Goal: Task Accomplishment & Management: Use online tool/utility

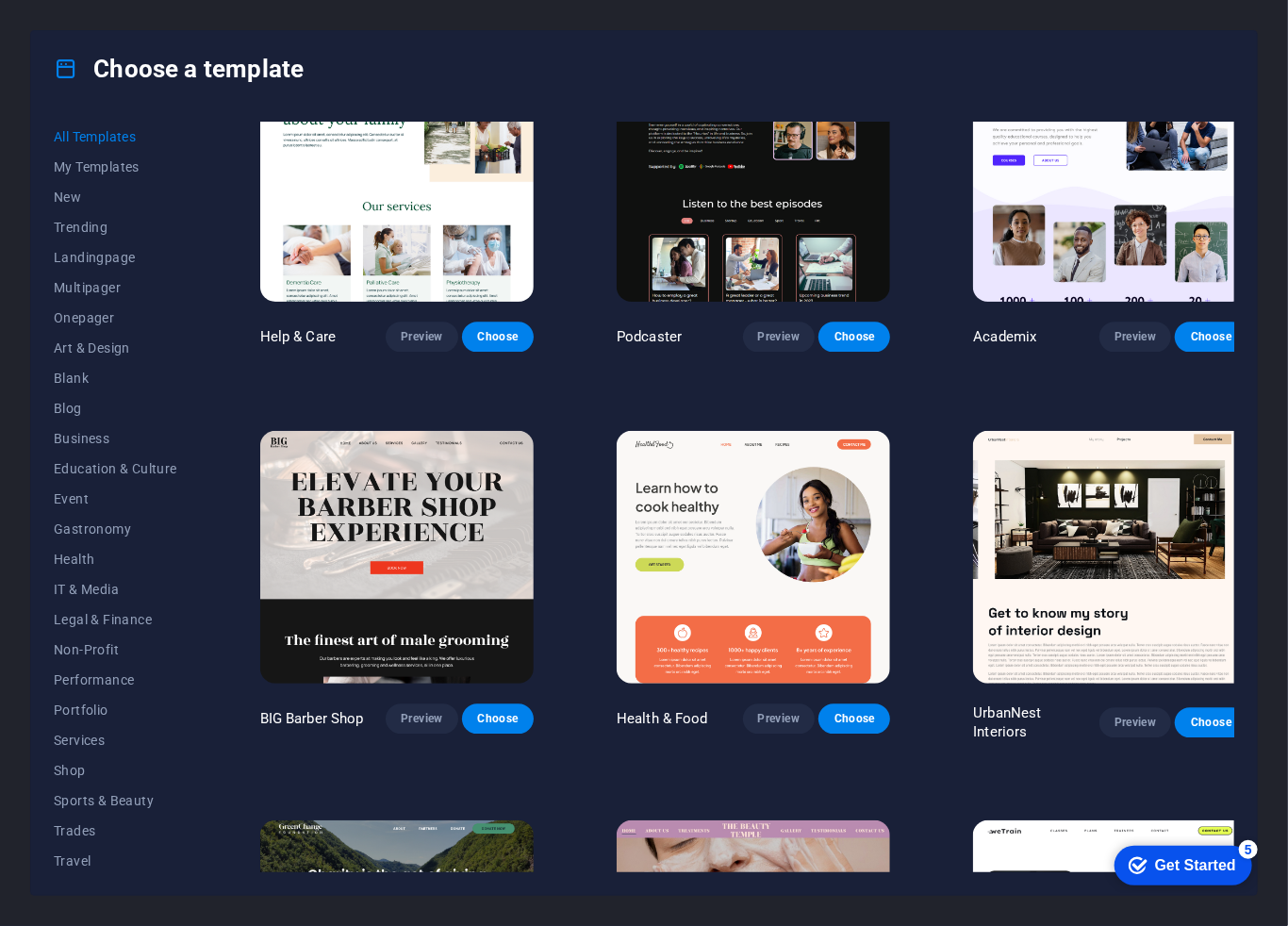
scroll to position [1996, 0]
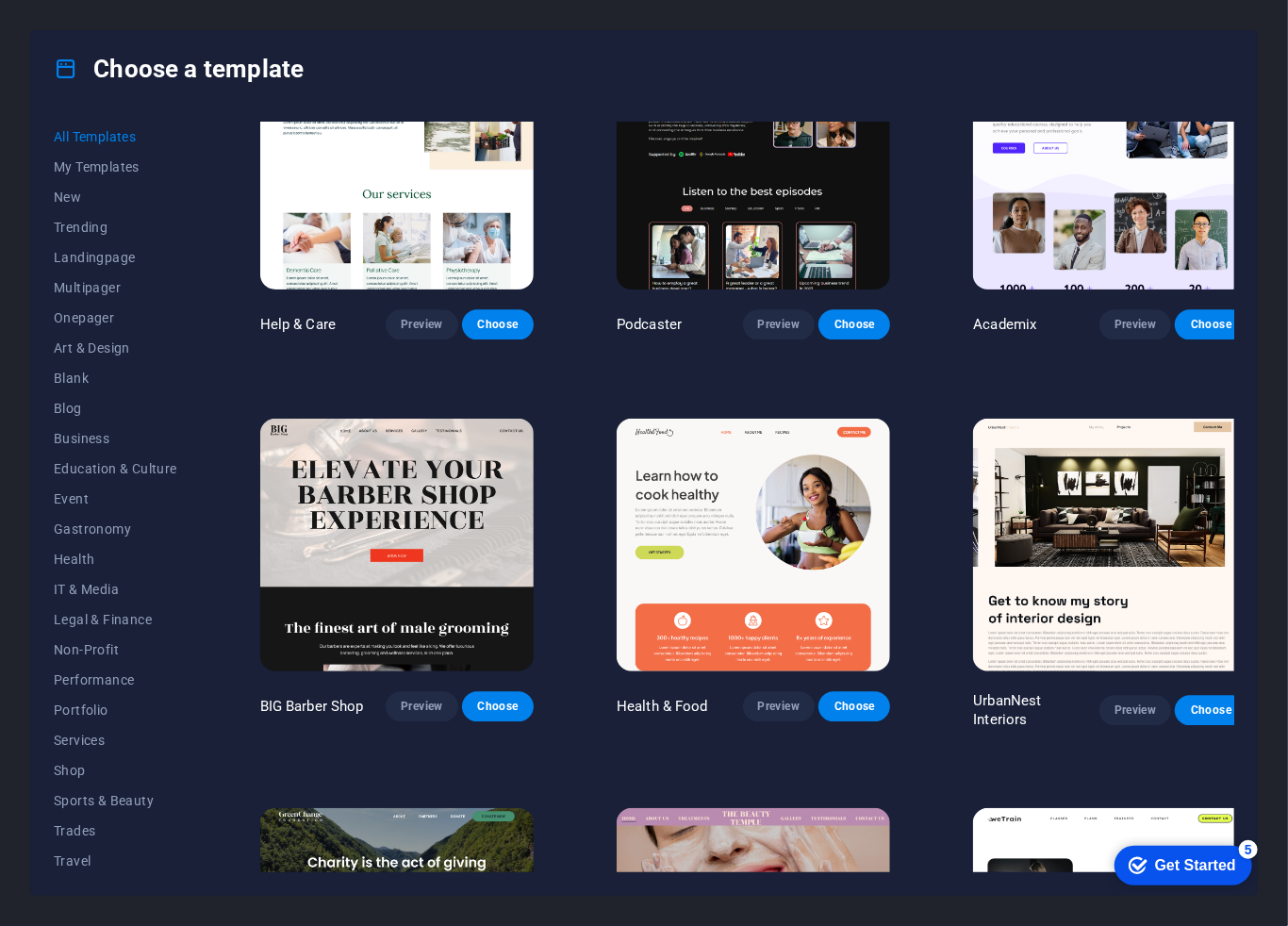
click at [231, 342] on div "All Templates My Templates New Trending Landingpage Multipager Onepager Art & D…" at bounding box center [644, 501] width 1226 height 789
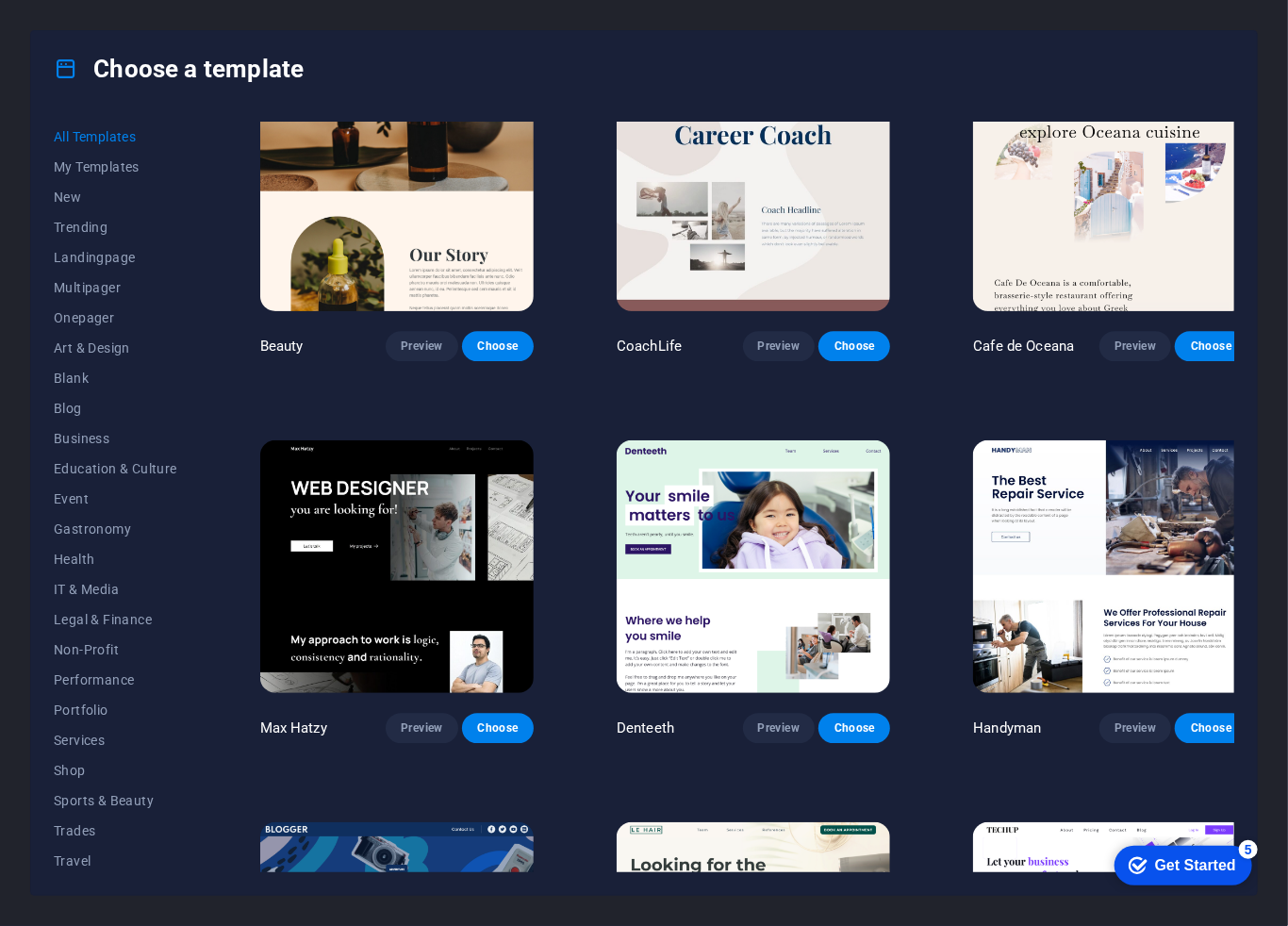
scroll to position [5418, 0]
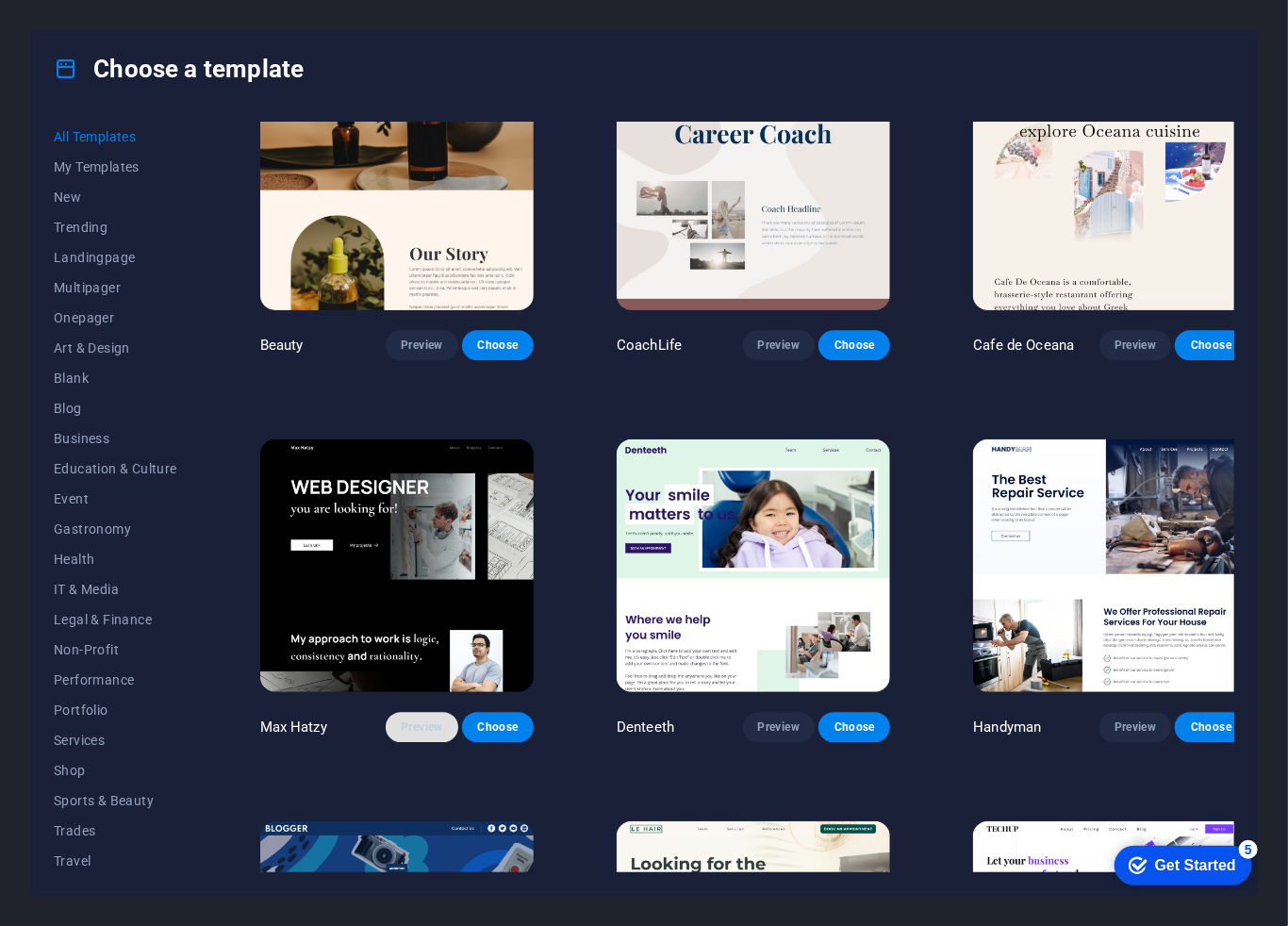
click at [431, 720] on span "Preview" at bounding box center [421, 728] width 42 height 15
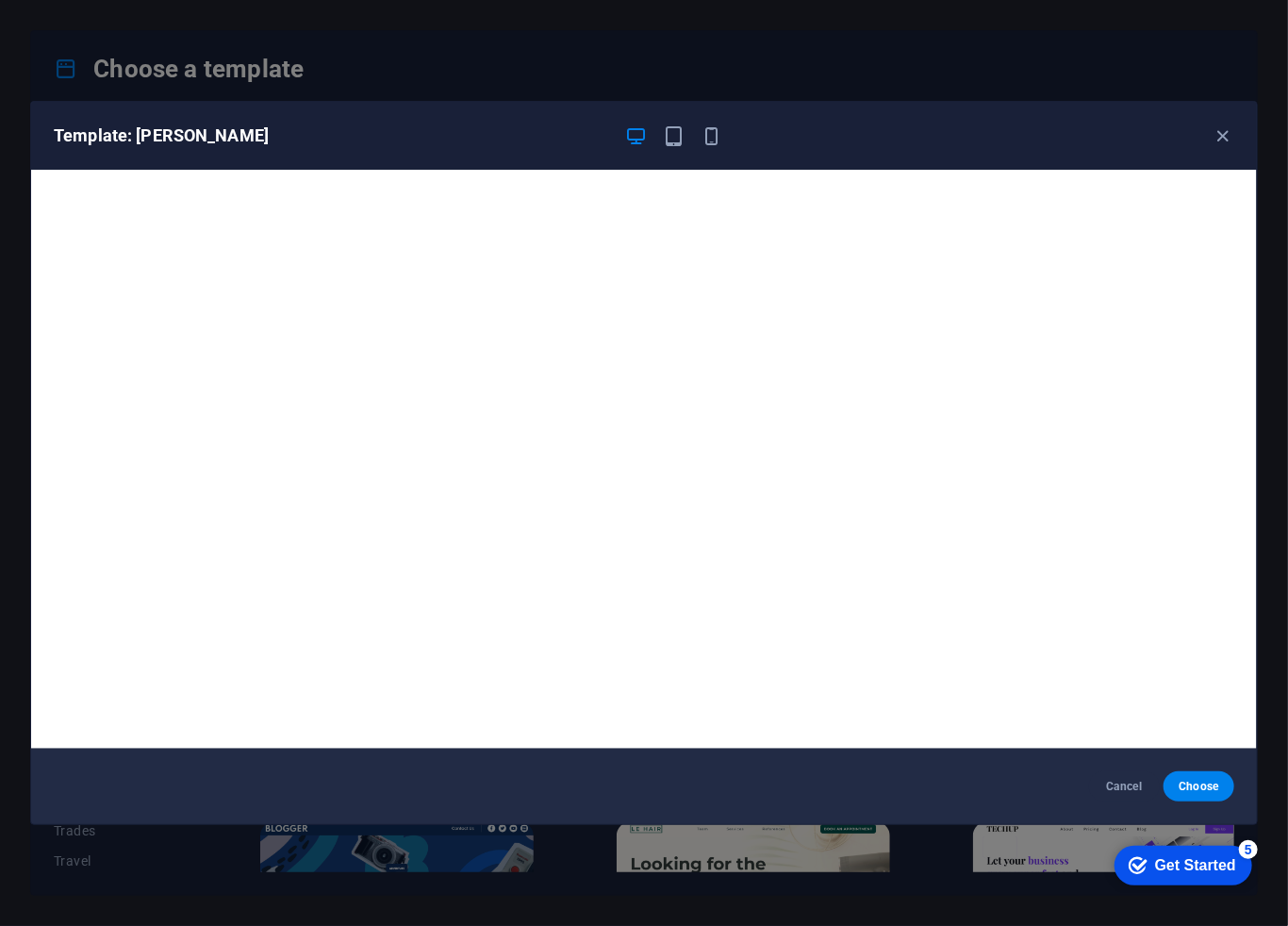
scroll to position [4, 0]
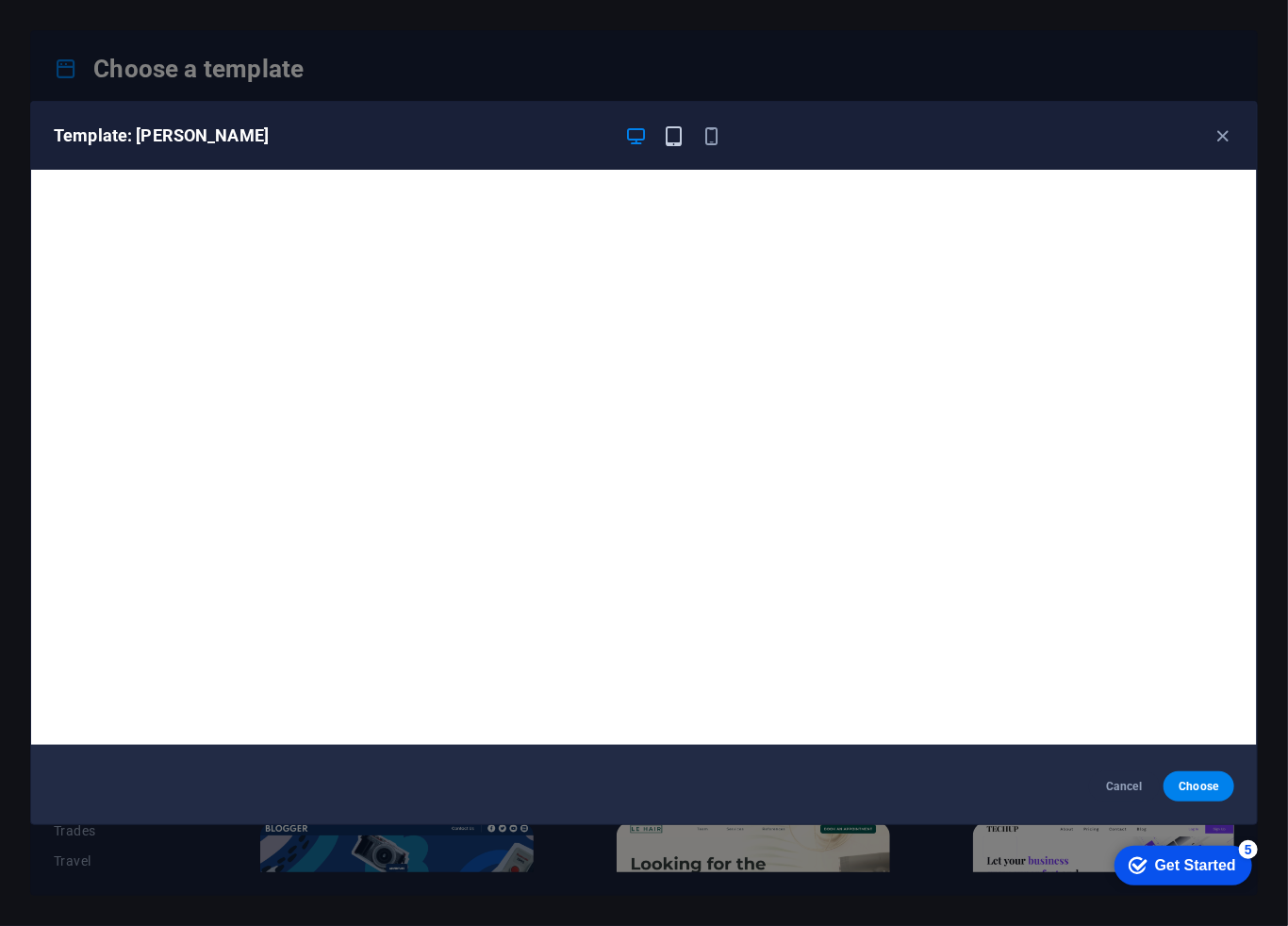
click at [684, 134] on icon "button" at bounding box center [673, 136] width 22 height 22
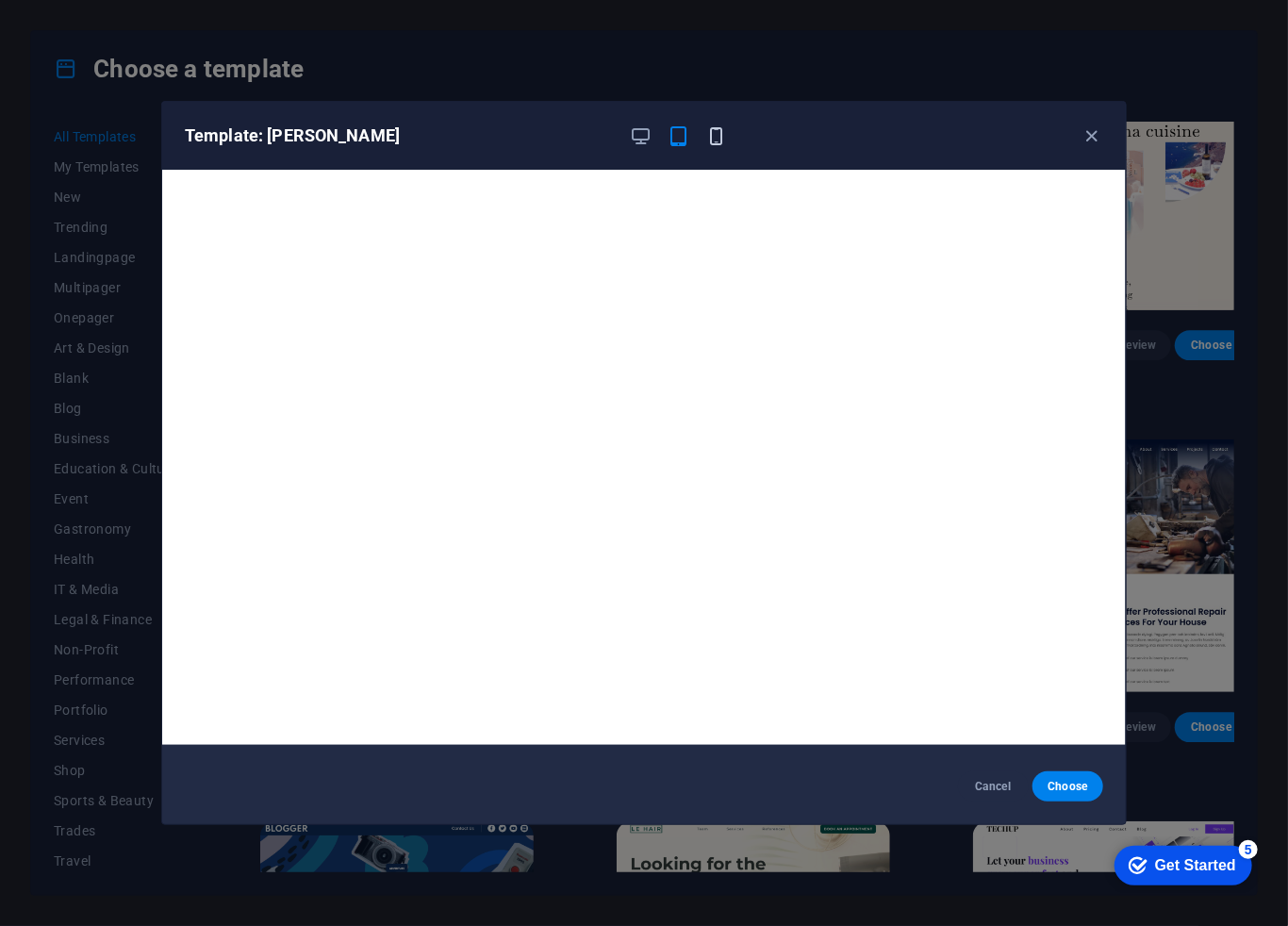
click at [708, 134] on icon "button" at bounding box center [717, 136] width 22 height 22
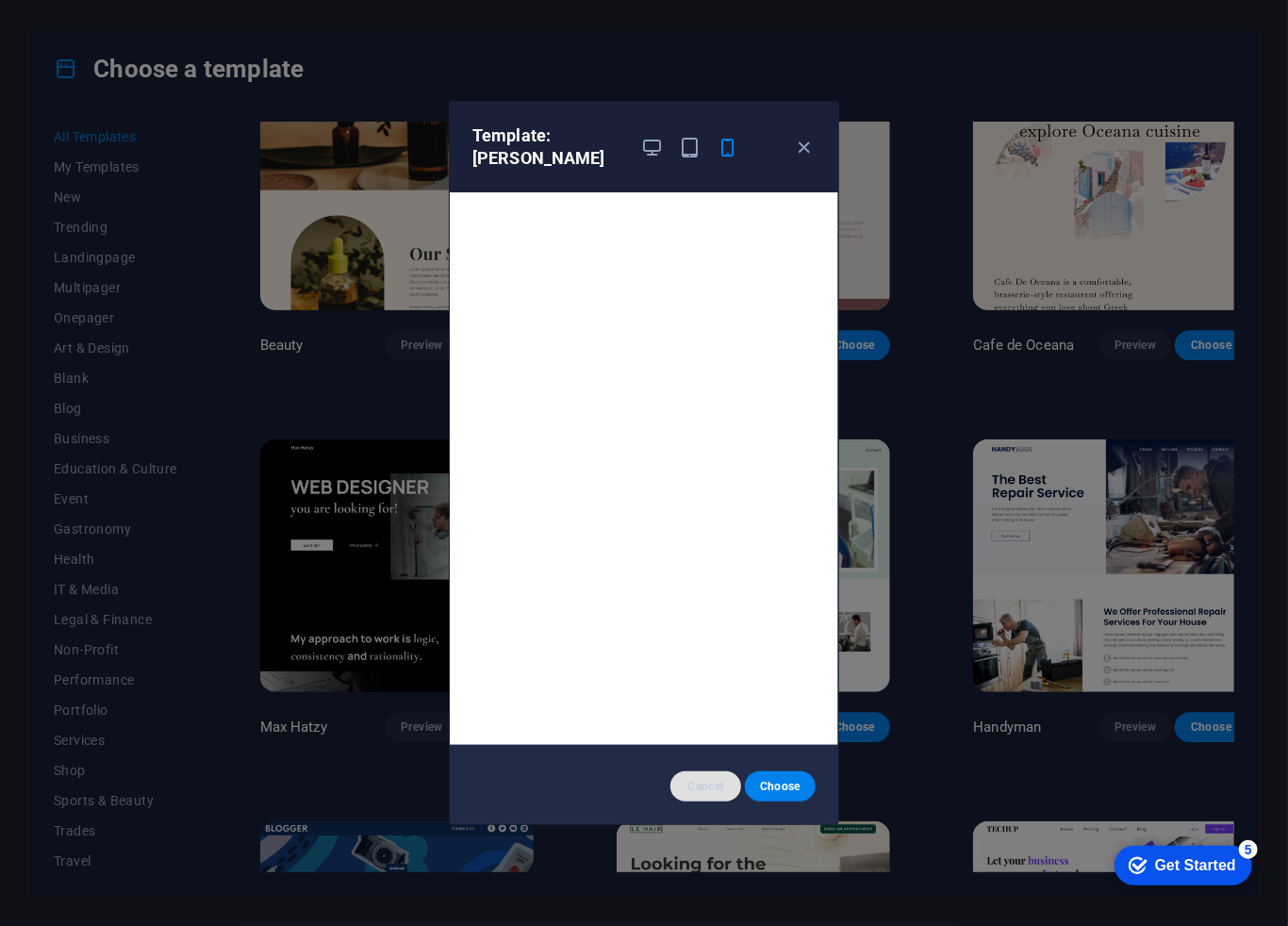
click at [706, 779] on span "Cancel" at bounding box center [705, 787] width 41 height 15
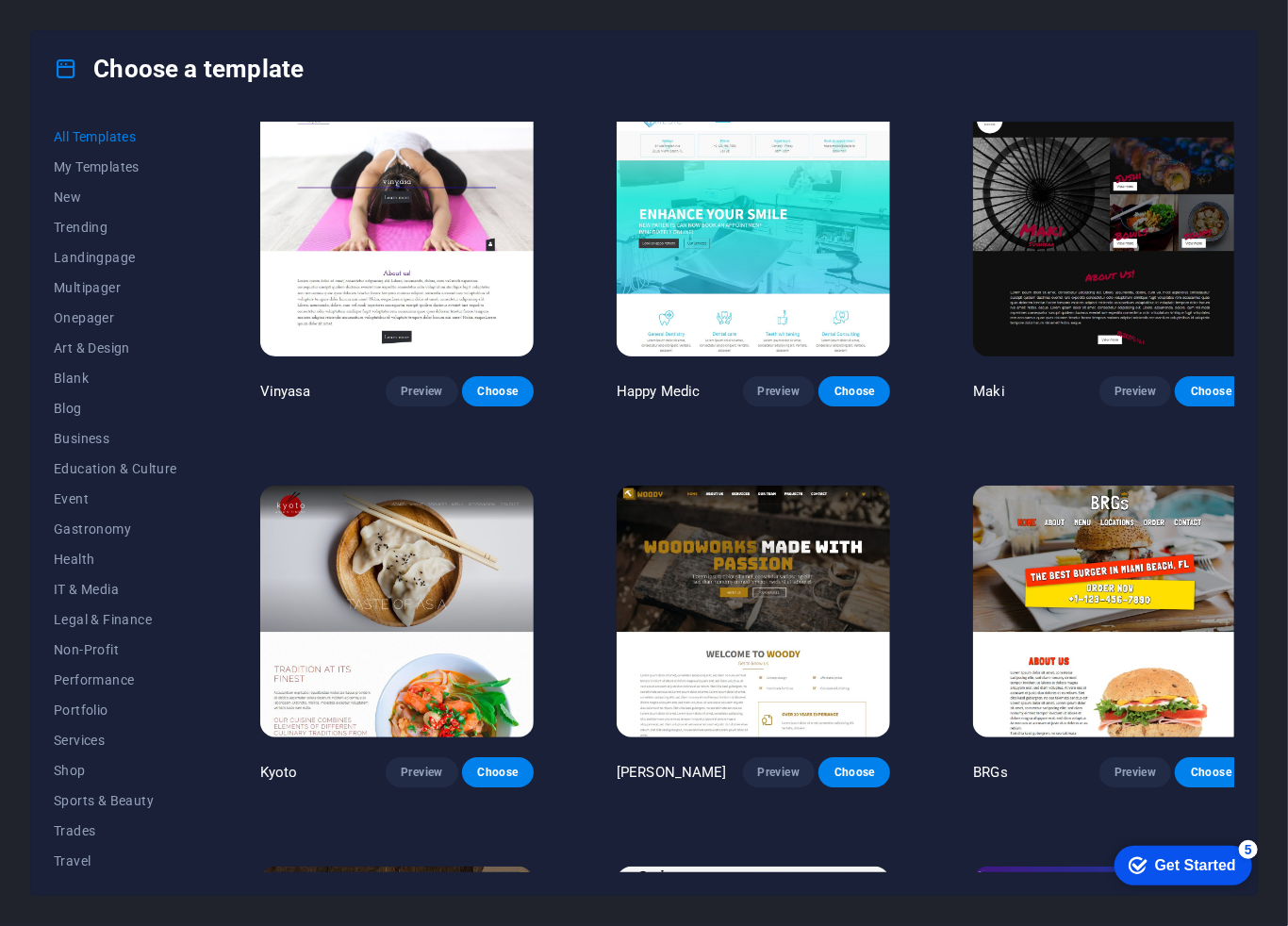
scroll to position [9192, 0]
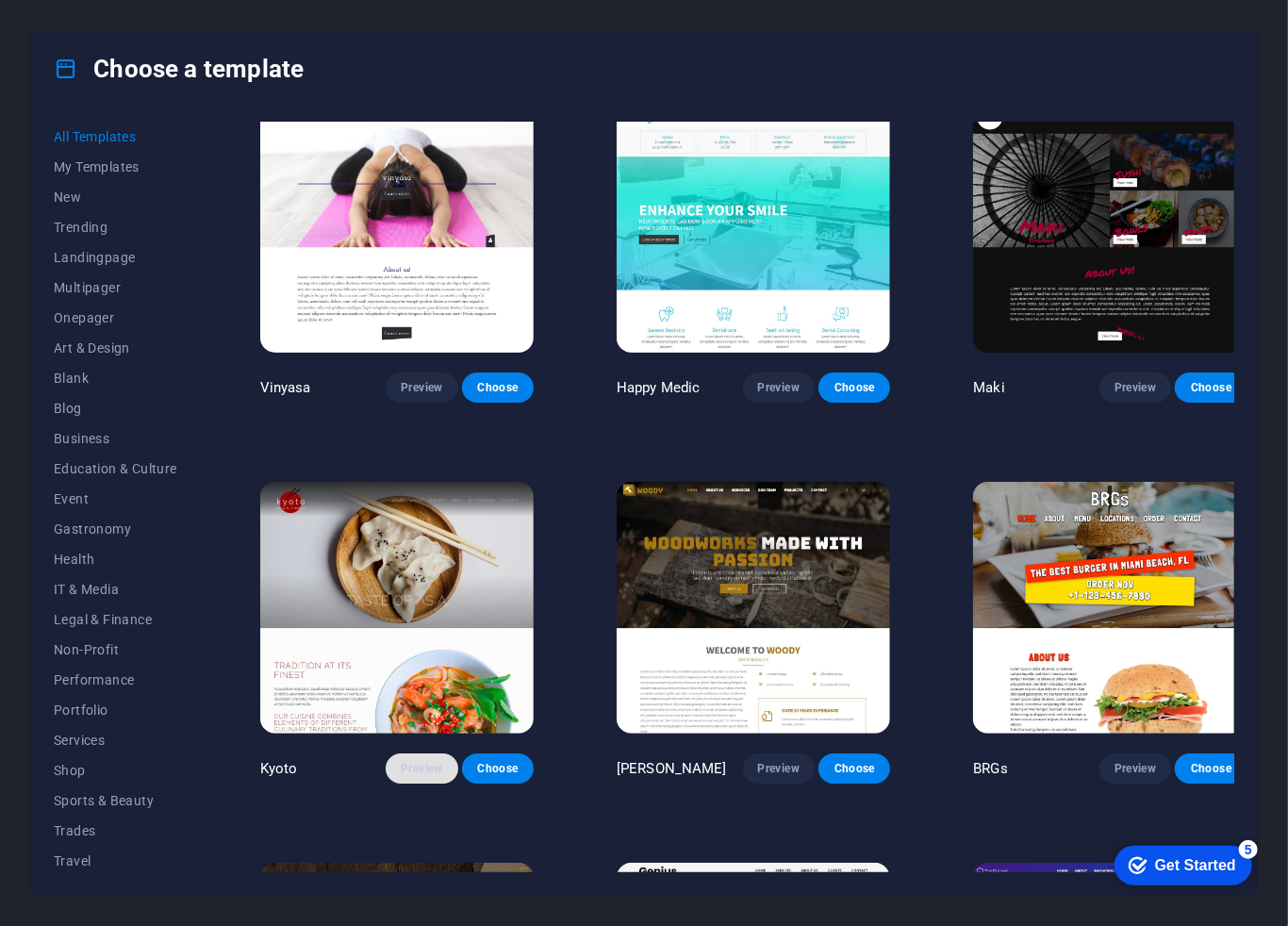
click at [423, 761] on span "Preview" at bounding box center [421, 769] width 42 height 15
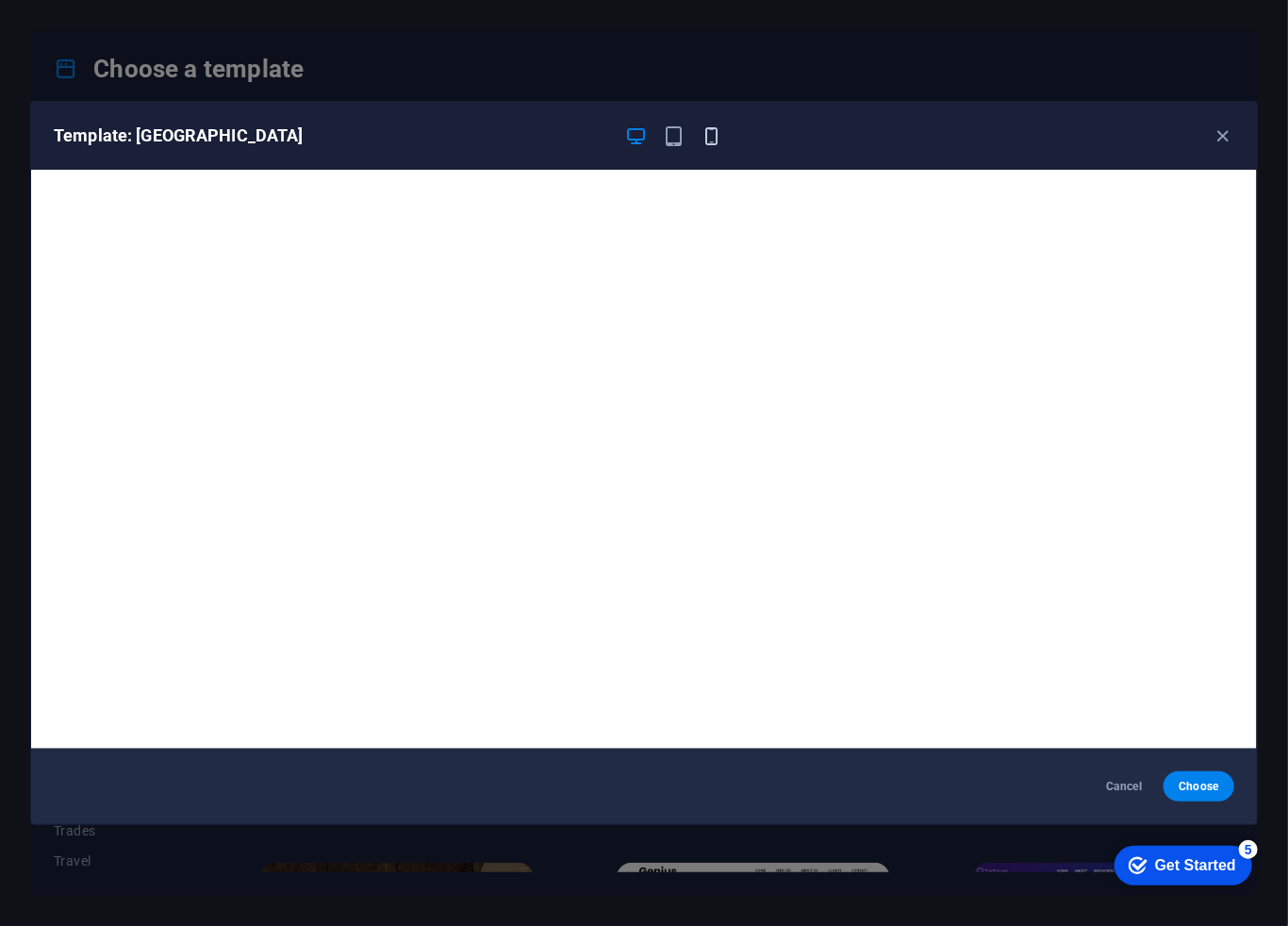
click at [708, 135] on icon "button" at bounding box center [711, 136] width 22 height 22
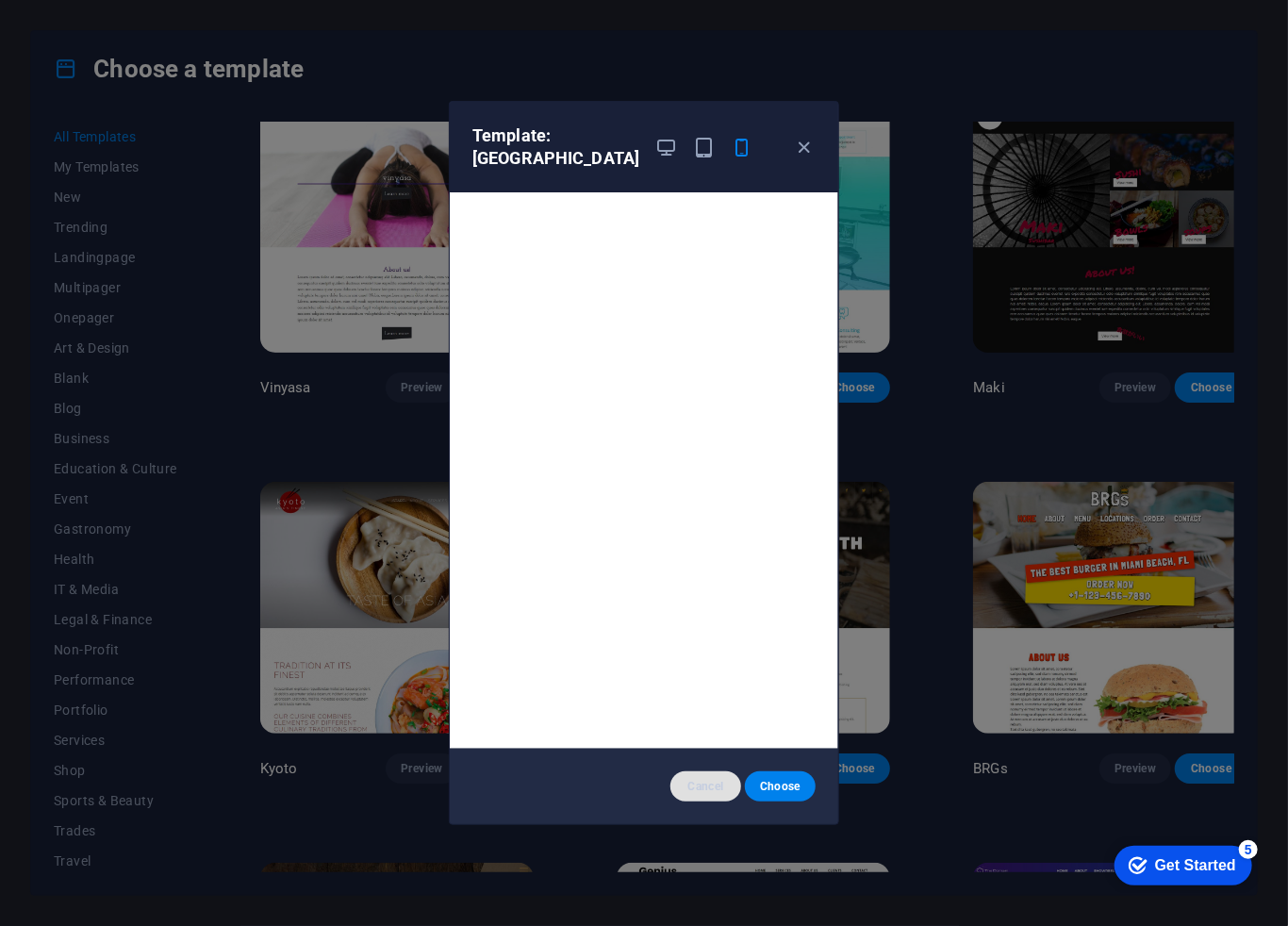
click at [706, 785] on span "Cancel" at bounding box center [705, 787] width 41 height 15
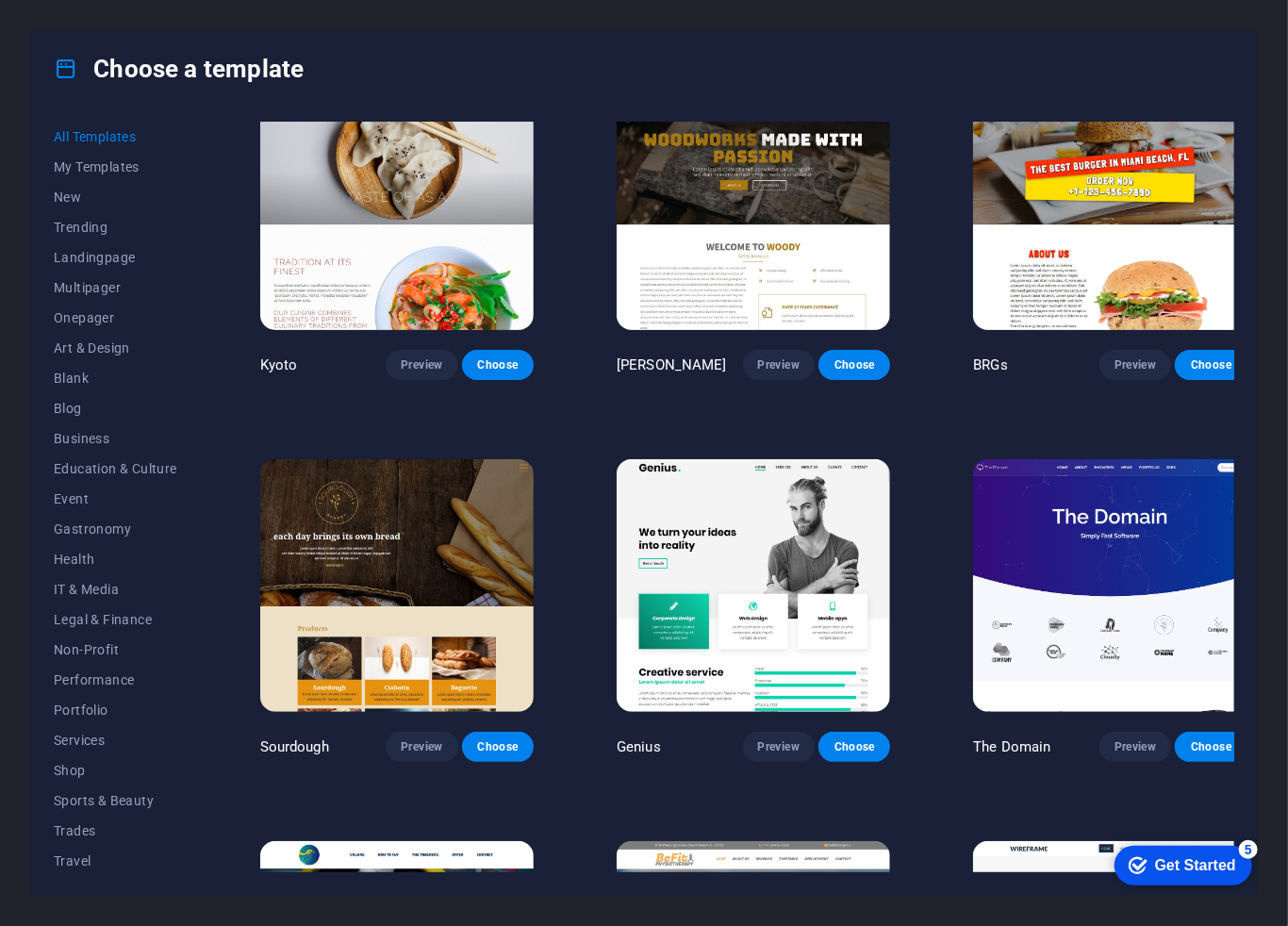
scroll to position [9605, 0]
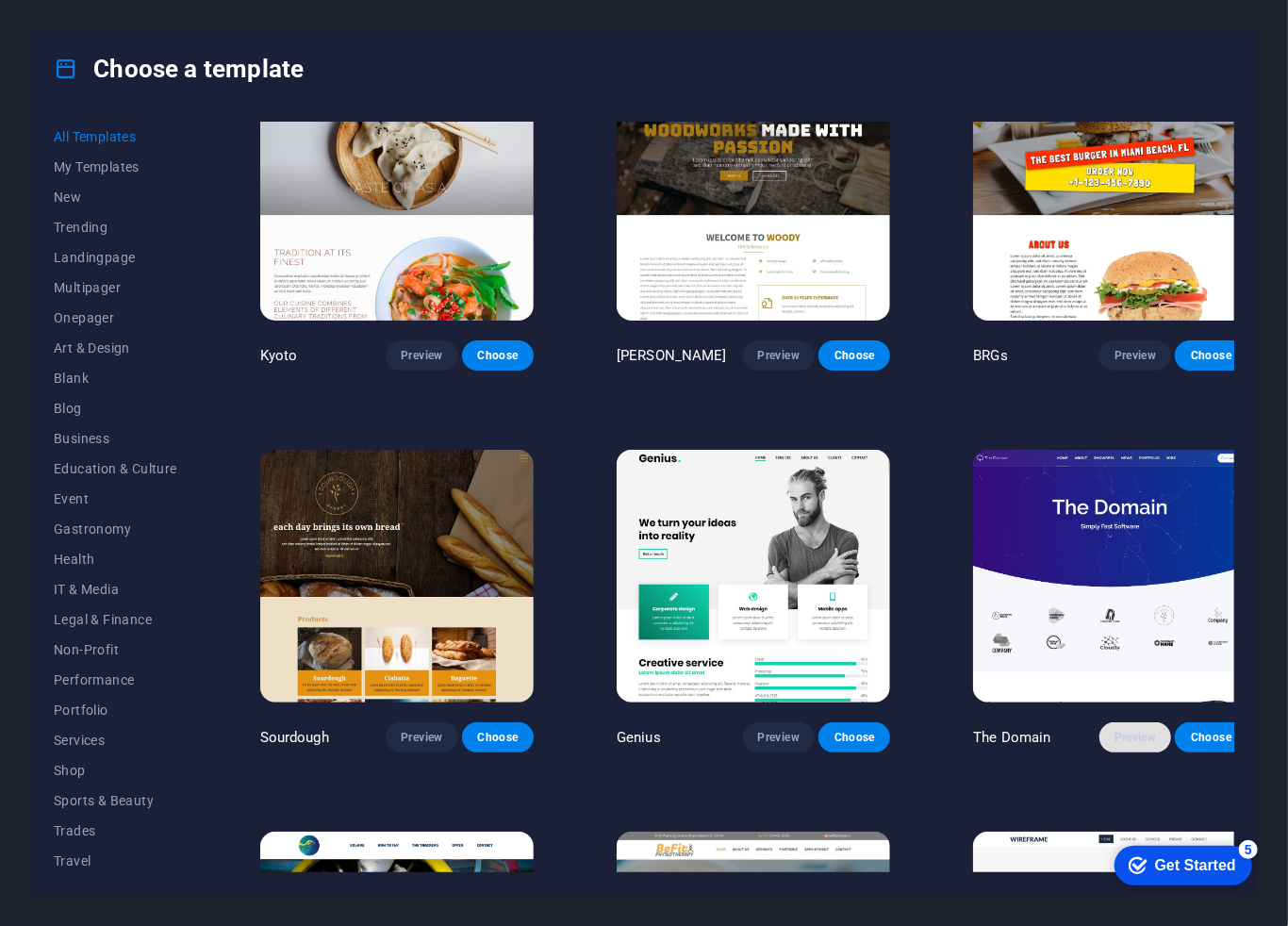
click at [1131, 731] on span "Preview" at bounding box center [1135, 738] width 42 height 15
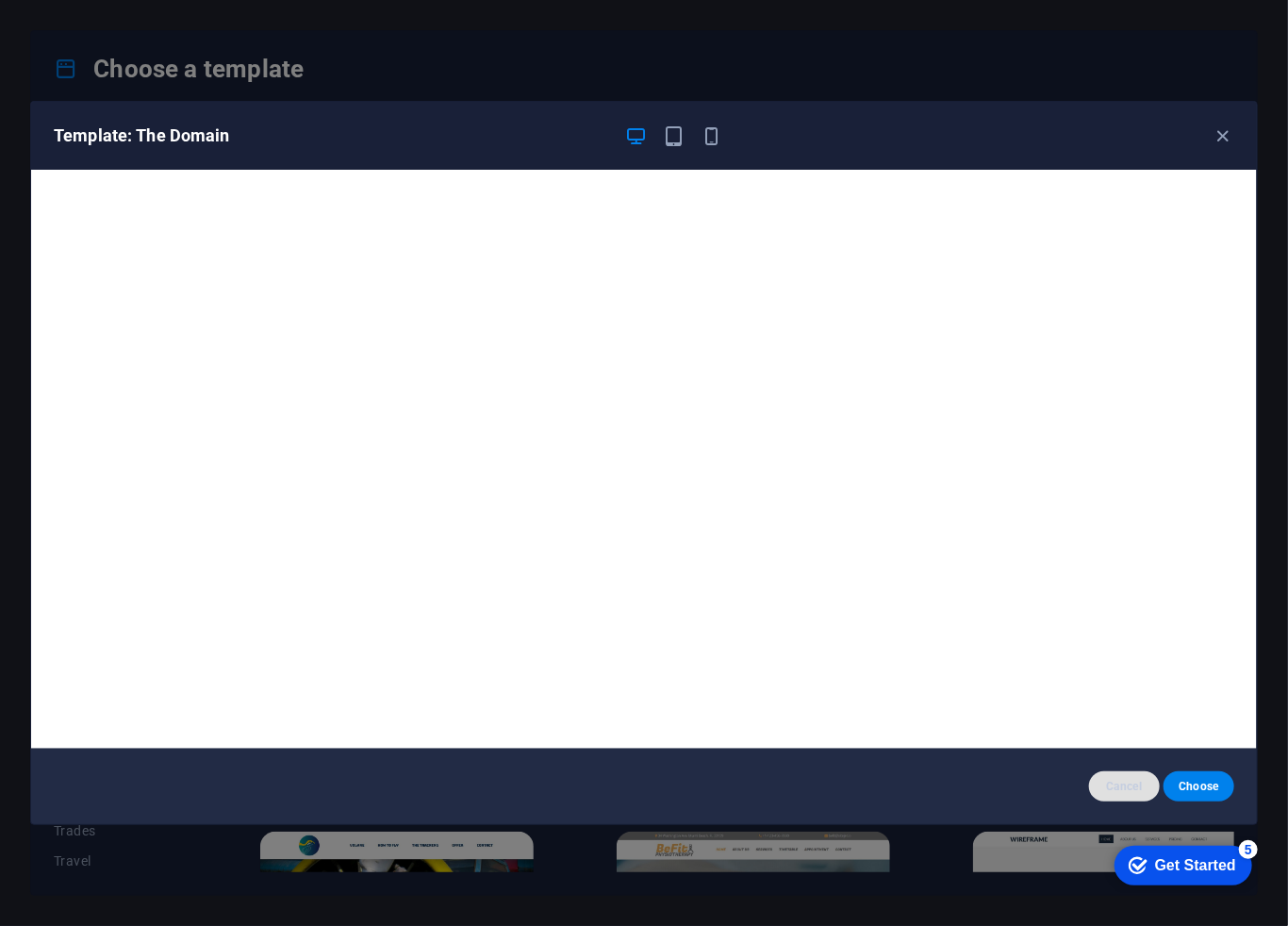
click at [1127, 785] on span "Cancel" at bounding box center [1124, 787] width 41 height 15
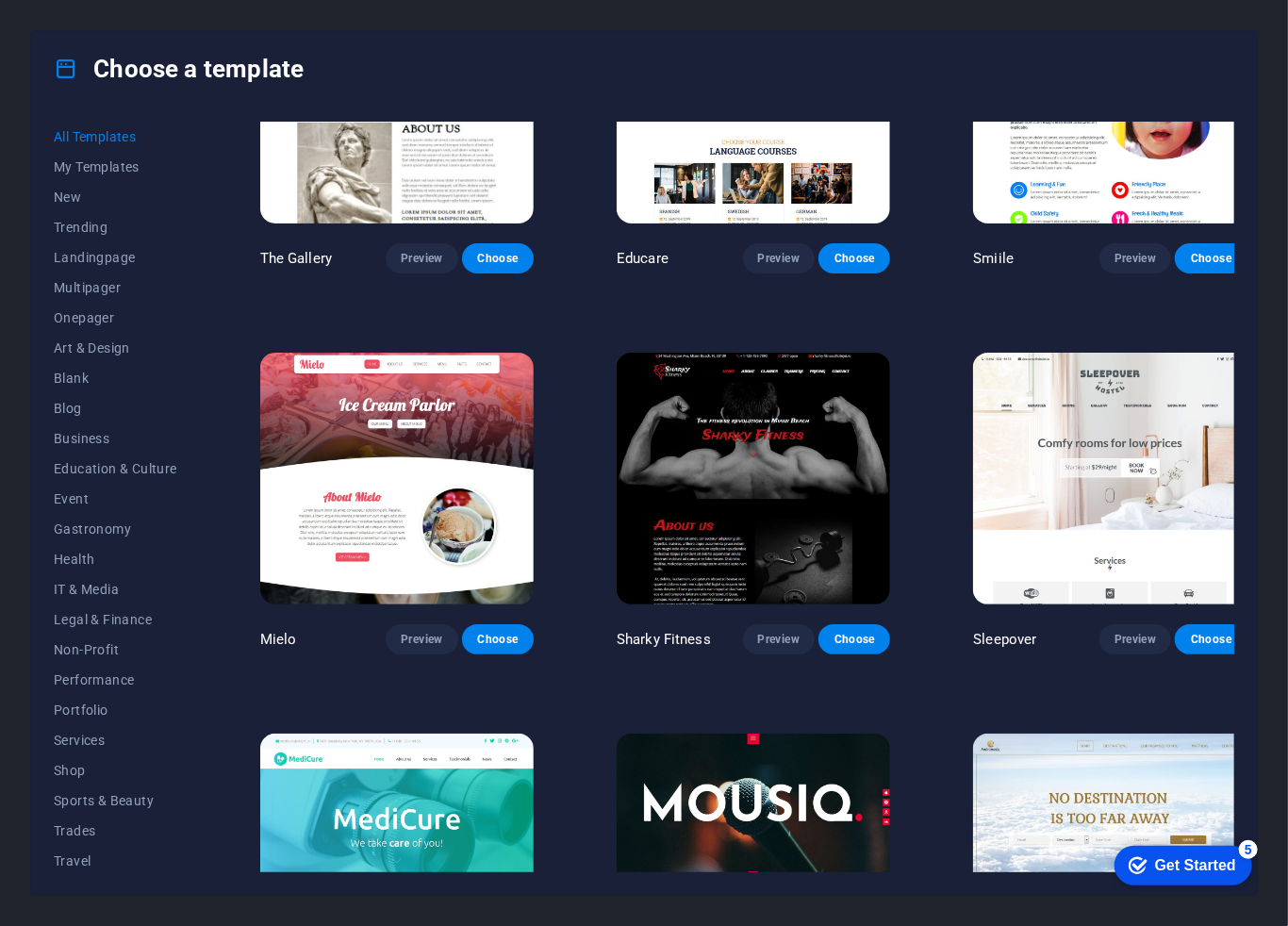
scroll to position [12765, 0]
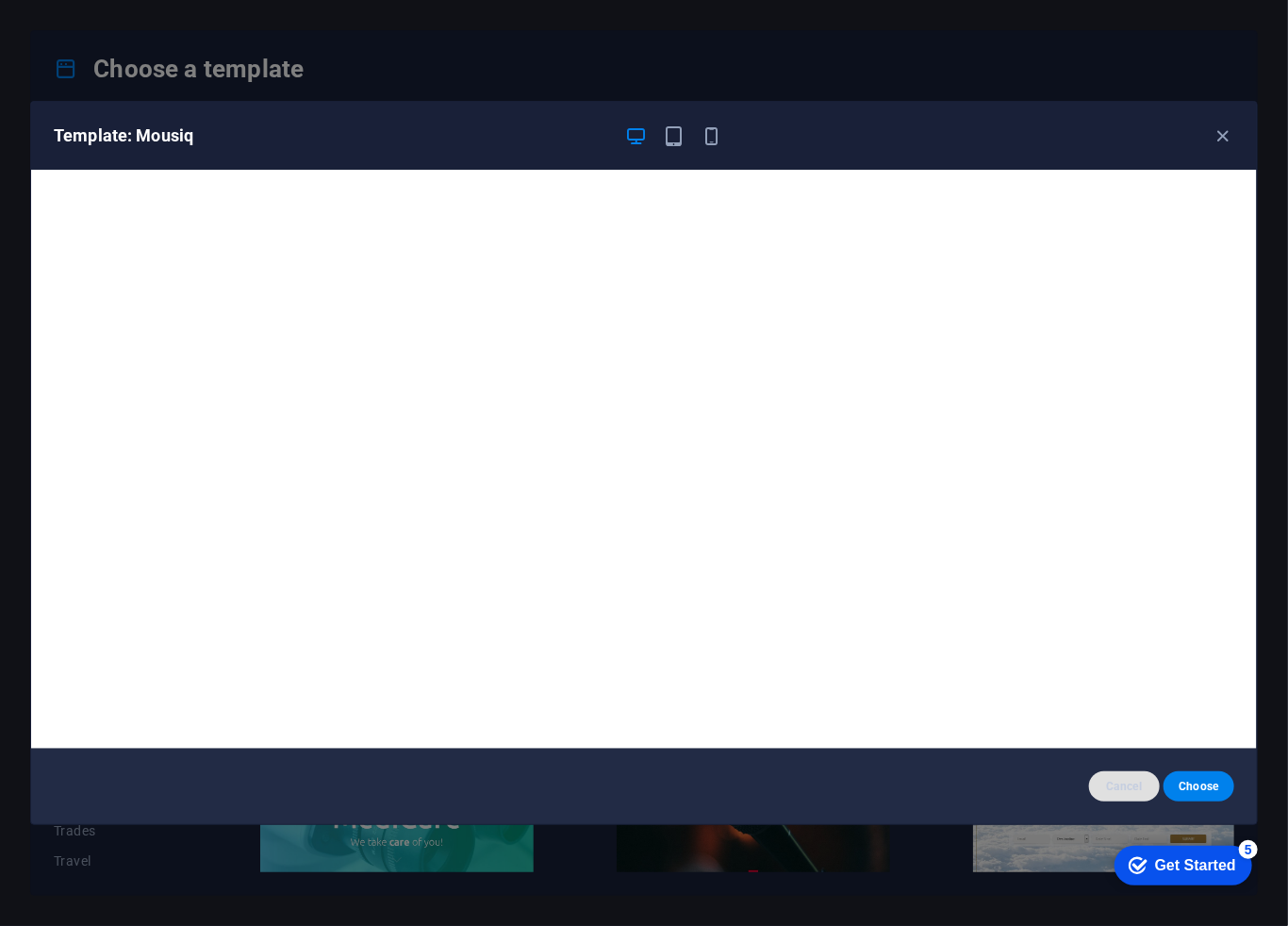
click at [1127, 779] on span "Cancel" at bounding box center [1124, 787] width 41 height 15
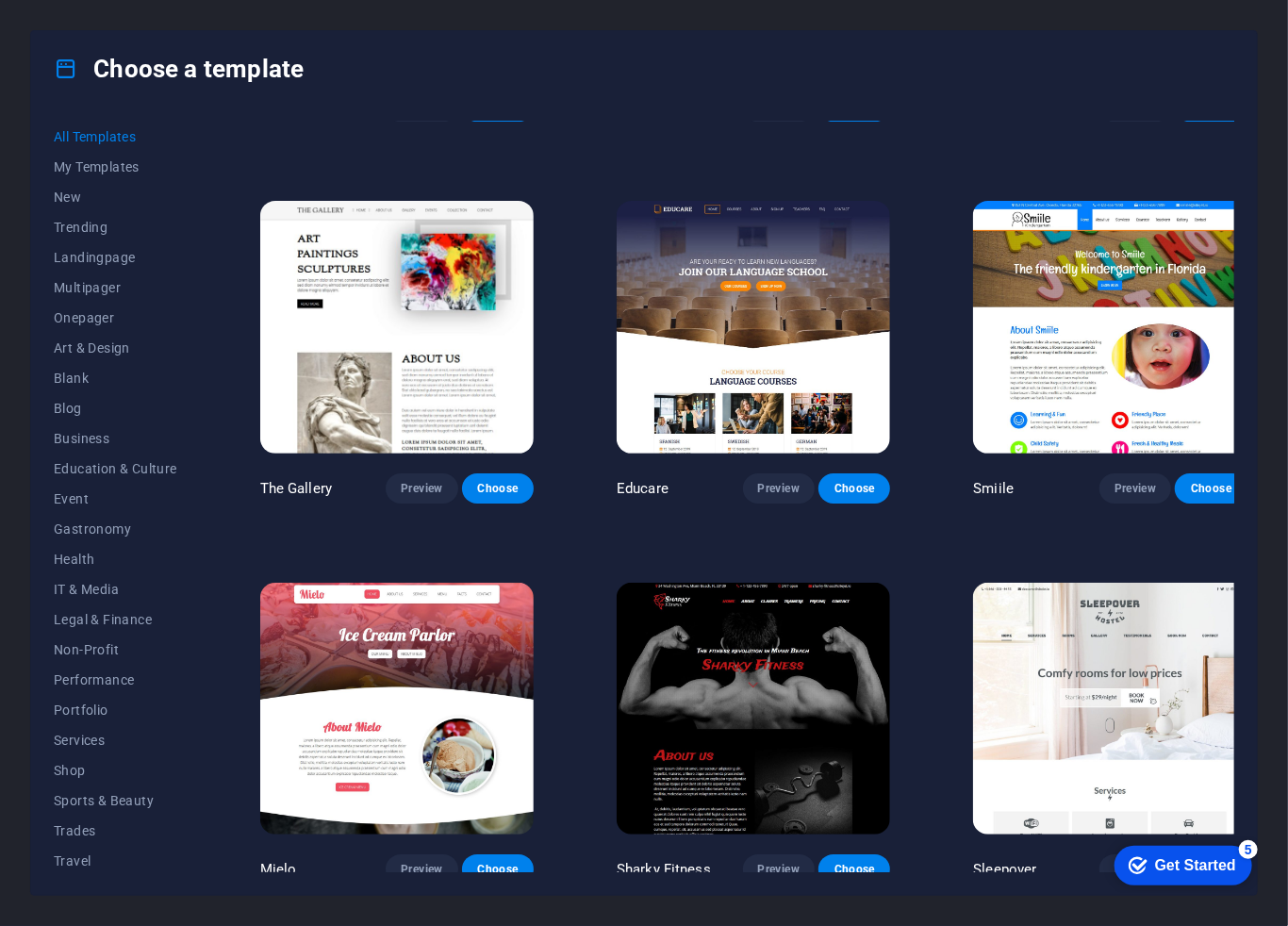
scroll to position [12531, 0]
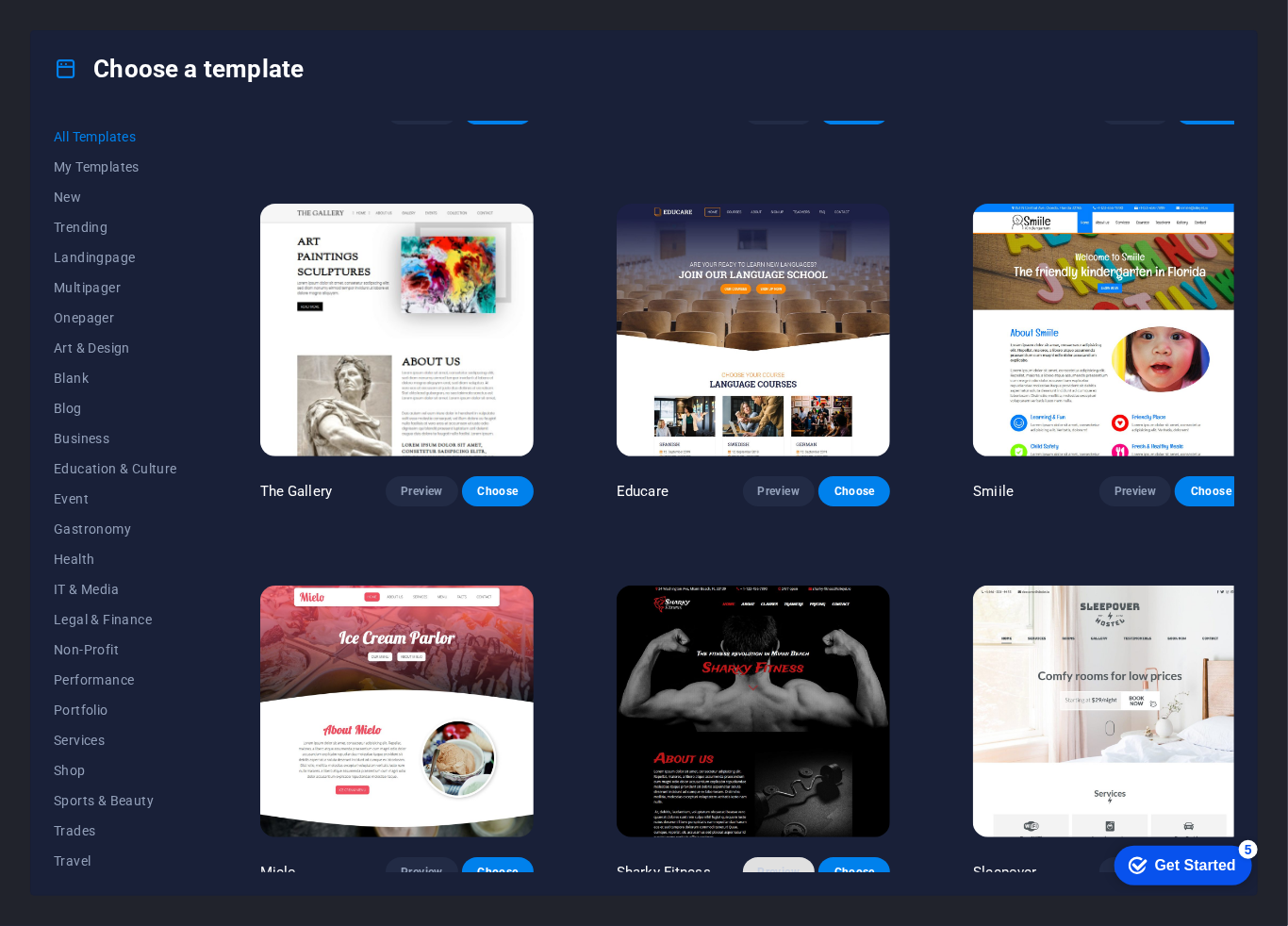
click at [767, 865] on span "Preview" at bounding box center [779, 873] width 42 height 15
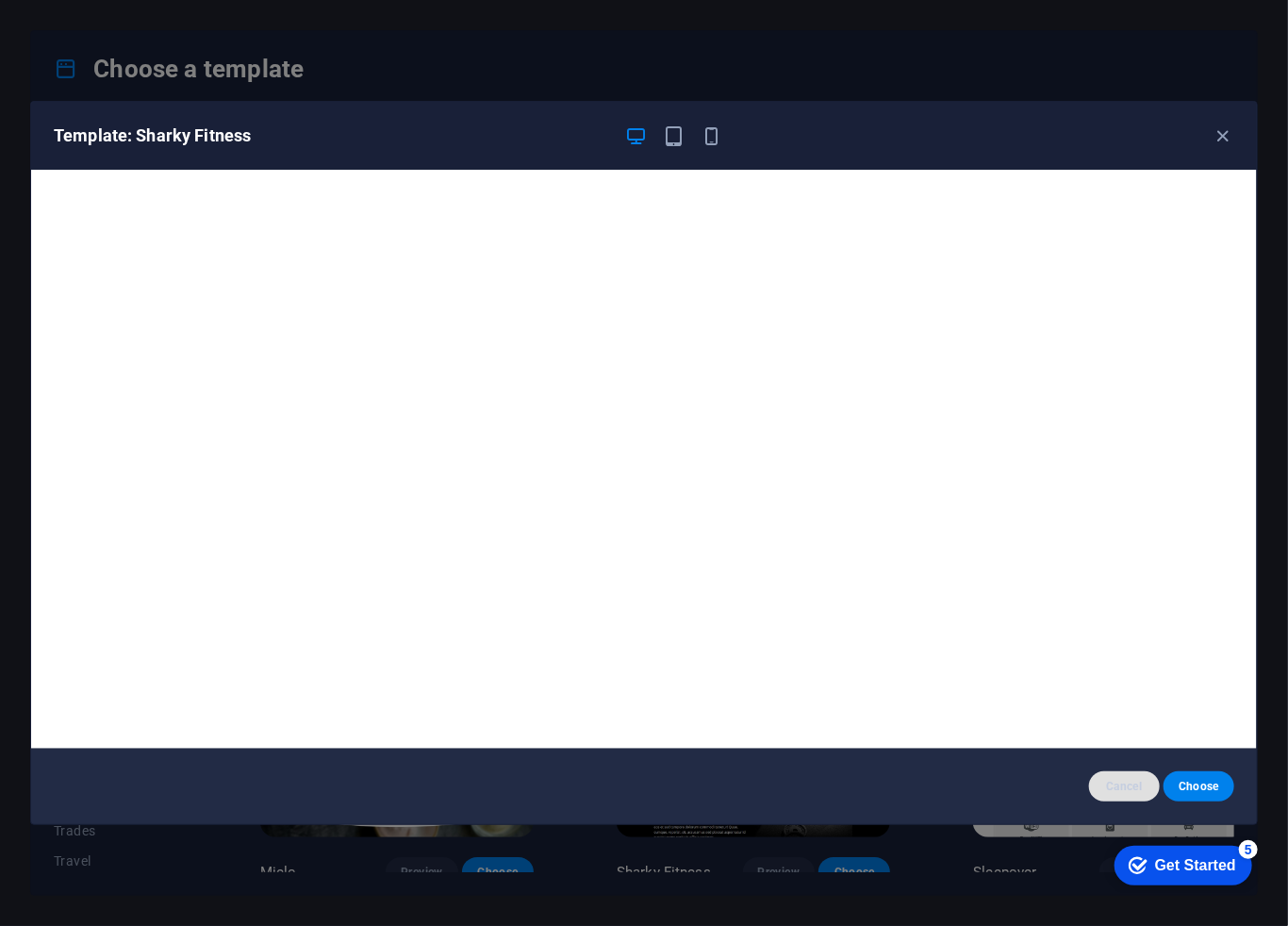
click at [1125, 786] on span "Cancel" at bounding box center [1124, 787] width 41 height 15
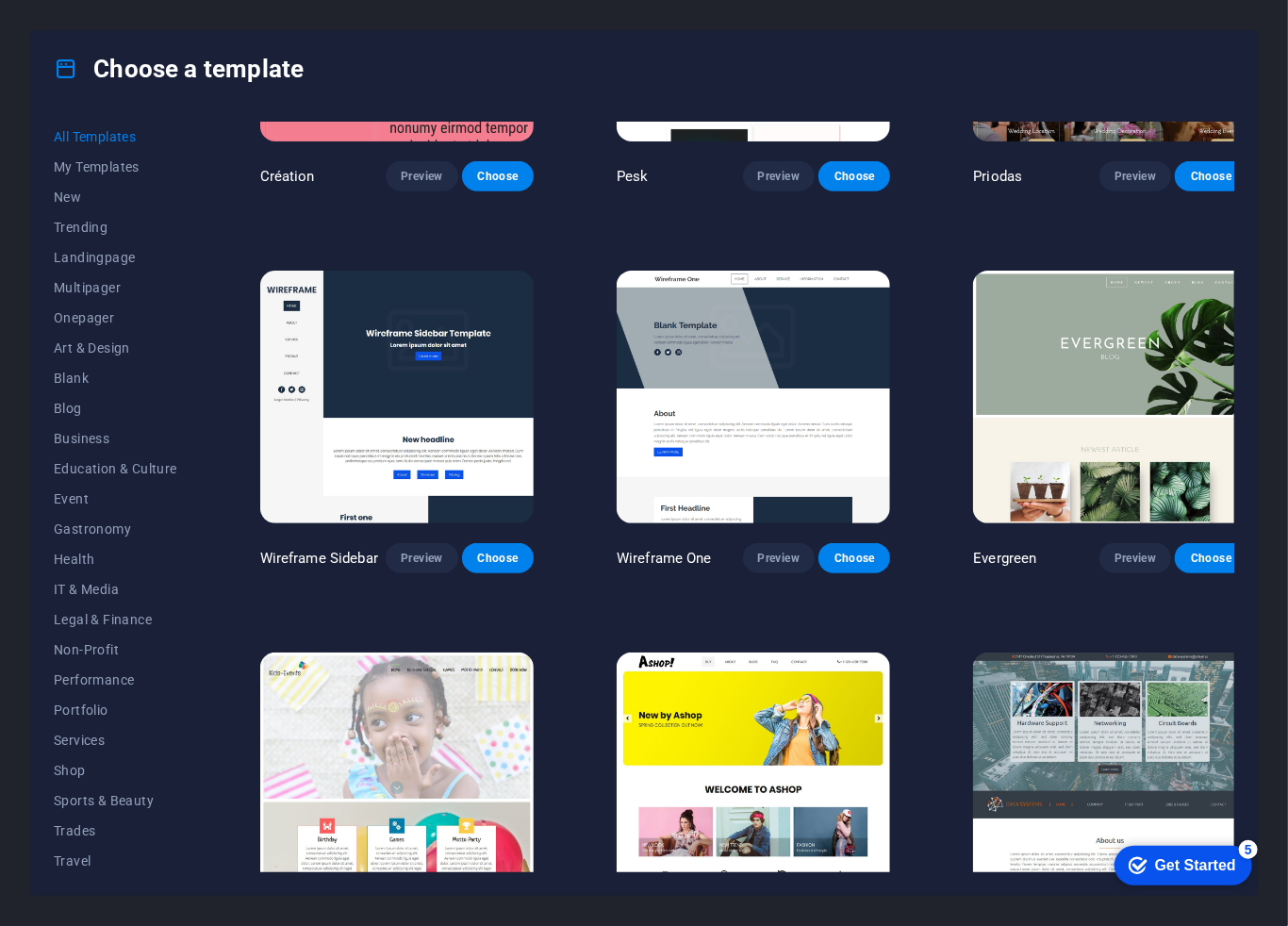
scroll to position [7094, 0]
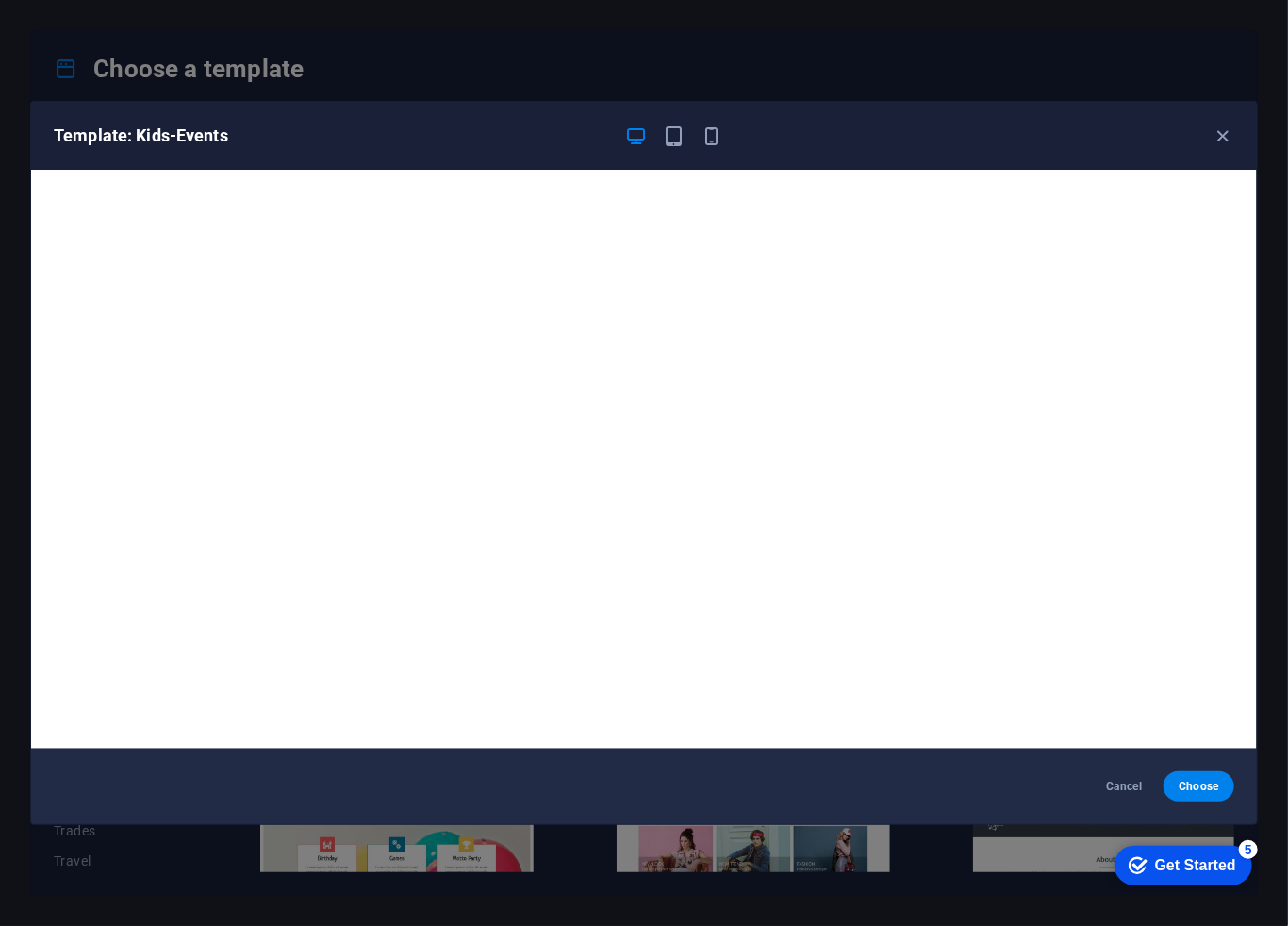
scroll to position [4, 0]
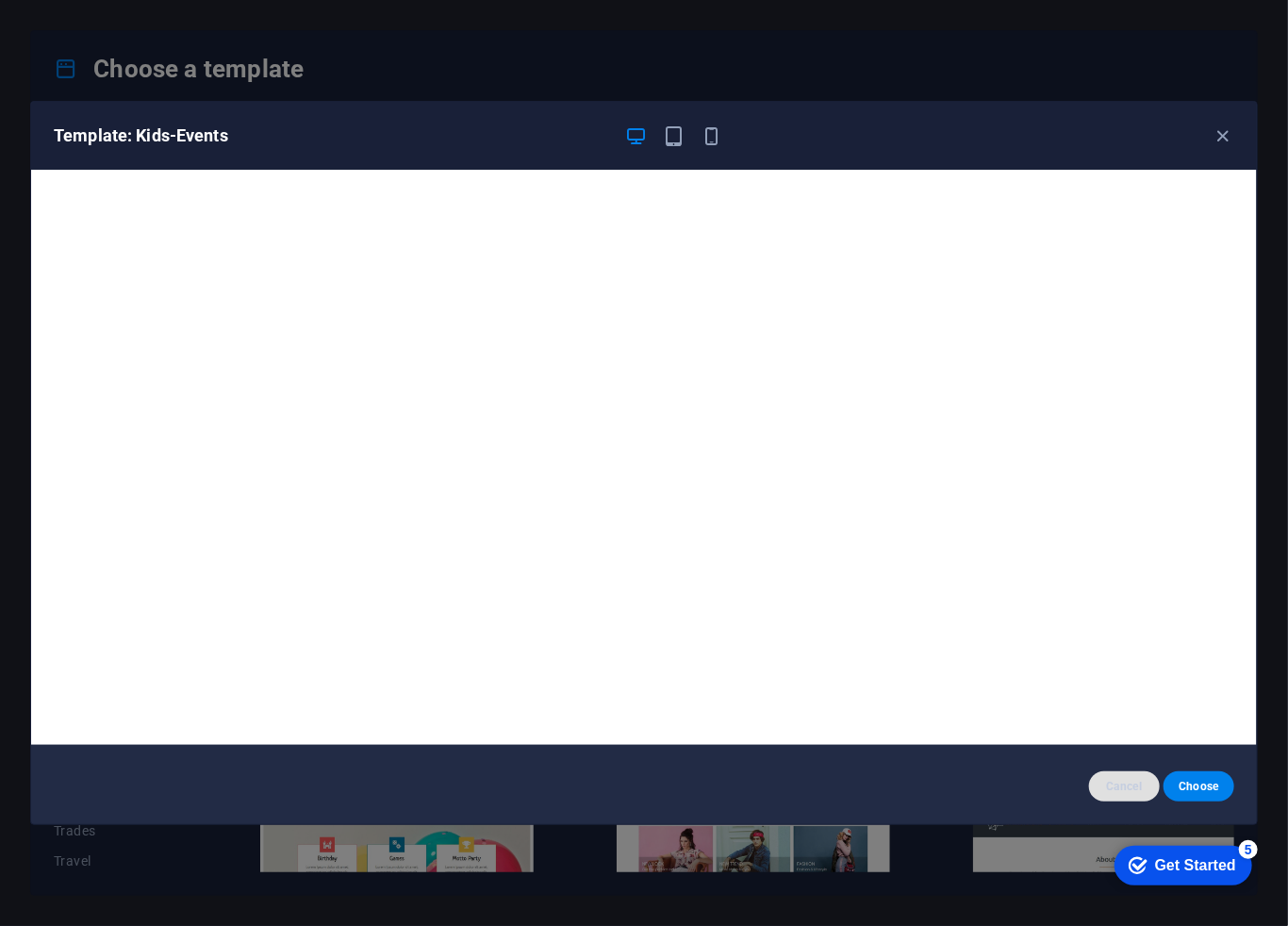
click at [1116, 779] on span "Cancel" at bounding box center [1124, 787] width 41 height 15
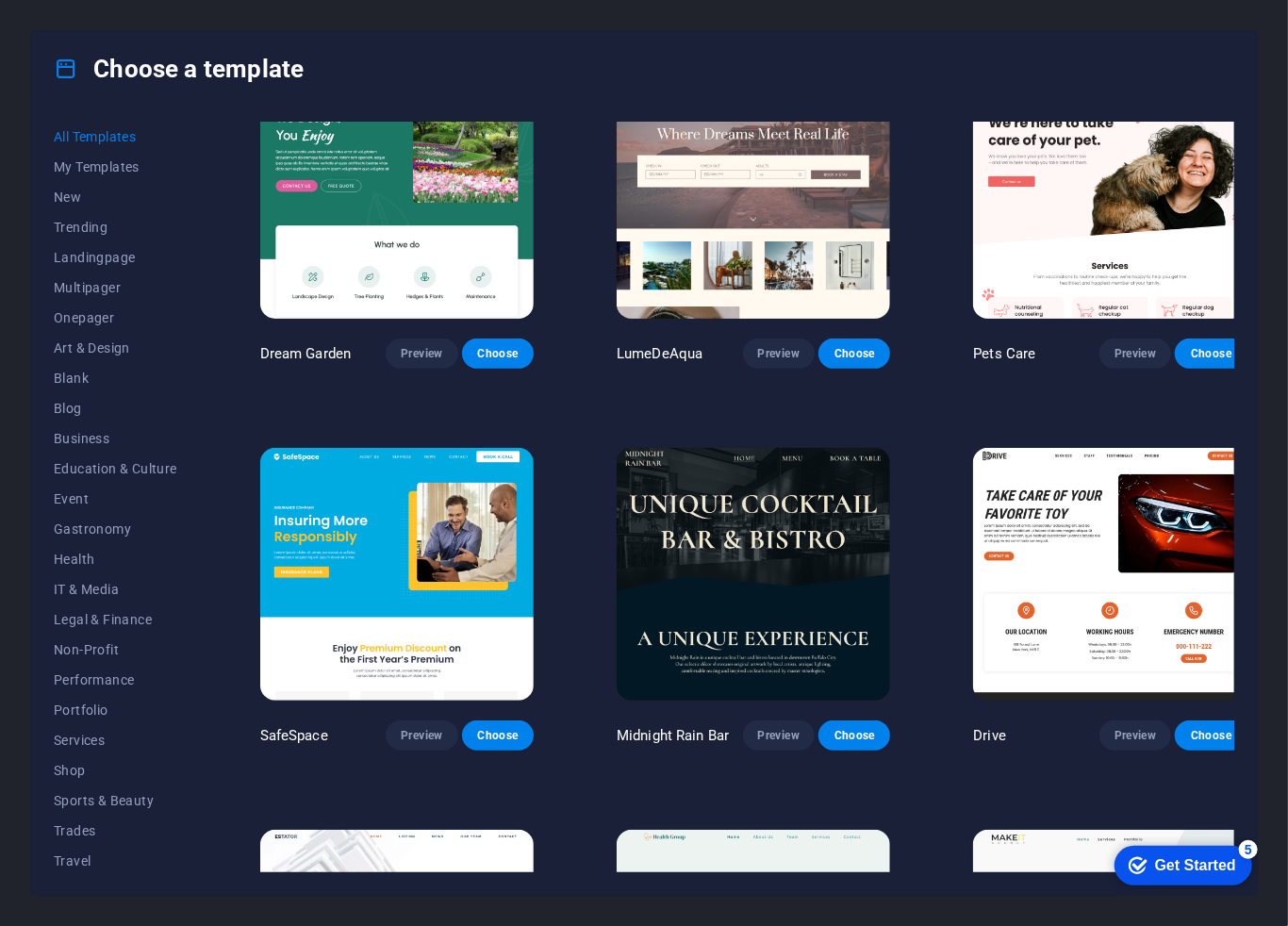
scroll to position [3490, 0]
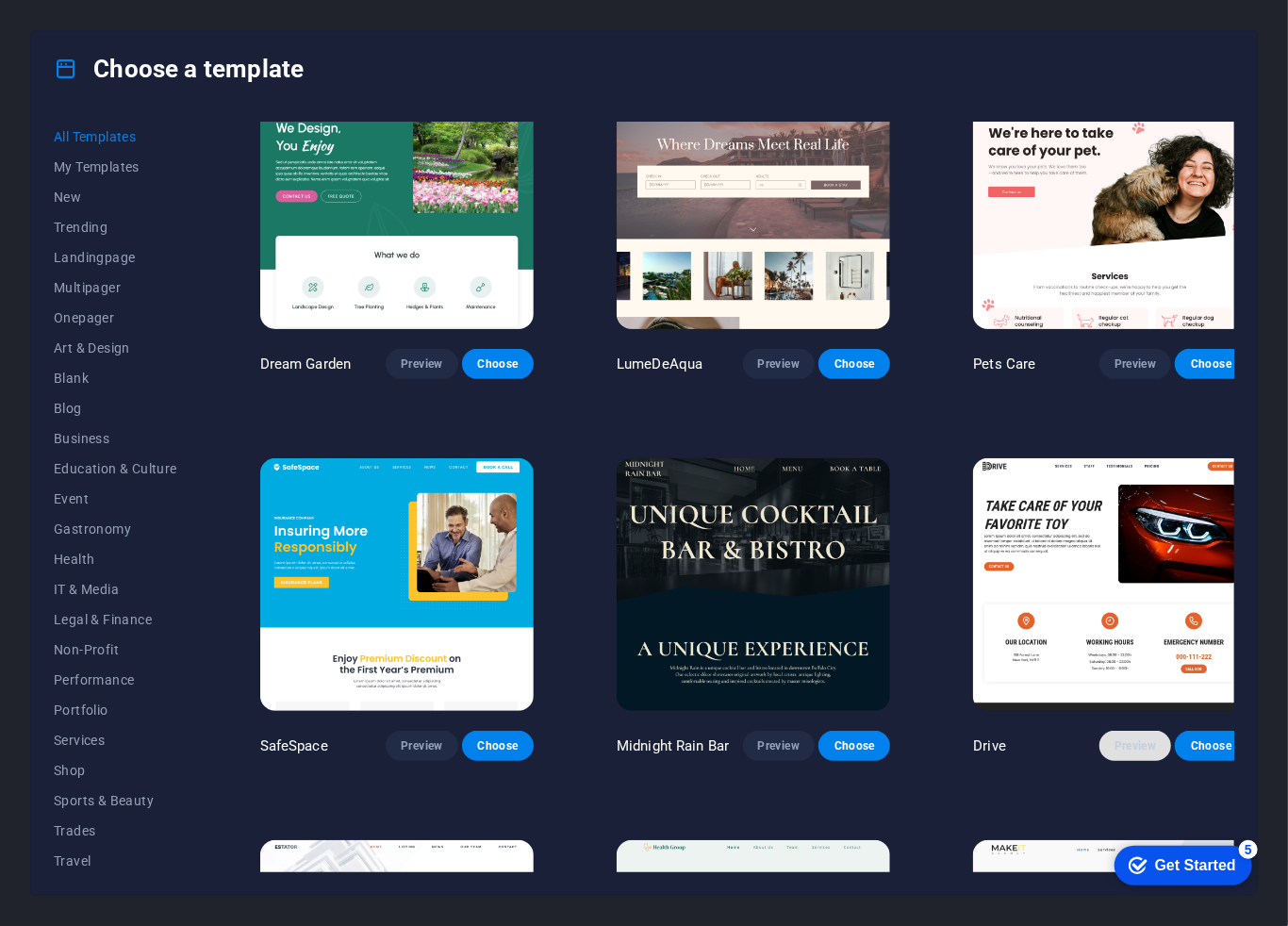
click at [1114, 739] on span "Preview" at bounding box center [1135, 747] width 42 height 15
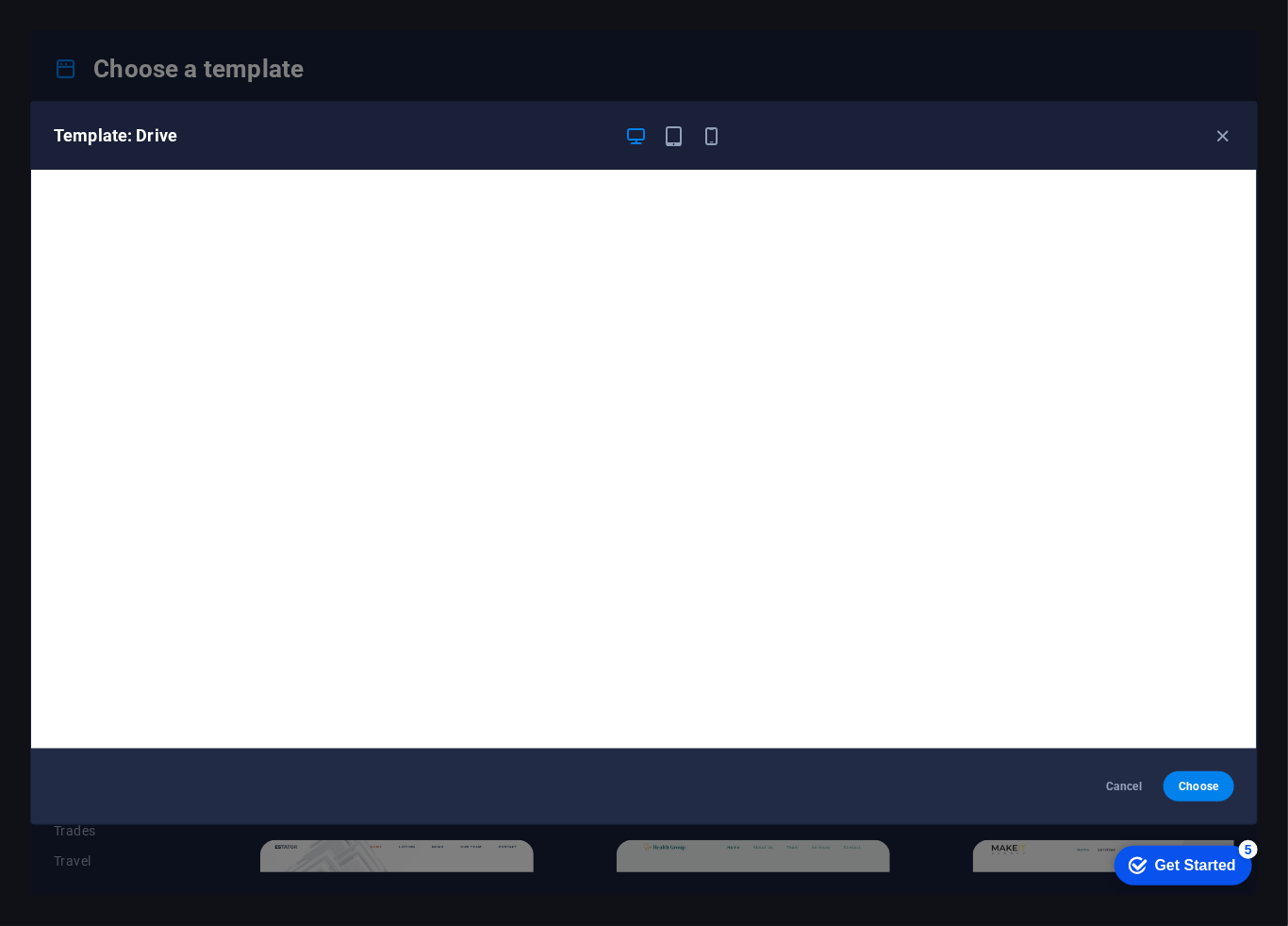
scroll to position [4, 0]
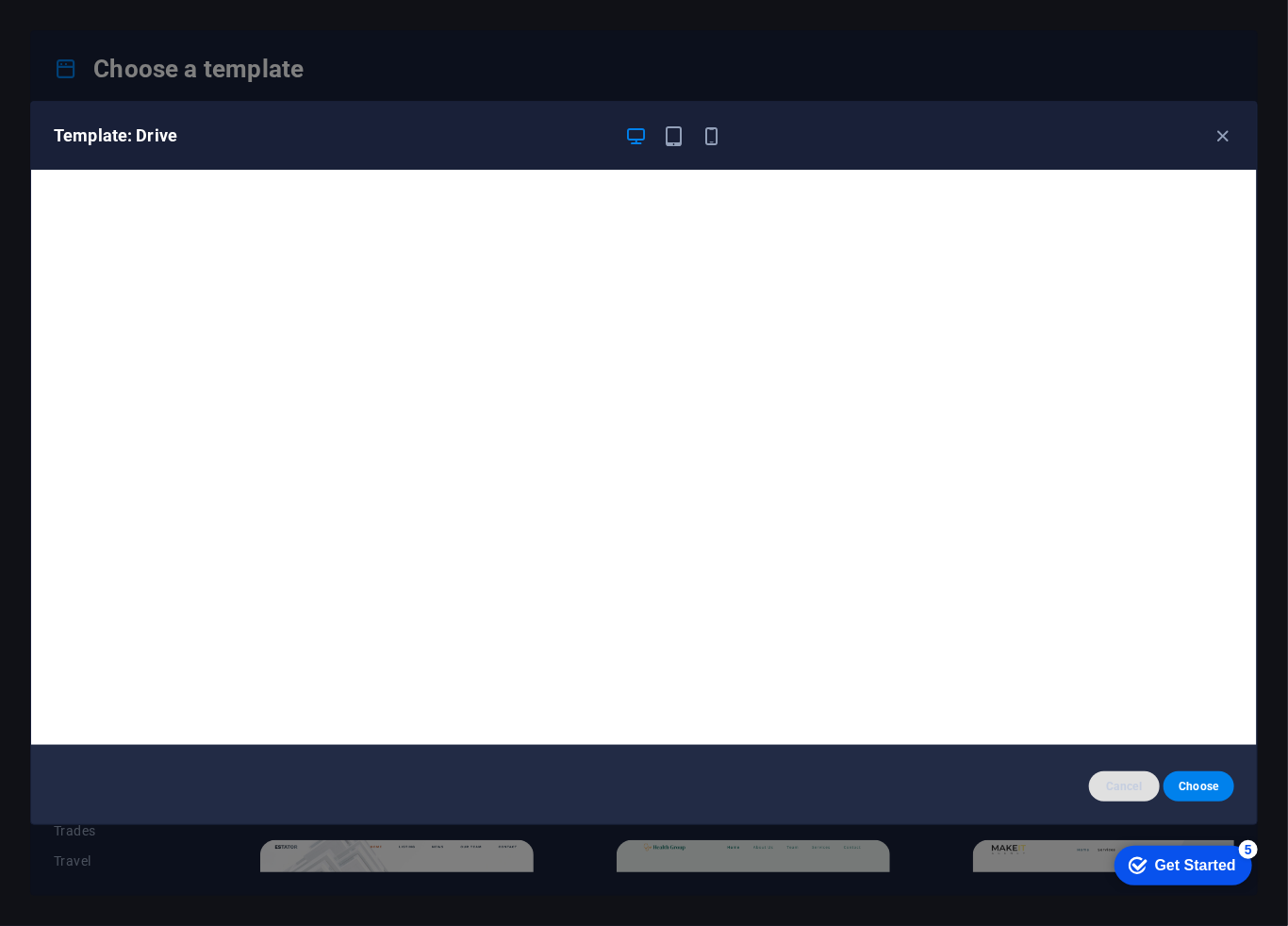
click at [1117, 785] on span "Cancel" at bounding box center [1124, 787] width 41 height 15
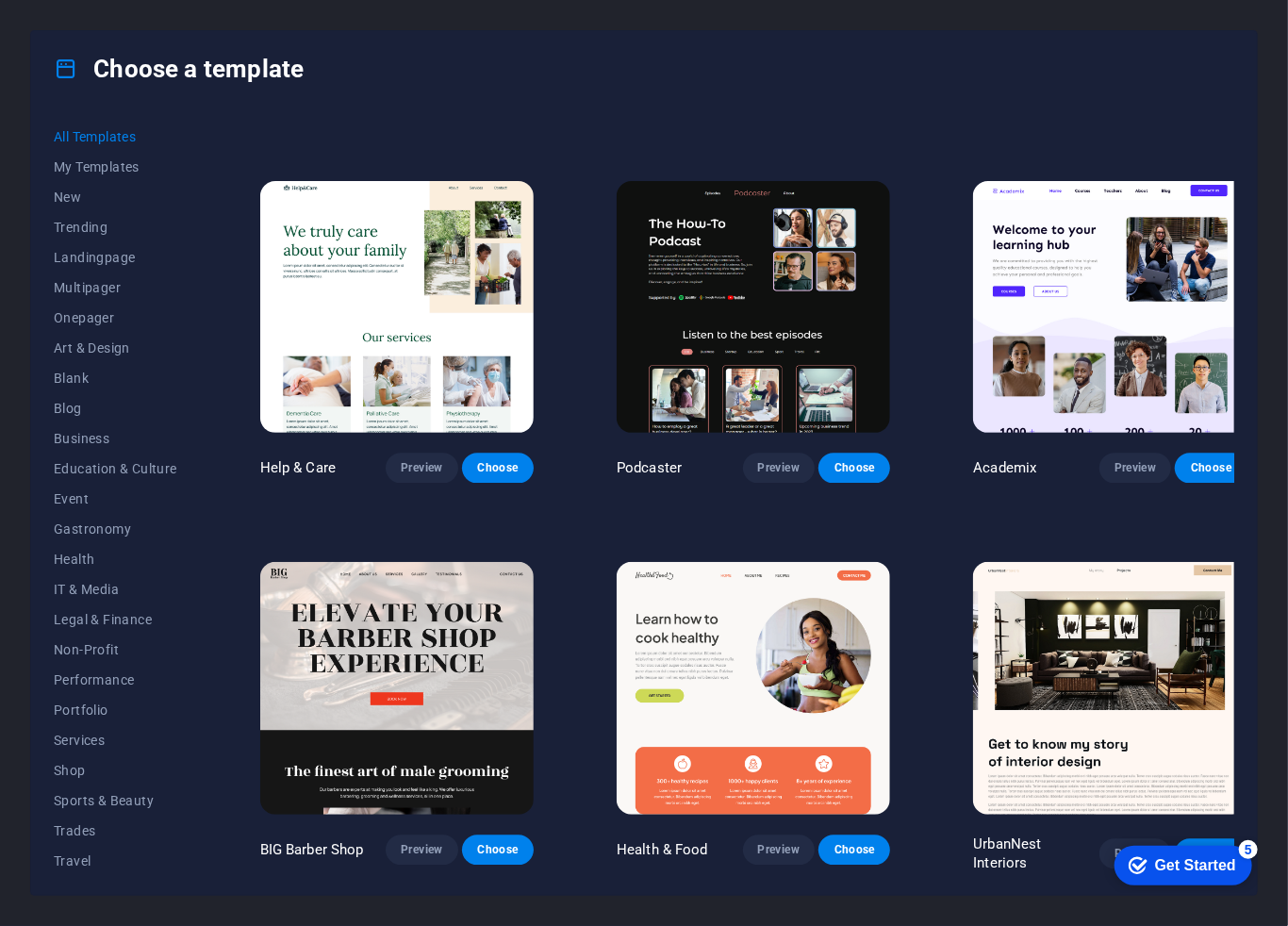
scroll to position [1851, 0]
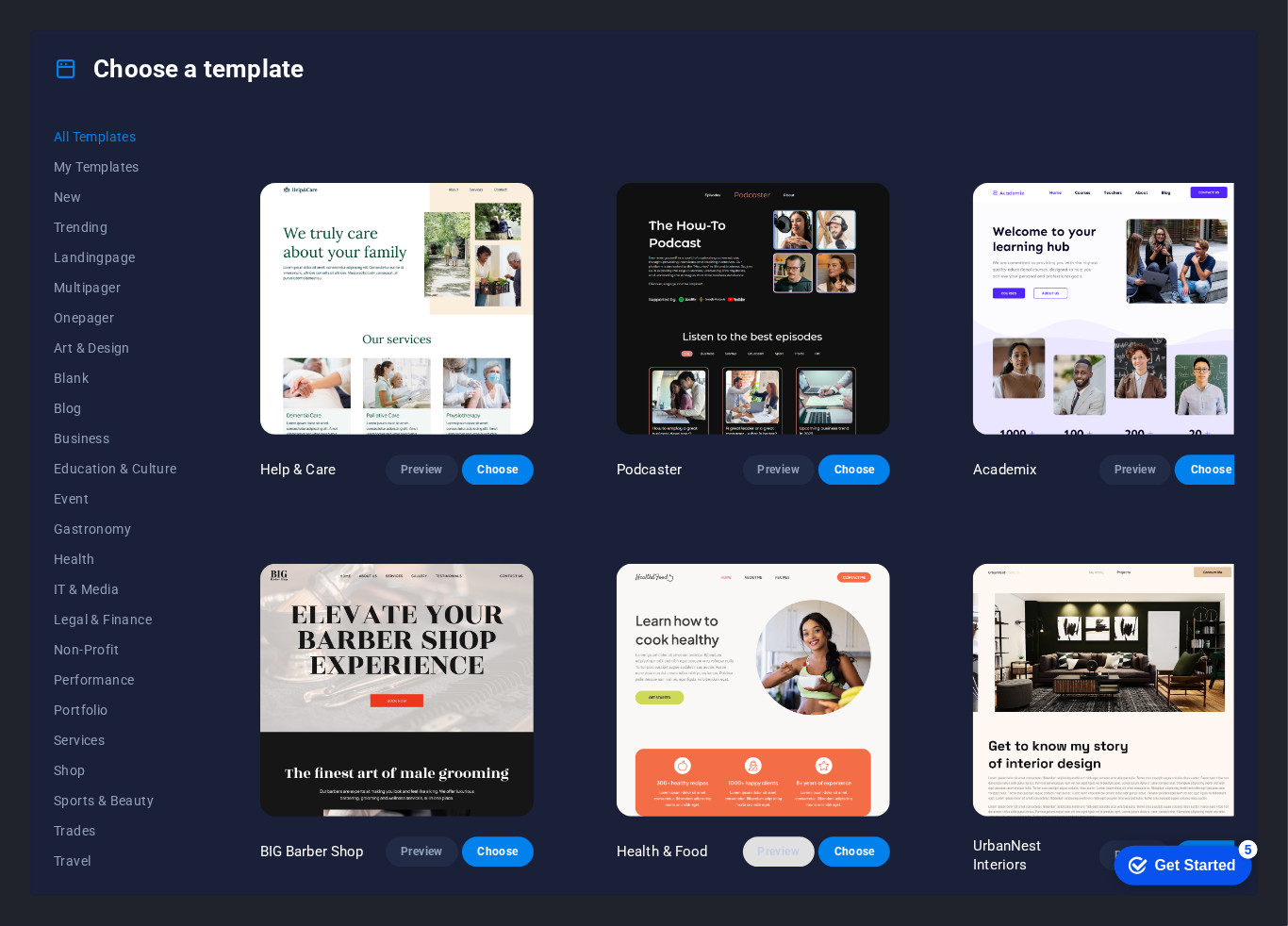
click at [771, 844] on span "Preview" at bounding box center [779, 852] width 42 height 15
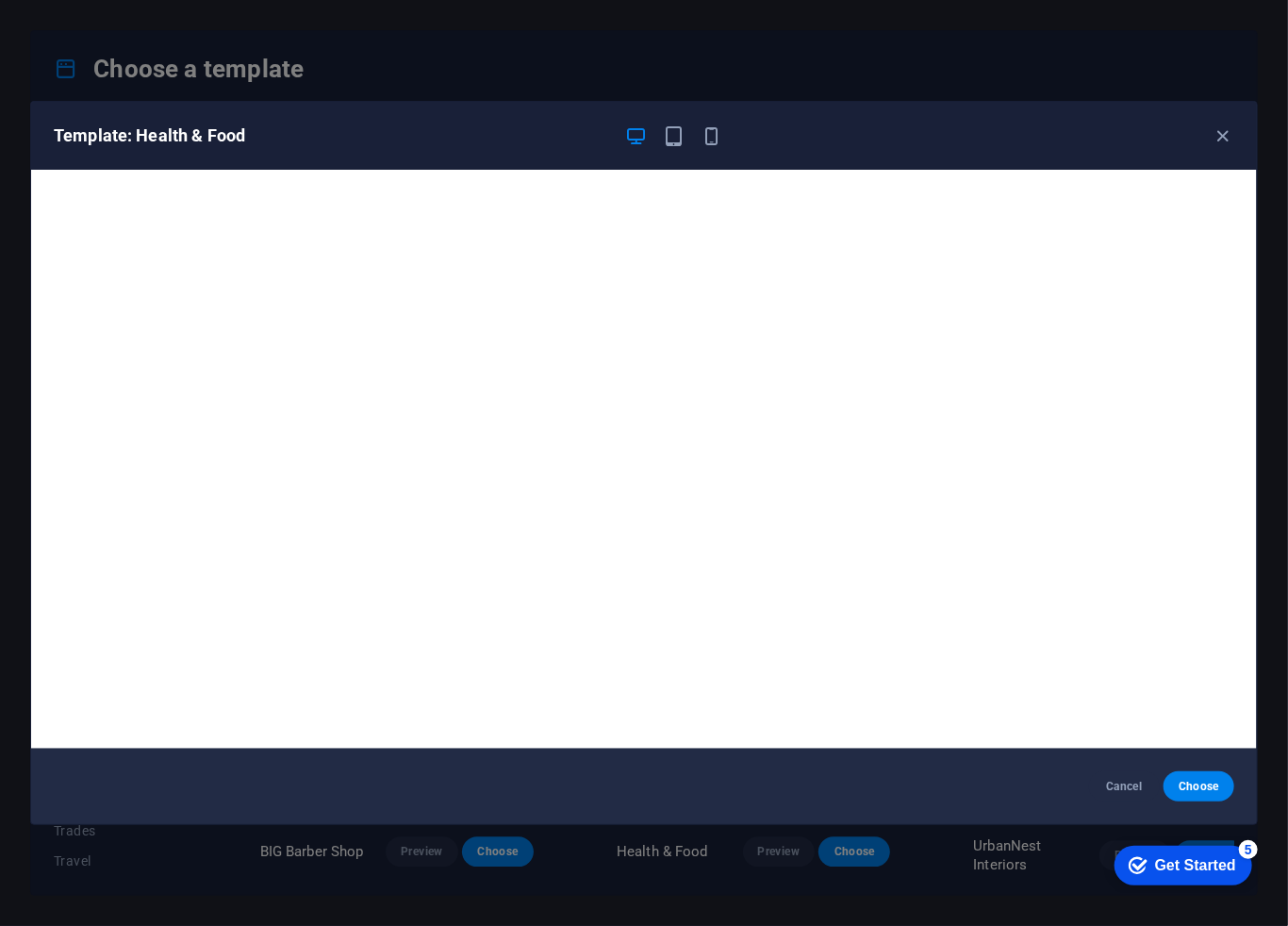
scroll to position [4, 0]
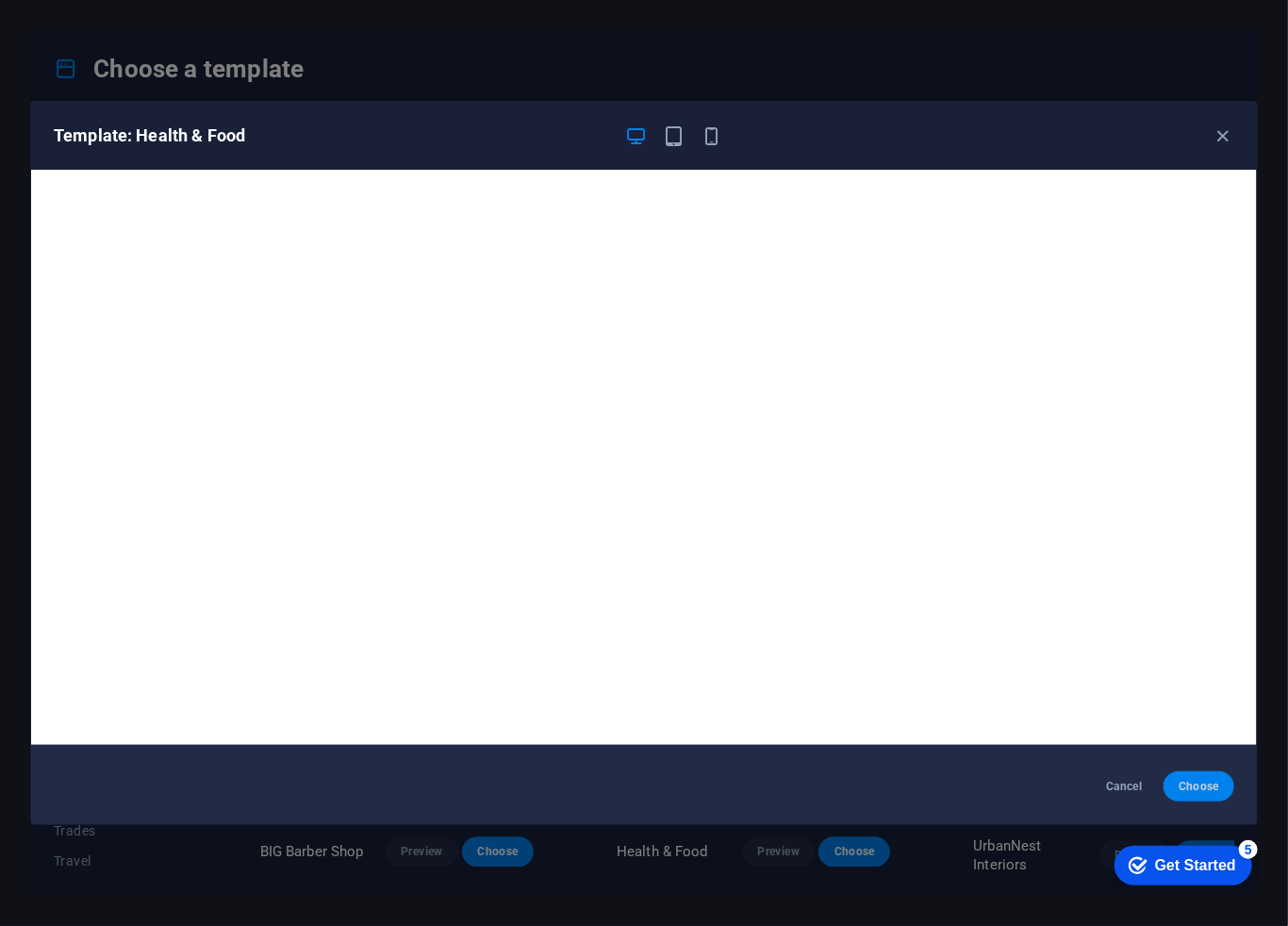
click at [1210, 796] on button "Choose" at bounding box center [1199, 787] width 71 height 31
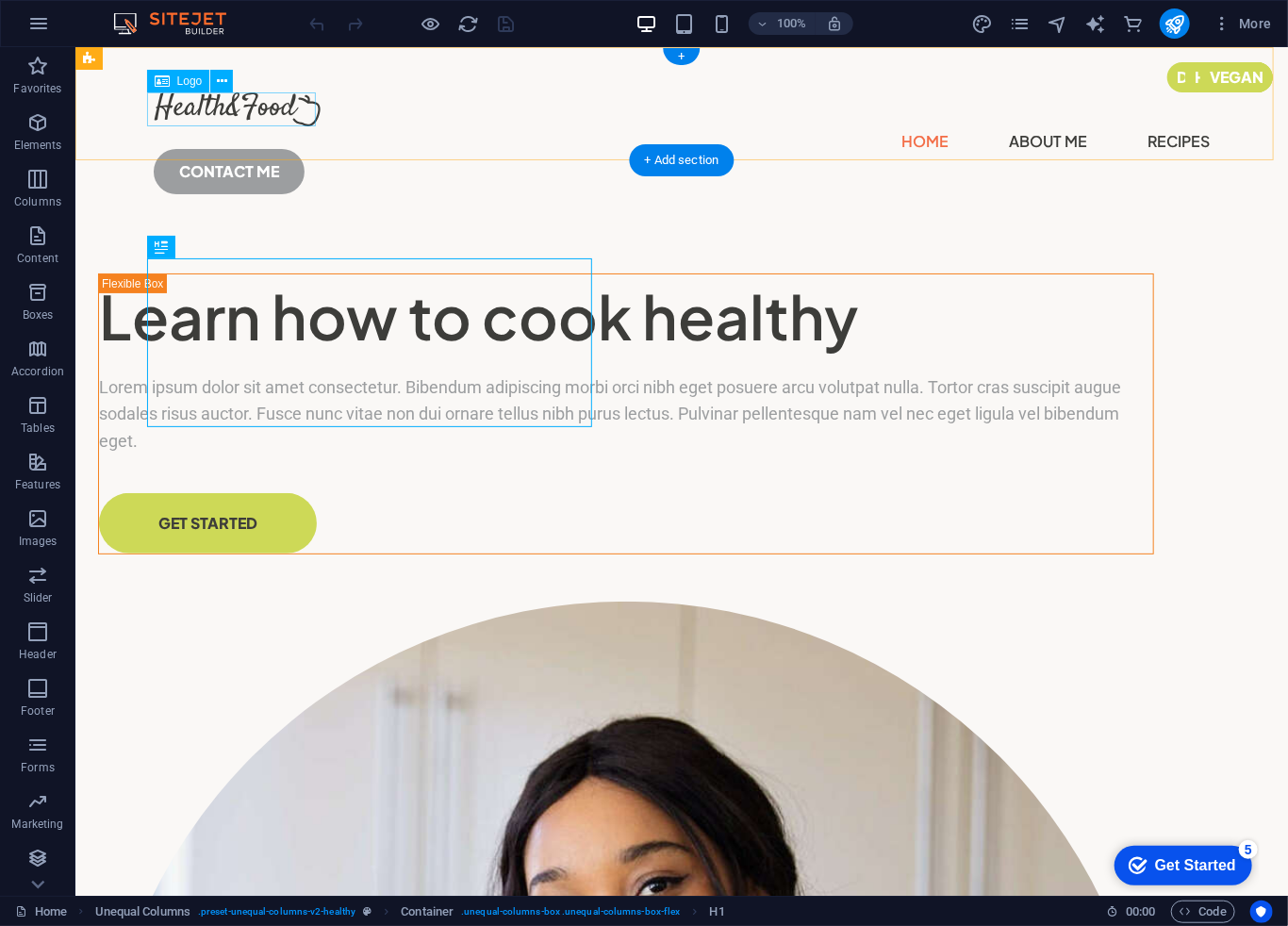
click at [292, 112] on div at bounding box center [681, 109] width 1056 height 34
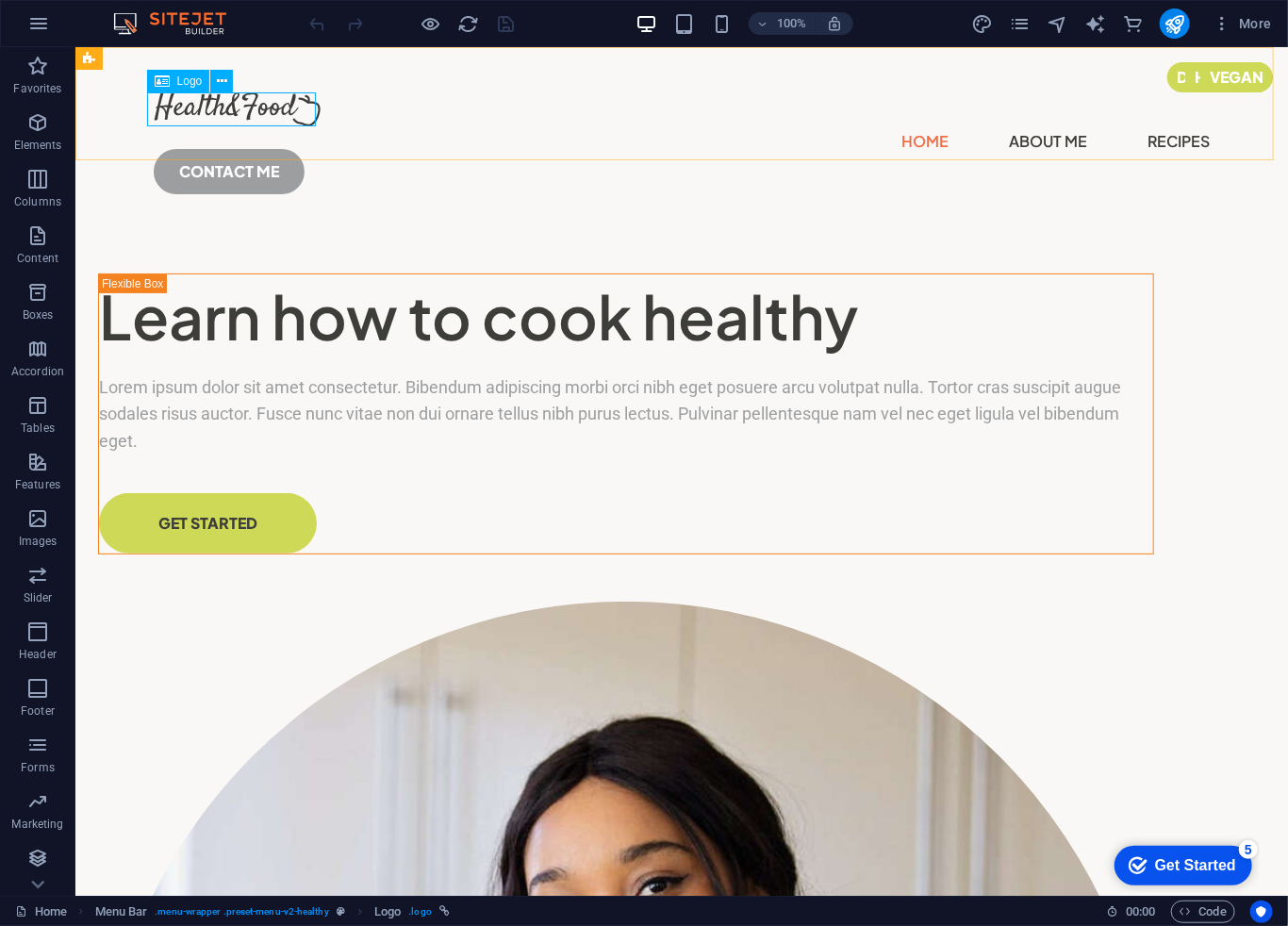
select select "px"
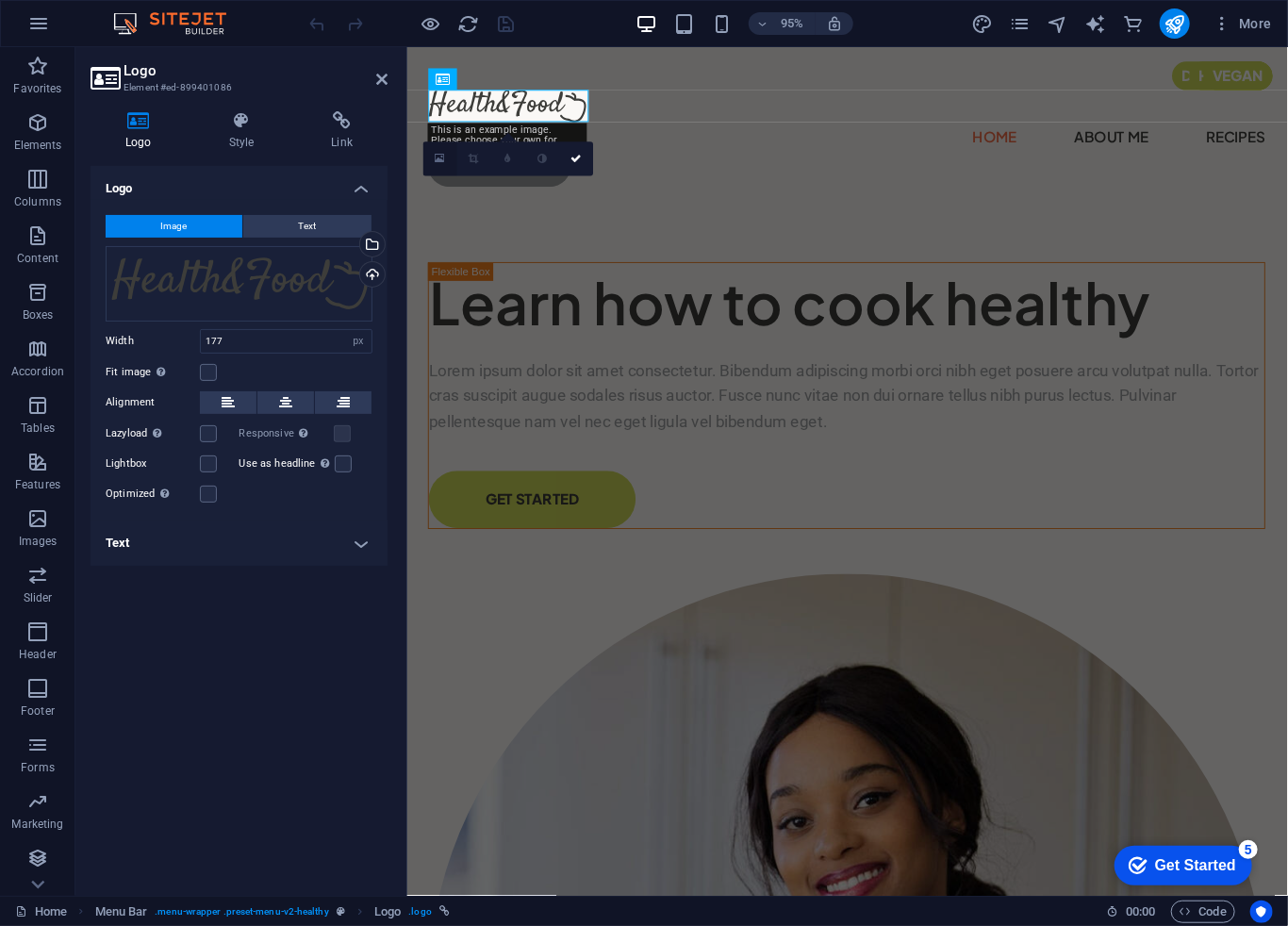
click at [443, 159] on icon at bounding box center [440, 158] width 10 height 12
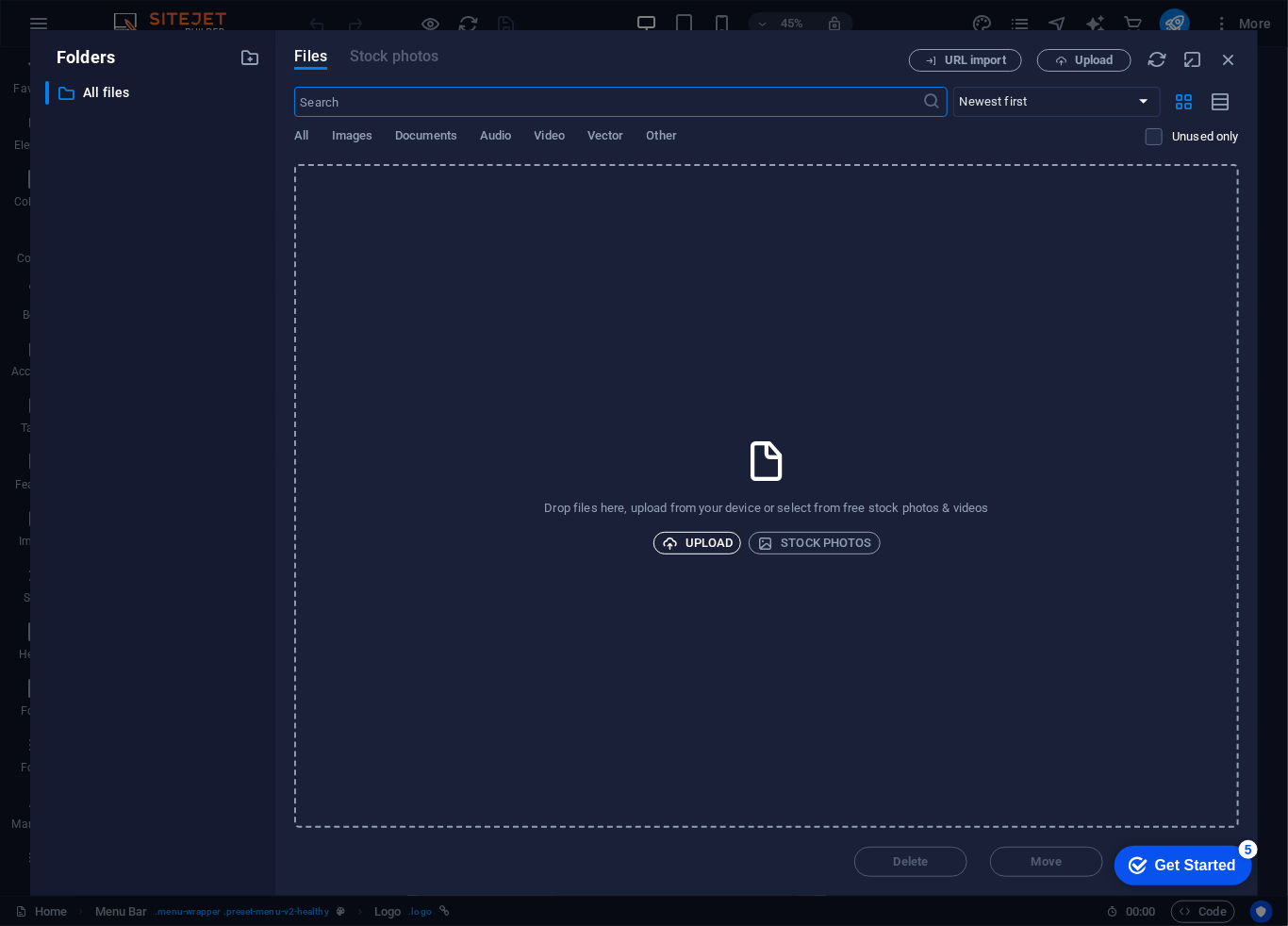
click at [702, 537] on span "Upload" at bounding box center [697, 544] width 72 height 23
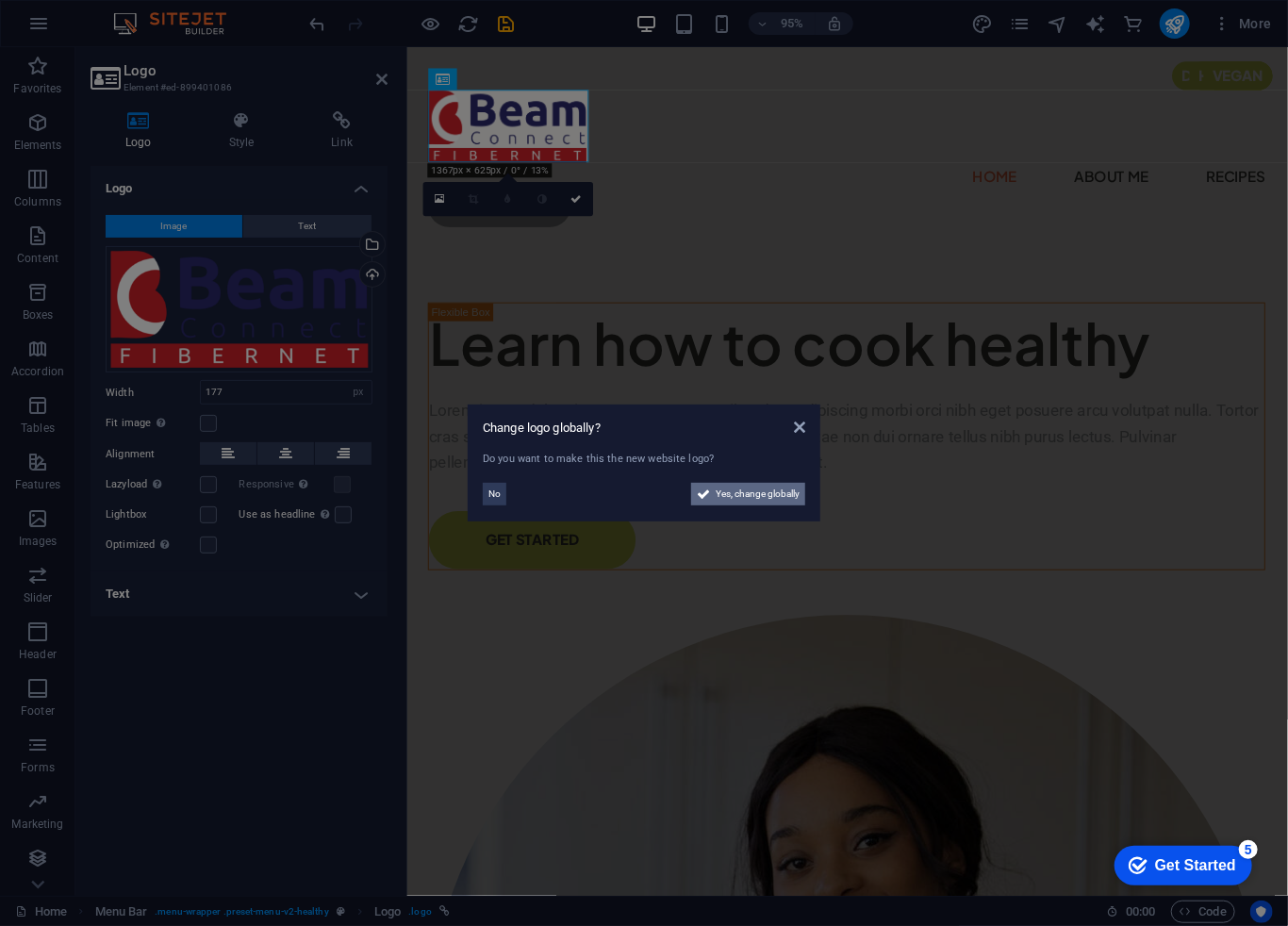
click at [761, 501] on span "Yes, change globally" at bounding box center [758, 494] width 84 height 23
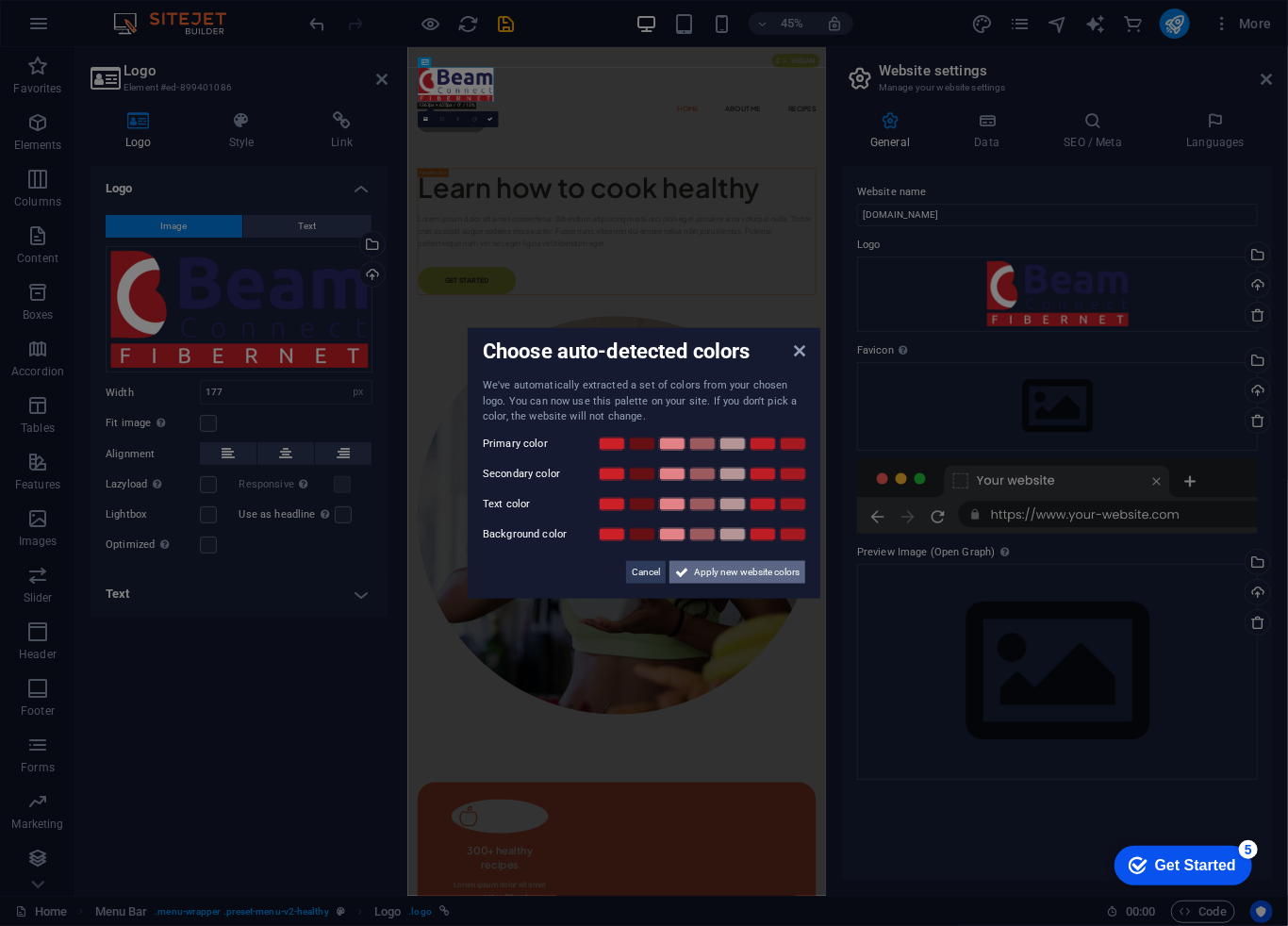
click at [748, 570] on span "Apply new website colors" at bounding box center [746, 572] width 106 height 23
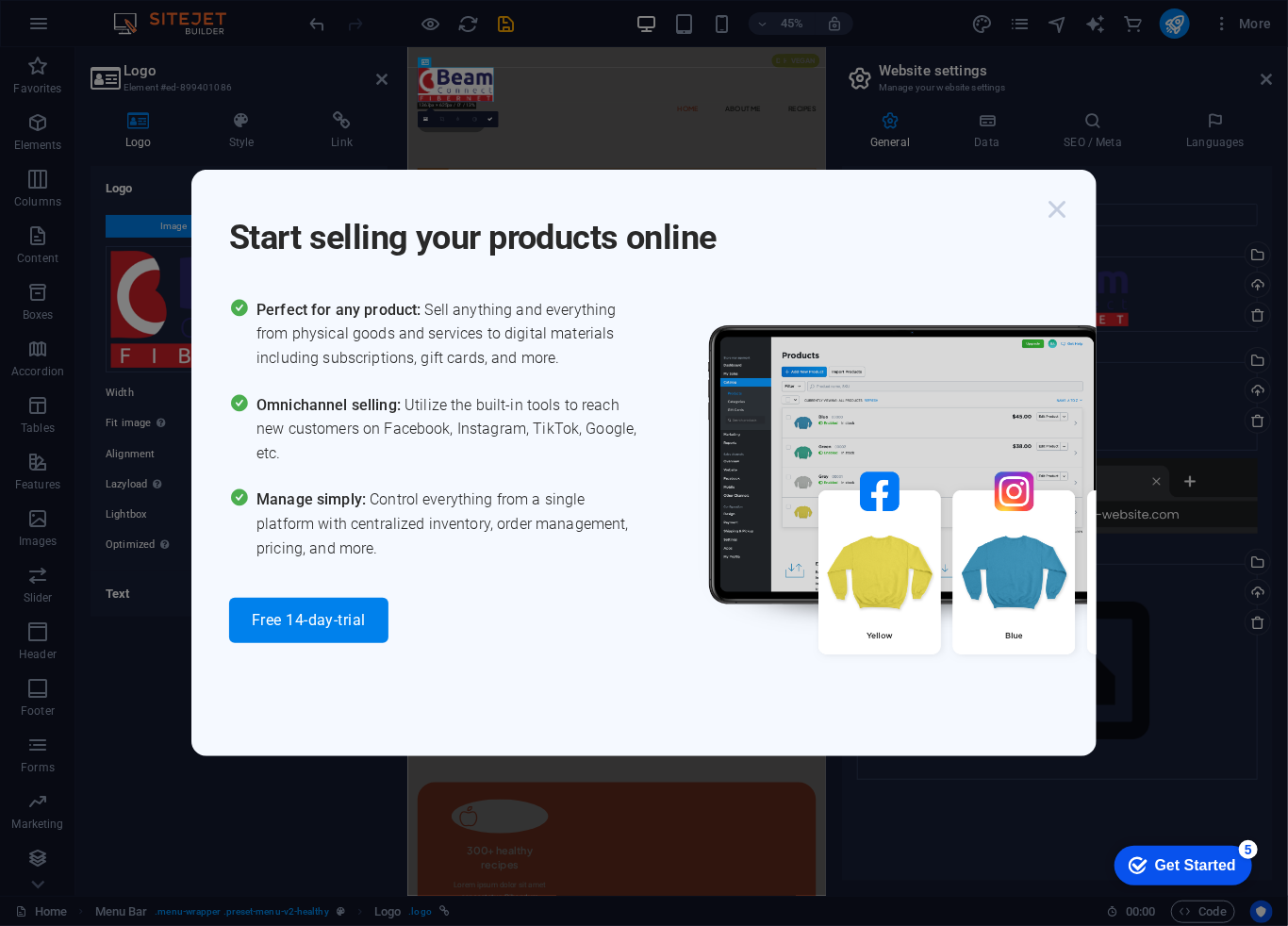
click at [1051, 213] on icon "button" at bounding box center [1057, 210] width 34 height 34
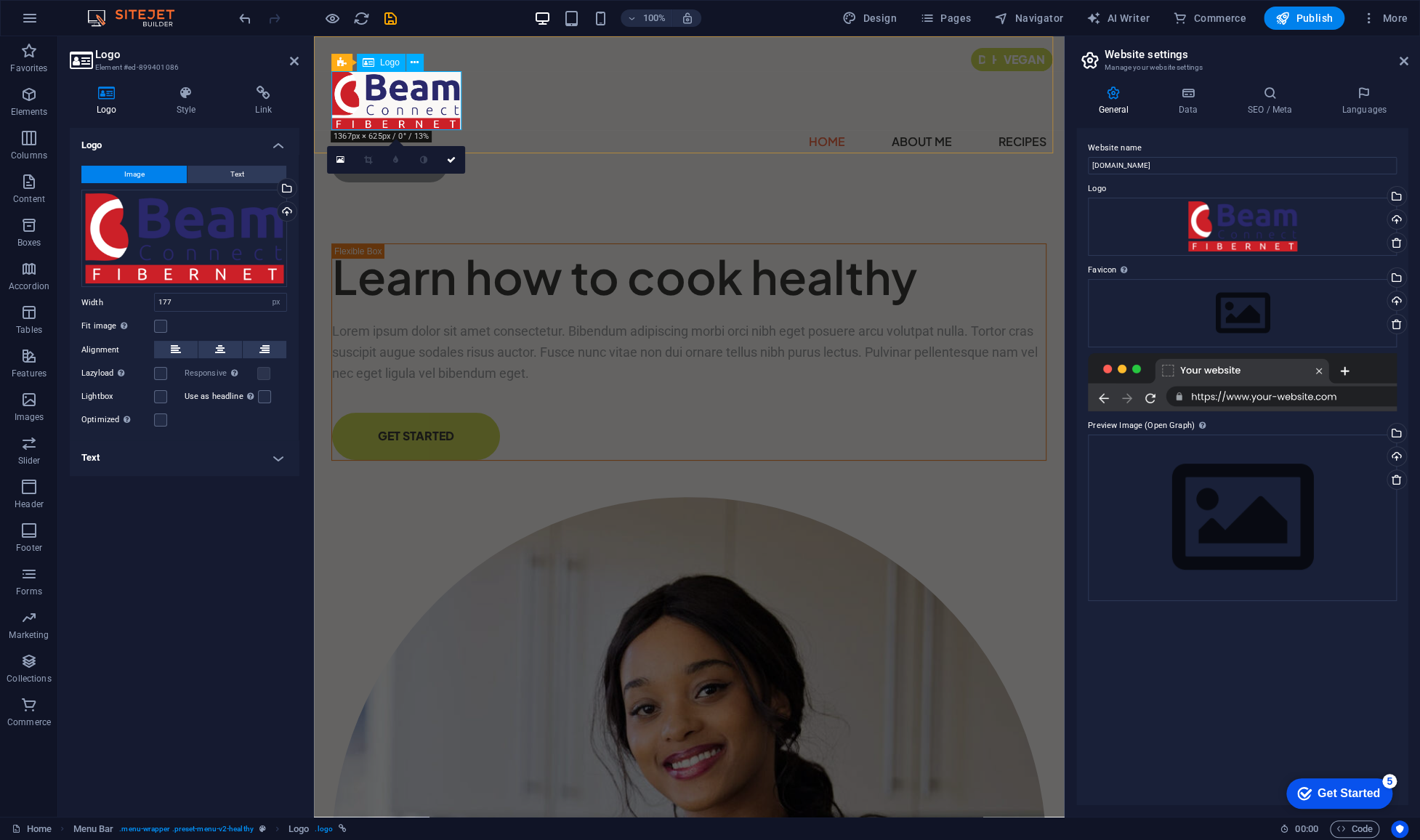
click at [457, 122] on div at bounding box center [688, 101] width 715 height 59
drag, startPoint x: 204, startPoint y: 299, endPoint x: 51, endPoint y: 294, distance: 153.1
click at [51, 294] on section "Favorites Elements Columns Content Boxes Accordion Tables Features Images Slide…" at bounding box center [532, 426] width 1064 height 780
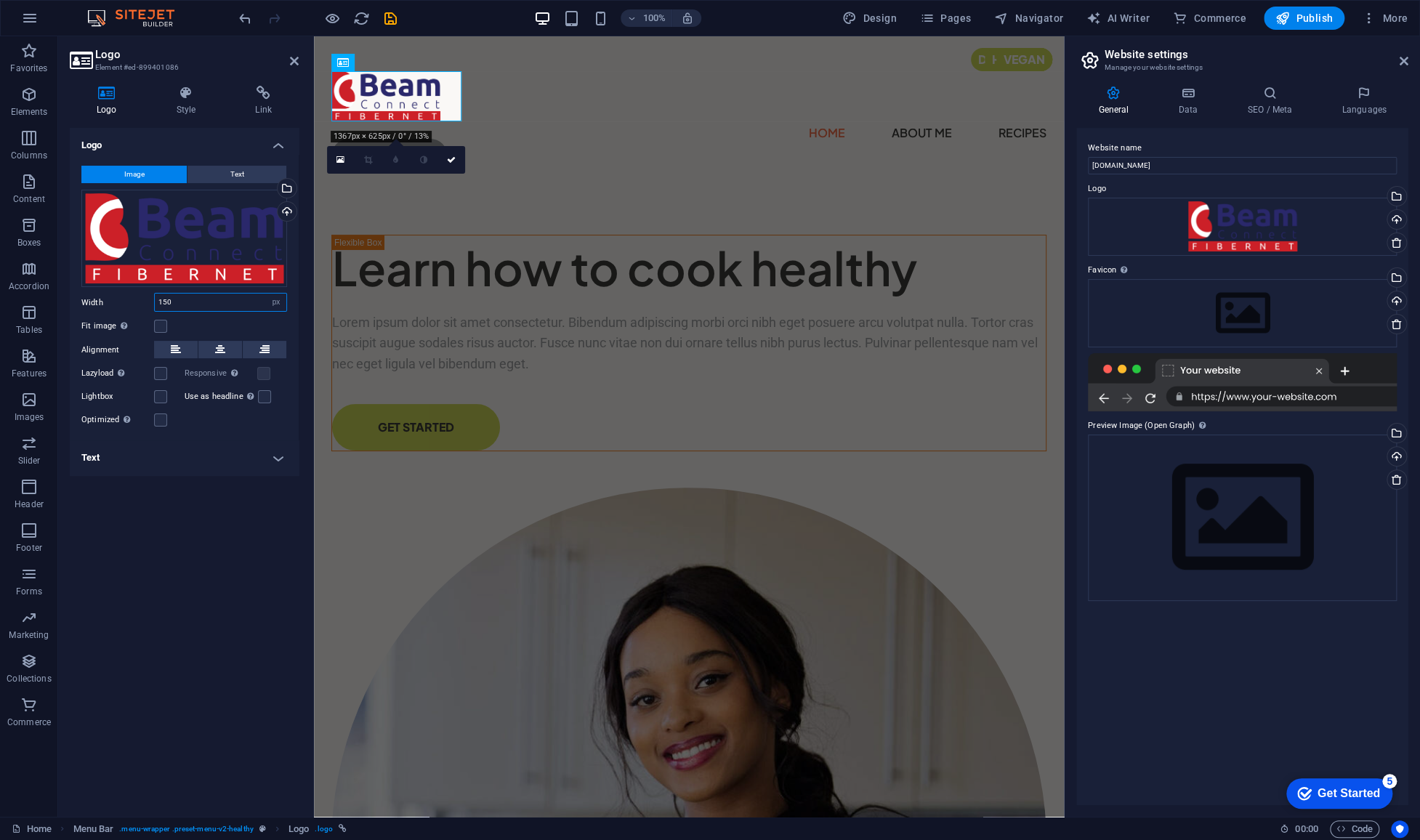
click at [168, 303] on input "150" at bounding box center [220, 303] width 131 height 18
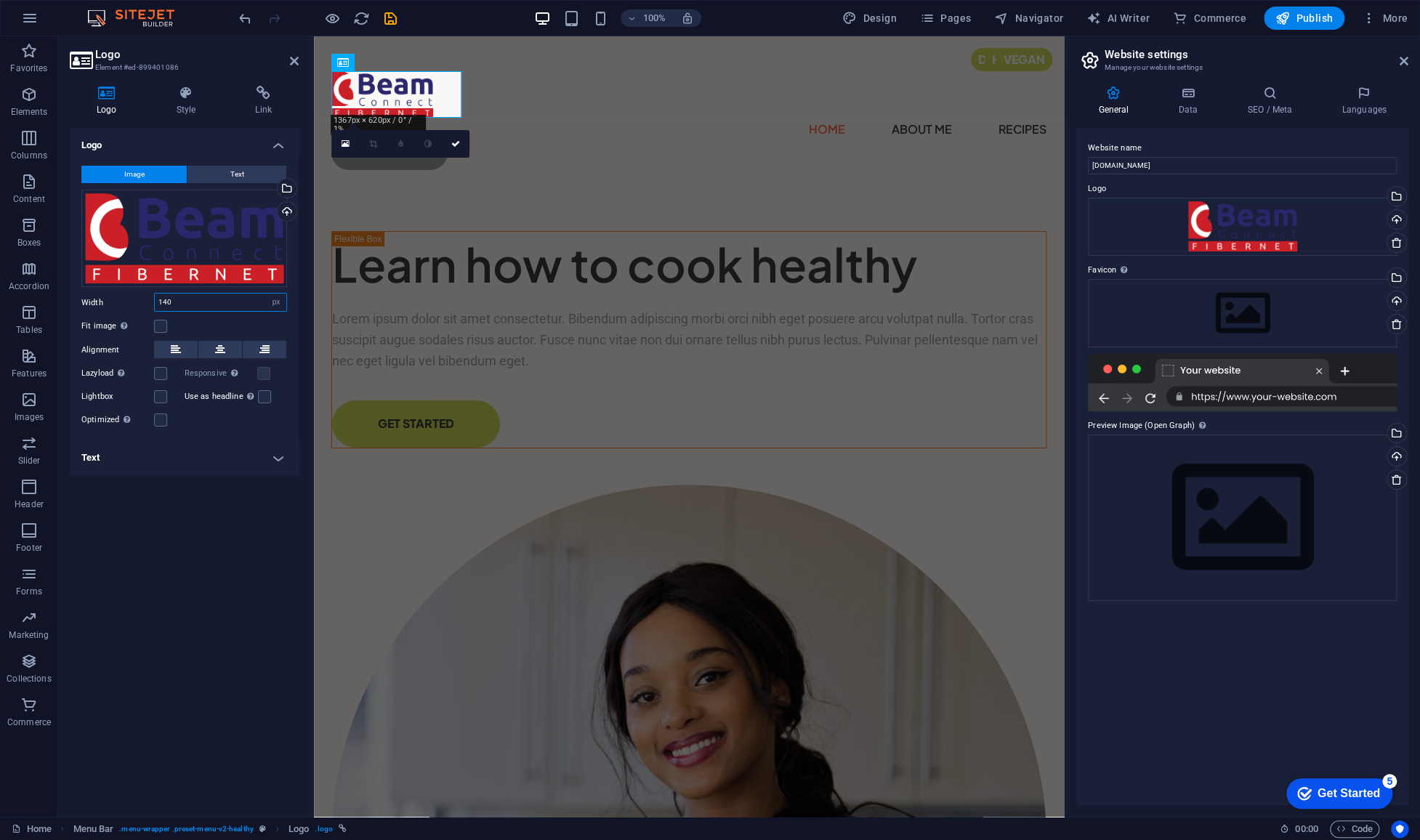
type input "140"
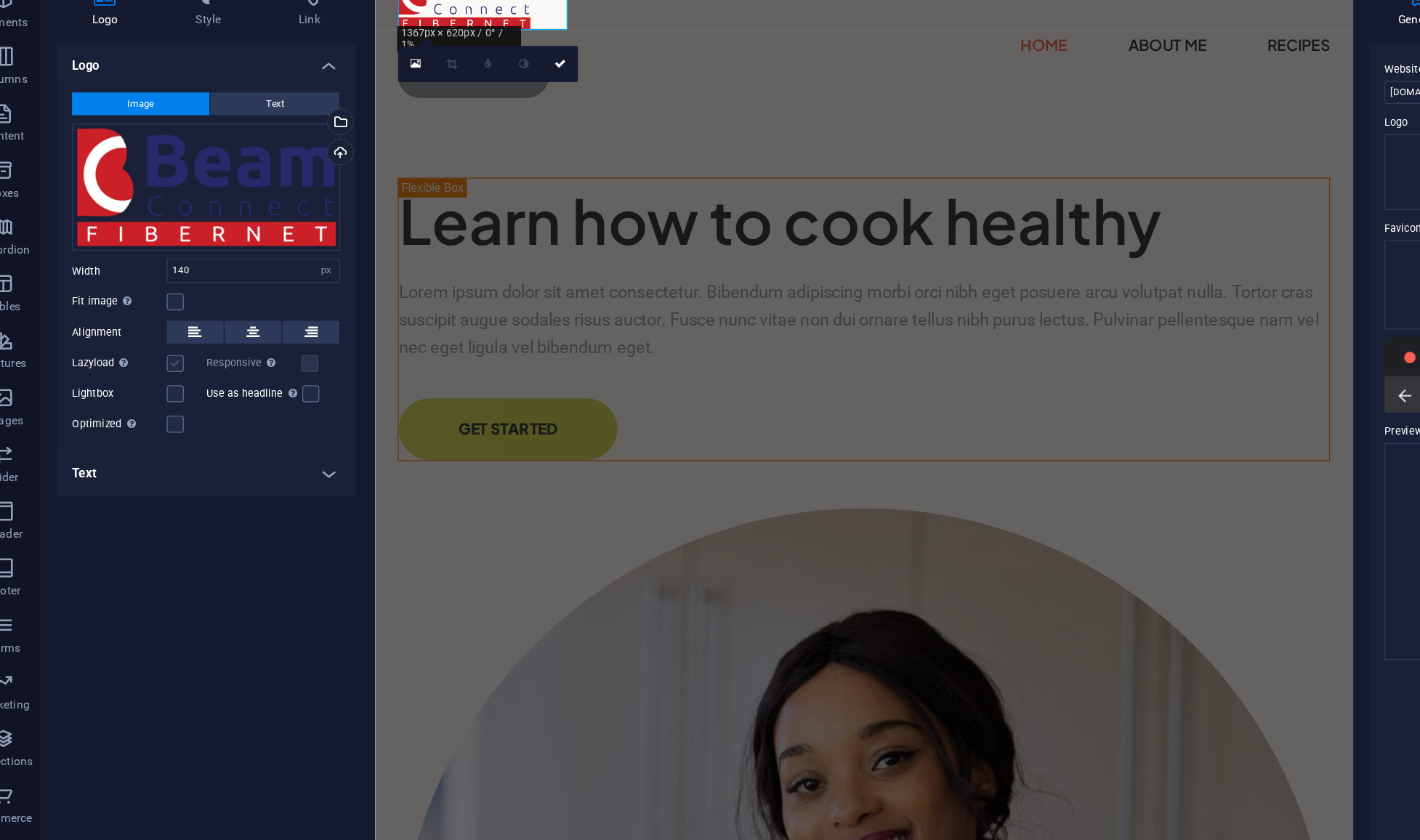
click at [159, 374] on label at bounding box center [161, 374] width 13 height 13
click at [0, 0] on input "Lazyload Loading images after the page loads improves page speed." at bounding box center [0, 0] width 0 height 0
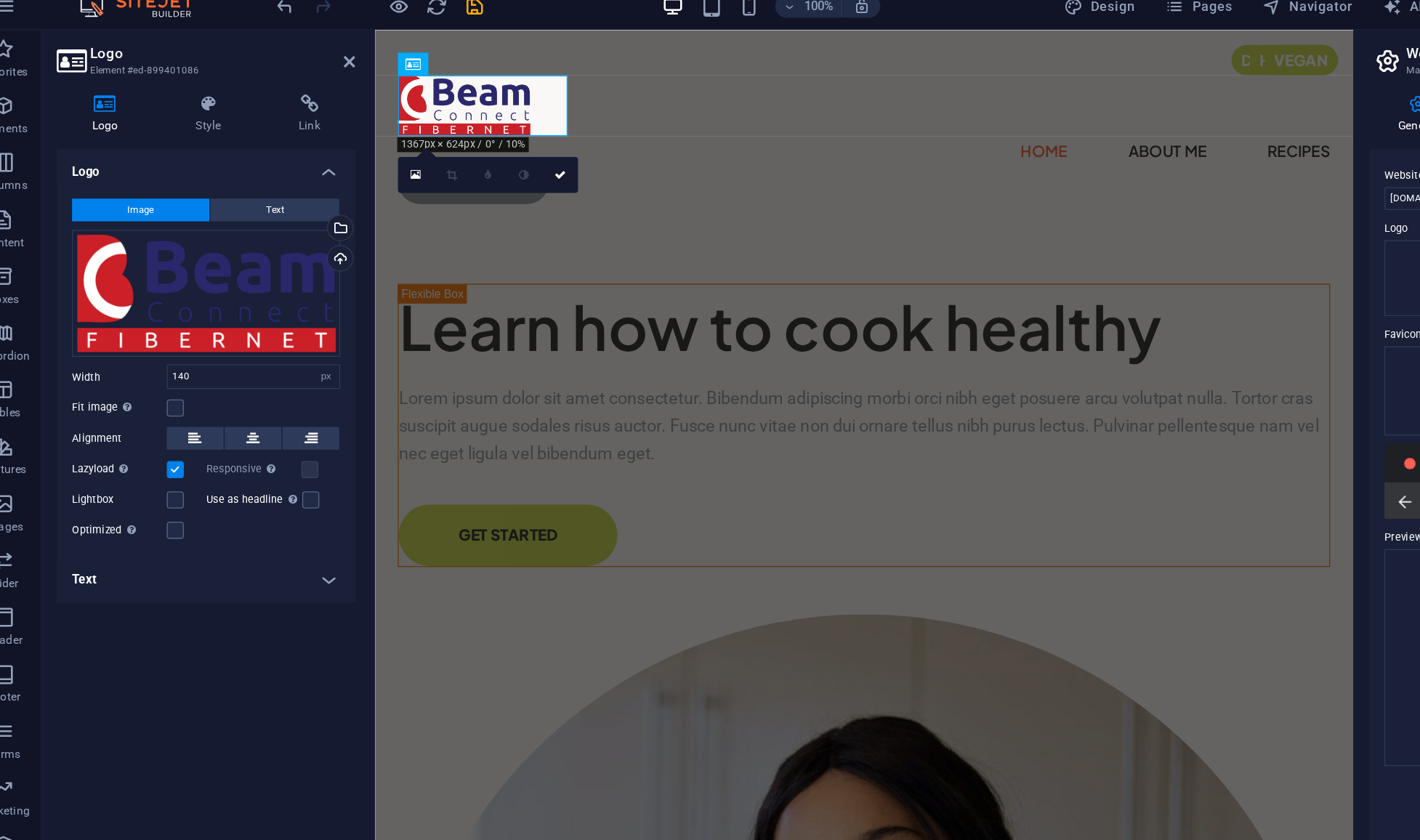
click at [159, 375] on label at bounding box center [161, 374] width 13 height 13
click at [0, 0] on input "Lazyload Loading images after the page loads improves page speed." at bounding box center [0, 0] width 0 height 0
click at [159, 397] on label at bounding box center [161, 397] width 13 height 13
click at [0, 0] on input "Lightbox" at bounding box center [0, 0] width 0 height 0
click at [159, 397] on label at bounding box center [161, 397] width 13 height 13
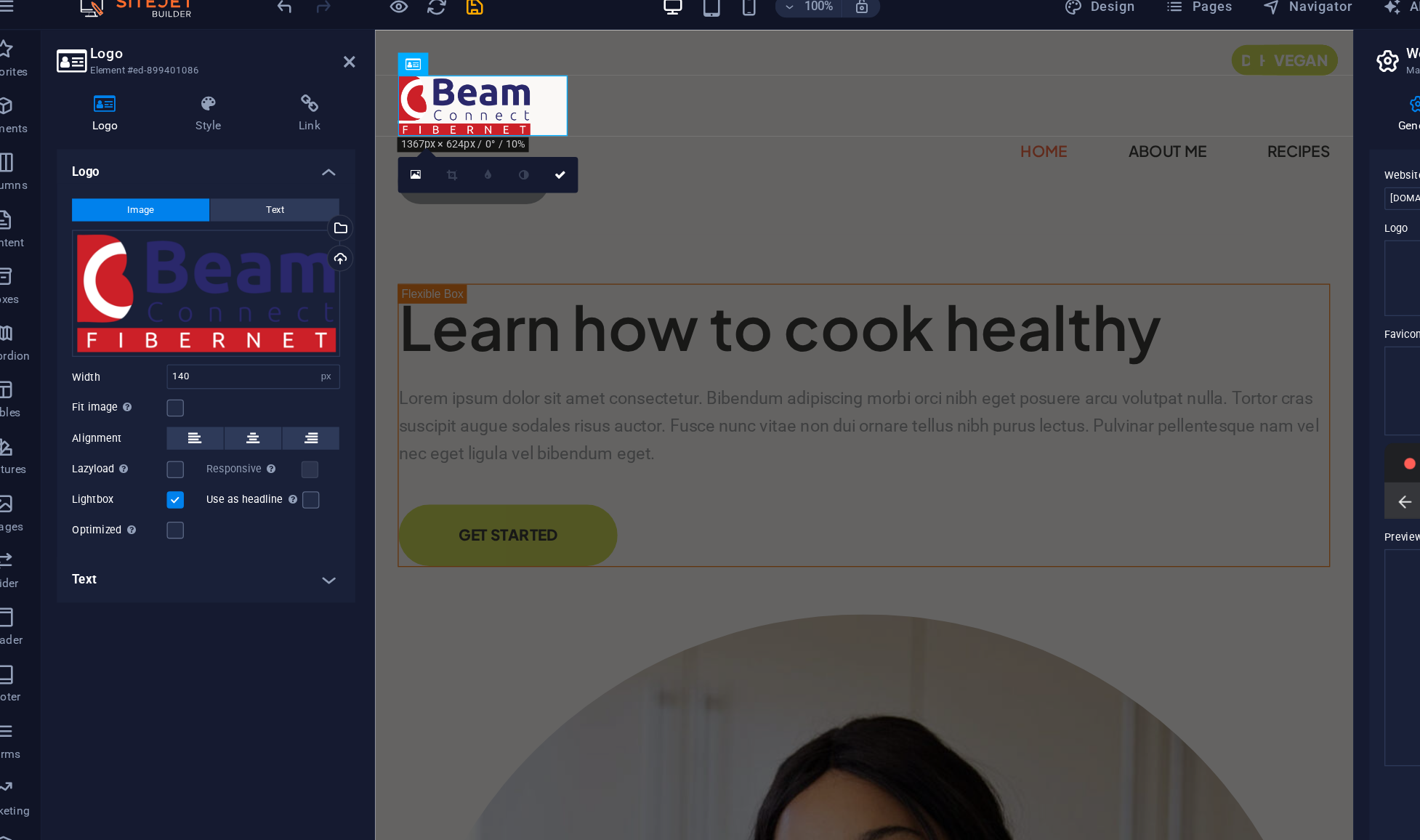
click at [0, 0] on input "Lightbox" at bounding box center [0, 0] width 0 height 0
click at [159, 419] on label at bounding box center [161, 420] width 13 height 13
click at [0, 0] on input "Optimized Images are compressed to improve page speed." at bounding box center [0, 0] width 0 height 0
click at [228, 462] on h4 "Text" at bounding box center [184, 457] width 229 height 35
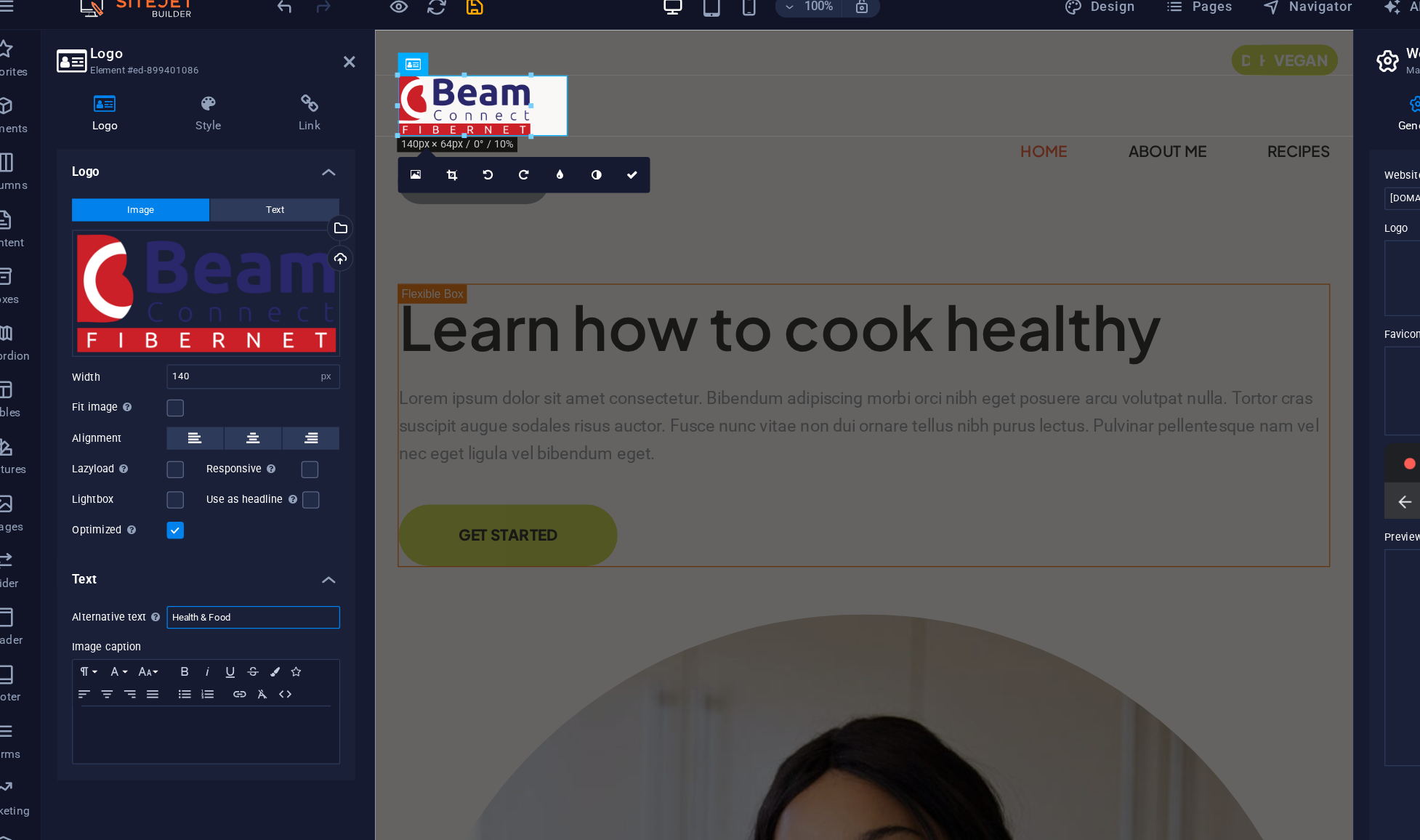
drag, startPoint x: 223, startPoint y: 485, endPoint x: 149, endPoint y: 498, distance: 75.1
click at [149, 498] on div "Alternative text The alternative text is used by devices that cannot display im…" at bounding box center [184, 539] width 229 height 145
type input "BeamConnect Fibernet"
click at [165, 330] on label at bounding box center [161, 326] width 13 height 13
click at [0, 0] on input "Fit image Automatically fit image to a fixed width and height" at bounding box center [0, 0] width 0 height 0
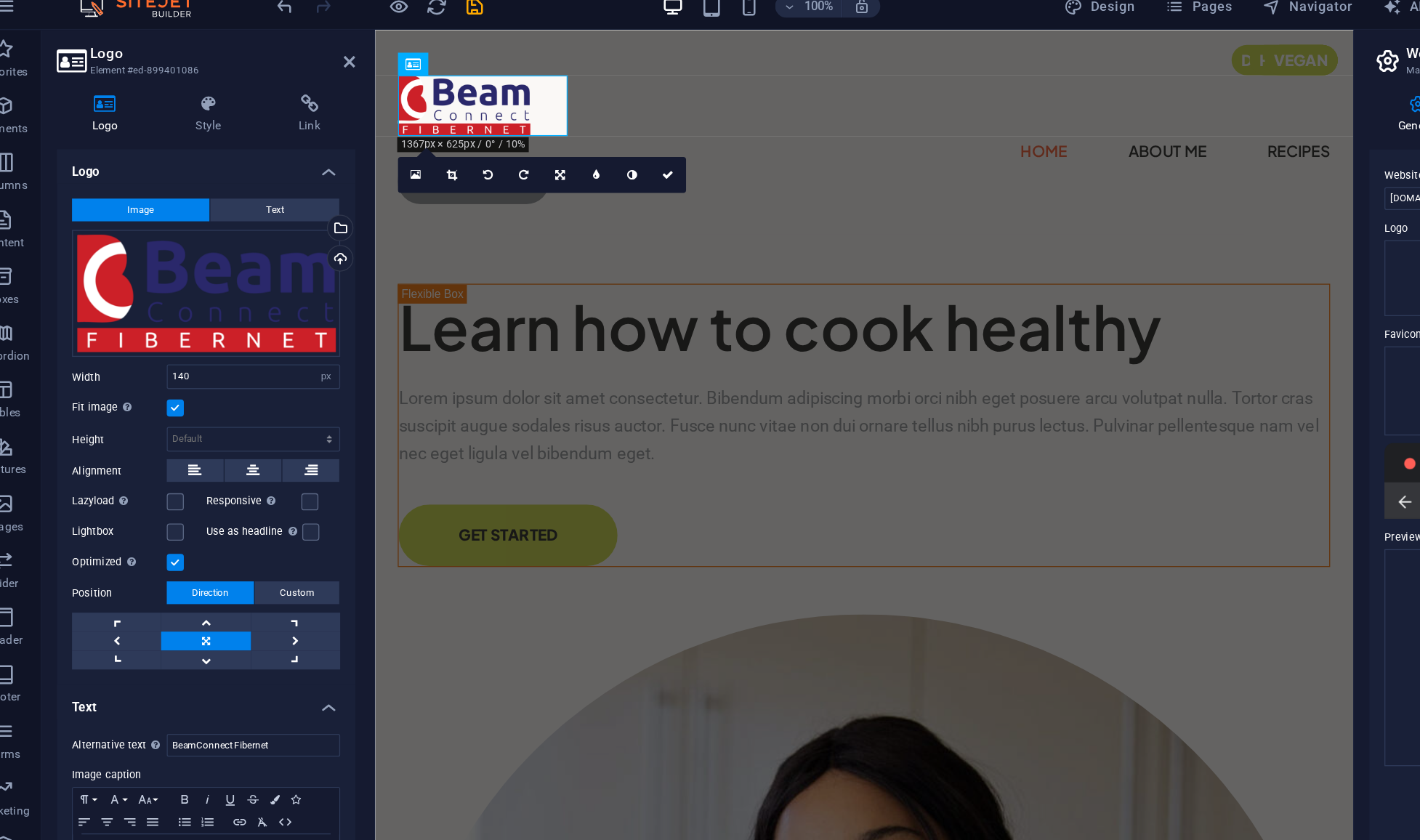
click at [165, 330] on label at bounding box center [161, 326] width 13 height 13
click at [0, 0] on input "Fit image Automatically fit image to a fixed width and height" at bounding box center [0, 0] width 0 height 0
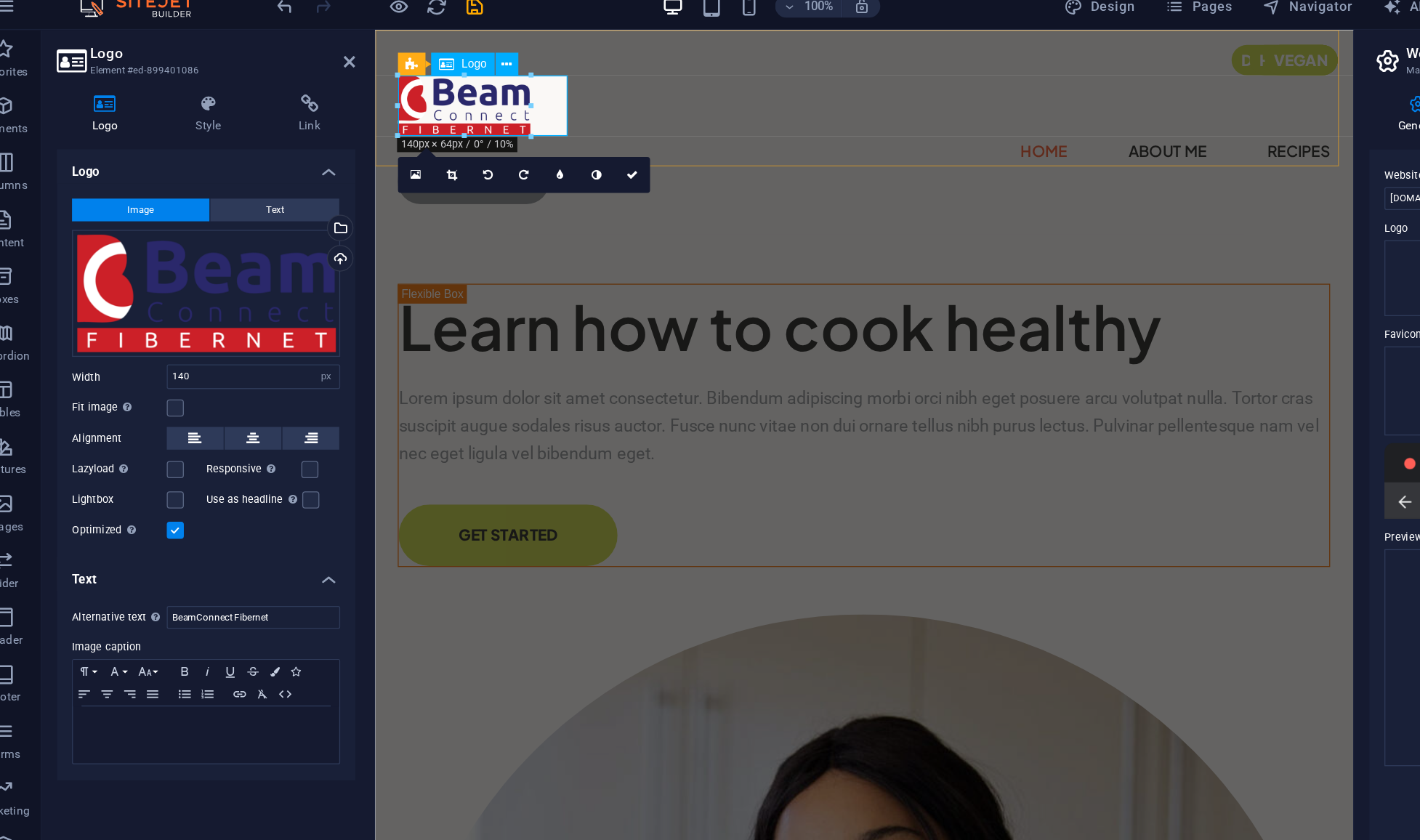
click at [520, 98] on div at bounding box center [749, 87] width 715 height 46
click at [515, 101] on div at bounding box center [749, 87] width 715 height 46
click at [181, 110] on h4 "Style" at bounding box center [190, 101] width 79 height 31
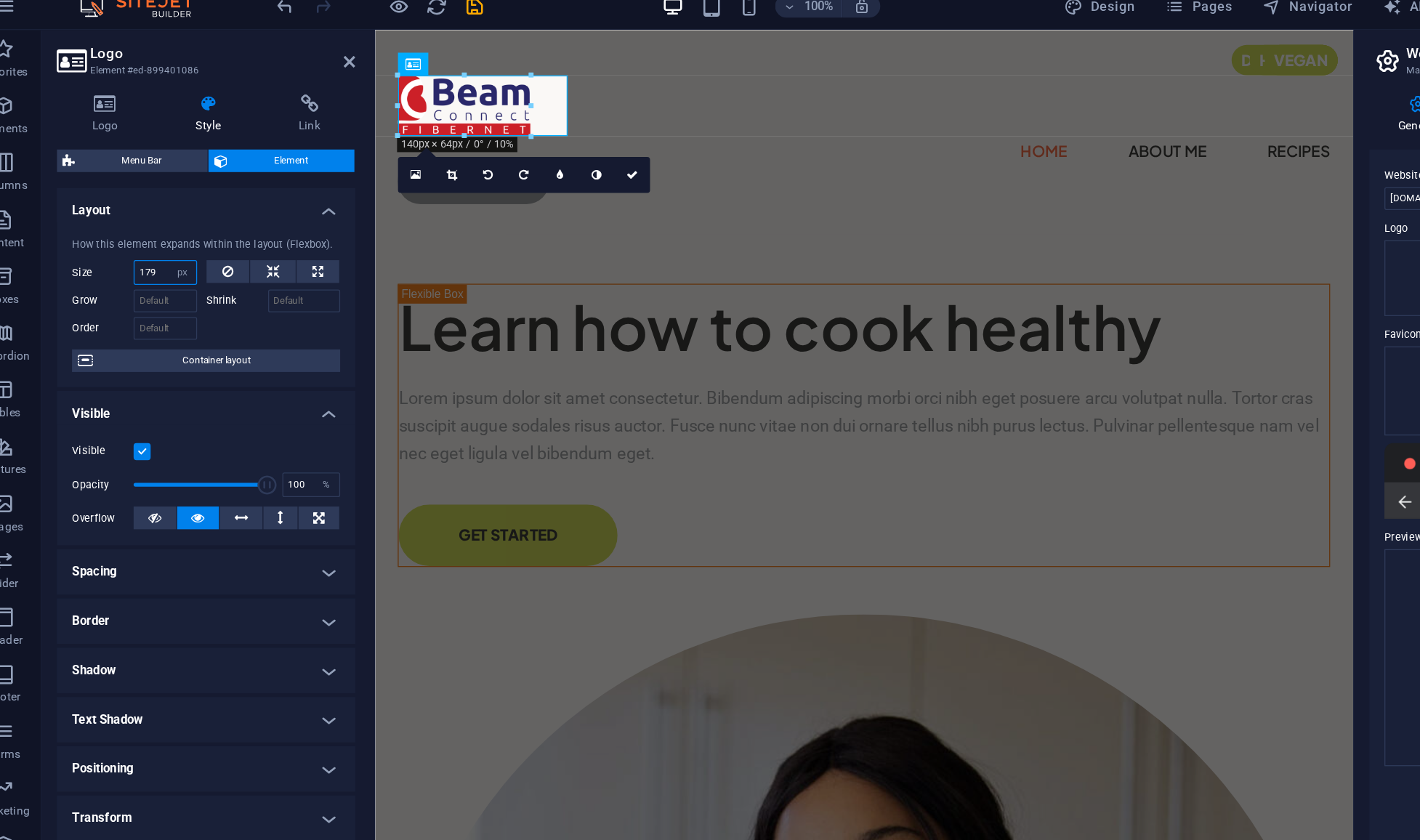
drag, startPoint x: 138, startPoint y: 223, endPoint x: 145, endPoint y: 227, distance: 8.1
click at [145, 227] on input "179" at bounding box center [153, 222] width 47 height 18
type input "140"
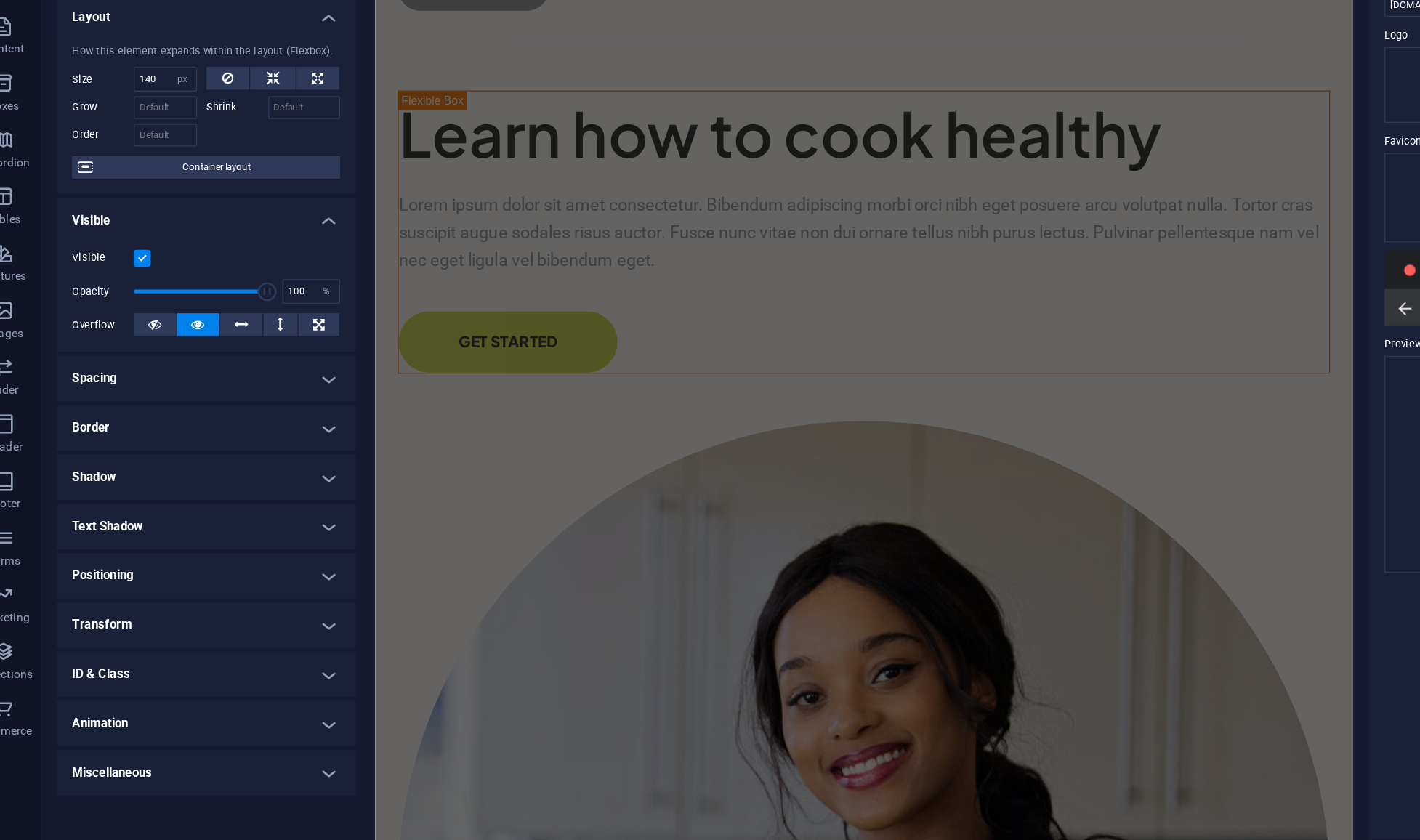
click at [191, 534] on h4 "Shadow" at bounding box center [184, 526] width 229 height 35
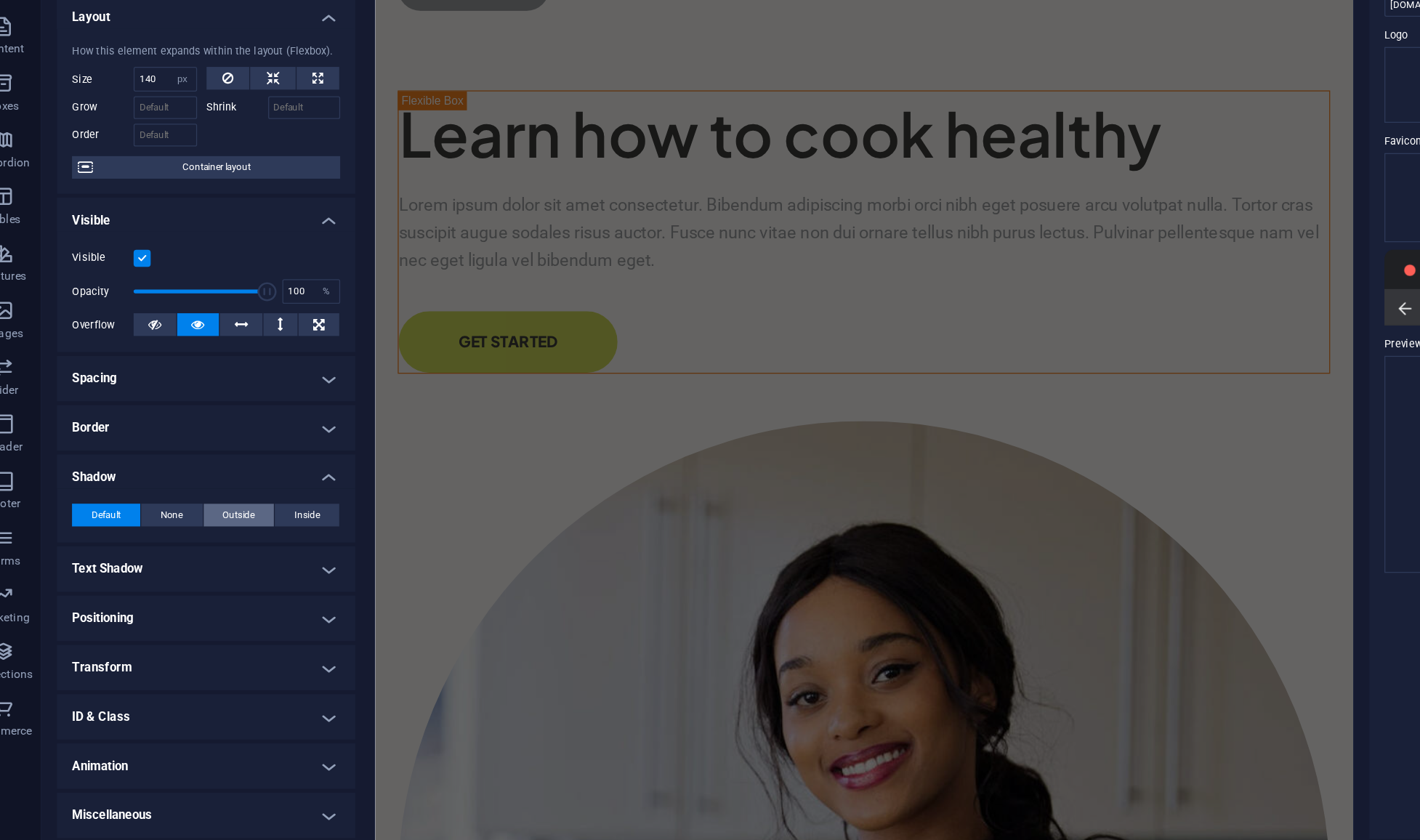
click at [200, 562] on span "Outside" at bounding box center [209, 557] width 25 height 18
type input "2"
type input "4"
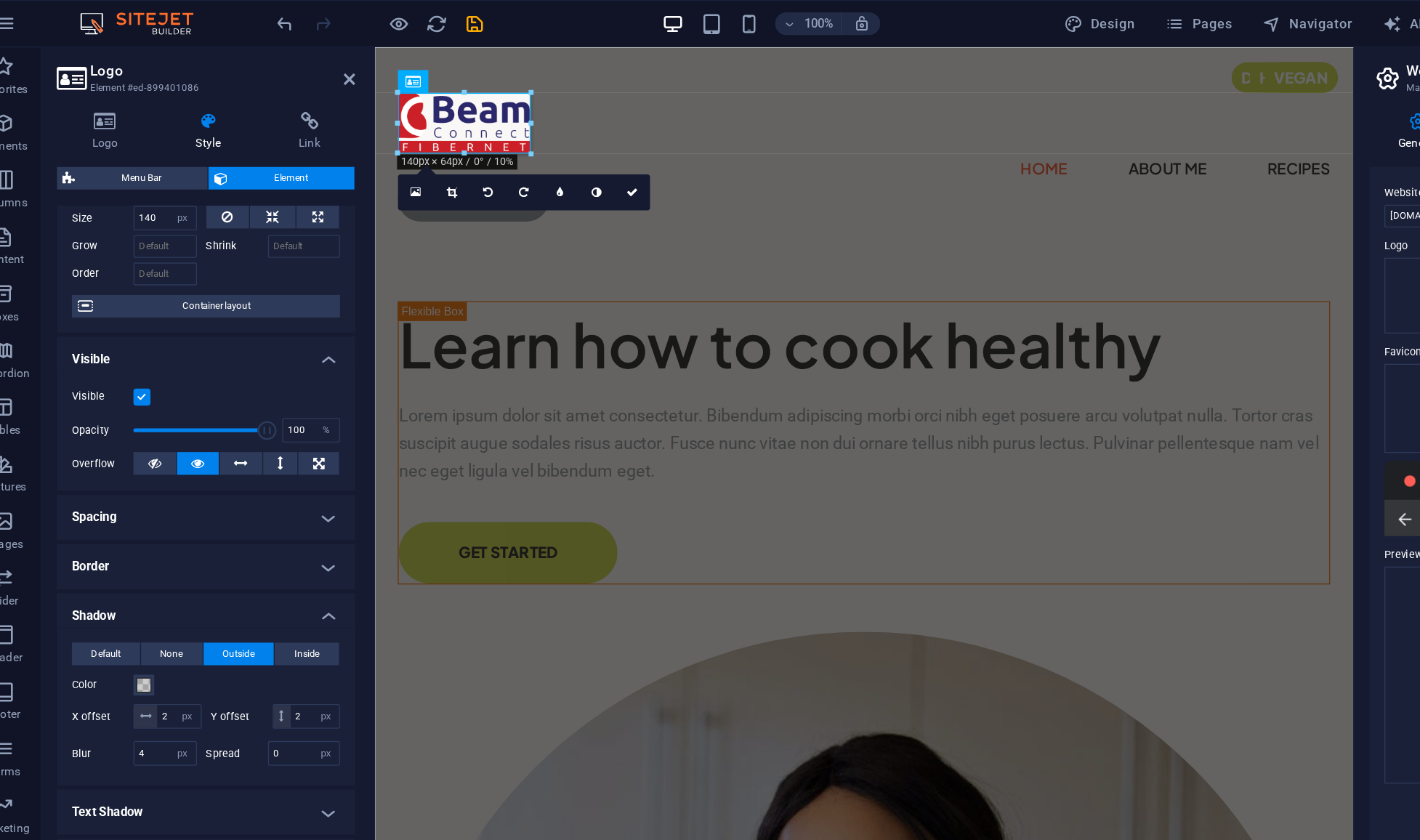
scroll to position [97, 0]
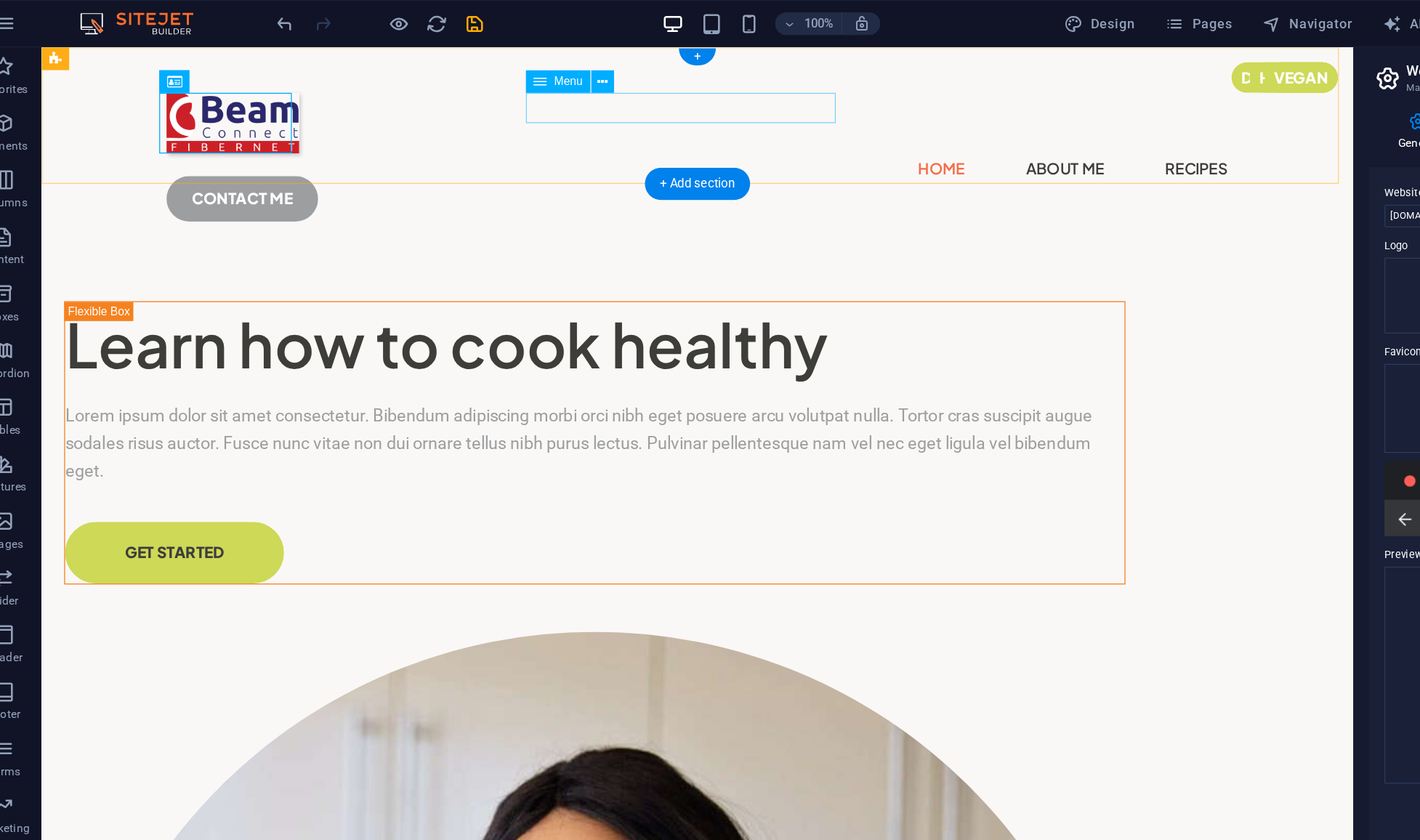
click at [549, 128] on nav "Home About Me Recipes" at bounding box center [544, 140] width 814 height 23
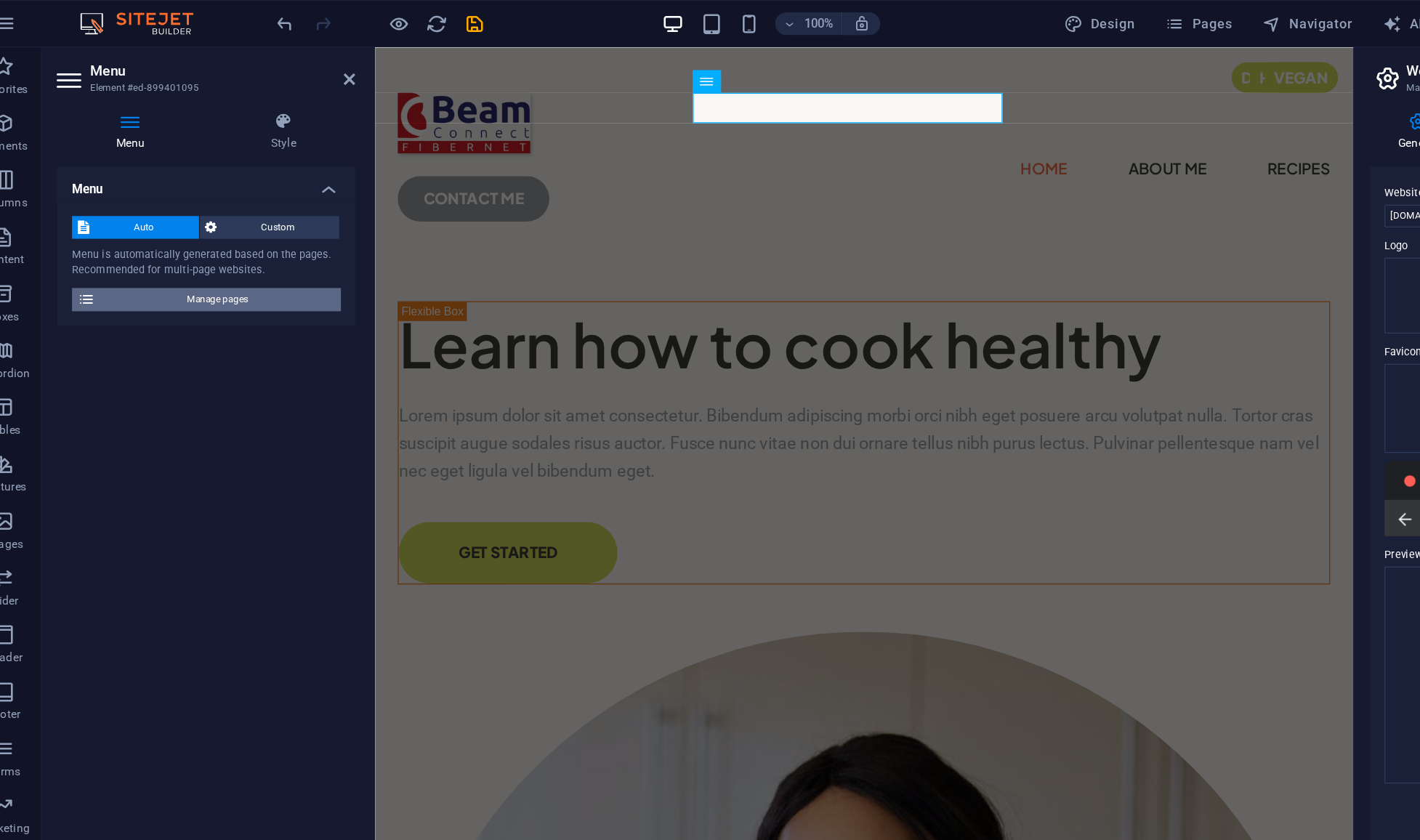
click at [200, 225] on span "Manage pages" at bounding box center [192, 230] width 179 height 18
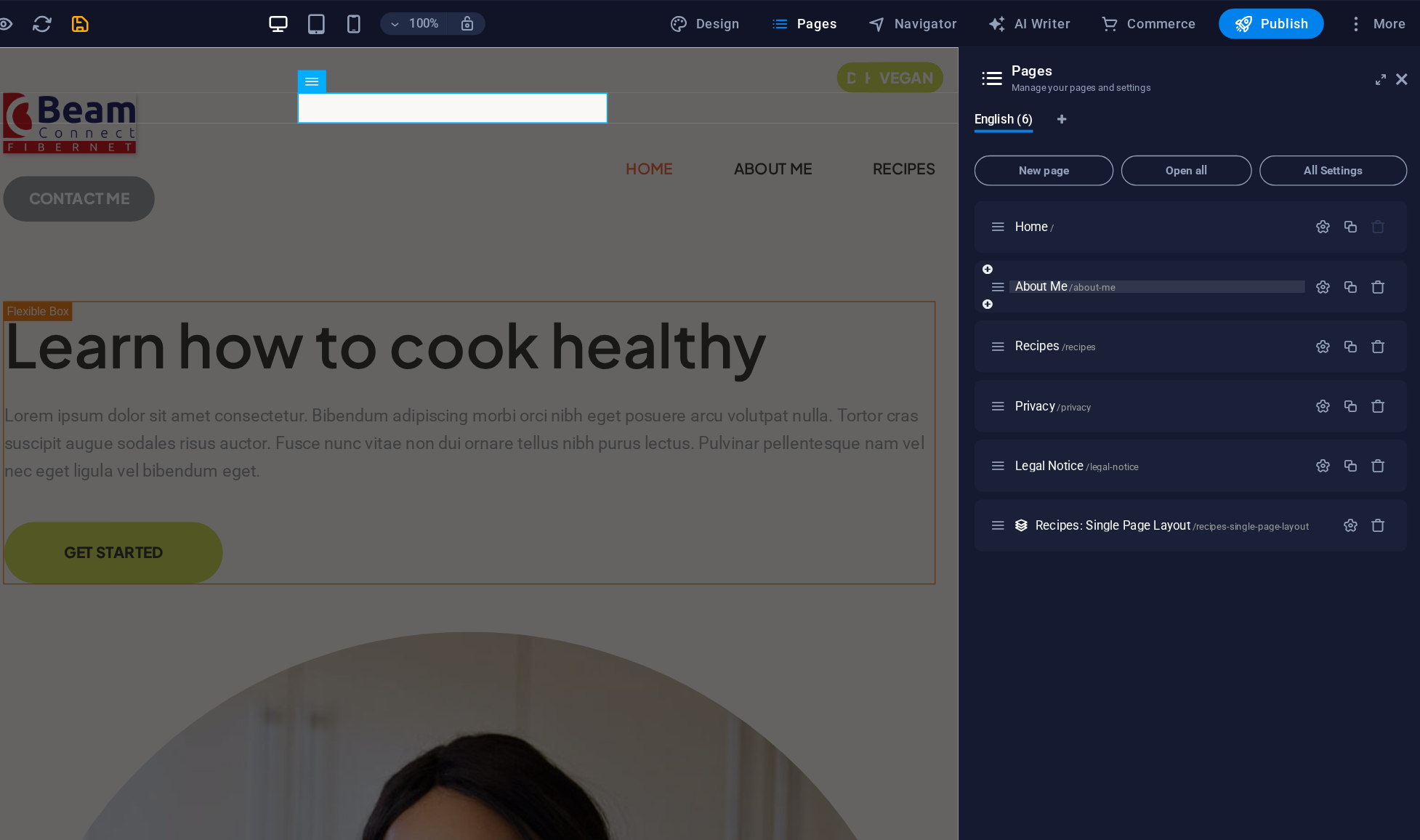
click at [992, 219] on p "About Me /about-me" at bounding box center [1217, 220] width 218 height 10
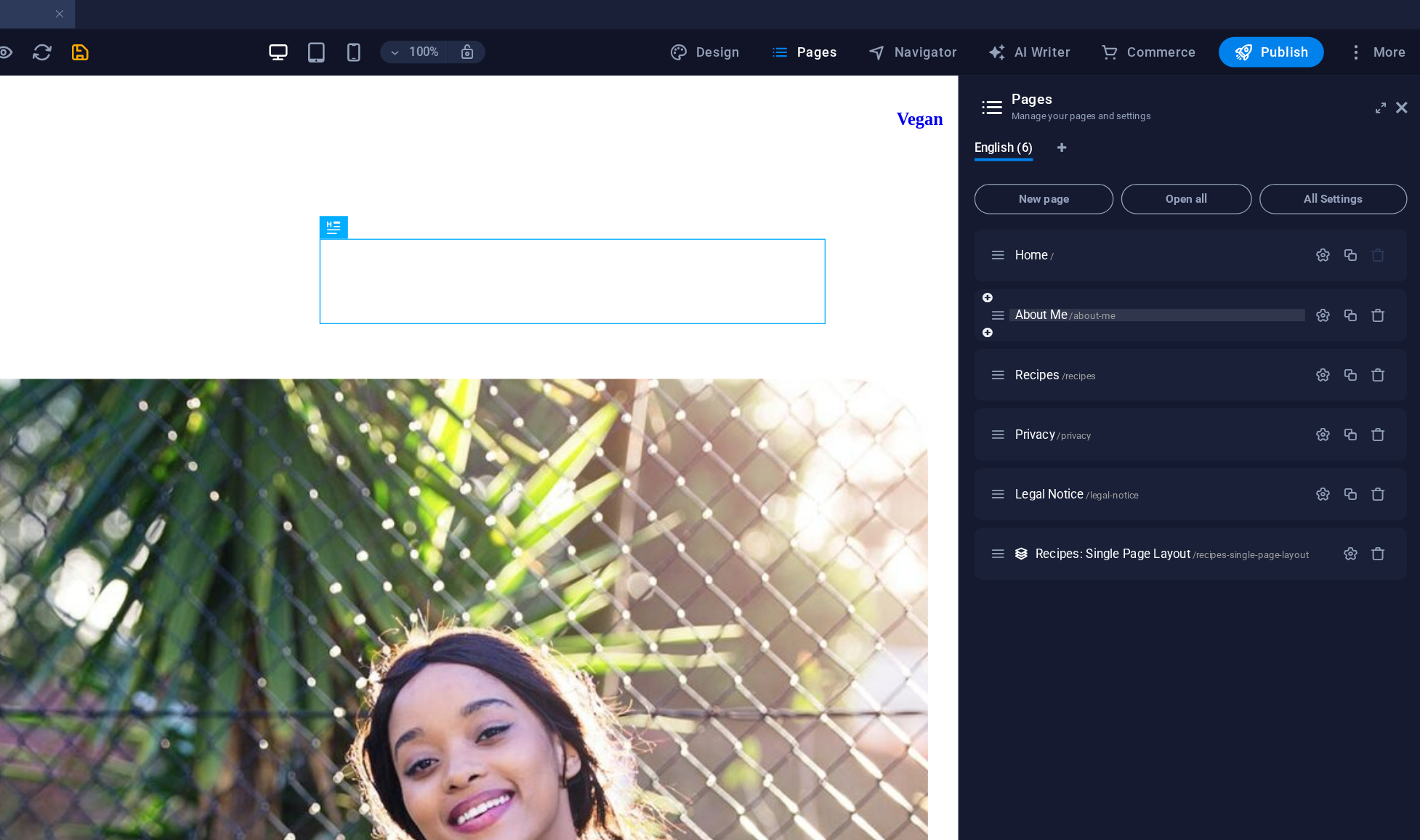
scroll to position [0, 0]
click at [992, 238] on icon "button" at bounding box center [1343, 242] width 12 height 12
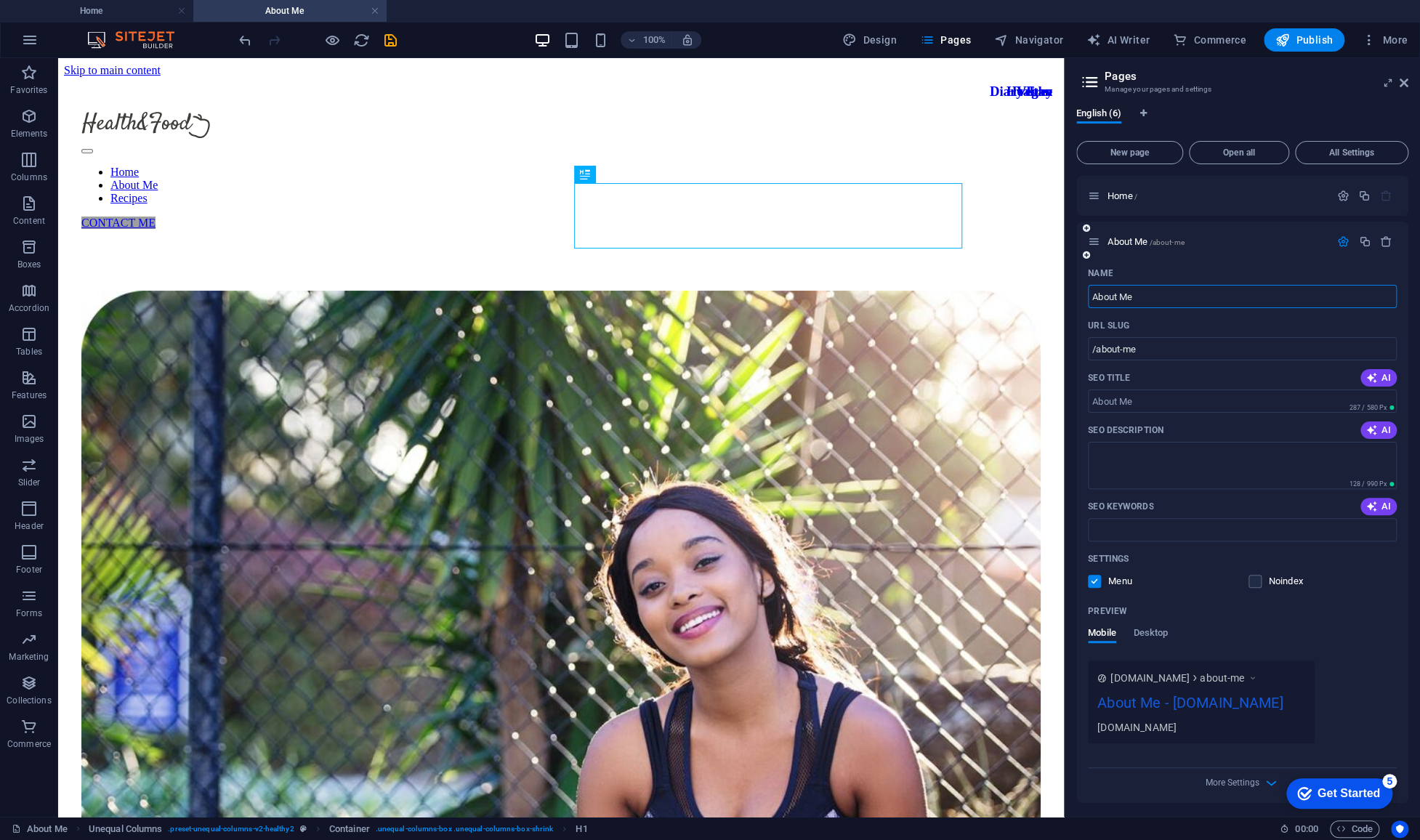
click at [992, 292] on input "About Me" at bounding box center [1242, 297] width 309 height 23
type input "About U"
type input "/about-u"
type input "About Un"
type input "/about-un"
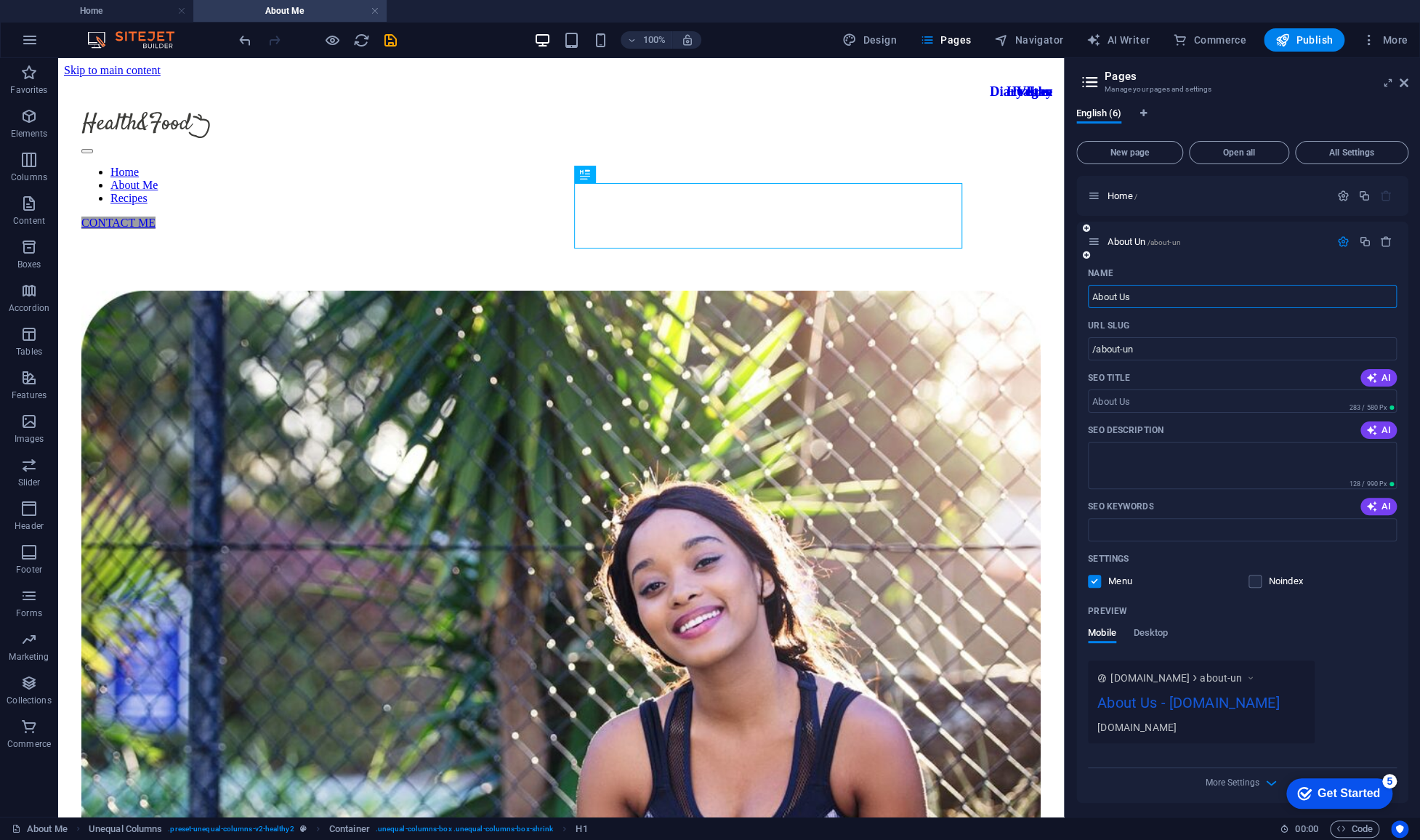
type input "About Us"
type input "/about-us"
type input "About Us"
click at [992, 610] on div "Preview" at bounding box center [1242, 611] width 309 height 23
click at [663, 166] on nav "Home About Me Recipes" at bounding box center [561, 185] width 959 height 39
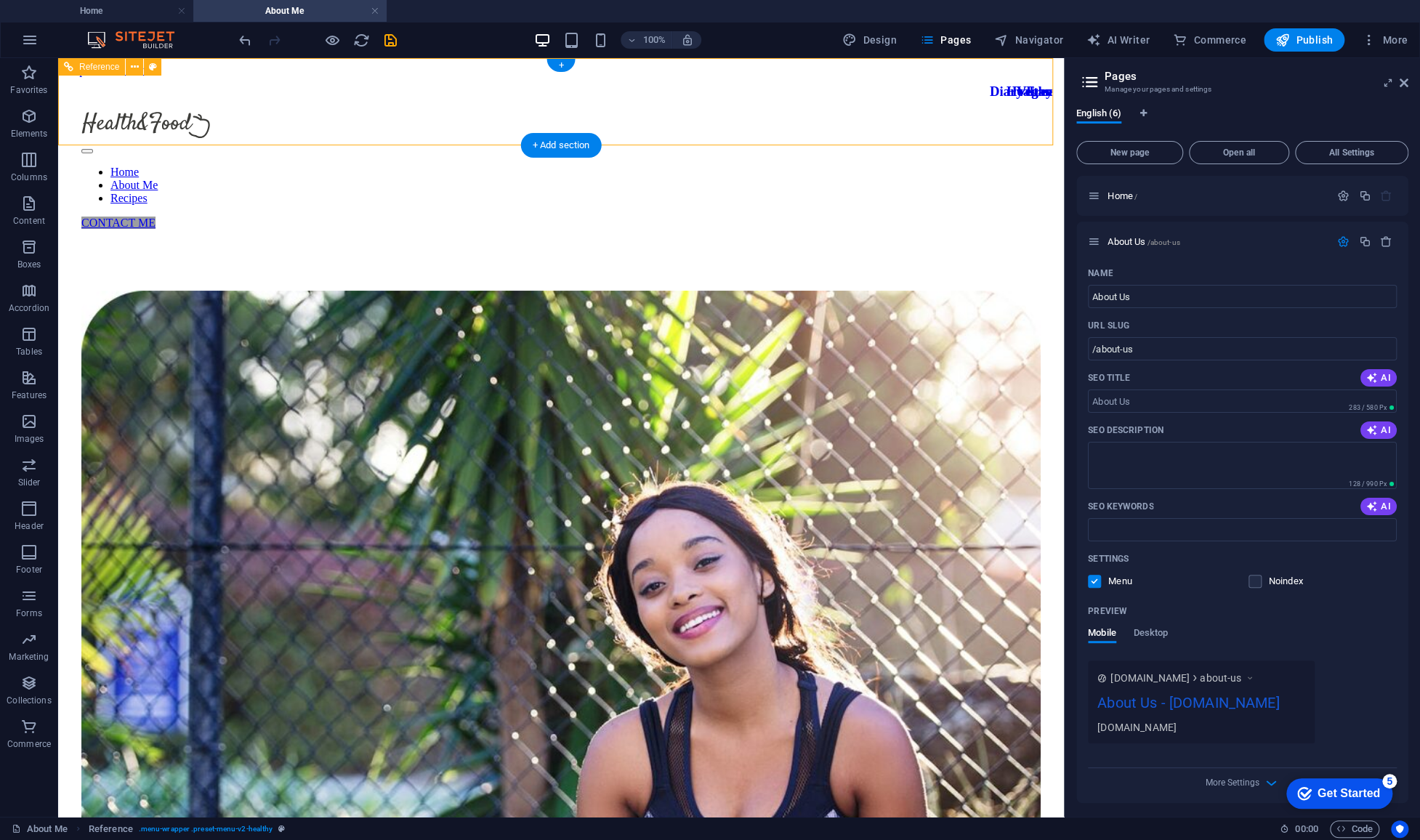
click at [663, 166] on nav "Home About Me Recipes" at bounding box center [561, 185] width 959 height 39
click at [992, 236] on p "About Us /about-us" at bounding box center [1217, 241] width 218 height 10
click at [992, 239] on icon "button" at bounding box center [1343, 242] width 12 height 12
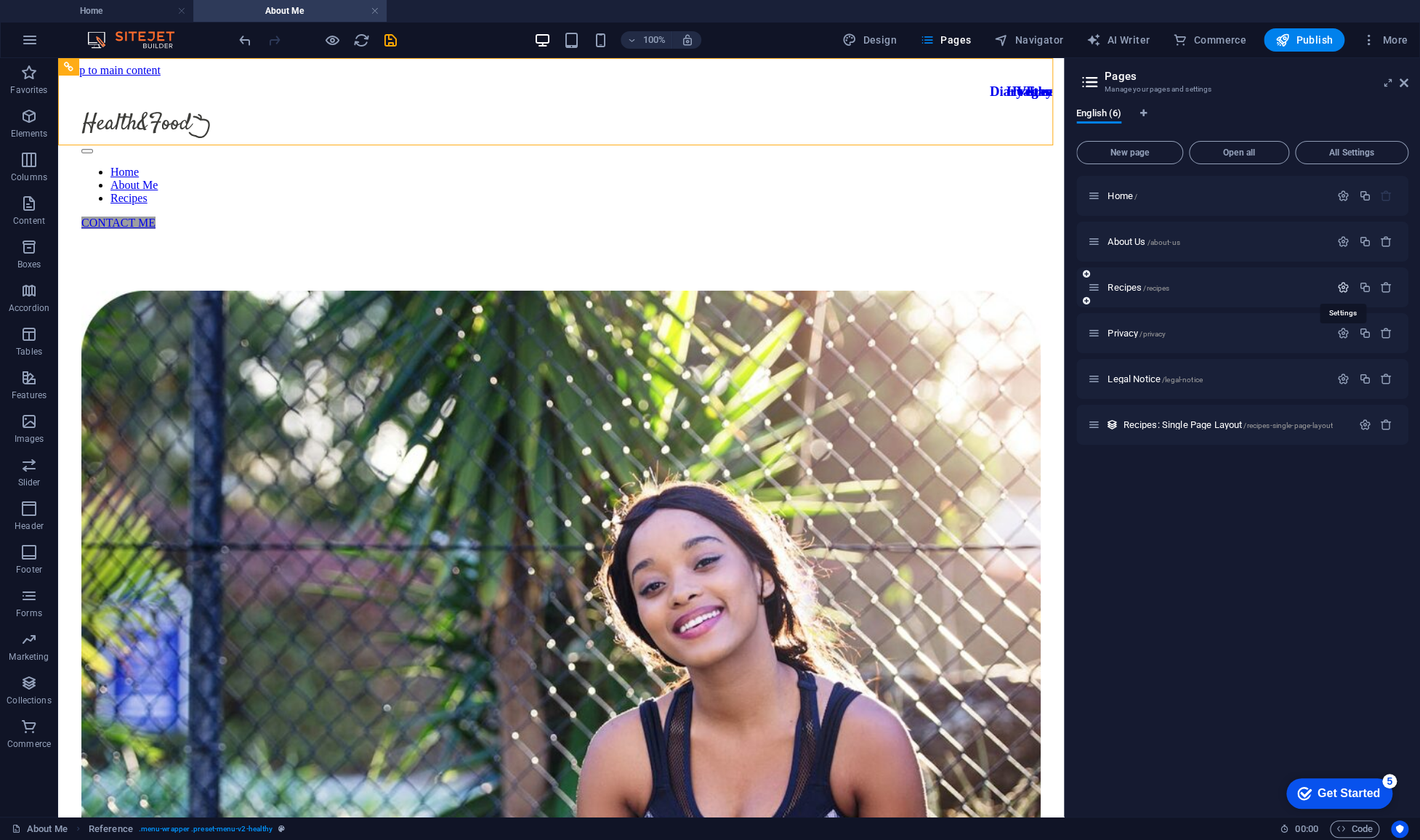
click at [992, 286] on icon "button" at bounding box center [1343, 287] width 12 height 12
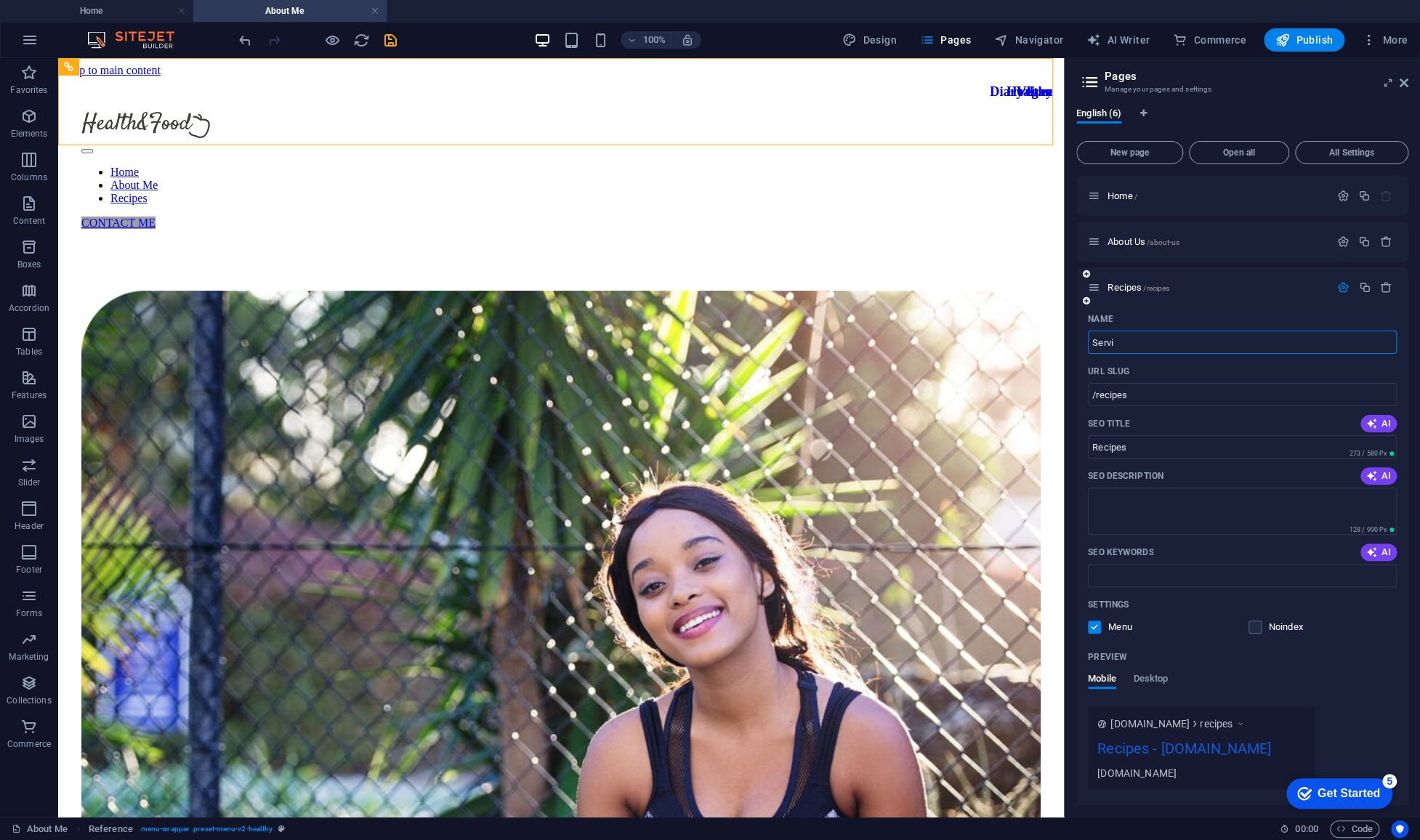
type input "Servic"
type input "/serv"
type input "Serv"
type input "Services"
type input "/services"
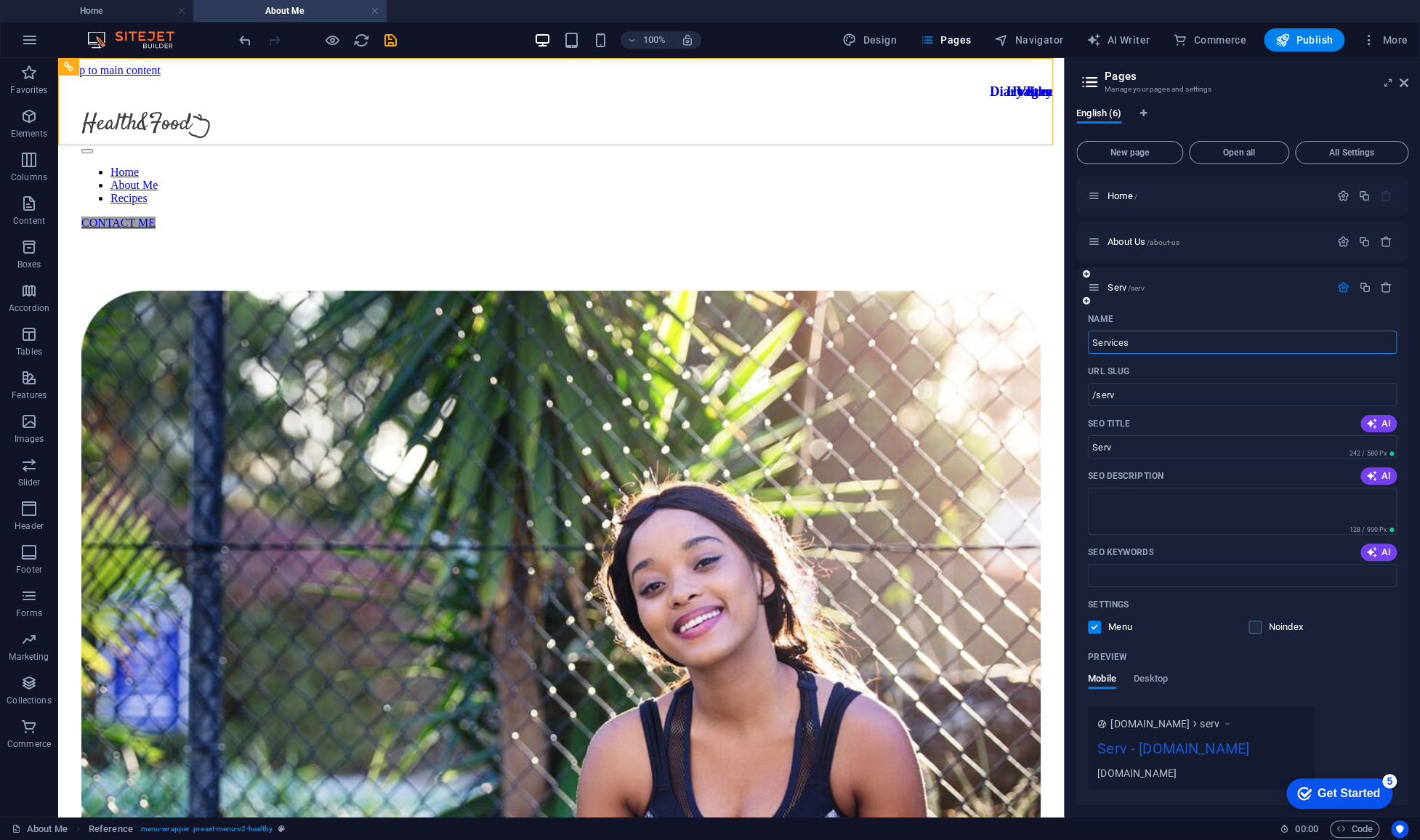
type input "Services"
click at [992, 287] on icon "button" at bounding box center [1343, 287] width 12 height 12
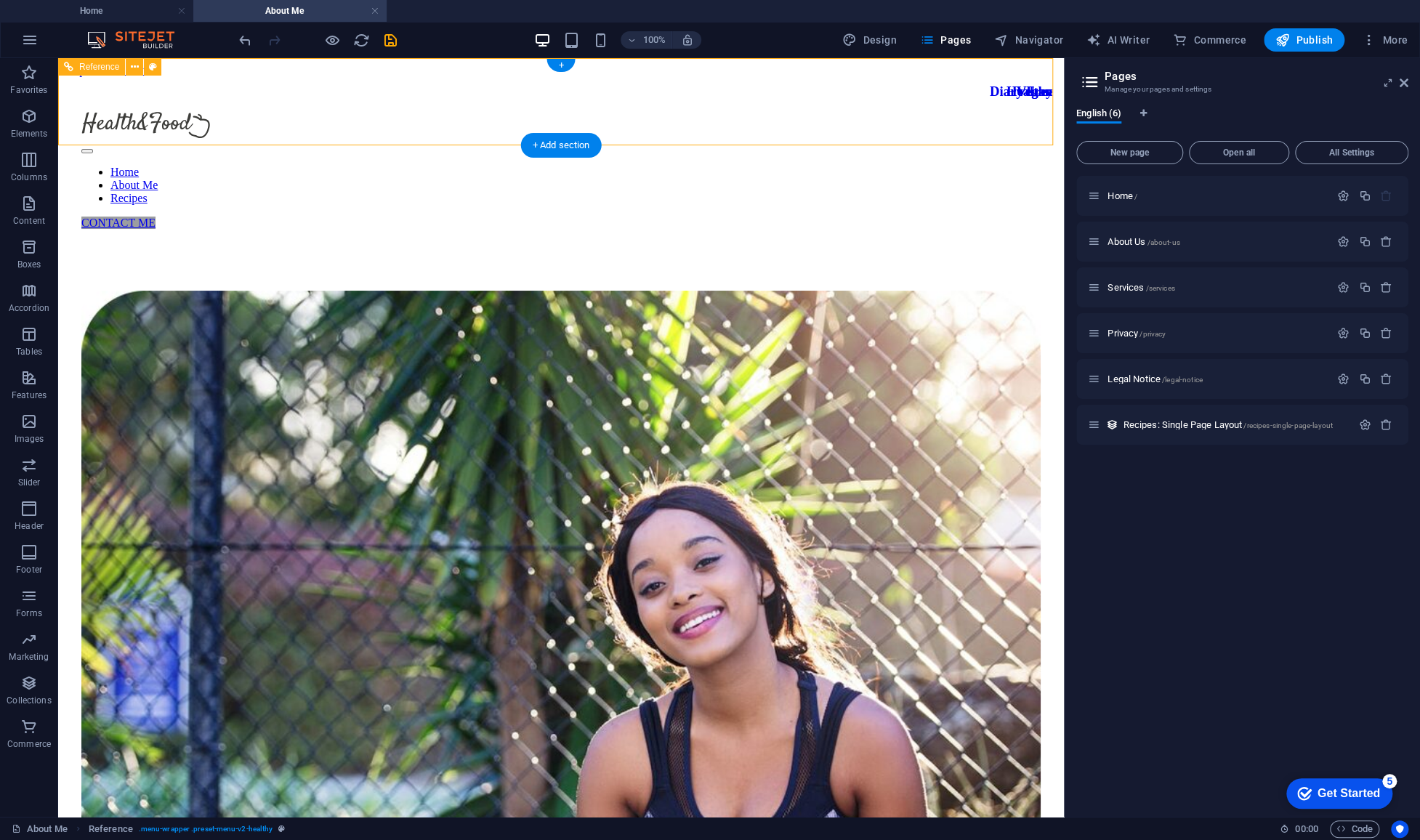
click at [923, 217] on div "CONTACT ME" at bounding box center [561, 223] width 959 height 13
click at [992, 82] on icon at bounding box center [1404, 83] width 9 height 12
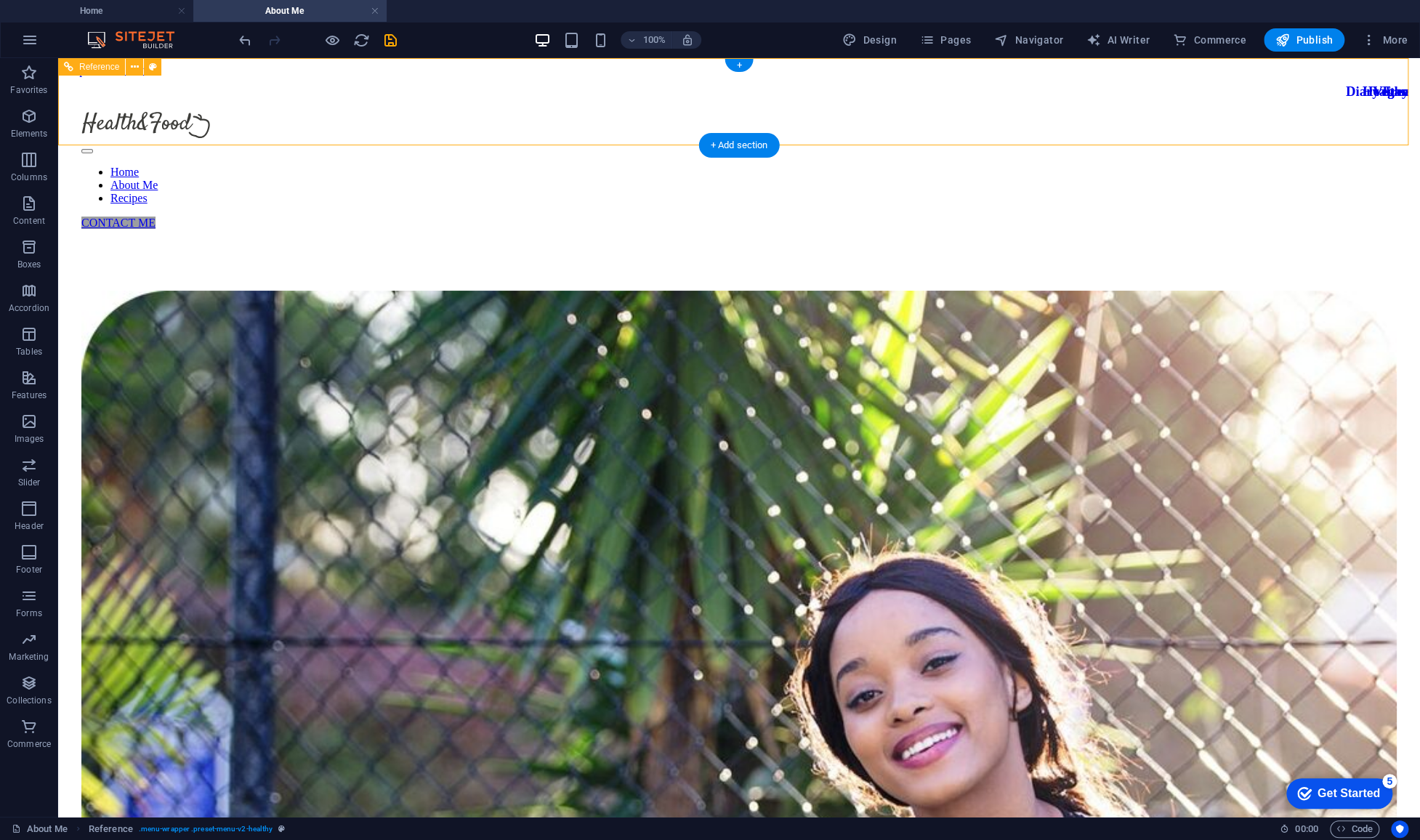
click at [992, 217] on div "CONTACT ME" at bounding box center [739, 223] width 1316 height 13
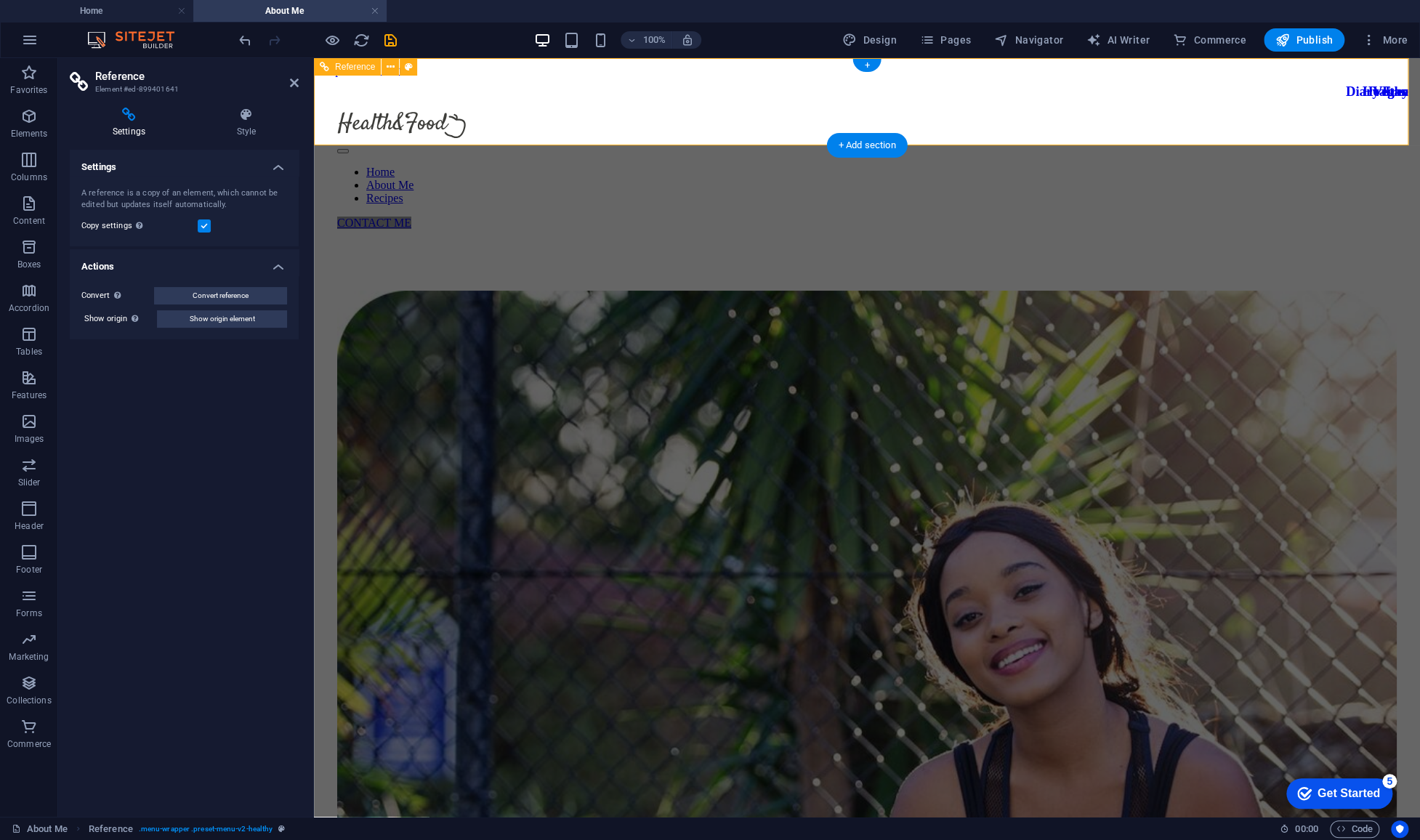
click at [992, 217] on div "CONTACT ME" at bounding box center [867, 223] width 1059 height 13
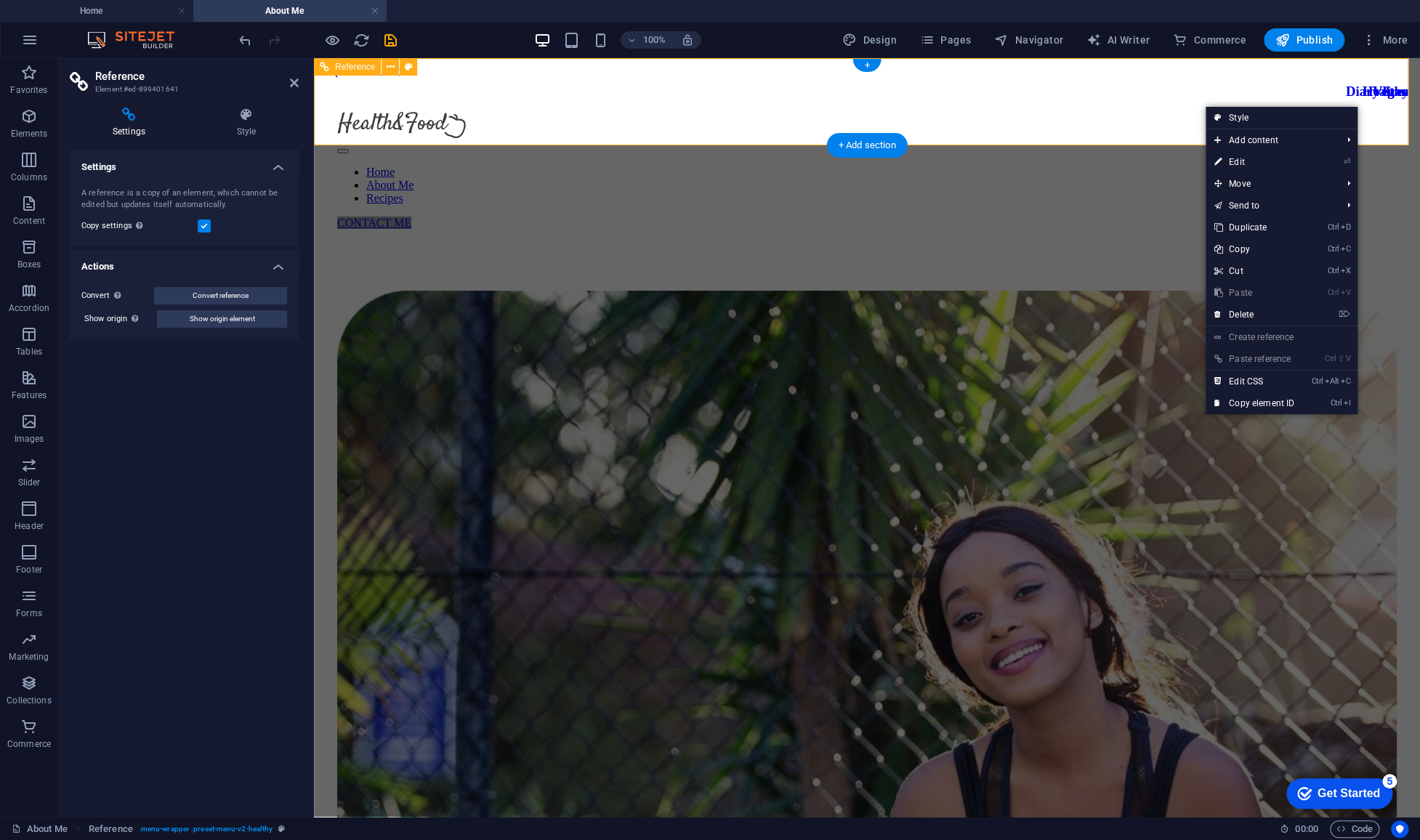
click at [992, 217] on div "CONTACT ME" at bounding box center [867, 223] width 1059 height 13
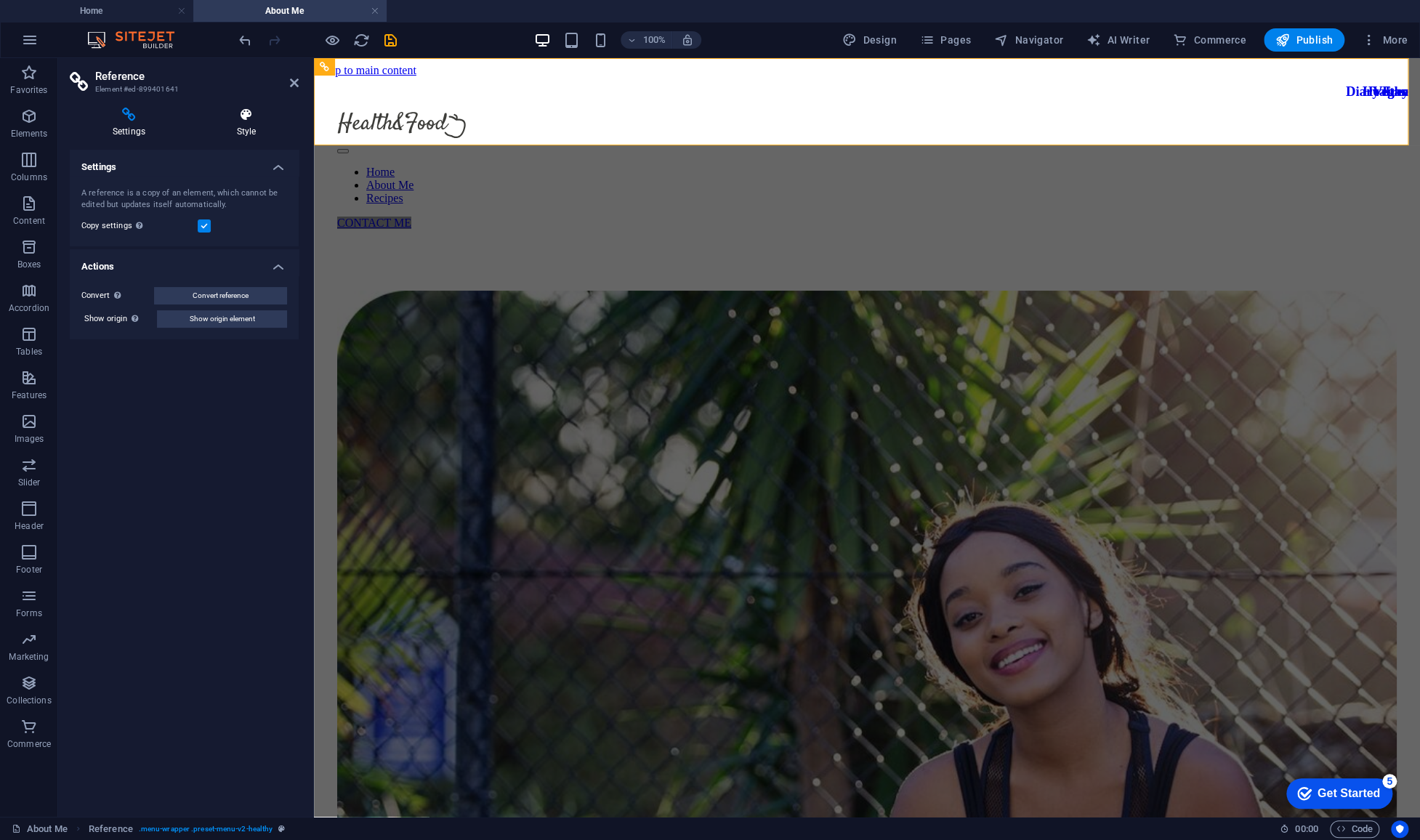
click at [245, 130] on h4 "Style" at bounding box center [246, 123] width 104 height 31
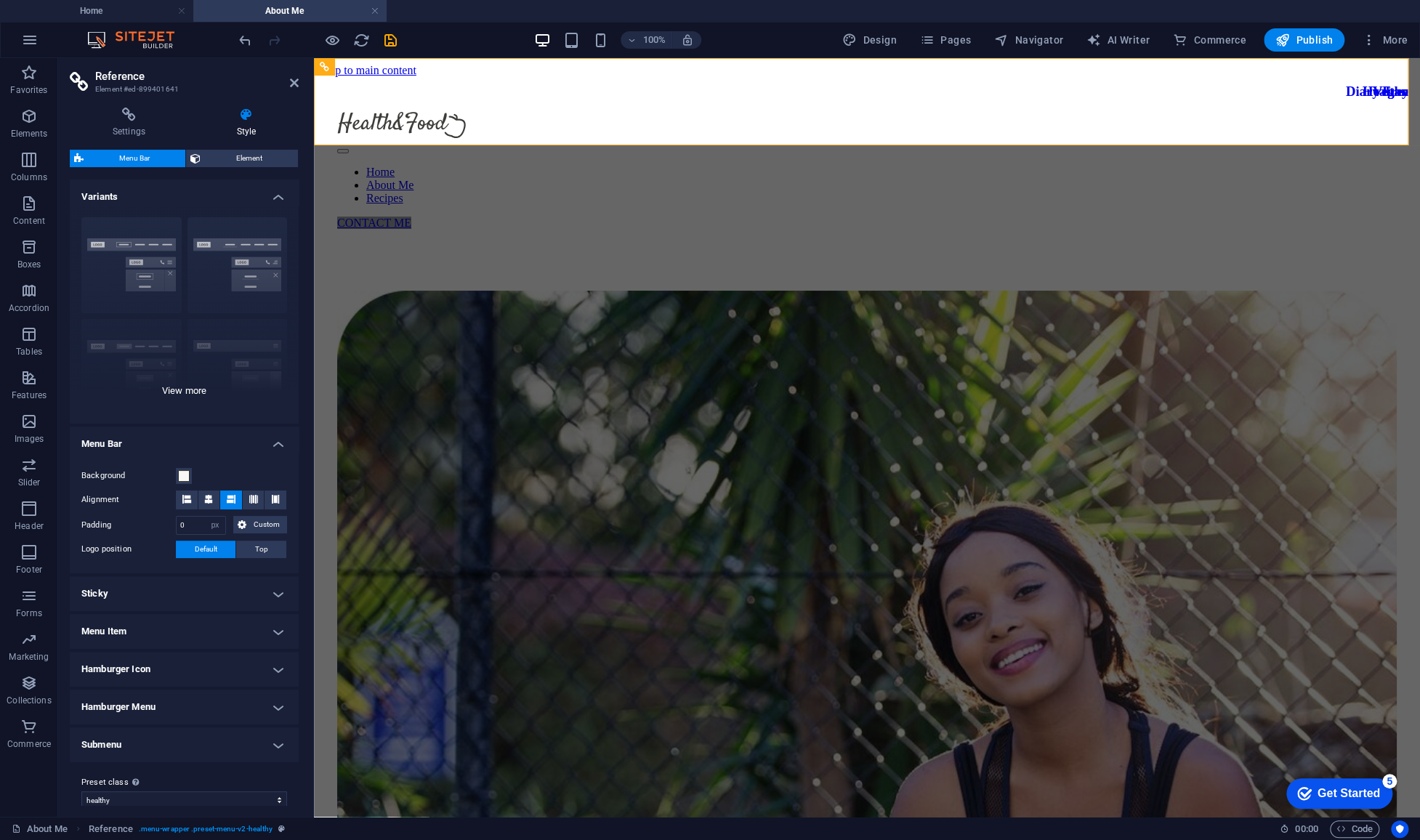
click at [184, 392] on div "Border Centered Default Fixed Loki Trigger Wide XXL" at bounding box center [184, 314] width 229 height 218
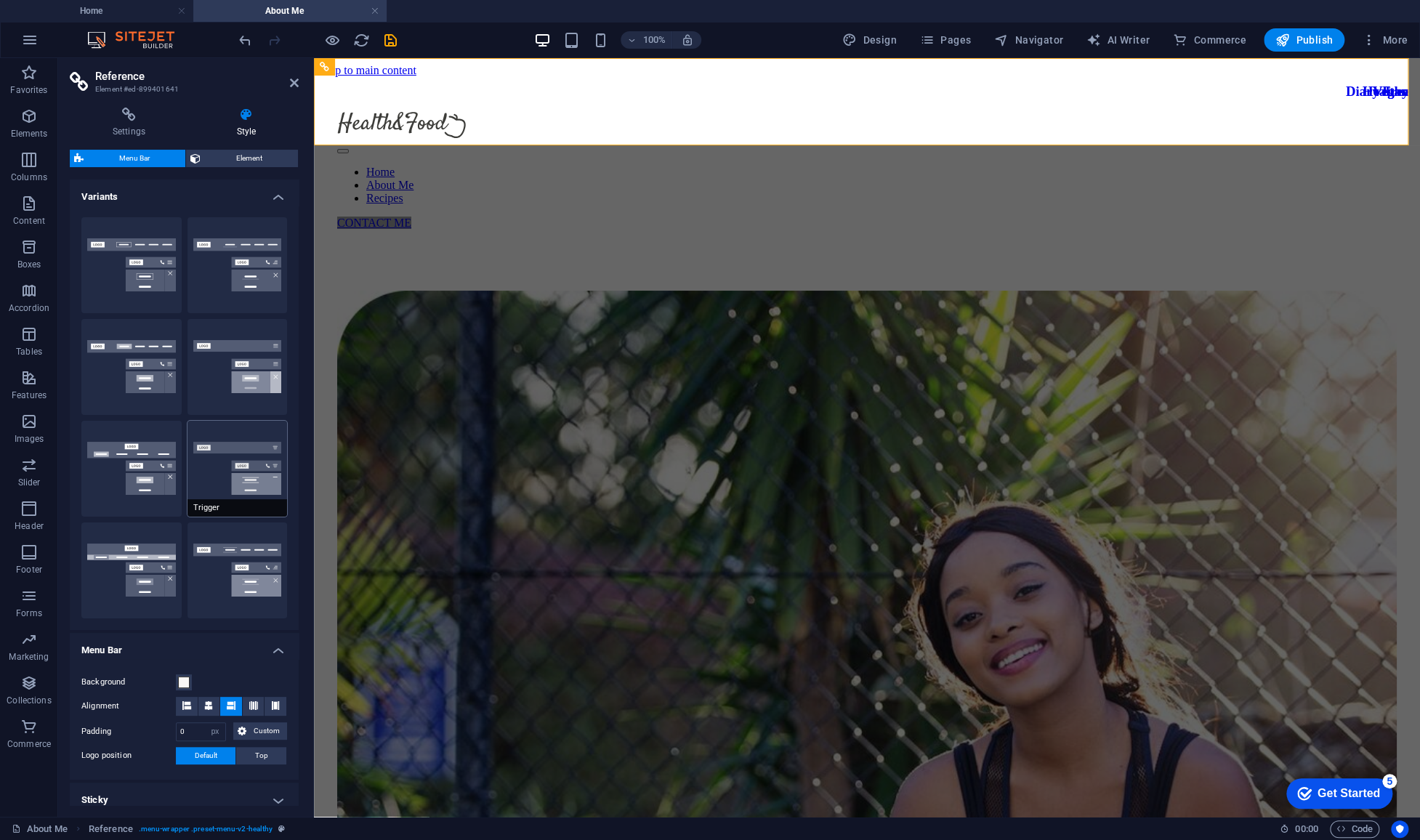
scroll to position [221, 0]
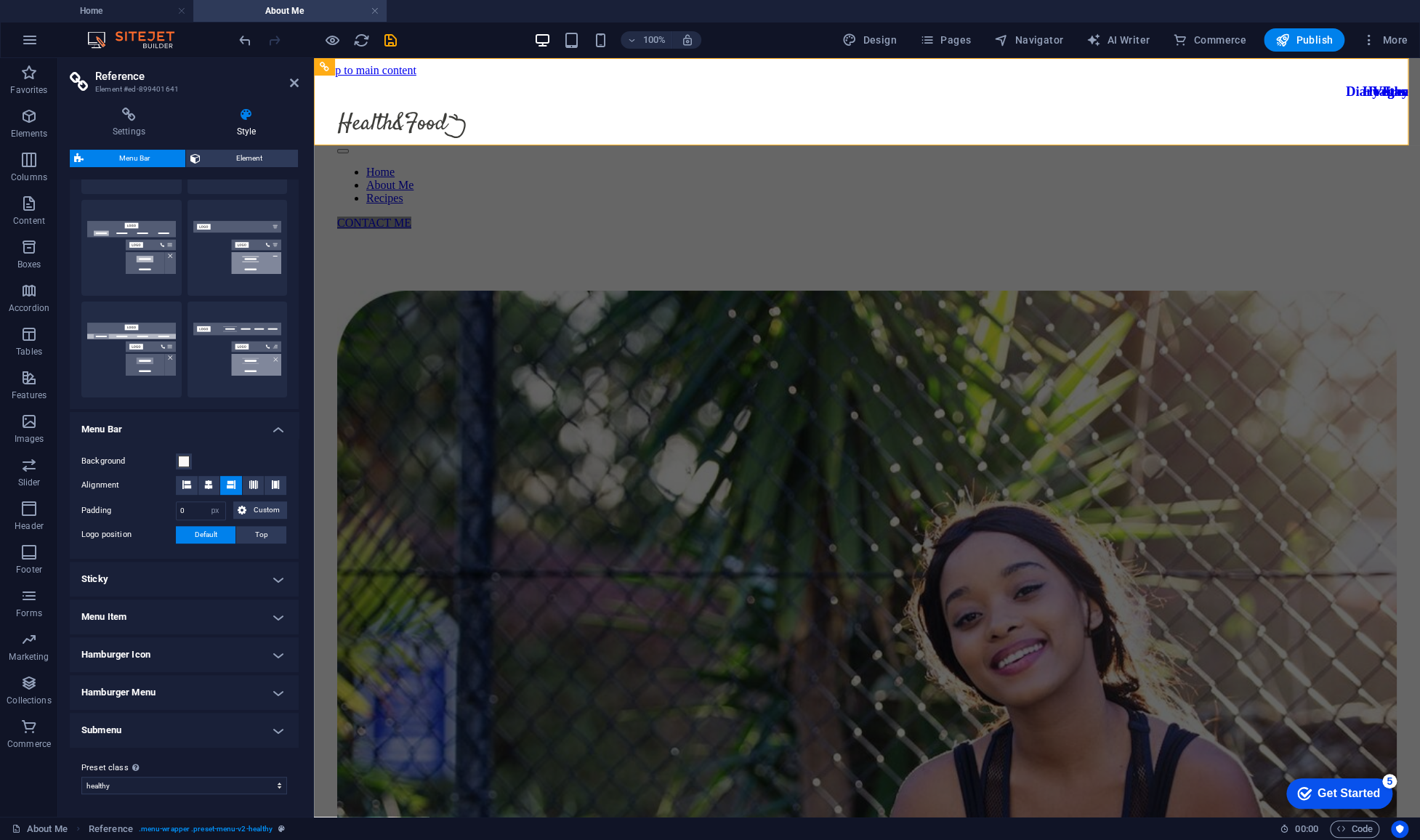
click at [220, 579] on h4 "Sticky" at bounding box center [184, 579] width 229 height 35
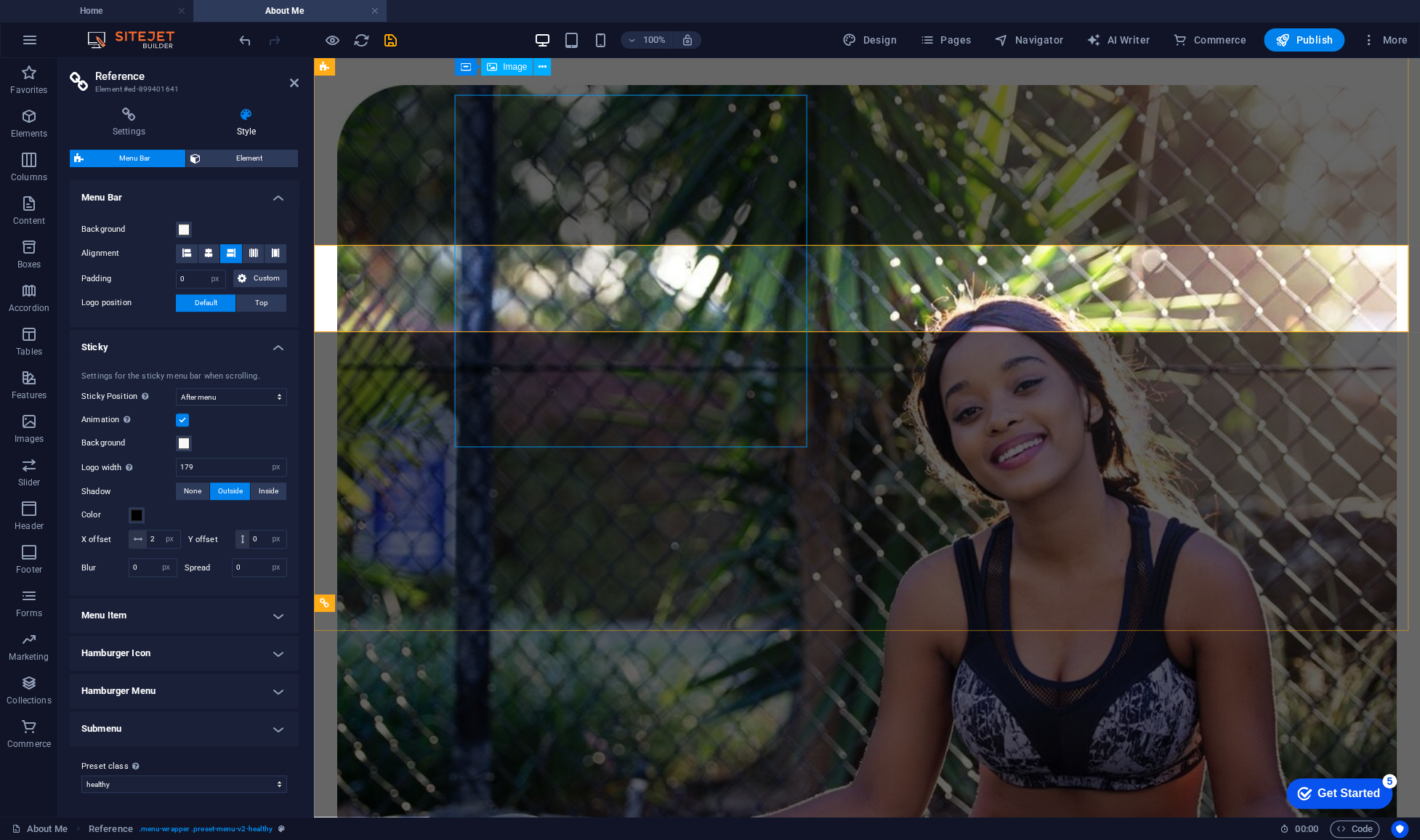
scroll to position [0, 0]
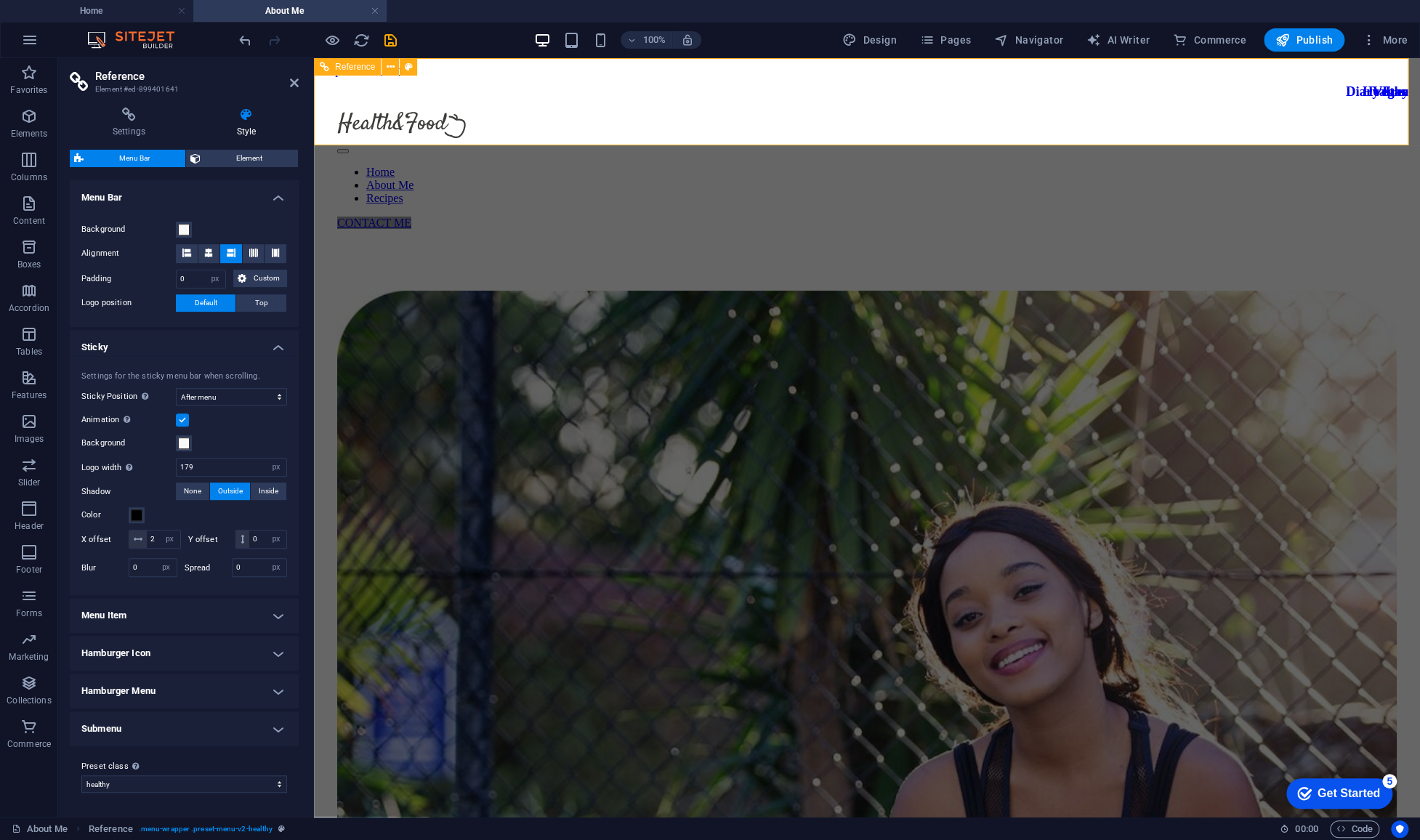
click at [772, 166] on nav "Home About Me Recipes" at bounding box center [867, 185] width 1059 height 39
click at [289, 82] on h2 "Reference" at bounding box center [197, 76] width 203 height 13
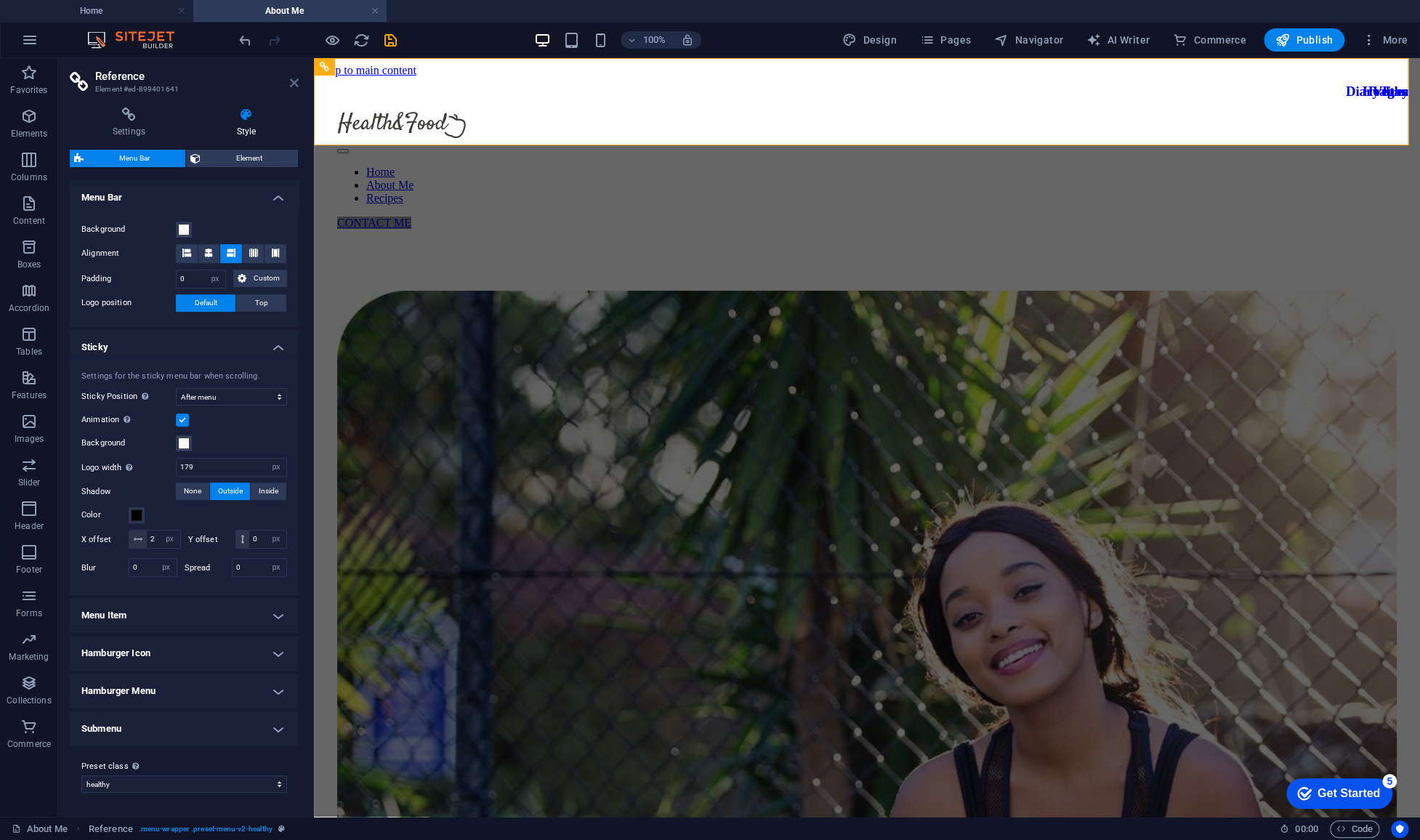
click at [298, 82] on icon at bounding box center [295, 83] width 9 height 12
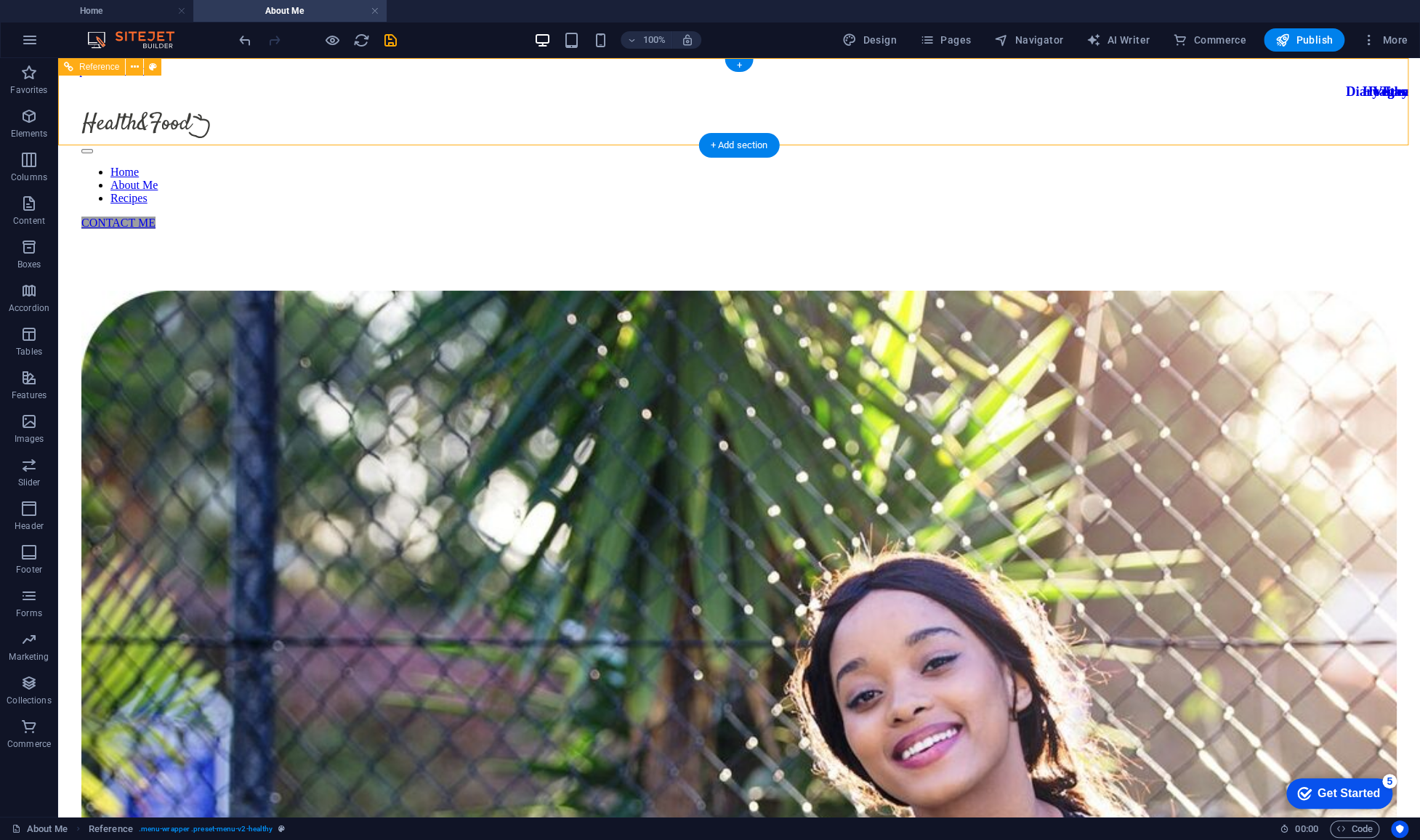
click at [370, 112] on div at bounding box center [739, 126] width 1316 height 29
select select "px"
select select "sticky_menu"
select select "px"
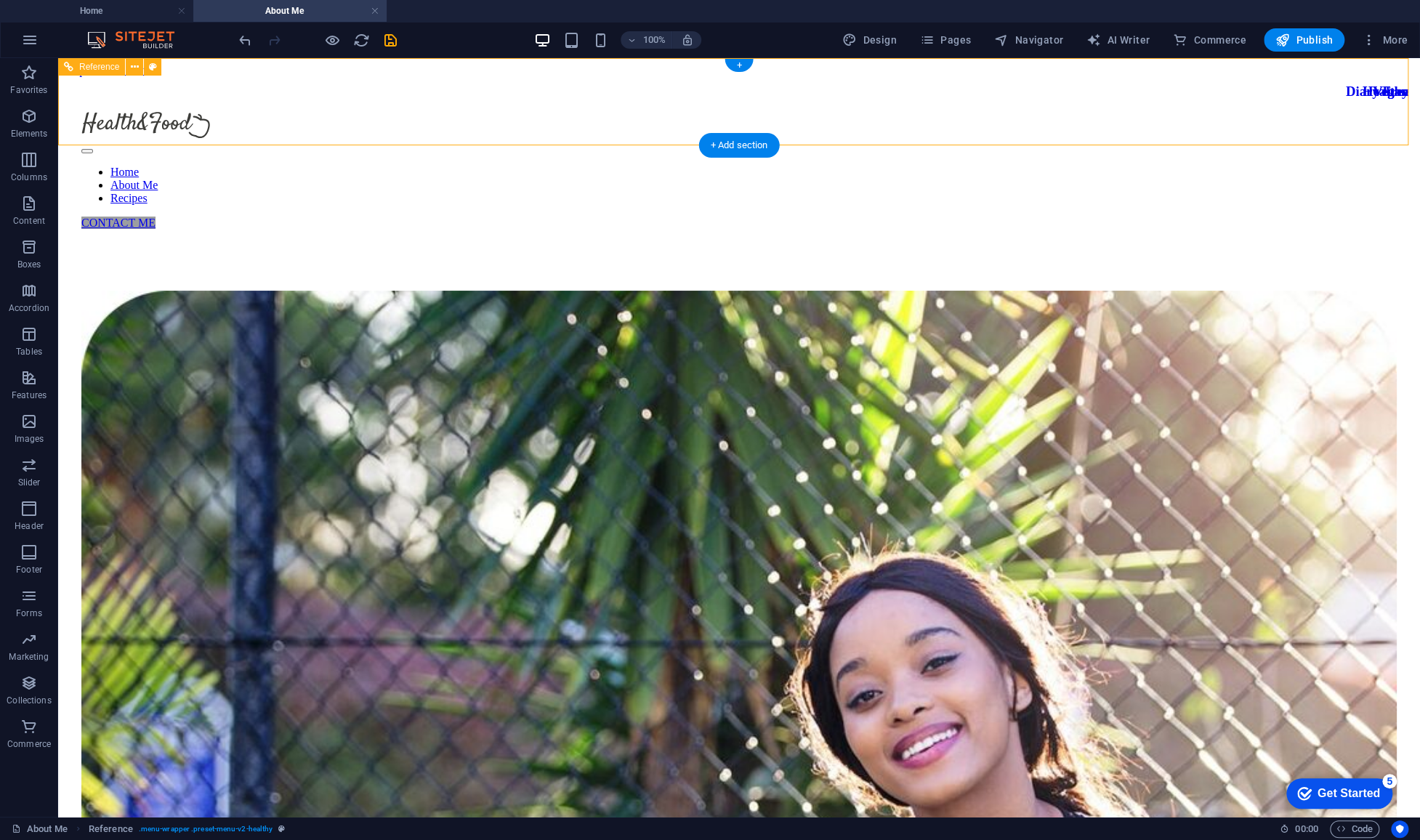
select select "px"
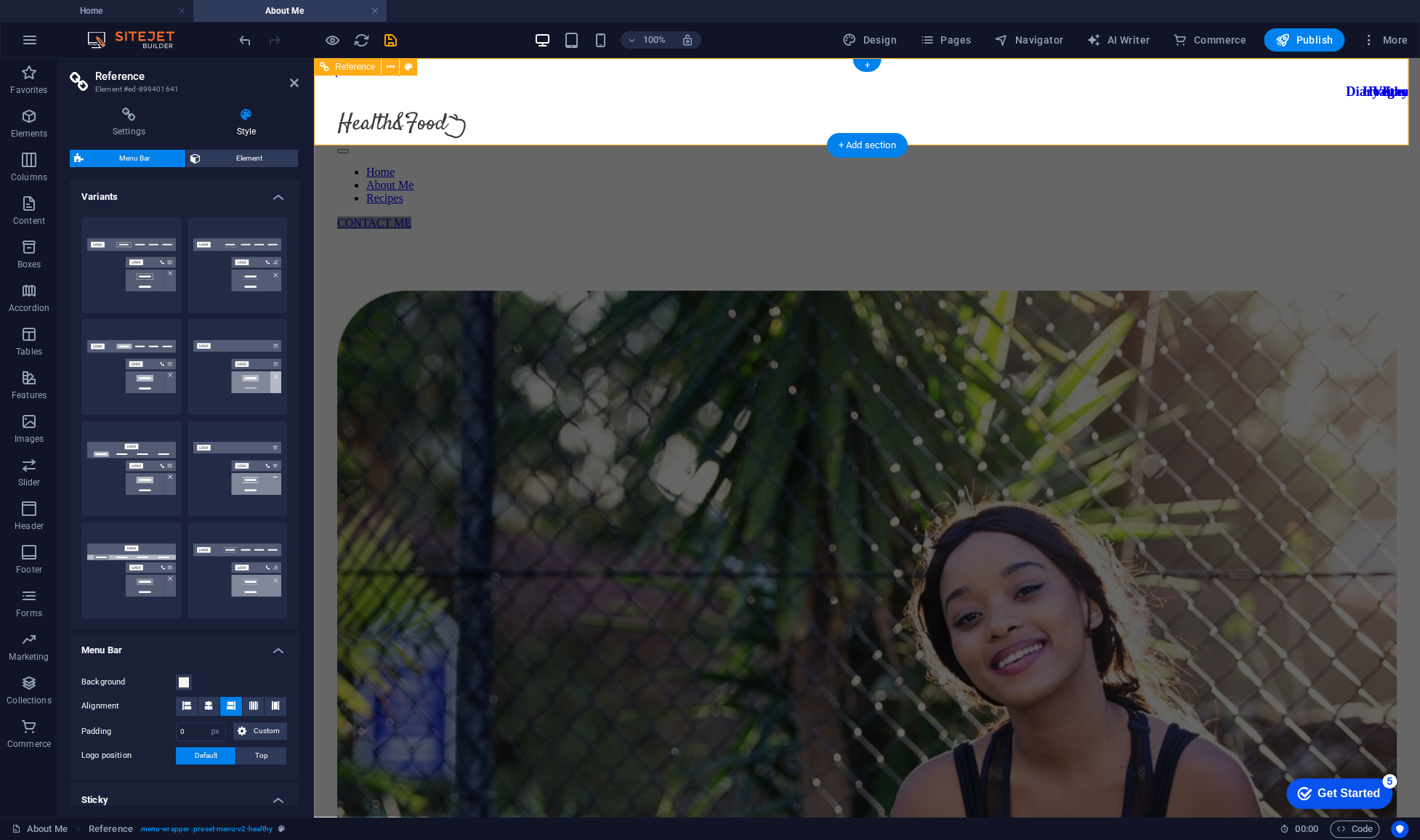
click at [486, 112] on div at bounding box center [867, 126] width 1059 height 29
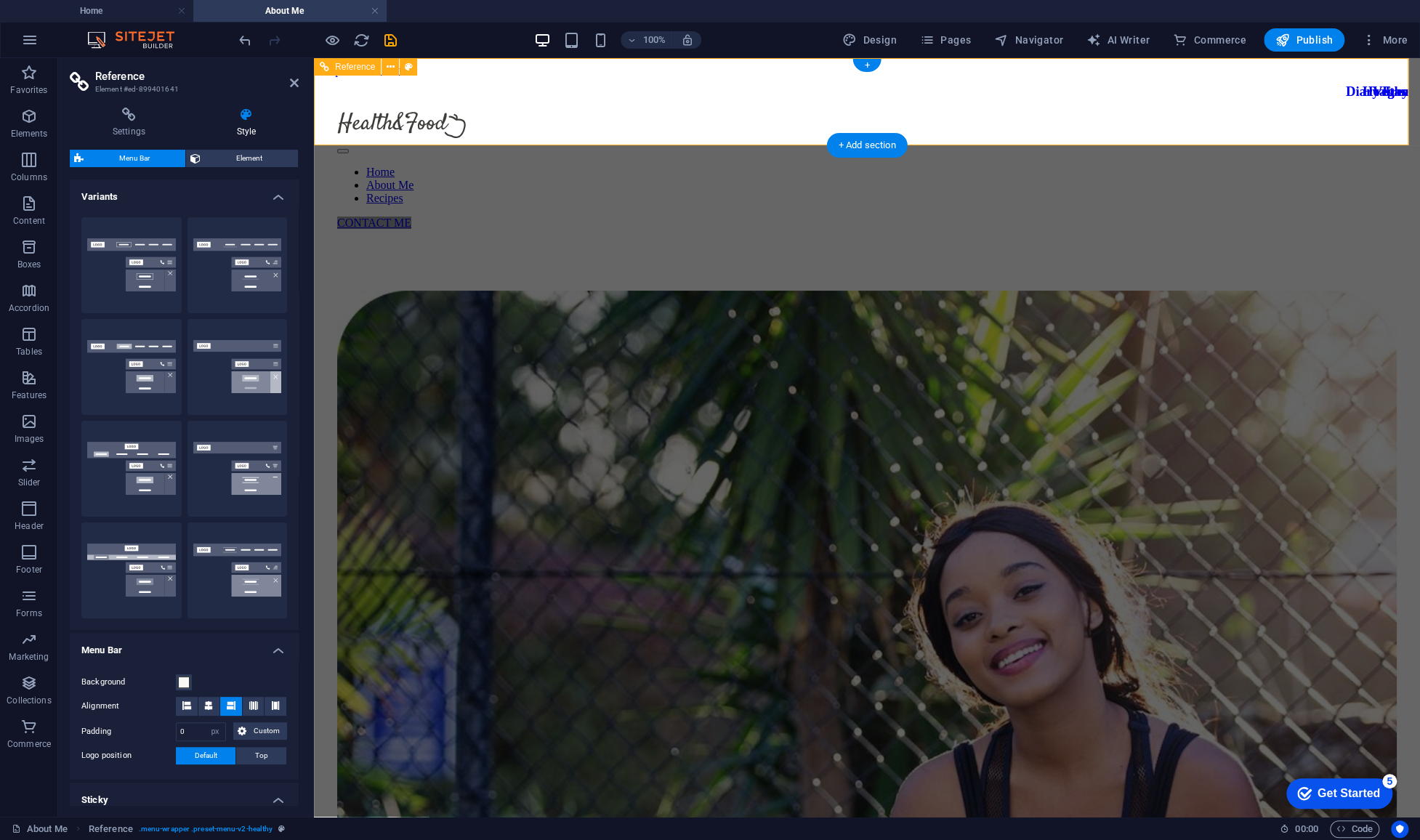
click at [486, 112] on div at bounding box center [867, 126] width 1059 height 29
click at [867, 48] on button "Design" at bounding box center [870, 40] width 66 height 23
select select "px"
select select "400"
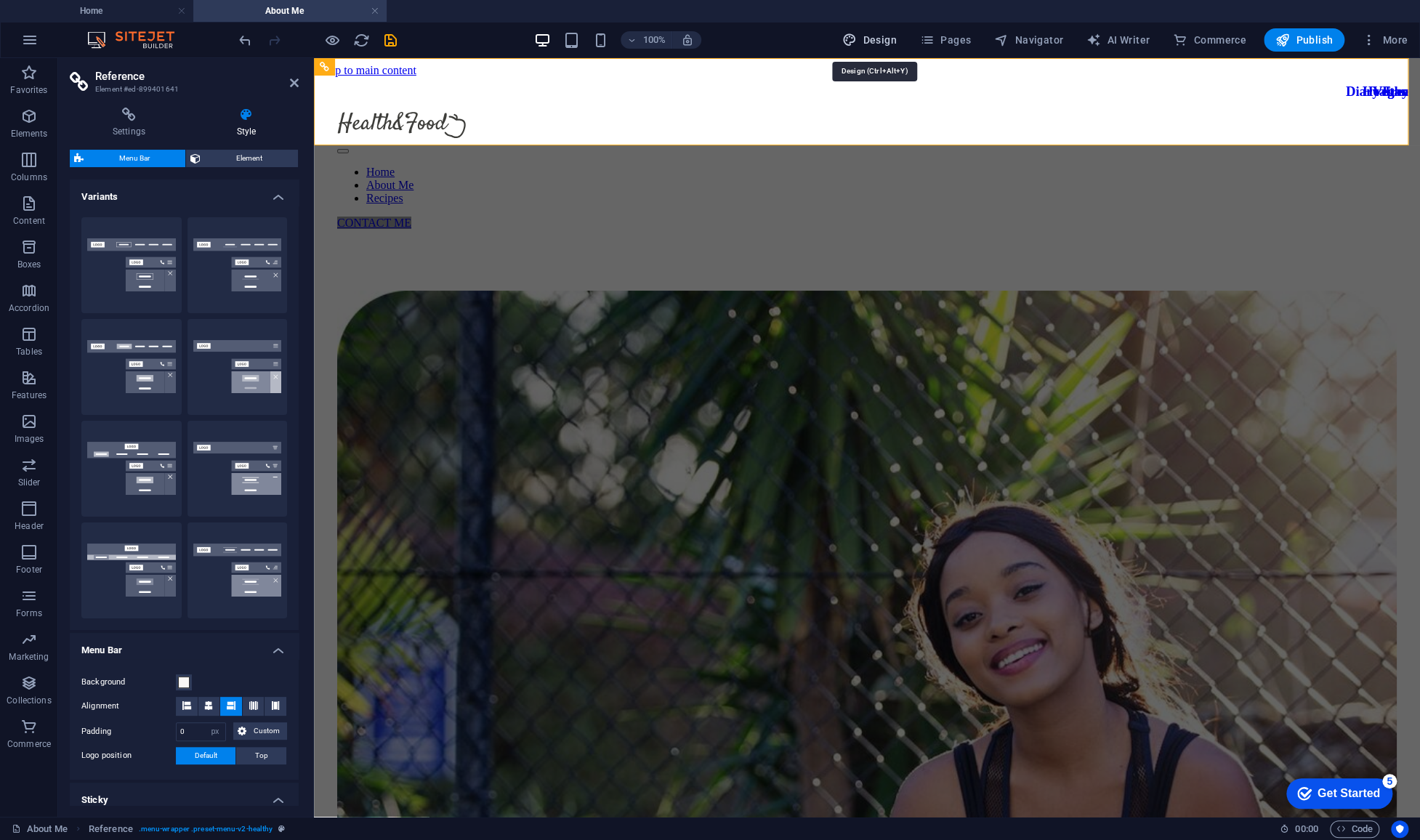
select select "px"
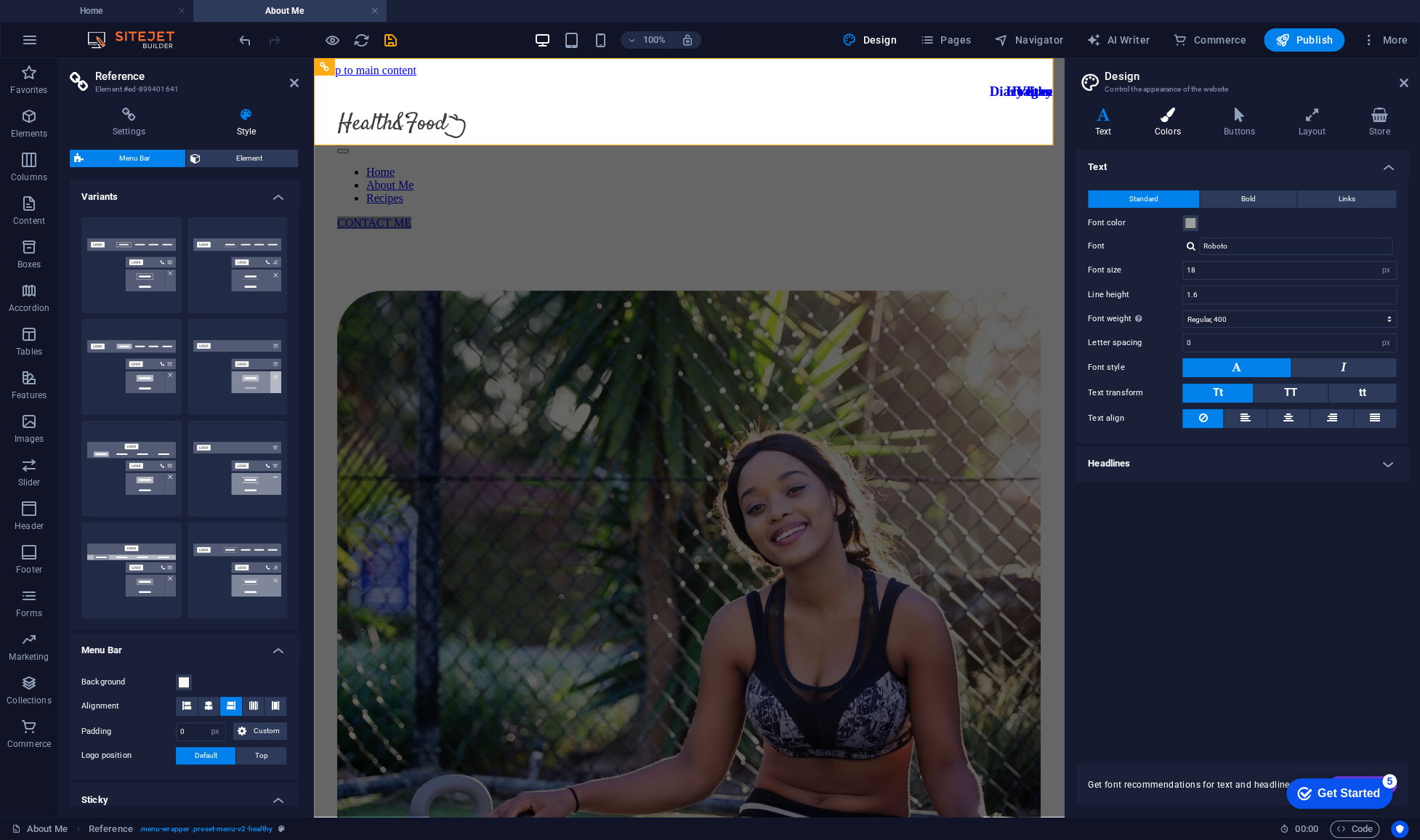
click at [992, 117] on icon at bounding box center [1167, 115] width 63 height 15
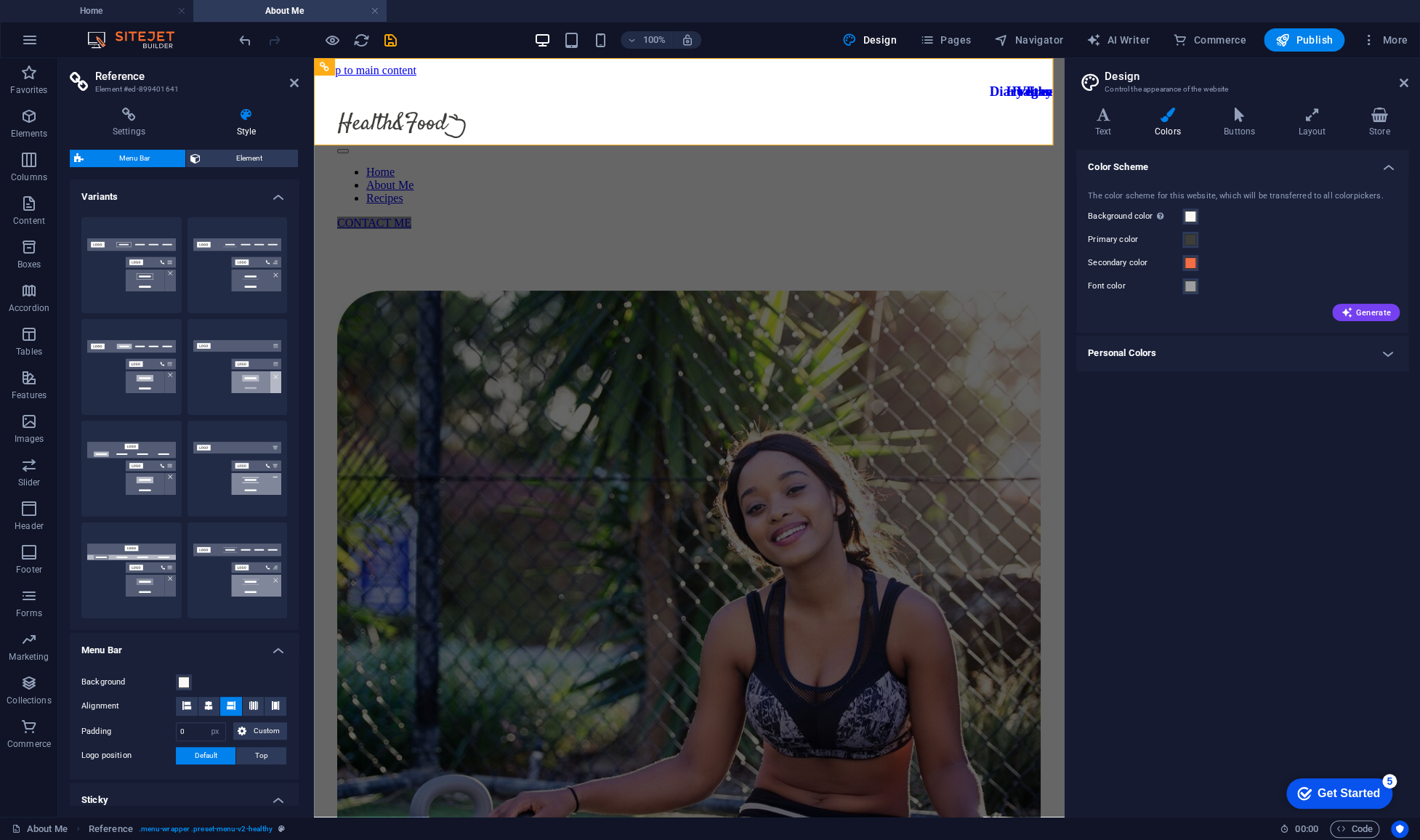
click at [992, 85] on header "Design Control the appearance of the website" at bounding box center [1244, 76] width 329 height 37
click at [992, 84] on icon at bounding box center [1404, 83] width 9 height 12
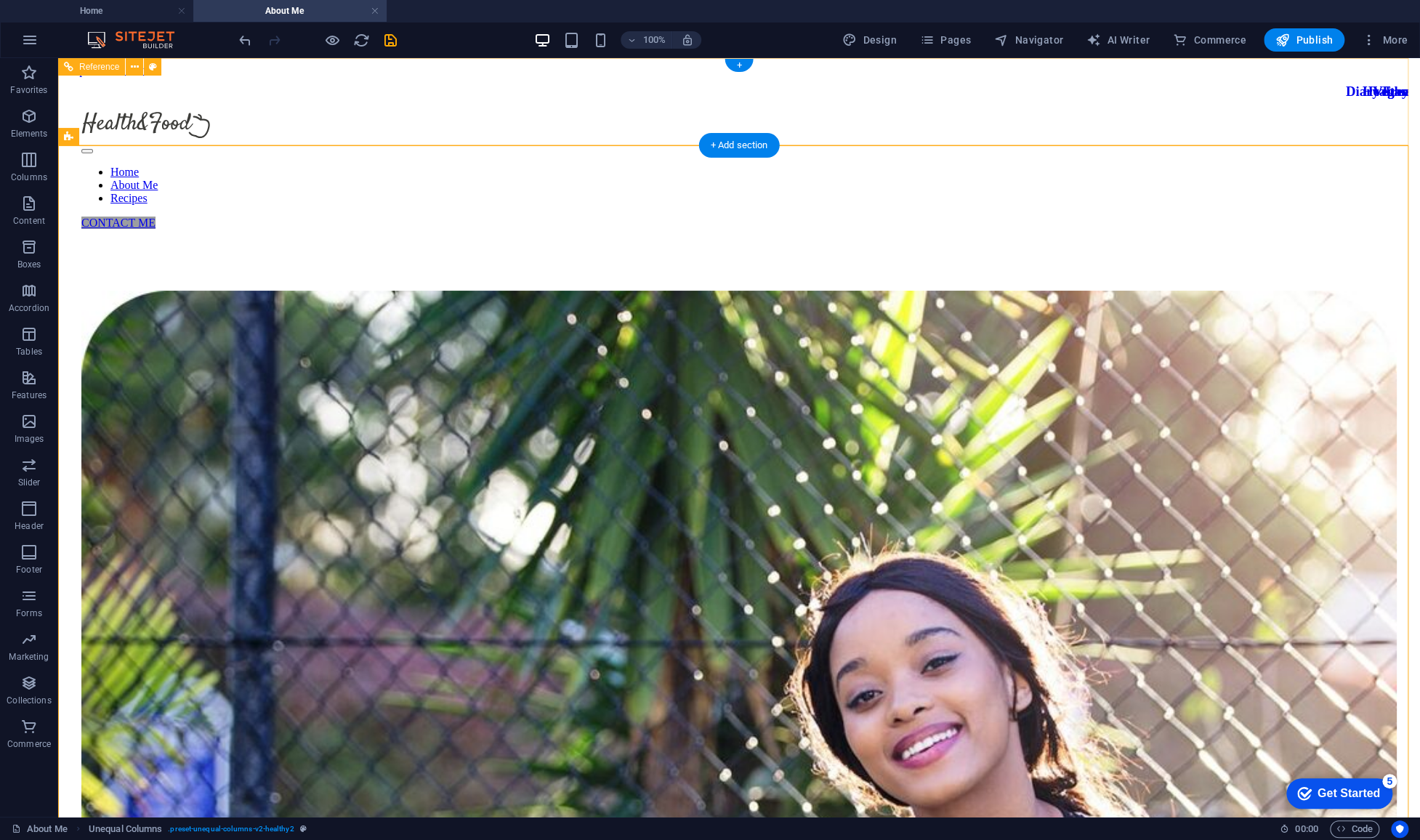
click at [401, 112] on div at bounding box center [739, 126] width 1316 height 29
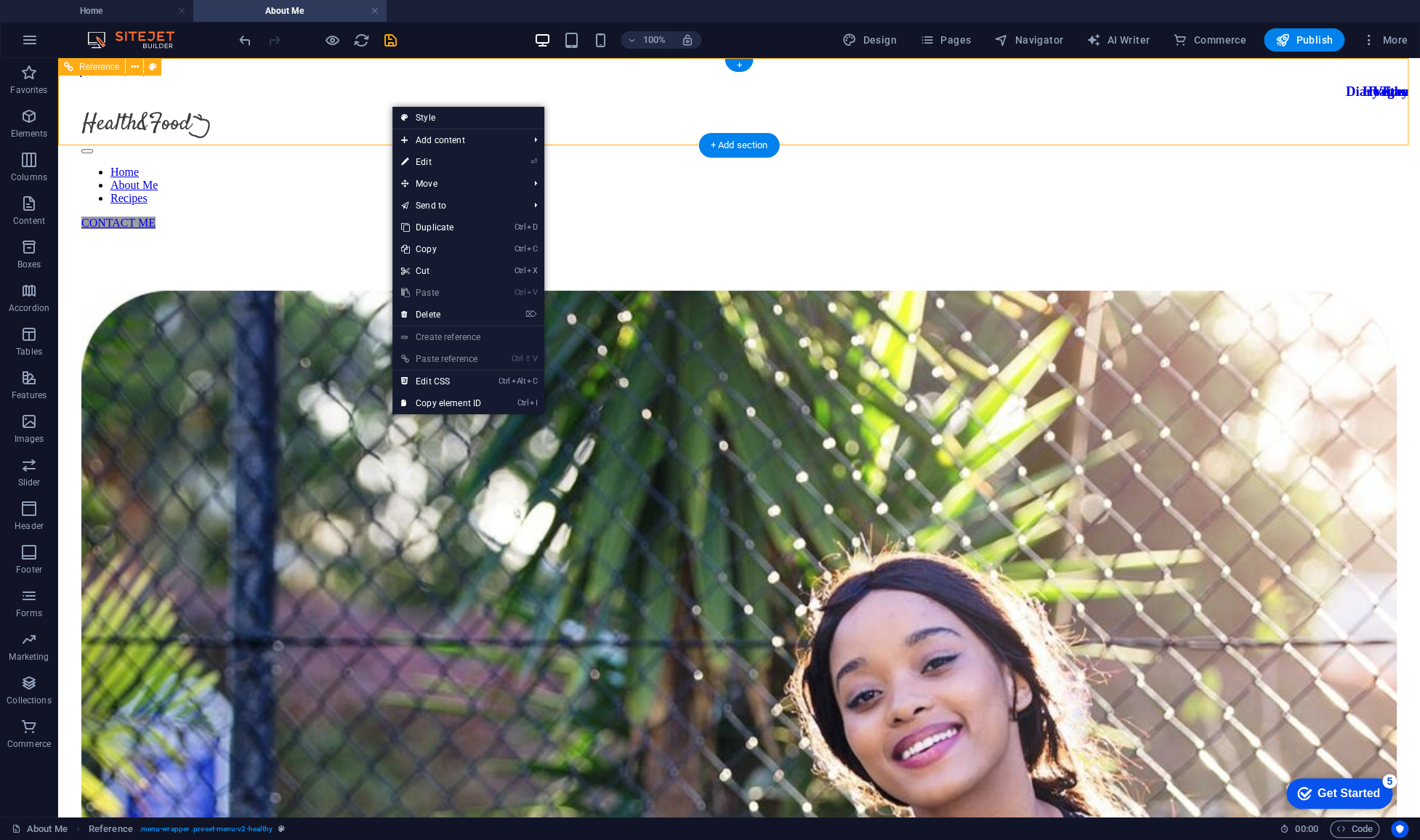
click at [340, 112] on div at bounding box center [739, 126] width 1316 height 29
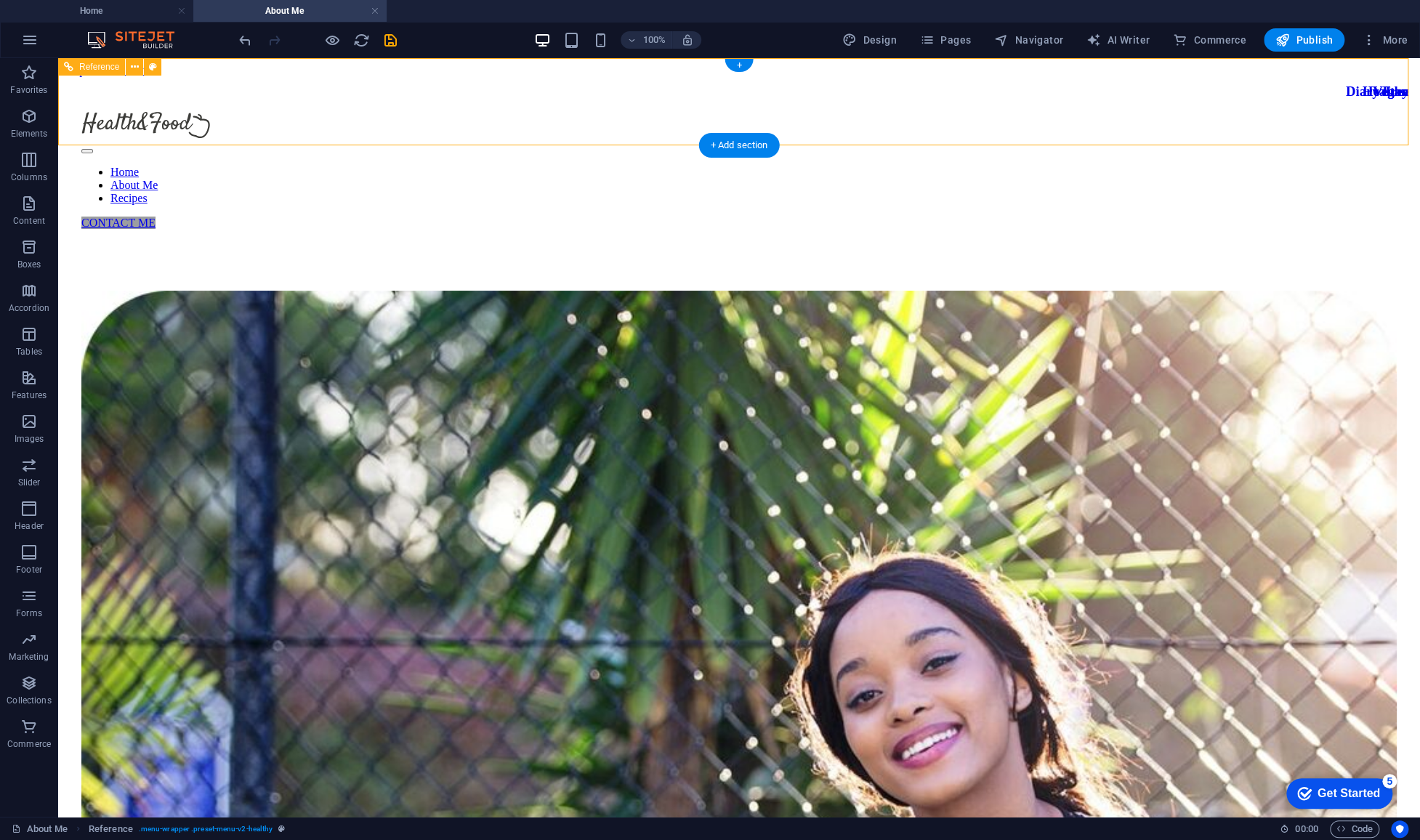
click at [638, 166] on nav "Home About Me Recipes" at bounding box center [739, 185] width 1316 height 39
select select "px"
select select "sticky_menu"
select select "px"
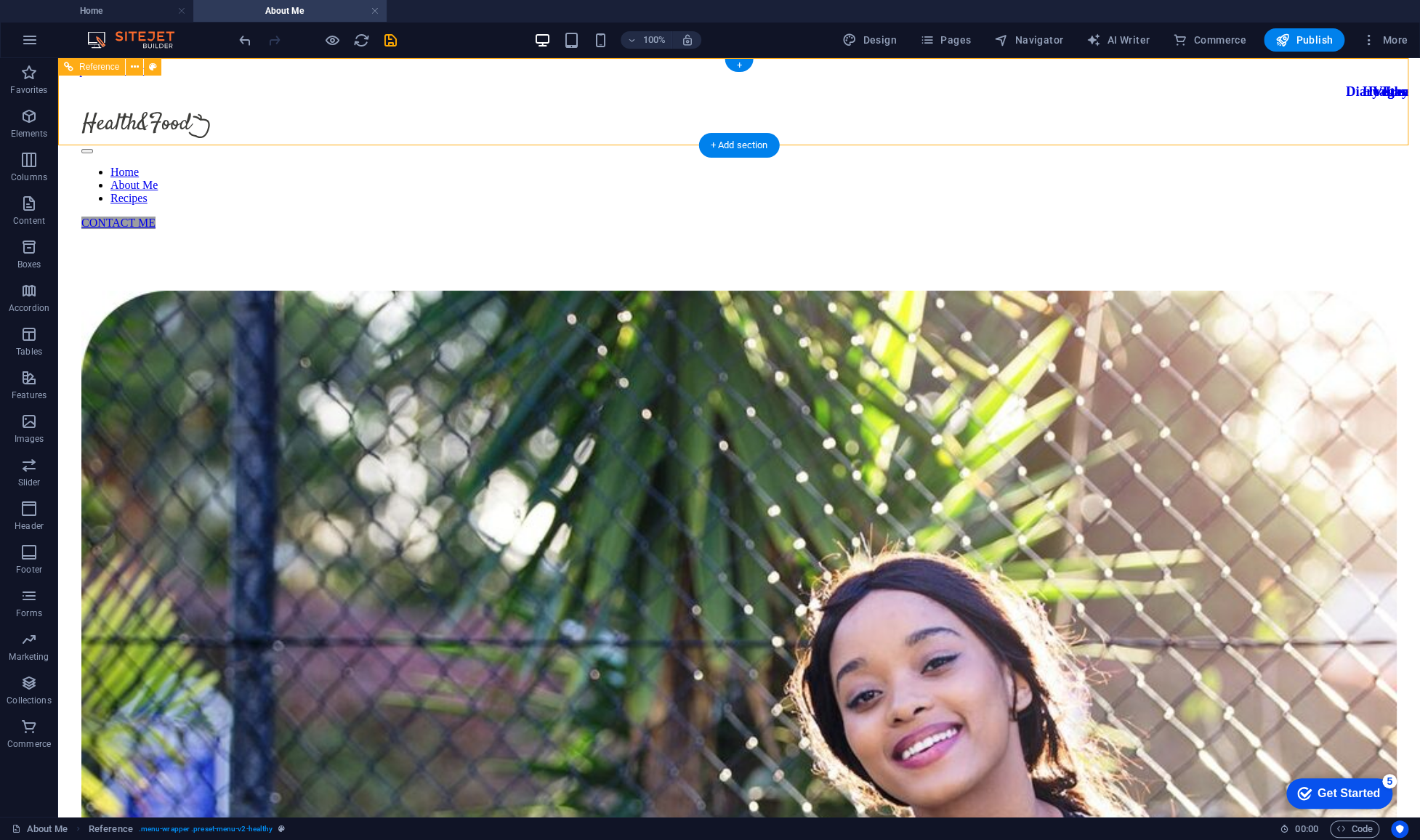
select select "px"
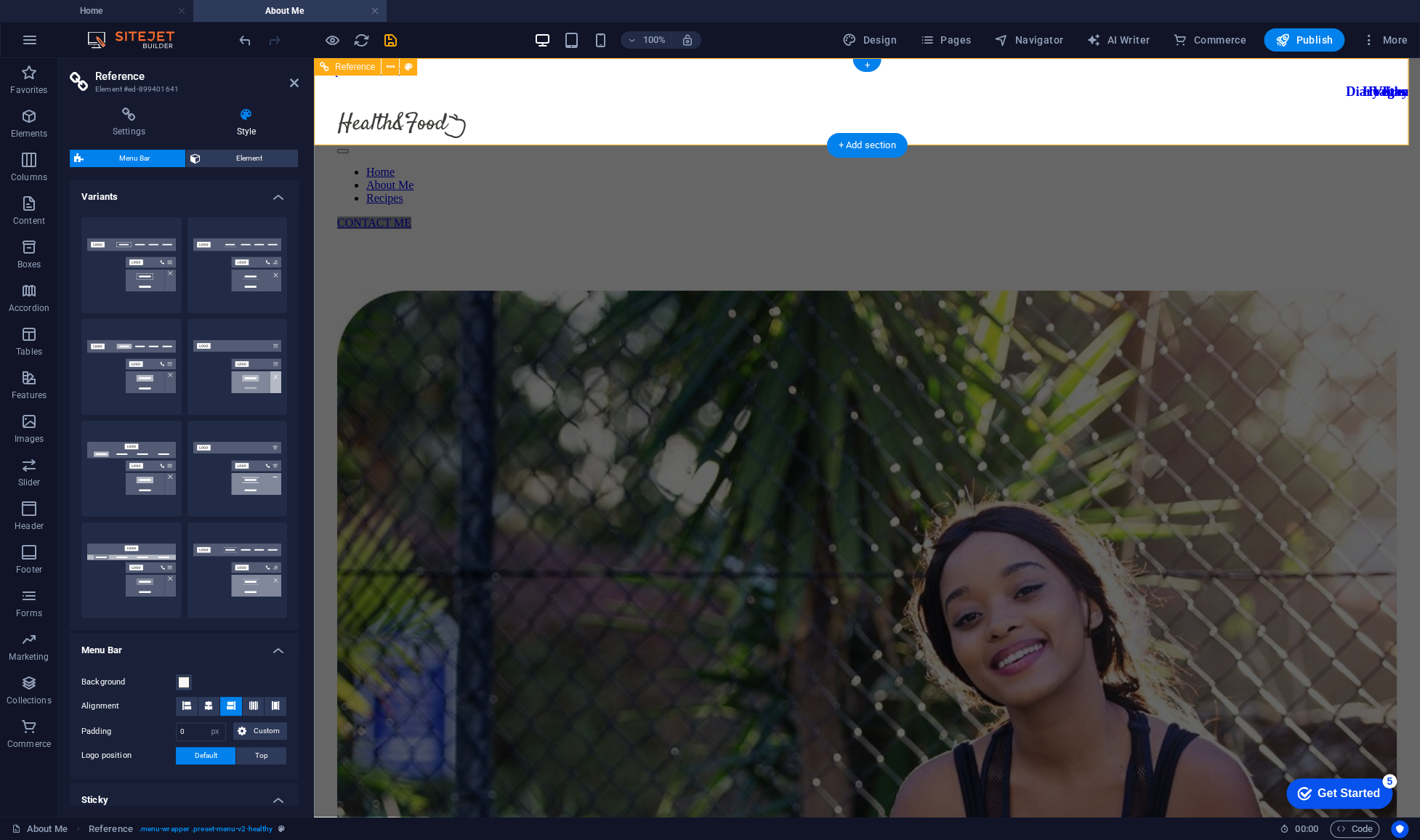
click at [778, 166] on nav "Home About Me Recipes" at bounding box center [867, 185] width 1059 height 39
click at [134, 128] on h4 "Settings" at bounding box center [131, 123] width 124 height 31
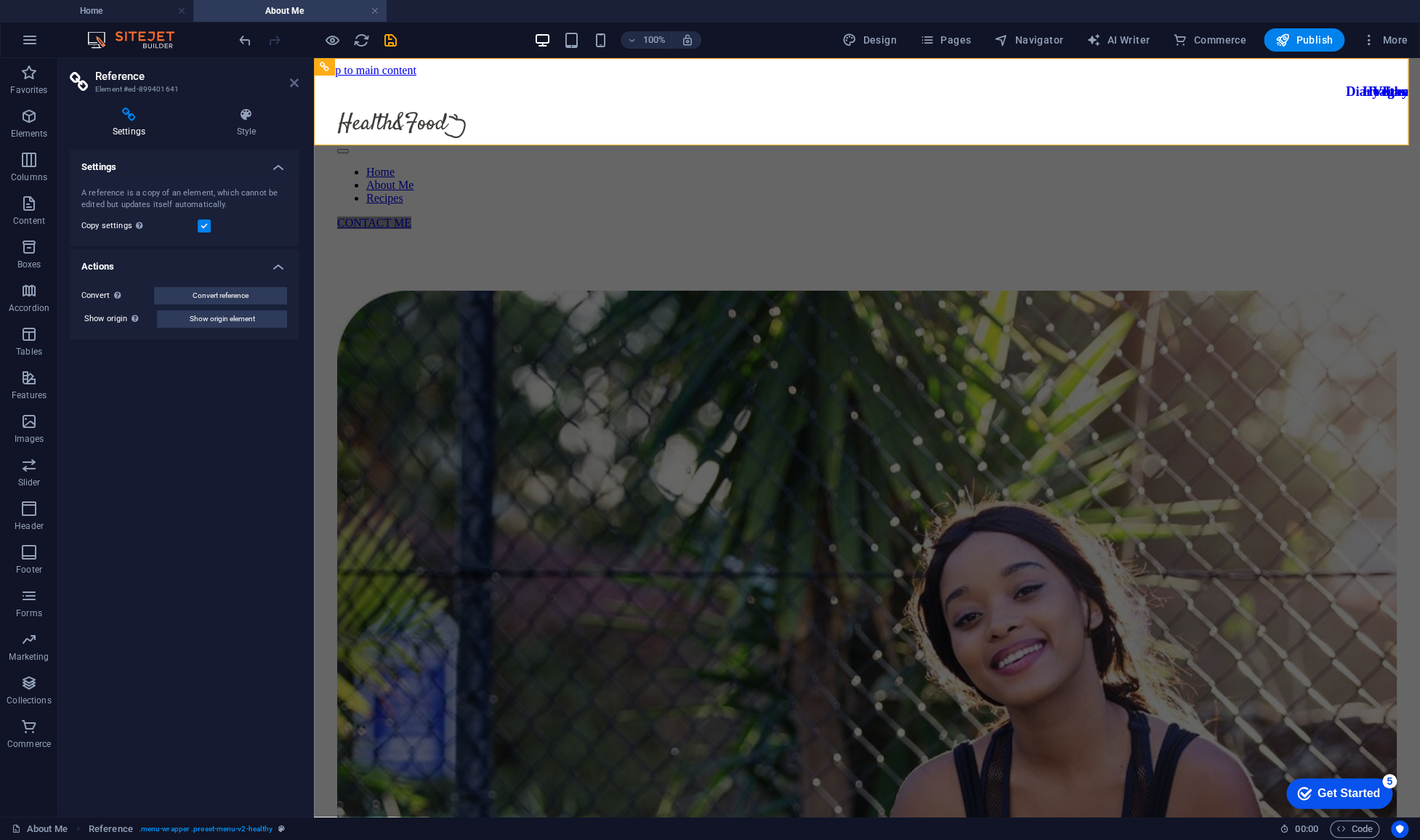
click at [292, 84] on icon at bounding box center [295, 83] width 9 height 12
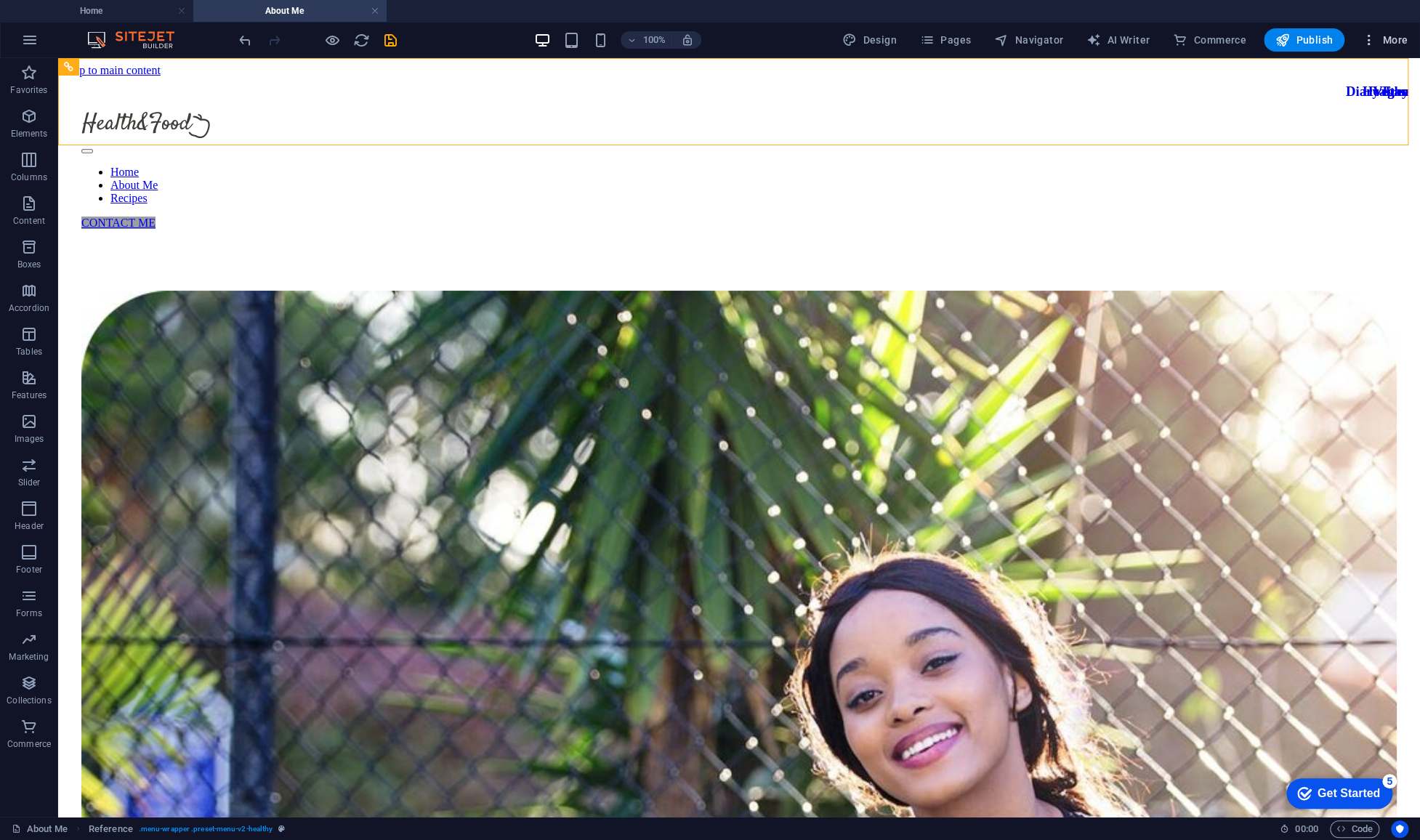
click at [992, 37] on icon "button" at bounding box center [1369, 40] width 15 height 15
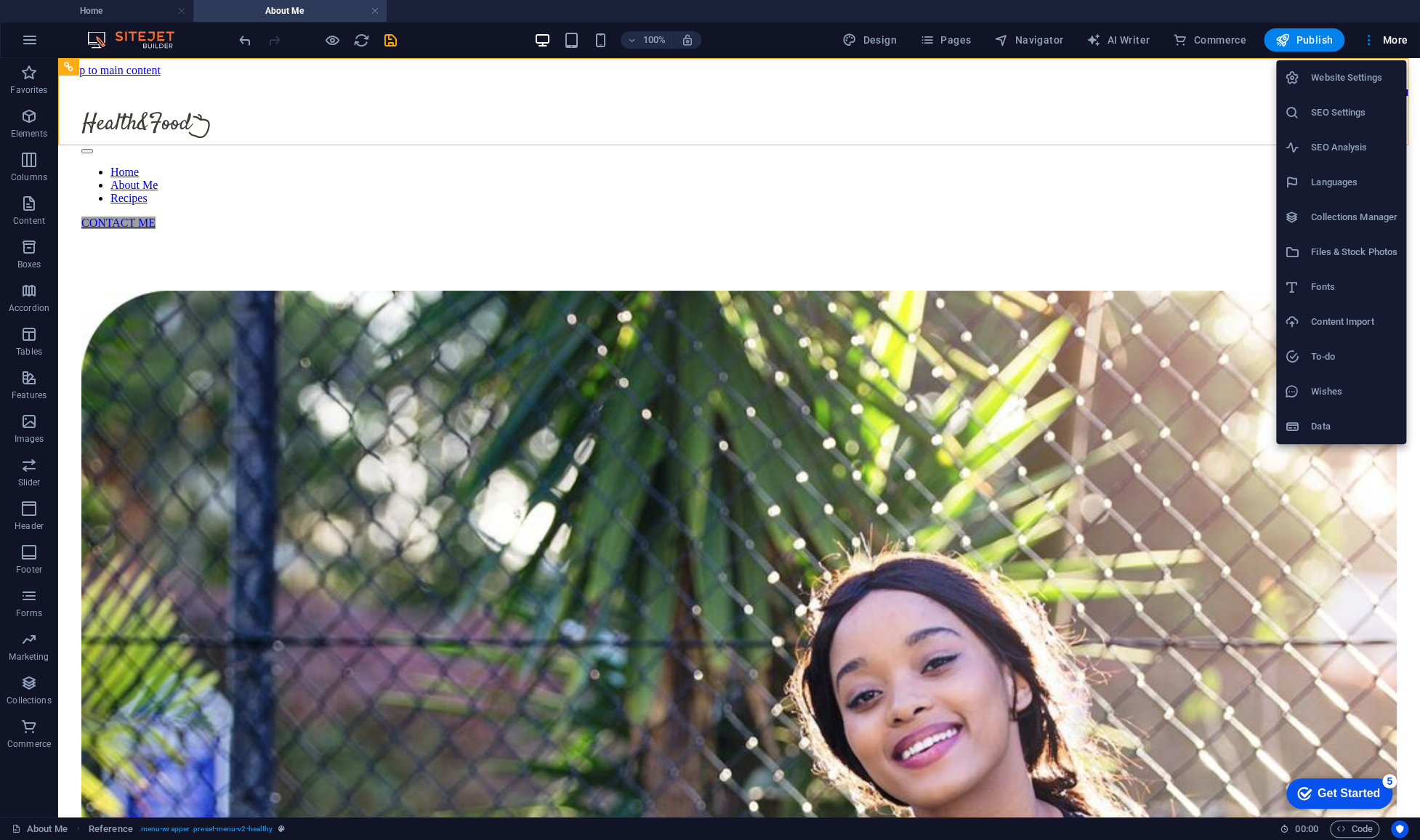
click at [992, 72] on h6 "Website Settings" at bounding box center [1355, 78] width 87 height 18
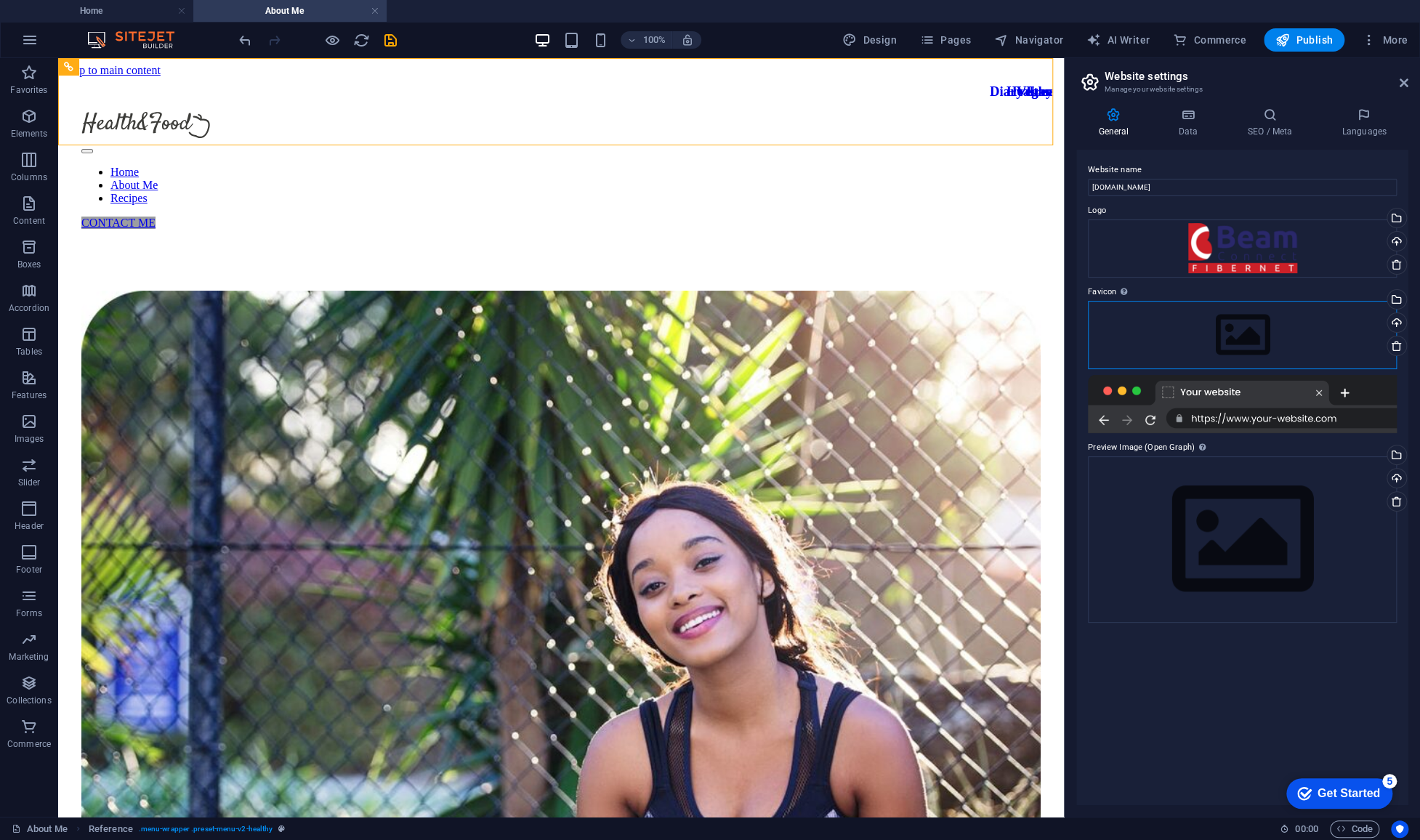
click at [992, 331] on div "Drag files here, click to choose files or select files from Files or our free s…" at bounding box center [1242, 335] width 309 height 68
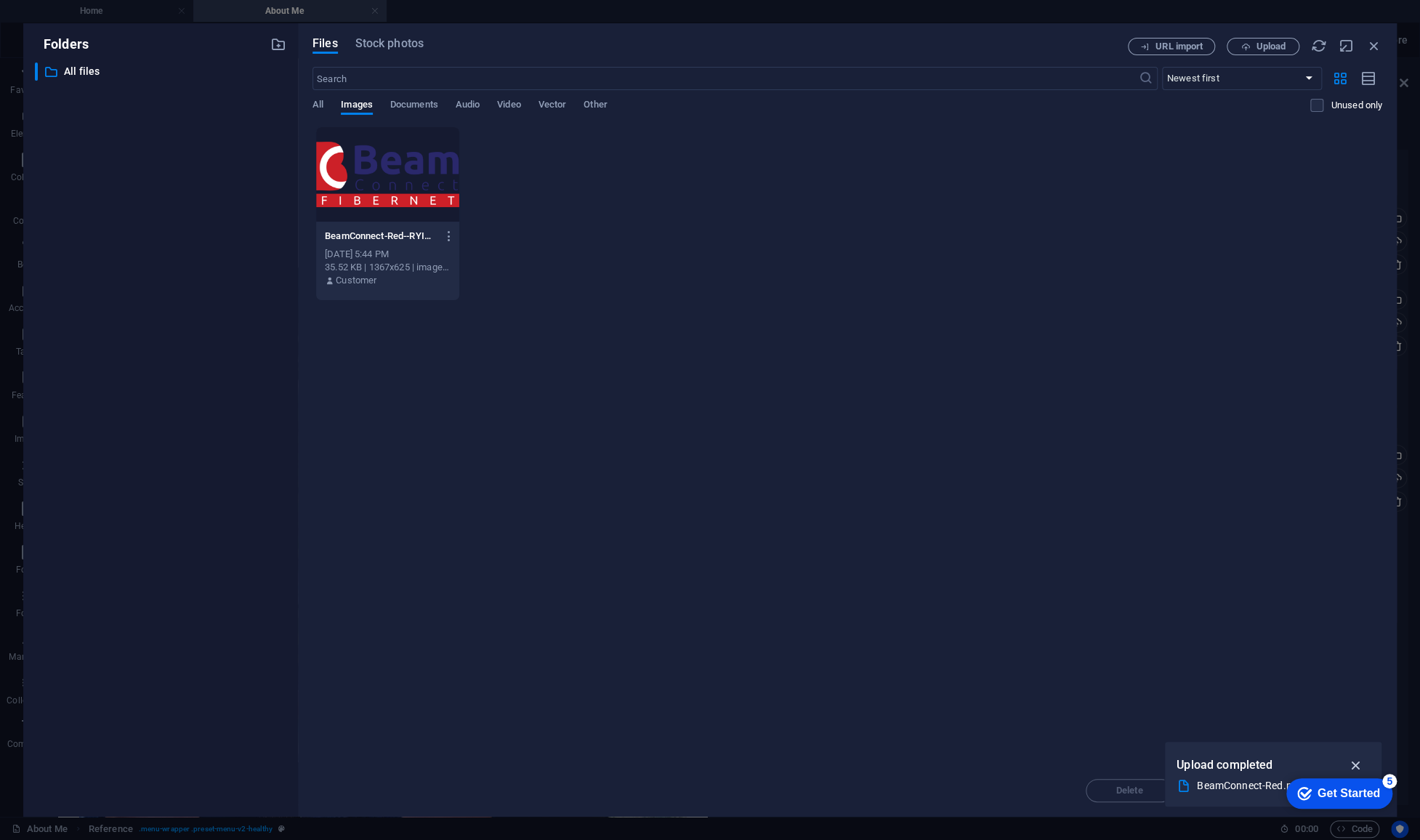
click at [992, 712] on icon "button" at bounding box center [1355, 765] width 17 height 16
click at [907, 354] on div "Drop files here to upload them instantly BeamConnect-Red--RYIMnPm_txAjgU7vHIwCQ…" at bounding box center [847, 445] width 1070 height 638
click at [826, 201] on div "BeamConnect-Red--RYIMnPm_txAjgU7vHIwCQ.png BeamConnect-Red--RYIMnPm_txAjgU7vHIw…" at bounding box center [847, 213] width 1070 height 174
click at [992, 49] on span "Upload" at bounding box center [1270, 46] width 30 height 9
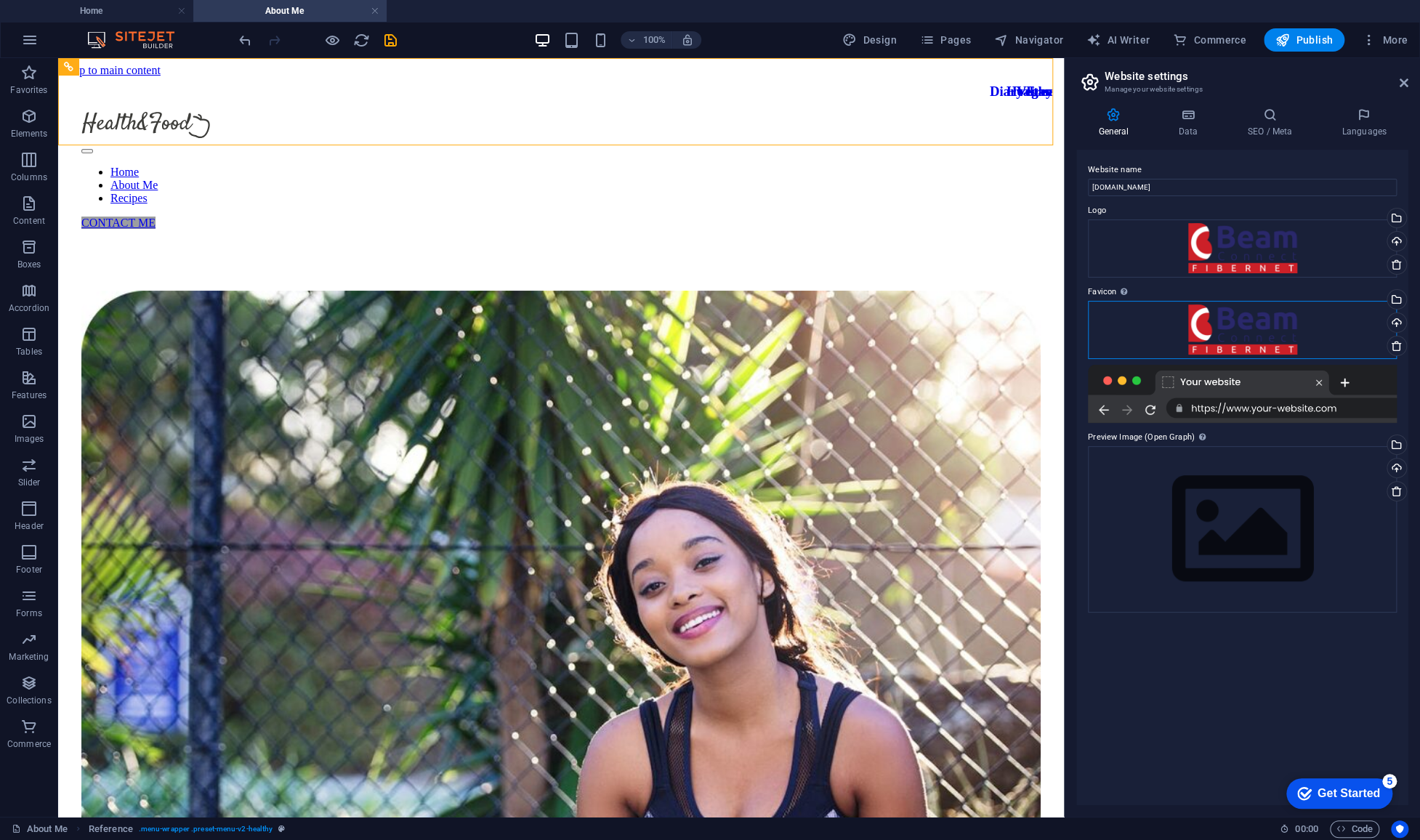
click at [992, 334] on div "Drag files here, click to choose files or select files from Files or our free s…" at bounding box center [1242, 330] width 309 height 58
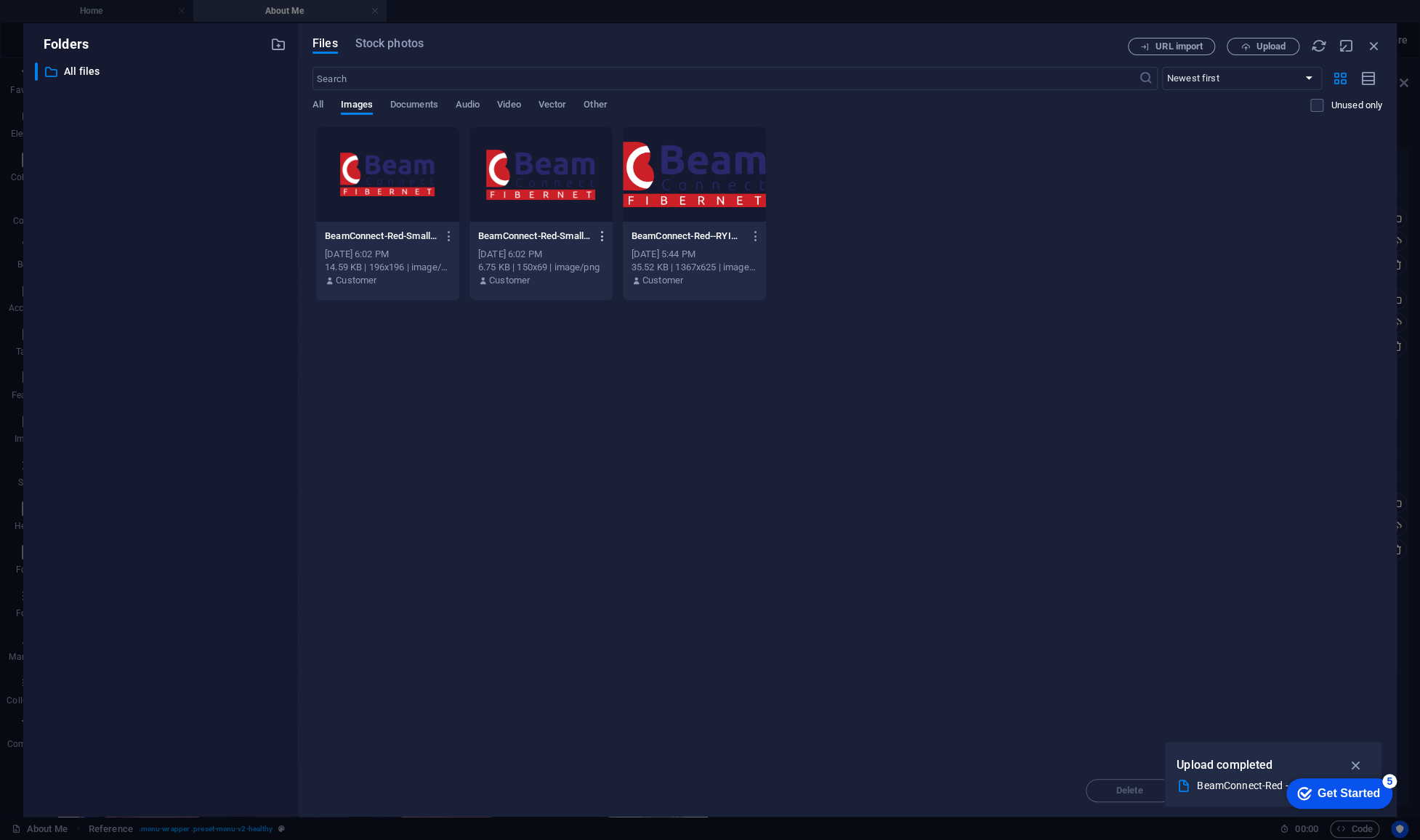
click at [602, 233] on icon "button" at bounding box center [602, 236] width 14 height 13
click at [604, 270] on h6 "Preview" at bounding box center [611, 274] width 62 height 18
click at [553, 436] on div "Drop files here to upload them instantly BeamConnect-Red-Small--9VT3faKJyy3RTqn…" at bounding box center [847, 445] width 1070 height 638
click at [824, 468] on div "Drop files here to upload them instantly BeamConnect-Red-Small--9VT3faKJyy3RTqn…" at bounding box center [847, 445] width 1070 height 638
click at [992, 49] on span "Upload" at bounding box center [1270, 46] width 30 height 9
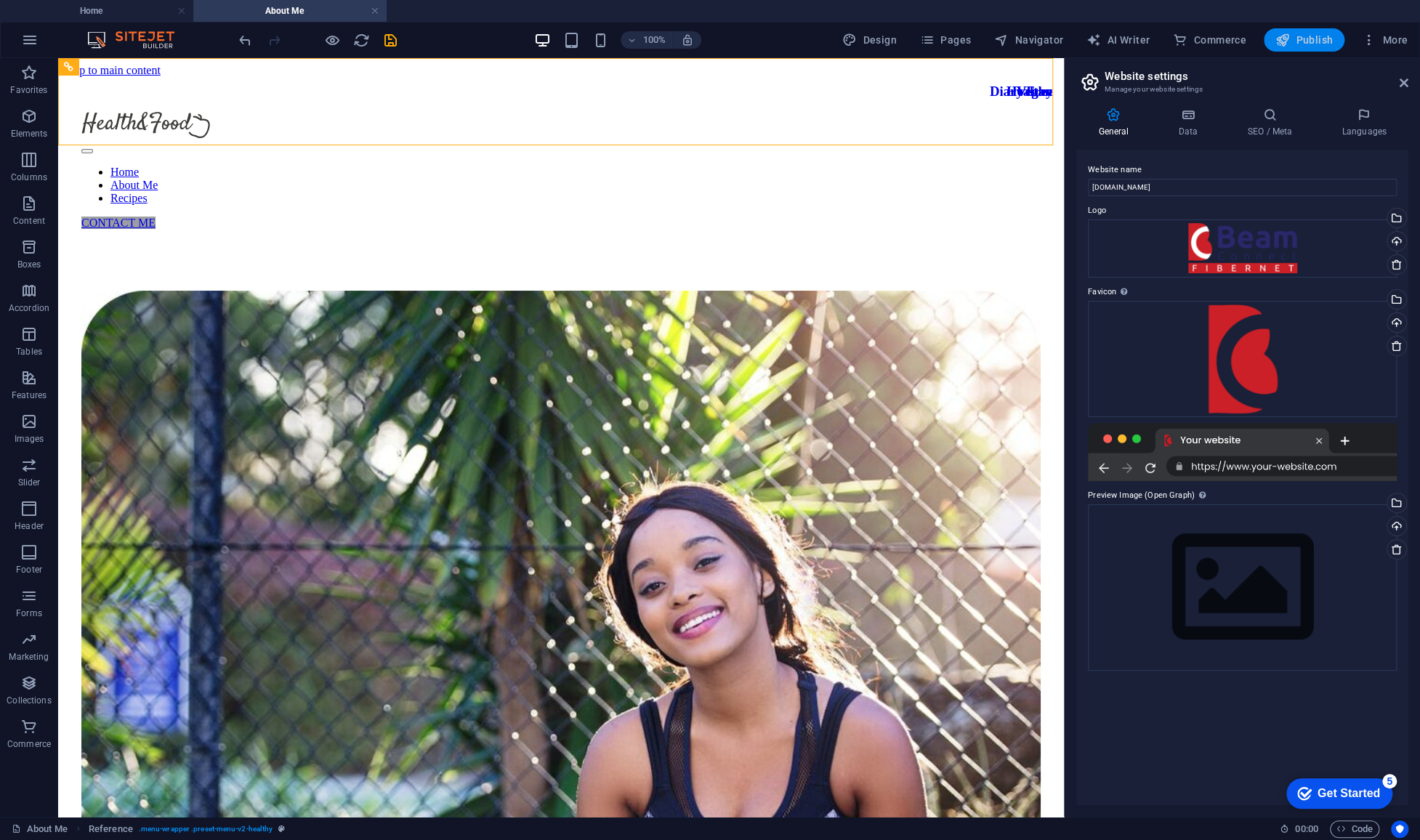
click at [992, 40] on span "Publish" at bounding box center [1304, 40] width 57 height 15
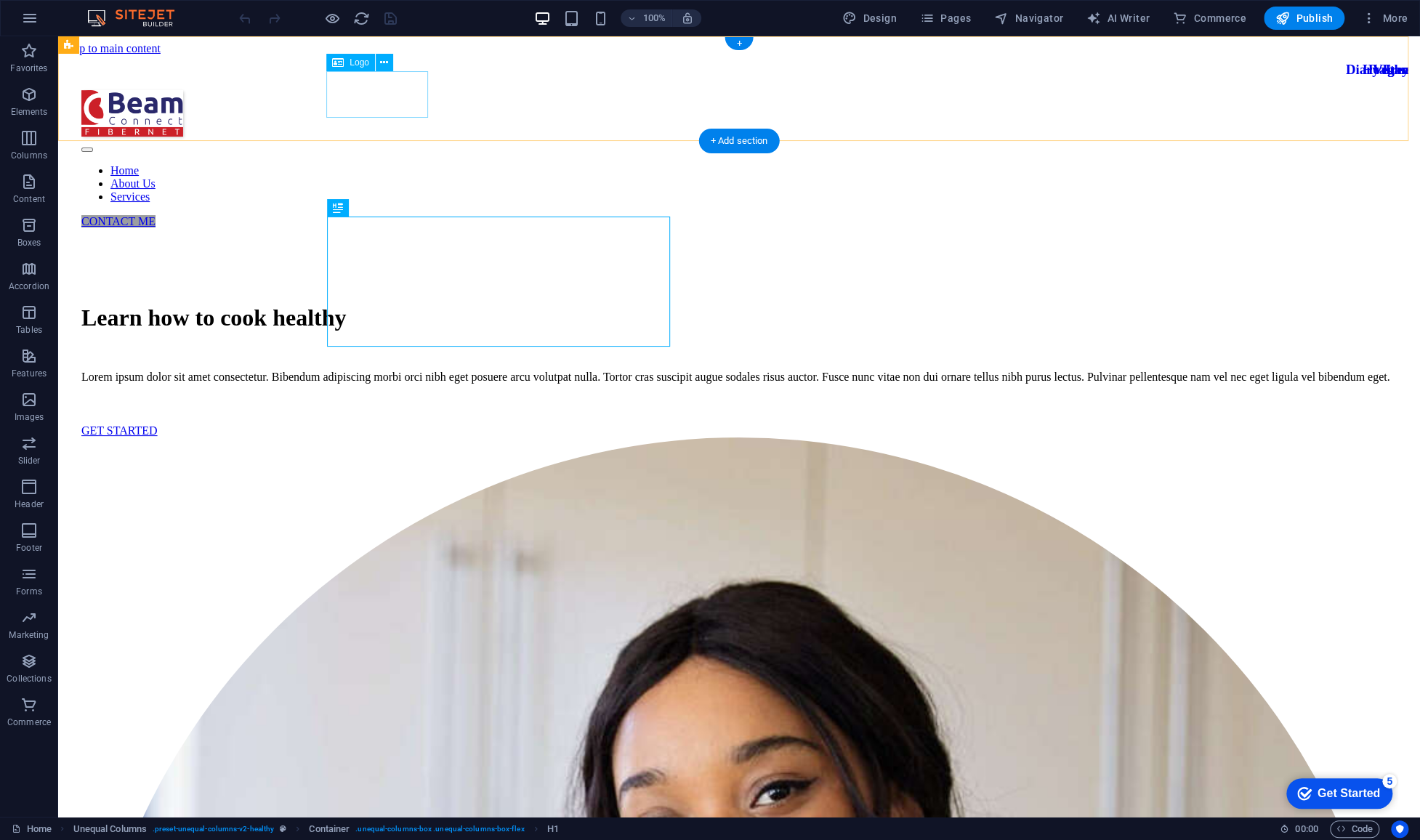
click at [371, 102] on div at bounding box center [739, 115] width 1316 height 49
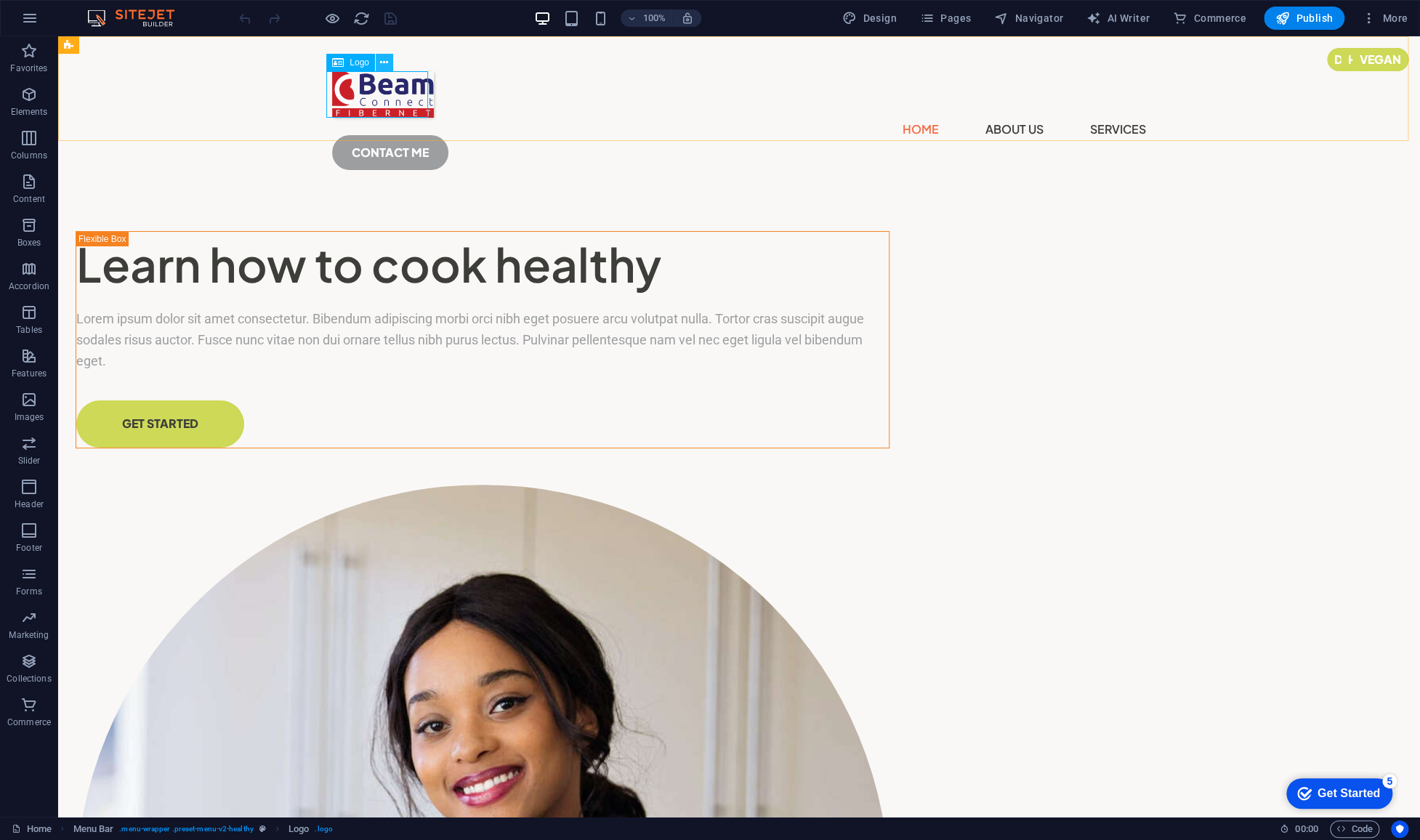
click at [381, 64] on icon at bounding box center [383, 62] width 8 height 15
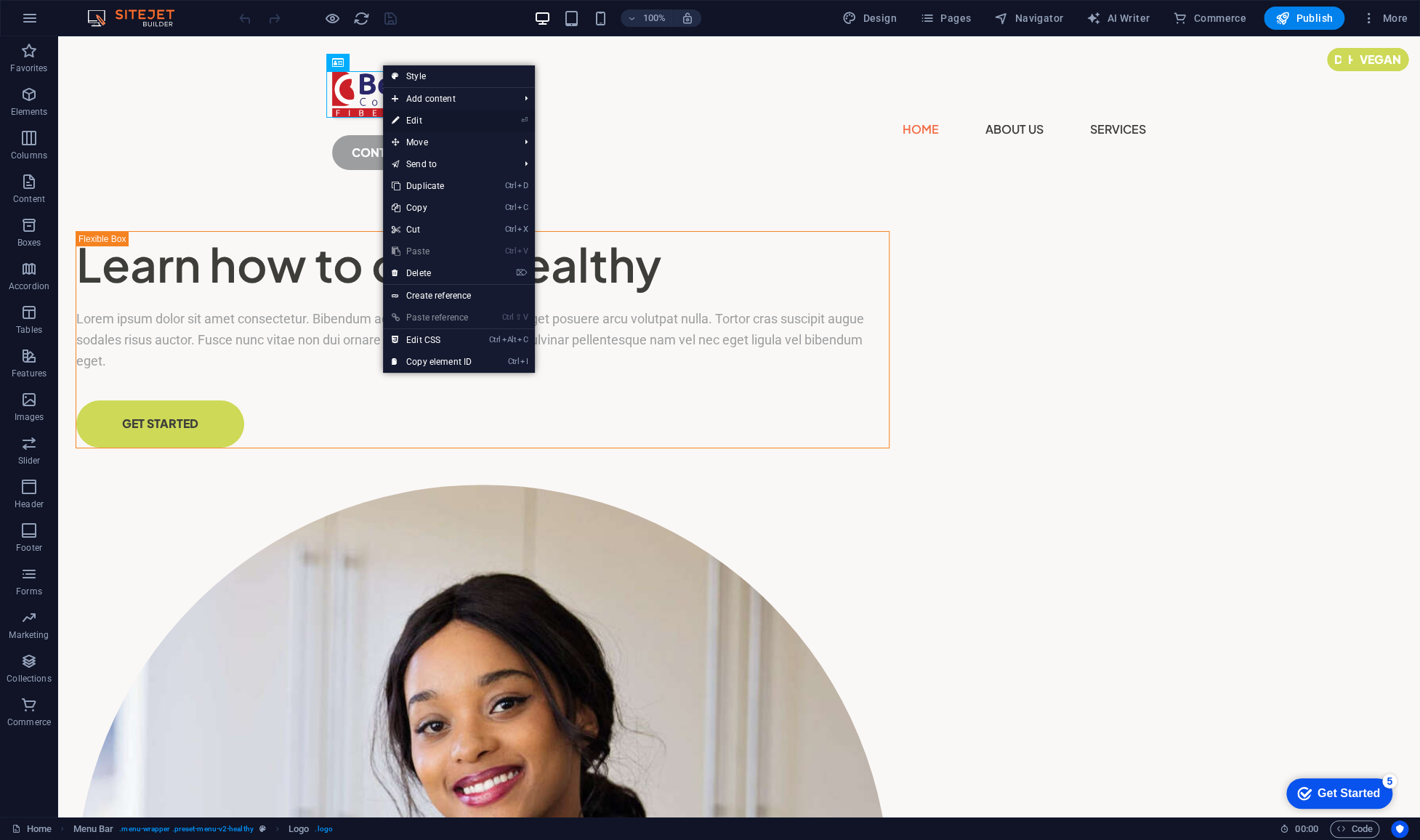
select select "px"
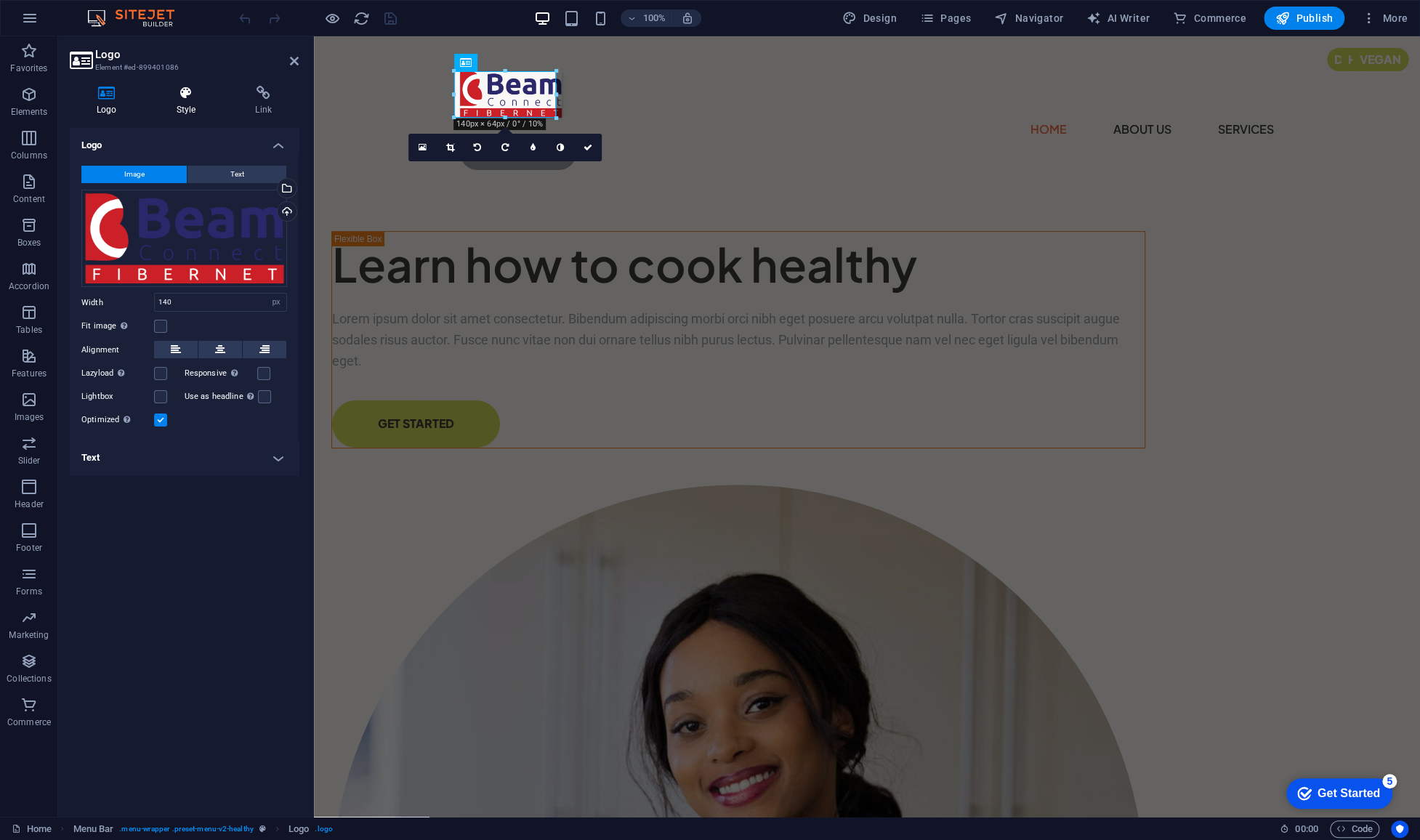
click at [189, 99] on icon at bounding box center [187, 93] width 73 height 15
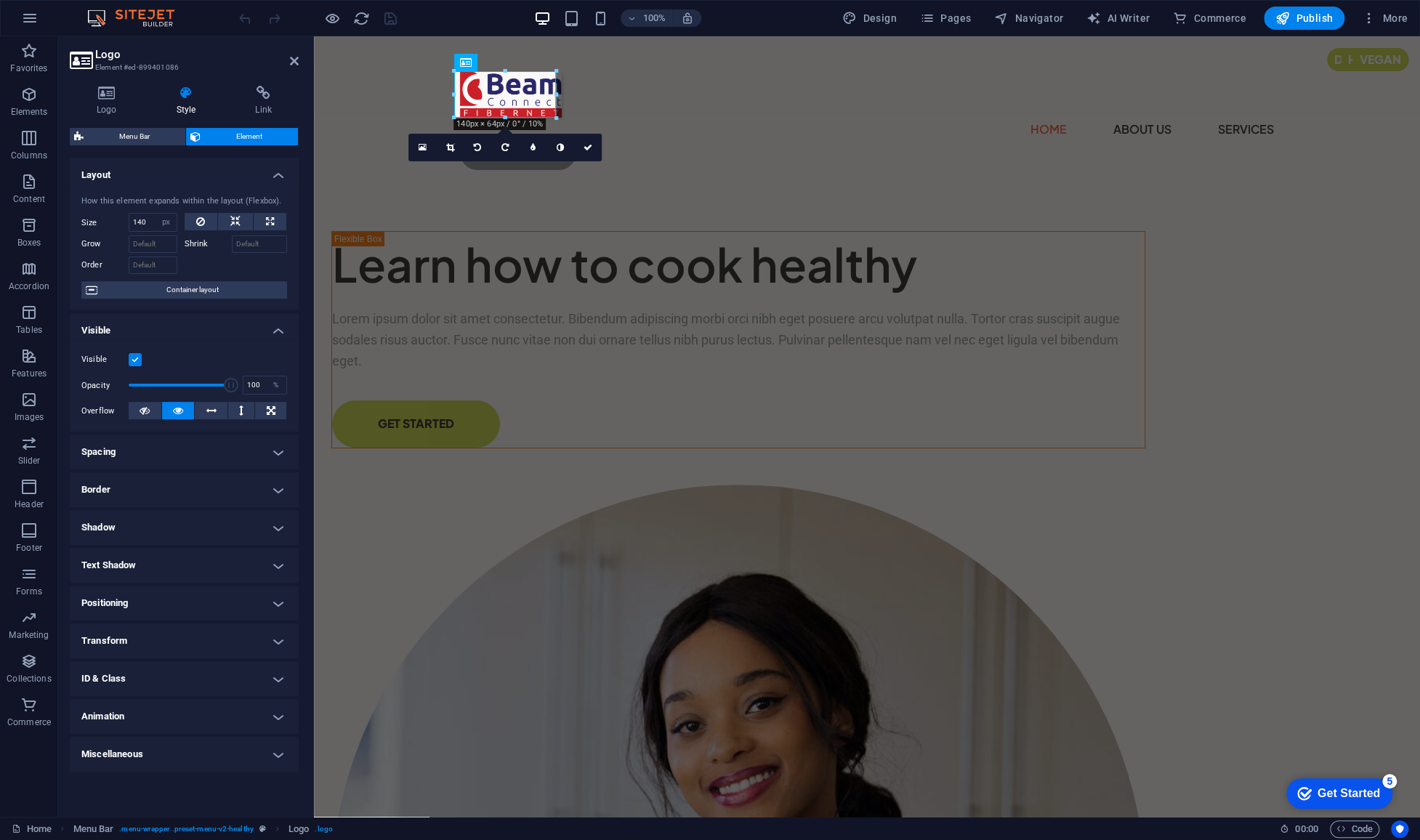
click at [149, 520] on h4 "Shadow" at bounding box center [184, 526] width 229 height 35
click at [152, 557] on span "None" at bounding box center [158, 557] width 18 height 18
click at [187, 598] on h4 "Text Shadow" at bounding box center [184, 597] width 229 height 35
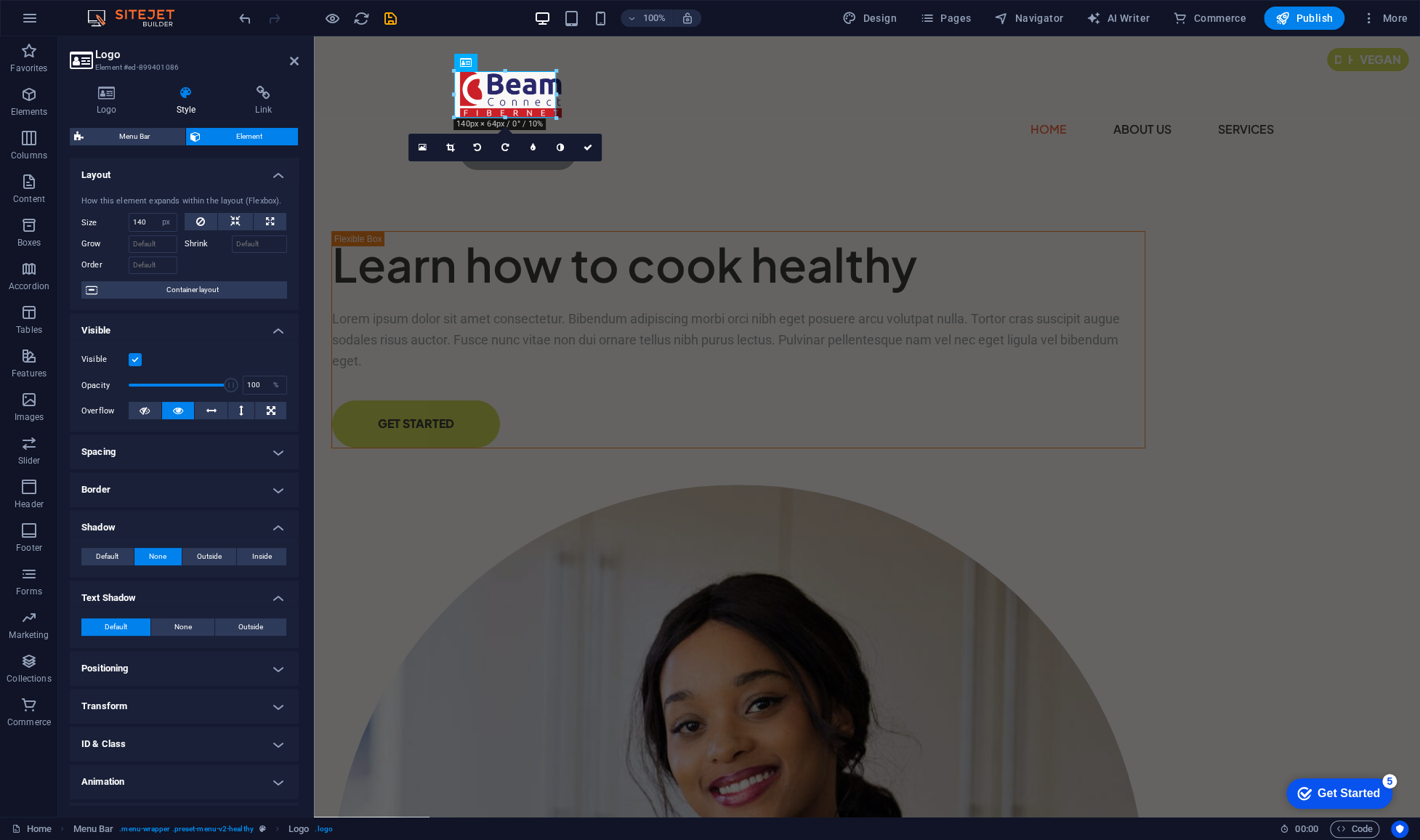
scroll to position [32, 0]
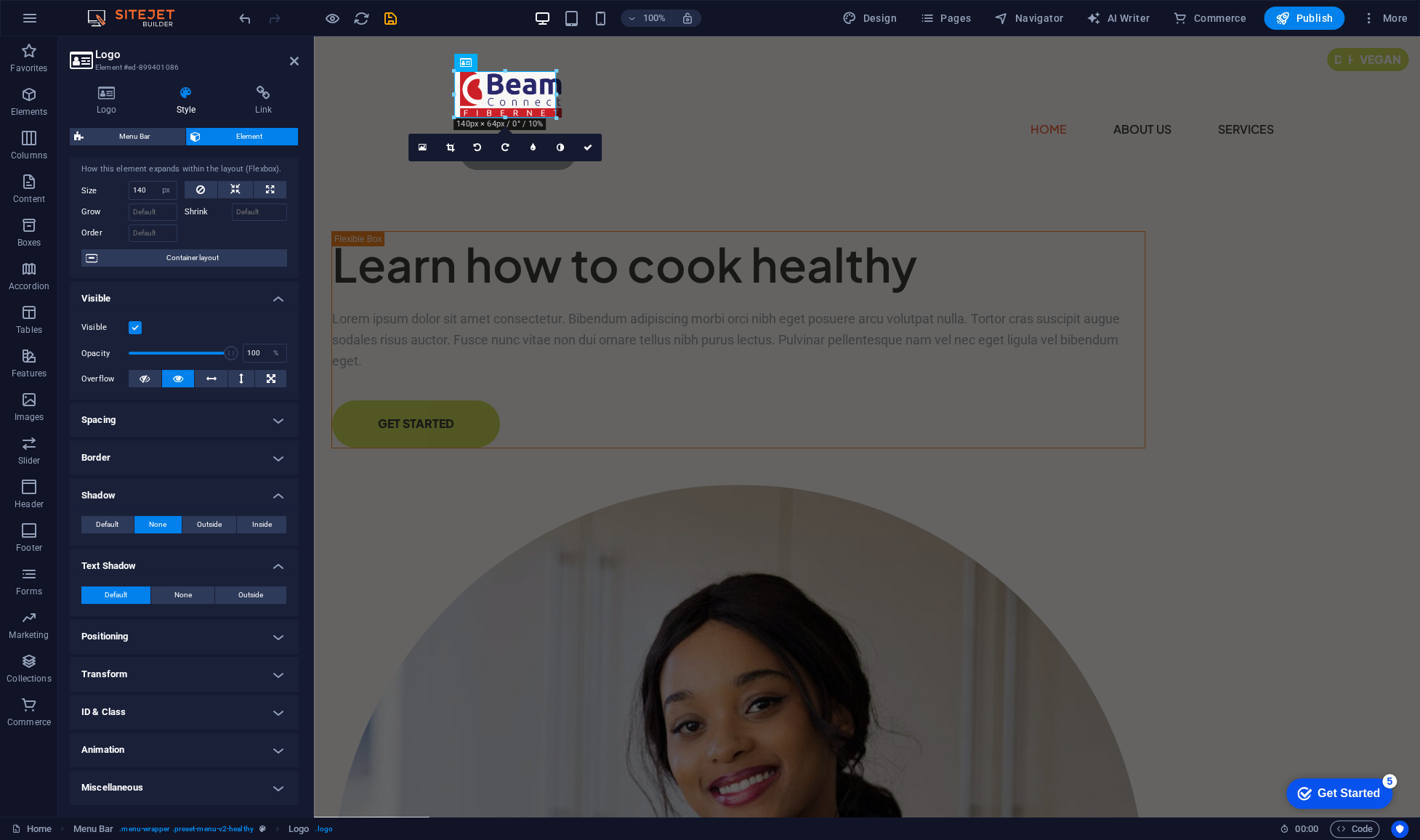
click at [195, 674] on h4 "Transform" at bounding box center [184, 673] width 229 height 35
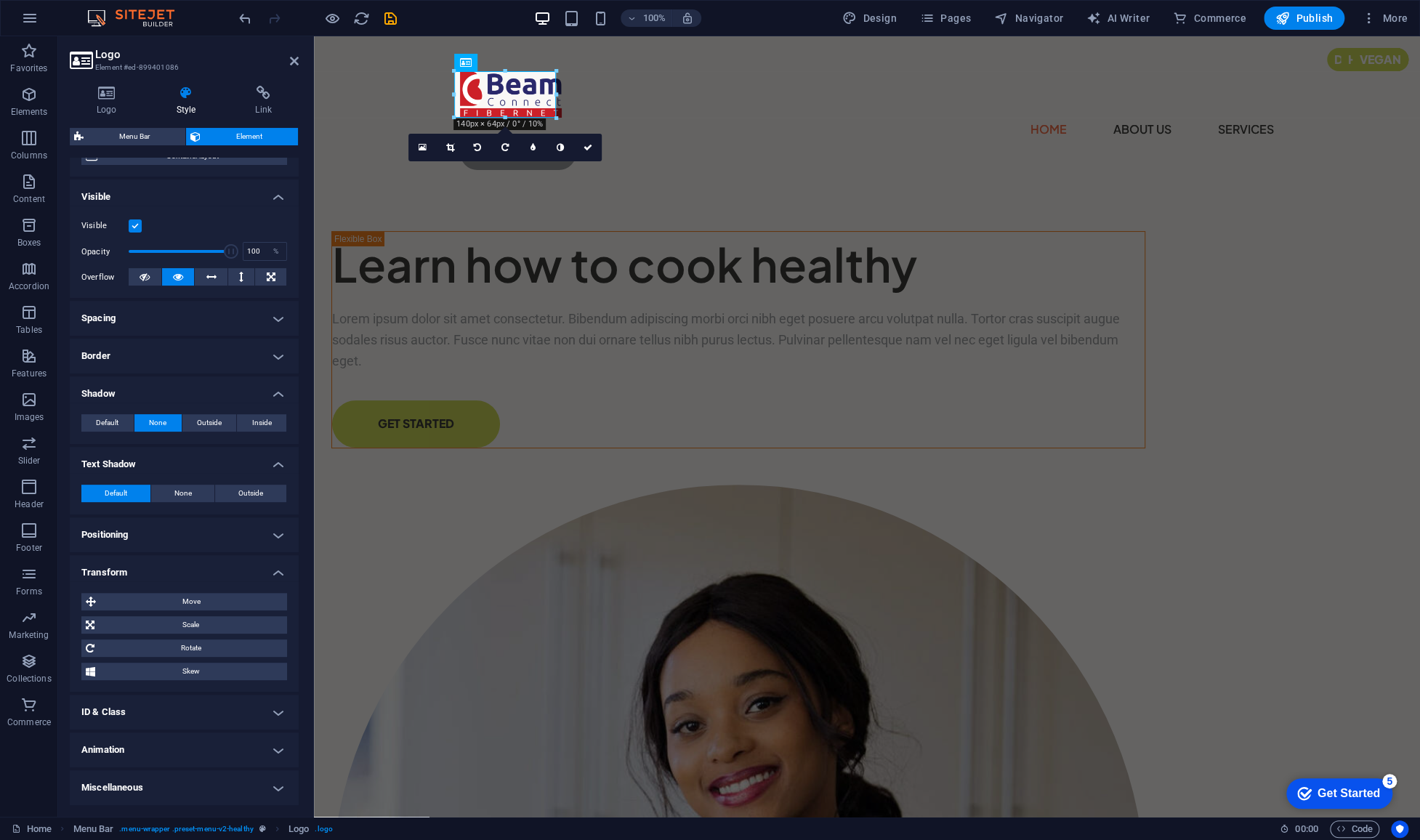
scroll to position [134, 0]
click at [207, 737] on h4 "Animation" at bounding box center [184, 749] width 229 height 35
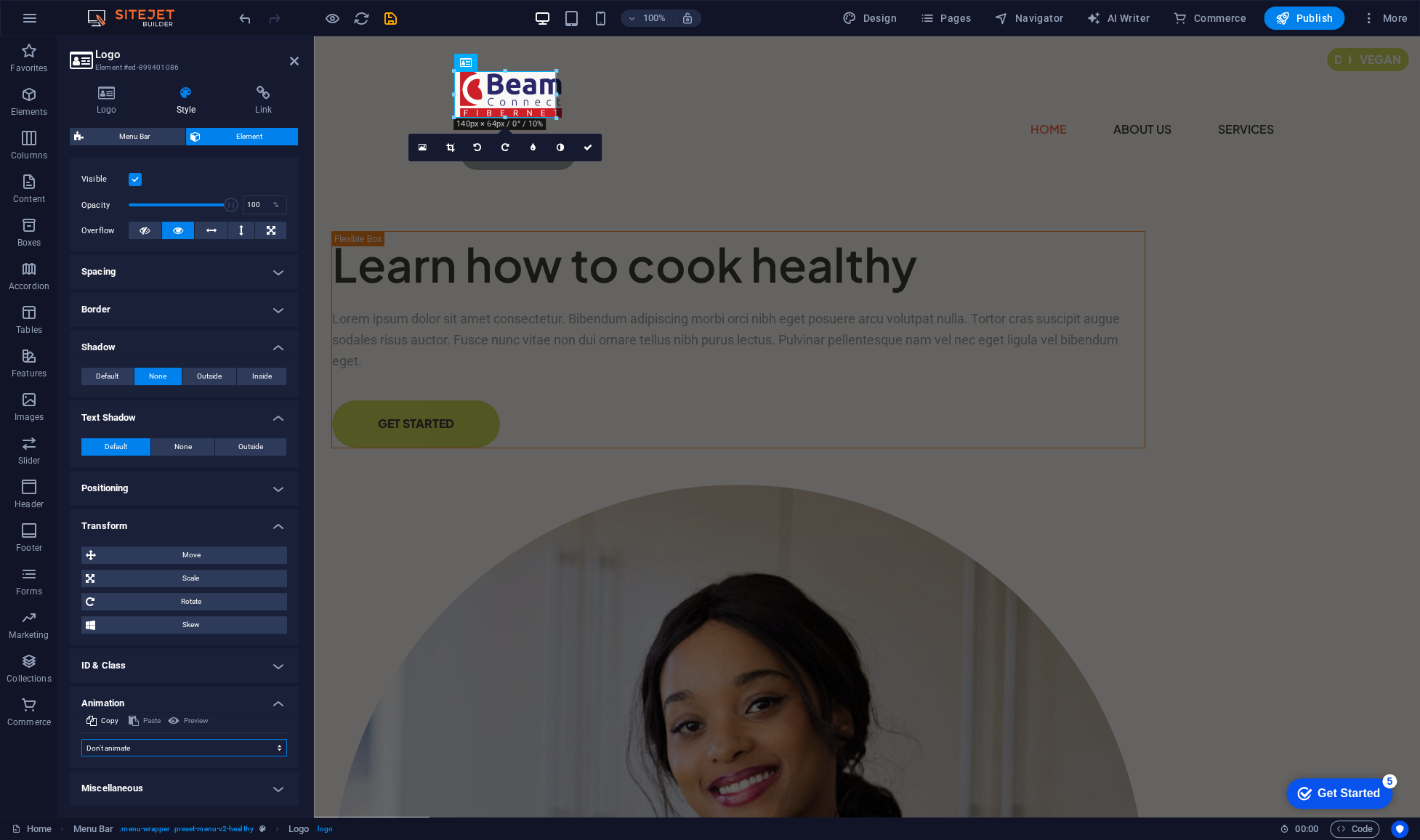
click at [209, 742] on select "Don't animate Show / Hide Slide up/down Zoom in/out Slide left to right Slide r…" at bounding box center [184, 747] width 206 height 18
select select "slide"
click at [82, 739] on select "Don't animate Show / Hide Slide up/down Zoom in/out Slide left to right Slide r…" at bounding box center [184, 747] width 206 height 18
select select "scroll"
click at [176, 745] on select "Don't animate Show / Hide Slide up/down Zoom in/out Slide left to right Slide r…" at bounding box center [184, 747] width 206 height 18
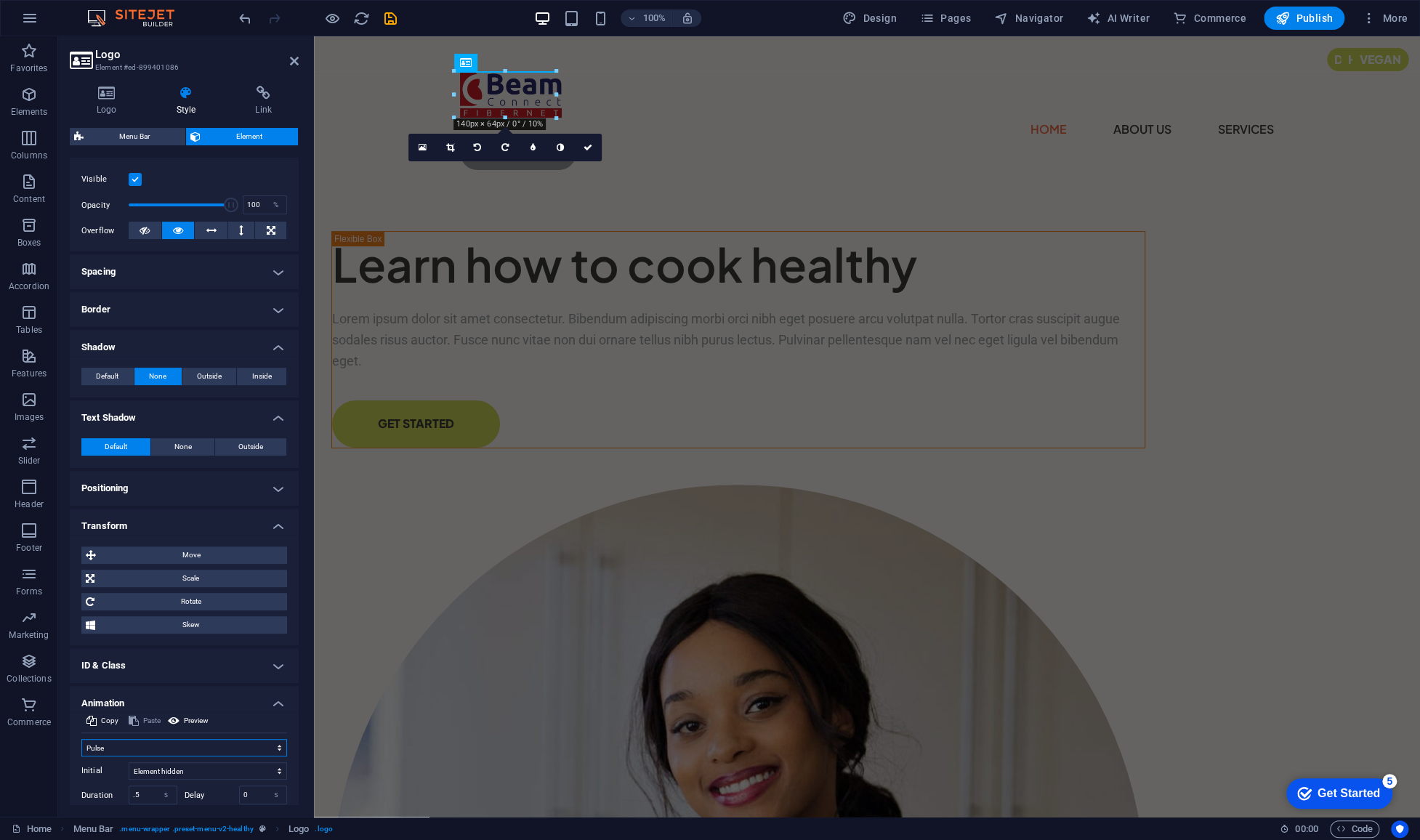
click at [82, 739] on select "Don't animate Show / Hide Slide up/down Zoom in/out Slide left to right Slide r…" at bounding box center [184, 747] width 206 height 18
click at [190, 744] on select "Don't animate Show / Hide Slide up/down Zoom in/out Slide left to right Slide r…" at bounding box center [184, 747] width 206 height 18
click at [82, 739] on select "Don't animate Show / Hide Slide up/down Zoom in/out Slide left to right Slide r…" at bounding box center [184, 747] width 206 height 18
click at [190, 748] on select "Don't animate Show / Hide Slide up/down Zoom in/out Slide left to right Slide r…" at bounding box center [184, 747] width 206 height 18
click at [82, 739] on select "Don't animate Show / Hide Slide up/down Zoom in/out Slide left to right Slide r…" at bounding box center [184, 747] width 206 height 18
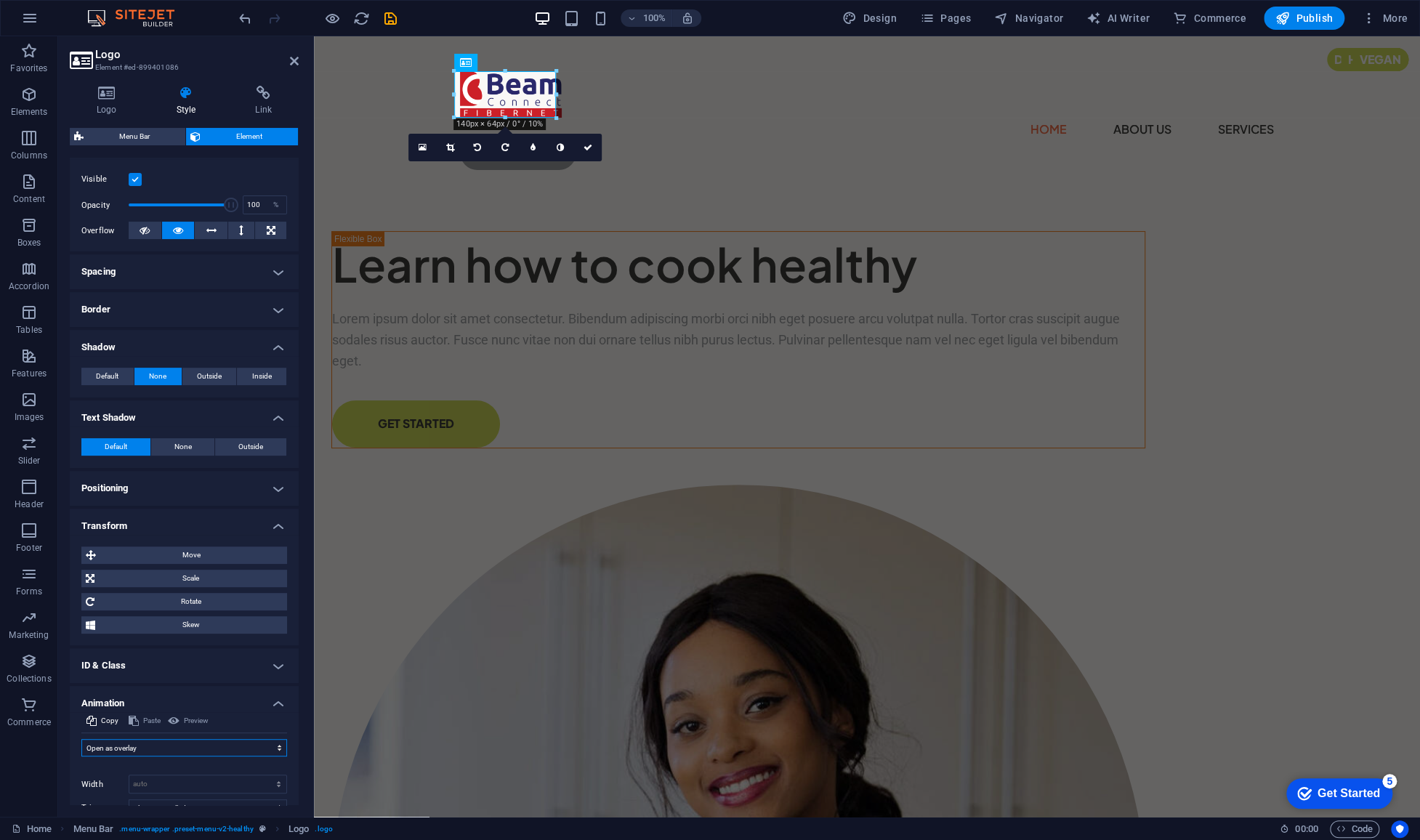
click at [192, 744] on select "Don't animate Show / Hide Slide up/down Zoom in/out Slide left to right Slide r…" at bounding box center [184, 747] width 206 height 18
click at [82, 739] on select "Don't animate Show / Hide Slide up/down Zoom in/out Slide left to right Slide r…" at bounding box center [184, 747] width 206 height 18
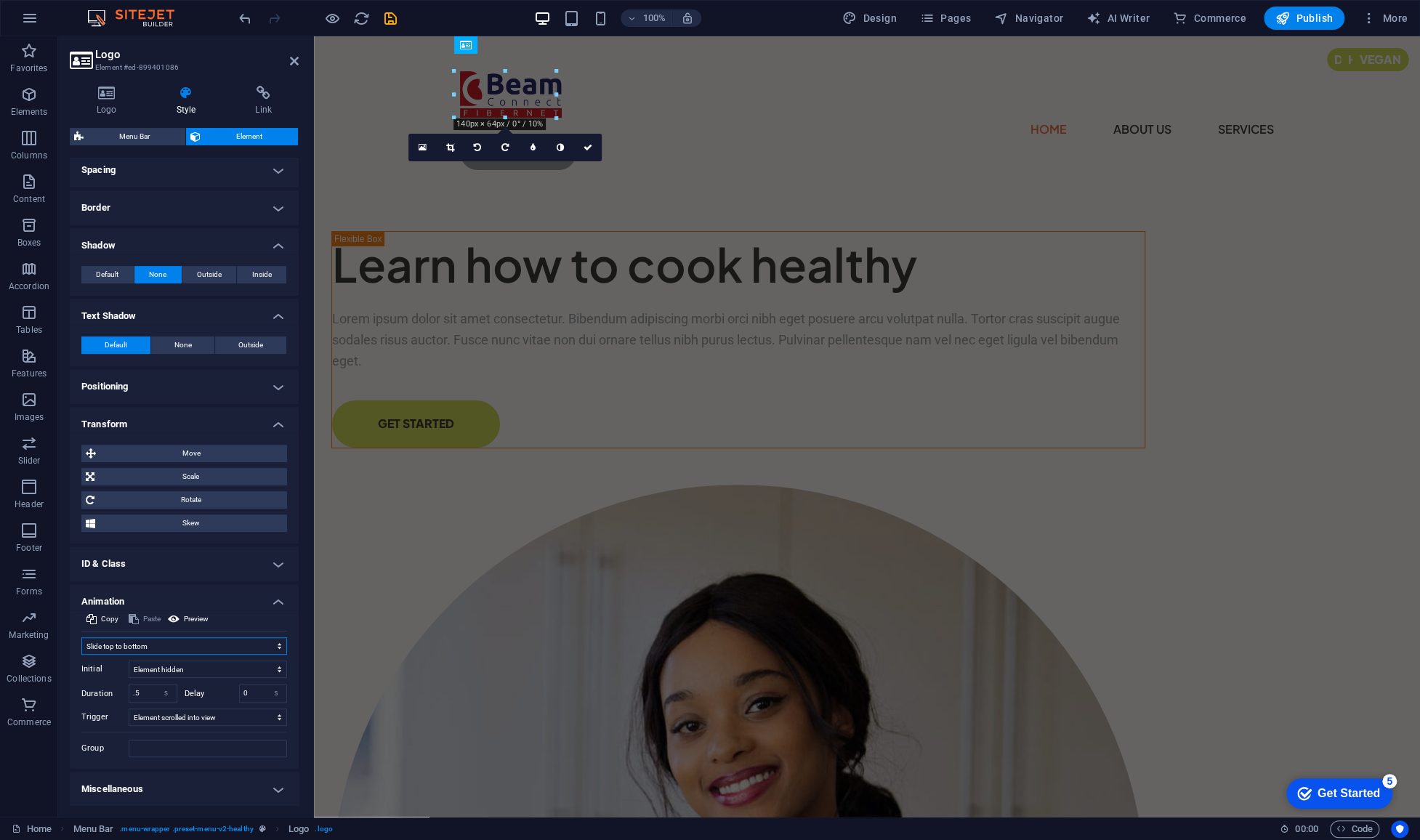
click at [181, 648] on select "Don't animate Show / Hide Slide up/down Zoom in/out Slide left to right Slide r…" at bounding box center [184, 646] width 206 height 18
click at [82, 637] on select "Don't animate Show / Hide Slide up/down Zoom in/out Slide left to right Slide r…" at bounding box center [184, 646] width 206 height 18
click at [180, 644] on select "Don't animate Show / Hide Slide up/down Zoom in/out Slide left to right Slide r…" at bounding box center [184, 646] width 206 height 18
select select "none"
click at [82, 654] on select "Don't animate Show / Hide Slide up/down Zoom in/out Slide left to right Slide r…" at bounding box center [184, 646] width 206 height 18
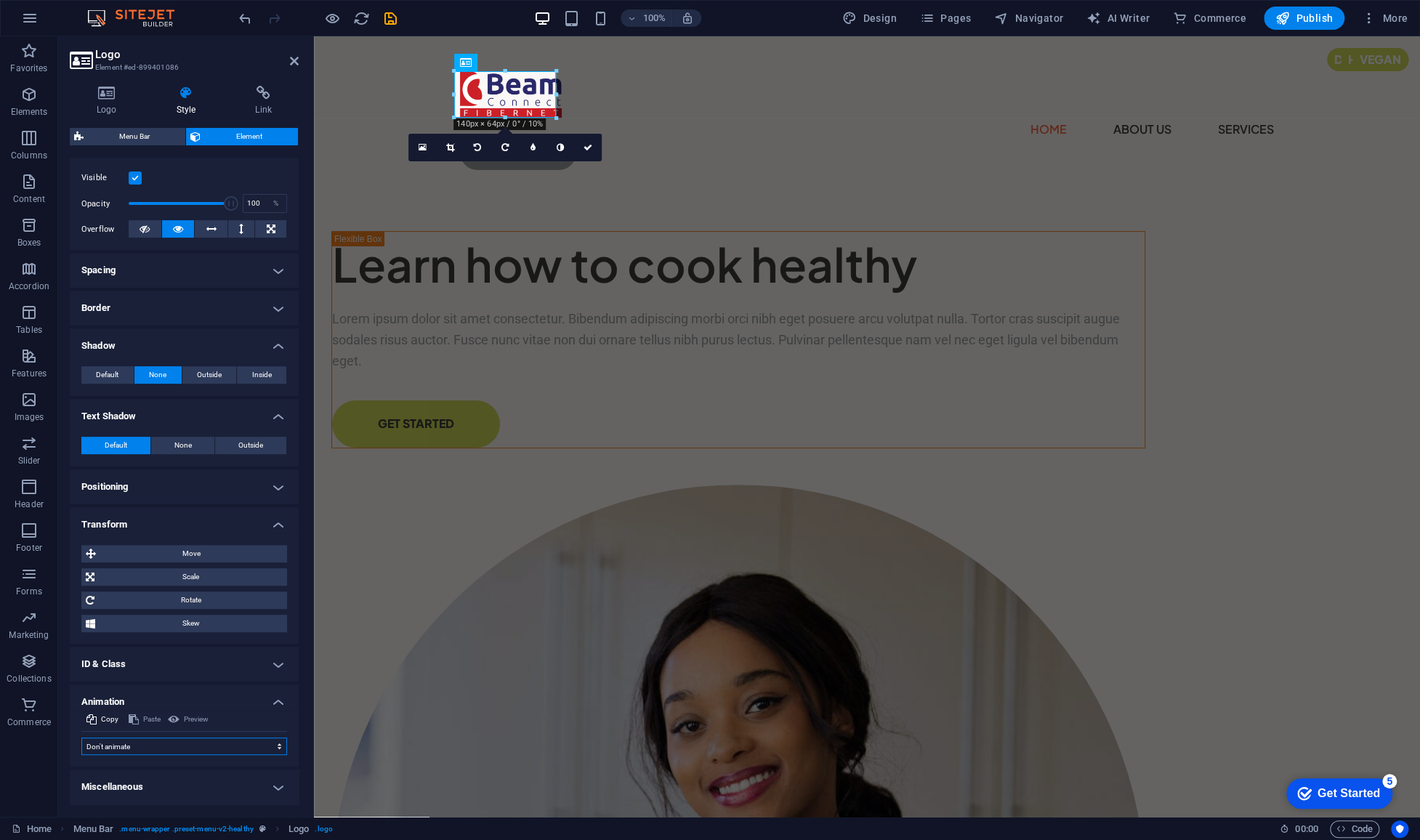
scroll to position [180, 0]
click at [200, 786] on h4 "Miscellaneous" at bounding box center [184, 788] width 229 height 35
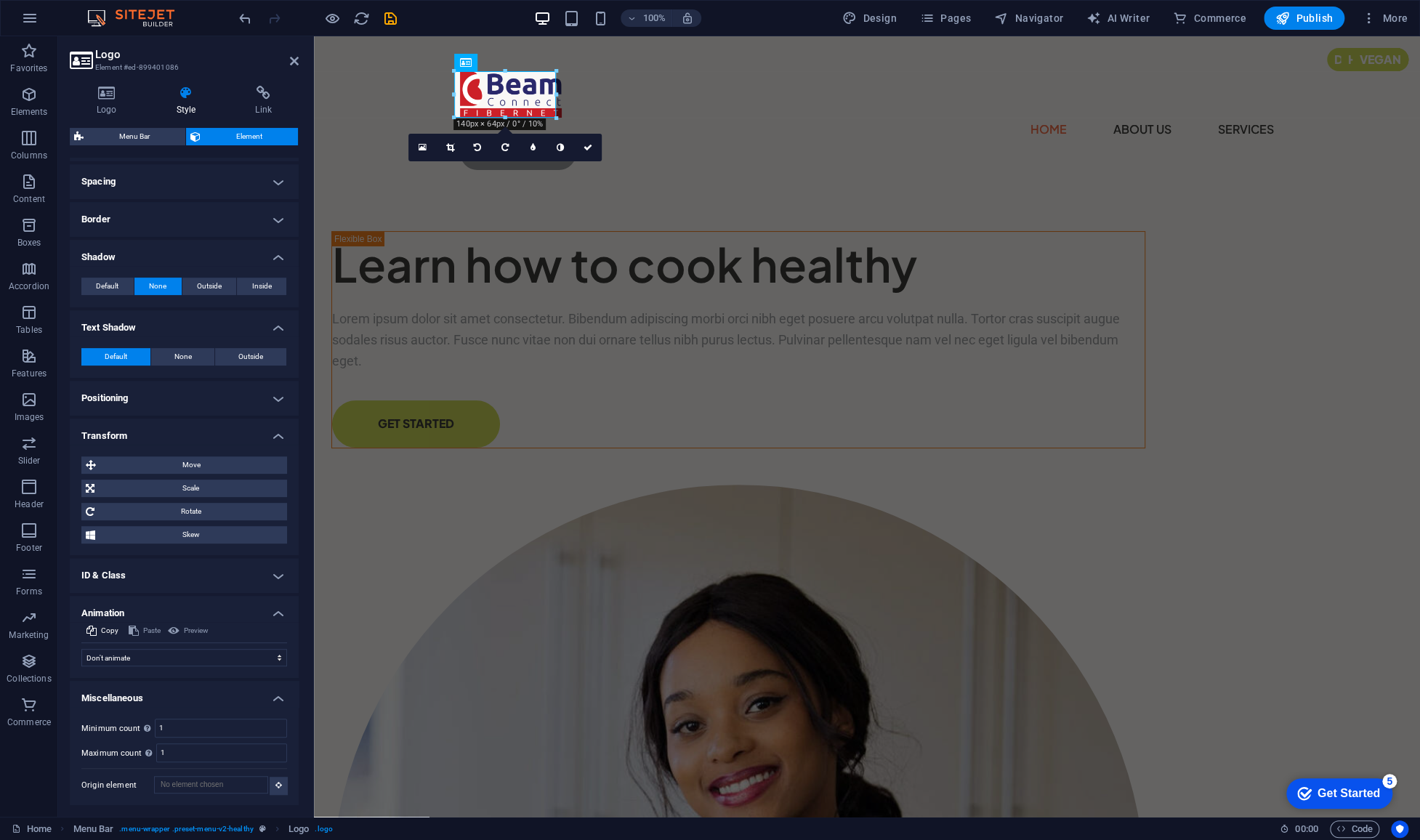
scroll to position [0, 0]
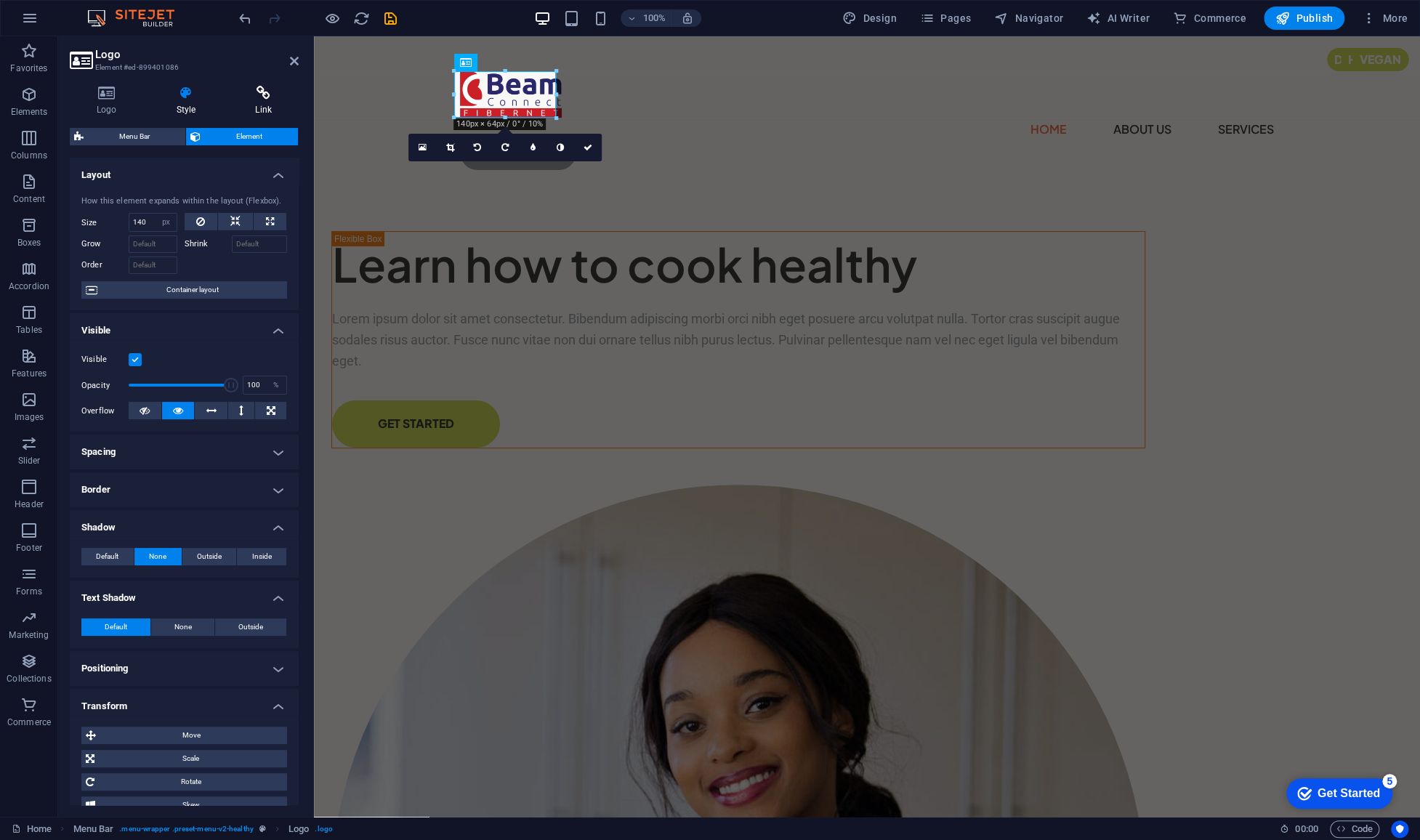
click at [259, 104] on h4 "Link" at bounding box center [264, 101] width 71 height 31
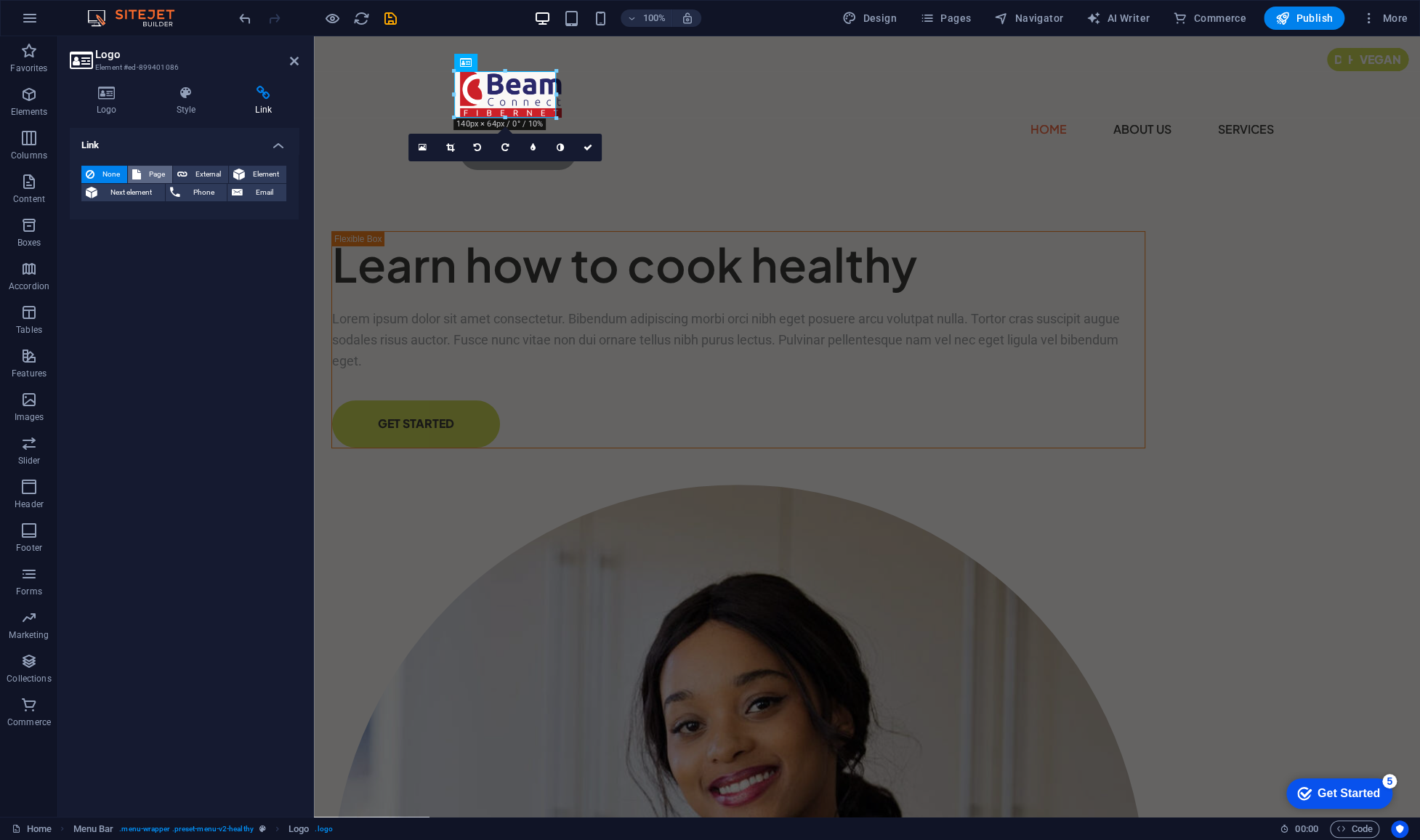
click at [152, 169] on span "Page" at bounding box center [156, 175] width 23 height 18
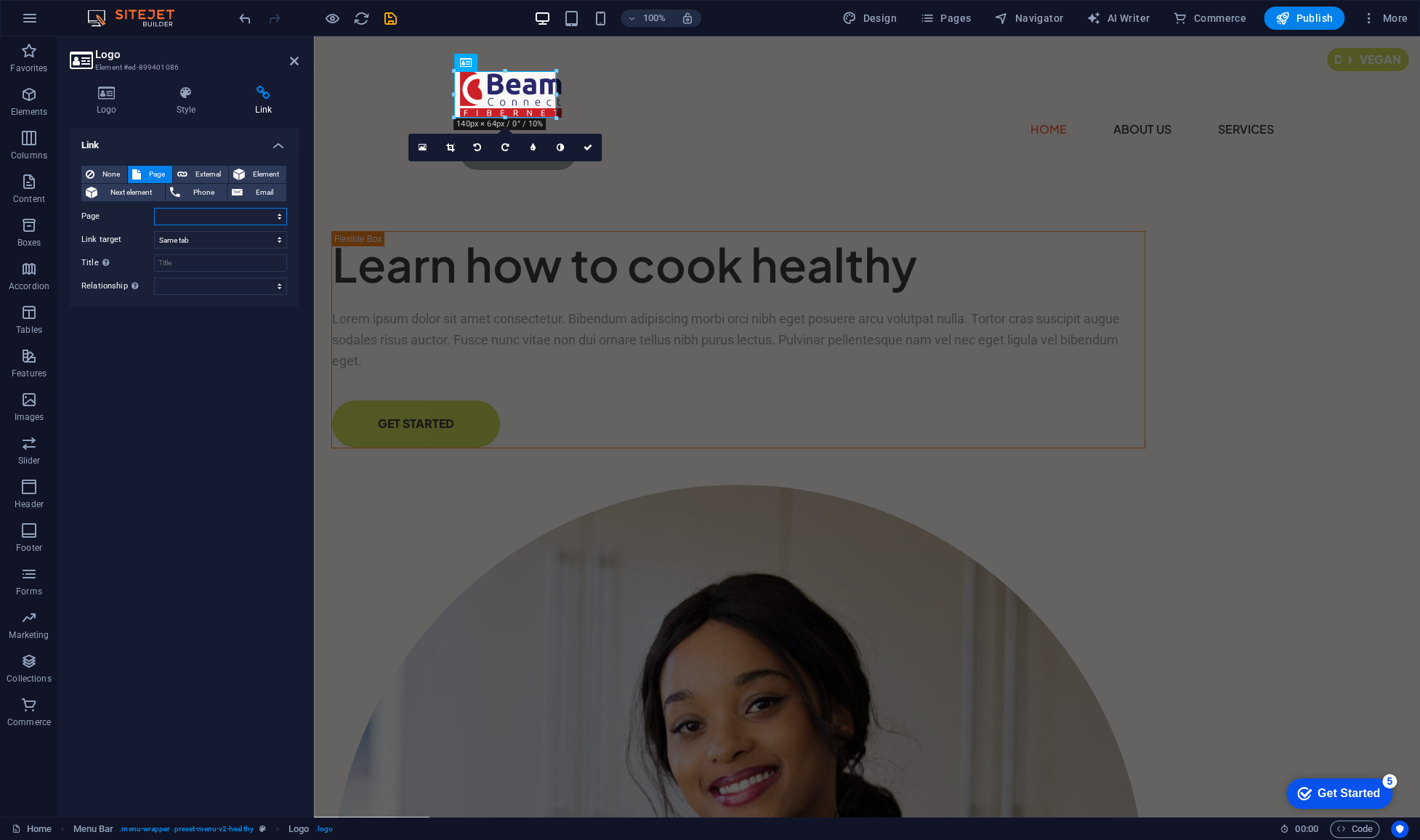
click at [245, 210] on select "Home About Us Services Privacy Legal Notice" at bounding box center [220, 217] width 133 height 18
select select "0"
click at [154, 208] on select "Home About Us Services Privacy Legal Notice" at bounding box center [220, 217] width 133 height 18
click at [225, 258] on input "Title Additional link description, should not be the same as the link text. The…" at bounding box center [220, 263] width 133 height 18
type input "BeamConnect"
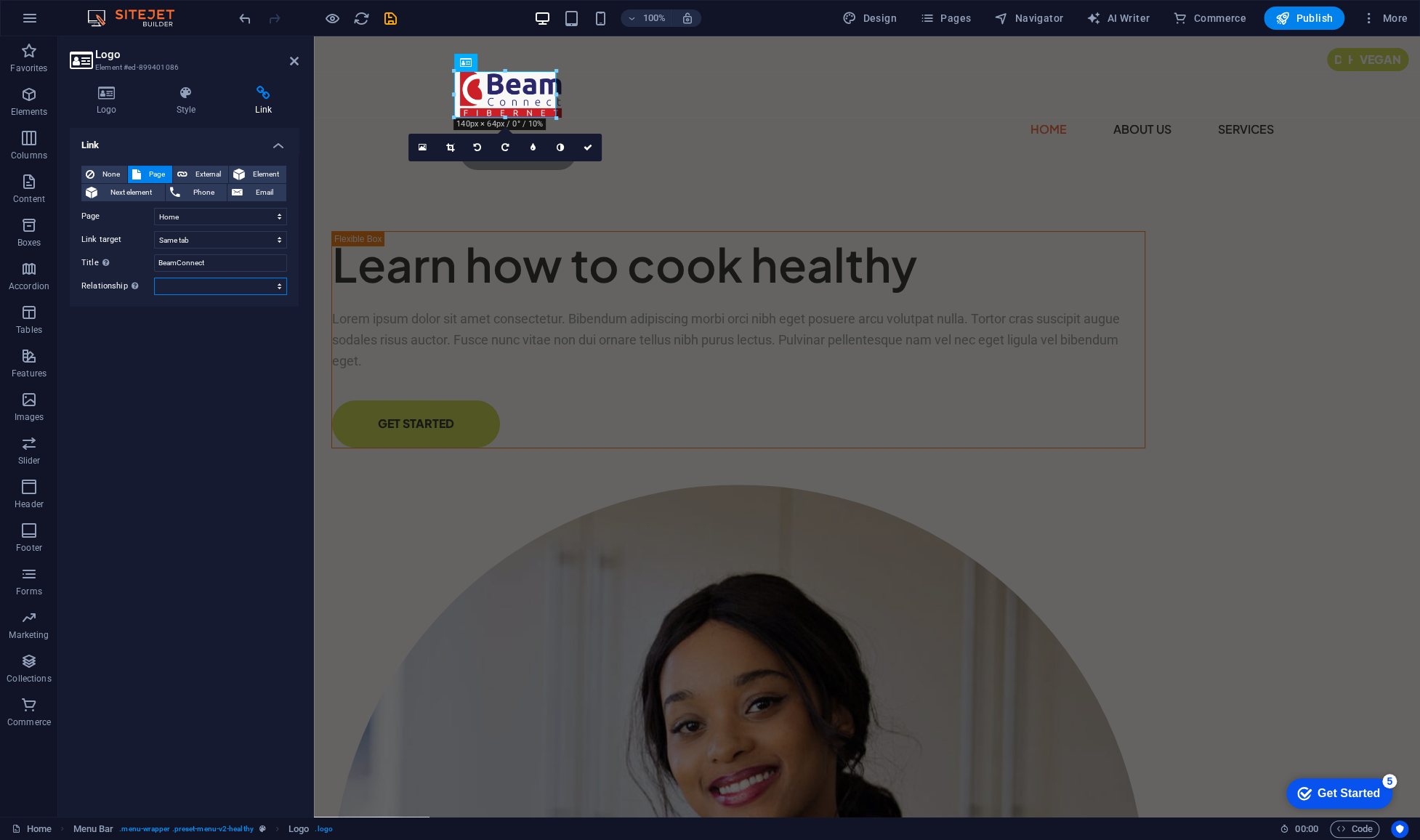
click at [237, 287] on select "alternate author bookmark external help license next nofollow noreferrer noopen…" at bounding box center [220, 286] width 133 height 18
click at [129, 311] on div "Link None Page External Element Next element Phone Email Page Home About Us Ser…" at bounding box center [184, 466] width 229 height 677
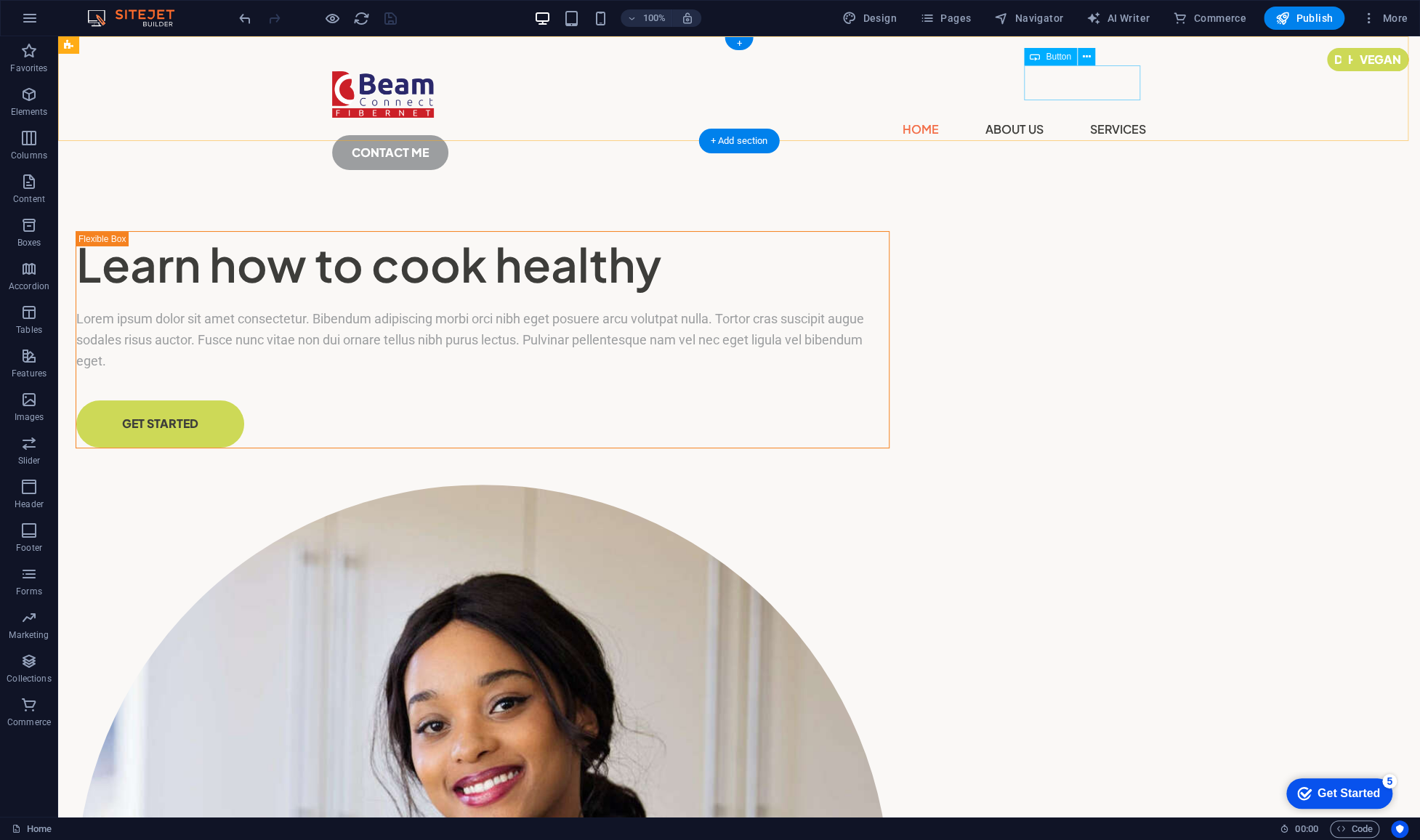
click at [1085, 135] on div "CONTACT ME" at bounding box center [739, 152] width 814 height 35
select select "px"
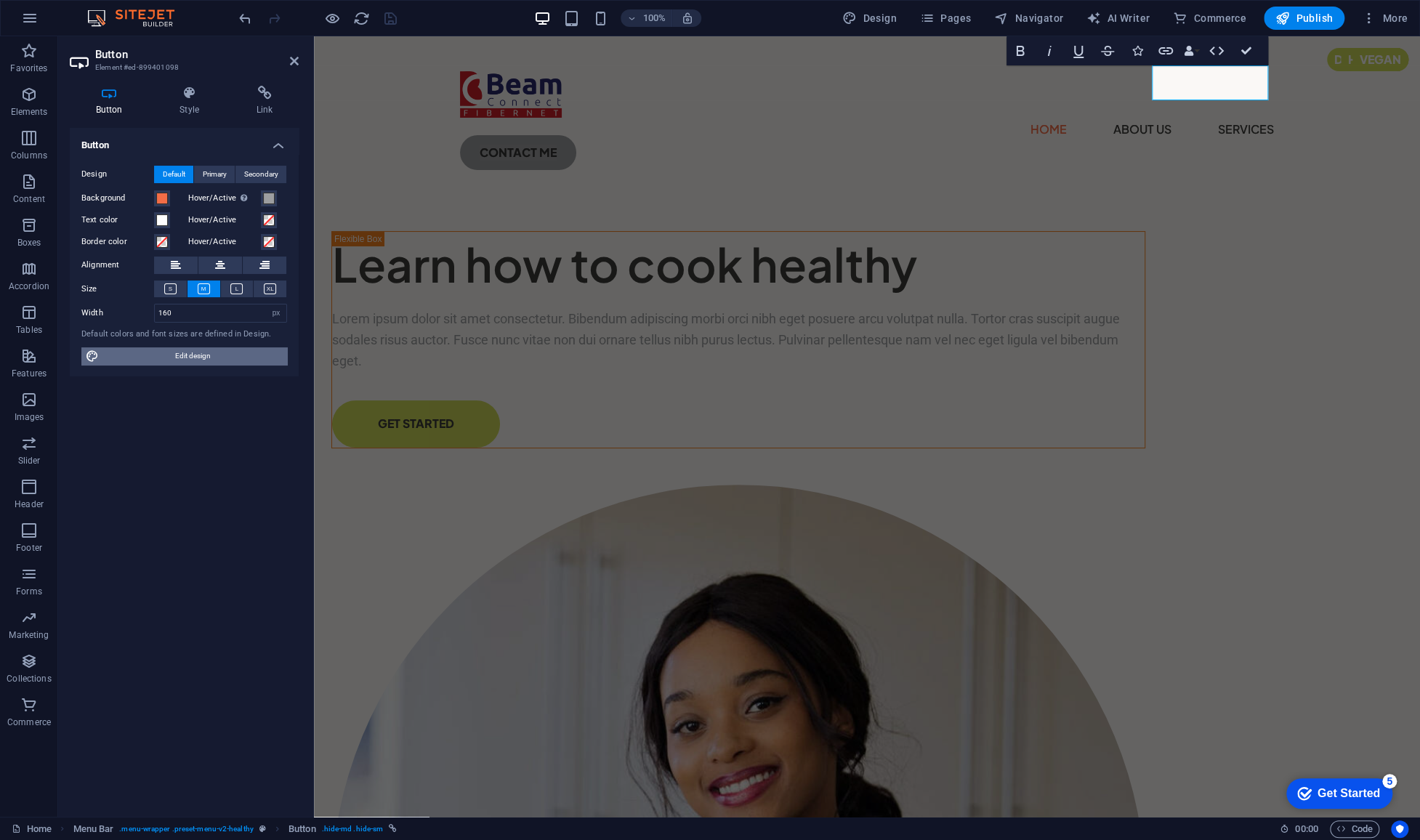
click at [222, 352] on span "Edit design" at bounding box center [192, 356] width 179 height 18
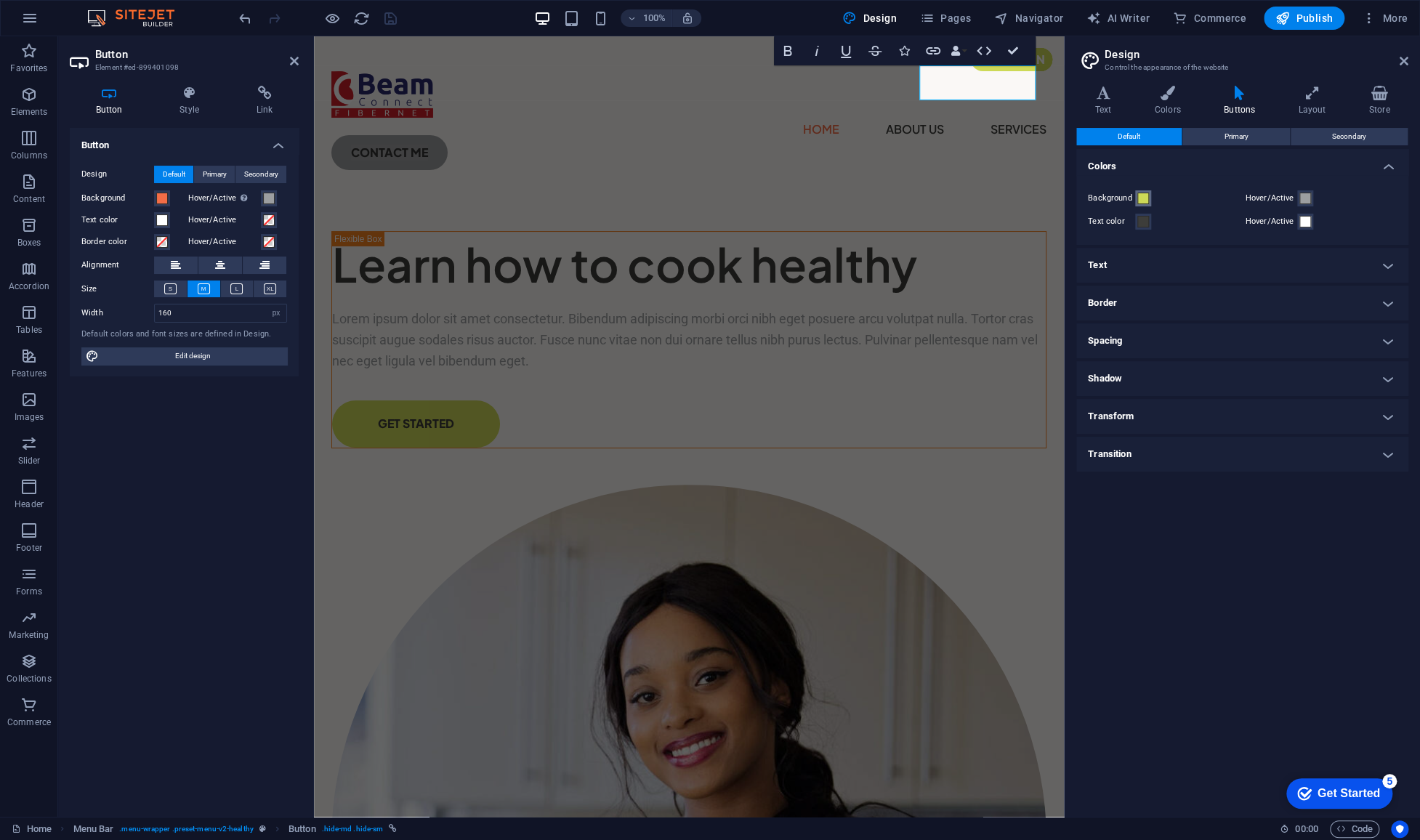
click at [1143, 198] on span at bounding box center [1143, 198] width 12 height 12
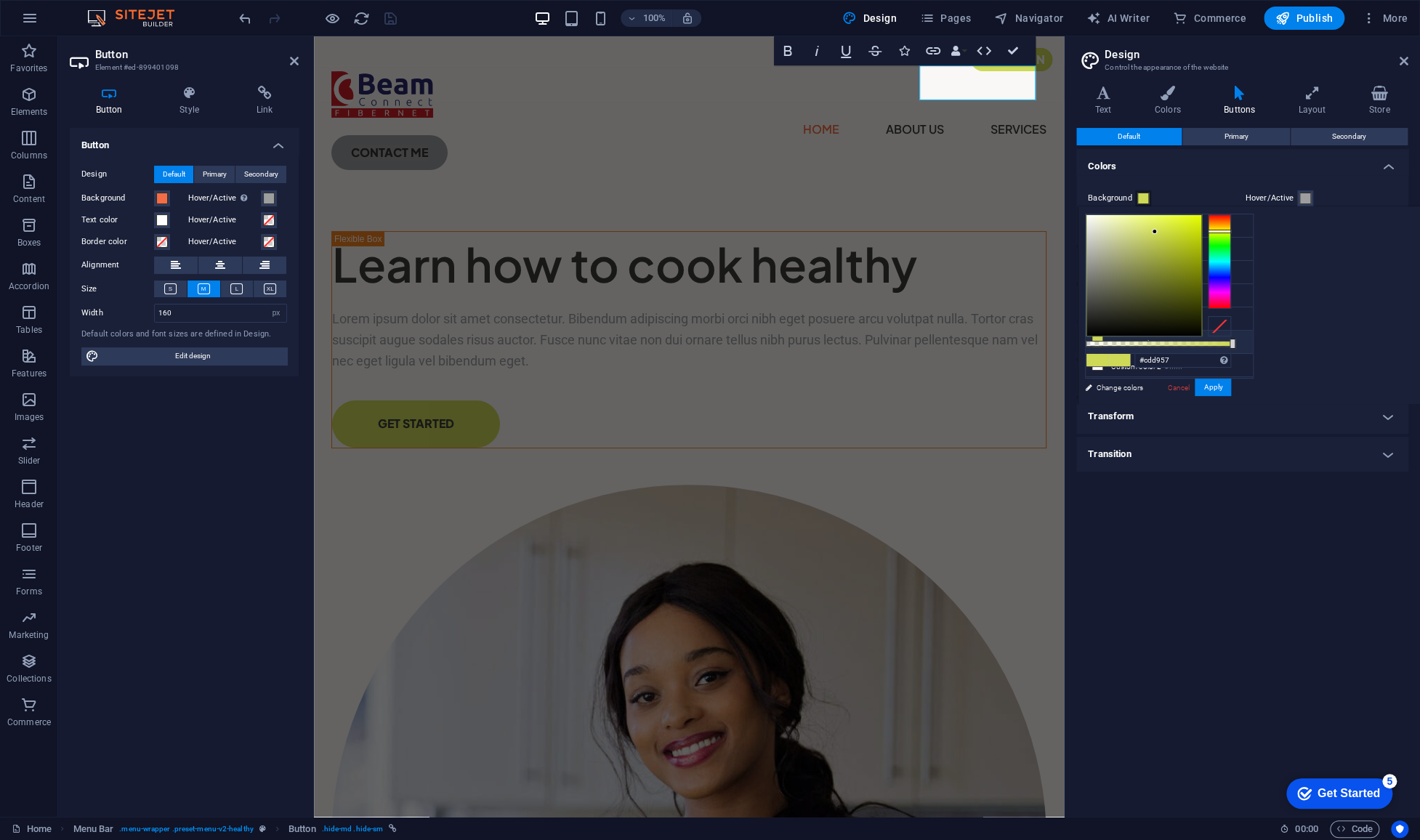
click at [1332, 167] on h4 "Colors" at bounding box center [1242, 162] width 332 height 26
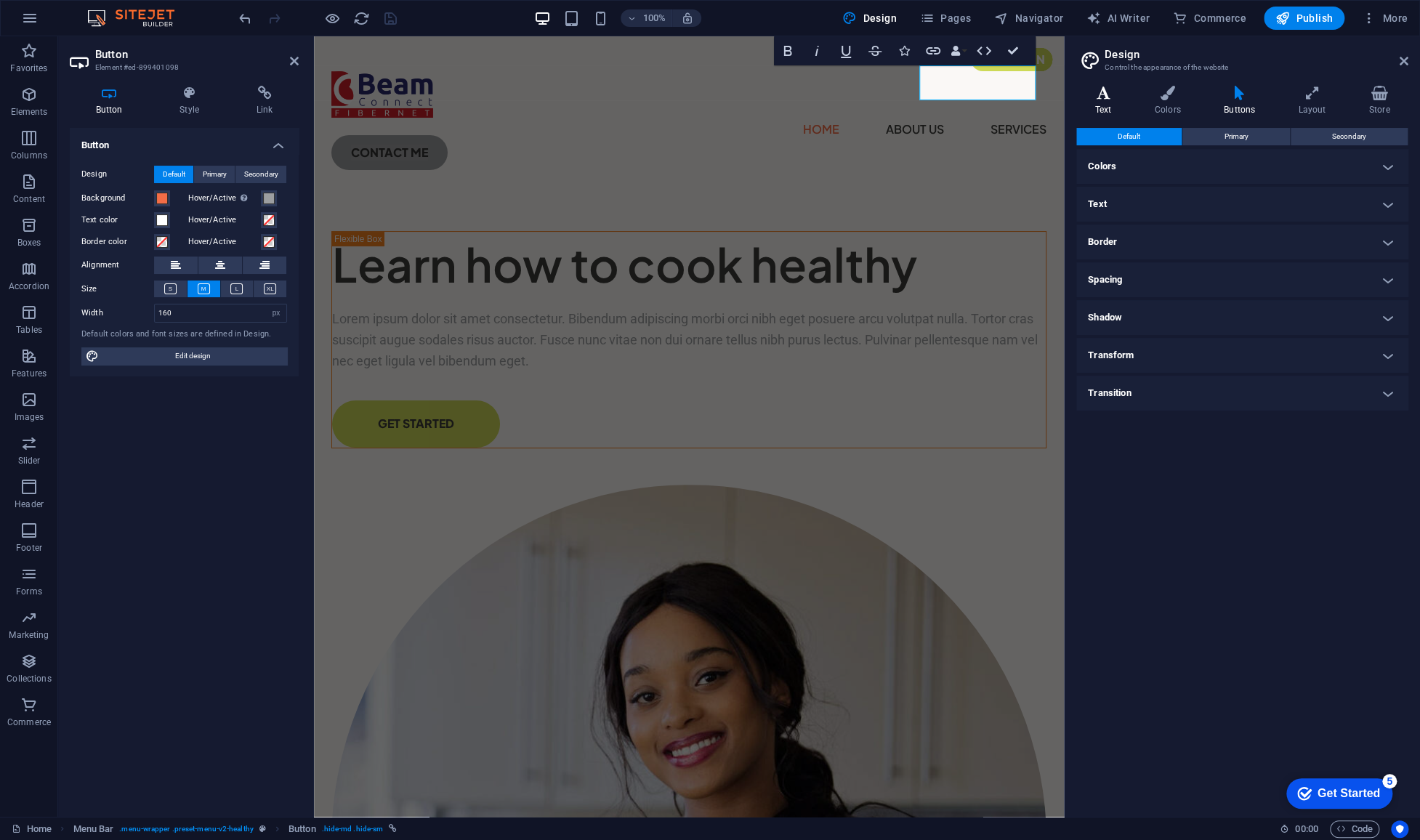
click at [1108, 99] on icon at bounding box center [1103, 93] width 54 height 15
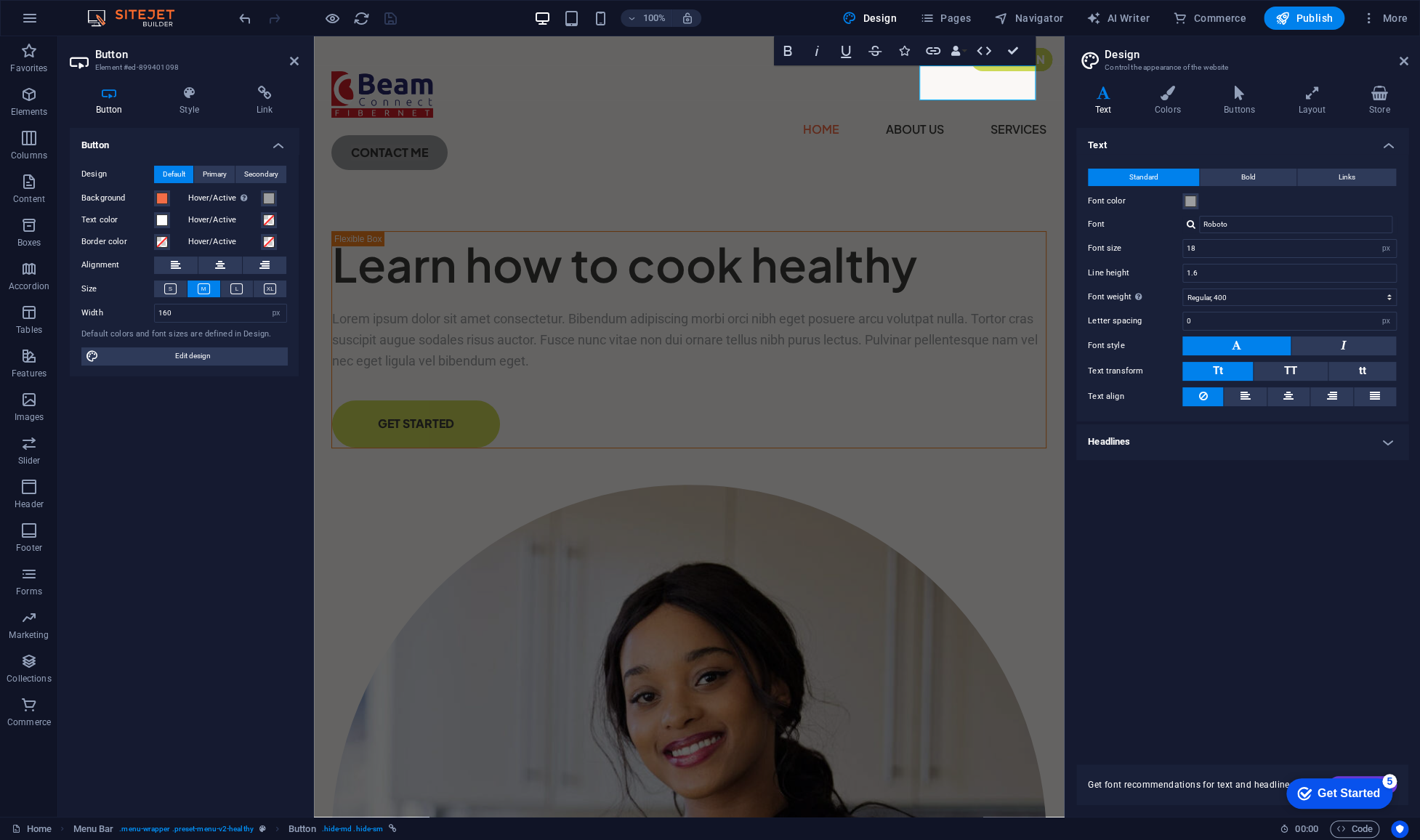
click at [1214, 438] on h4 "Headlines" at bounding box center [1242, 441] width 332 height 35
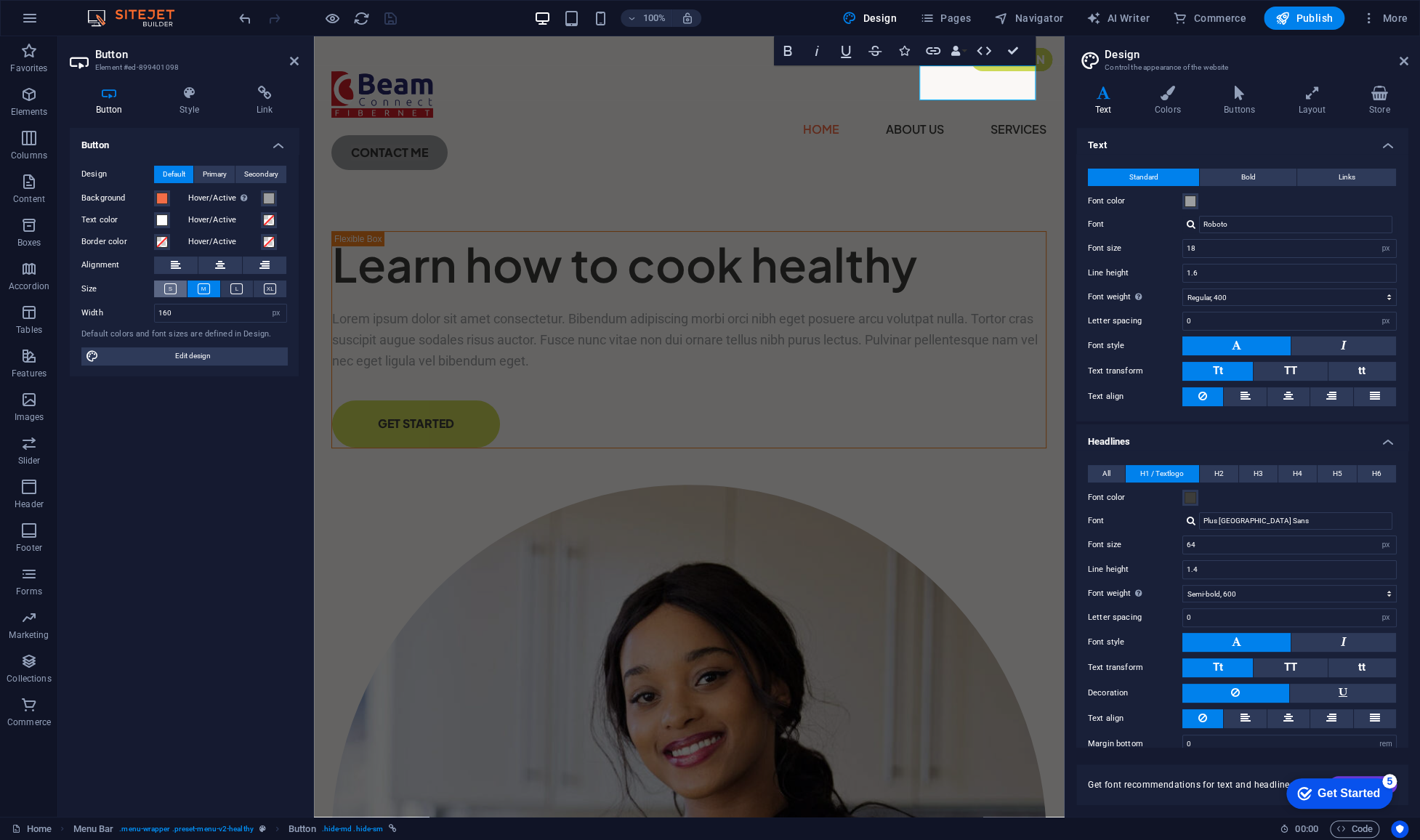
click at [167, 286] on icon at bounding box center [170, 289] width 12 height 11
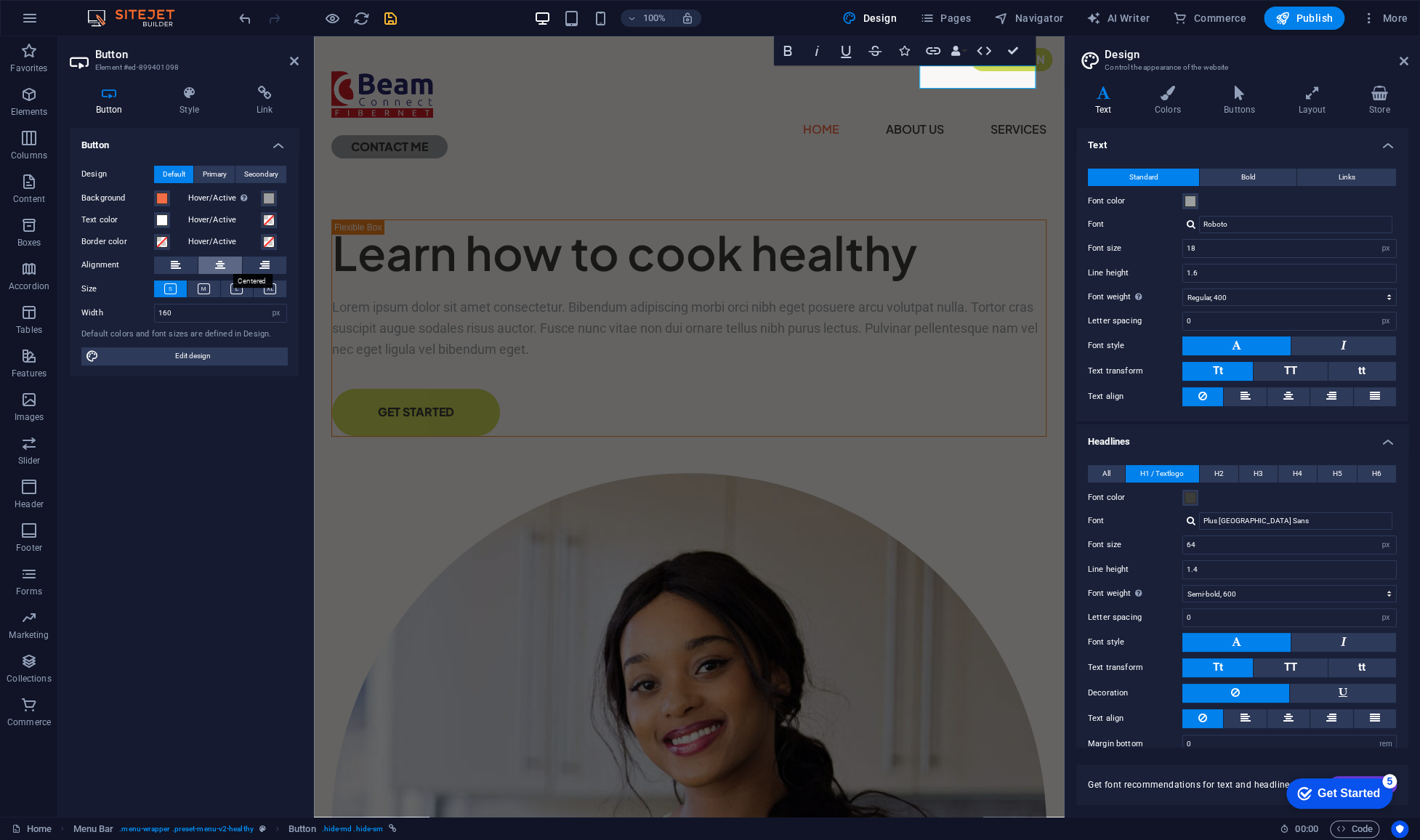
click at [220, 264] on icon at bounding box center [220, 265] width 10 height 18
click at [200, 293] on icon at bounding box center [203, 289] width 12 height 11
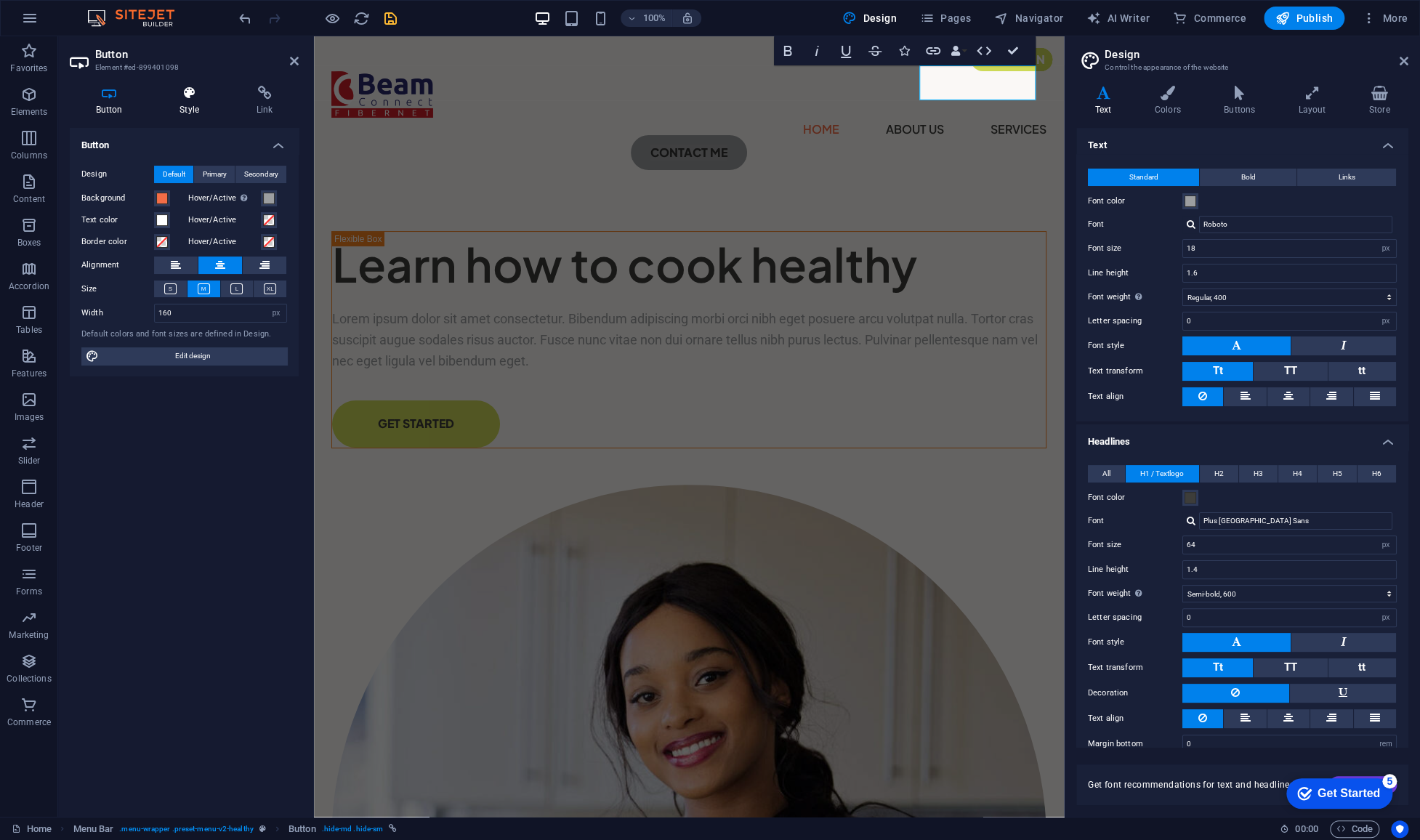
click at [190, 96] on icon at bounding box center [190, 93] width 71 height 15
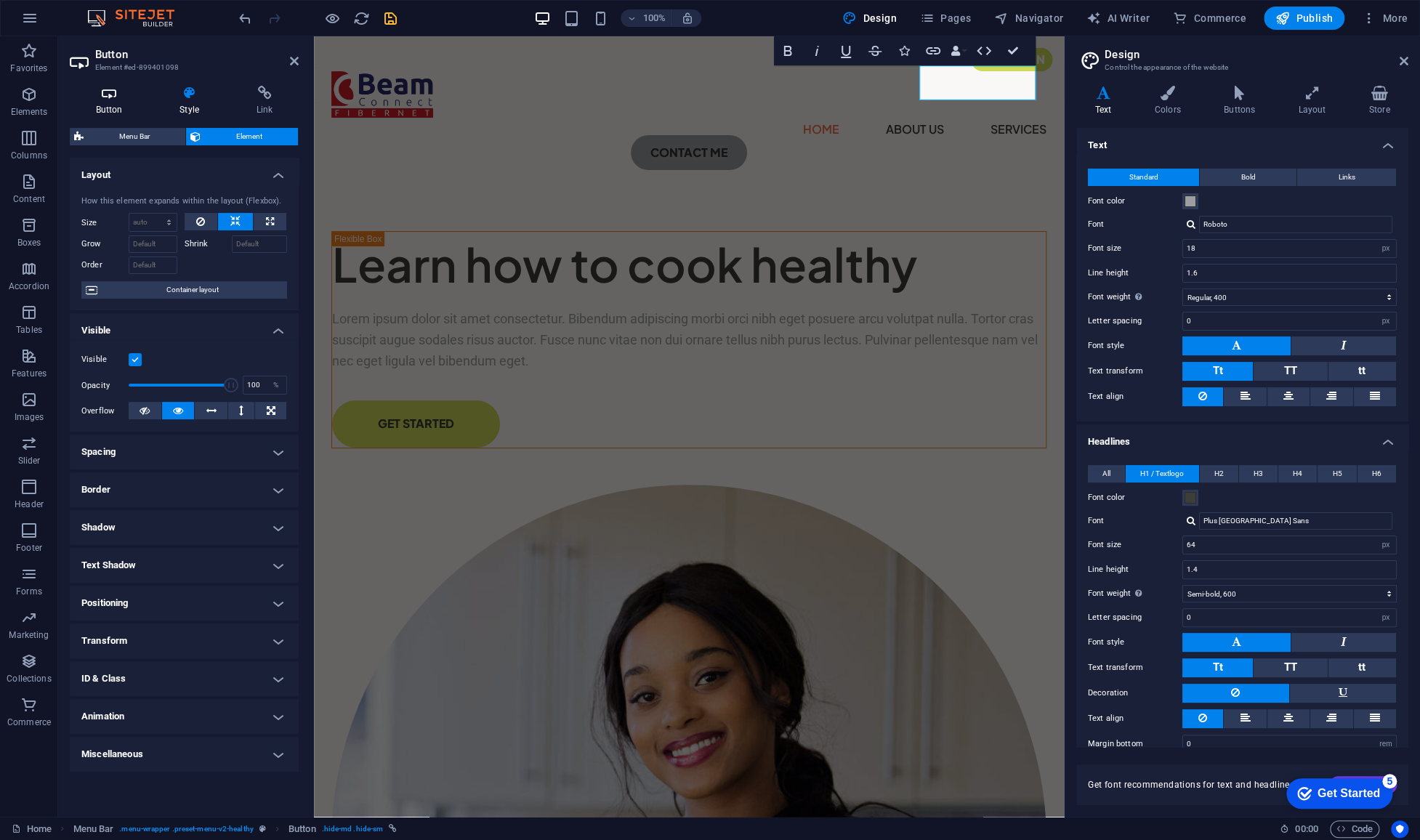
click at [126, 96] on icon at bounding box center [109, 93] width 79 height 15
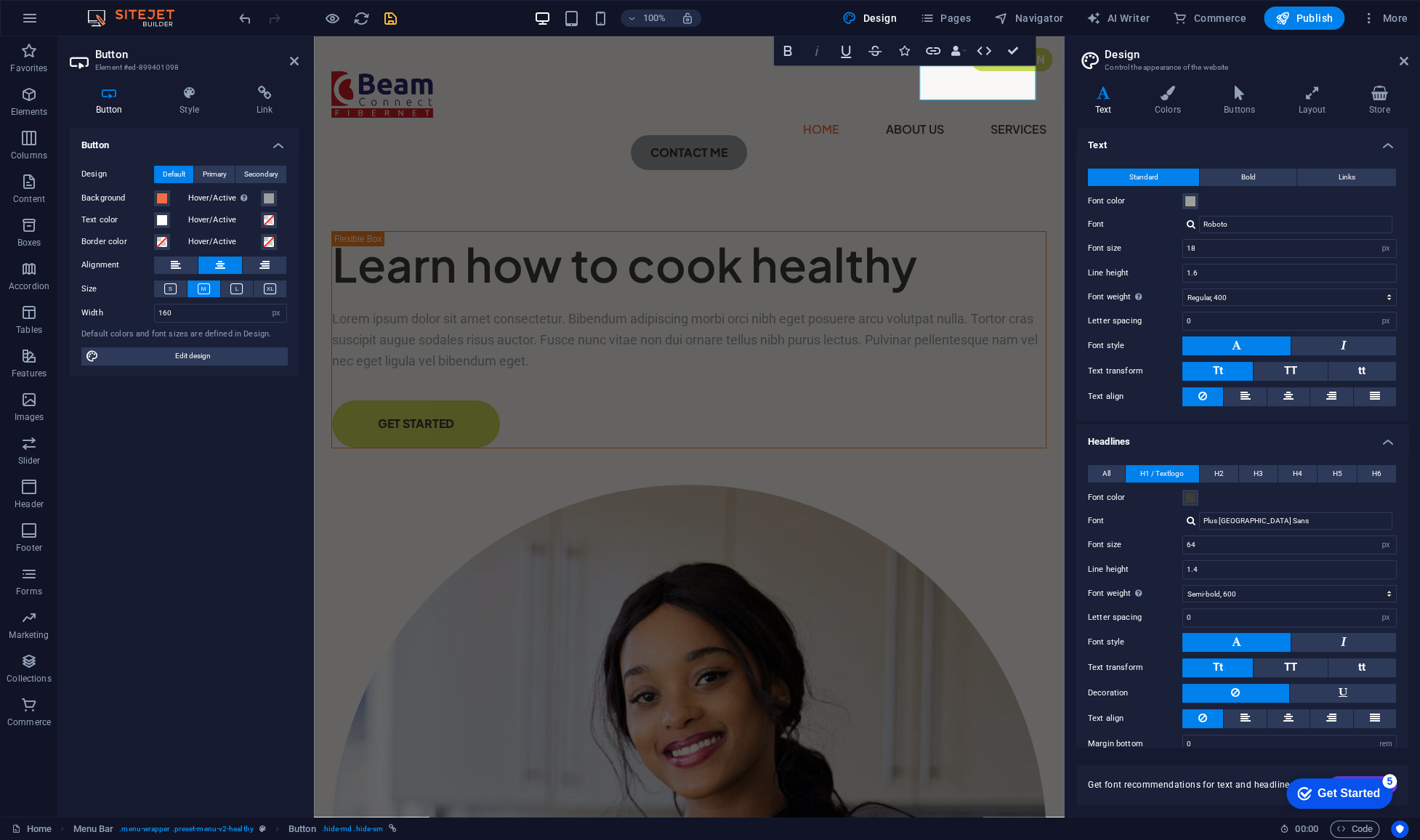
click at [823, 54] on icon "button" at bounding box center [817, 51] width 18 height 18
click at [787, 48] on icon "button" at bounding box center [788, 51] width 18 height 18
click at [185, 103] on h4 "Style" at bounding box center [192, 101] width 77 height 31
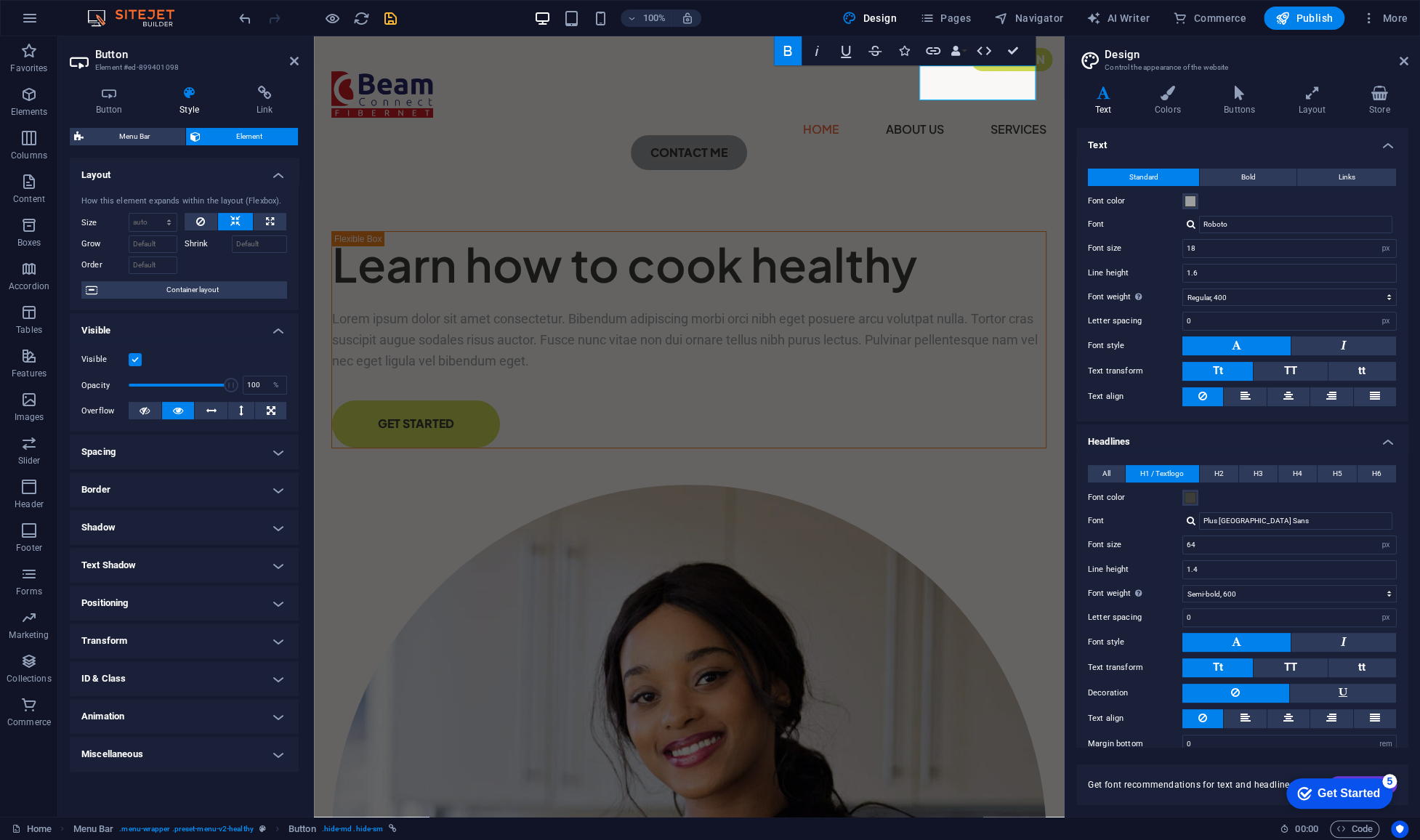
scroll to position [16, 0]
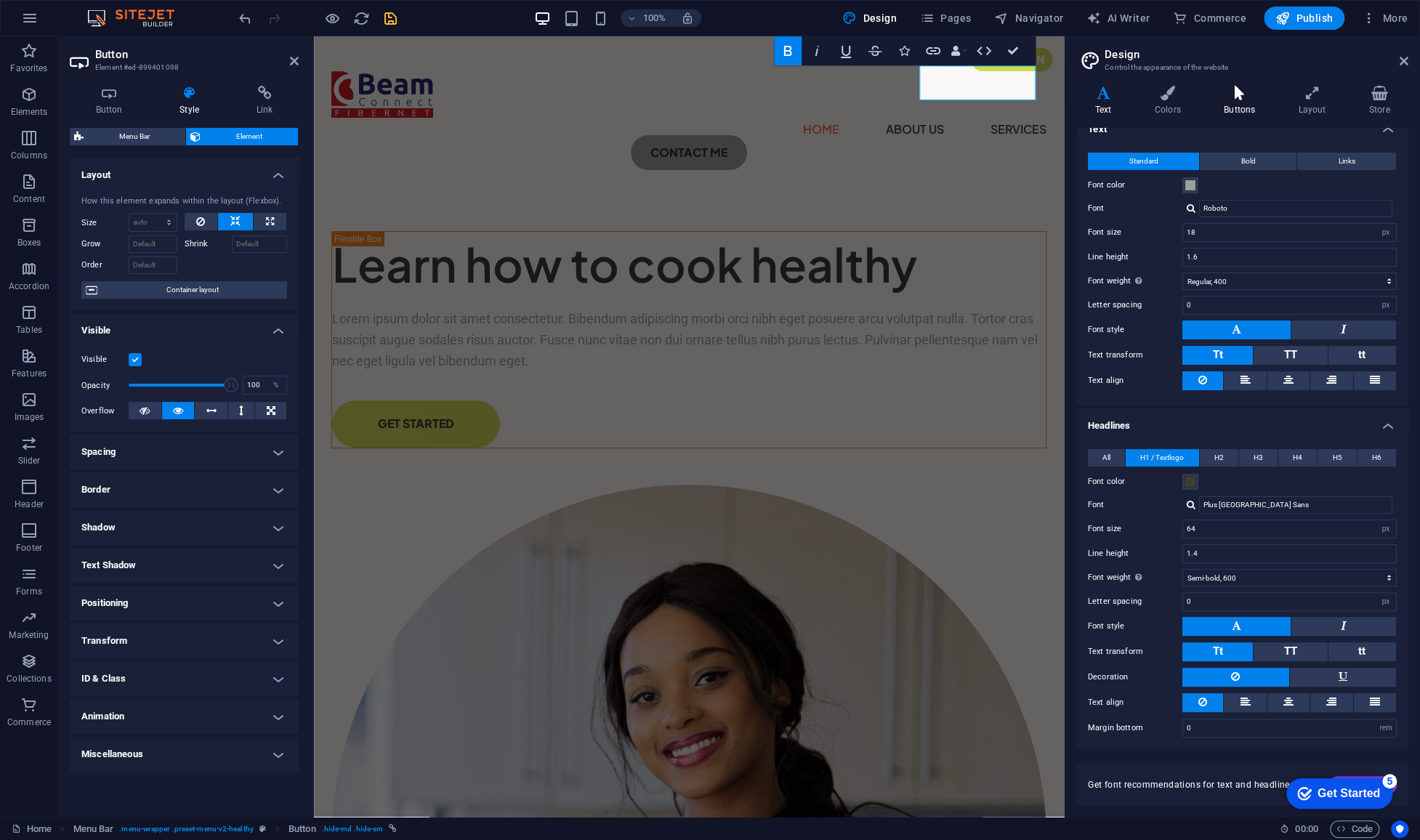
click at [1228, 98] on icon at bounding box center [1239, 93] width 68 height 15
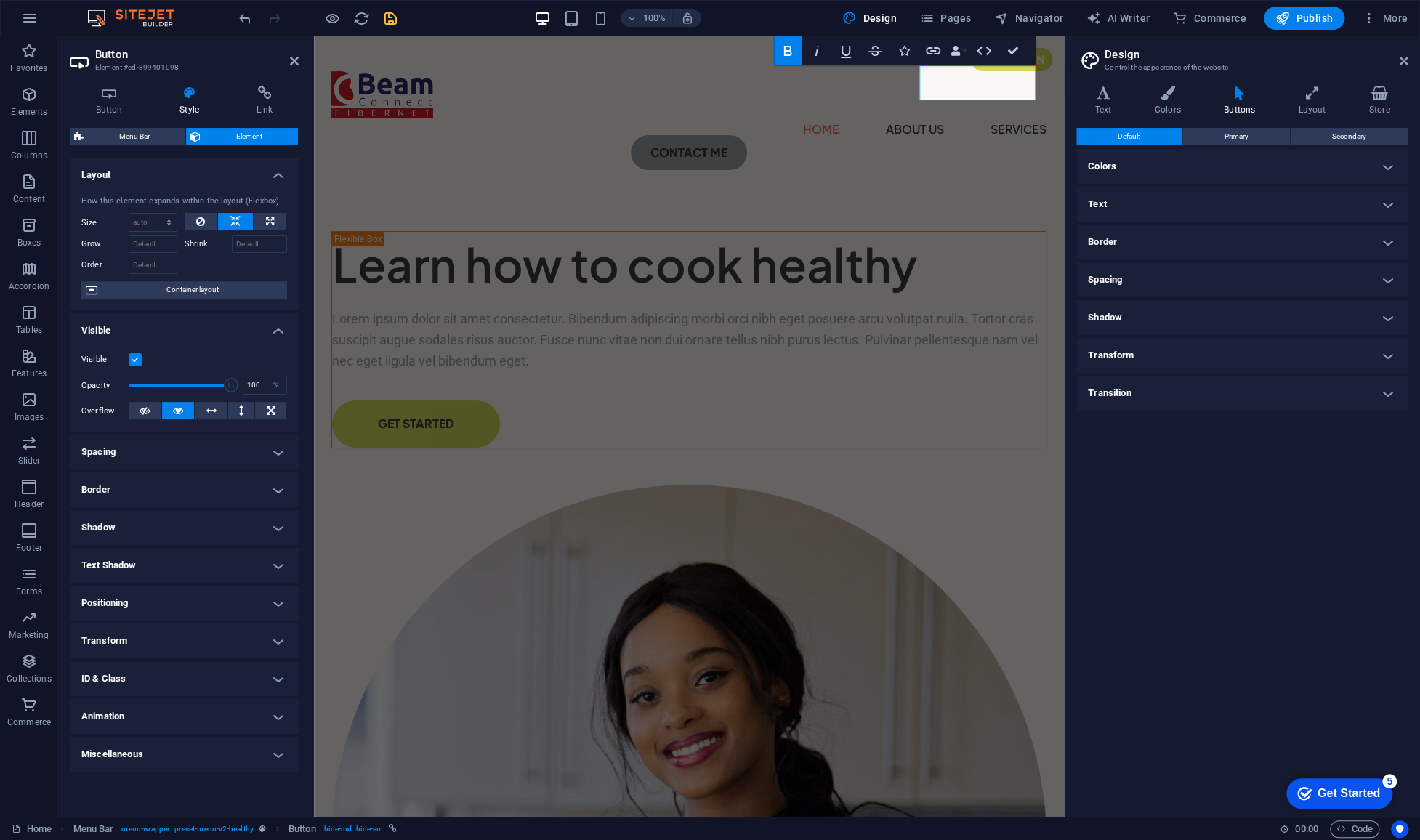
click at [1222, 169] on h4 "Colors" at bounding box center [1242, 166] width 332 height 35
click at [1191, 258] on h4 "Text" at bounding box center [1242, 264] width 332 height 35
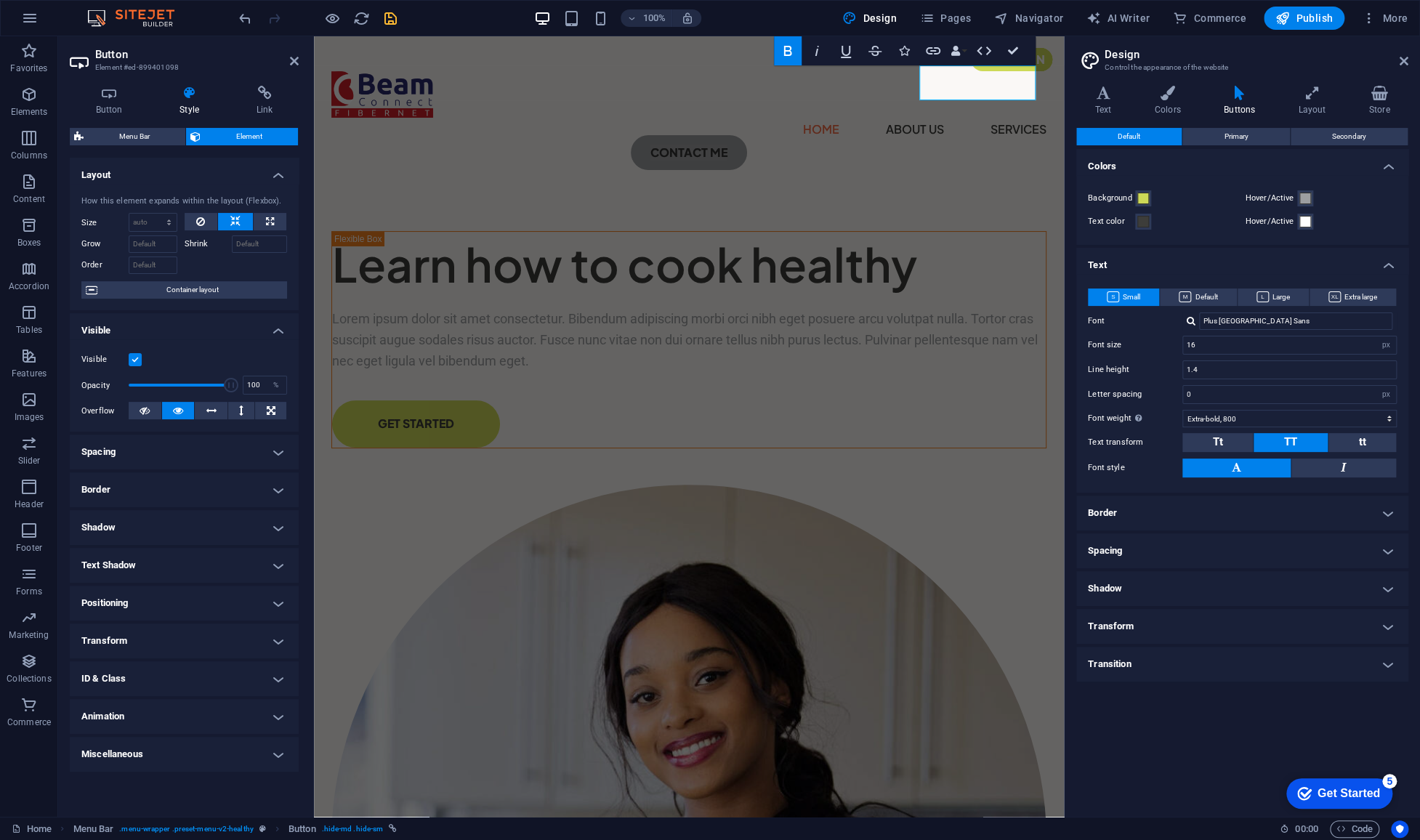
click at [1194, 507] on h4 "Border" at bounding box center [1242, 513] width 332 height 35
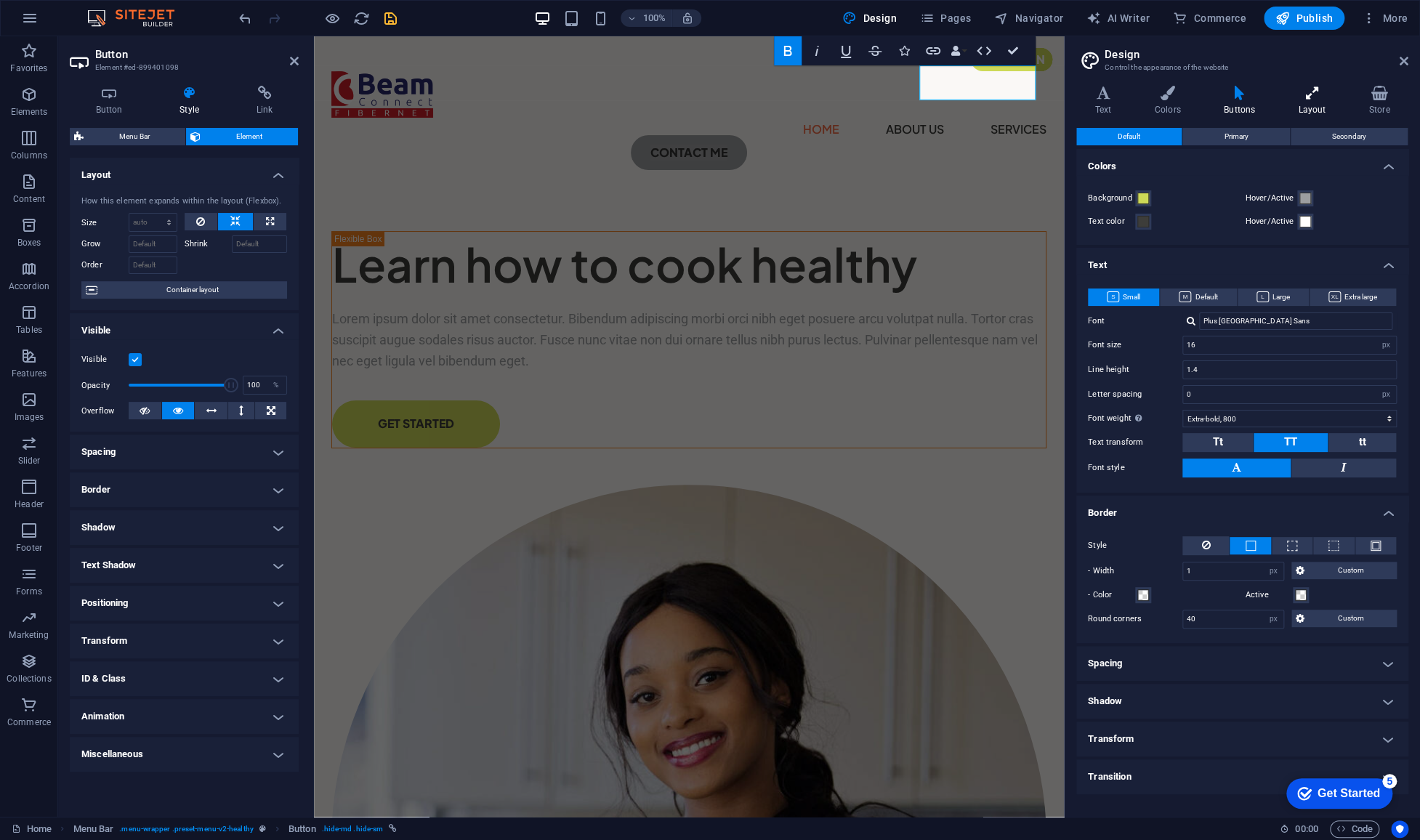
click at [1306, 109] on h4 "Layout" at bounding box center [1315, 101] width 71 height 31
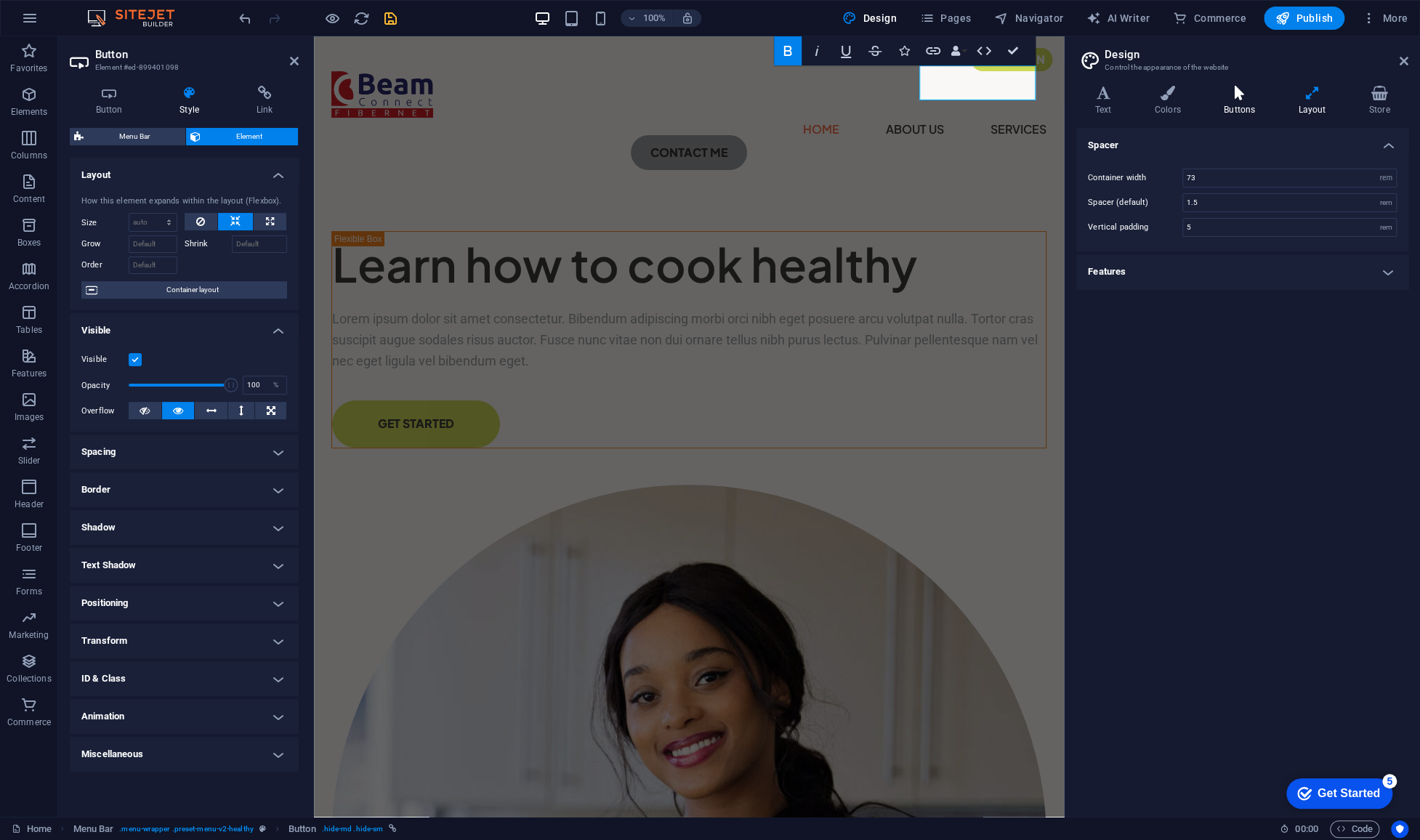
click at [1240, 104] on h4 "Buttons" at bounding box center [1241, 101] width 74 height 31
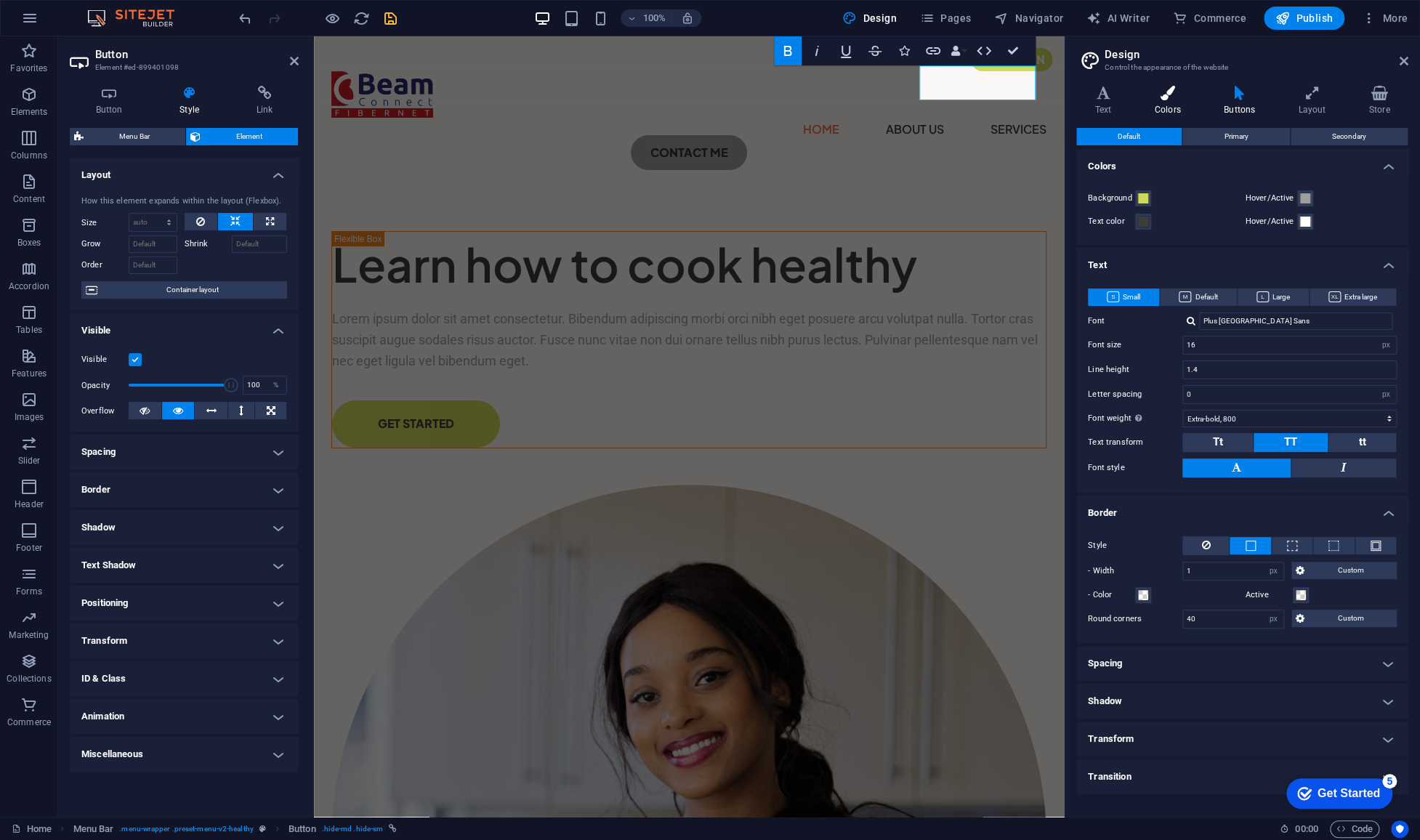
click at [1167, 99] on icon at bounding box center [1167, 93] width 63 height 15
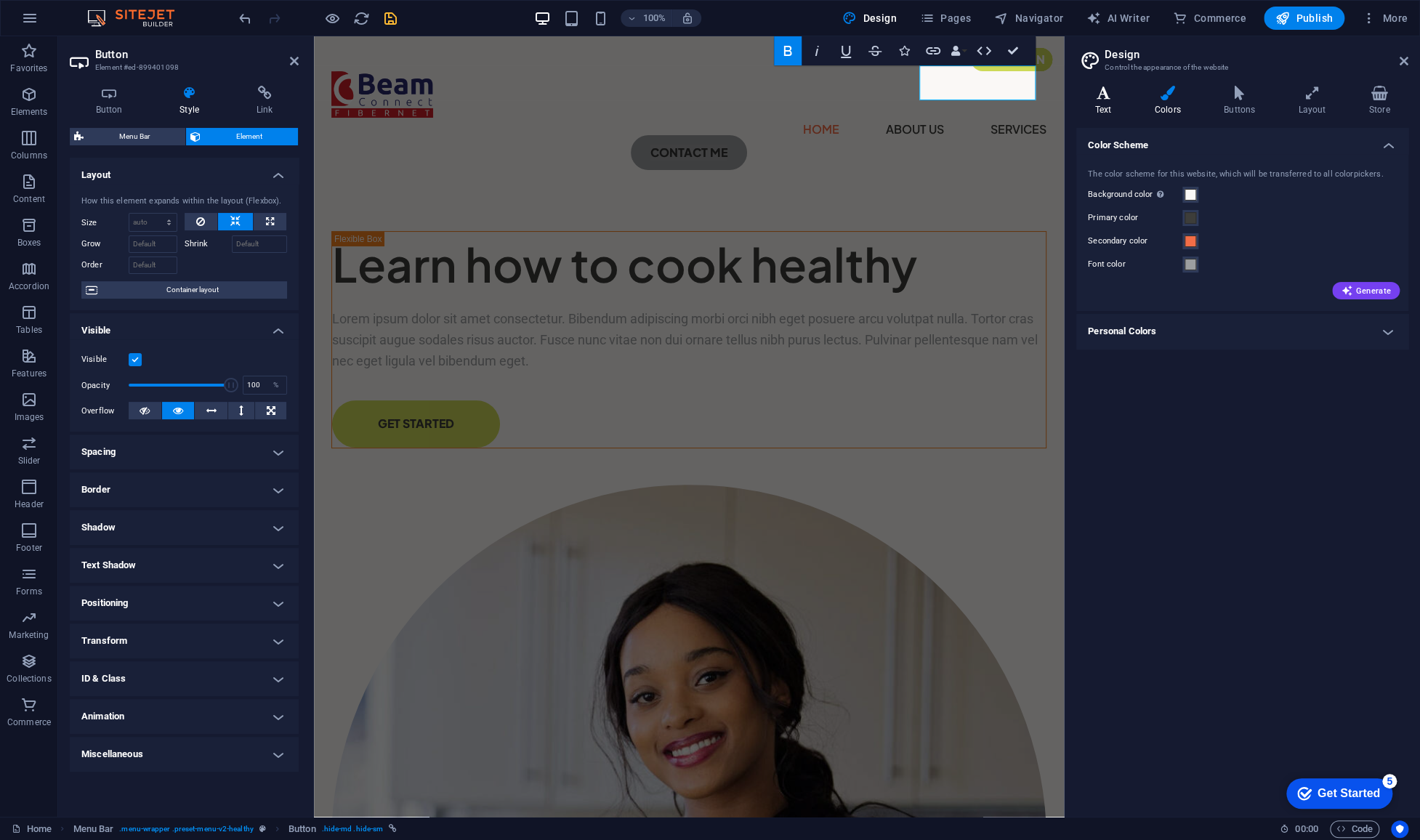
click at [1109, 113] on h4 "Text" at bounding box center [1106, 101] width 60 height 31
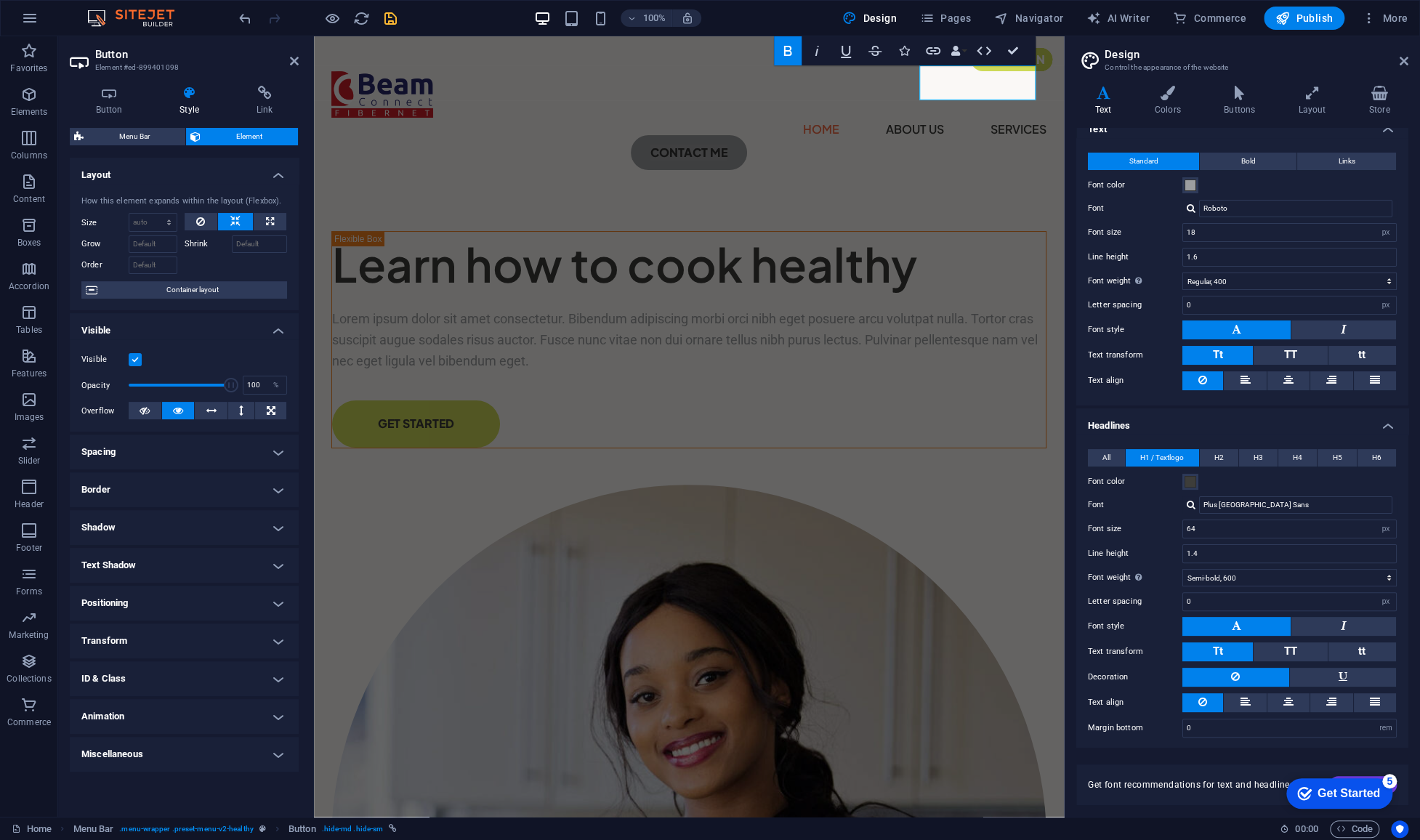
scroll to position [0, 0]
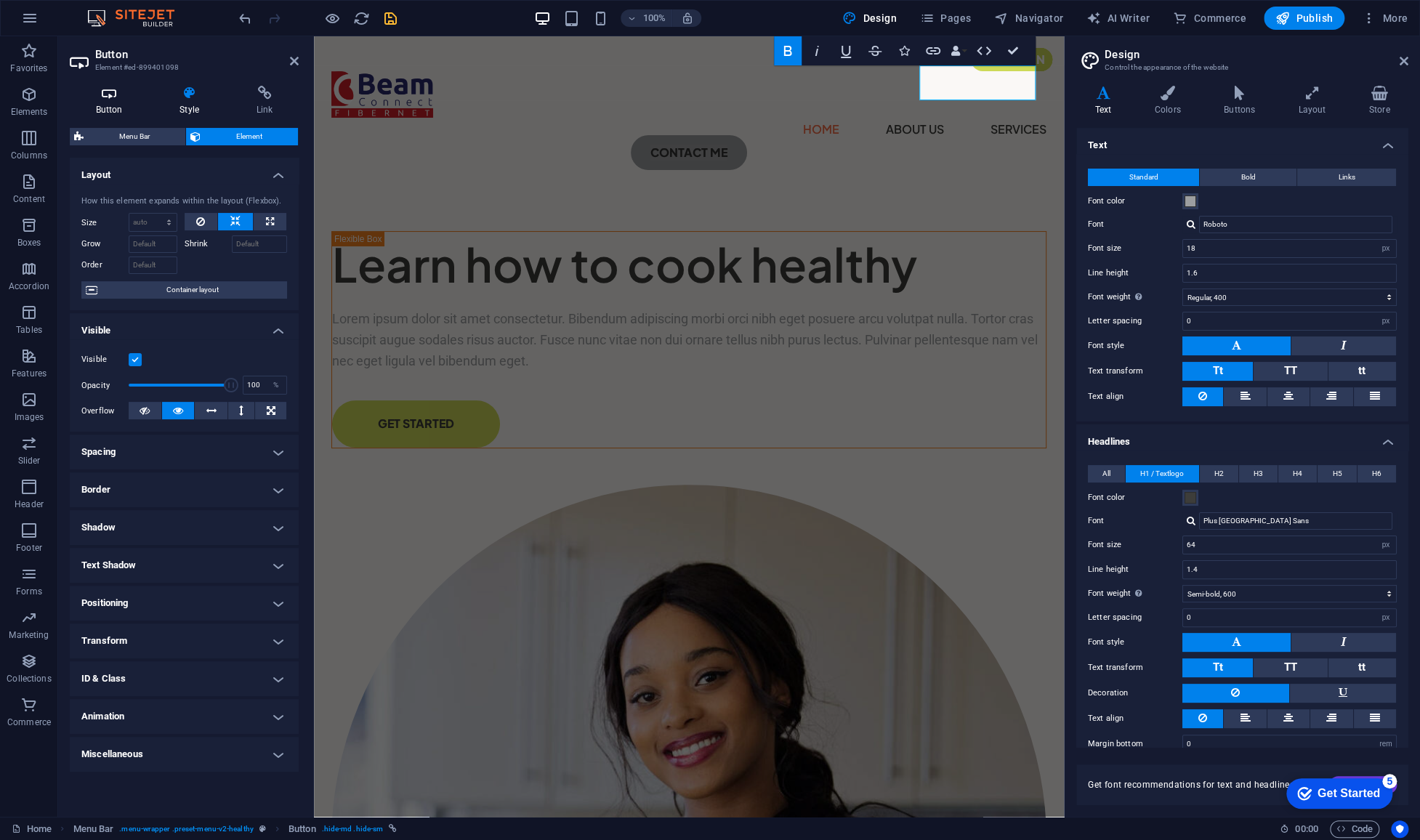
click at [113, 92] on icon at bounding box center [109, 93] width 79 height 15
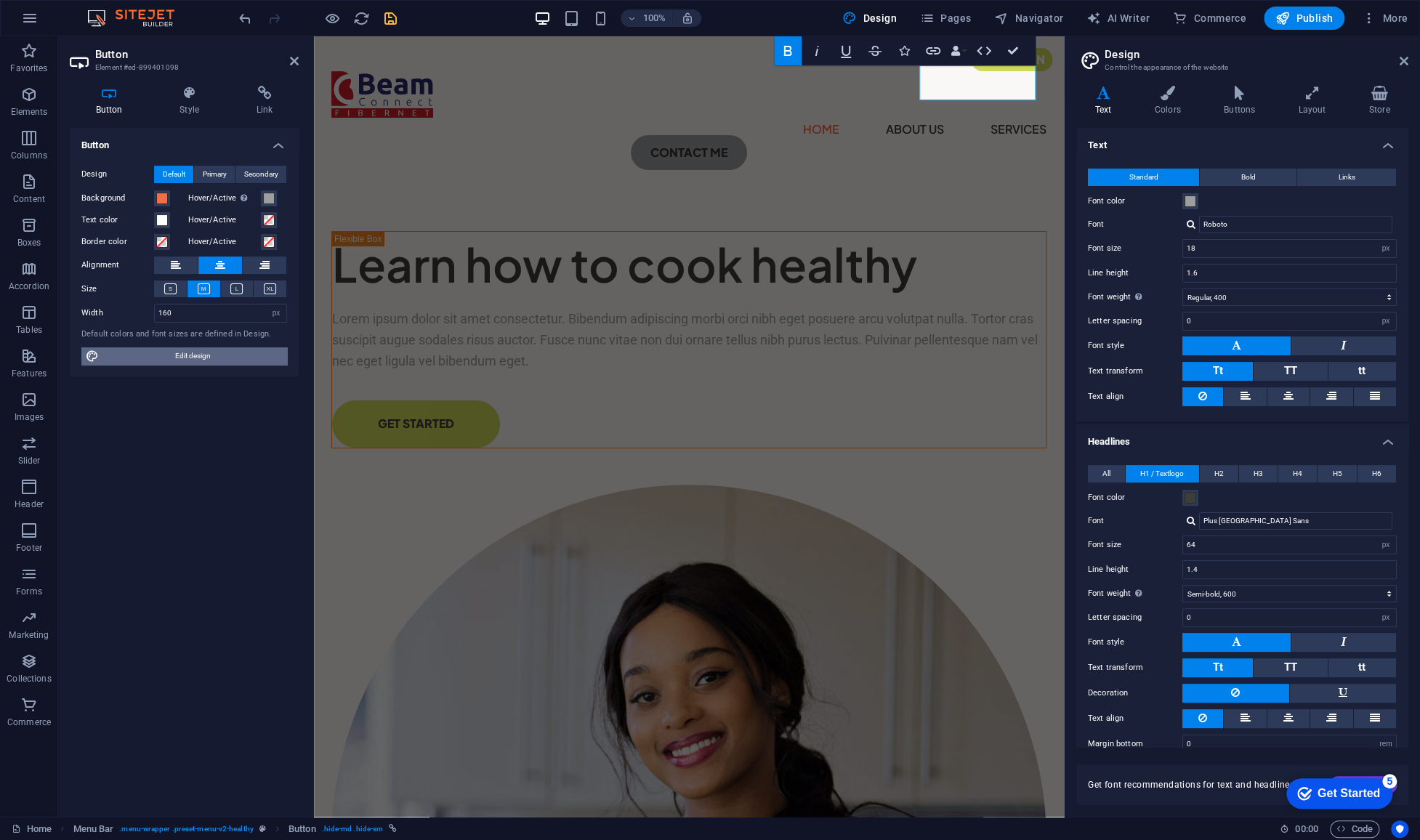
click at [206, 357] on span "Edit design" at bounding box center [192, 356] width 179 height 18
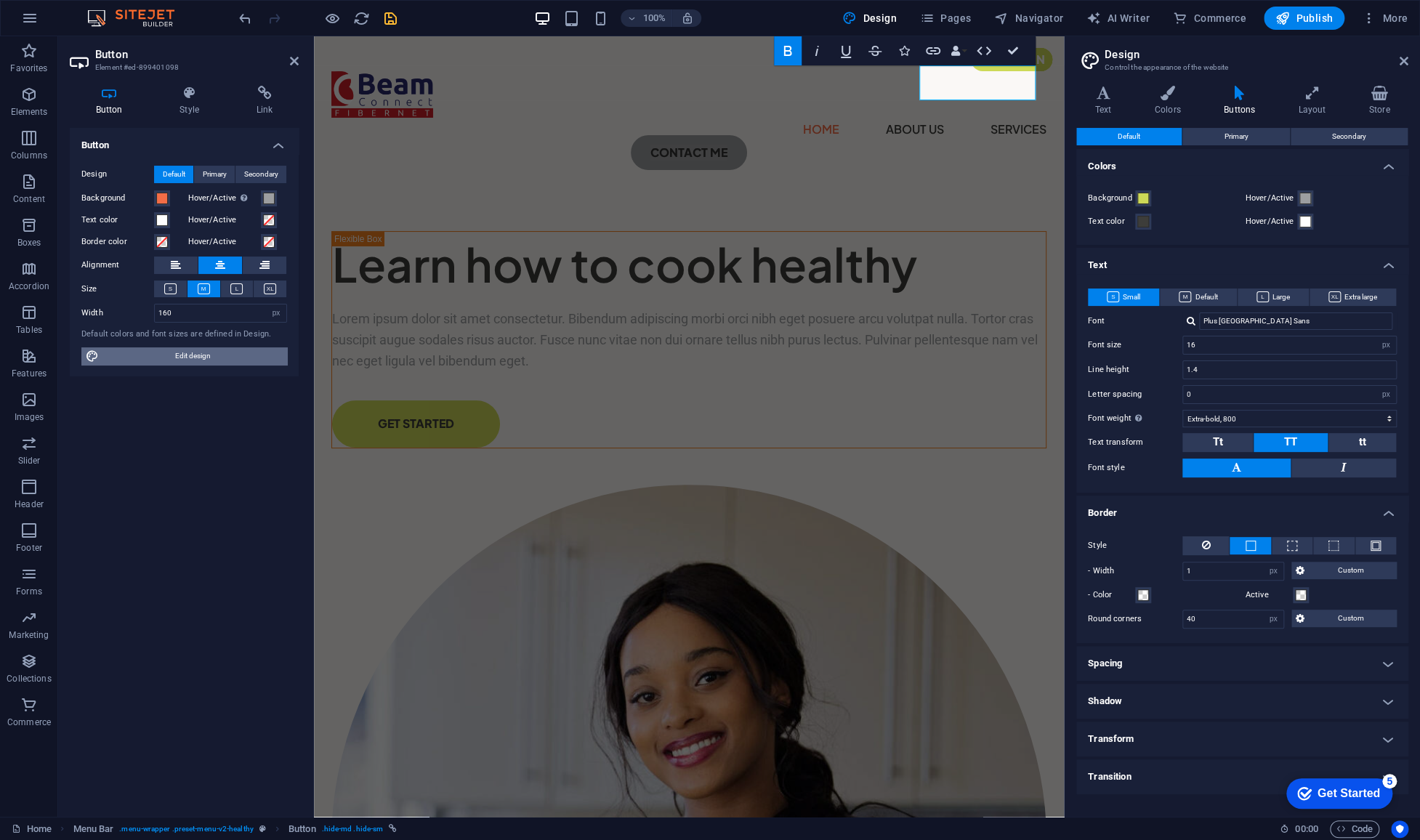
click at [206, 357] on span "Edit design" at bounding box center [192, 356] width 179 height 18
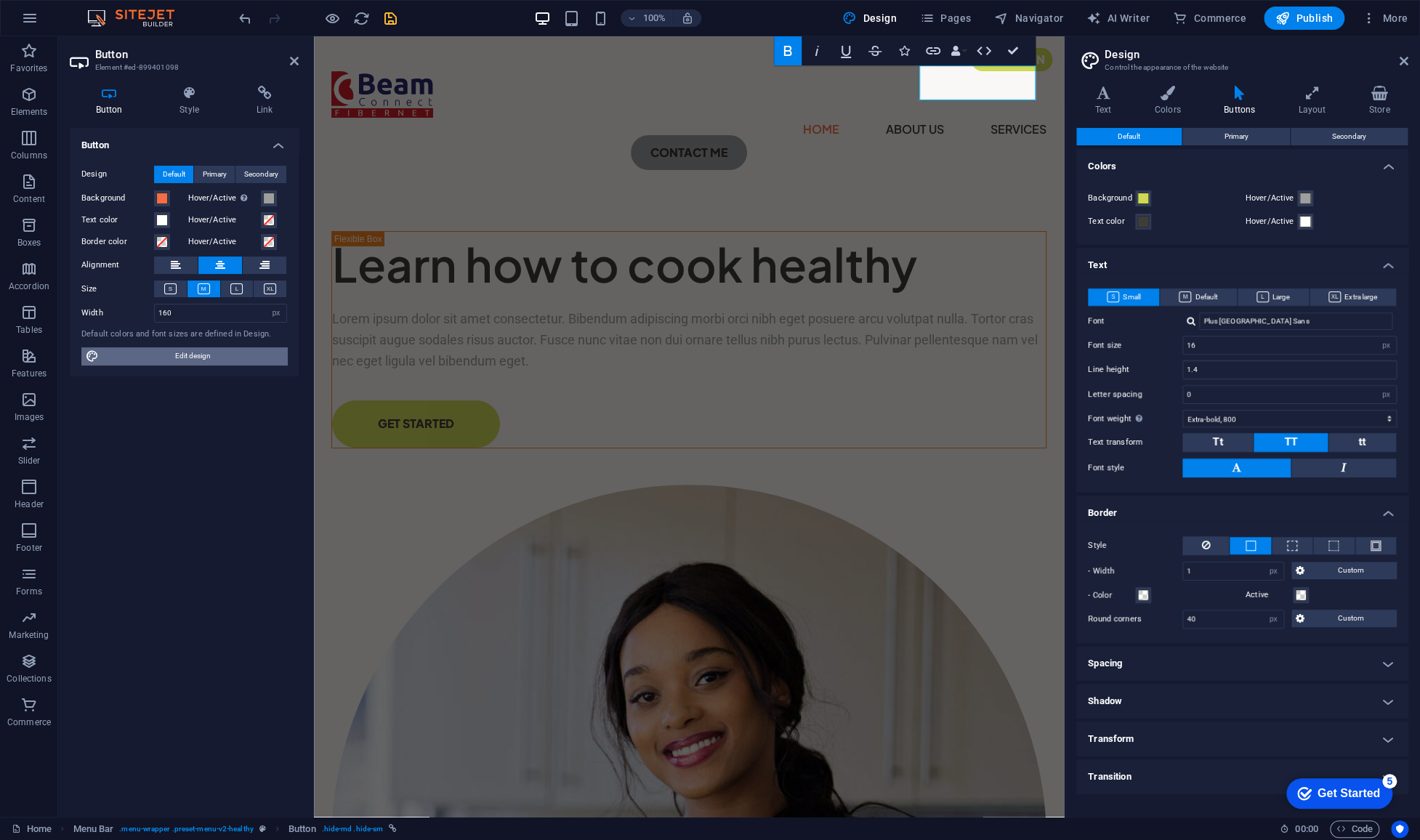
click at [206, 357] on span "Edit design" at bounding box center [192, 356] width 179 height 18
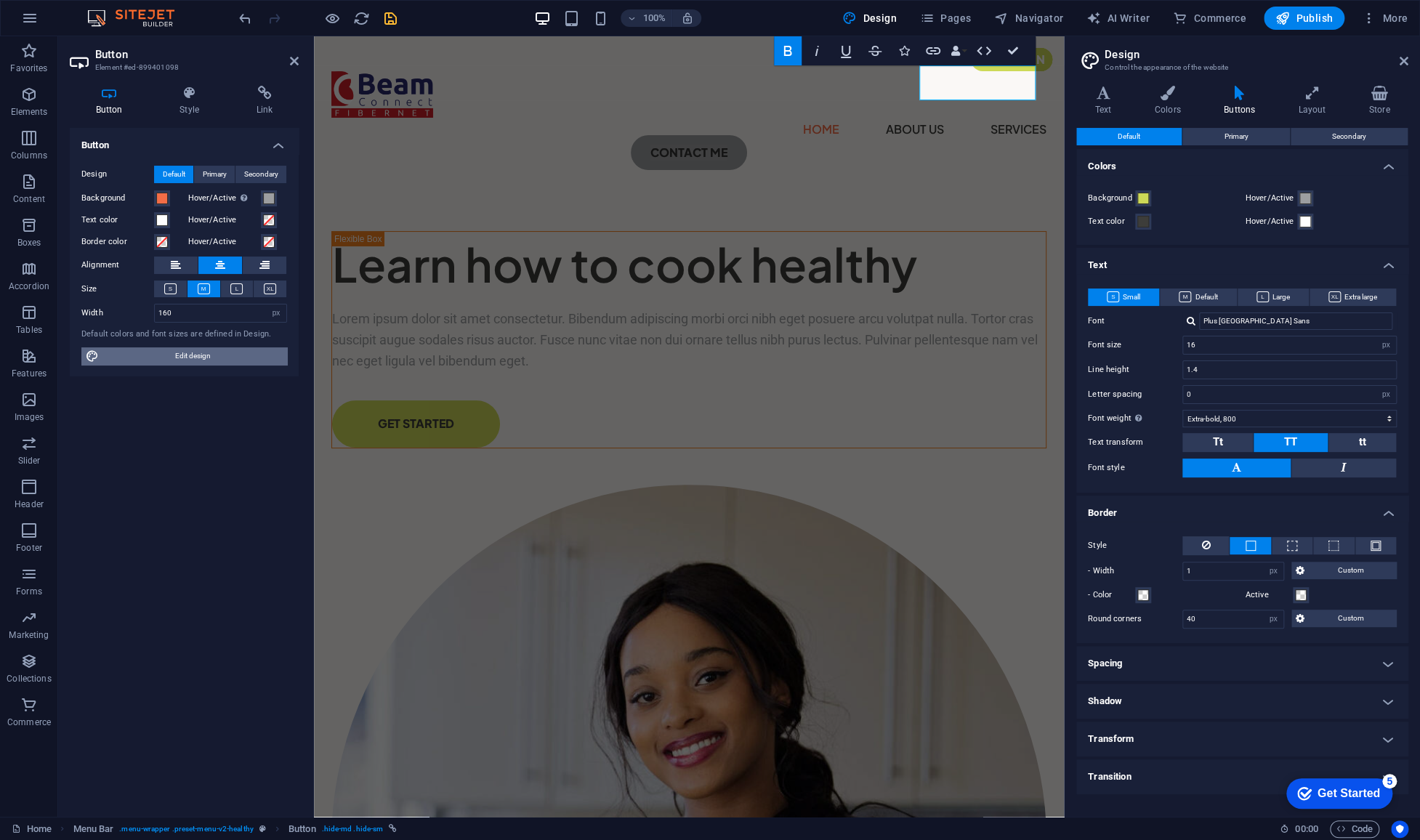
click at [206, 357] on span "Edit design" at bounding box center [192, 356] width 179 height 18
click at [264, 107] on h4 "Link" at bounding box center [264, 101] width 68 height 31
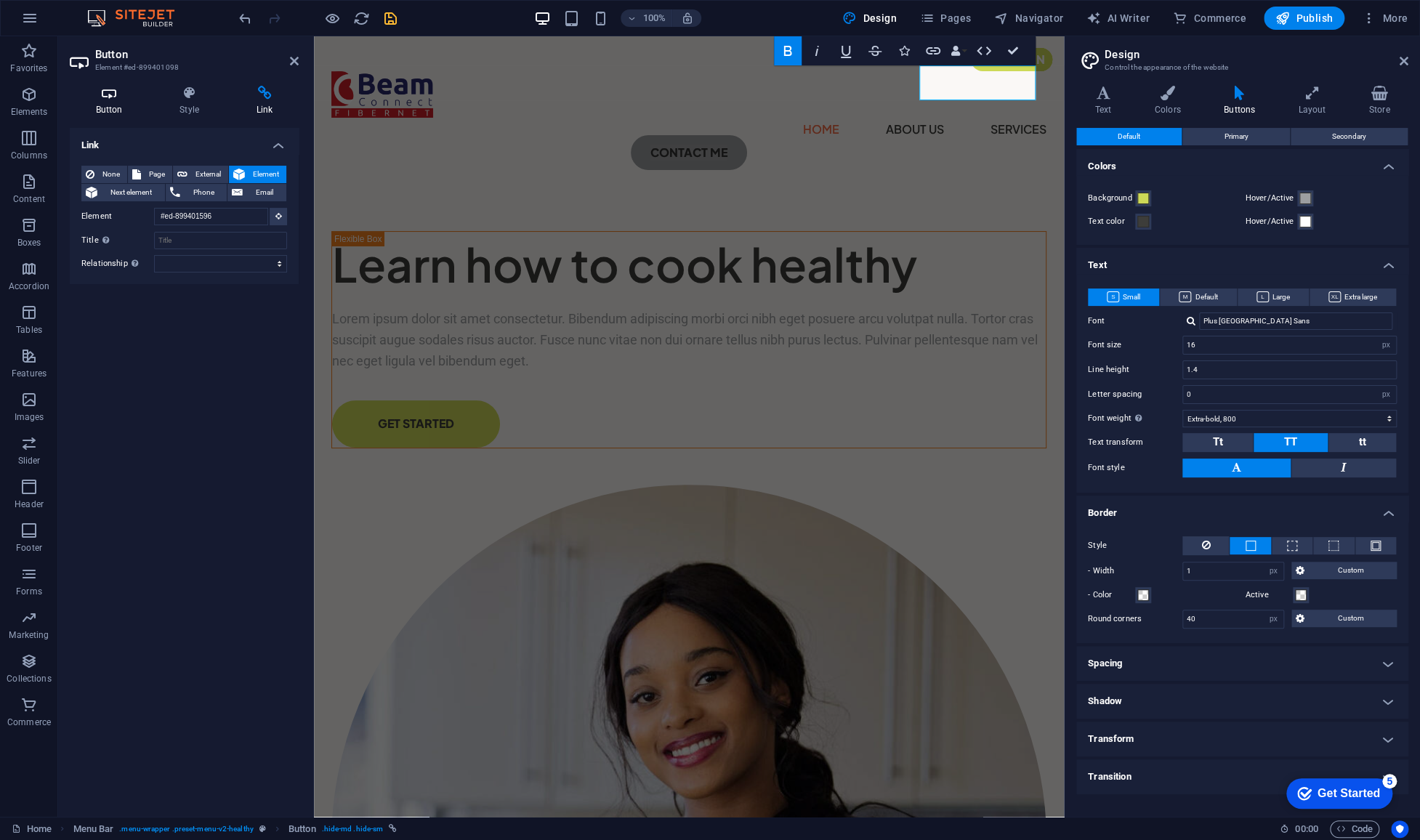
click at [109, 106] on h4 "Button" at bounding box center [112, 101] width 84 height 31
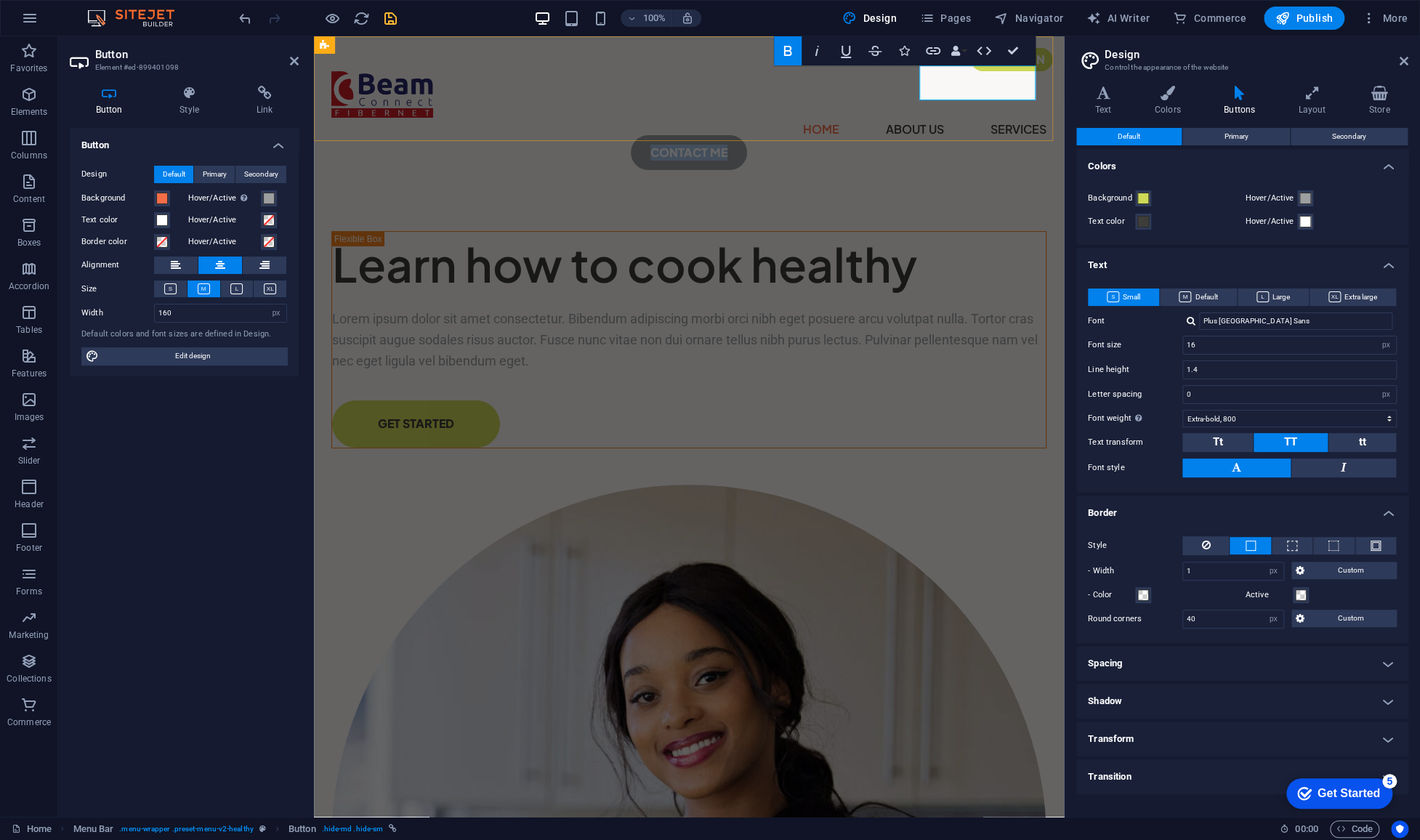
click at [727, 145] on strong "CONTACT ME" at bounding box center [688, 152] width 77 height 15
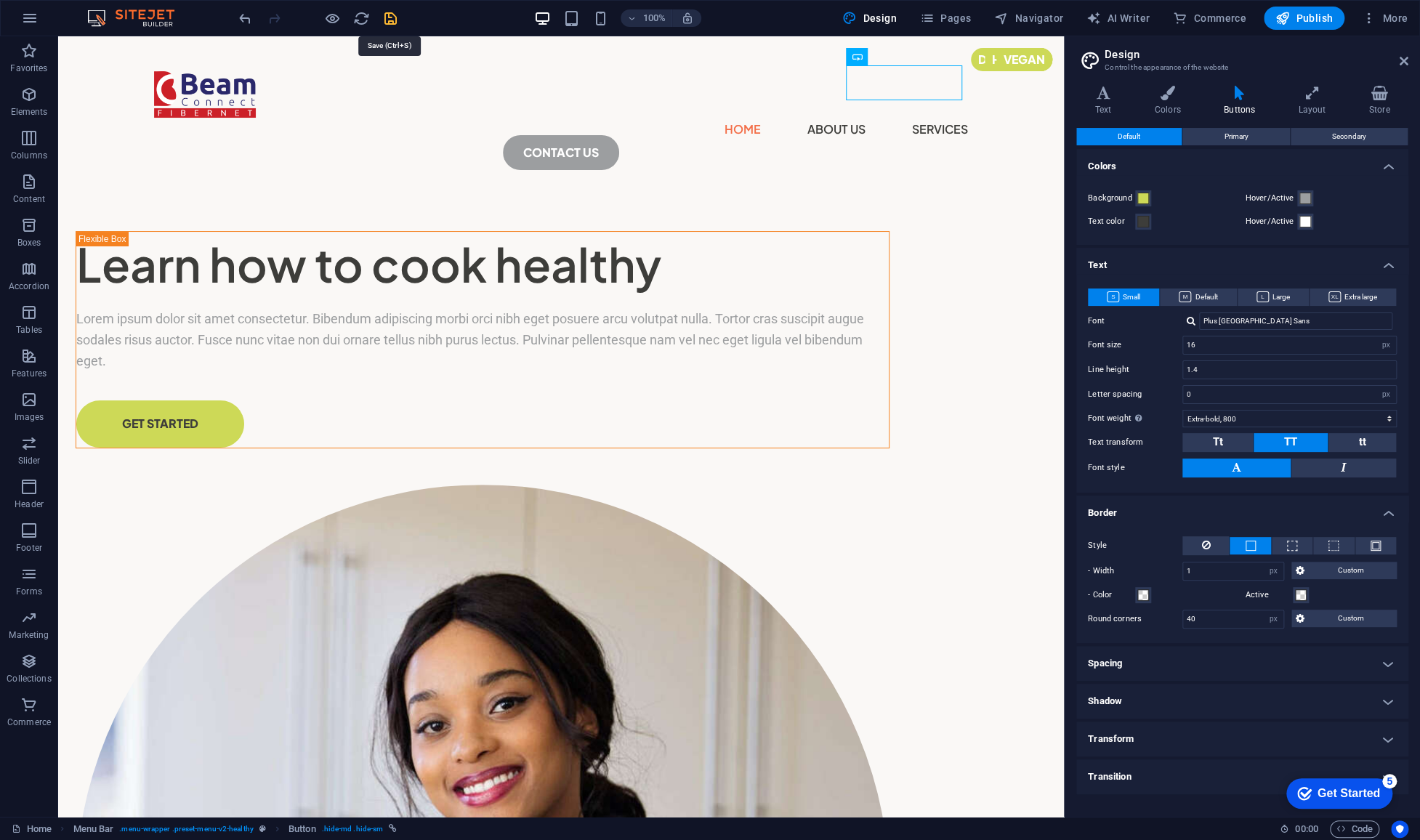
click at [387, 18] on icon "save" at bounding box center [390, 18] width 17 height 17
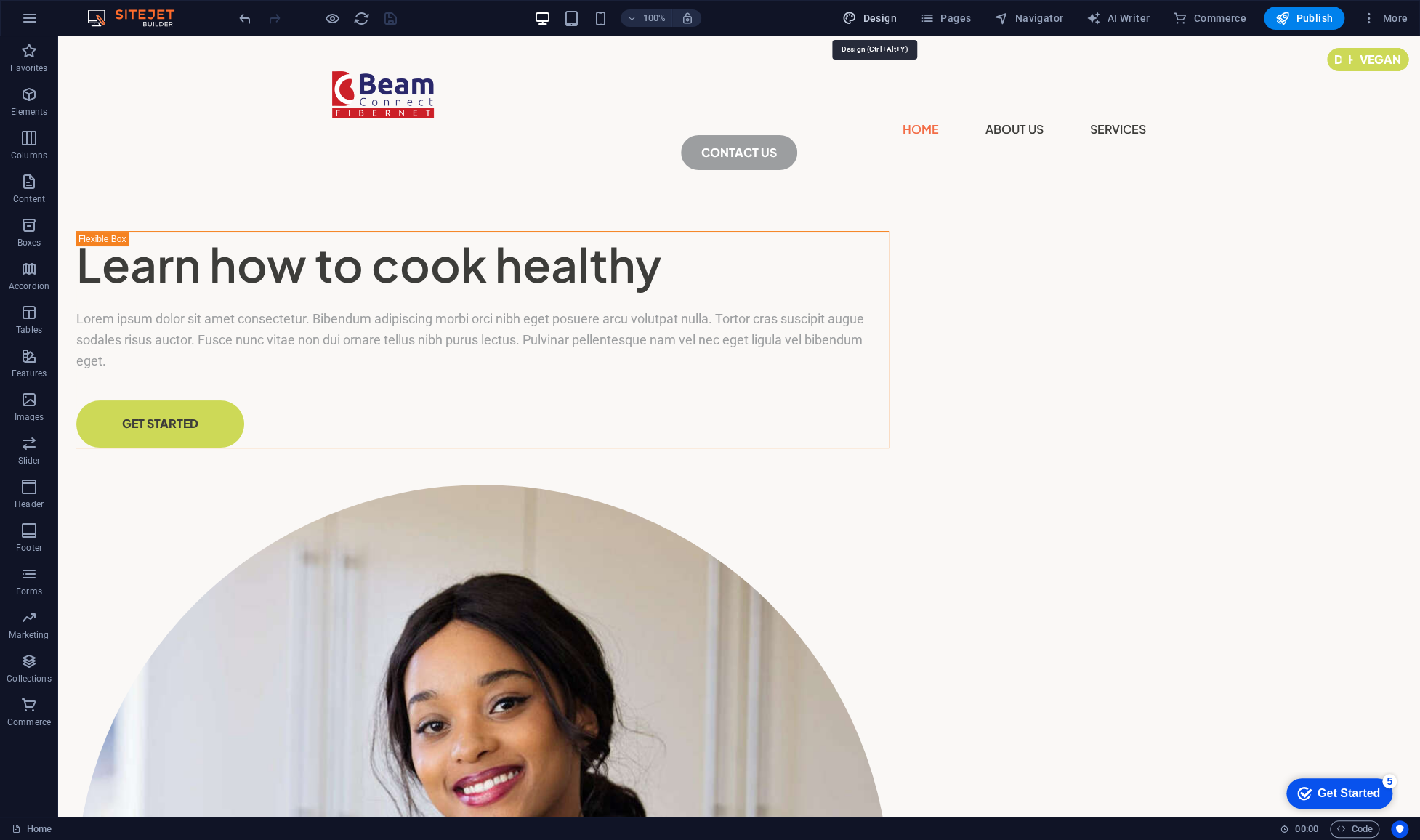
click at [0, 0] on span "Design" at bounding box center [0, 0] width 0 height 0
select select "px"
select select "800"
select select "px"
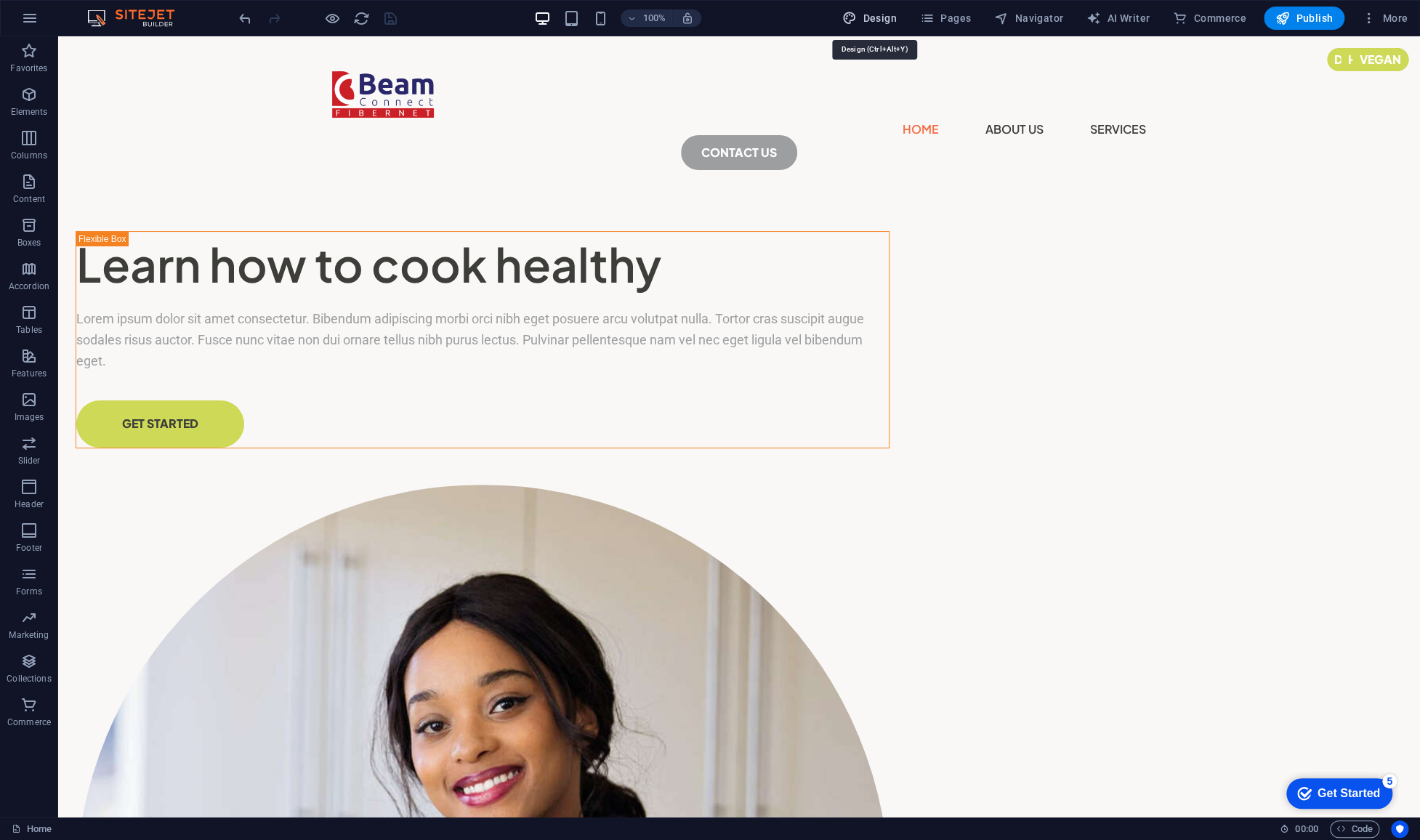
select select "px"
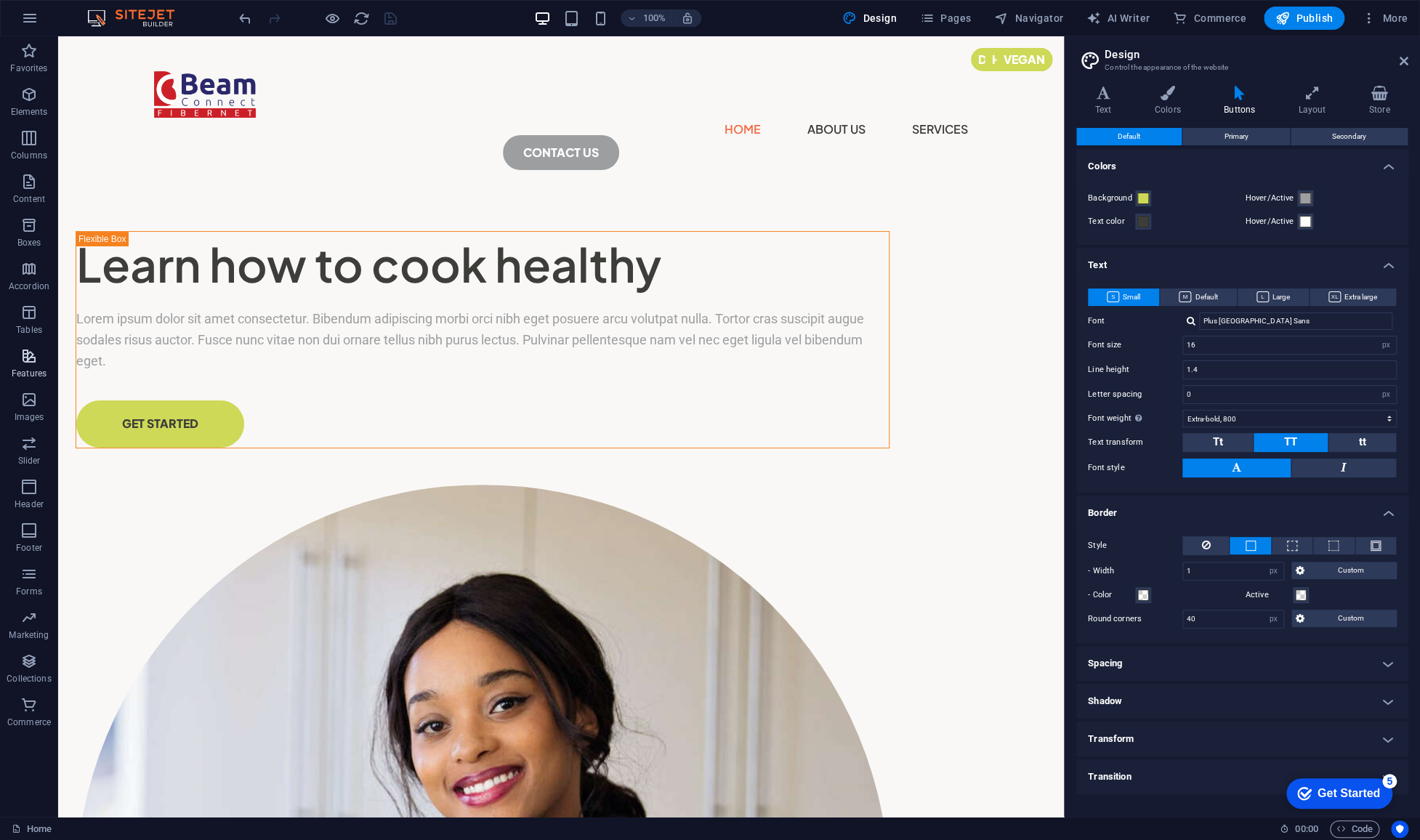
click at [44, 374] on p "Features" at bounding box center [29, 374] width 35 height 12
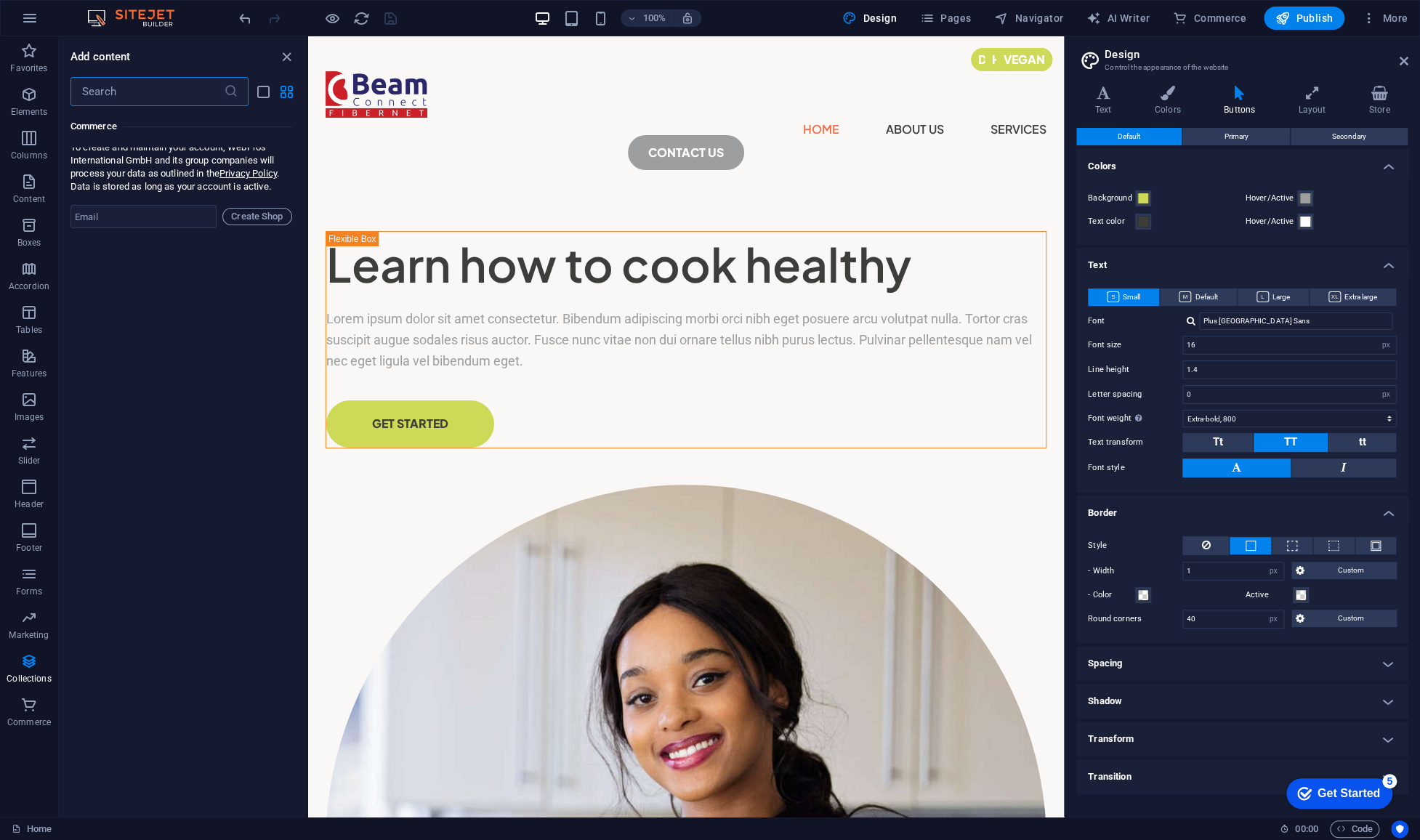
scroll to position [14144, 0]
click at [33, 276] on icon "button" at bounding box center [29, 269] width 18 height 18
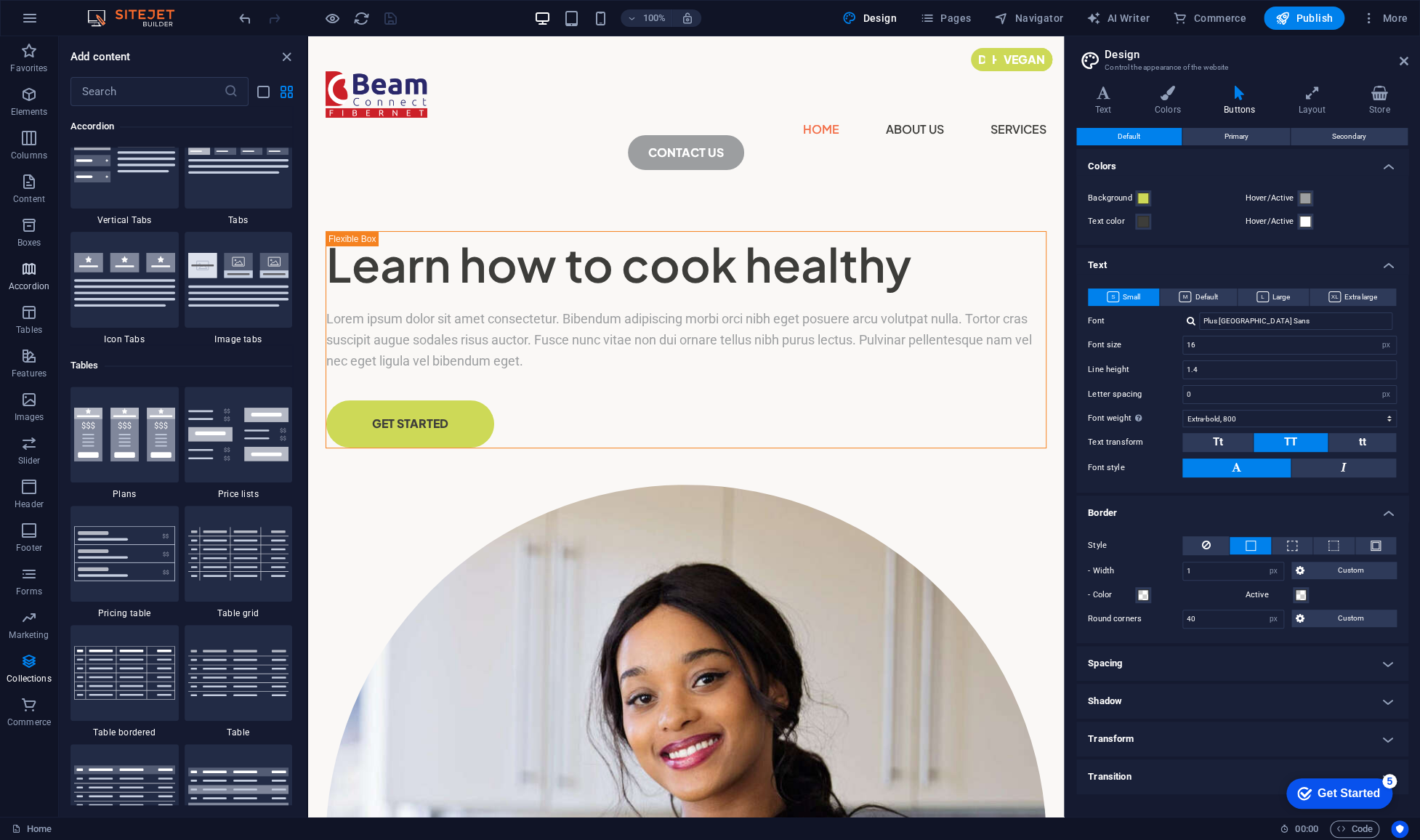
scroll to position [4637, 0]
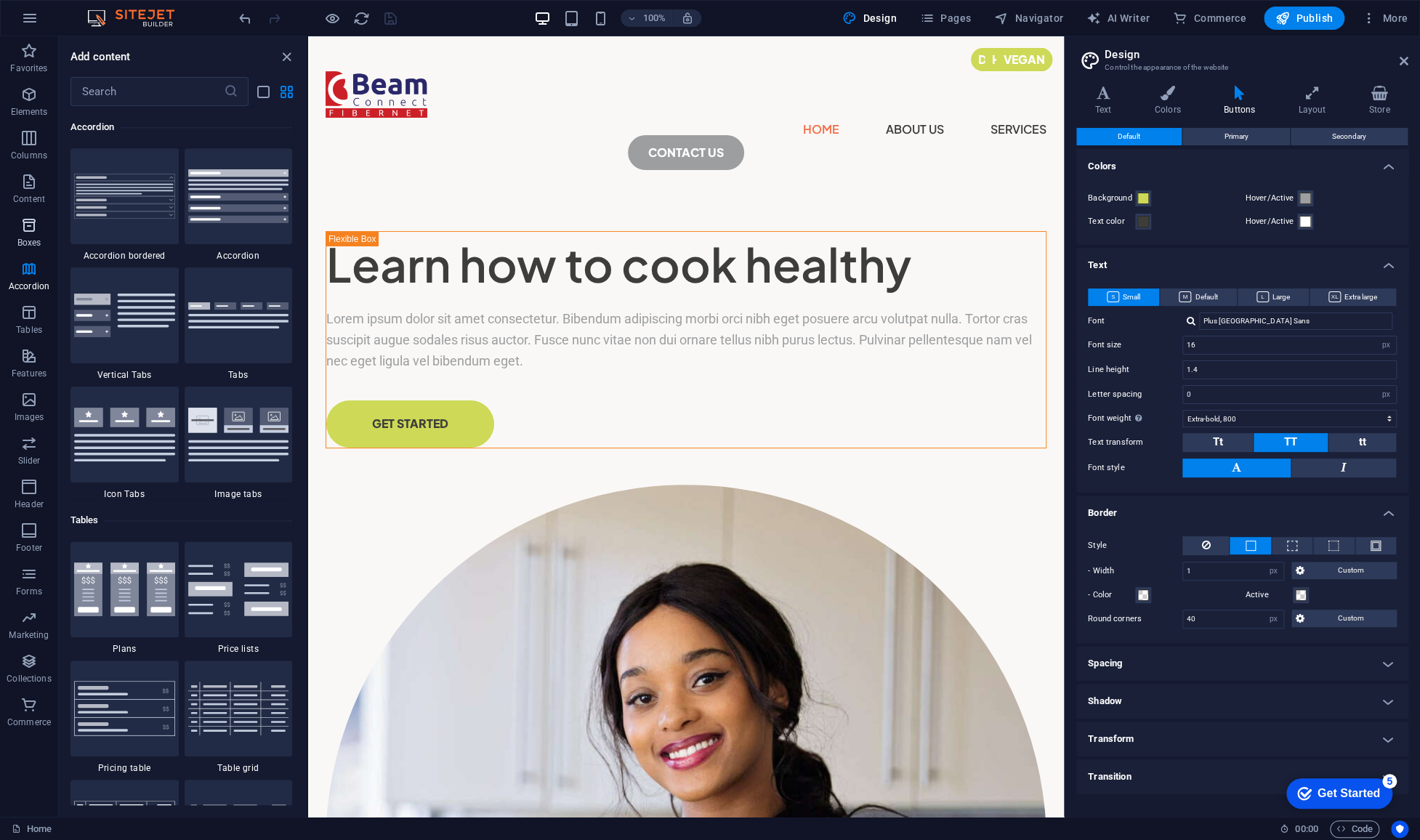
click at [32, 229] on icon "button" at bounding box center [29, 225] width 18 height 18
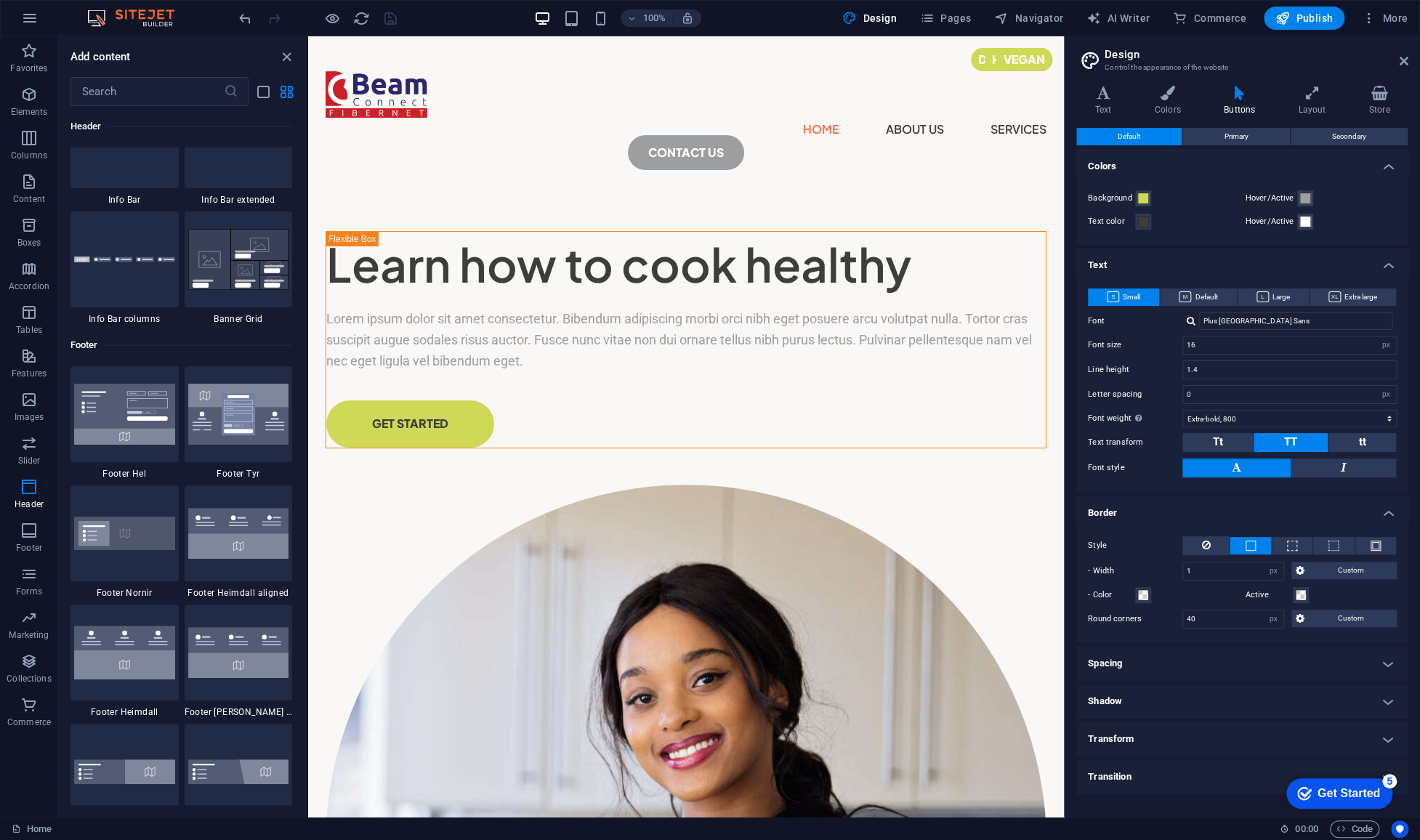
scroll to position [9404, 0]
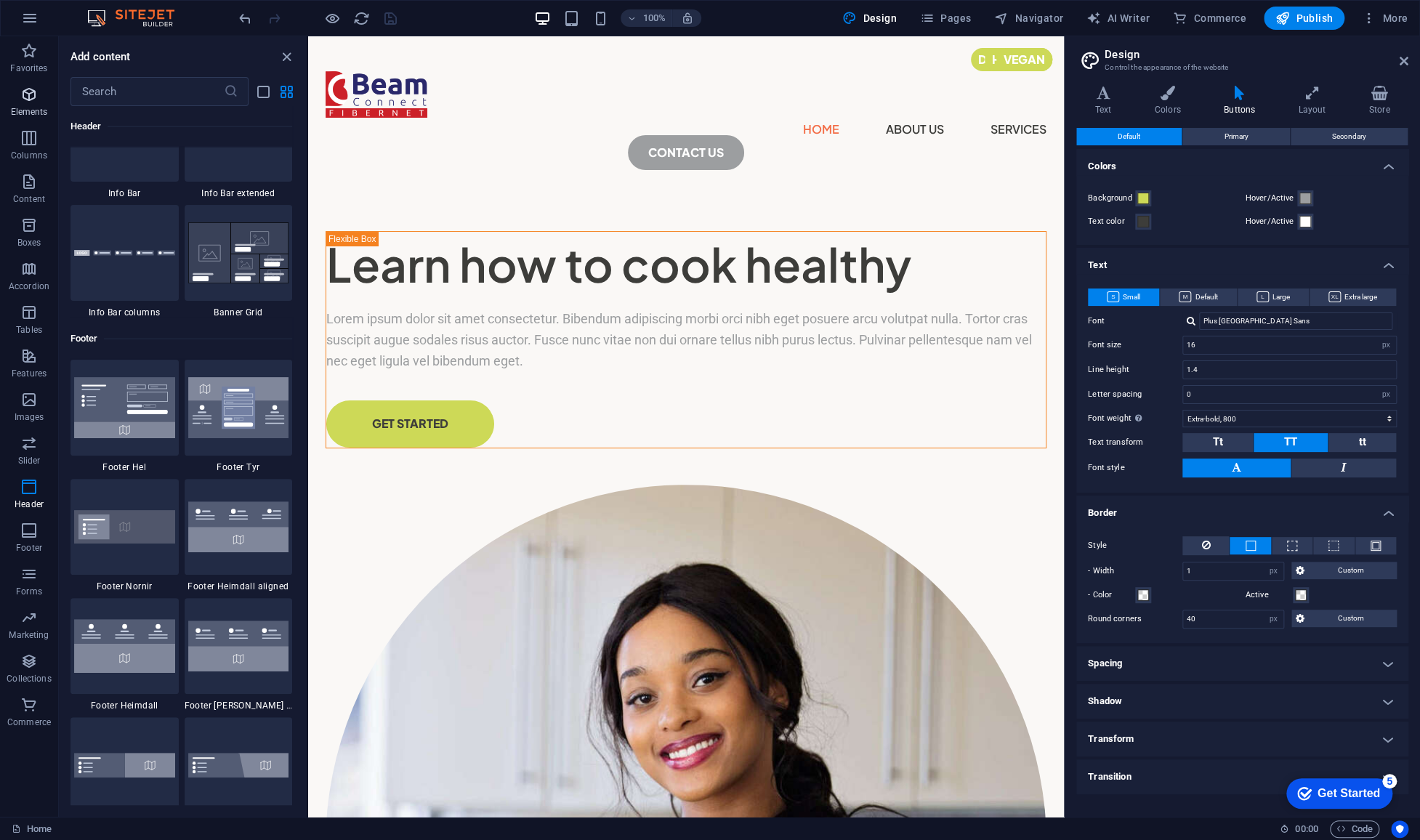
click at [41, 101] on span "Elements" at bounding box center [29, 103] width 58 height 35
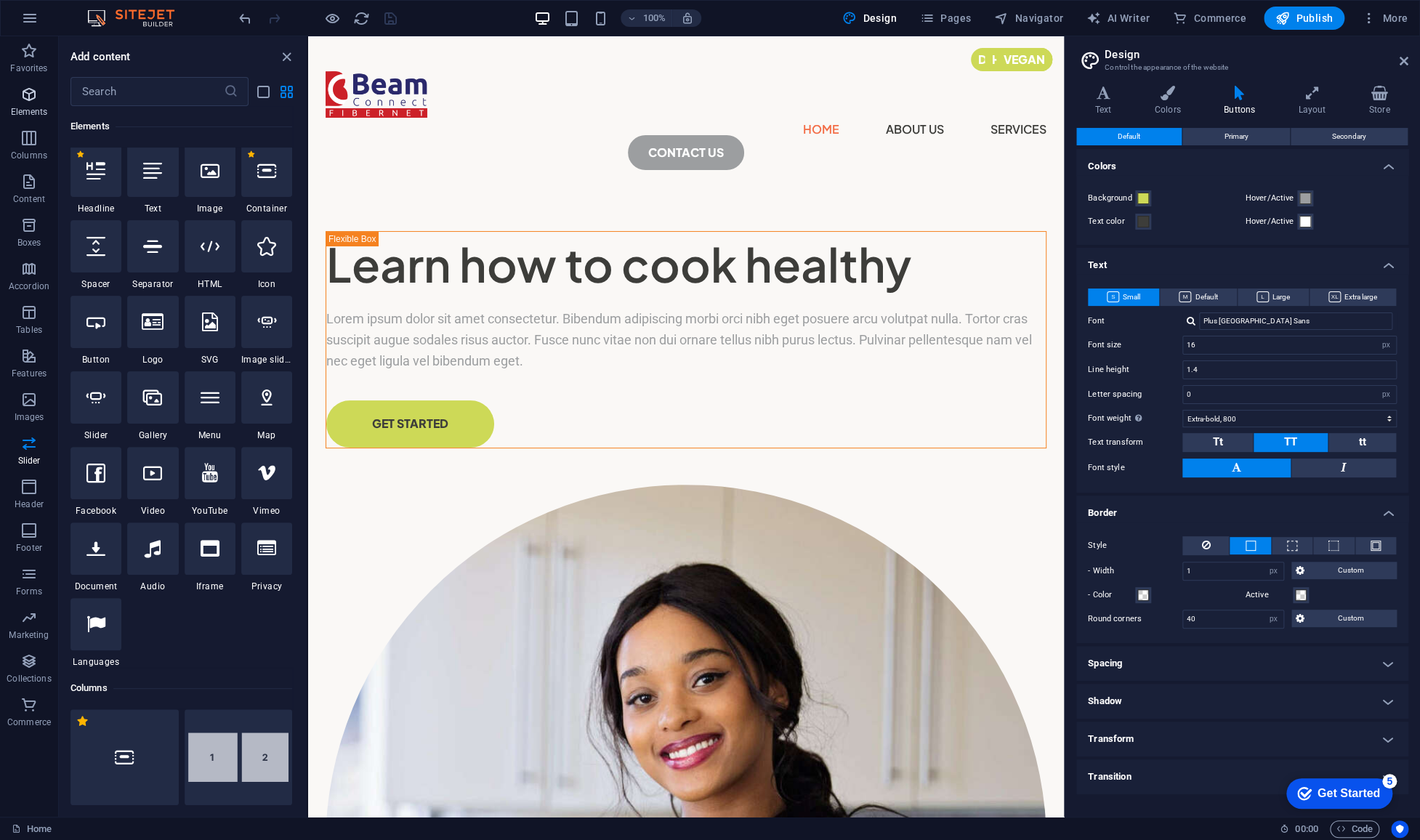
scroll to position [155, 0]
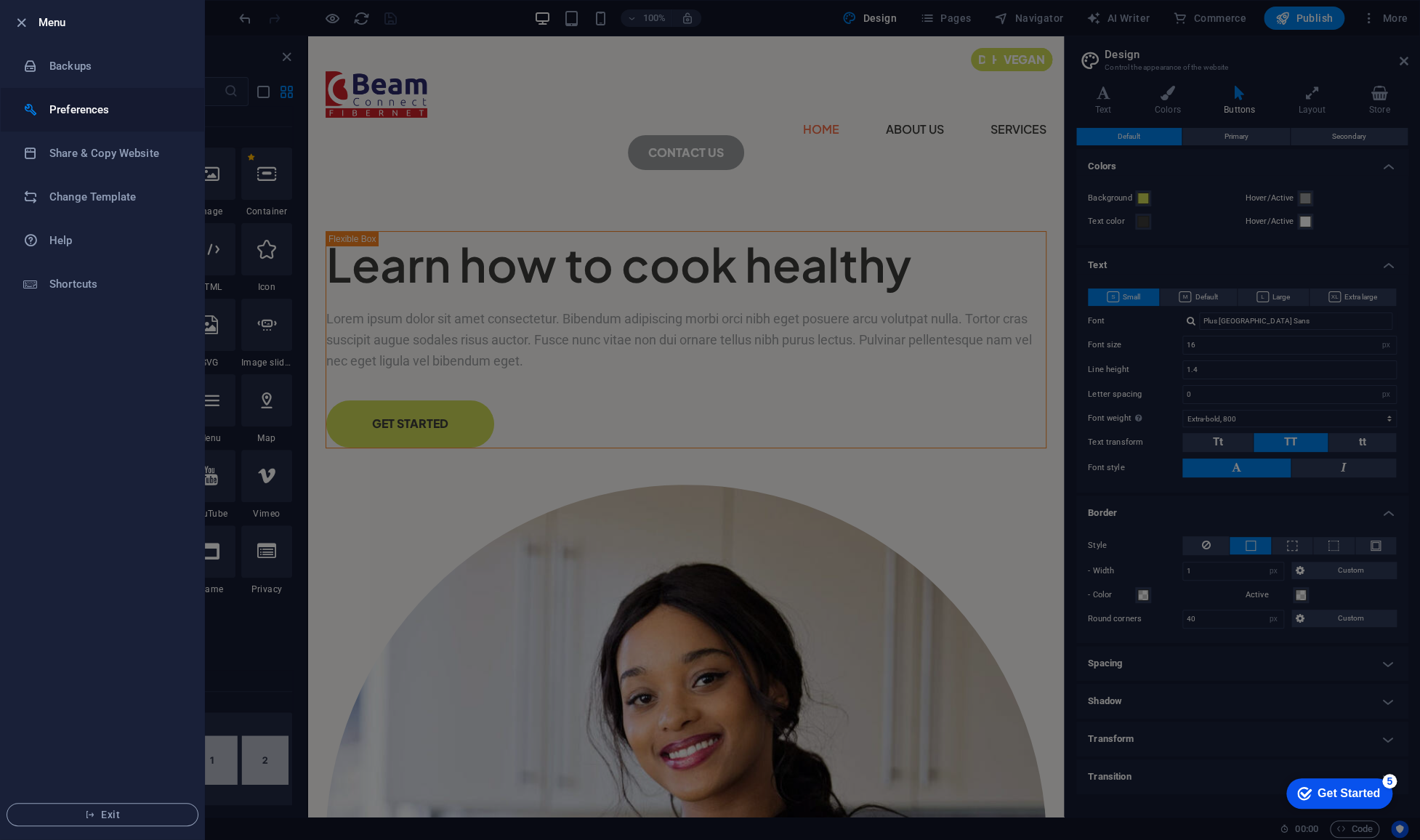
click at [97, 109] on h6 "Preferences" at bounding box center [116, 110] width 134 height 18
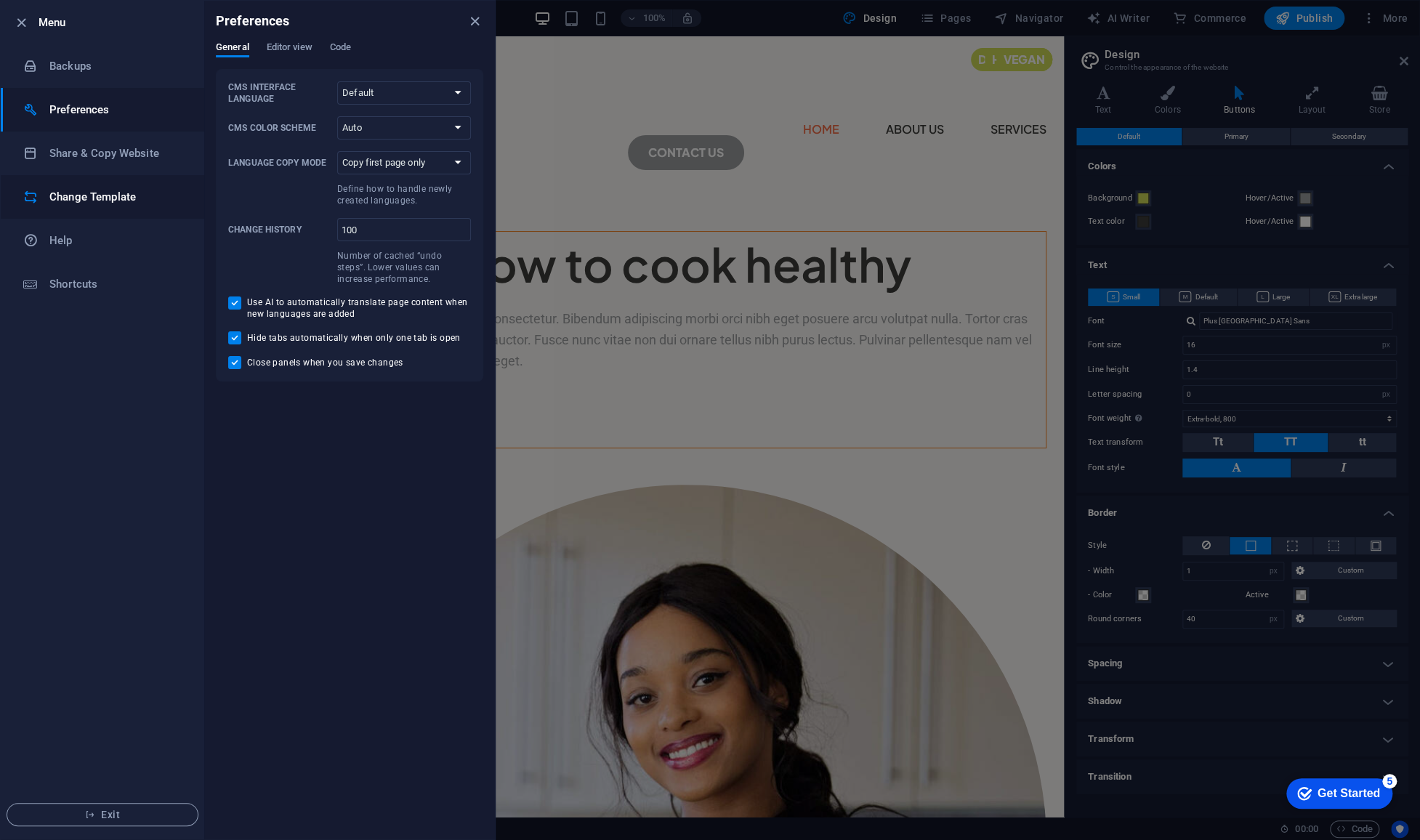
click at [137, 192] on h6 "Change Template" at bounding box center [116, 197] width 134 height 18
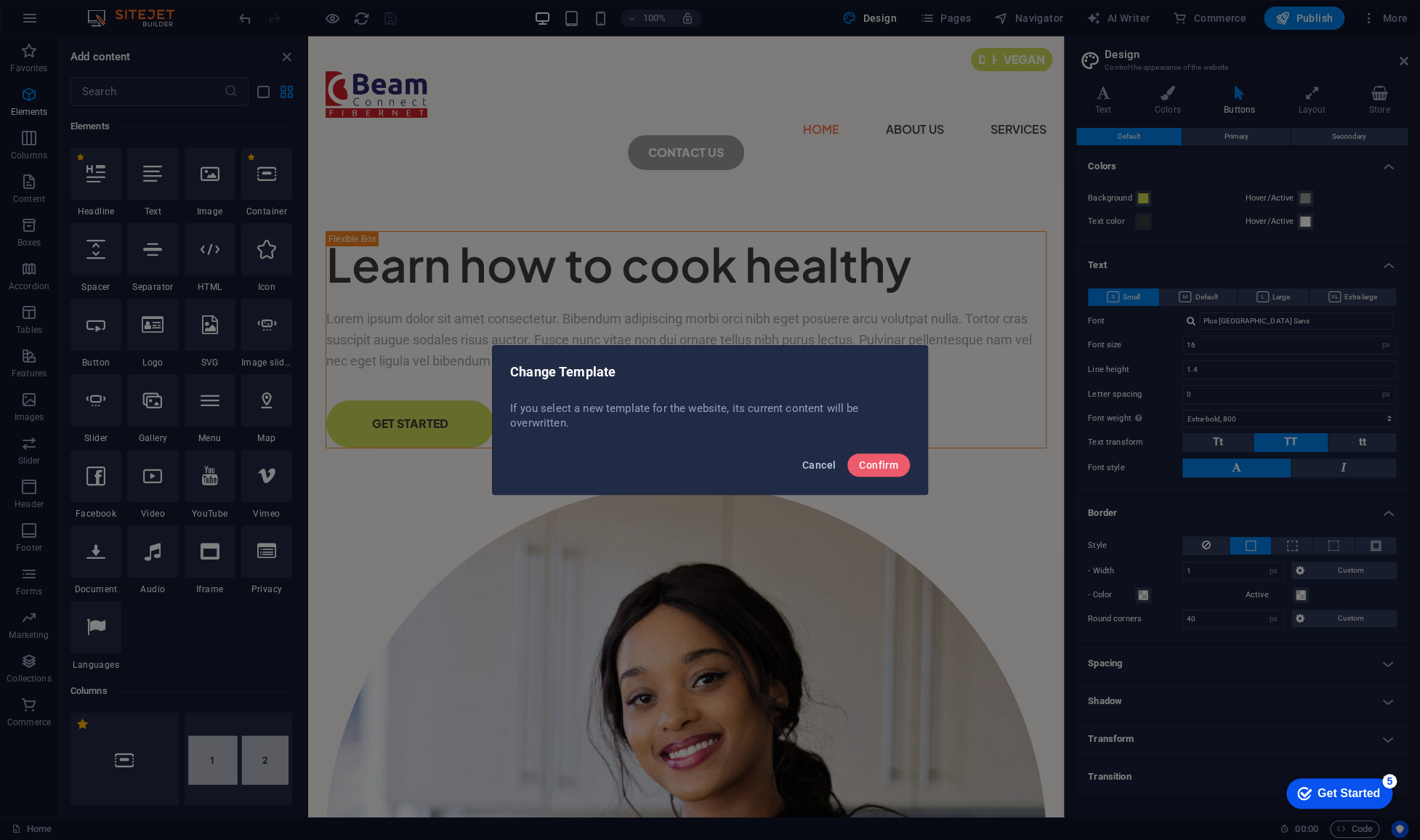
click at [809, 467] on span "Cancel" at bounding box center [819, 465] width 34 height 12
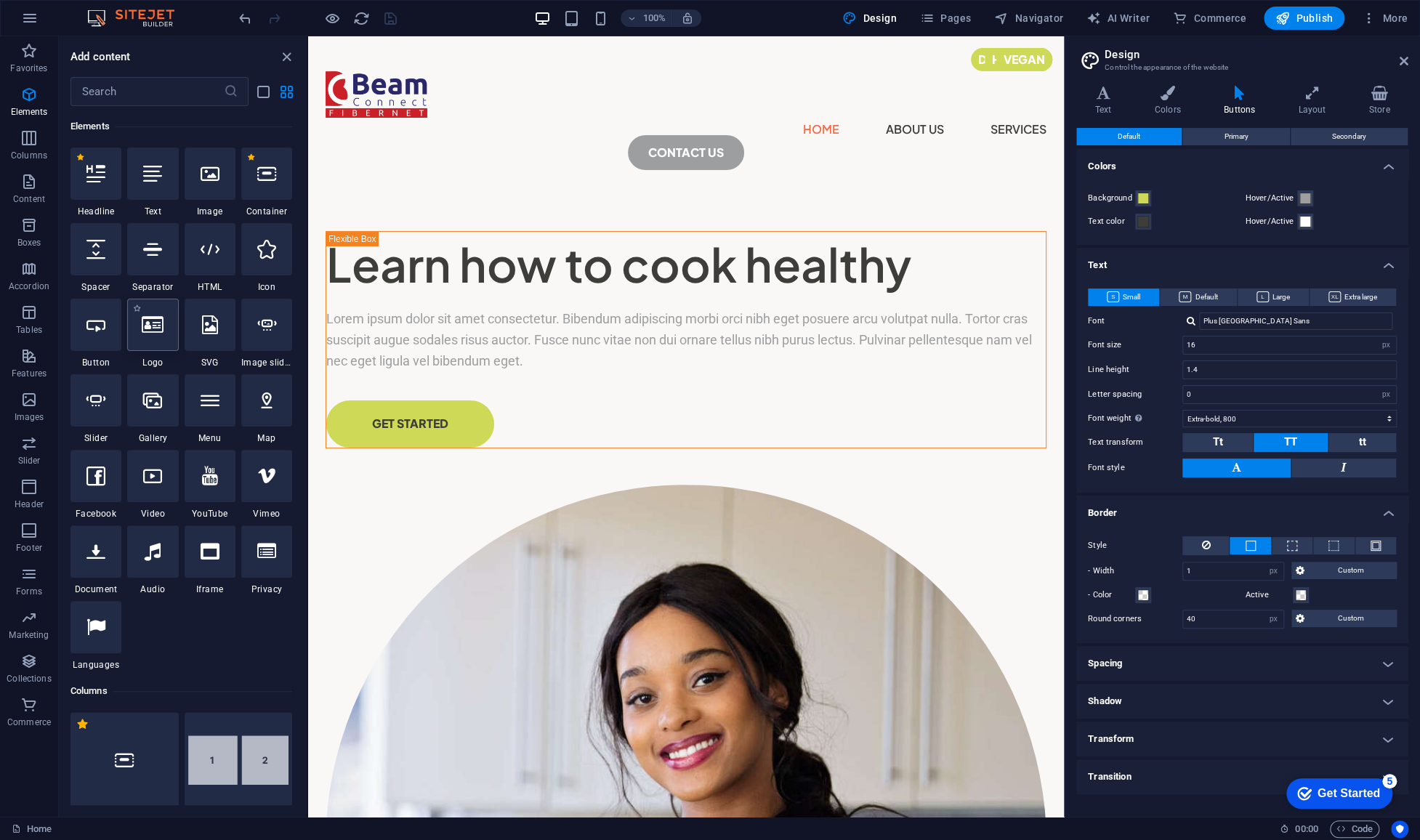
click at [159, 335] on div at bounding box center [152, 325] width 51 height 52
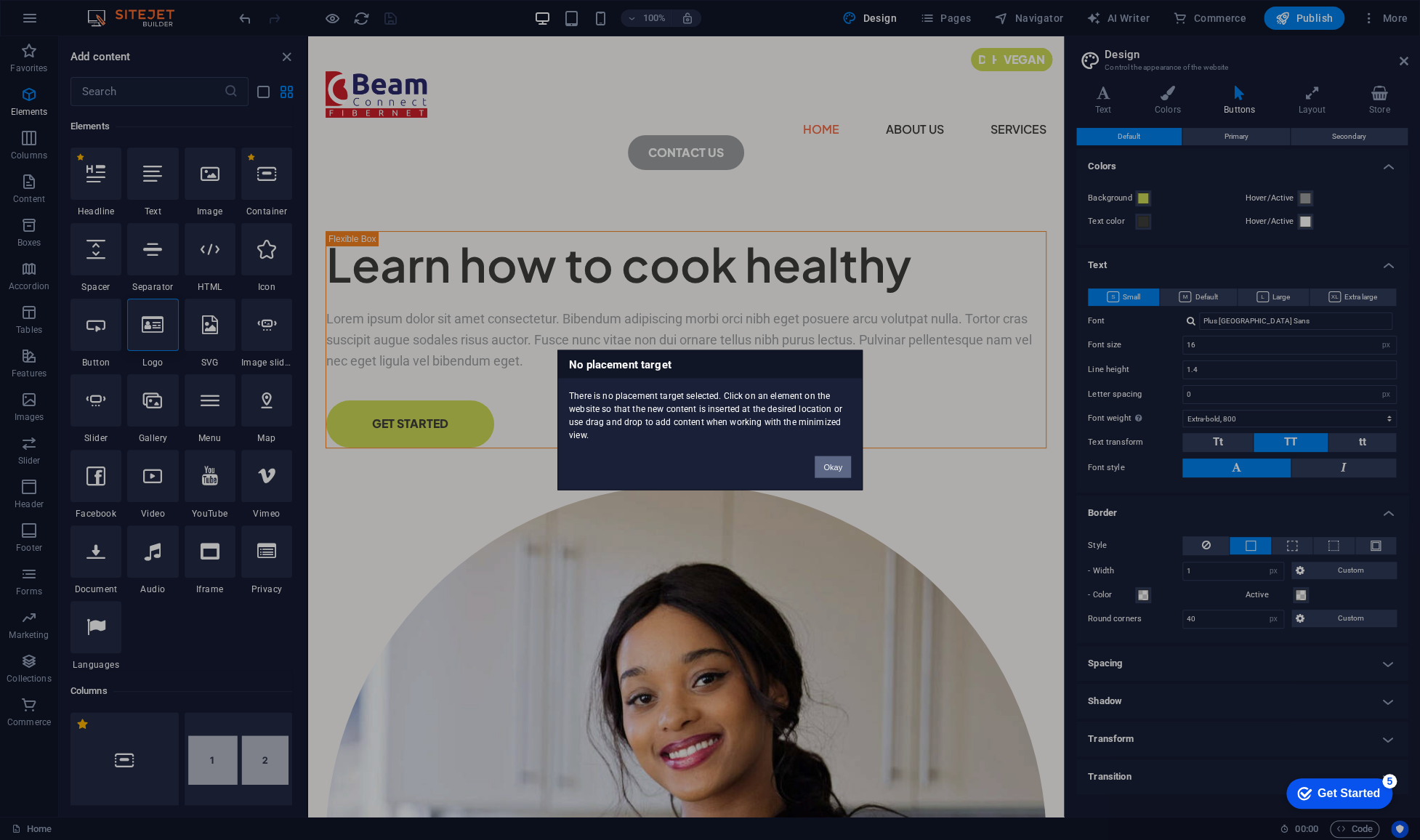
click at [822, 468] on button "Okay" at bounding box center [832, 467] width 36 height 22
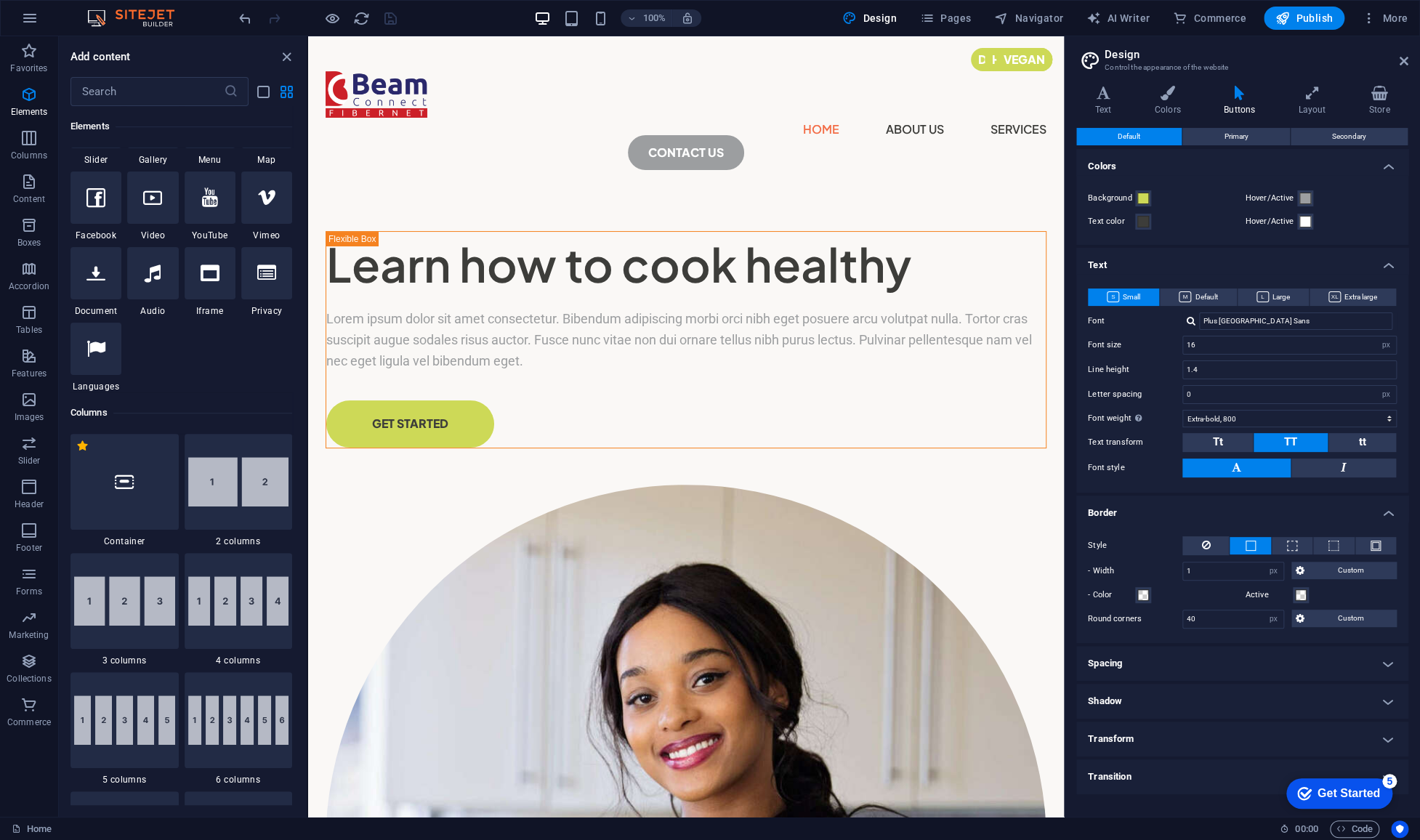
scroll to position [0, 0]
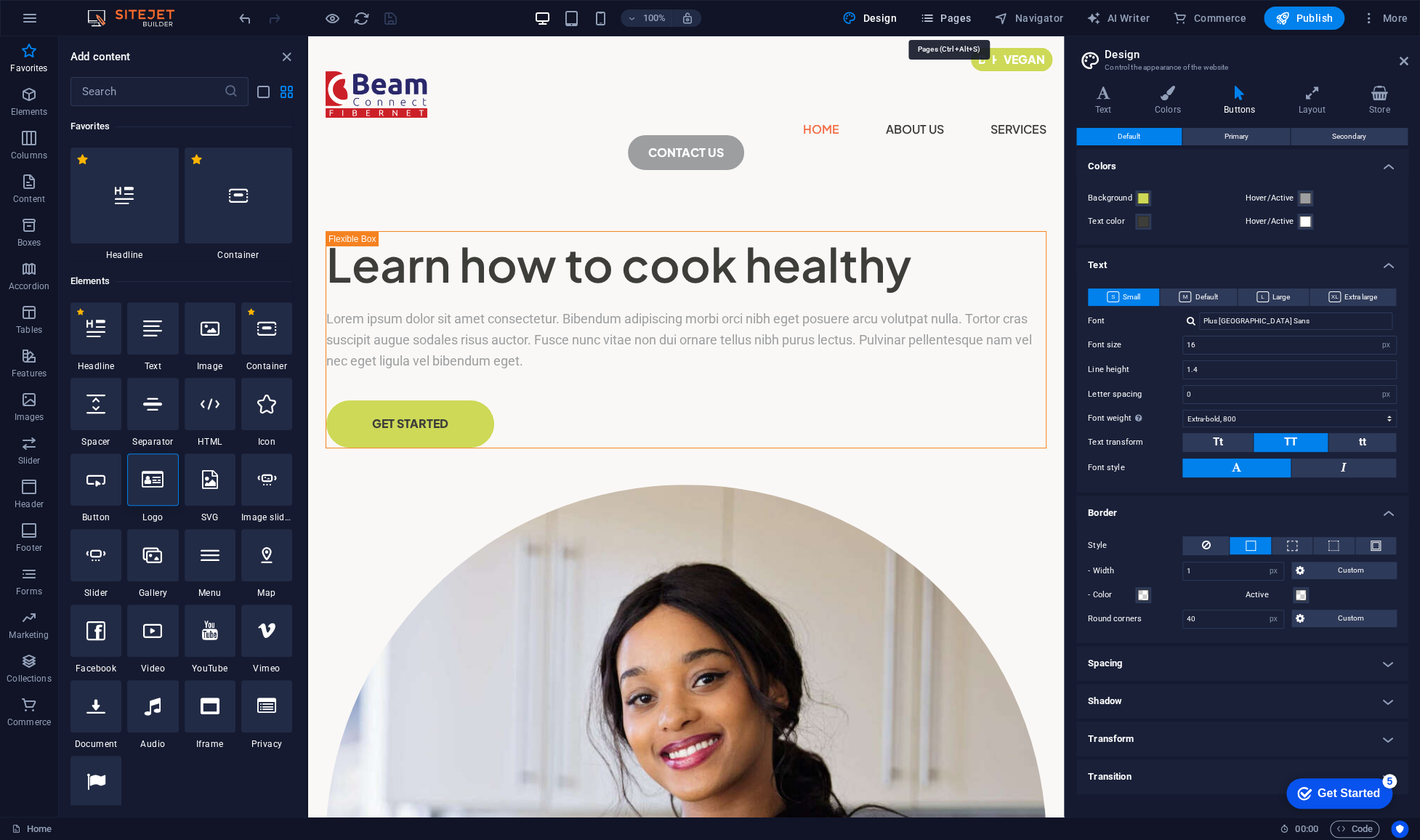
click at [0, 0] on span "Pages" at bounding box center [0, 0] width 0 height 0
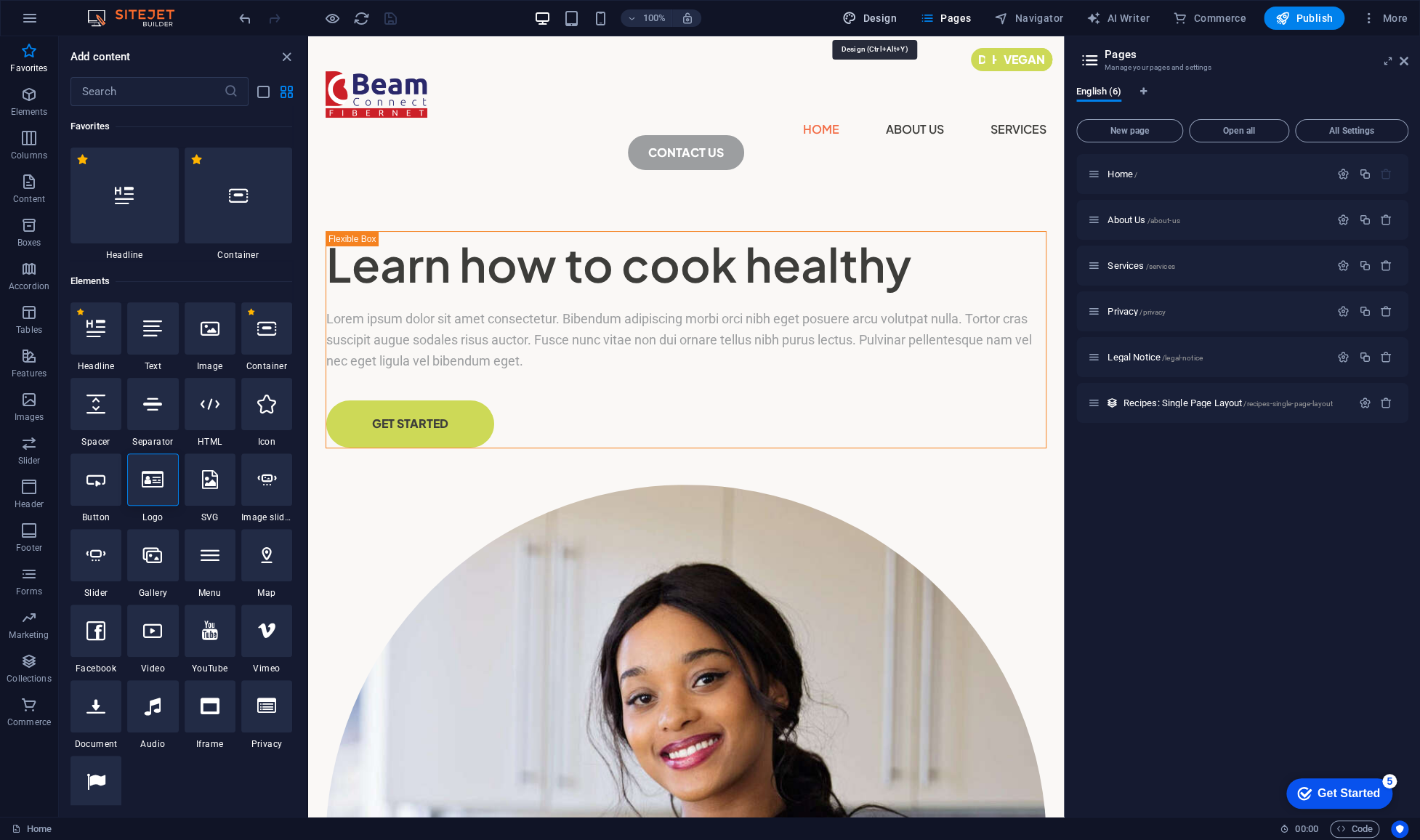
click at [0, 0] on span "Design" at bounding box center [0, 0] width 0 height 0
select select "px"
select select "800"
select select "px"
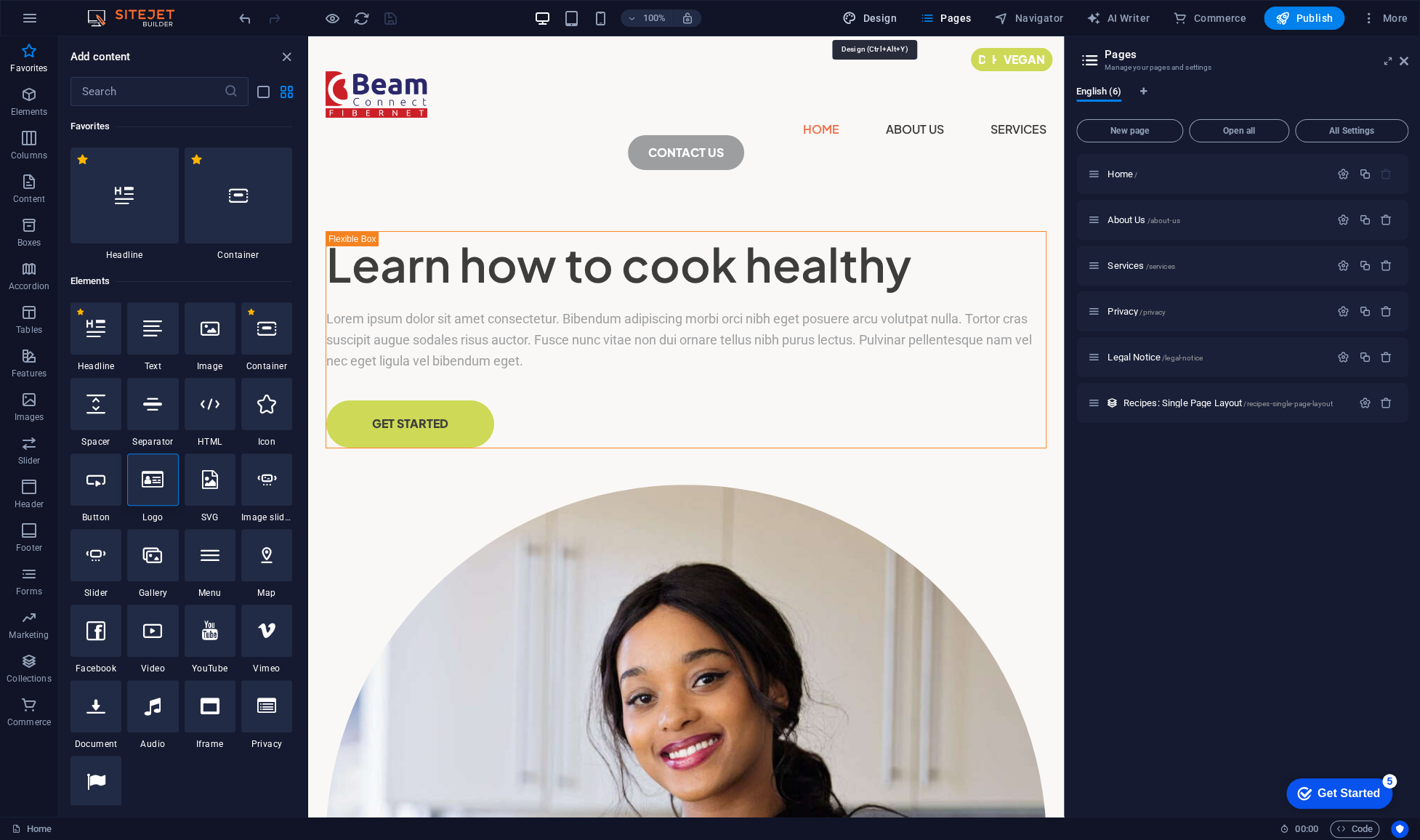
select select "px"
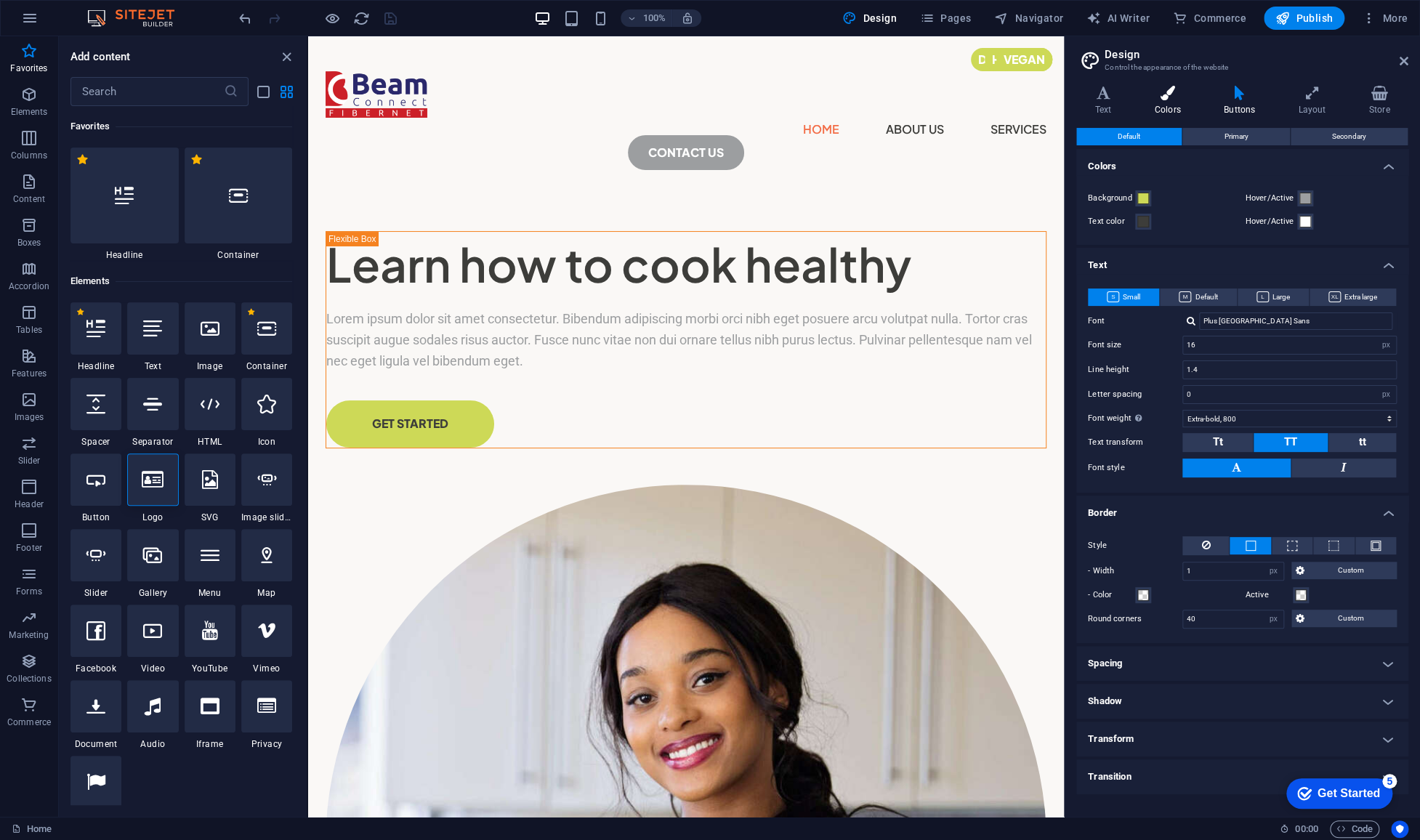
click at [1178, 107] on h4 "Colors" at bounding box center [1170, 101] width 69 height 31
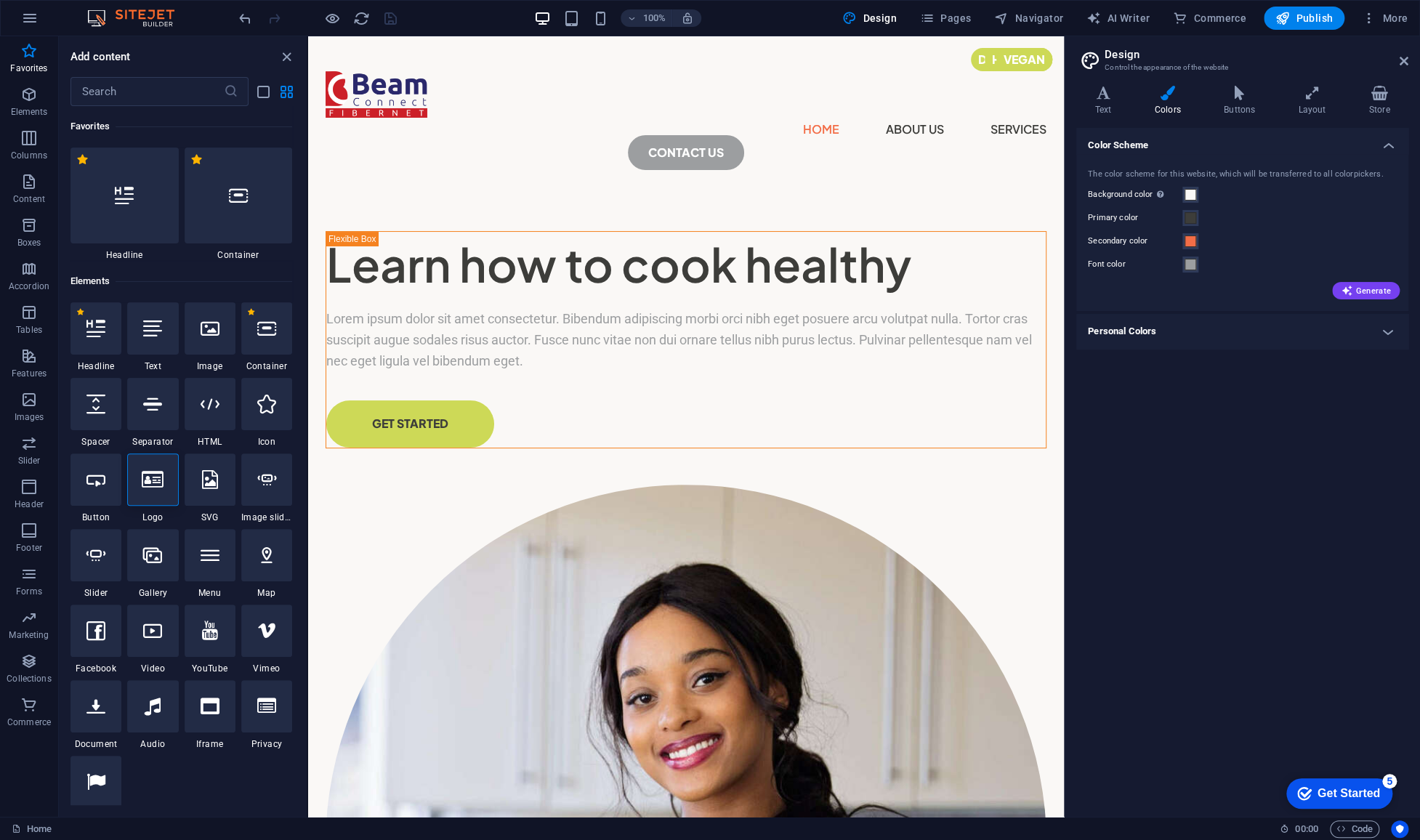
click at [1164, 333] on h4 "Personal Colors" at bounding box center [1242, 330] width 332 height 35
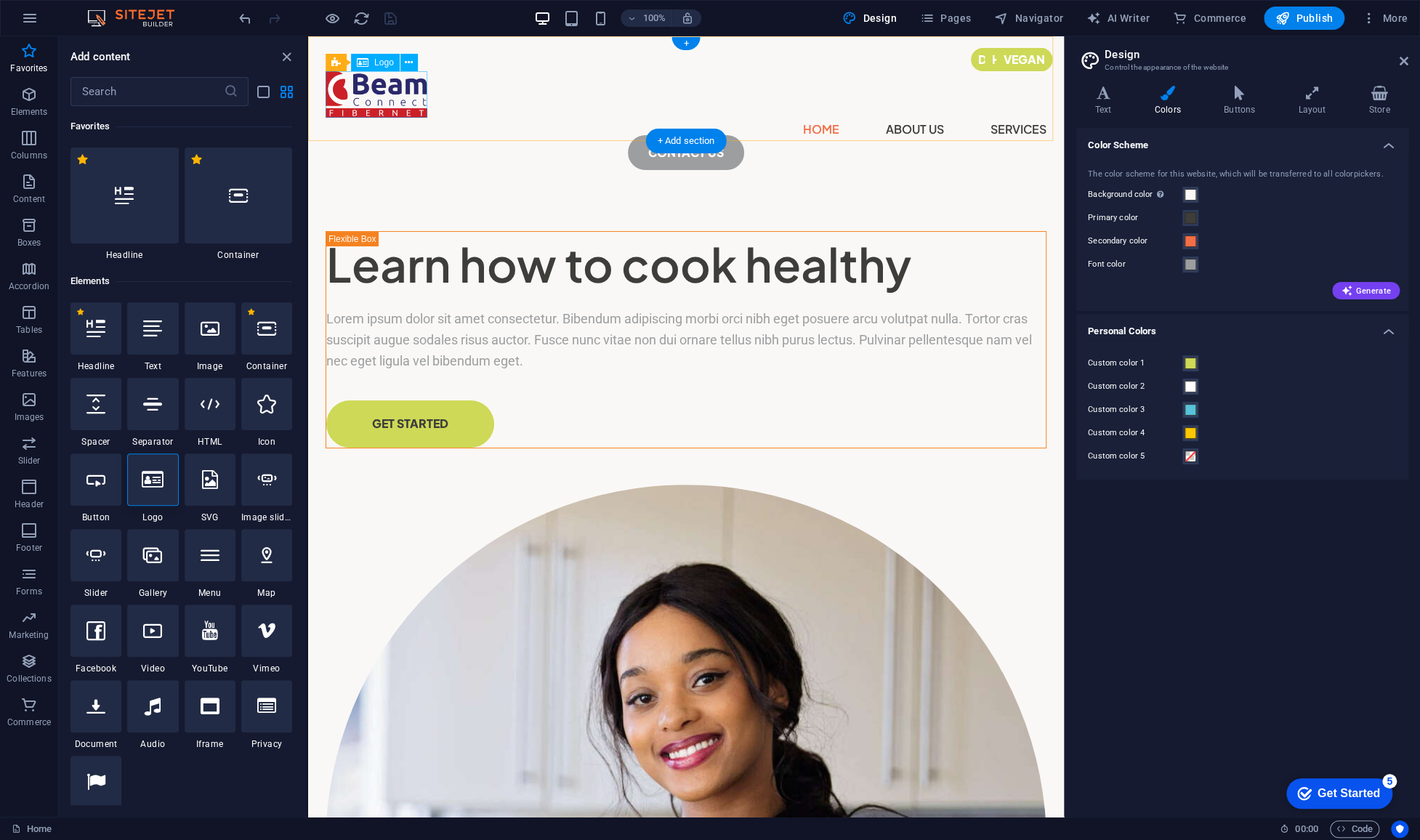
click at [392, 104] on div at bounding box center [685, 94] width 721 height 46
click at [383, 67] on span "Logo" at bounding box center [383, 62] width 20 height 9
click at [385, 59] on span "Logo" at bounding box center [383, 62] width 20 height 9
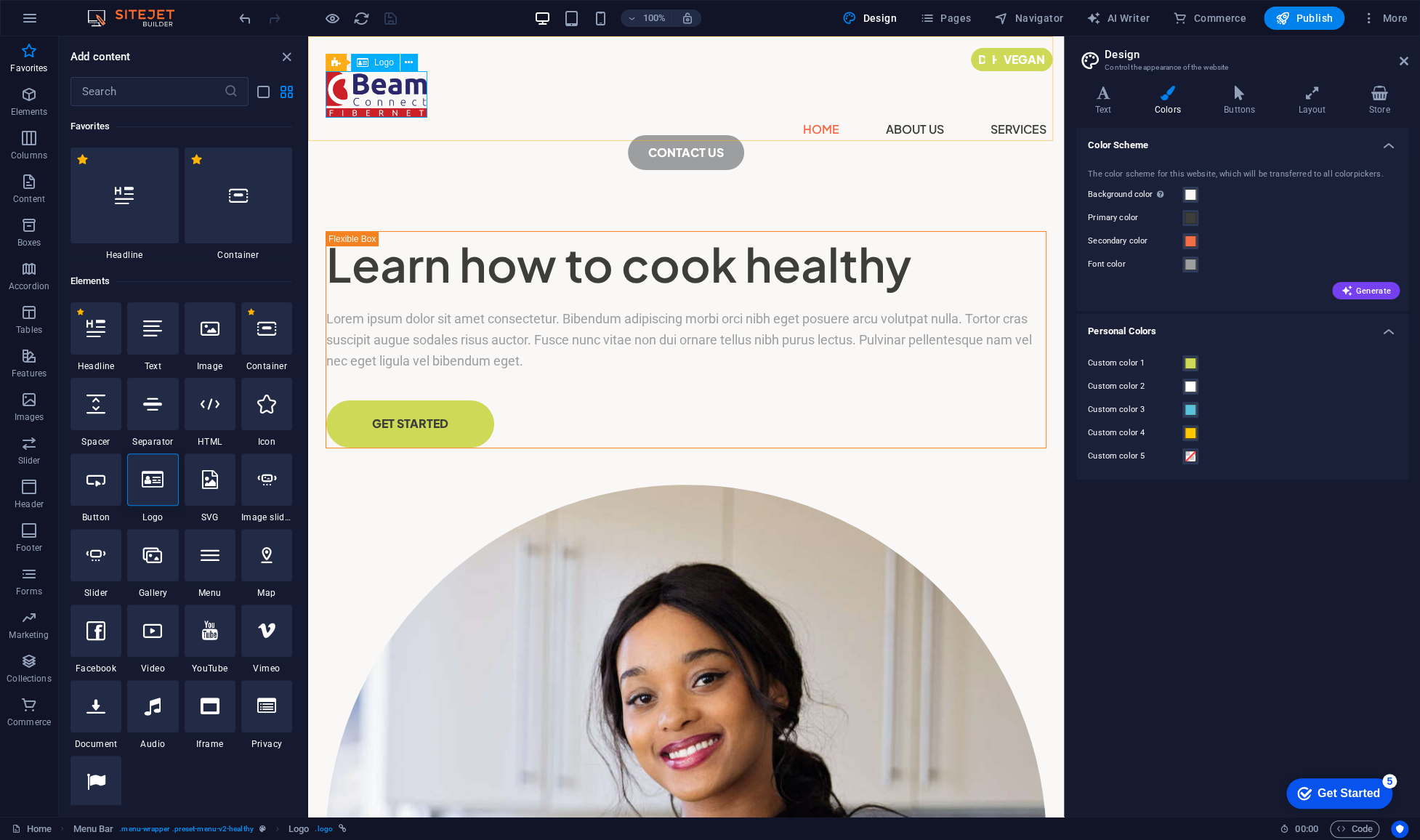
select select
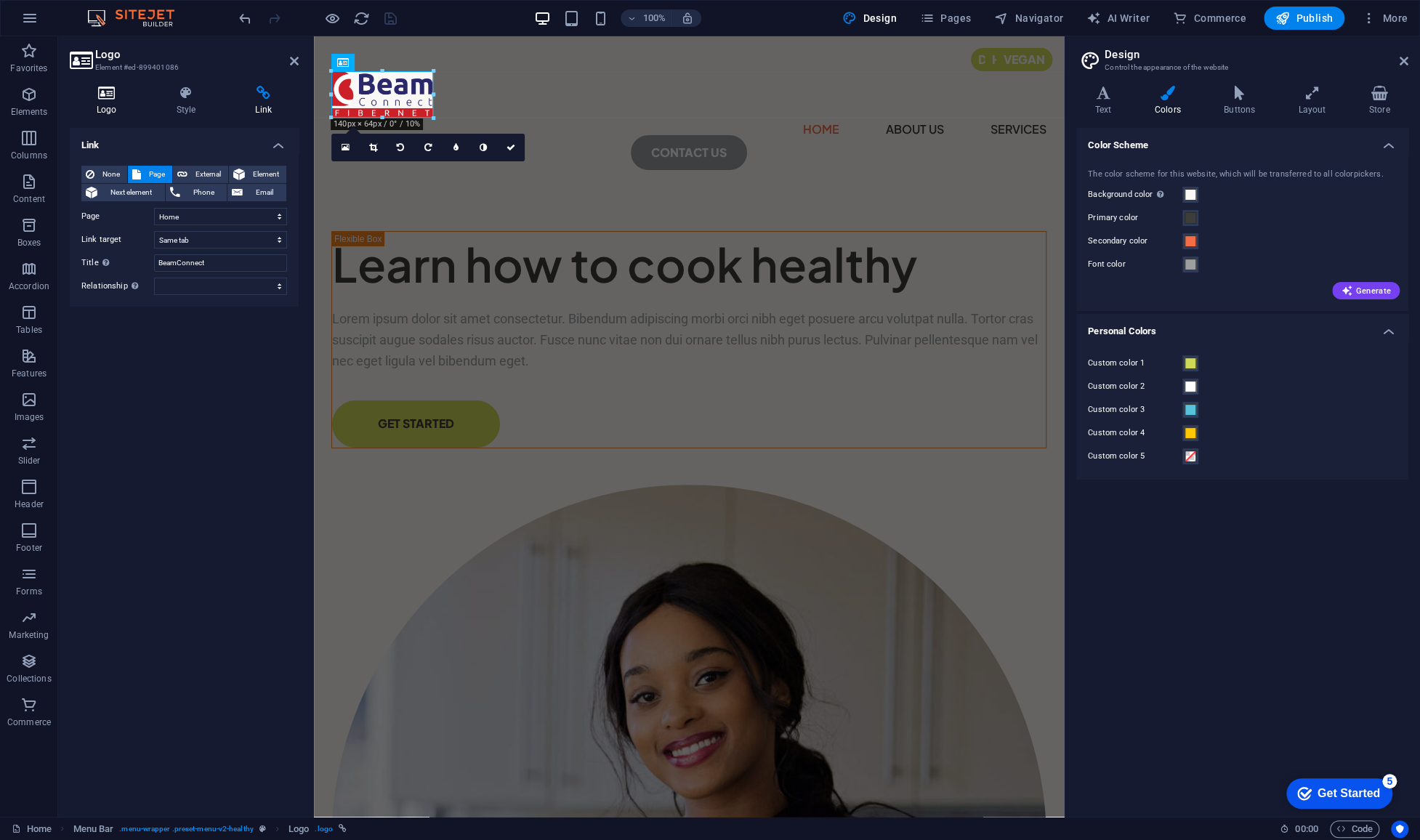
click at [111, 104] on h4 "Logo" at bounding box center [109, 101] width 80 height 31
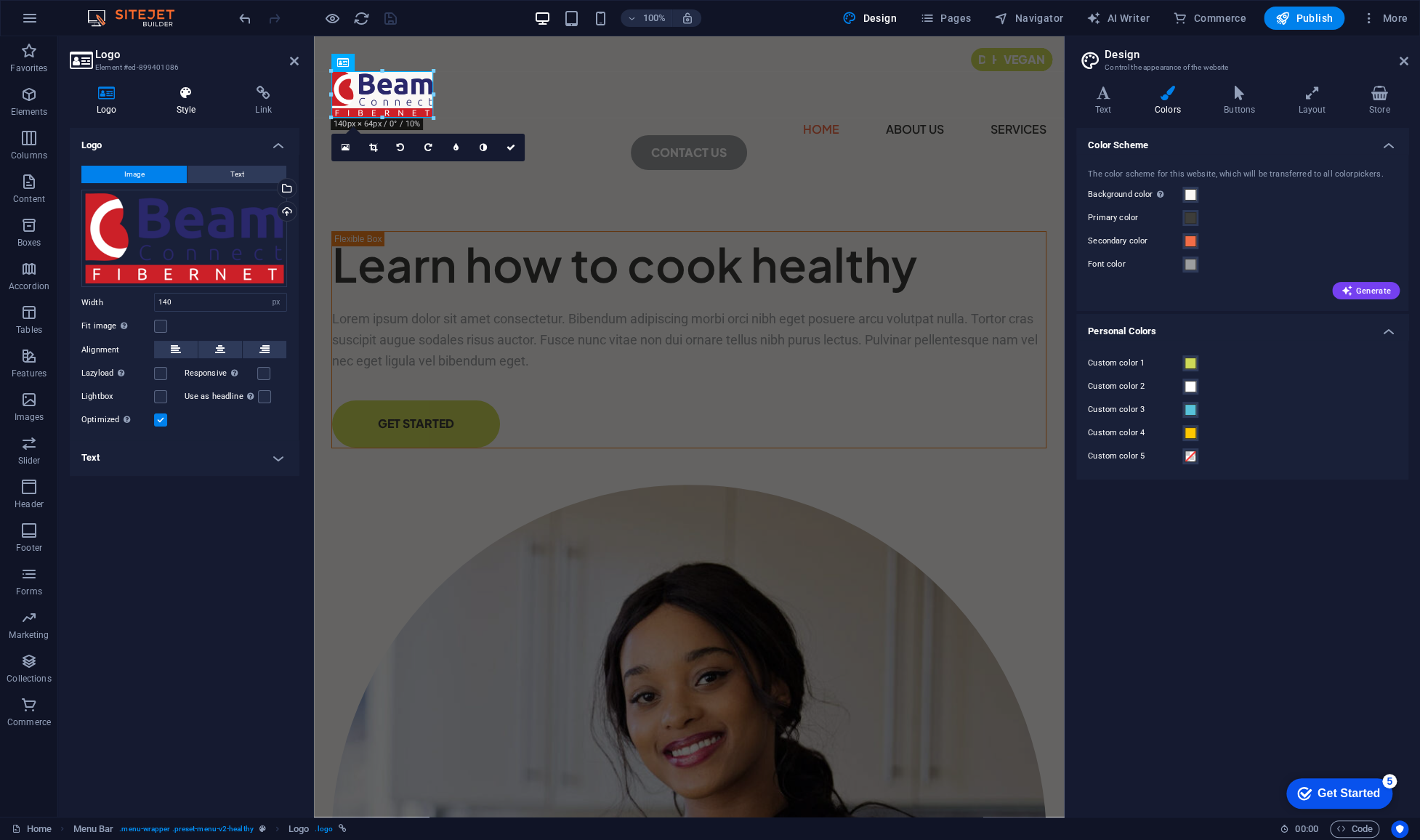
click at [185, 103] on h4 "Style" at bounding box center [190, 101] width 79 height 31
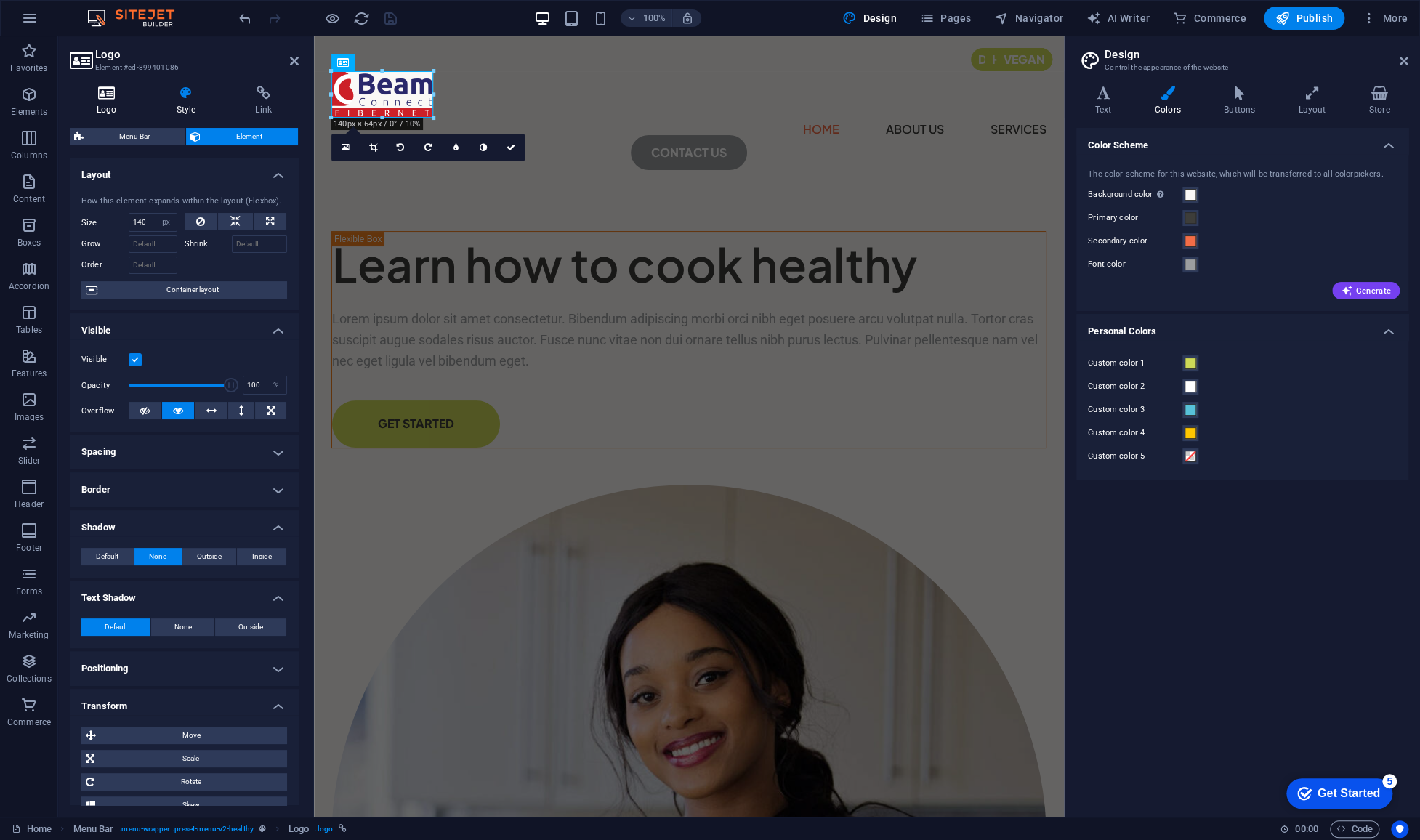
click at [112, 98] on icon at bounding box center [107, 93] width 74 height 15
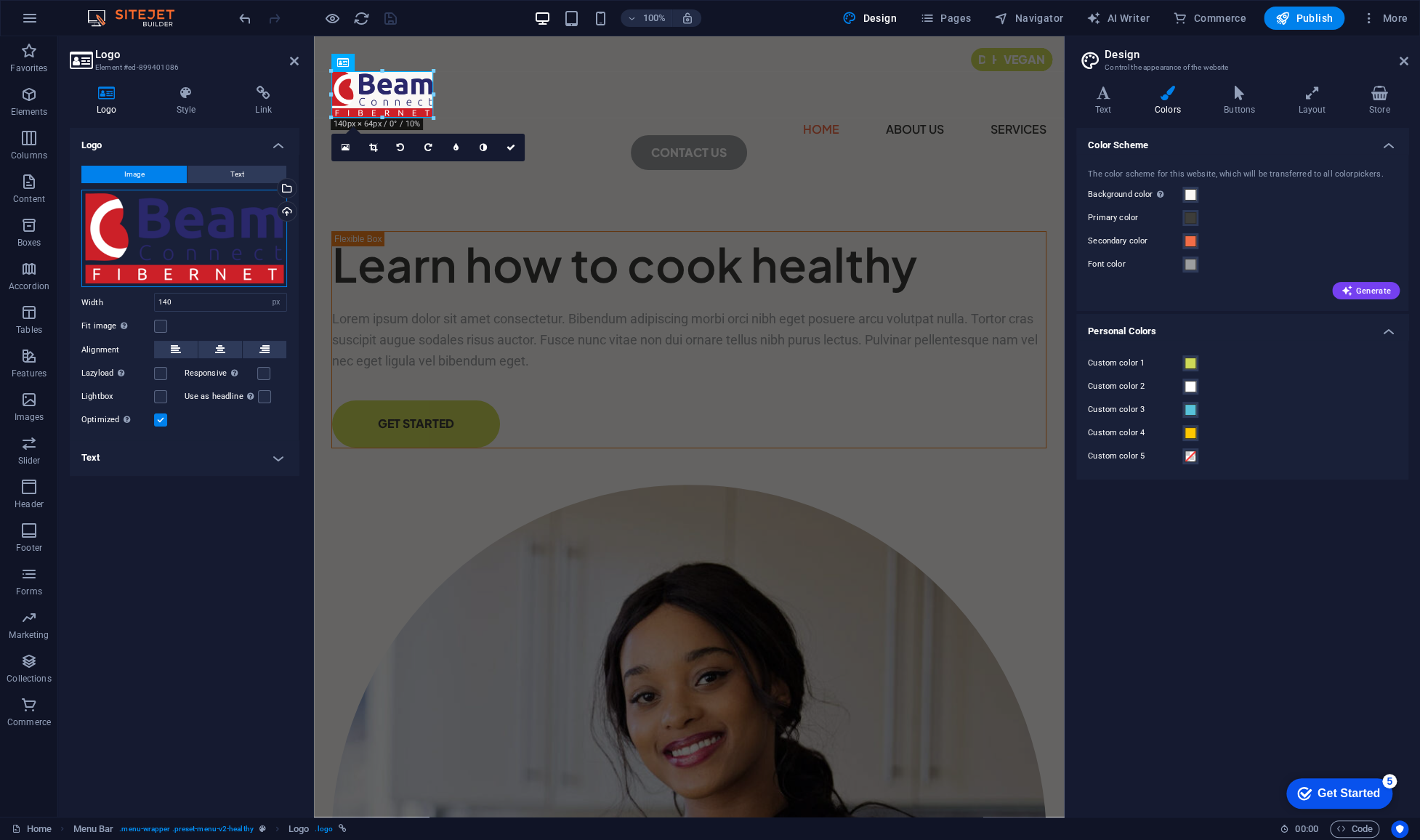
click at [192, 235] on div "Drag files here, click to choose files or select files from Files or our free s…" at bounding box center [184, 239] width 206 height 98
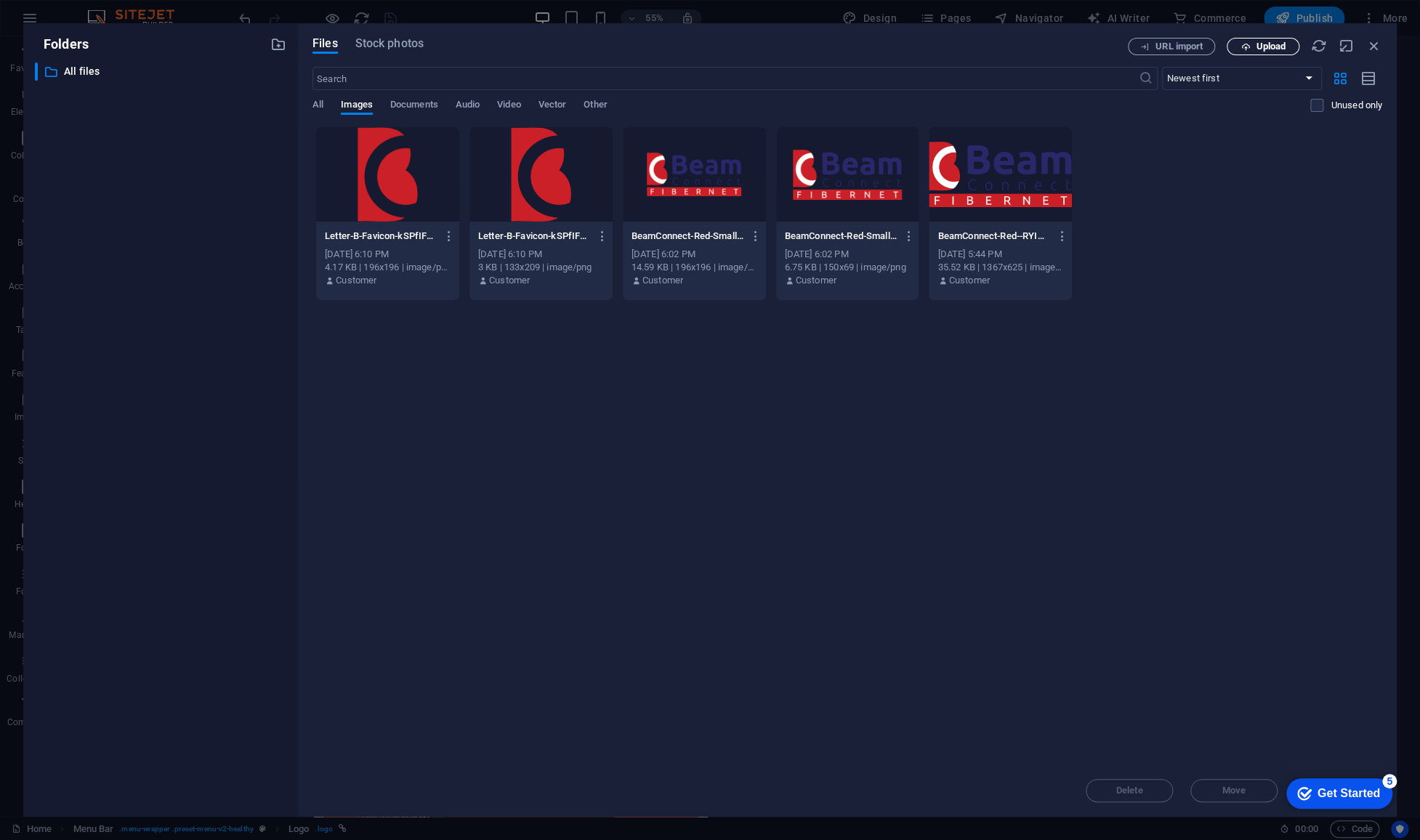
click at [1256, 46] on span "Upload" at bounding box center [1270, 46] width 30 height 9
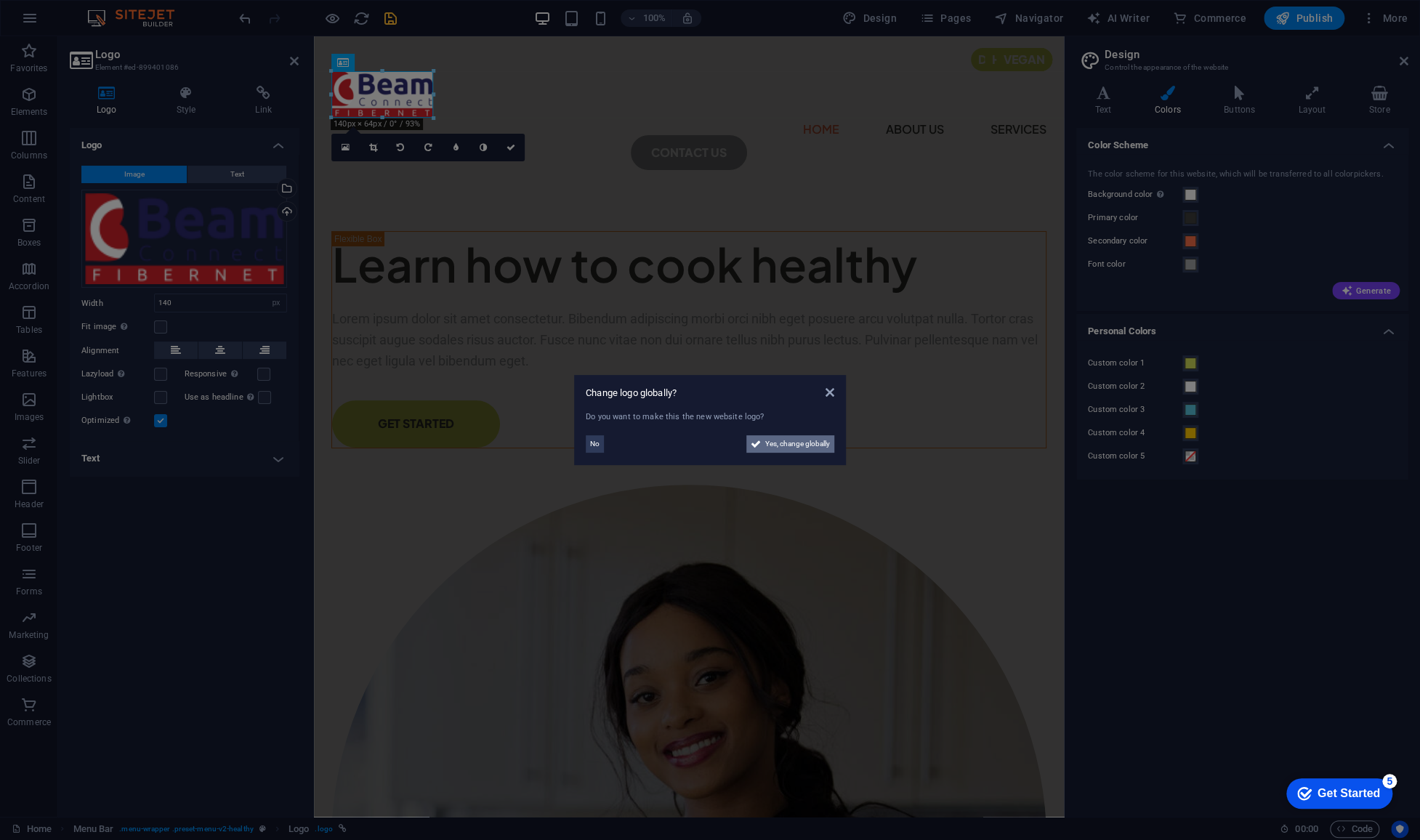
click at [785, 445] on span "Yes, change globally" at bounding box center [798, 444] width 65 height 18
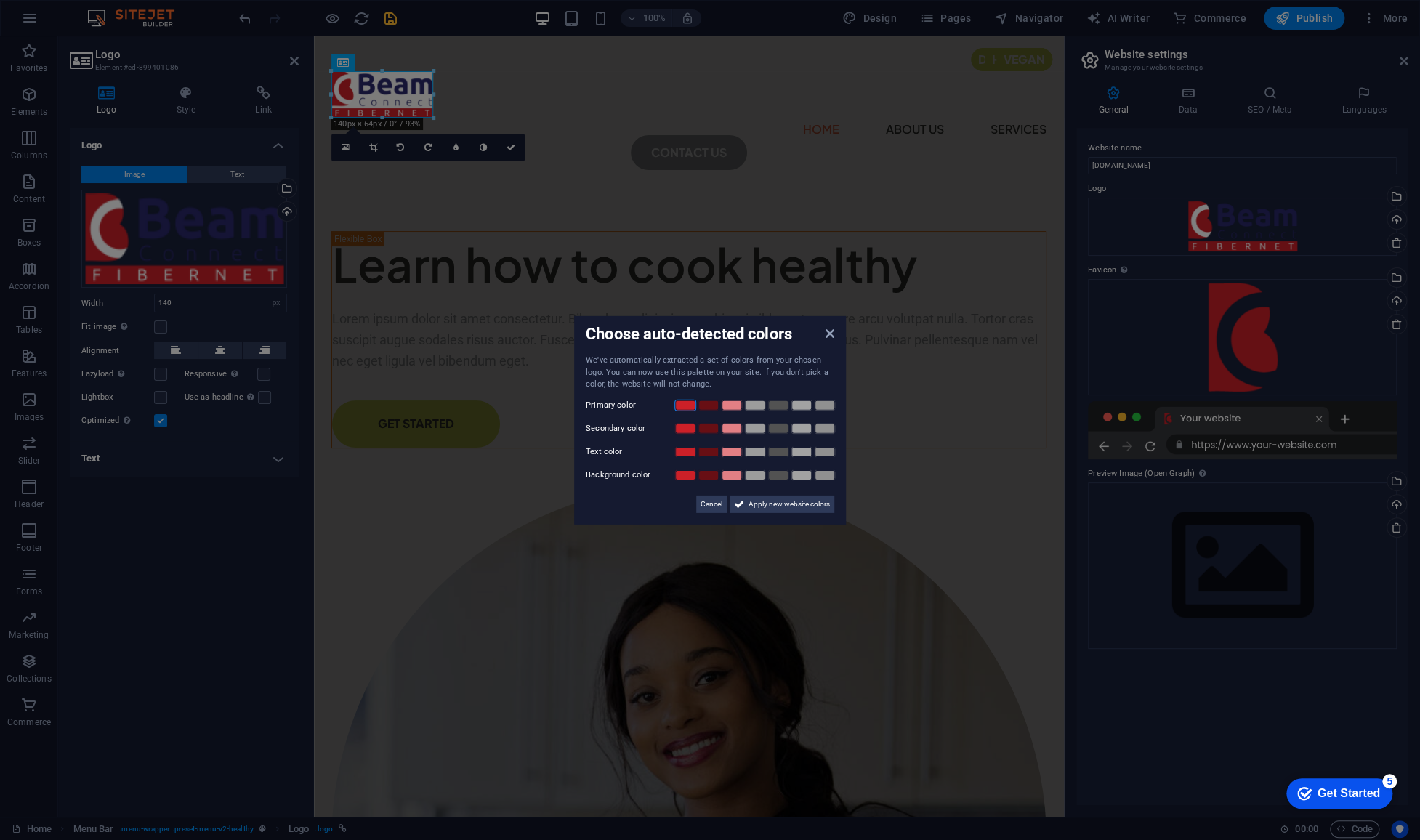
click at [683, 405] on link at bounding box center [685, 405] width 22 height 12
click at [774, 500] on span "Apply new website colors" at bounding box center [789, 504] width 82 height 18
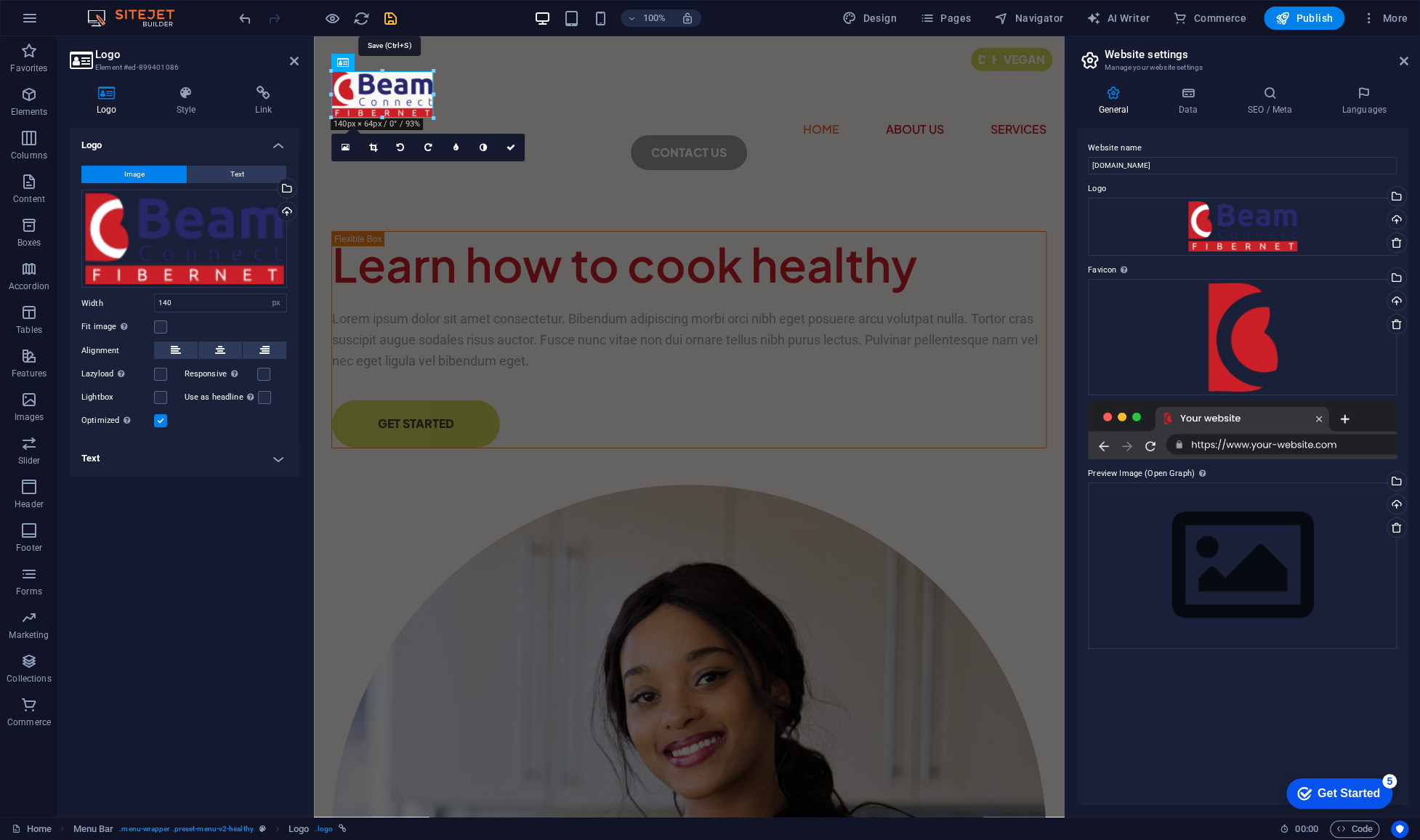
click at [387, 15] on icon "save" at bounding box center [390, 18] width 17 height 17
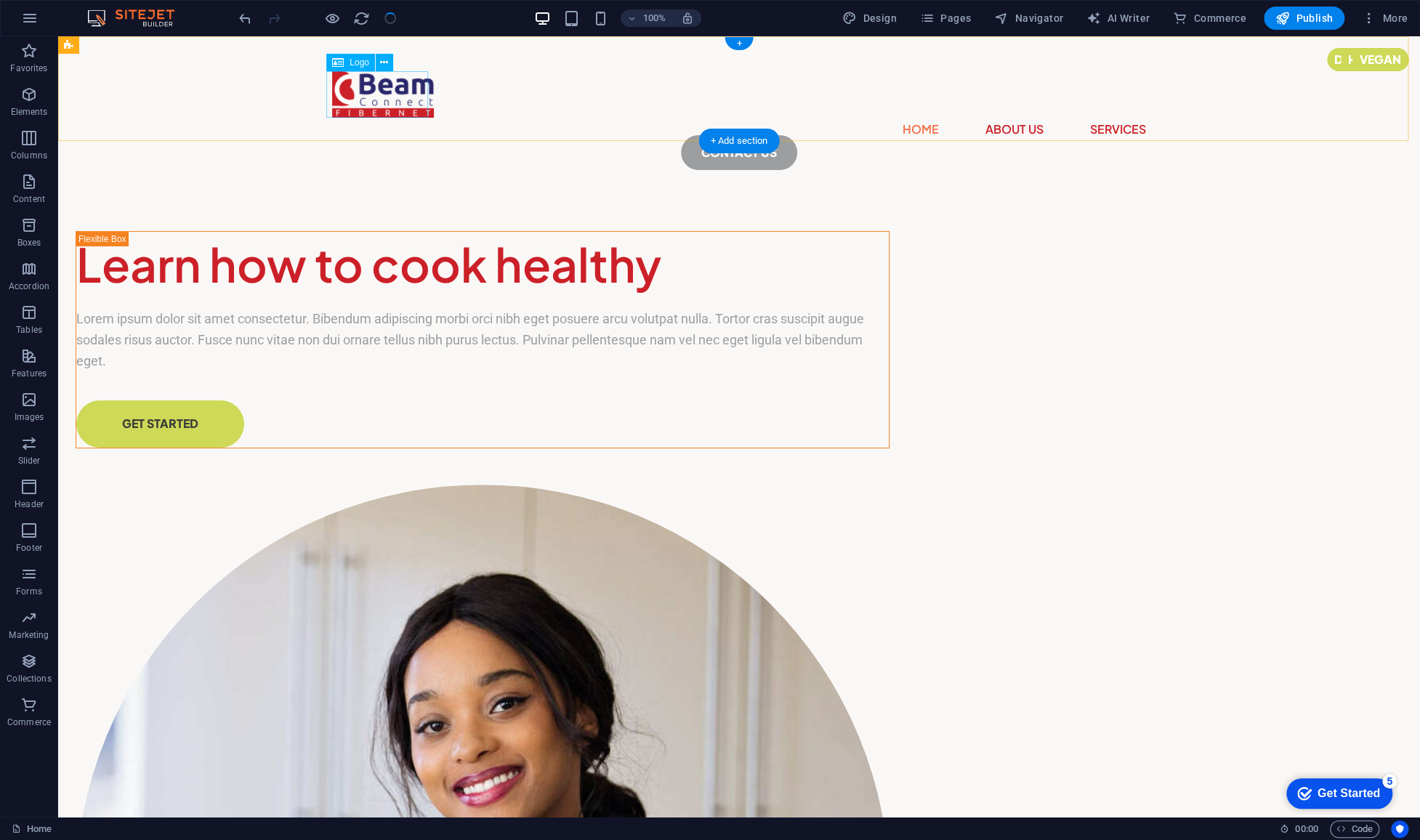
click at [399, 101] on div at bounding box center [739, 94] width 814 height 46
select select "px"
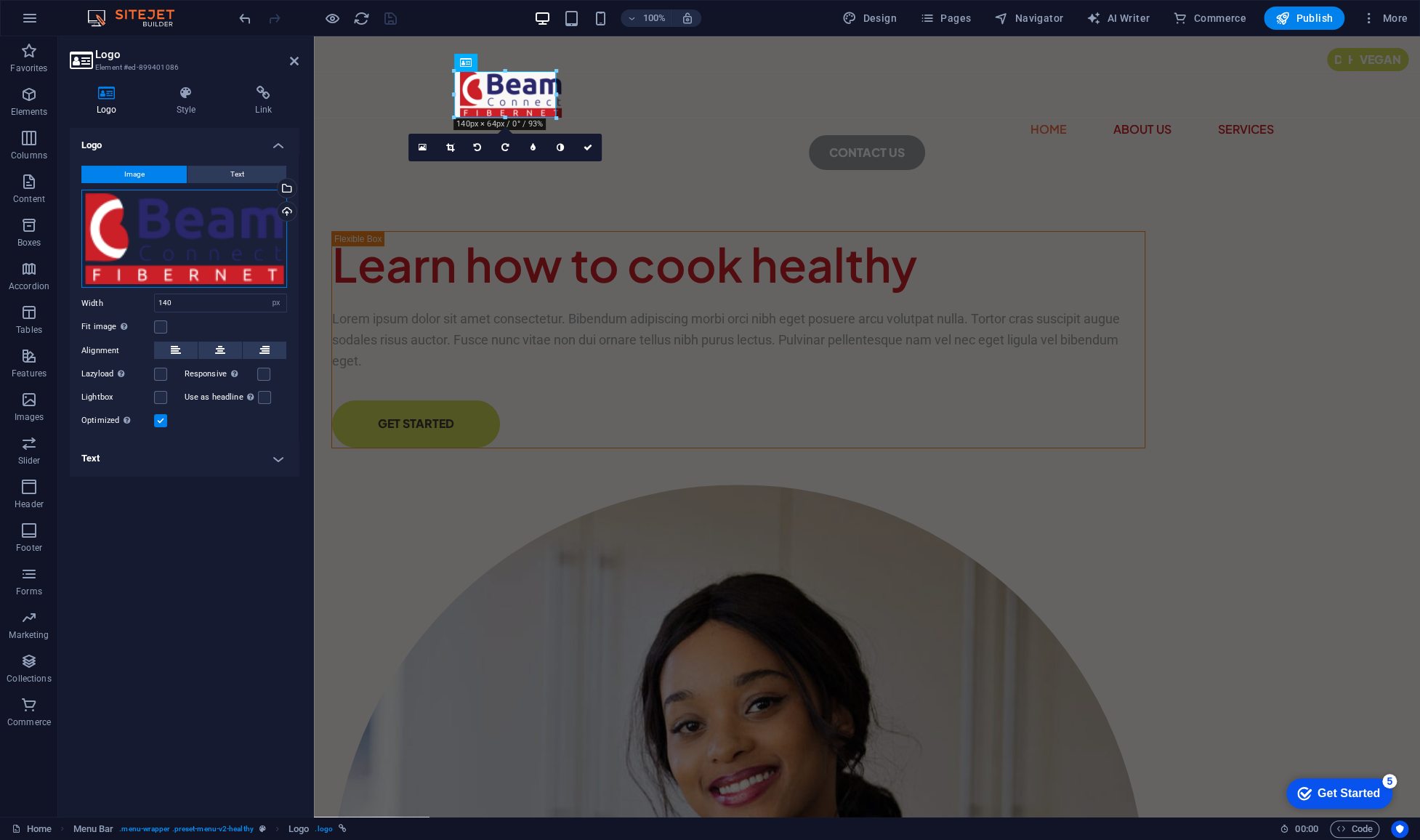
click at [217, 237] on div "Drag files here, click to choose files or select files from Files or our free s…" at bounding box center [184, 239] width 206 height 99
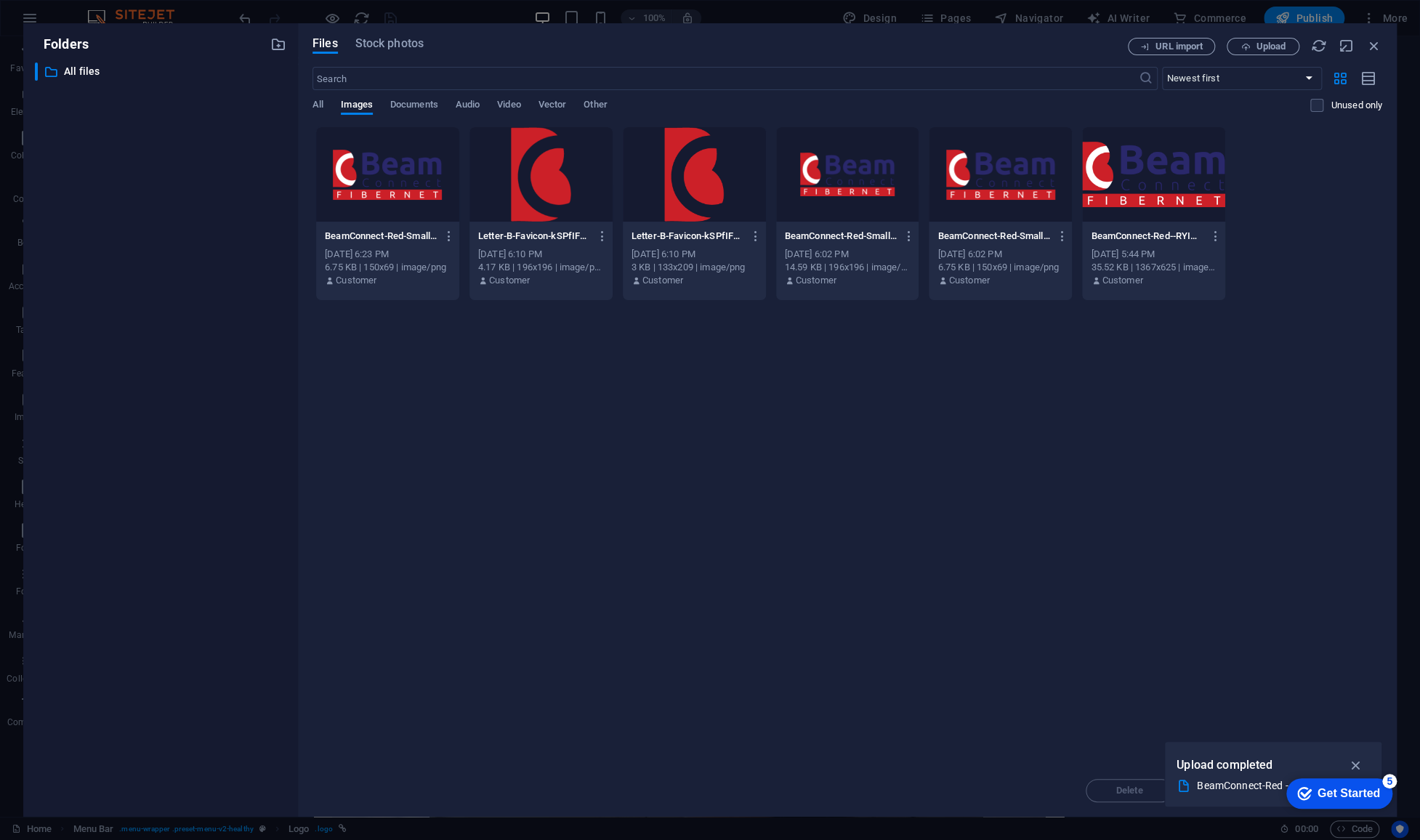
click at [1150, 239] on p "BeamConnect-Red--RYIMnPm_txAjgU7vHIwCQ.png" at bounding box center [1147, 236] width 112 height 13
click at [1175, 216] on div "1" at bounding box center [1153, 174] width 143 height 95
click at [1175, 216] on div at bounding box center [1153, 174] width 143 height 95
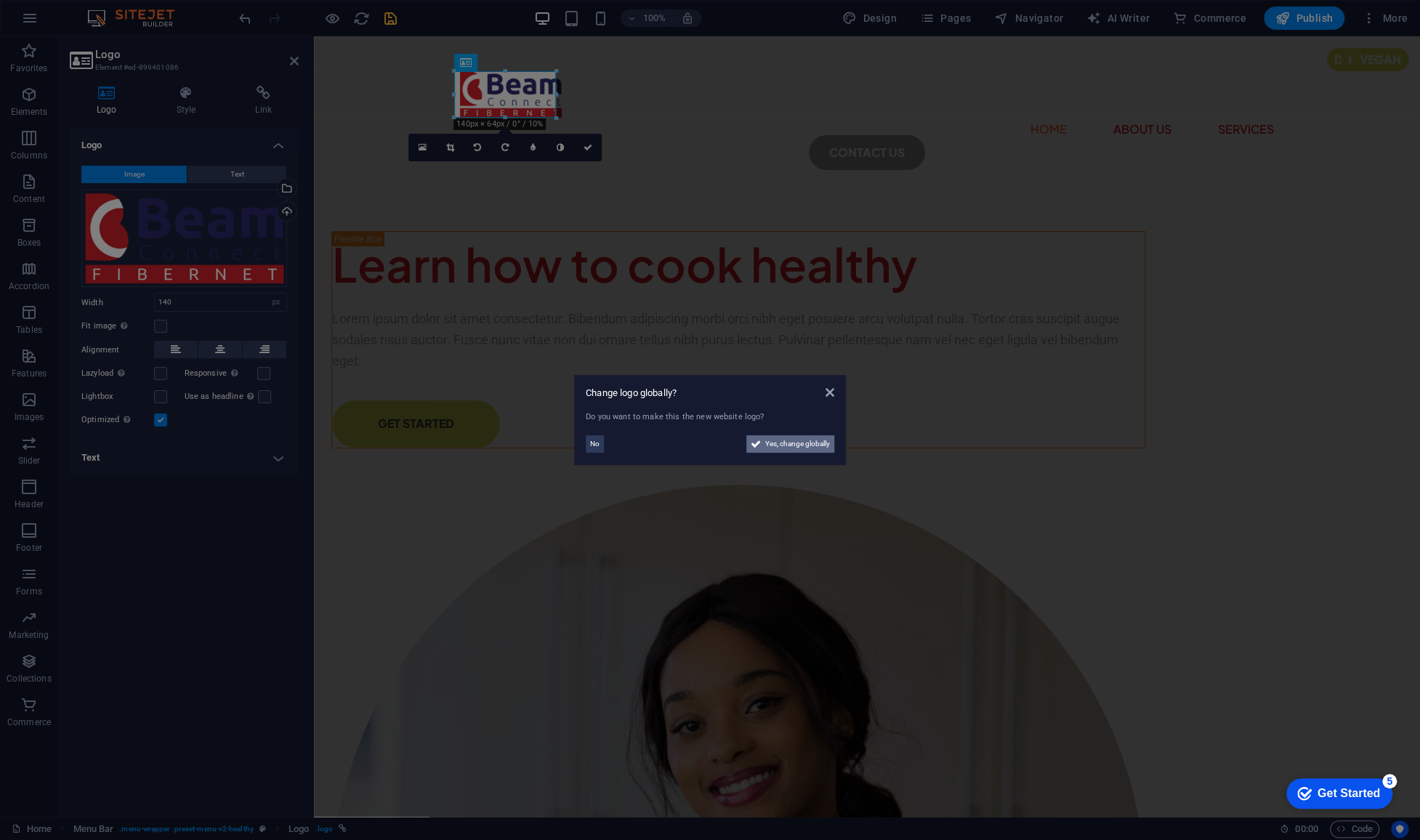
click at [785, 442] on span "Yes, change globally" at bounding box center [798, 444] width 65 height 18
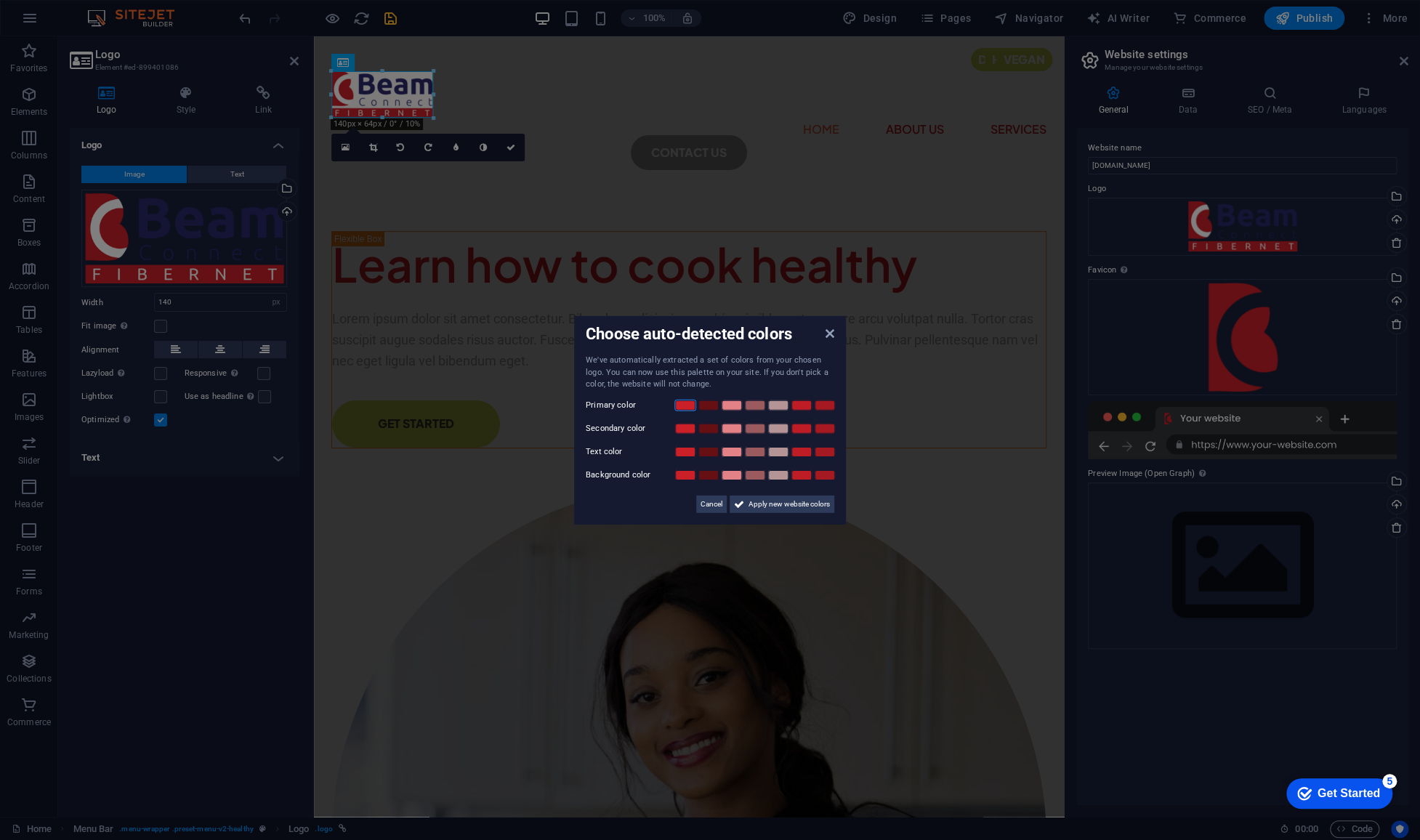
click at [685, 402] on link at bounding box center [685, 405] width 22 height 12
click at [776, 502] on span "Apply new website colors" at bounding box center [789, 504] width 82 height 18
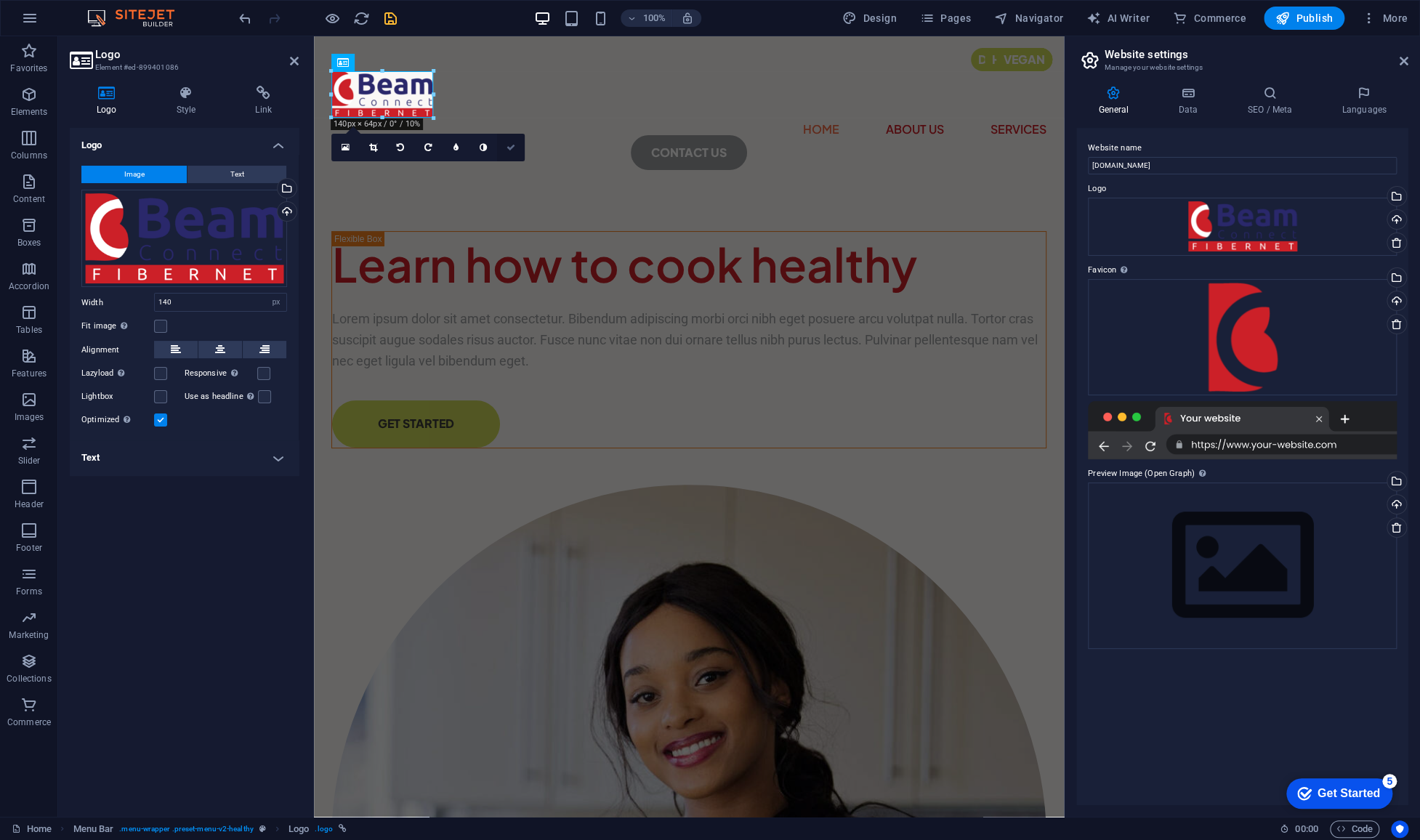
click at [514, 151] on link at bounding box center [511, 148] width 28 height 28
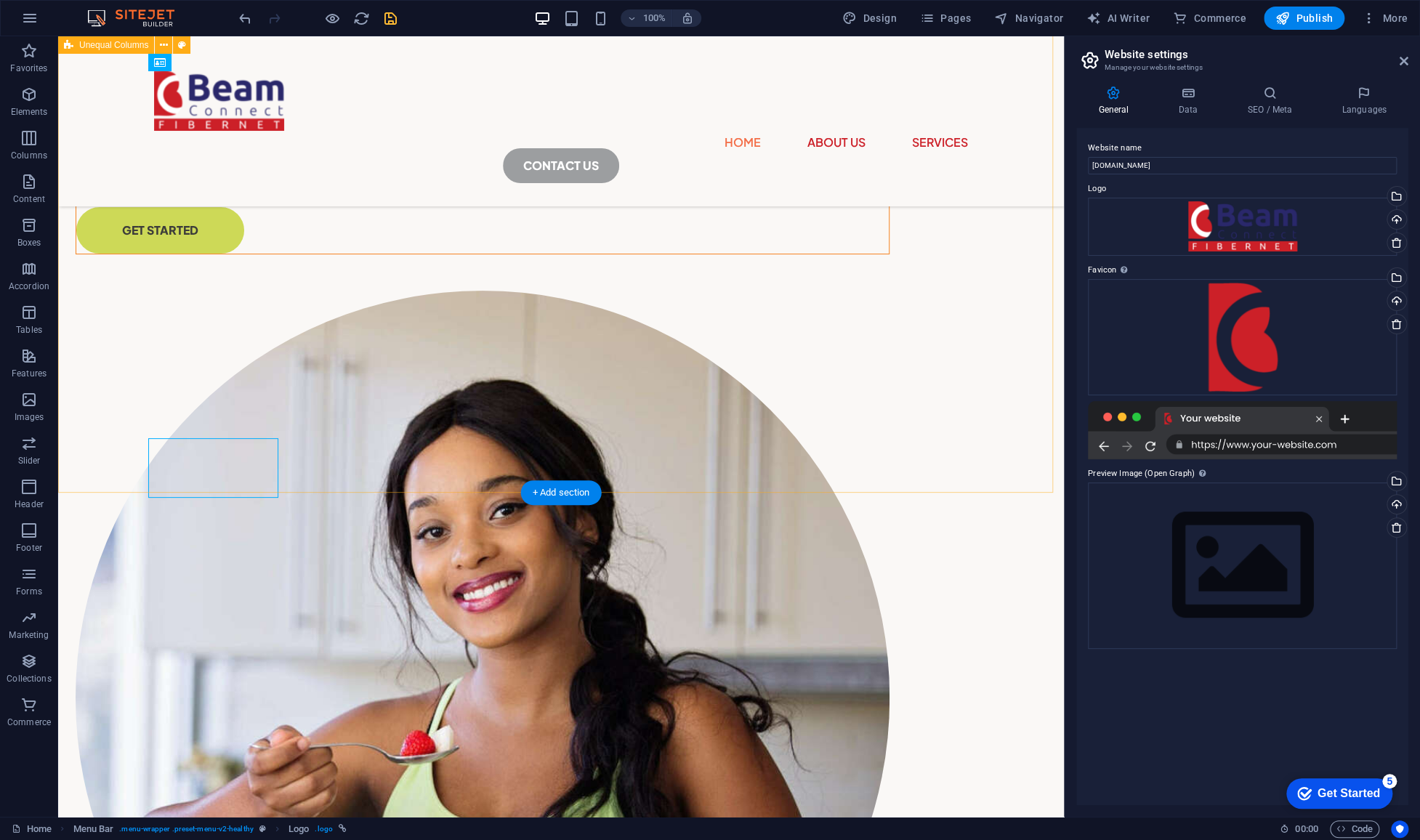
scroll to position [340, 0]
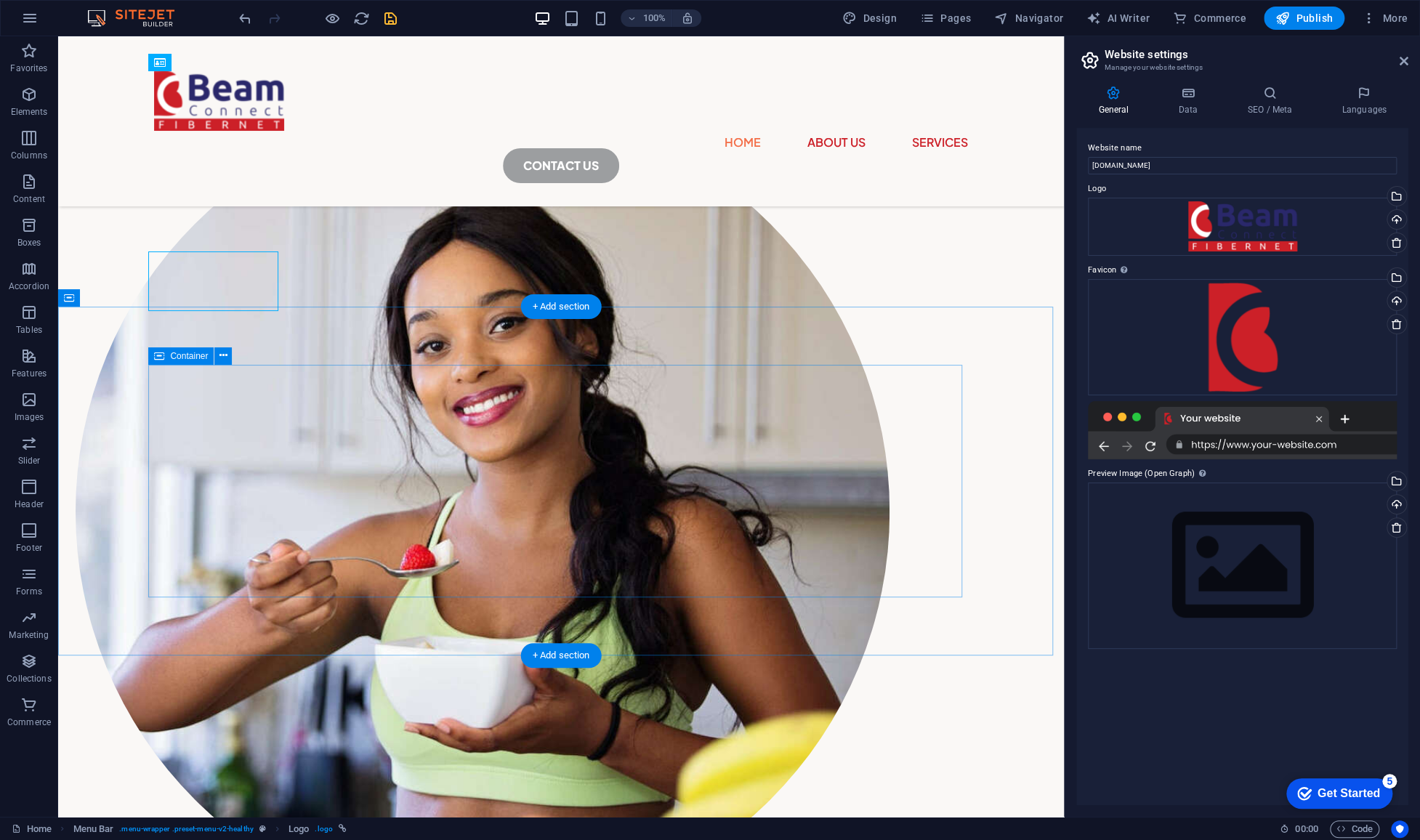
click at [195, 354] on span "Container" at bounding box center [188, 356] width 37 height 9
click at [220, 359] on icon at bounding box center [223, 355] width 8 height 15
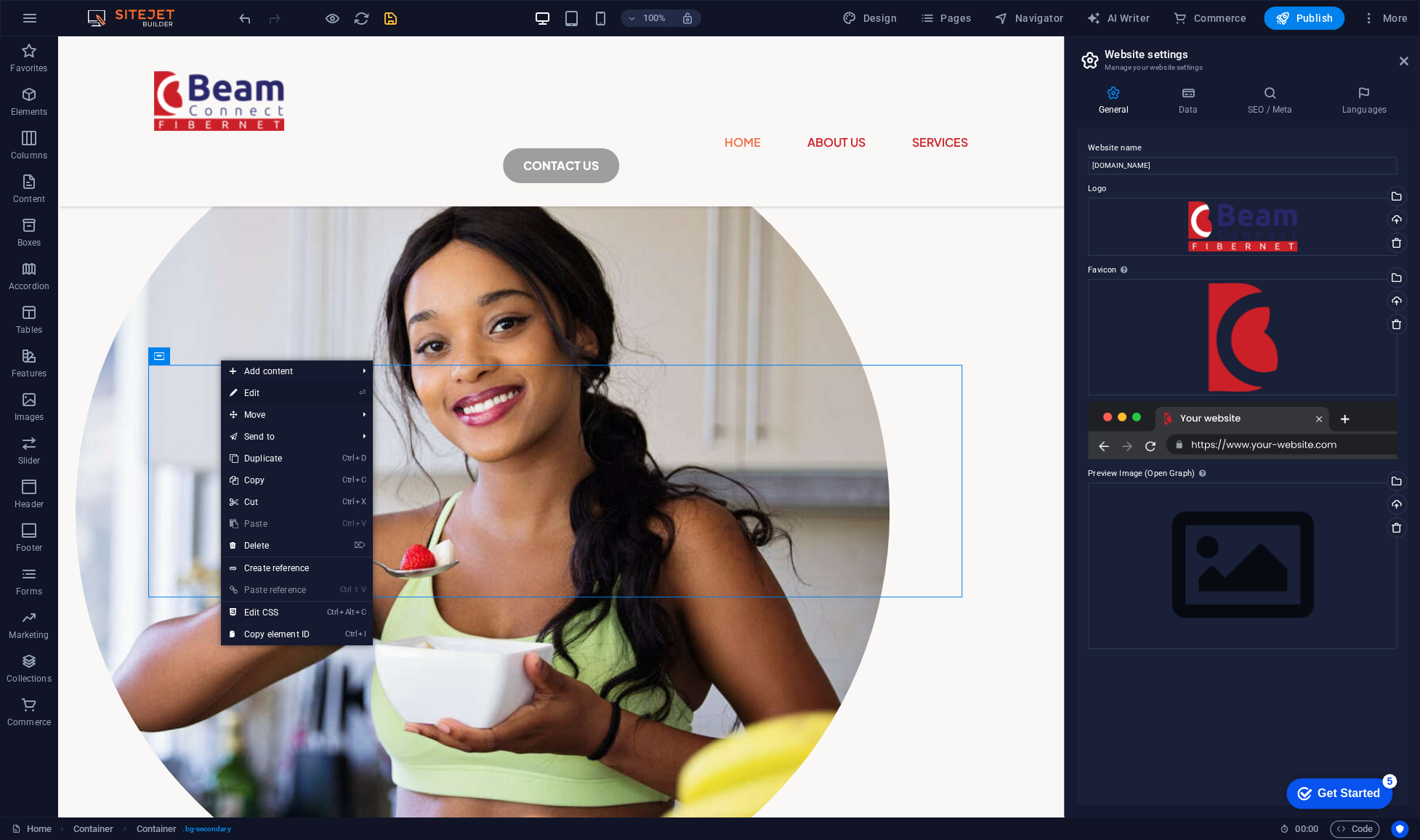
click at [252, 391] on link "⏎ Edit" at bounding box center [270, 393] width 98 height 22
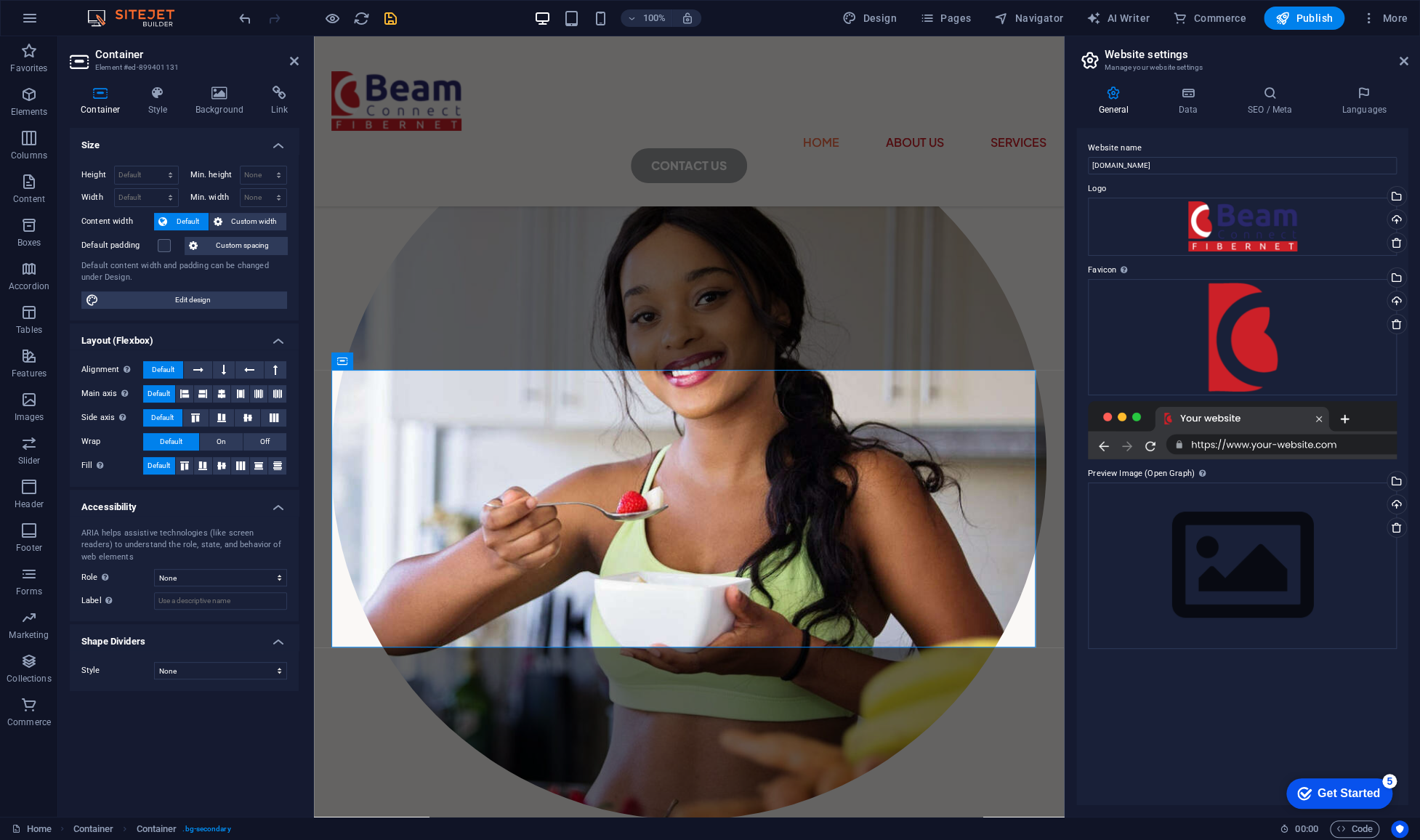
scroll to position [303, 0]
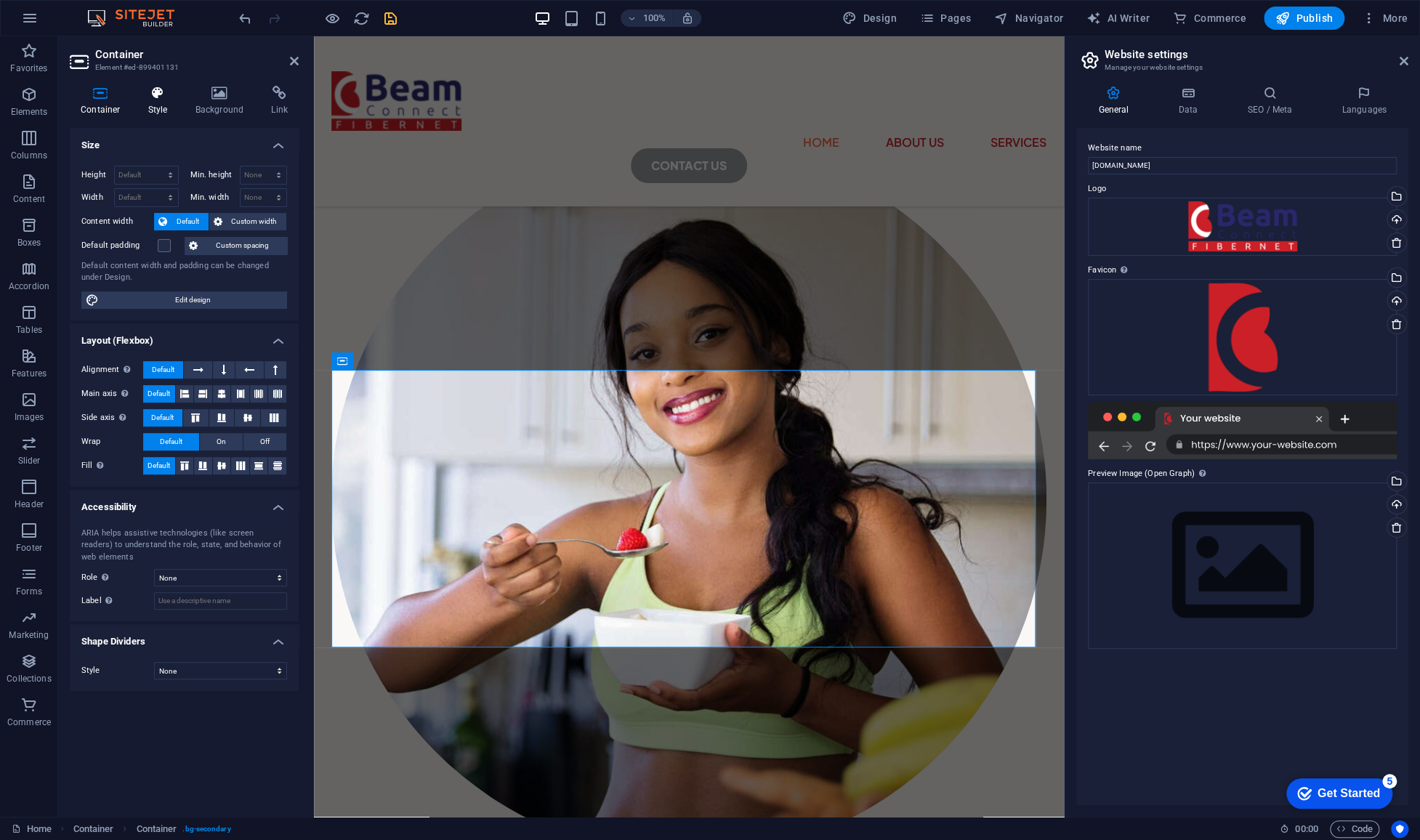
click at [160, 109] on h4 "Style" at bounding box center [161, 101] width 47 height 31
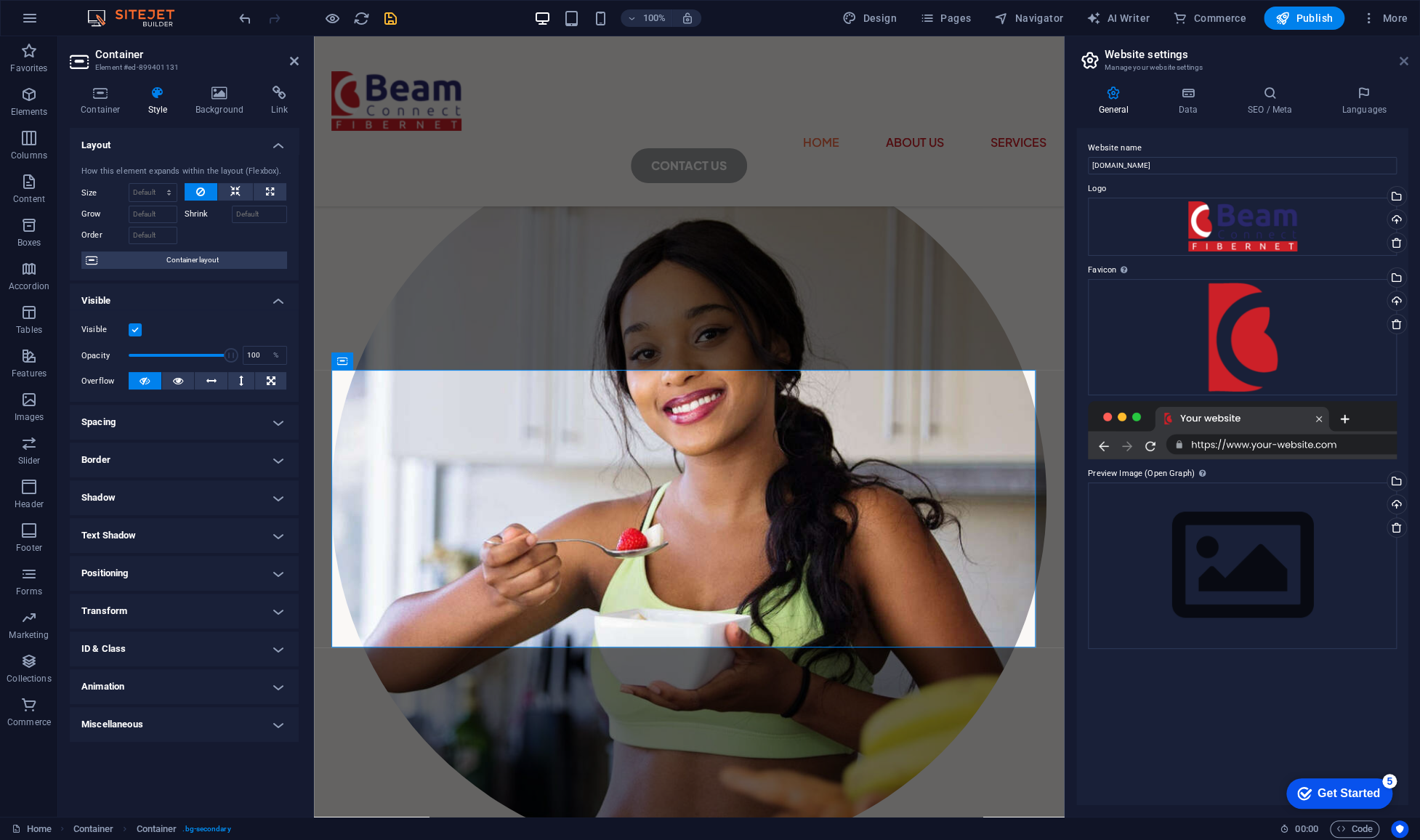
click at [1405, 60] on icon at bounding box center [1404, 61] width 9 height 12
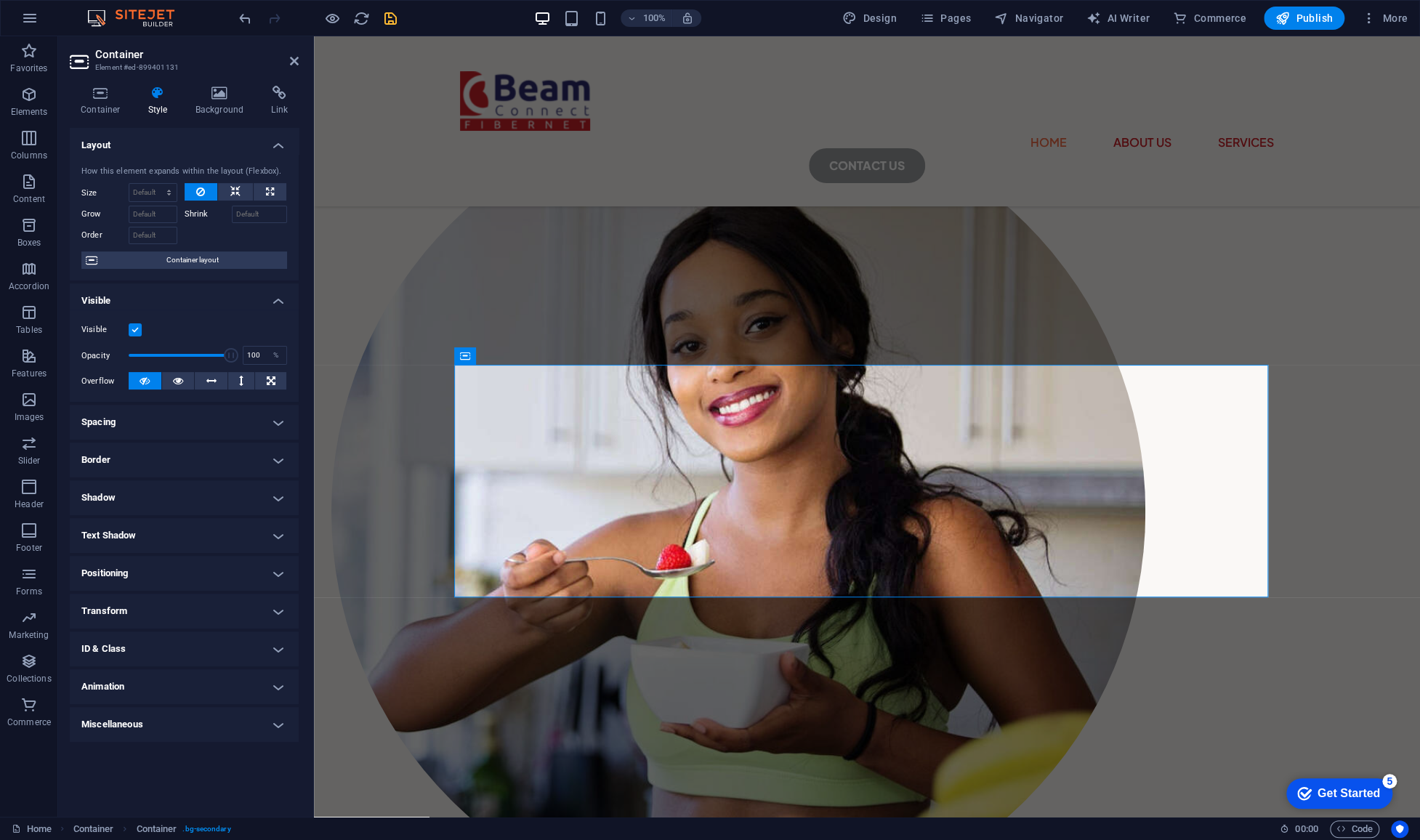
click at [161, 99] on icon at bounding box center [158, 93] width 41 height 15
click at [225, 97] on icon at bounding box center [220, 93] width 71 height 15
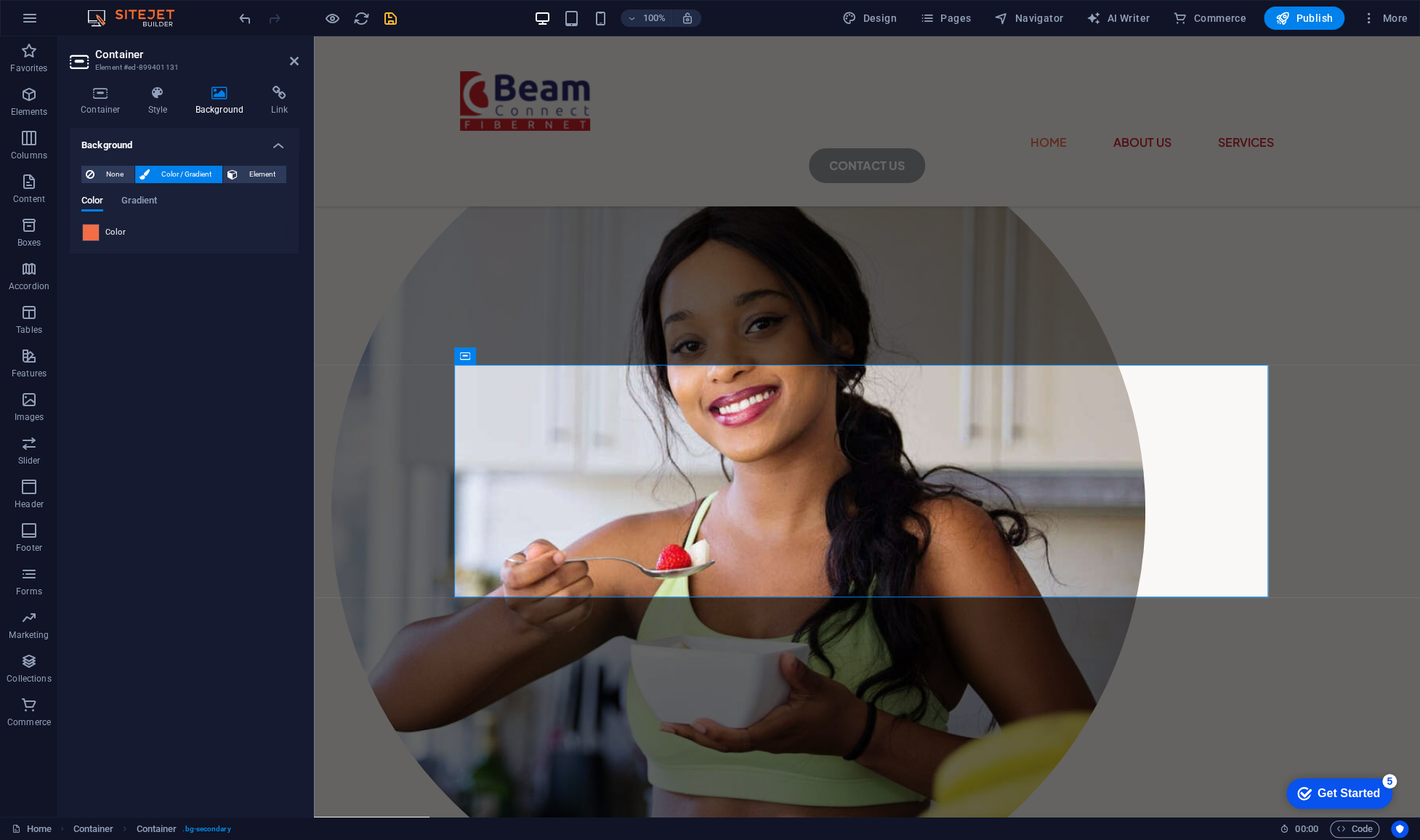
click at [91, 230] on span at bounding box center [91, 233] width 16 height 16
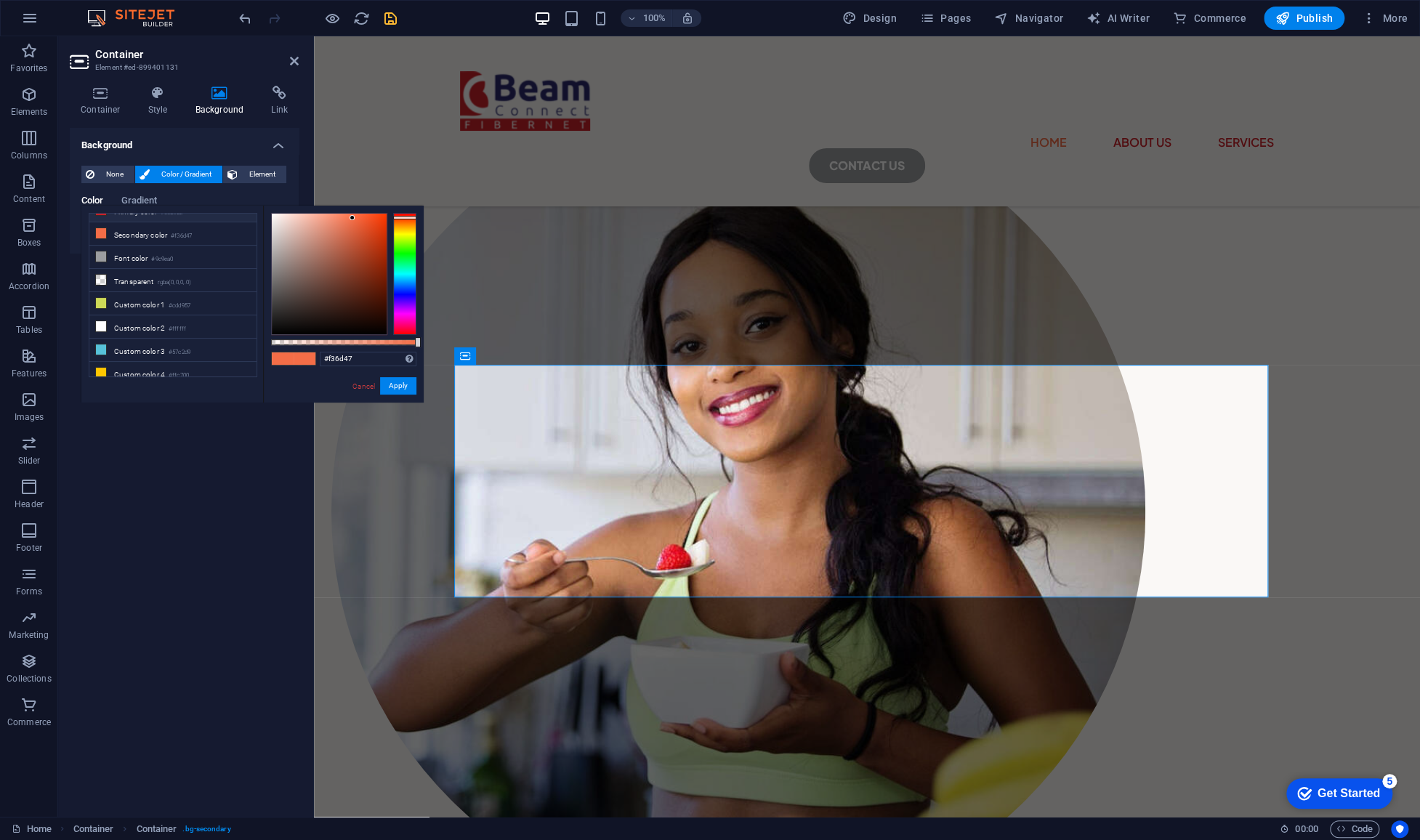
scroll to position [0, 0]
click at [137, 247] on li "Primary color #cc2028" at bounding box center [173, 248] width 167 height 23
type input "#cc2028"
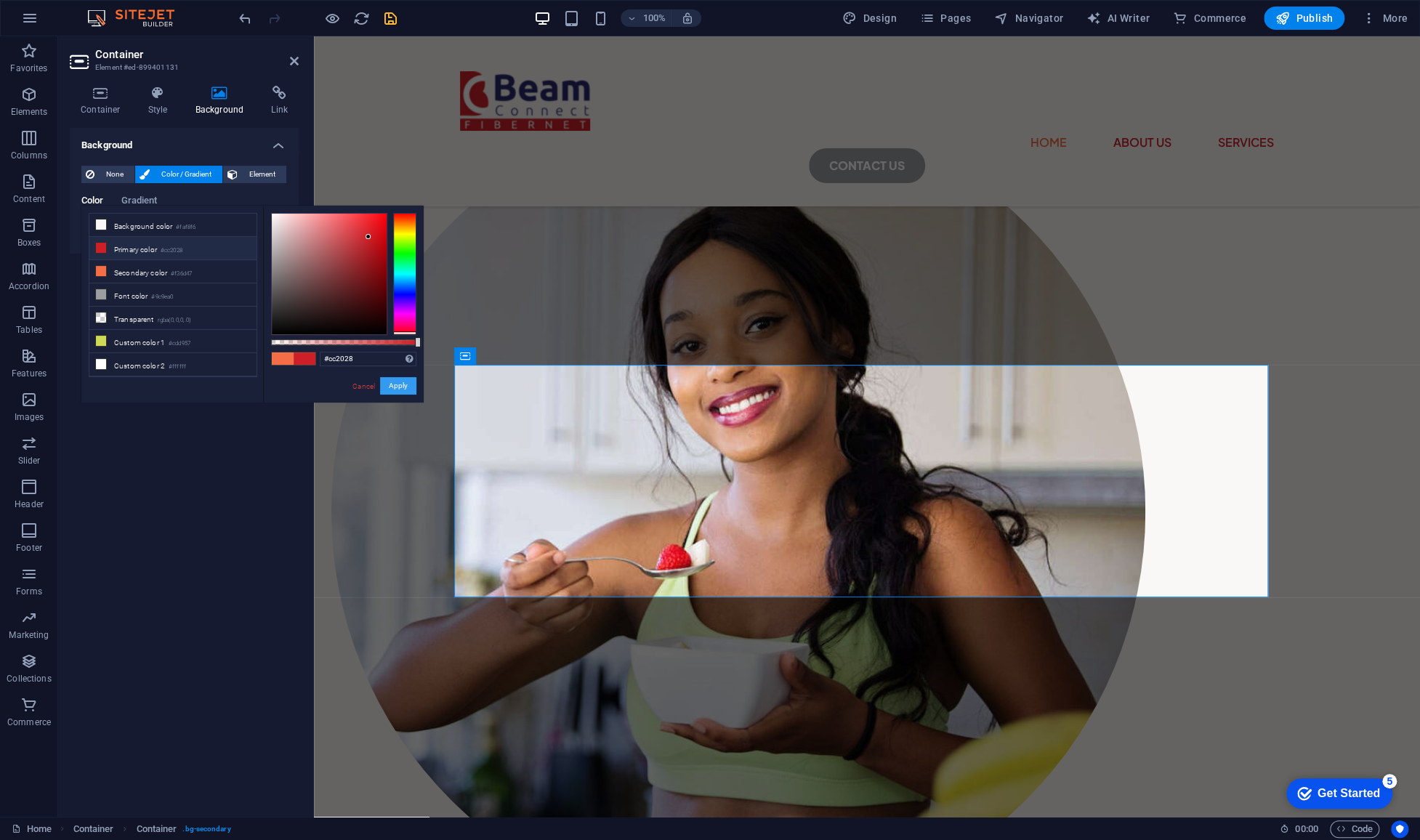
click at [389, 384] on button "Apply" at bounding box center [397, 385] width 36 height 18
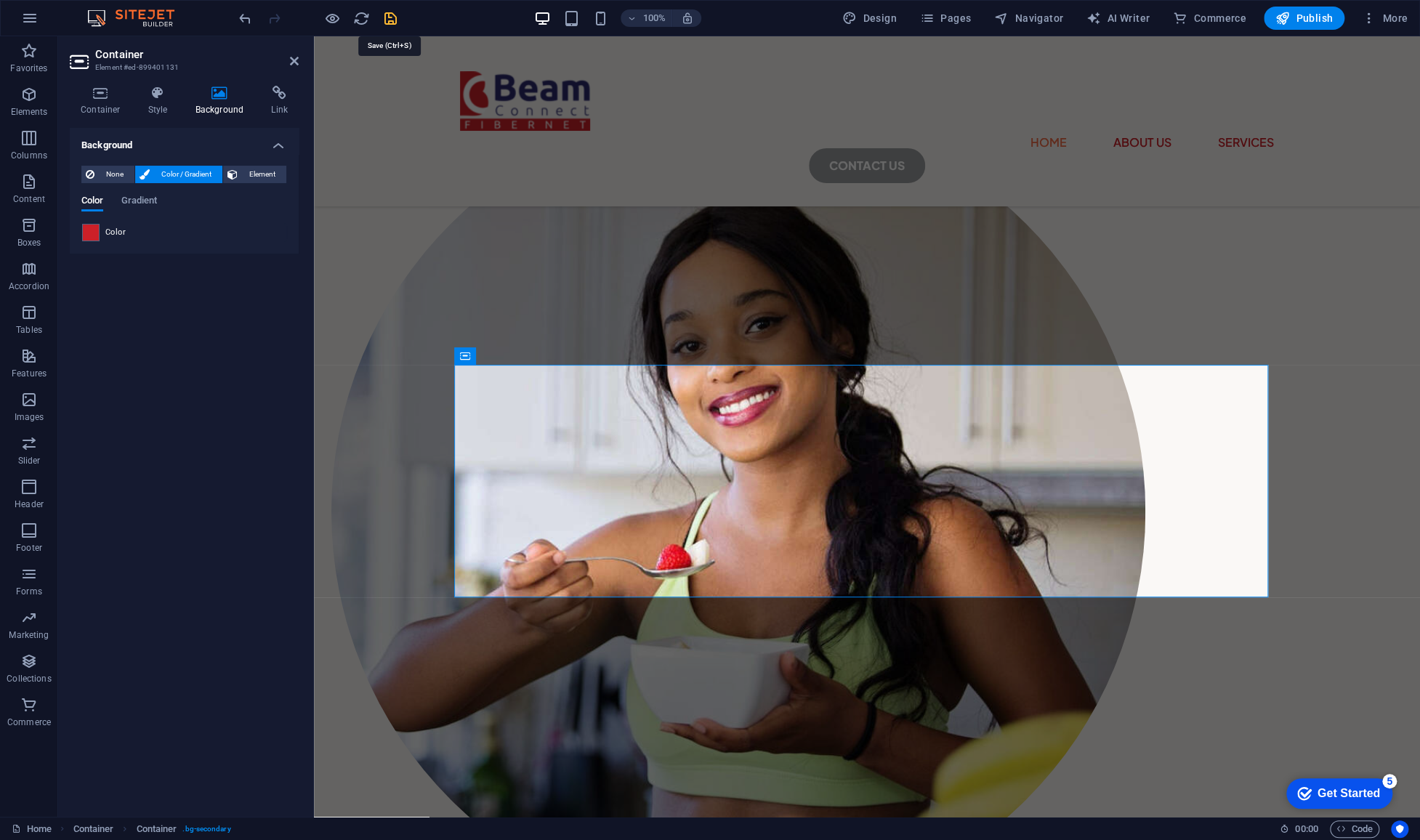
click at [388, 18] on icon "save" at bounding box center [390, 18] width 17 height 17
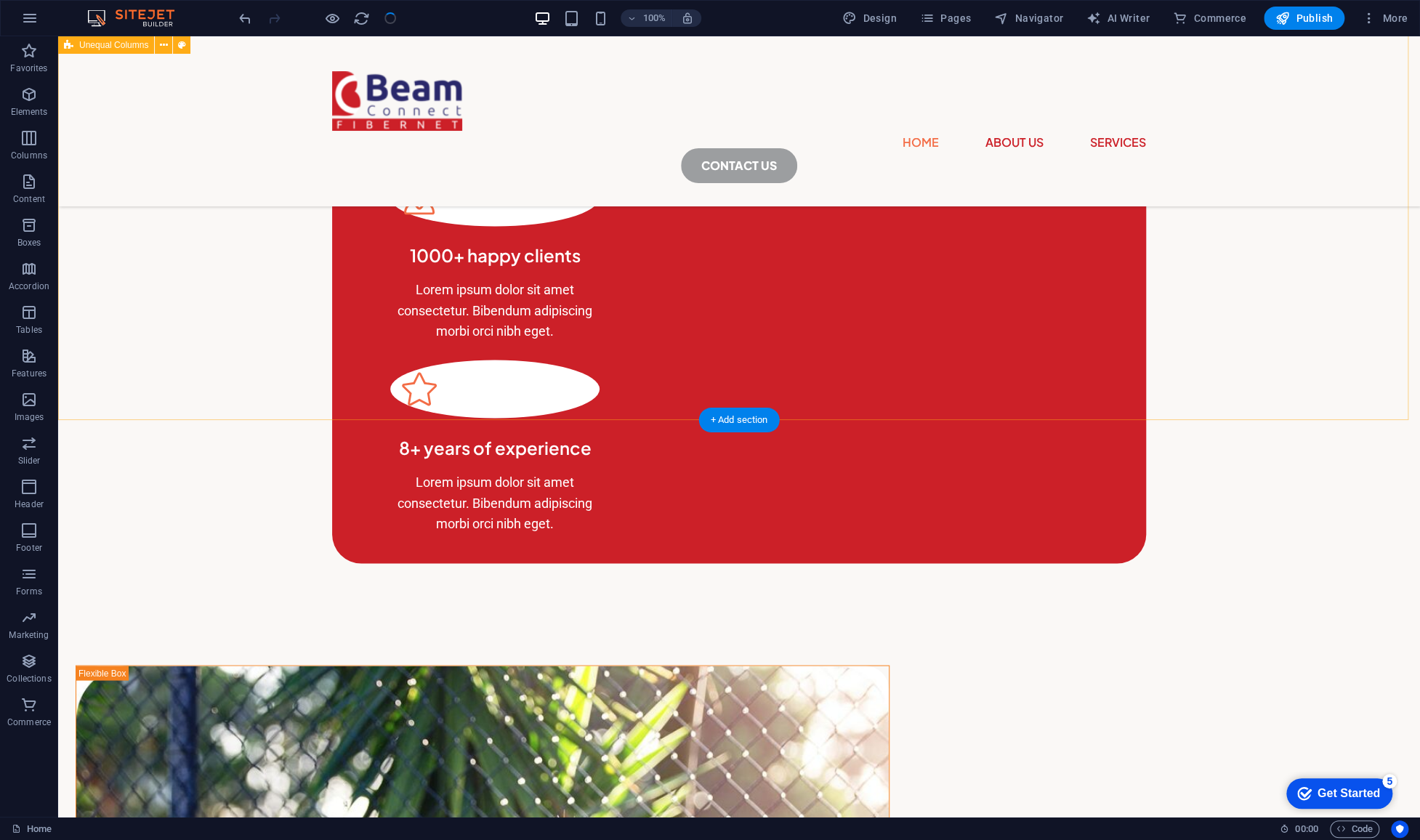
scroll to position [1572, 0]
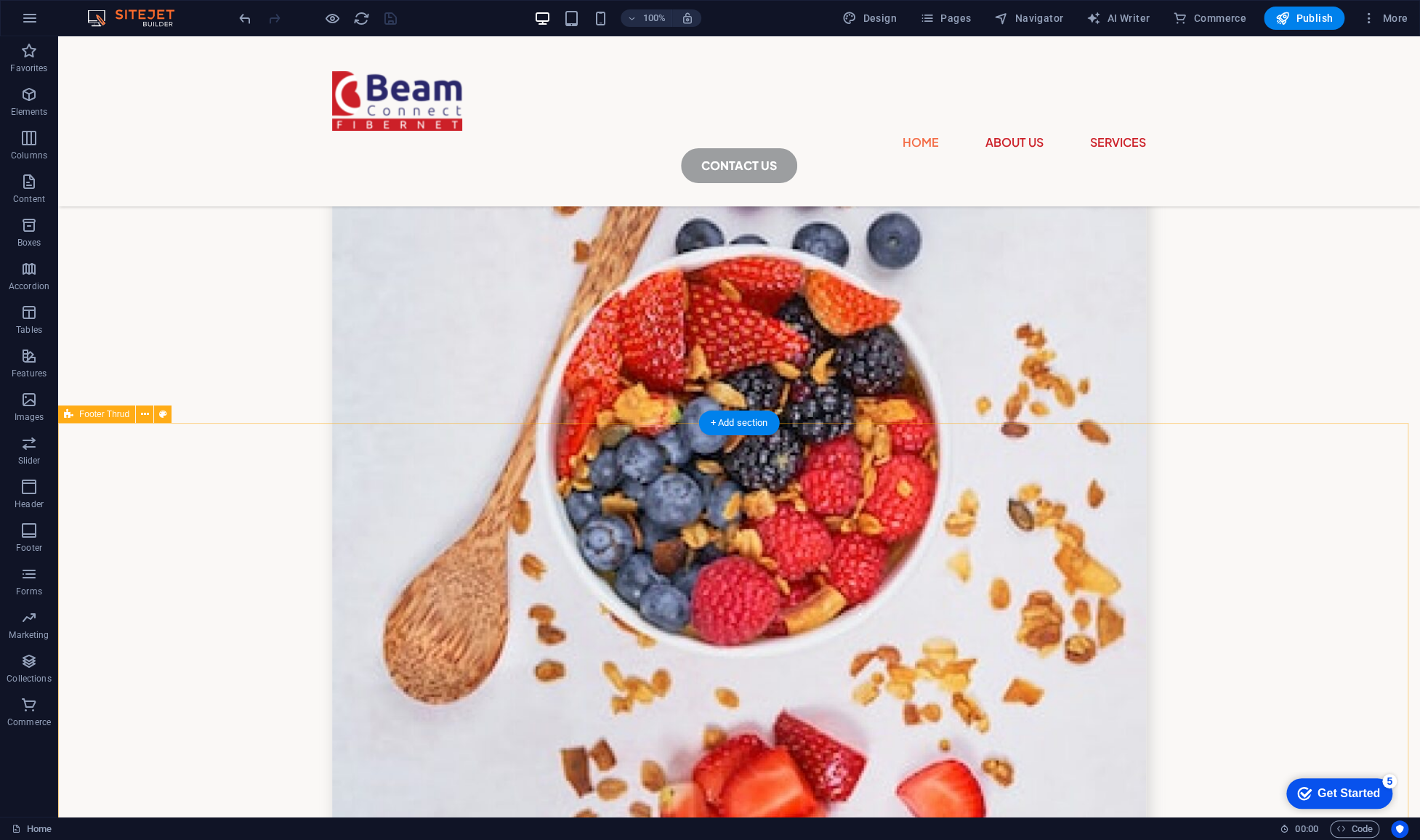
scroll to position [4626, 0]
click at [166, 410] on icon at bounding box center [163, 412] width 8 height 15
select select "rem"
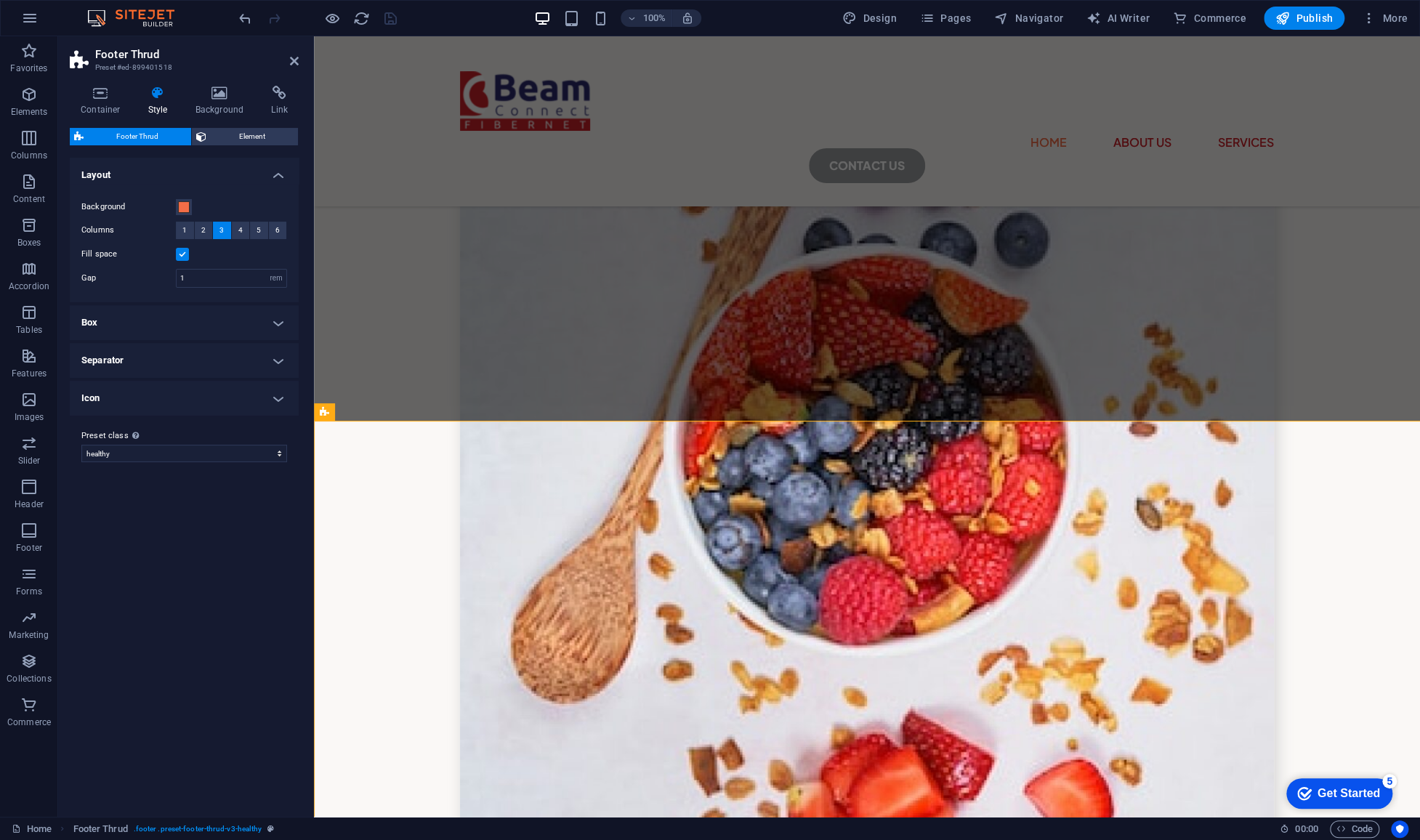
scroll to position [4647, 0]
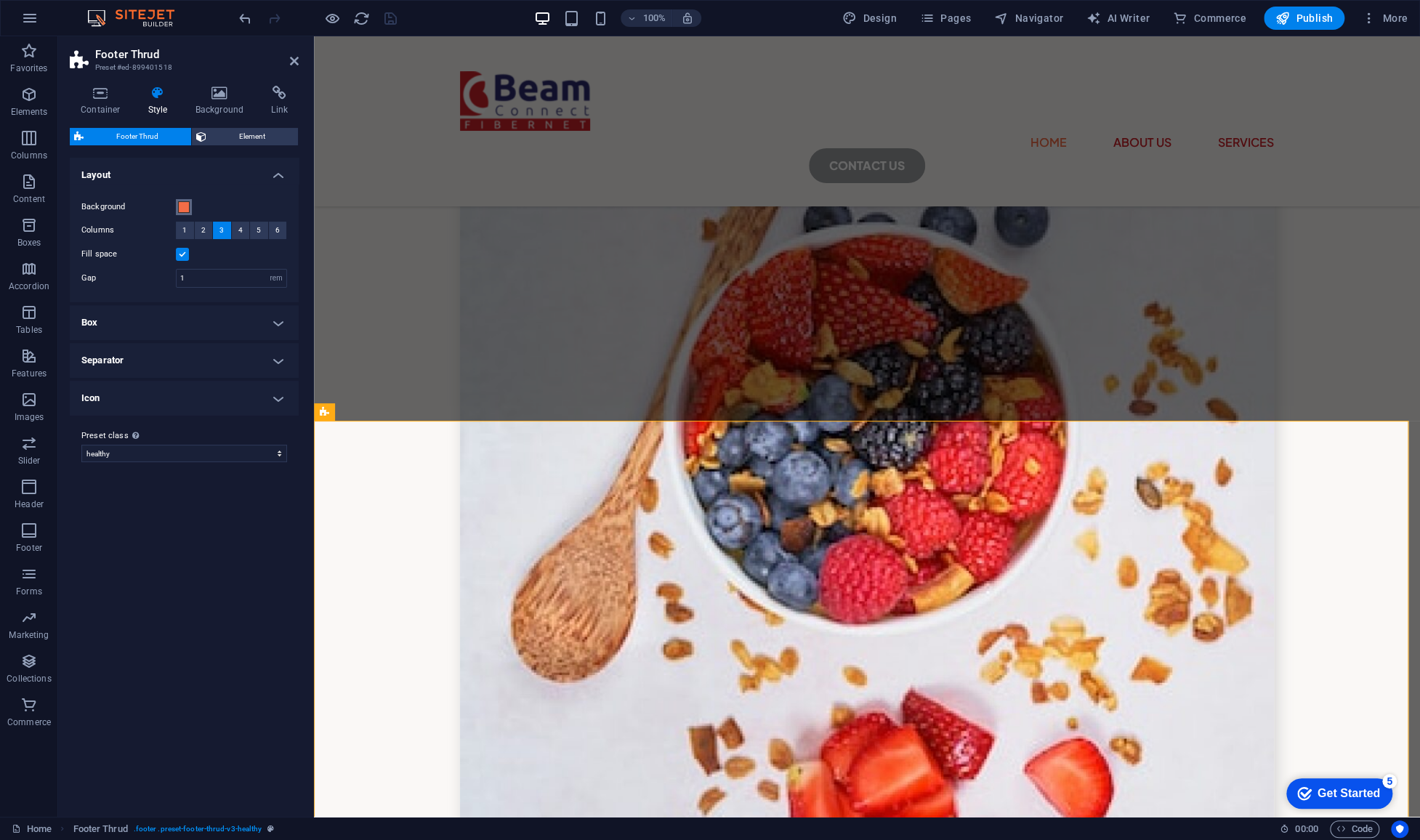
click at [186, 211] on span at bounding box center [184, 207] width 12 height 12
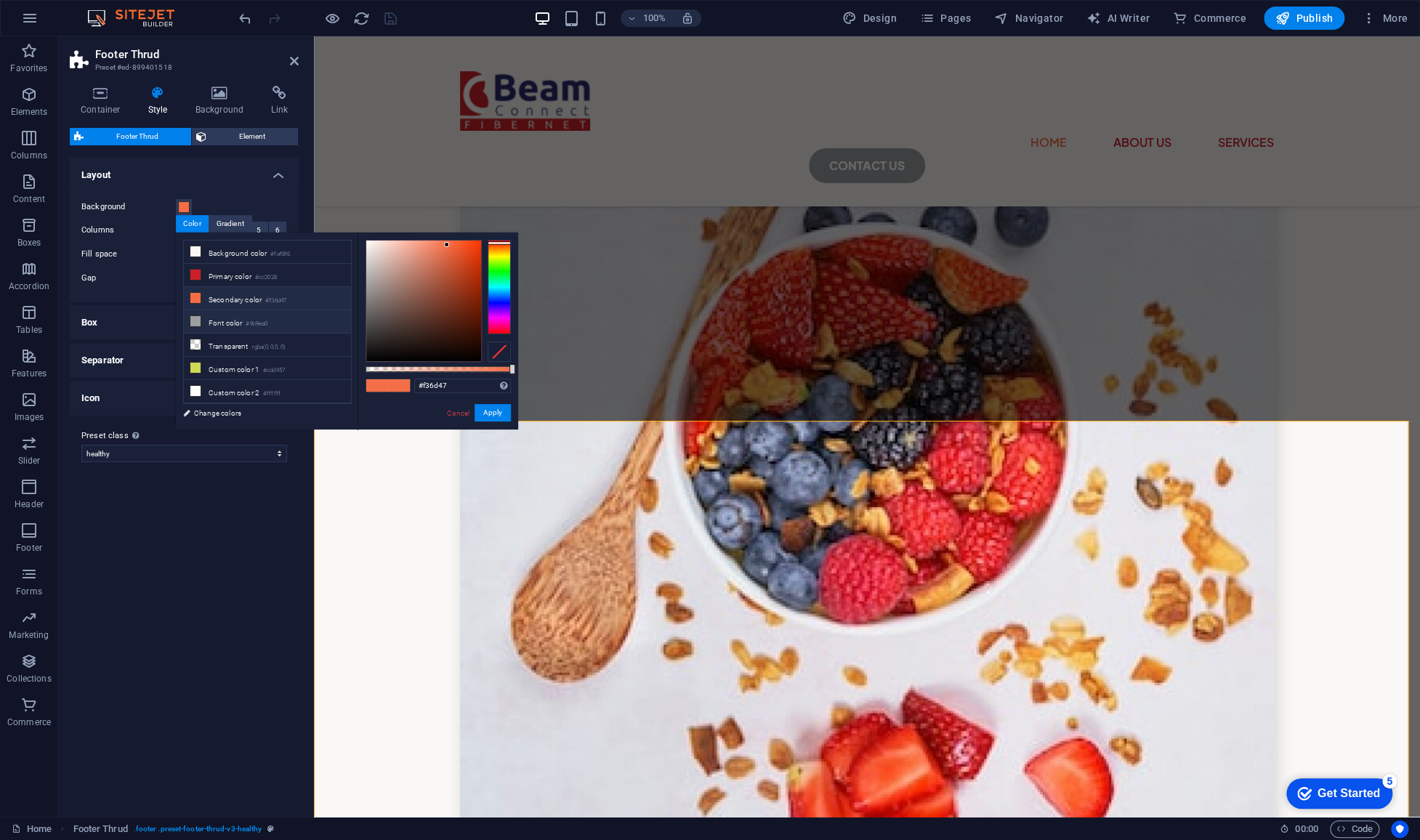
click at [237, 319] on li "Font color #9c9ea0" at bounding box center [267, 322] width 167 height 23
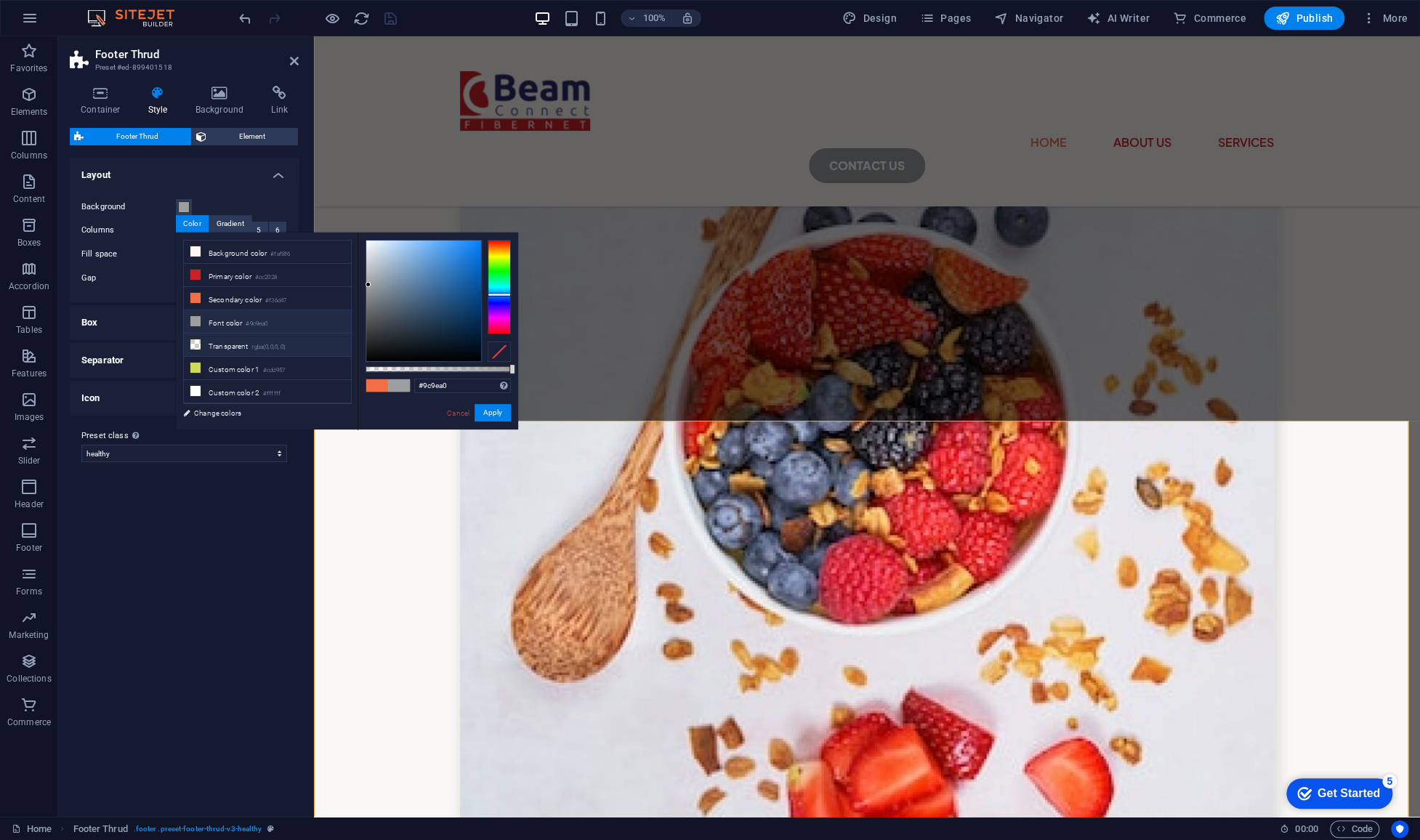
scroll to position [37, 0]
click at [256, 350] on li "Custom color 2 #ffffff" at bounding box center [267, 354] width 167 height 23
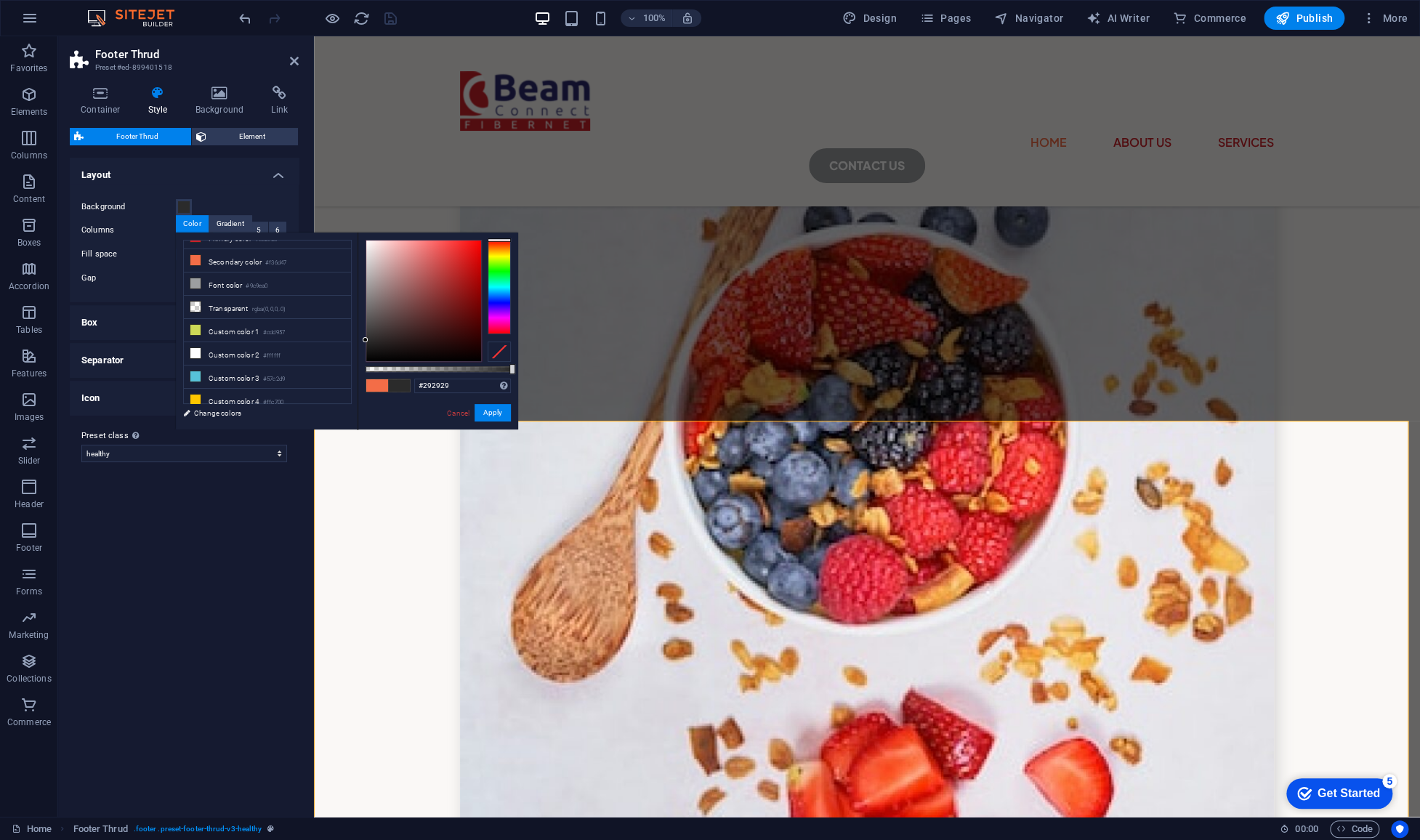
type input "#282828"
drag, startPoint x: 393, startPoint y: 317, endPoint x: 353, endPoint y: 341, distance: 46.6
click at [353, 341] on div "less Background color #faf8f6 Primary color #cc2028 Secondary color #f36d47 Fon…" at bounding box center [347, 331] width 342 height 197
click at [489, 414] on button "Apply" at bounding box center [492, 413] width 36 height 18
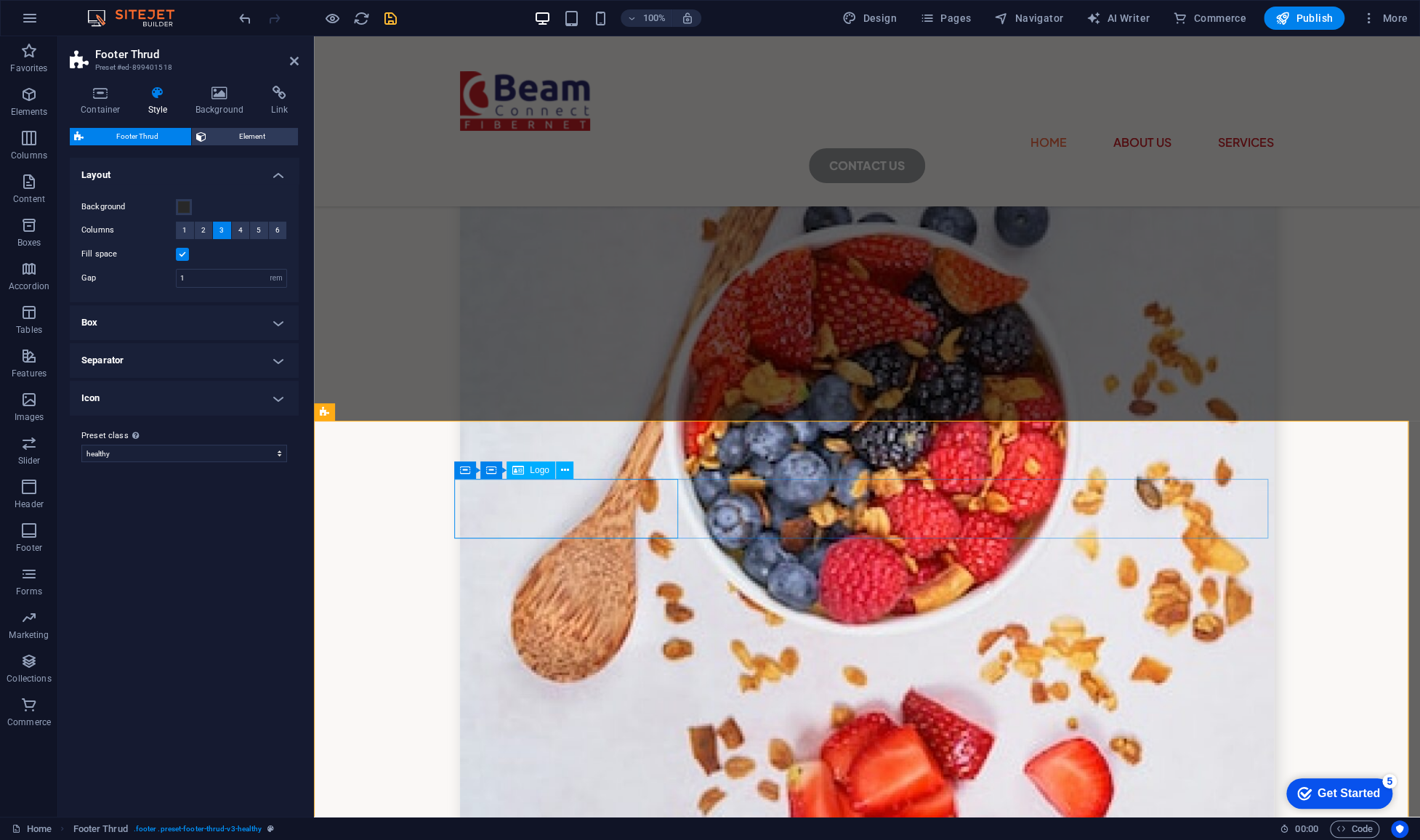
select select "px"
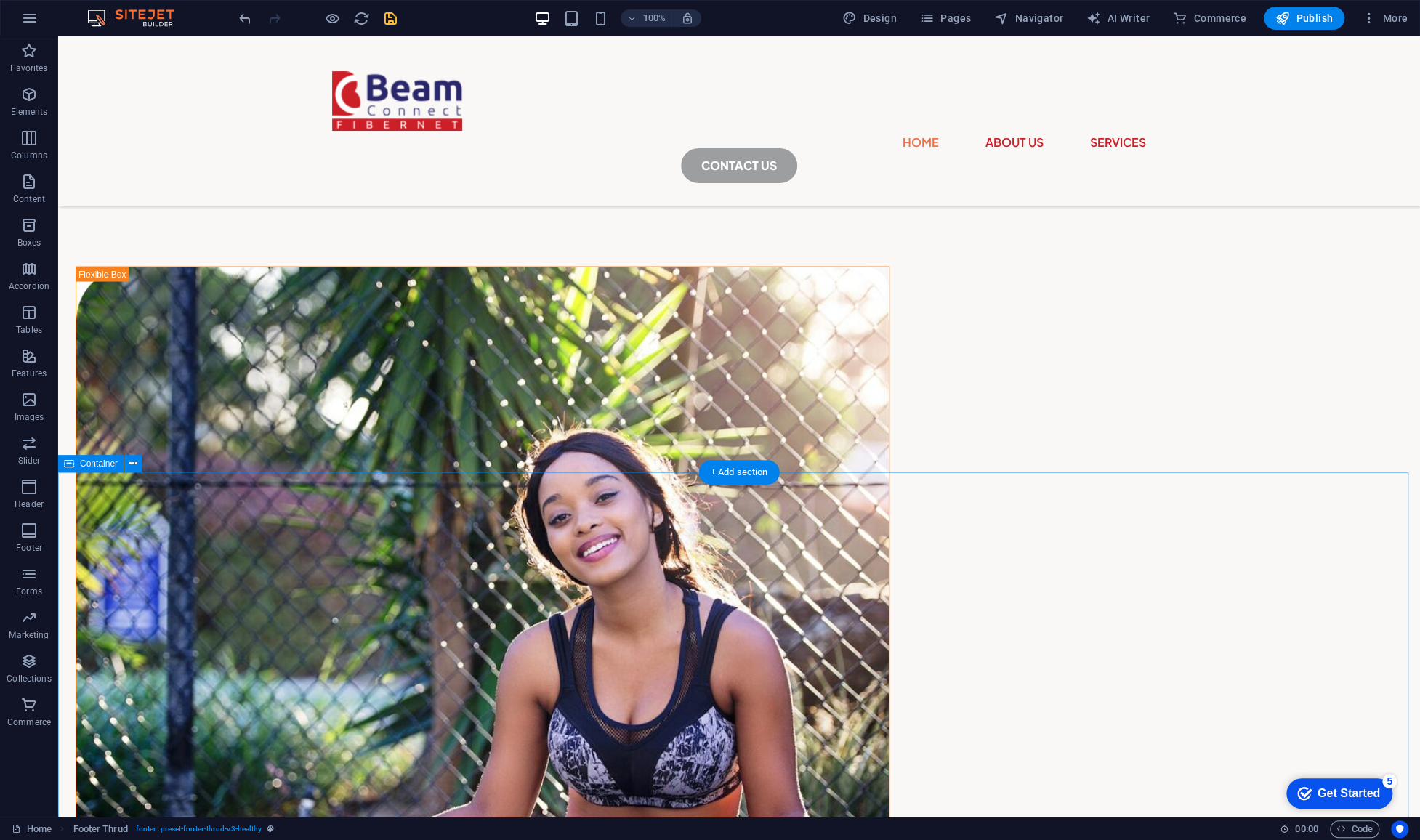
scroll to position [1769, 0]
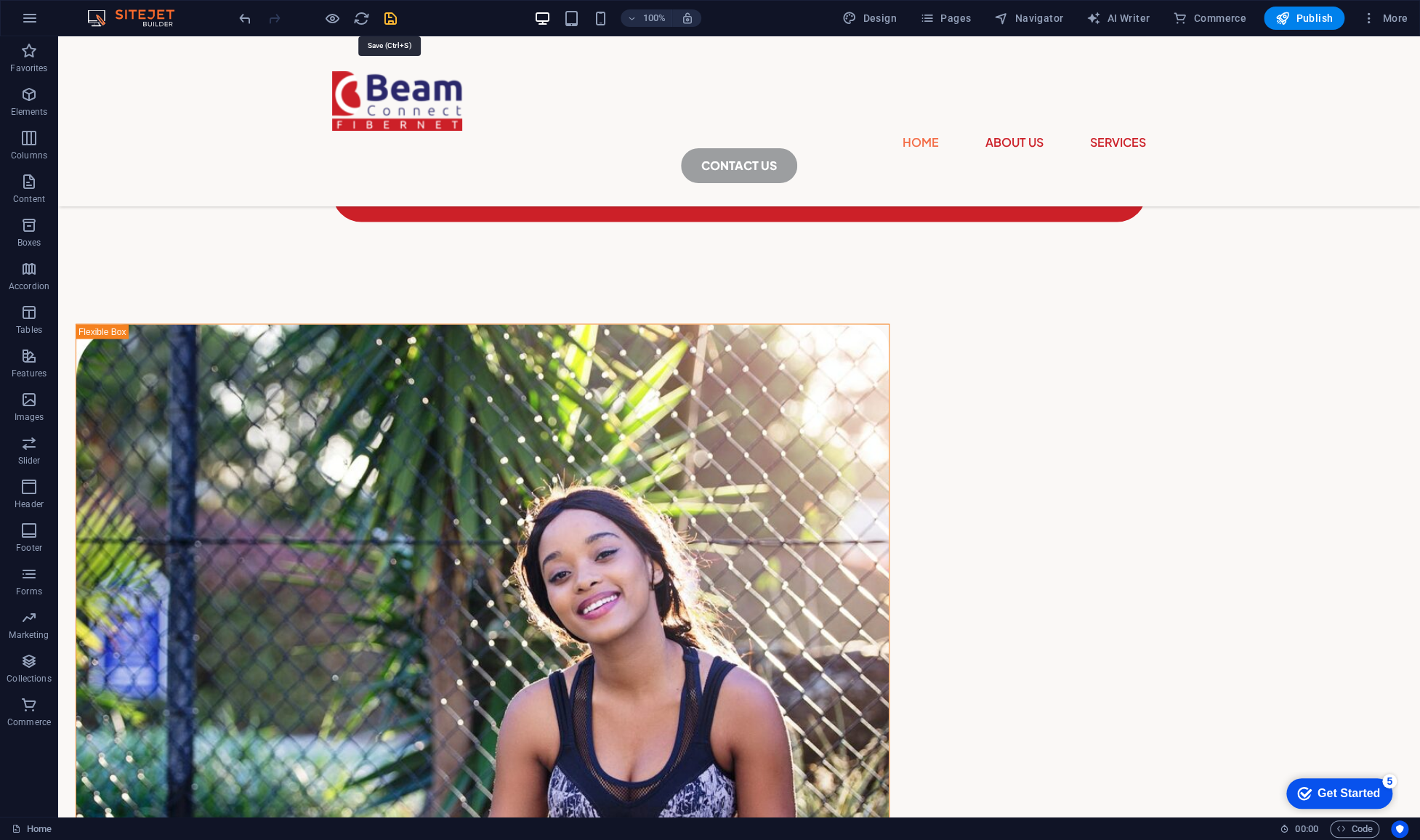
click at [393, 18] on icon "save" at bounding box center [390, 18] width 17 height 17
click at [0, 0] on button "Publish" at bounding box center [0, 0] width 0 height 0
click at [1303, 23] on span "Publish" at bounding box center [1304, 18] width 57 height 15
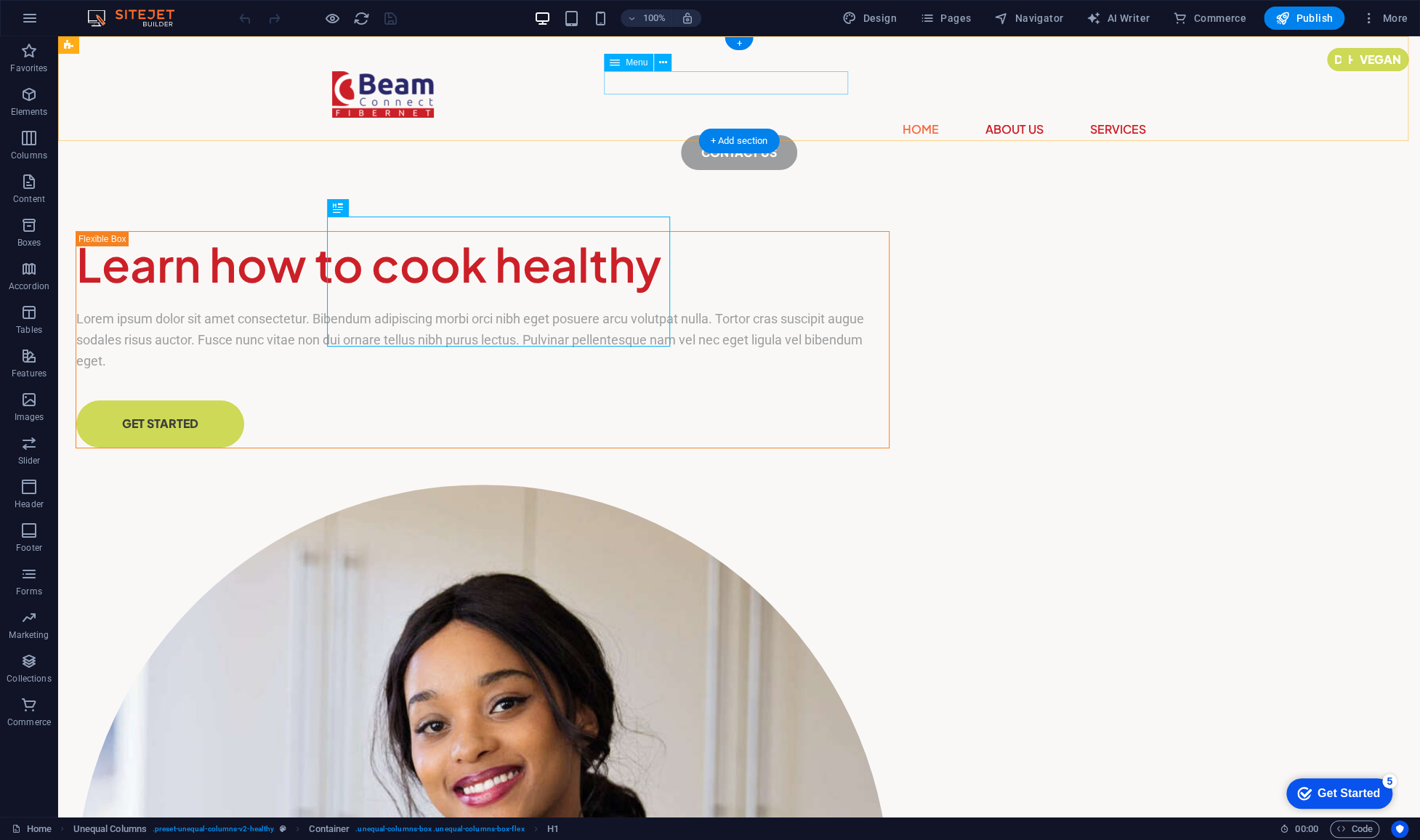
click at [623, 117] on nav "Home About Us Services" at bounding box center [739, 129] width 814 height 23
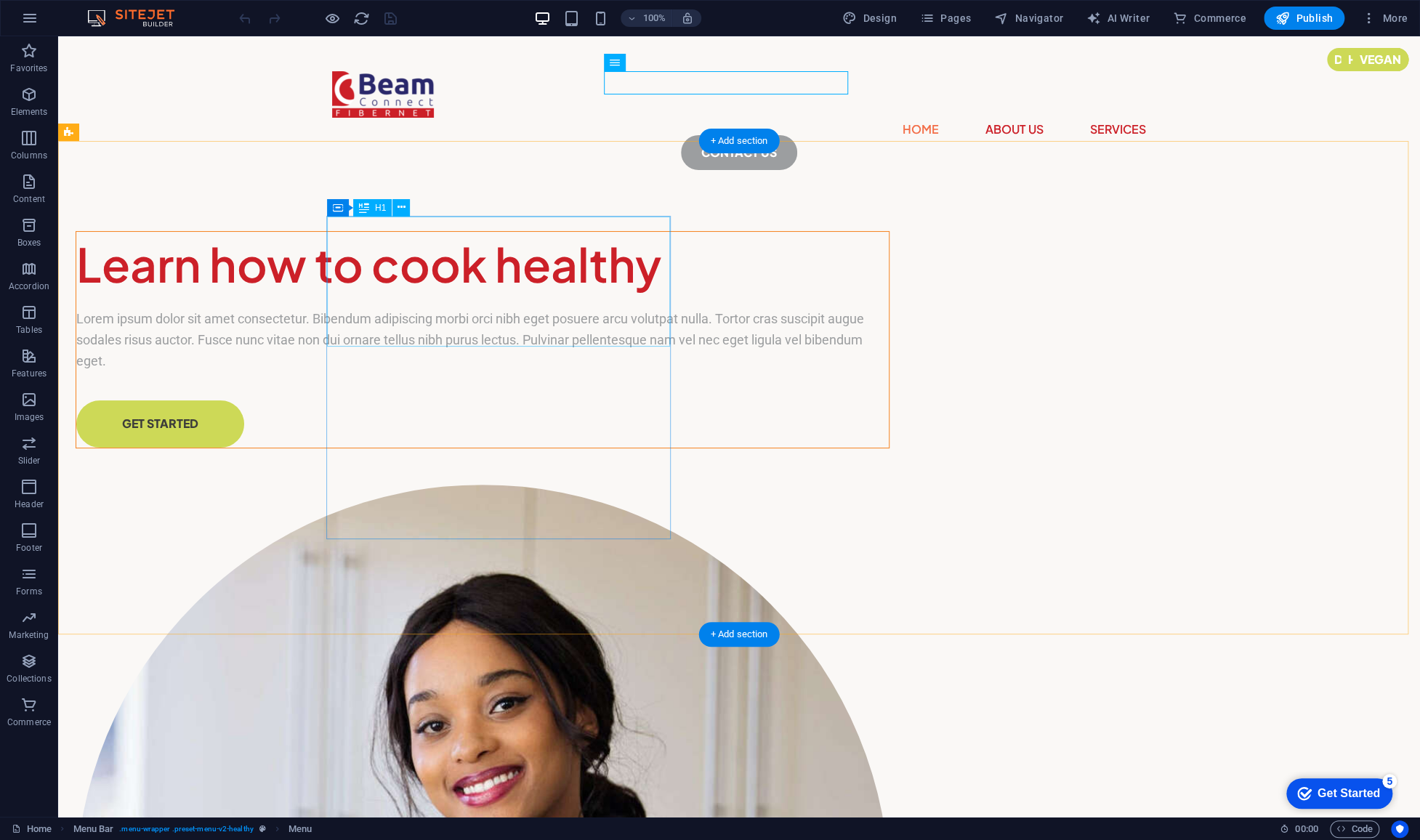
click at [414, 247] on div "Learn how to cook healthy" at bounding box center [483, 264] width 812 height 65
click at [447, 256] on div "Learn how to cook healthy" at bounding box center [483, 264] width 812 height 65
drag, startPoint x: 447, startPoint y: 256, endPoint x: 192, endPoint y: 256, distance: 255.0
click at [447, 256] on div "Learn how to cook healthy" at bounding box center [483, 264] width 812 height 65
click at [192, 256] on div "Learn how to cook healthy Lorem ipsum dolor sit amet consectetur. Bibendum adip…" at bounding box center [739, 774] width 1362 height 1162
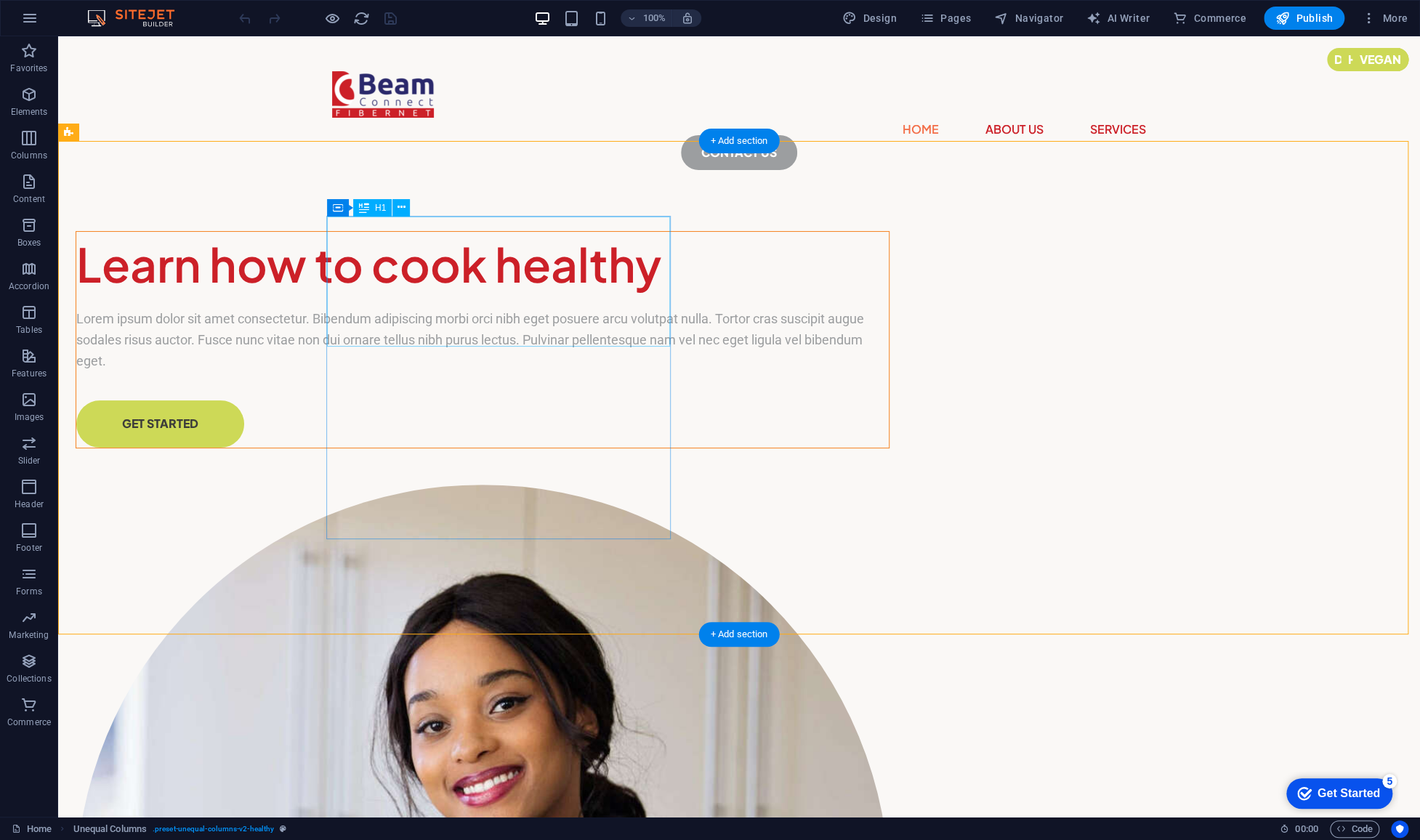
click at [495, 258] on div "Learn how to cook healthy" at bounding box center [483, 264] width 812 height 65
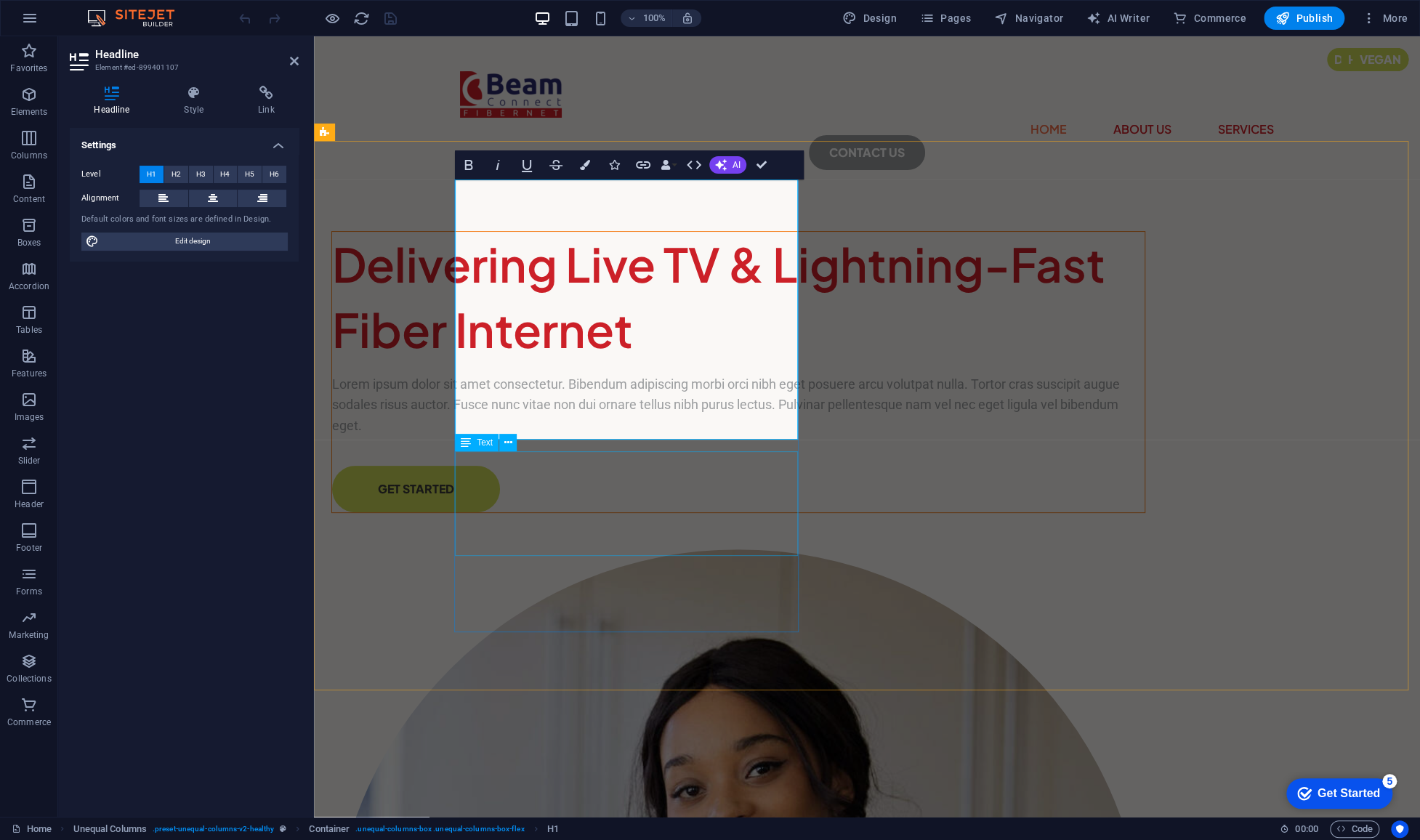
click at [663, 437] on div "Lorem ipsum dolor sit amet consectetur. Bibendum adipiscing morbi orci nibh ege…" at bounding box center [738, 405] width 812 height 62
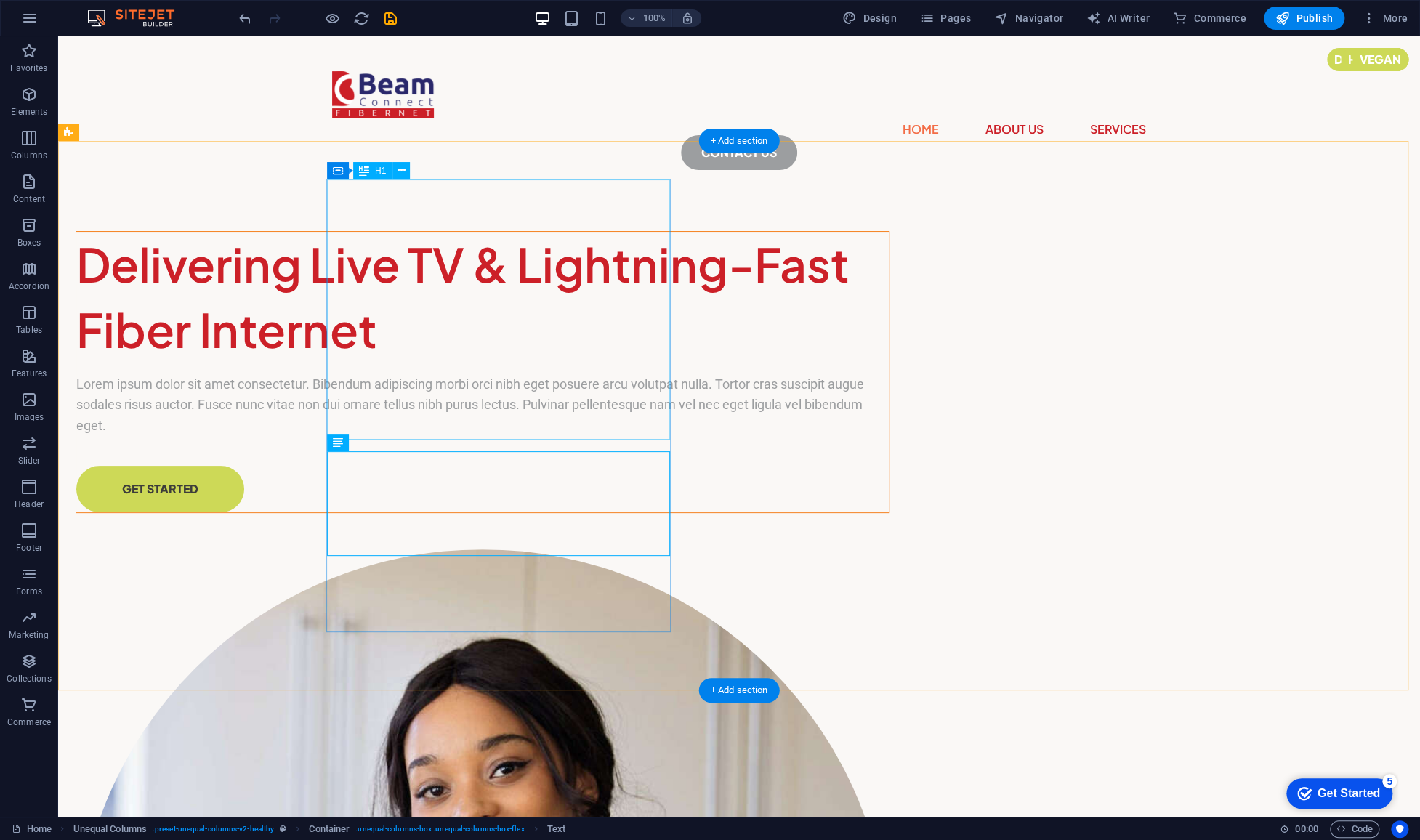
click at [565, 334] on div "Delivering Live TV & Lightning-Fast Fiber Internet" at bounding box center [483, 297] width 812 height 130
click at [282, 308] on div "Delivering Live TV & Lightning-Fast Fiber Internet Lorem ipsum dolor sit amet c…" at bounding box center [739, 807] width 1362 height 1228
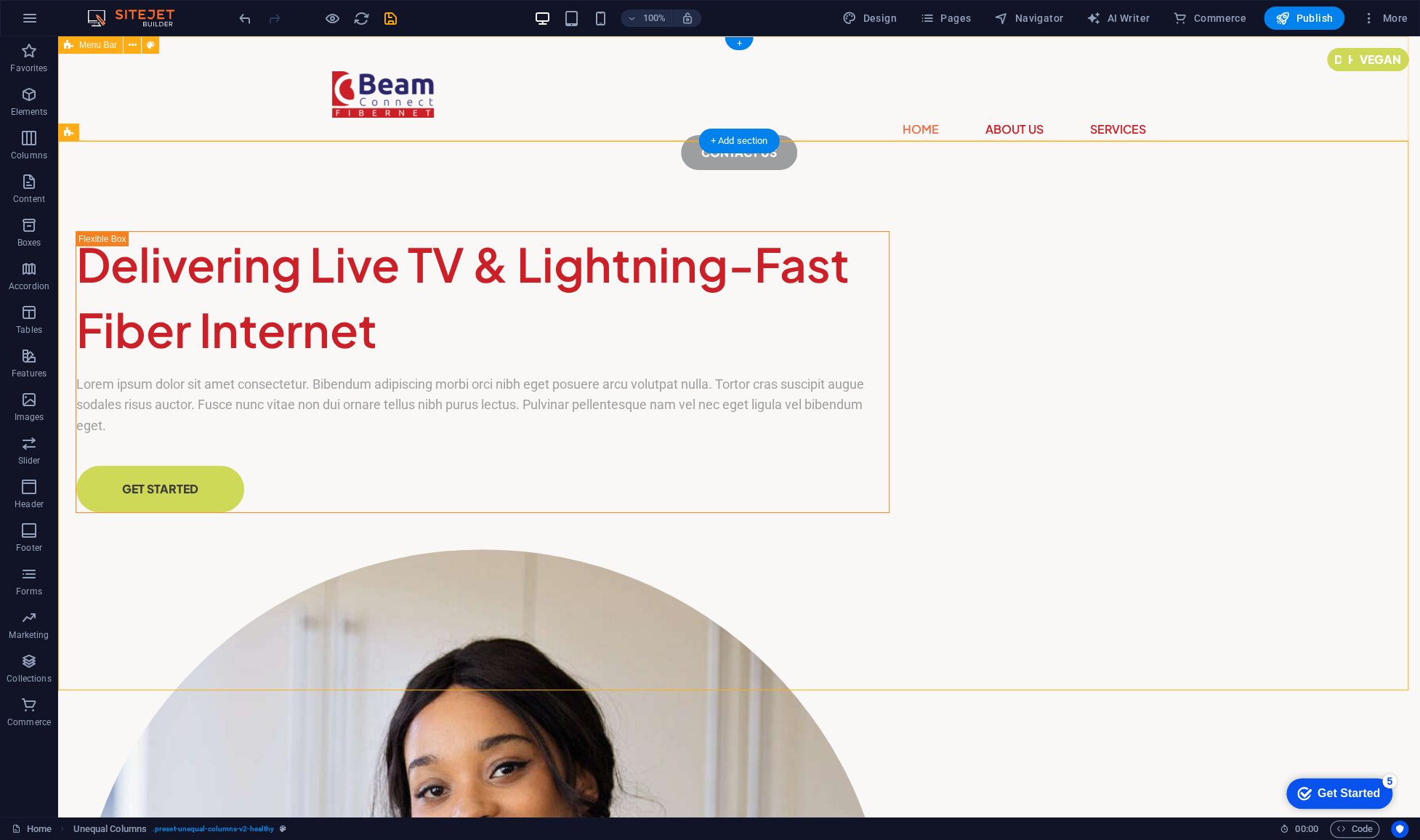
click at [292, 87] on div "Home About Us Services CONTACT US" at bounding box center [739, 115] width 1362 height 157
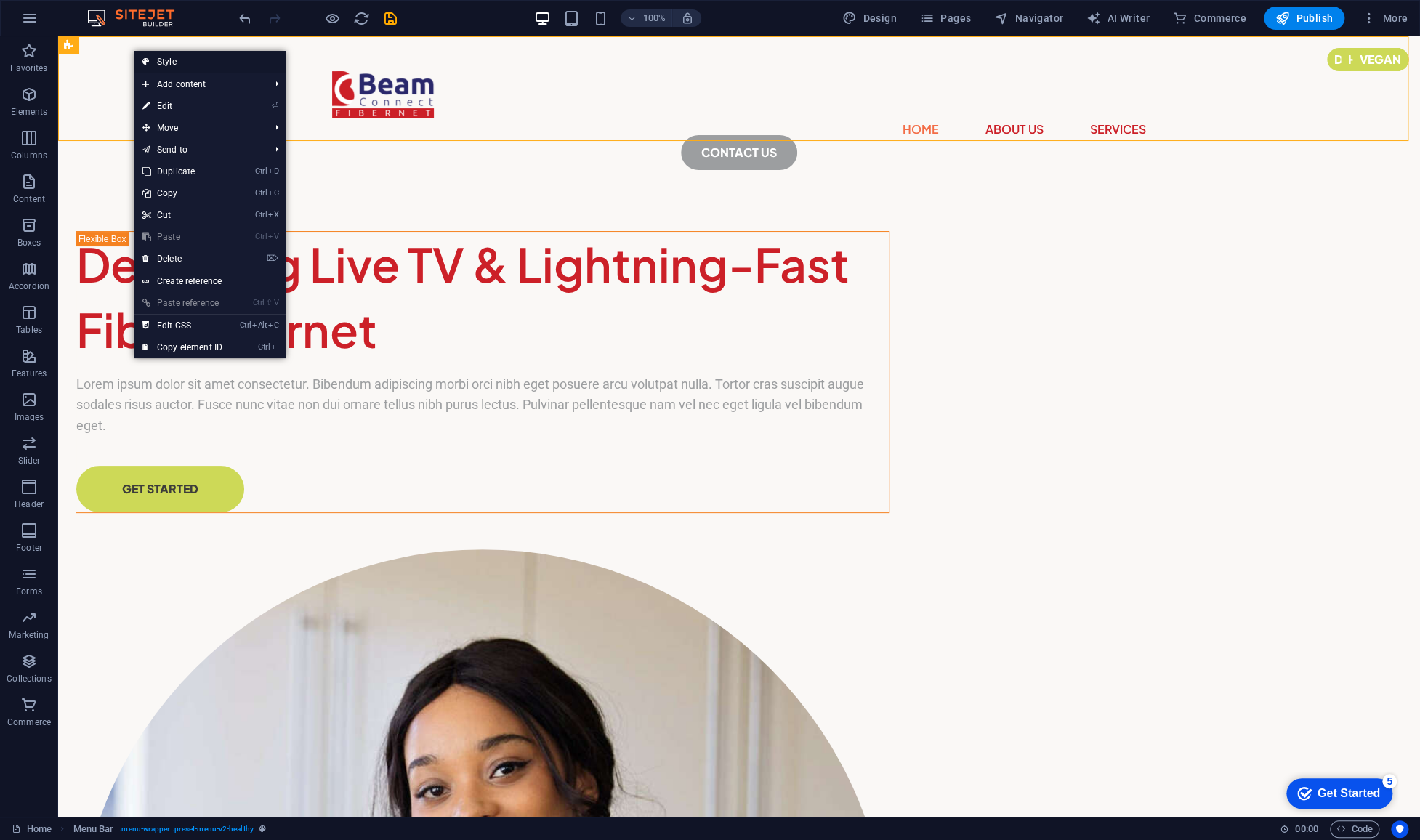
click at [172, 67] on link "Style" at bounding box center [209, 62] width 152 height 22
select select "px"
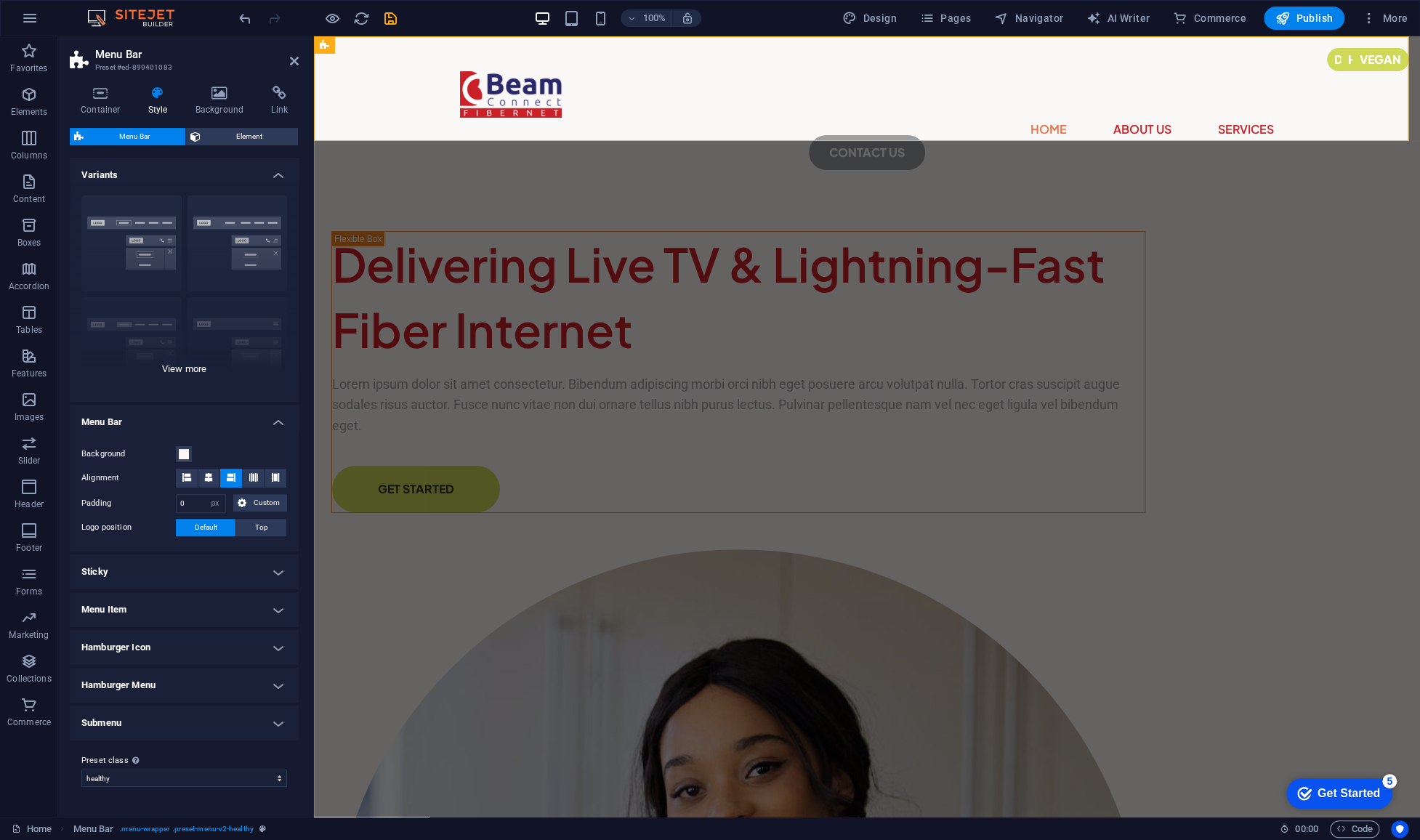
click at [193, 363] on div "Border Centered Default Fixed Loki Trigger Wide XXL" at bounding box center [184, 292] width 229 height 218
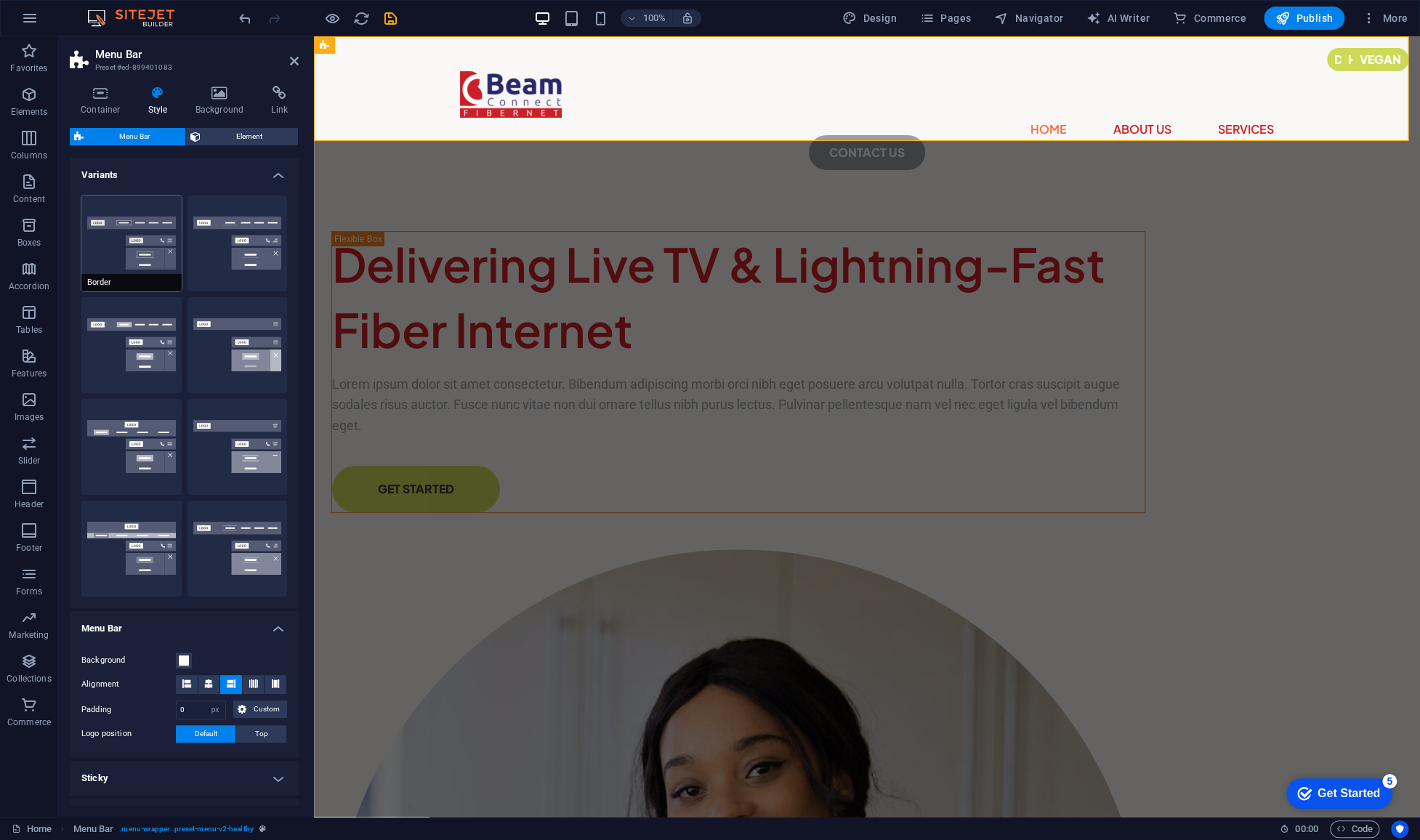
click at [151, 235] on button "Border" at bounding box center [131, 243] width 101 height 96
type input "1"
select select "rem"
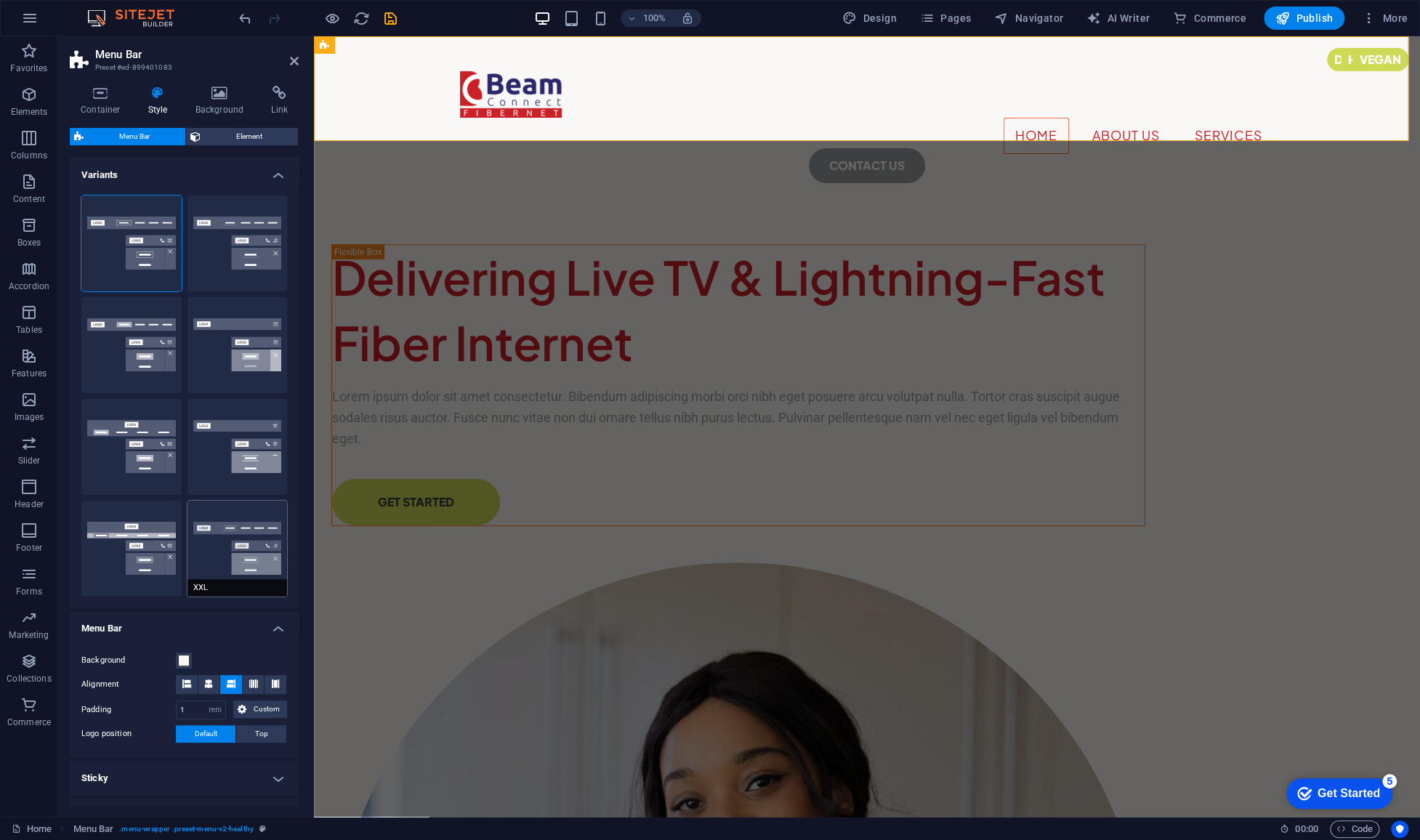
click at [216, 539] on button "XXL" at bounding box center [237, 548] width 101 height 96
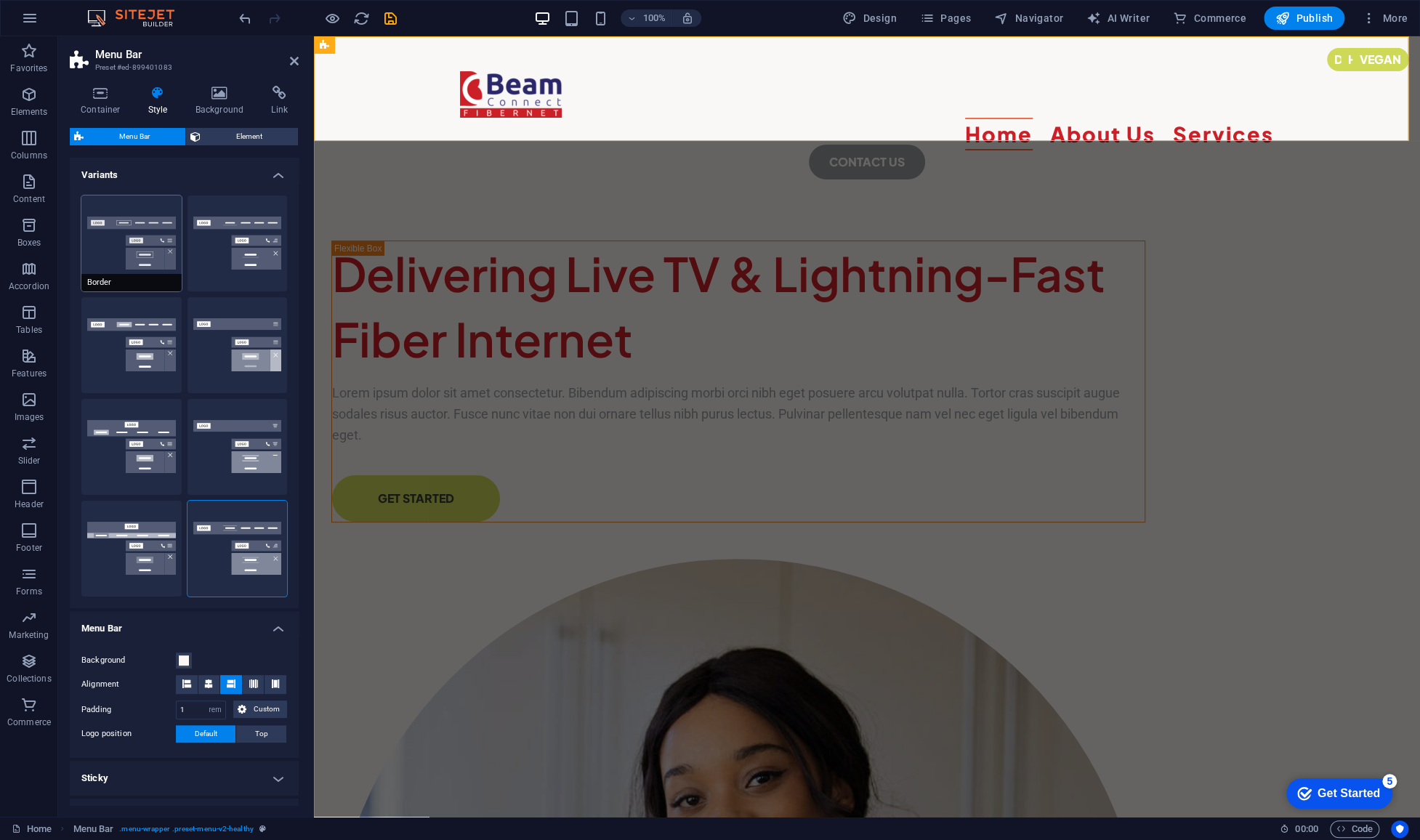
click at [143, 250] on button "Border" at bounding box center [131, 243] width 101 height 96
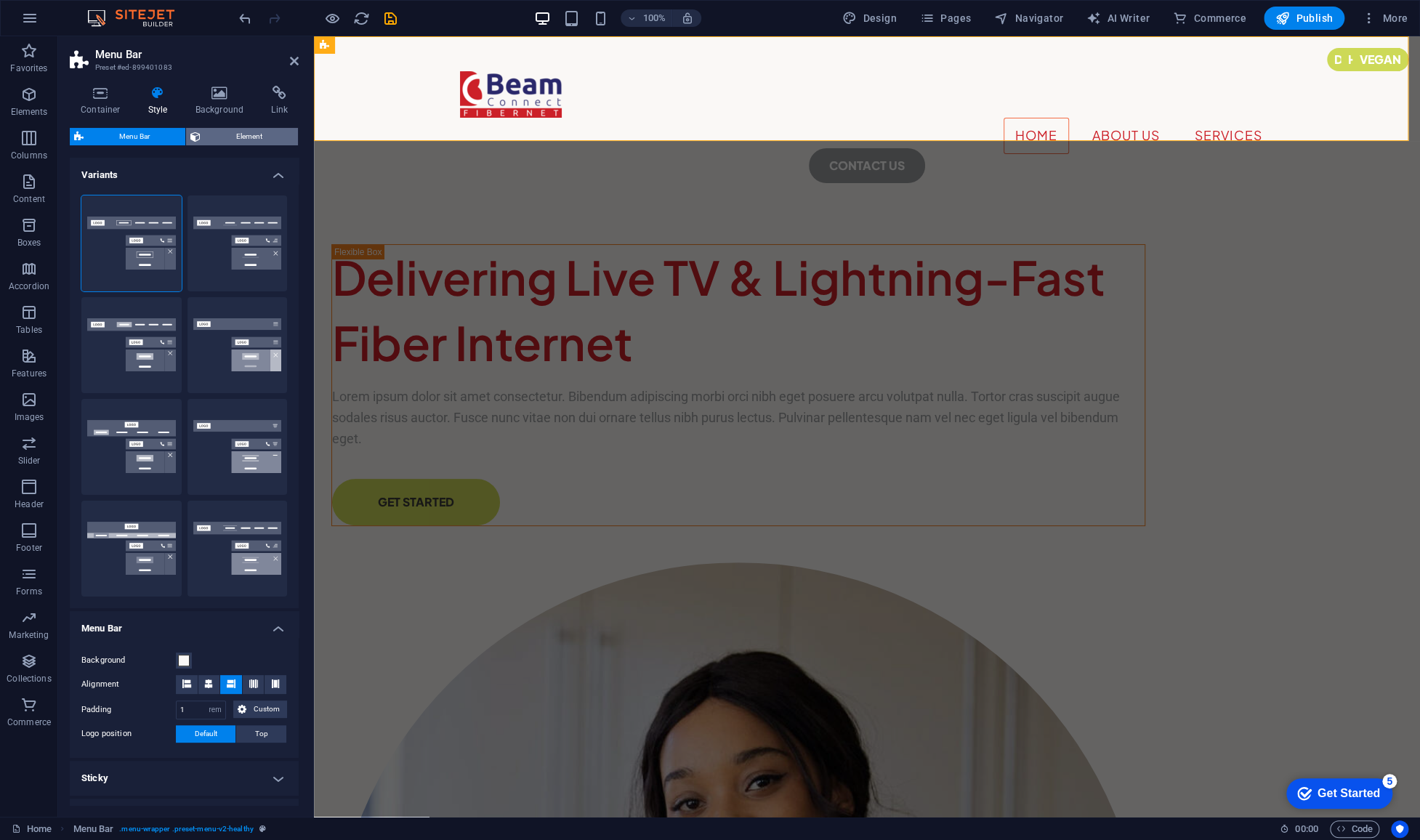
click at [248, 142] on span "Element" at bounding box center [249, 137] width 89 height 18
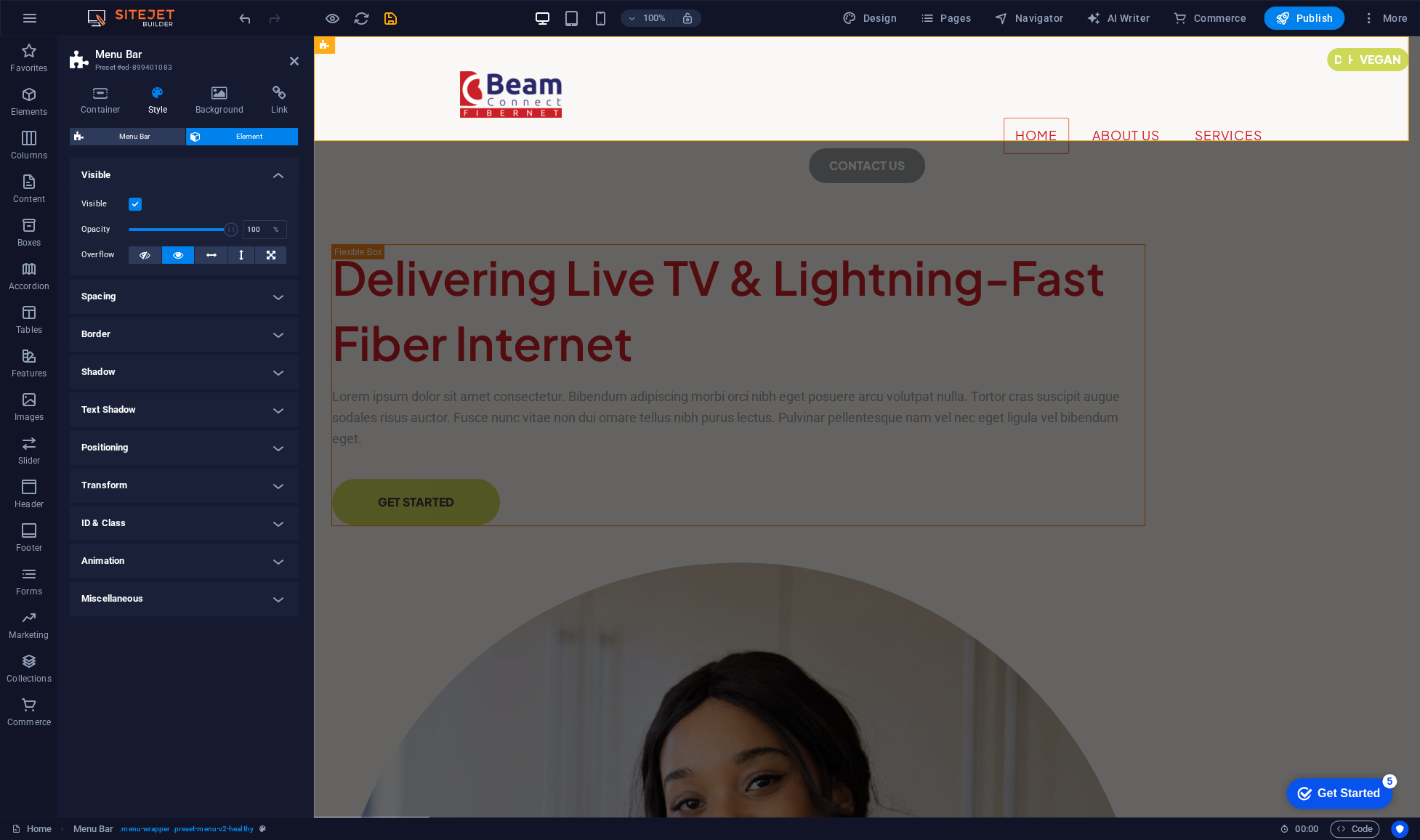
click at [210, 441] on h4 "Positioning" at bounding box center [184, 447] width 229 height 35
click at [169, 473] on span "Relative" at bounding box center [165, 477] width 24 height 18
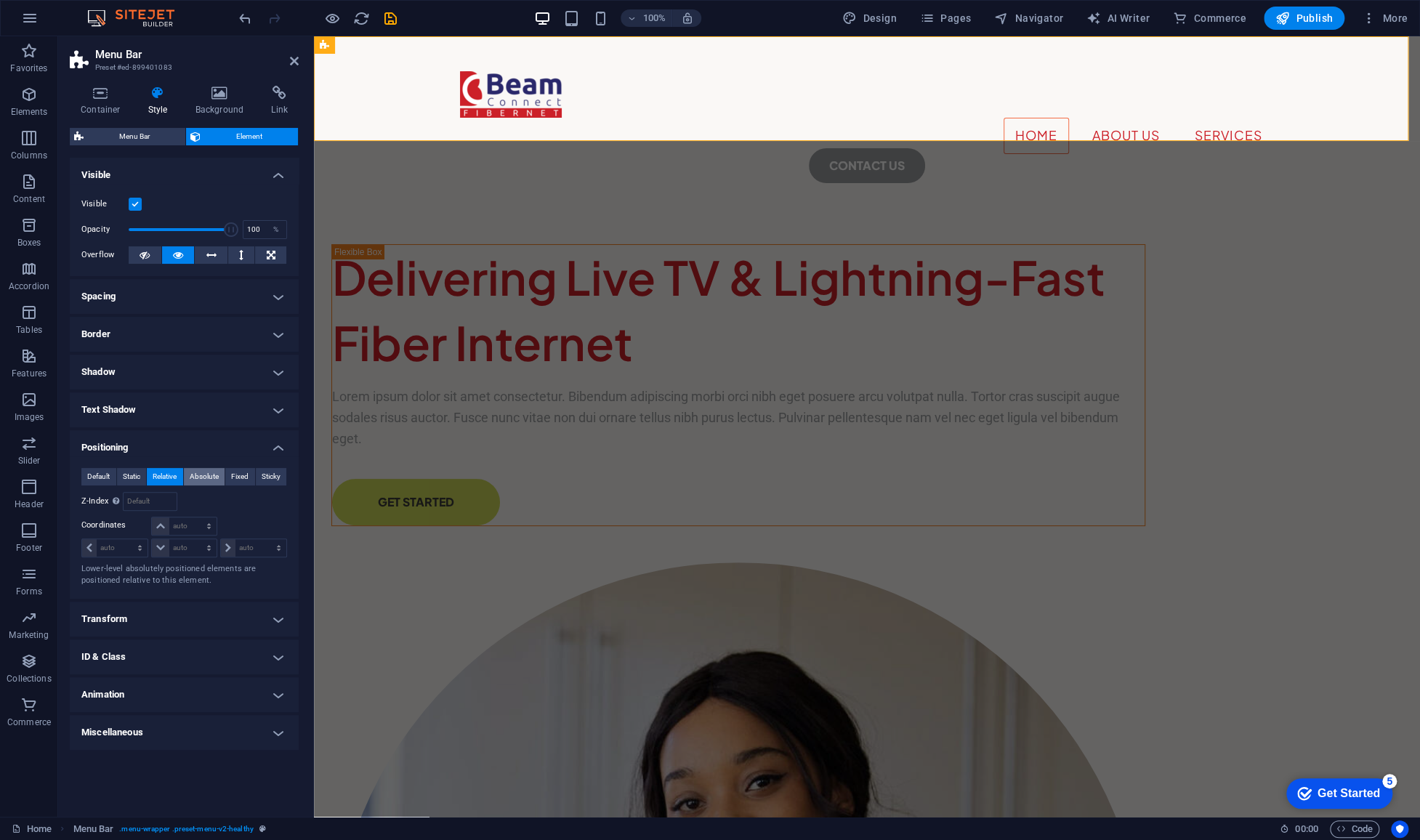
click at [195, 474] on span "Absolute" at bounding box center [204, 477] width 29 height 18
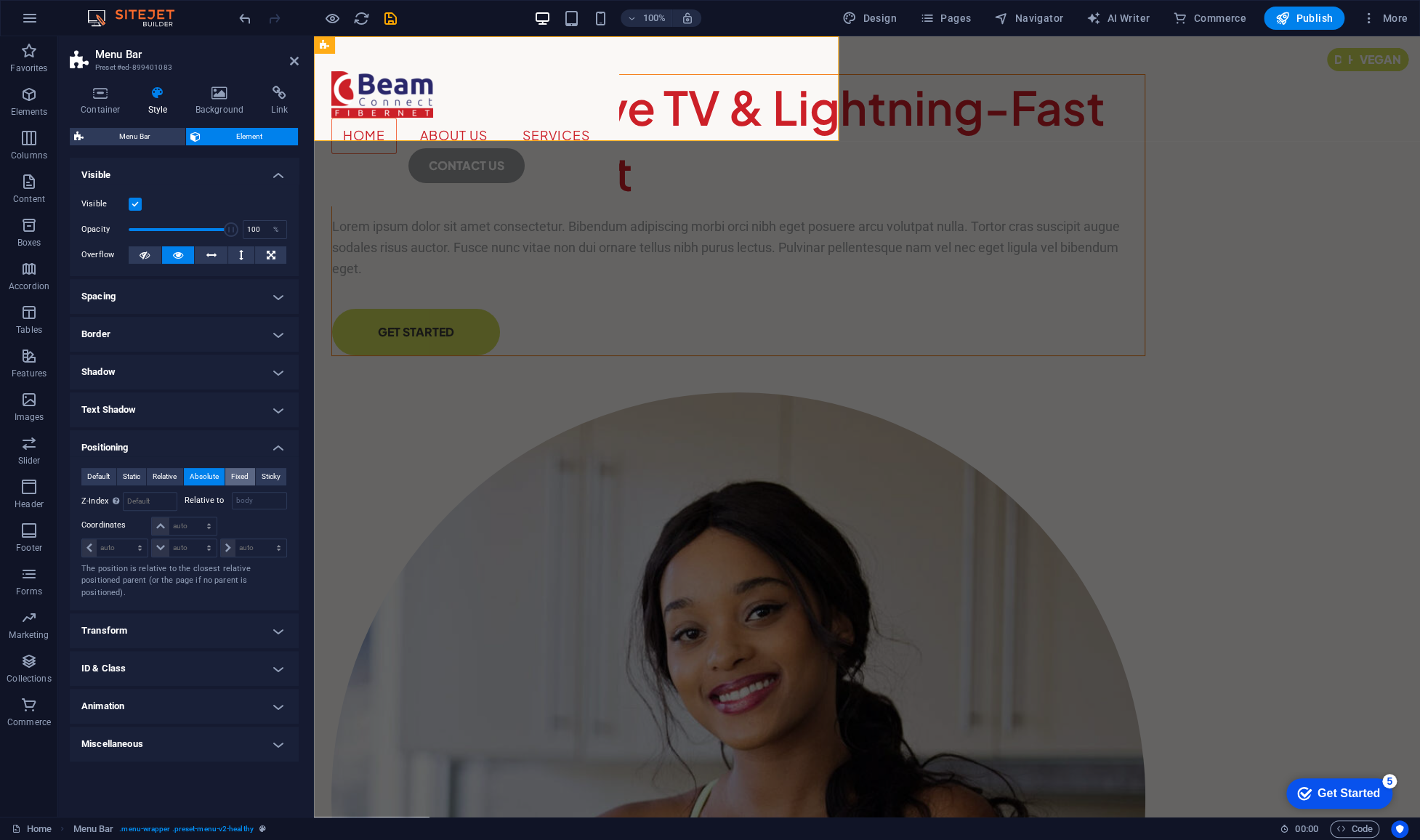
click at [245, 477] on span "Fixed" at bounding box center [240, 477] width 18 height 18
click at [266, 477] on span "Sticky" at bounding box center [271, 477] width 19 height 18
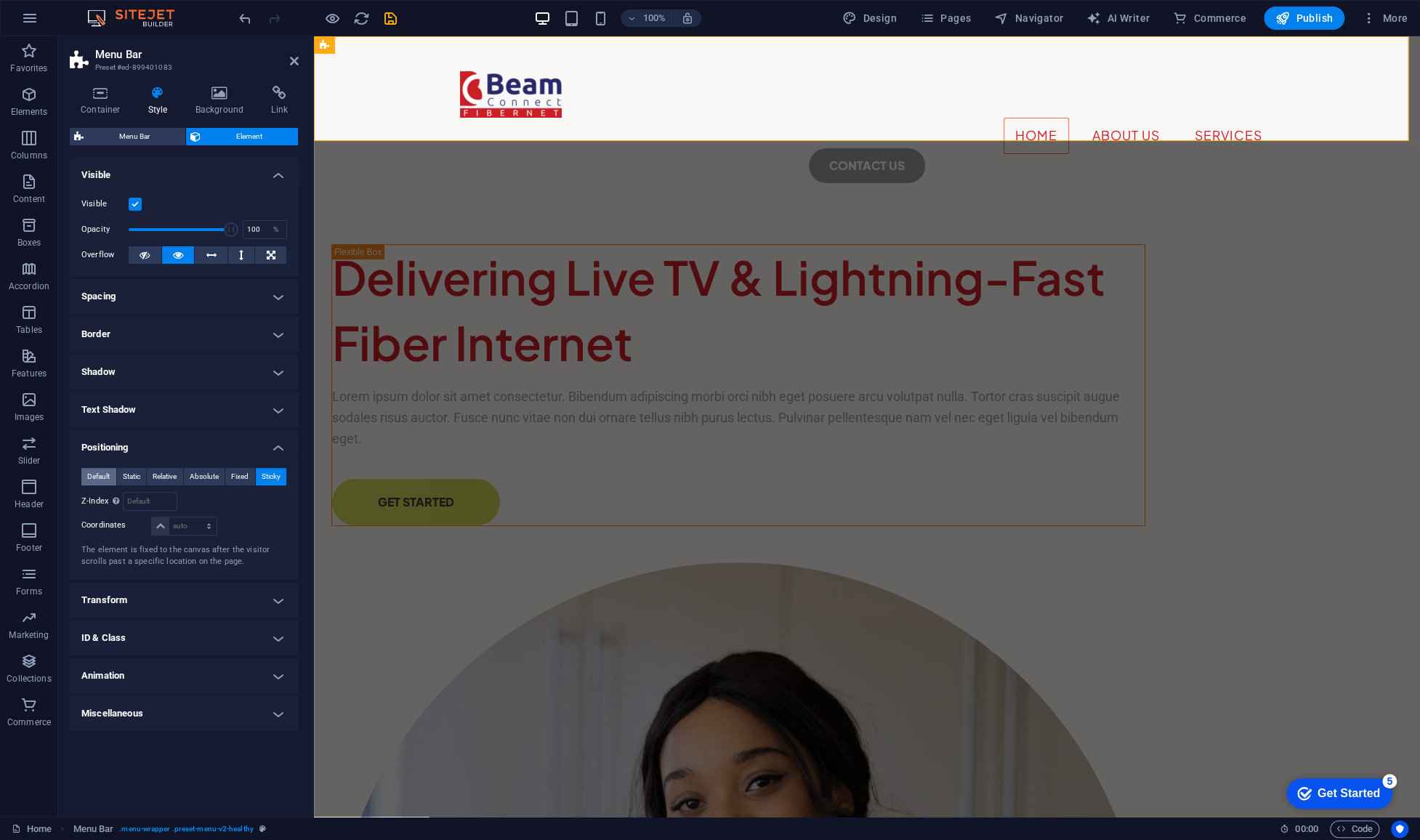
click at [104, 479] on span "Default" at bounding box center [98, 477] width 23 height 18
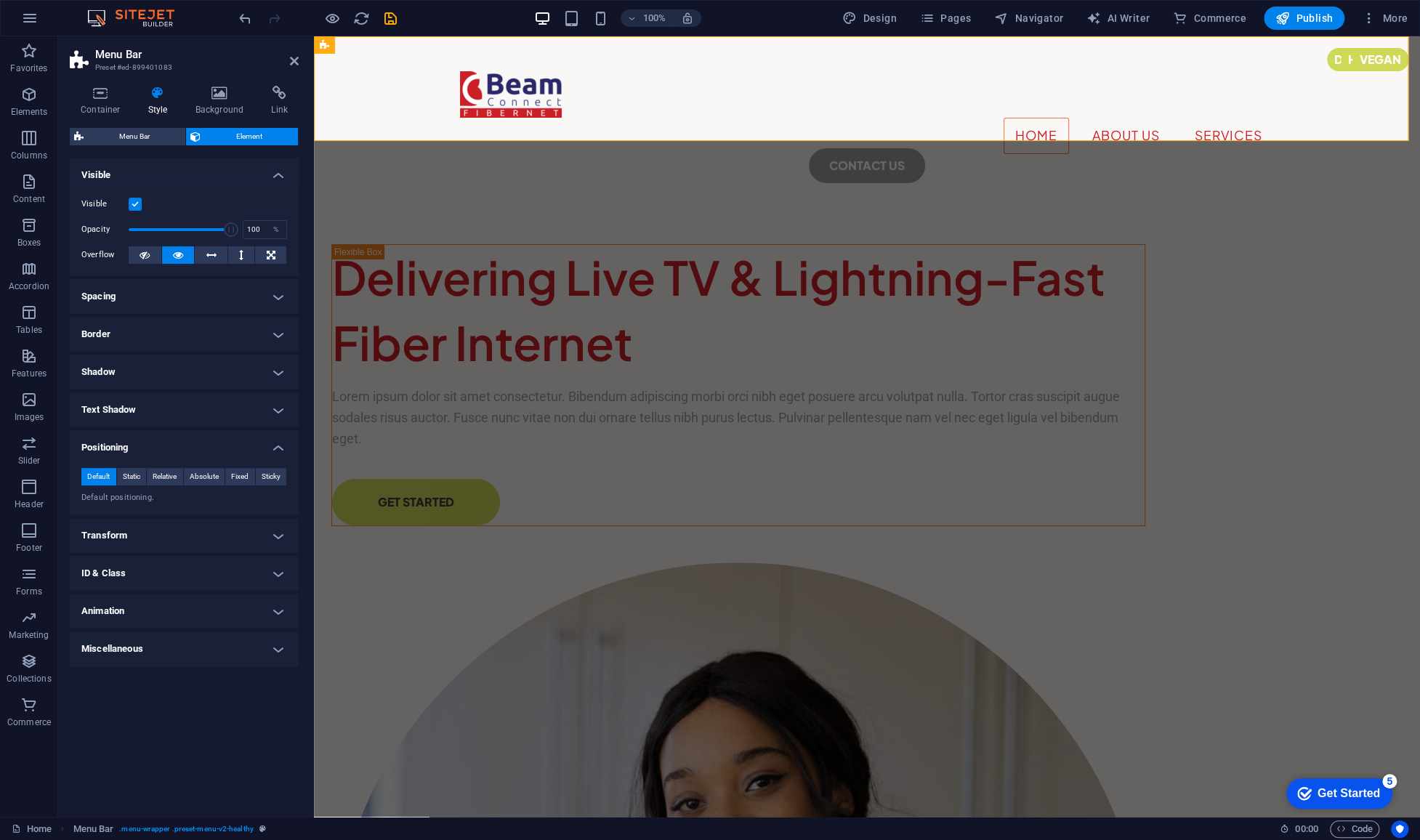
click at [171, 601] on h4 "Animation" at bounding box center [184, 610] width 229 height 35
click at [137, 334] on h4 "Border" at bounding box center [184, 333] width 229 height 35
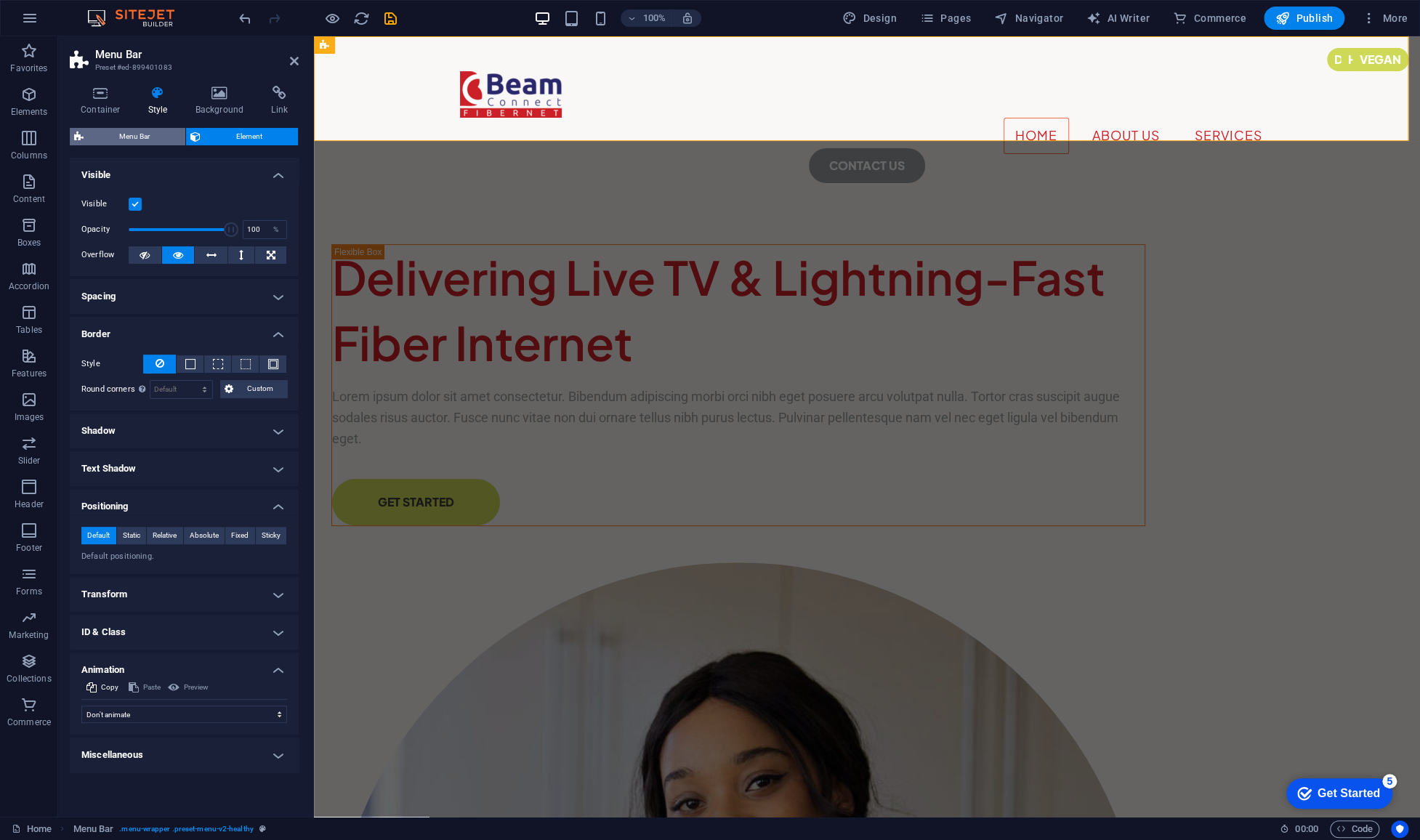
click at [148, 140] on span "Menu Bar" at bounding box center [134, 137] width 93 height 18
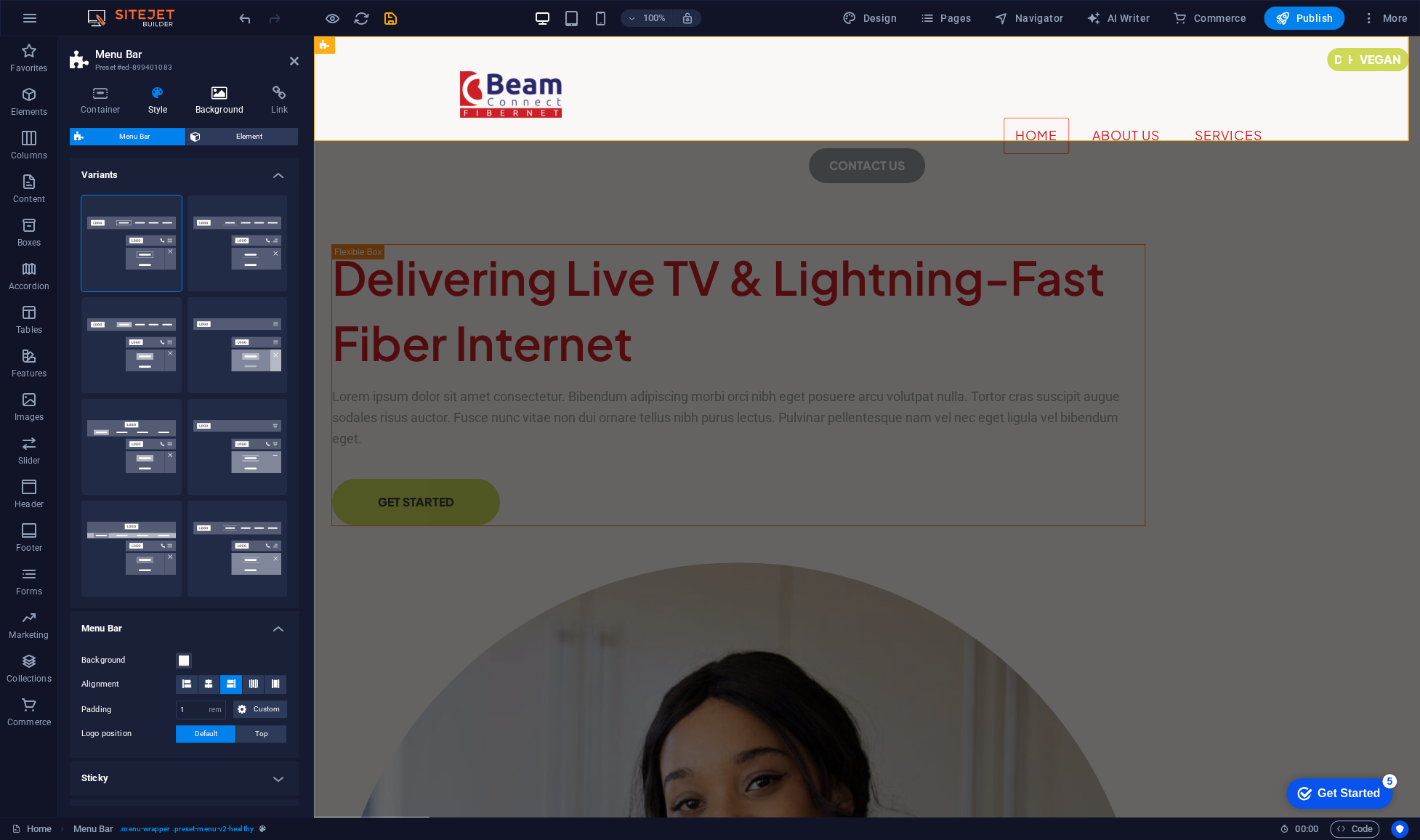
click at [208, 107] on h4 "Background" at bounding box center [223, 101] width 76 height 31
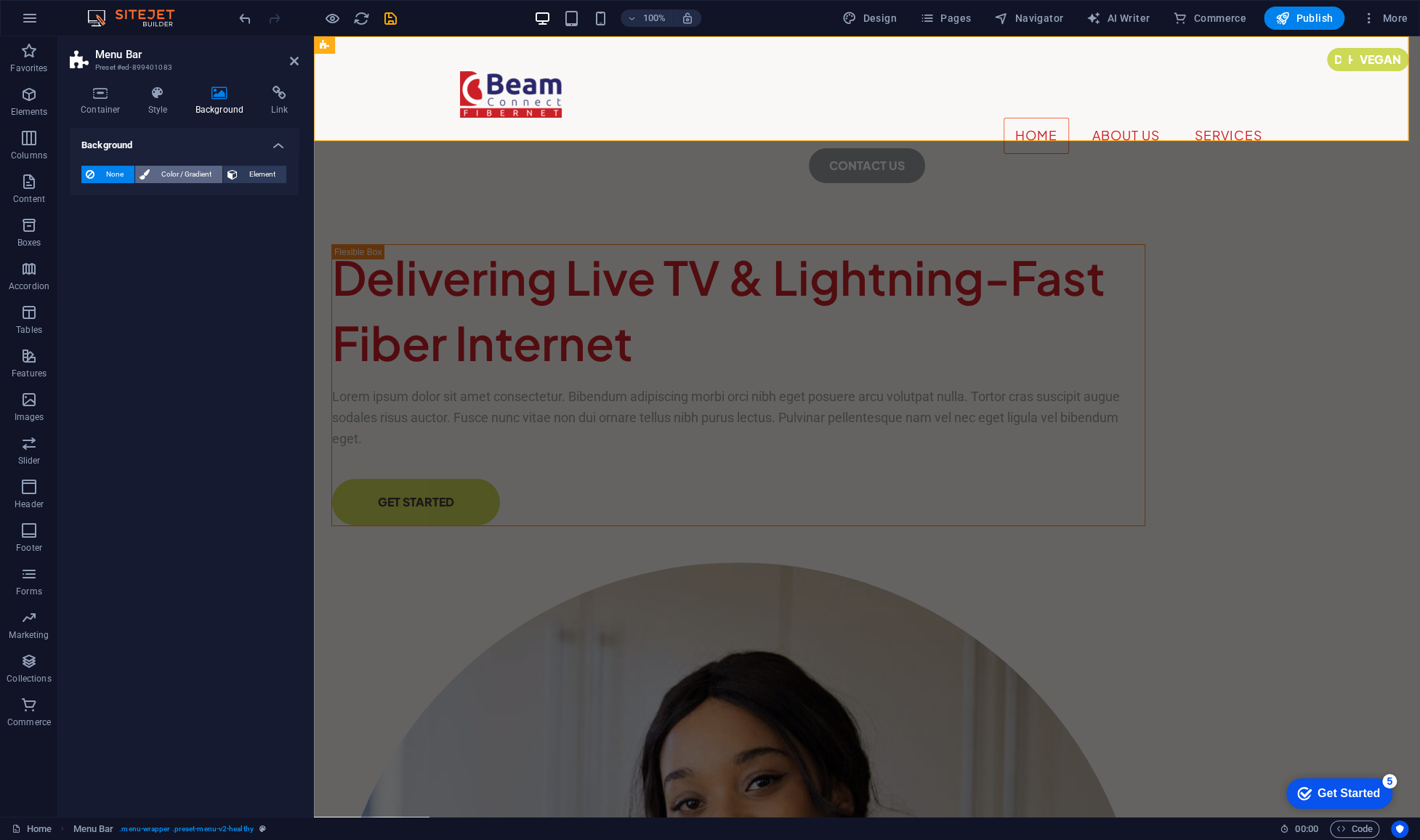
click at [195, 177] on span "Color / Gradient" at bounding box center [186, 175] width 64 height 18
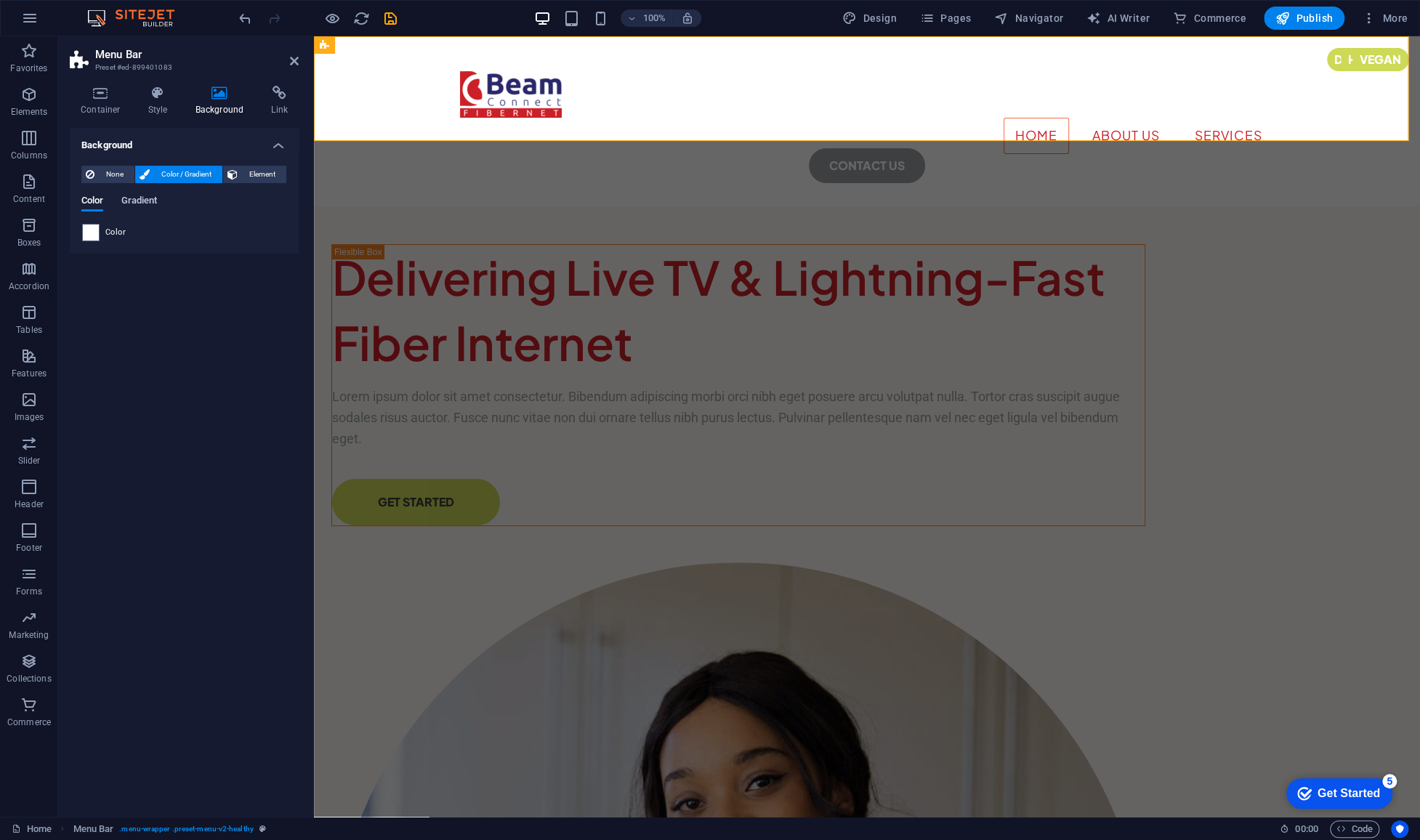
click at [154, 200] on span "Gradient" at bounding box center [138, 202] width 36 height 21
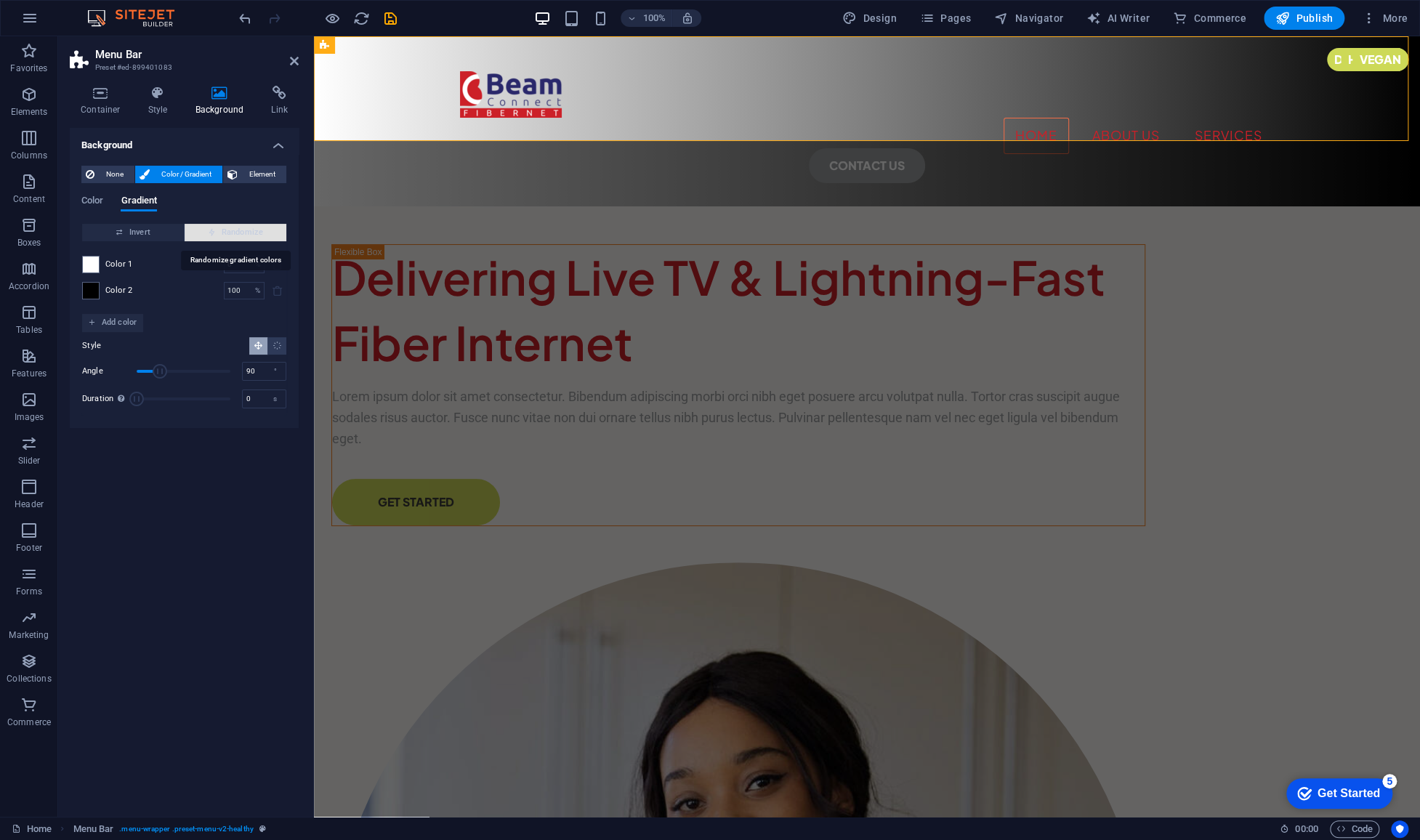
click at [215, 233] on icon "button" at bounding box center [212, 232] width 8 height 8
type input "53"
type input "0"
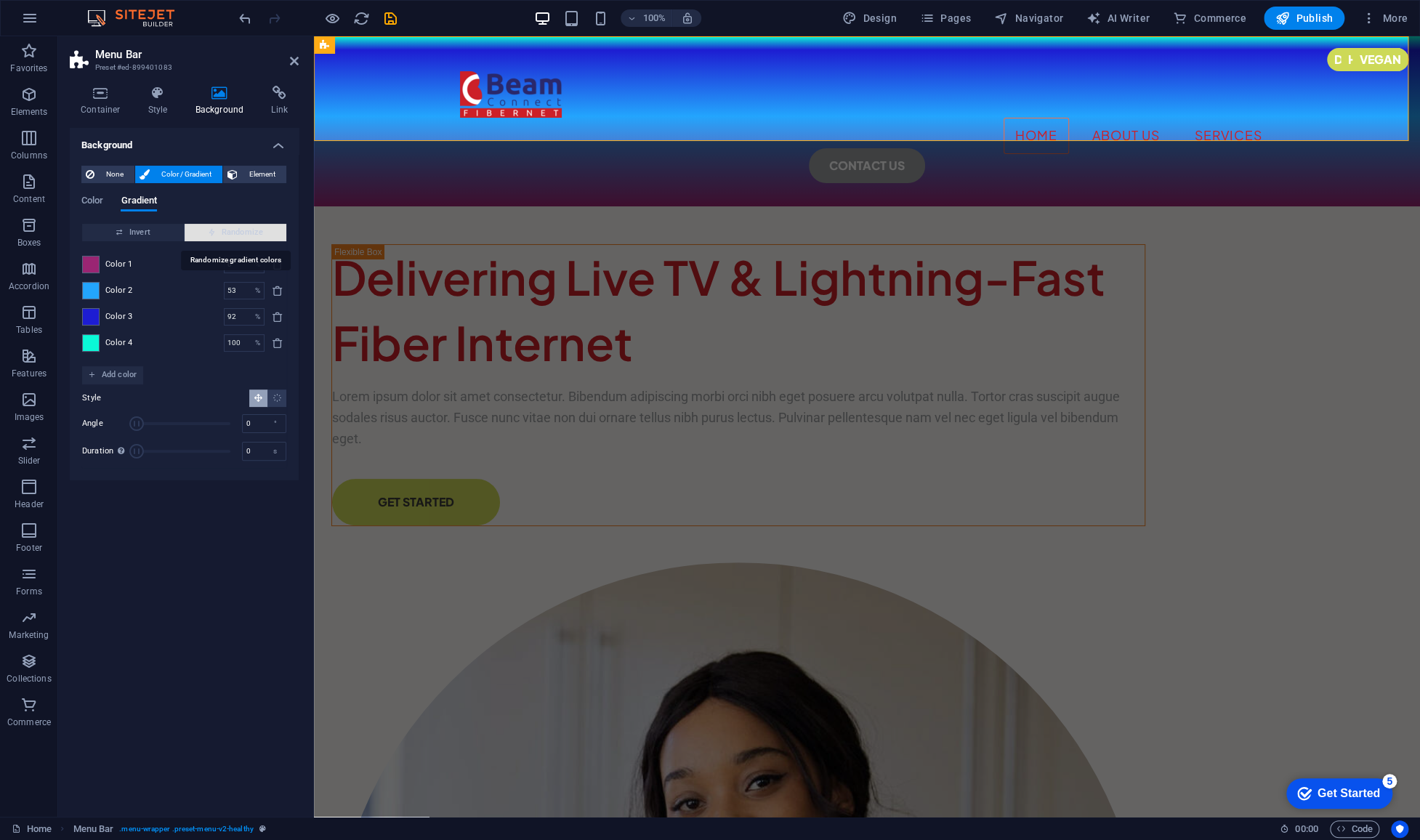
click at [215, 233] on icon "button" at bounding box center [212, 232] width 8 height 8
type input "75"
type input "102"
type input "87"
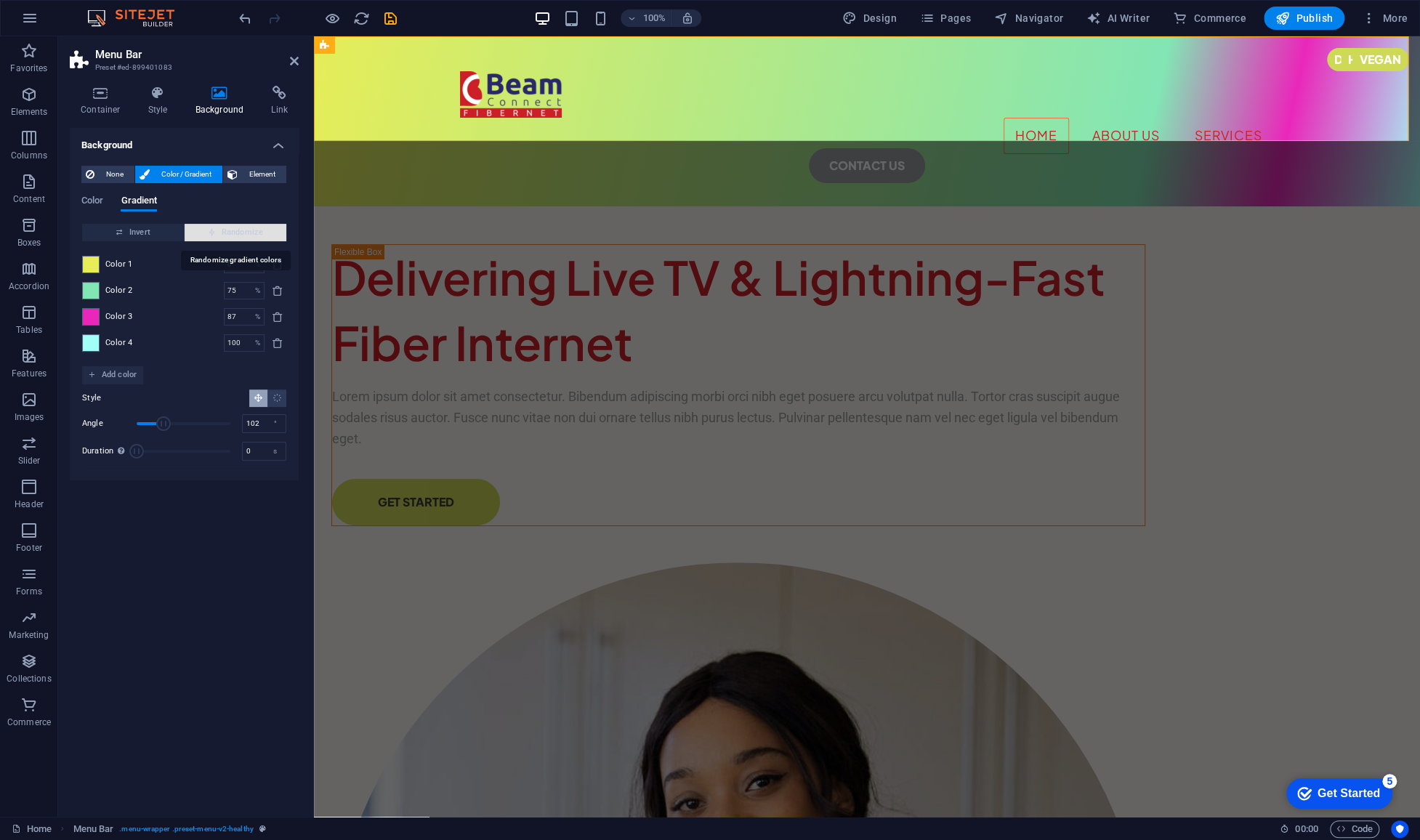
click at [215, 233] on icon "button" at bounding box center [212, 232] width 8 height 8
type input "22"
type input "315"
type input "37"
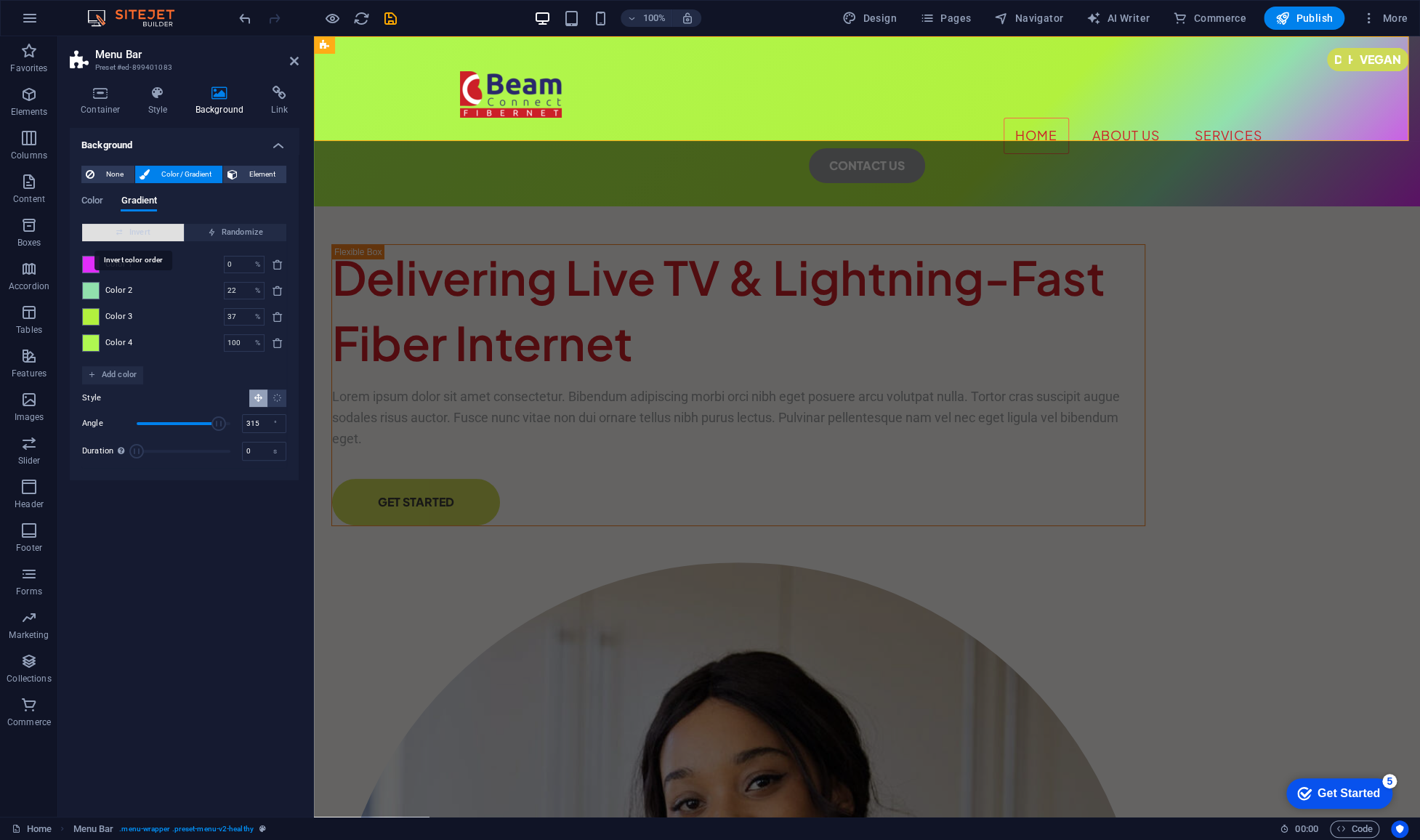
click at [140, 233] on span "Invert" at bounding box center [133, 233] width 90 height 18
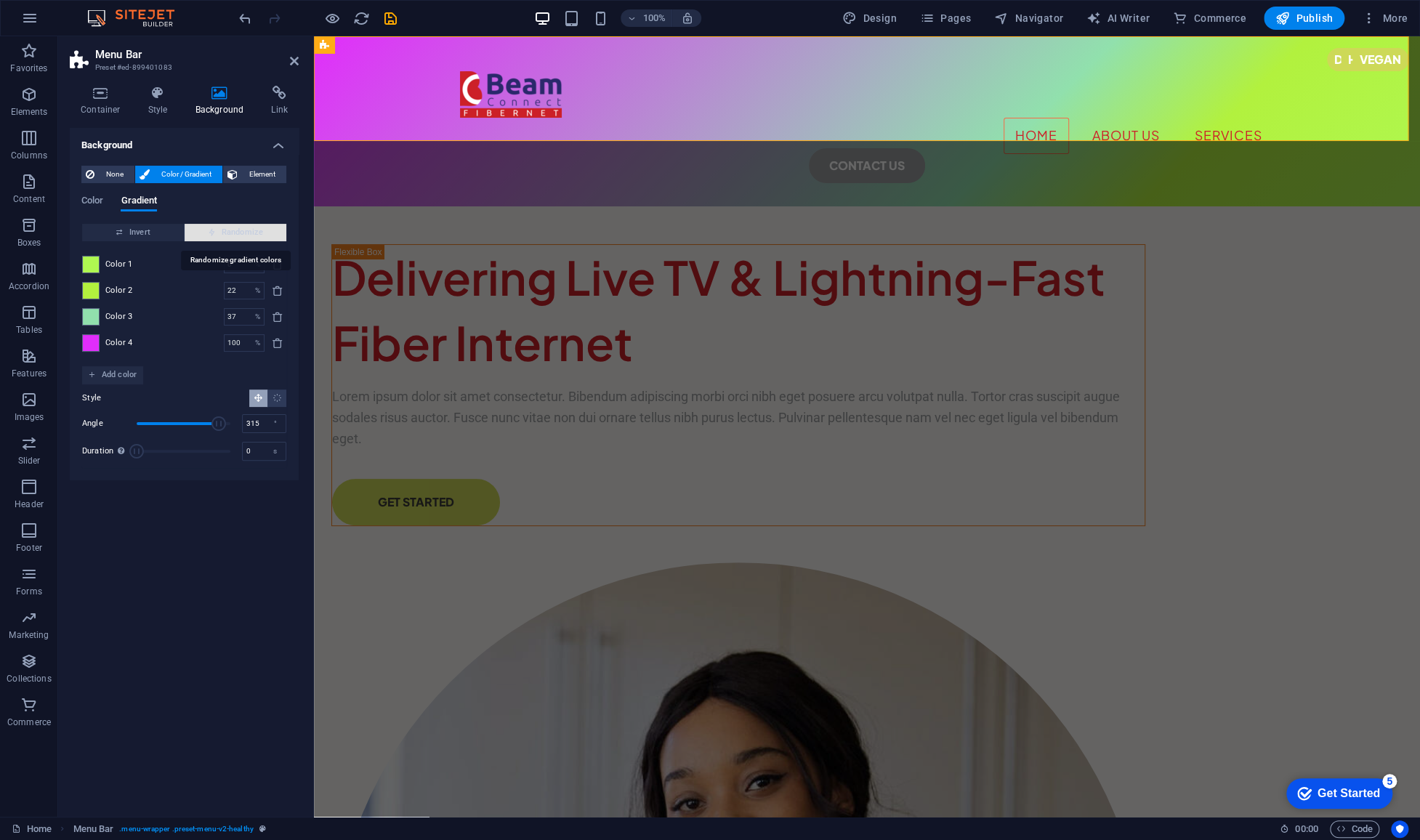
click at [220, 232] on span "Randomize" at bounding box center [235, 233] width 90 height 18
type input "15"
type input "118"
type input "38"
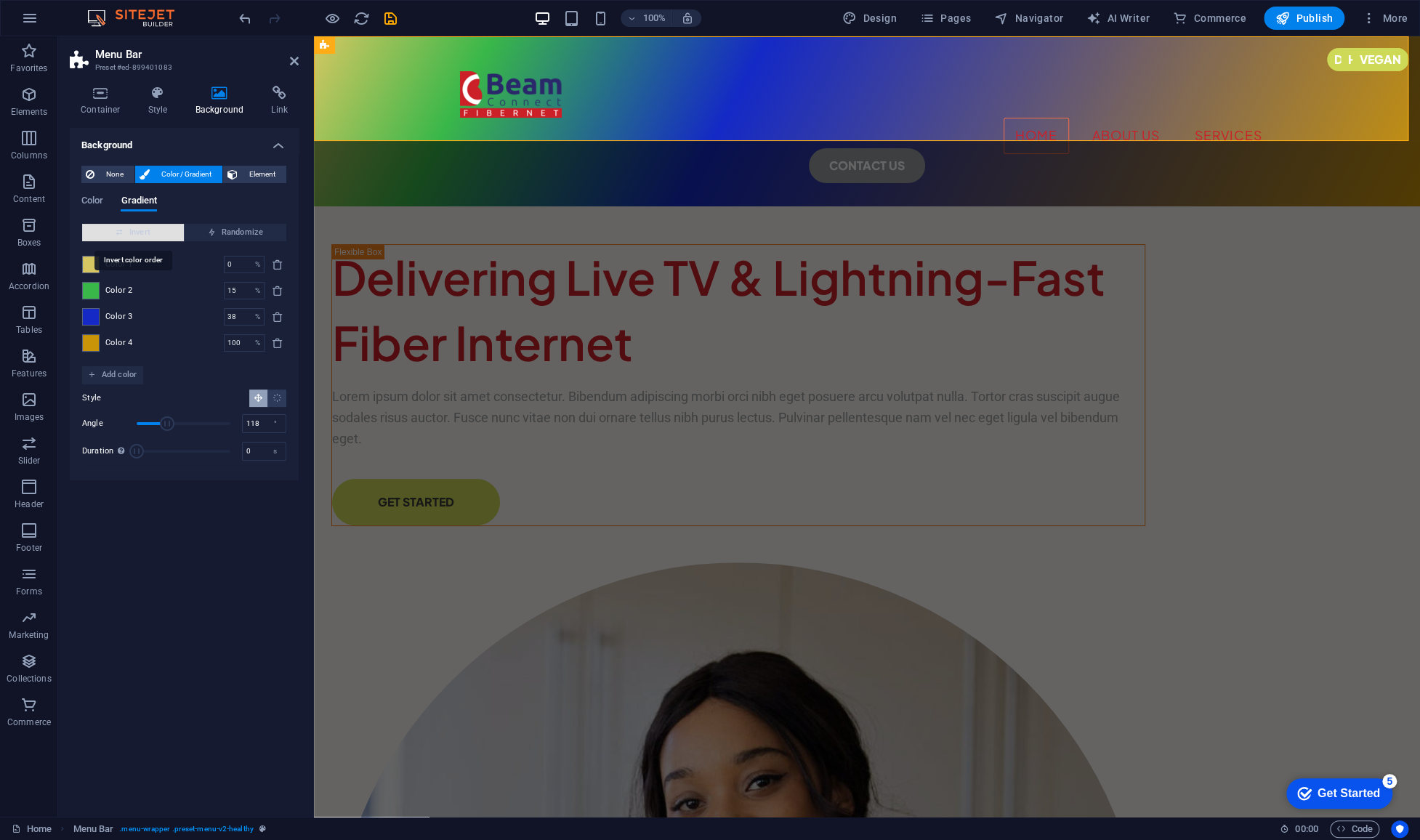
click at [169, 225] on span "Invert" at bounding box center [133, 233] width 90 height 18
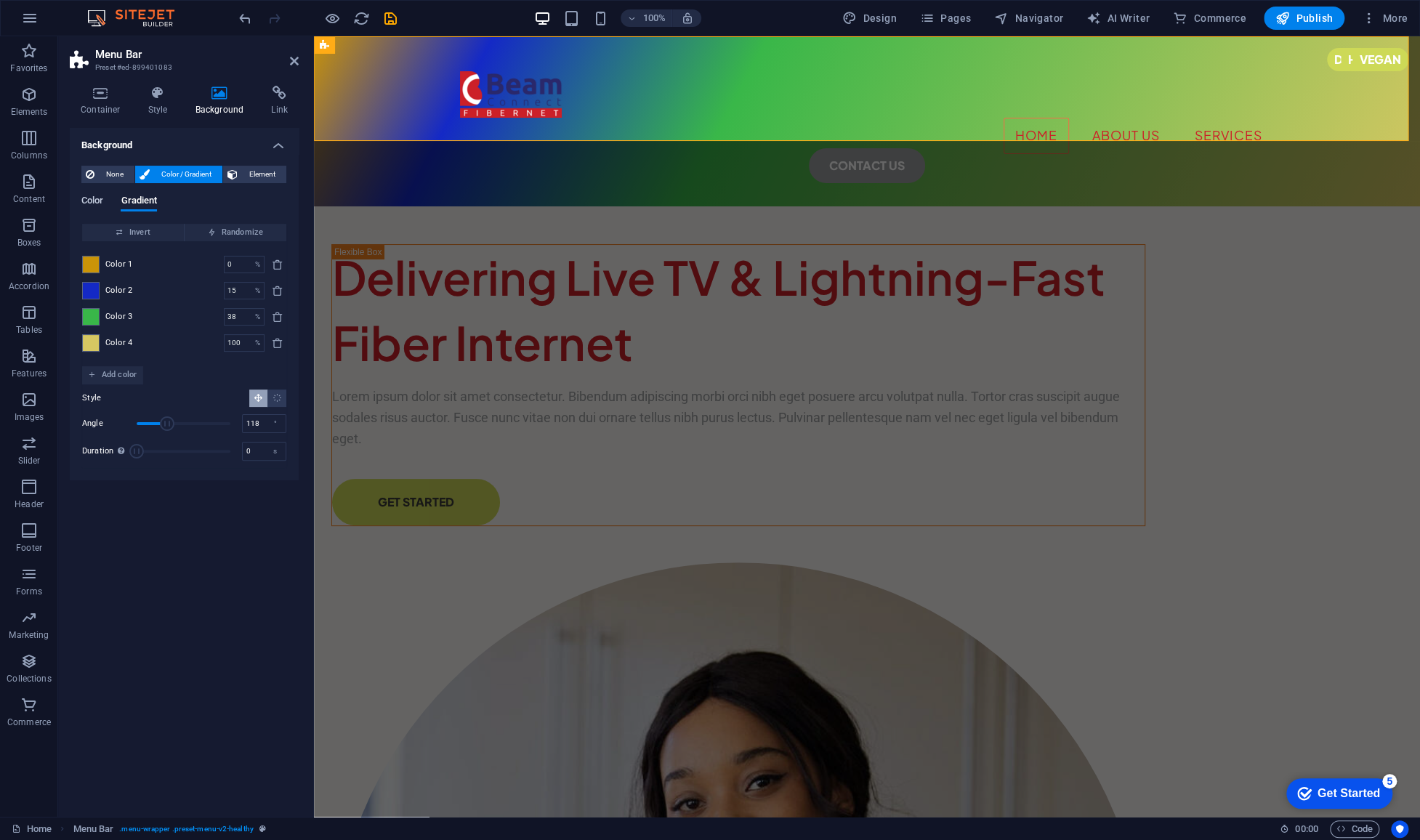
click at [93, 200] on span "Color" at bounding box center [93, 202] width 22 height 21
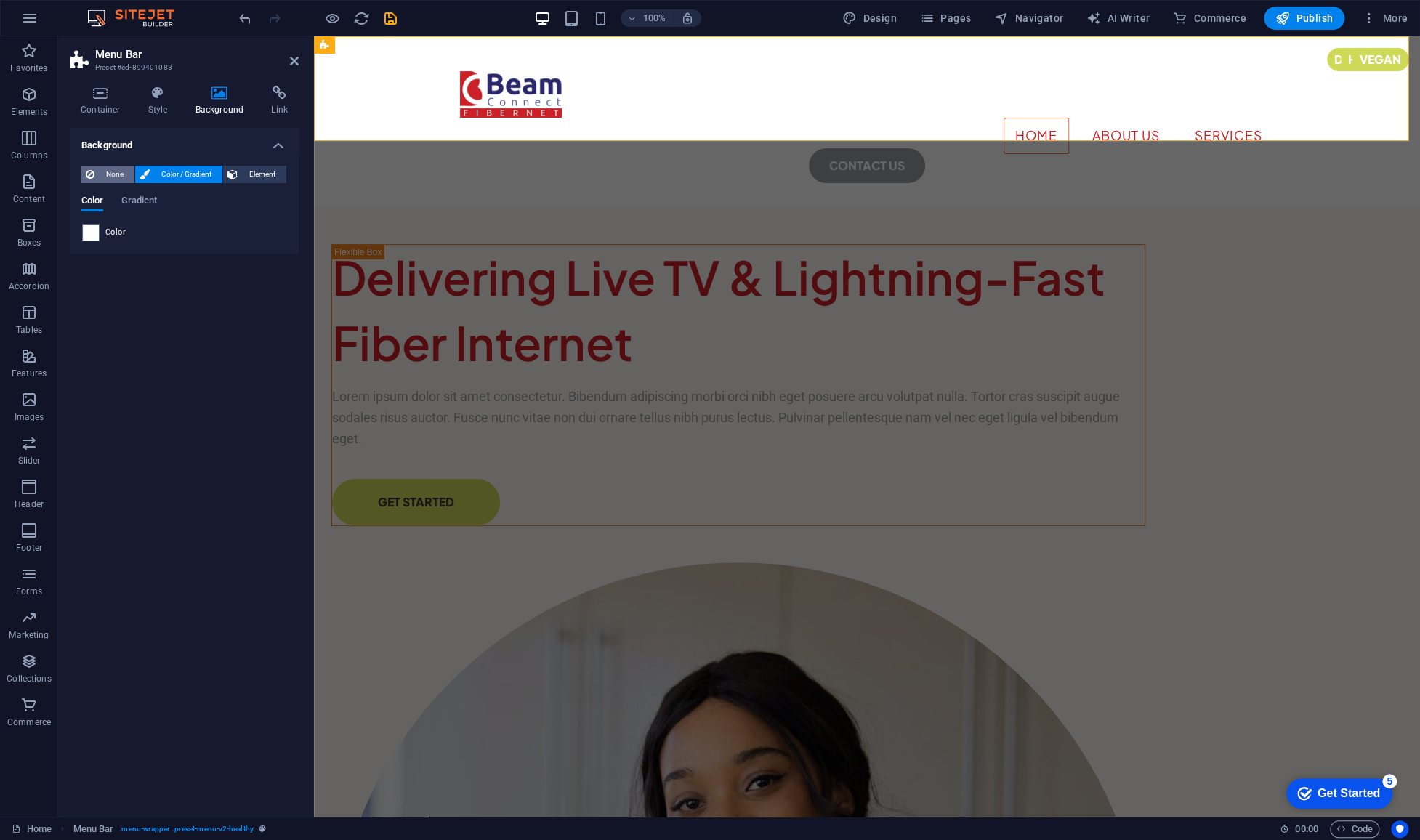
click at [118, 174] on span "None" at bounding box center [115, 175] width 32 height 18
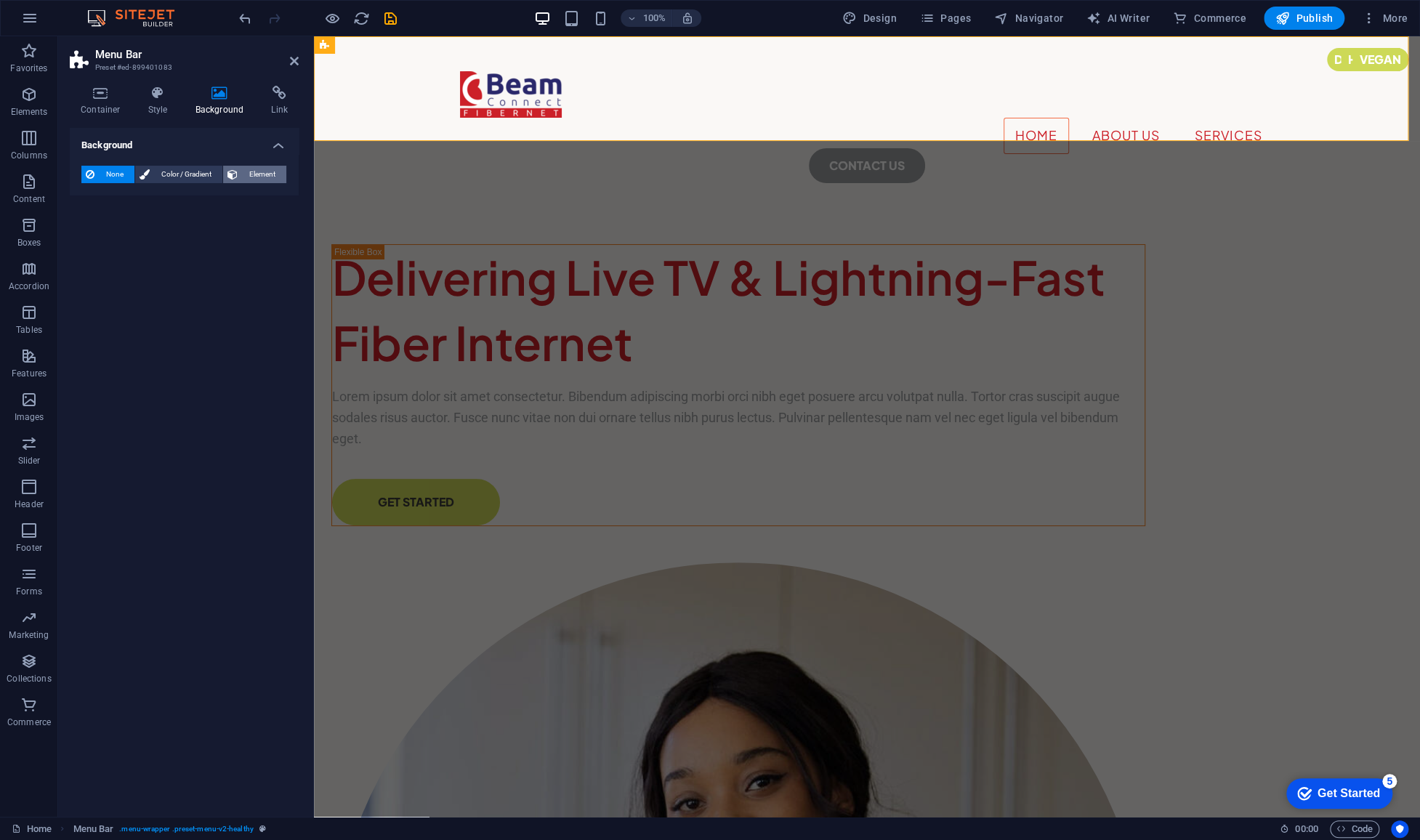
click at [254, 174] on span "Element" at bounding box center [262, 175] width 40 height 18
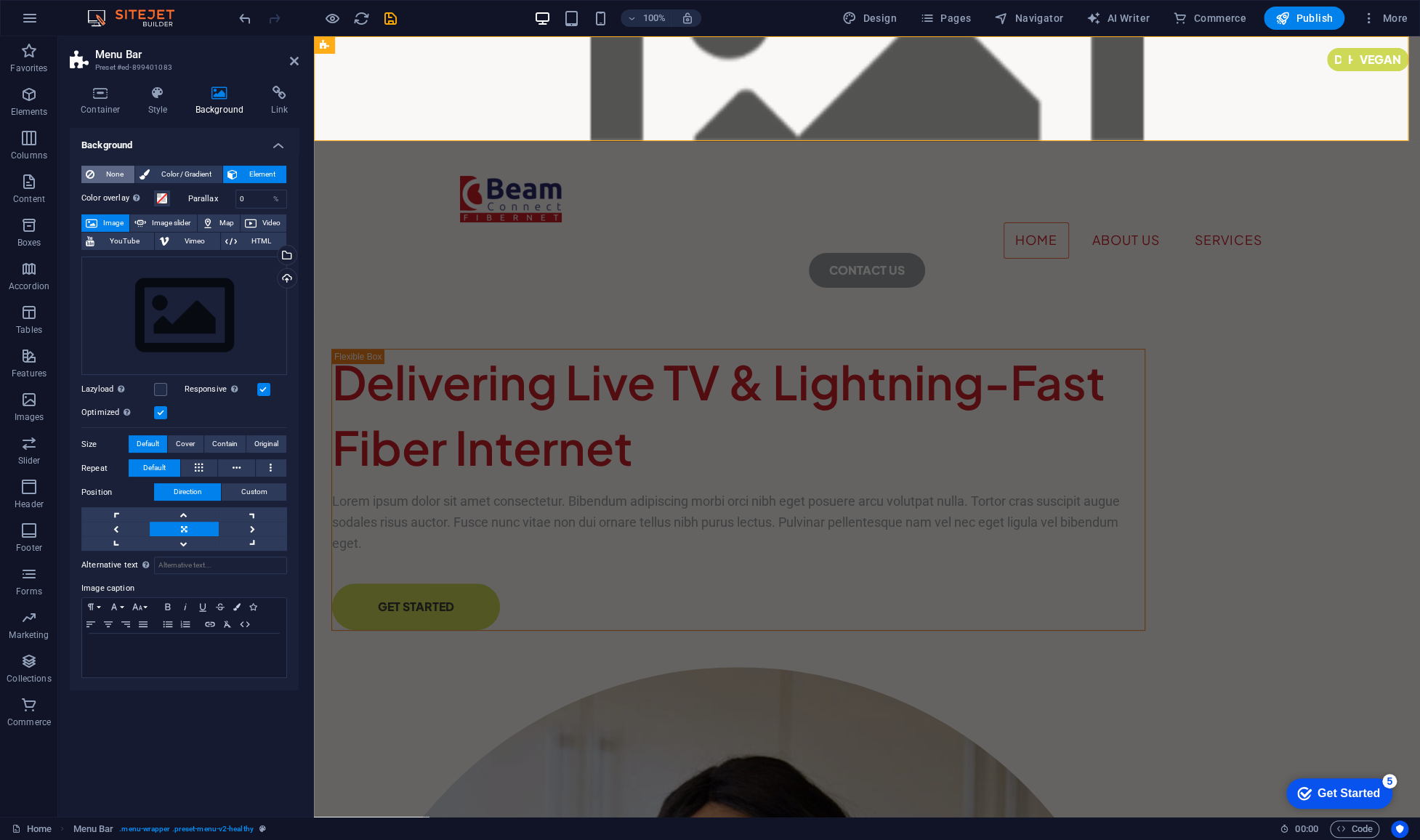
click at [109, 167] on span "None" at bounding box center [115, 175] width 32 height 18
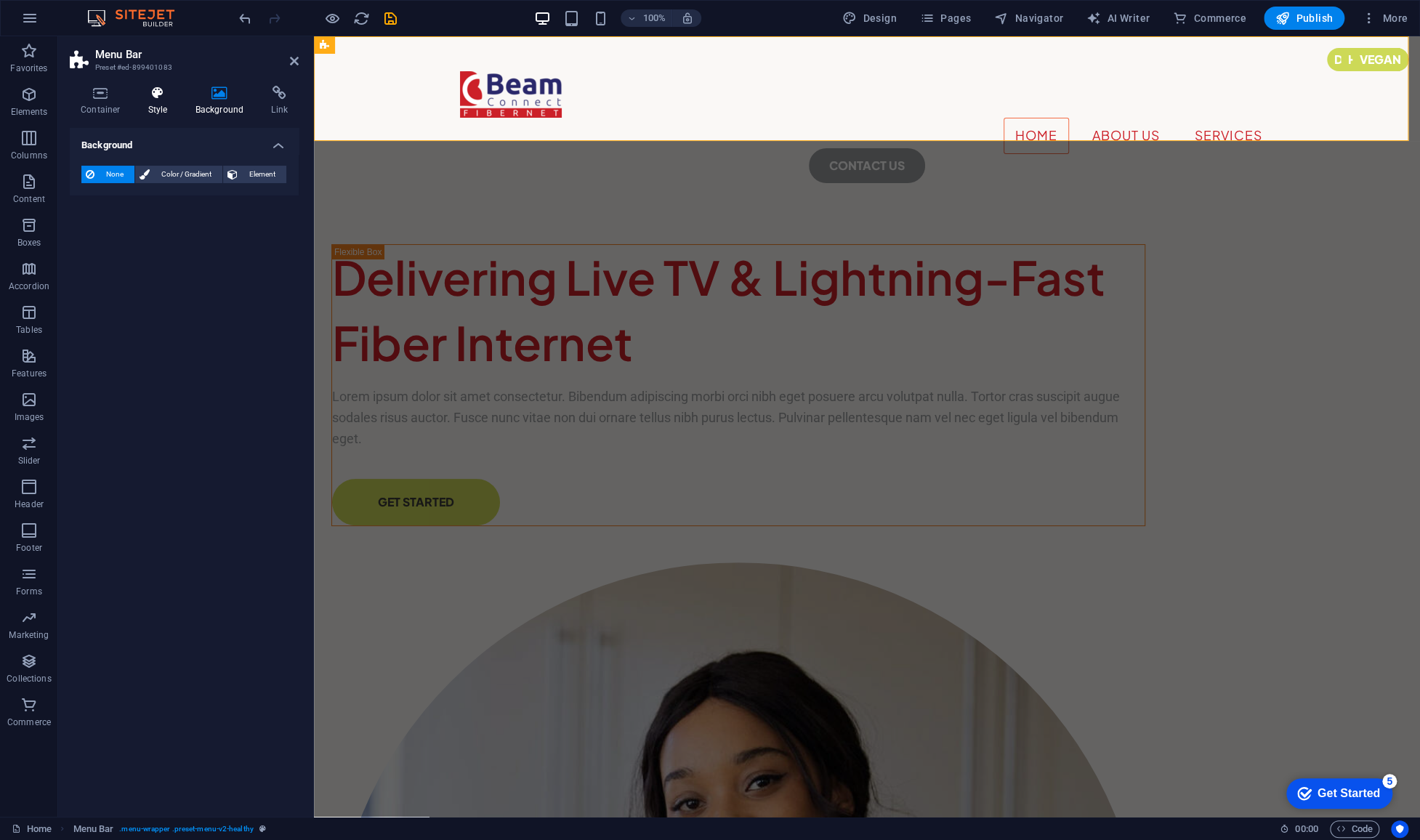
click at [160, 106] on h4 "Style" at bounding box center [161, 101] width 47 height 31
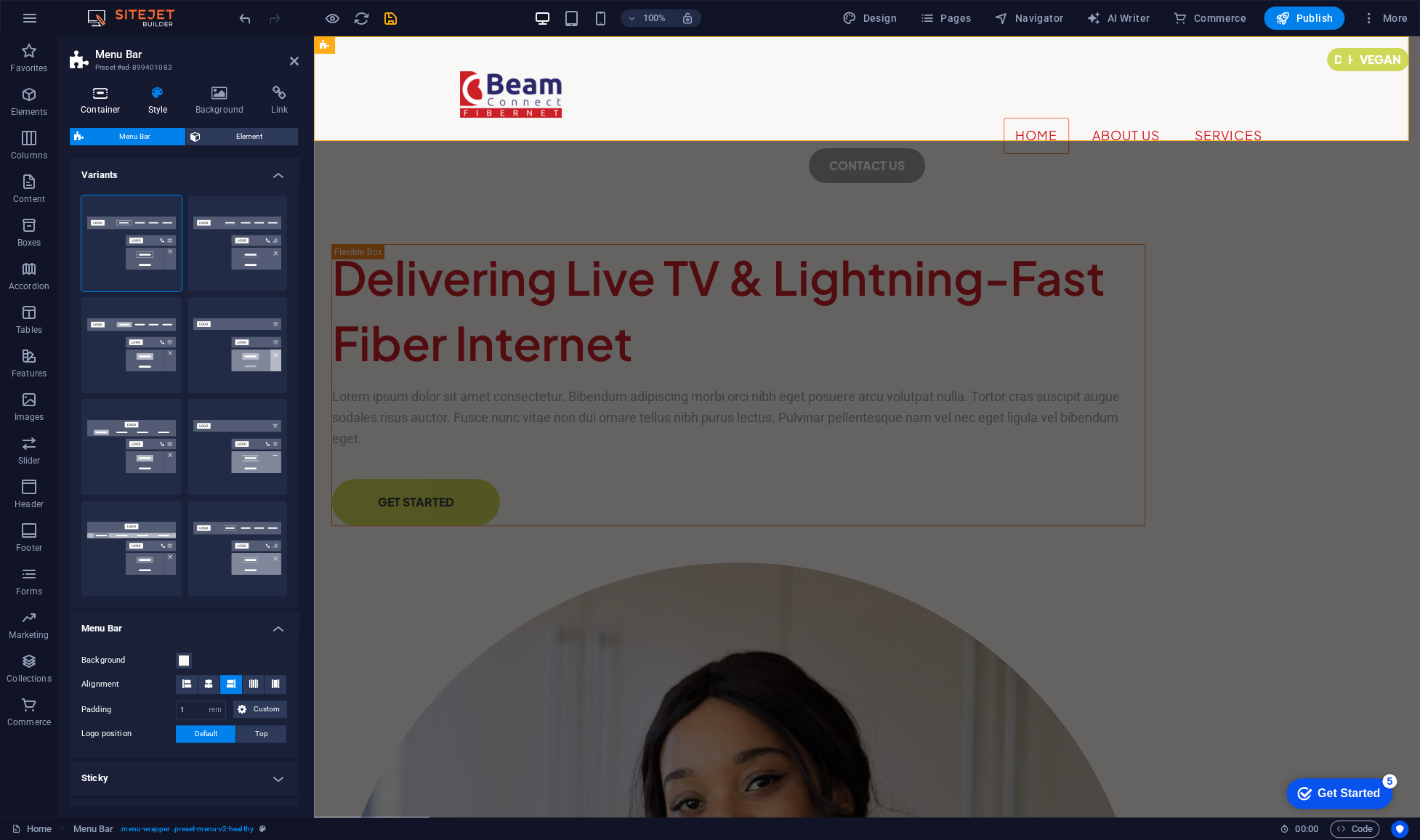
click at [84, 104] on h4 "Container" at bounding box center [104, 101] width 68 height 31
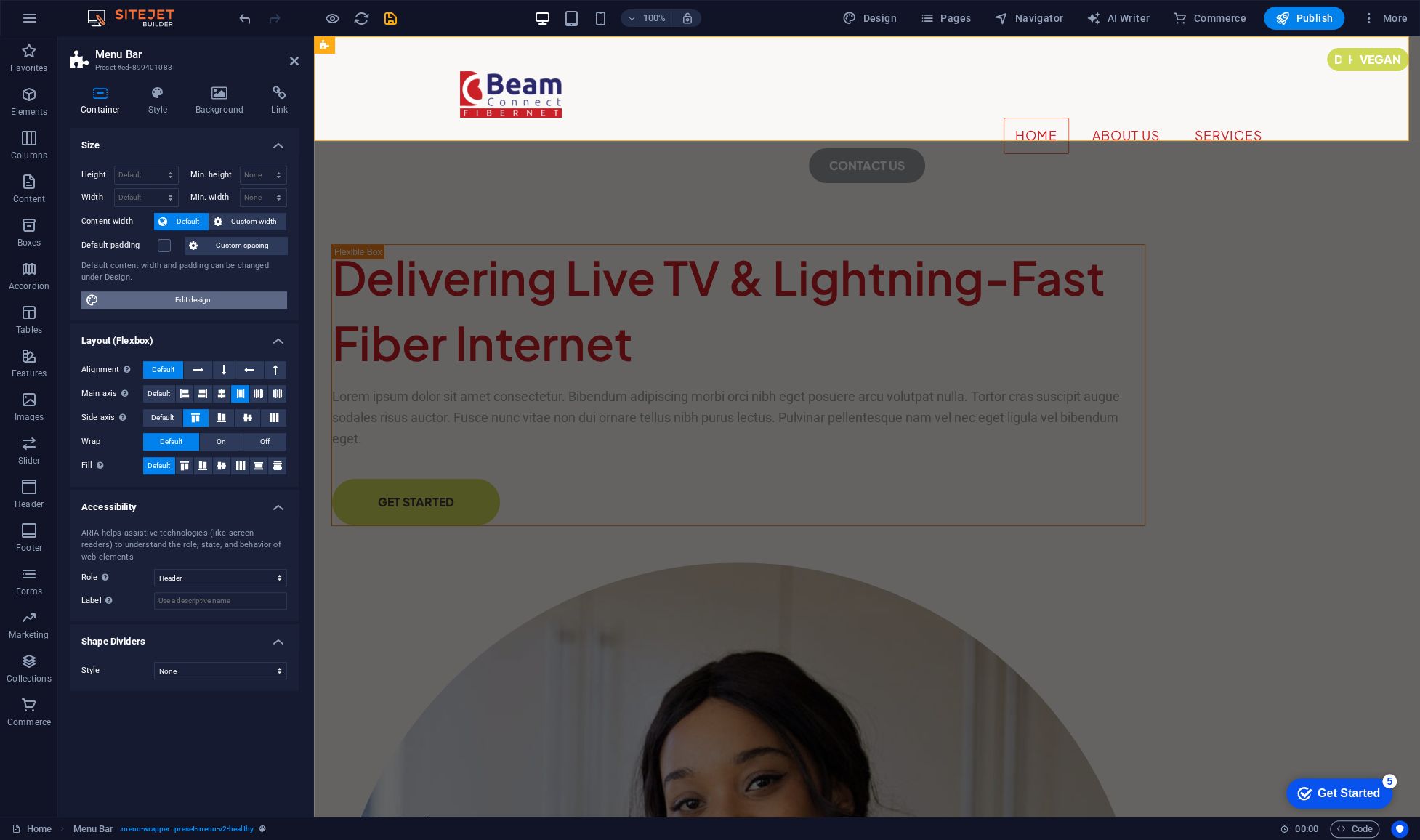
click at [204, 300] on span "Edit design" at bounding box center [192, 300] width 179 height 18
select select "px"
select select "400"
select select "px"
select select "rem"
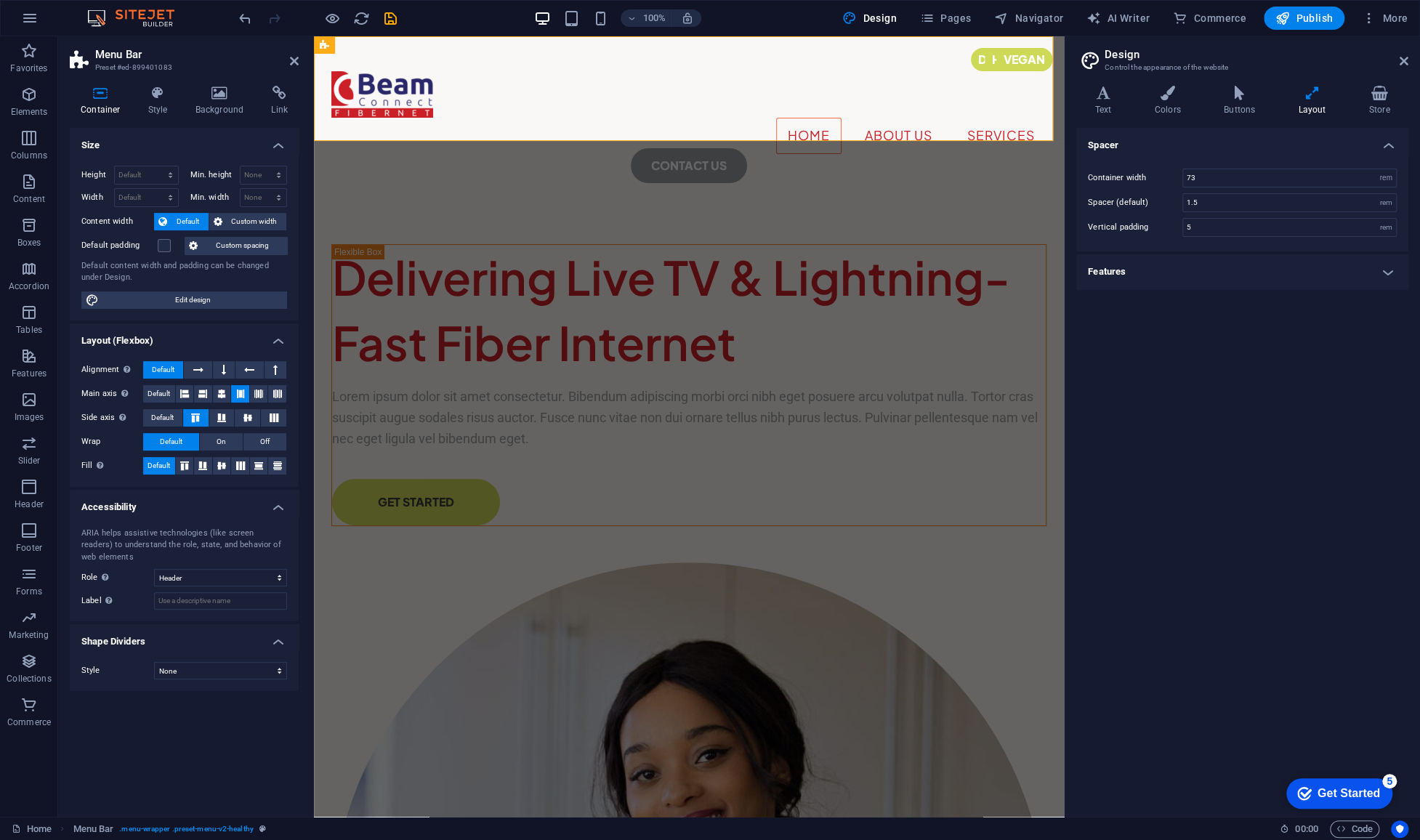
click at [1230, 264] on h4 "Features" at bounding box center [1242, 271] width 332 height 35
click at [1263, 323] on select "Ease Ease In Ease Out Ease In/Ease Out Linear" at bounding box center [1289, 328] width 215 height 18
click at [1291, 486] on div "Spacer Container width 73 rem px Spacer (default) 1.5 rem Vertical padding 5 re…" at bounding box center [1242, 466] width 332 height 677
click at [1255, 110] on h4 "Buttons" at bounding box center [1241, 101] width 74 height 31
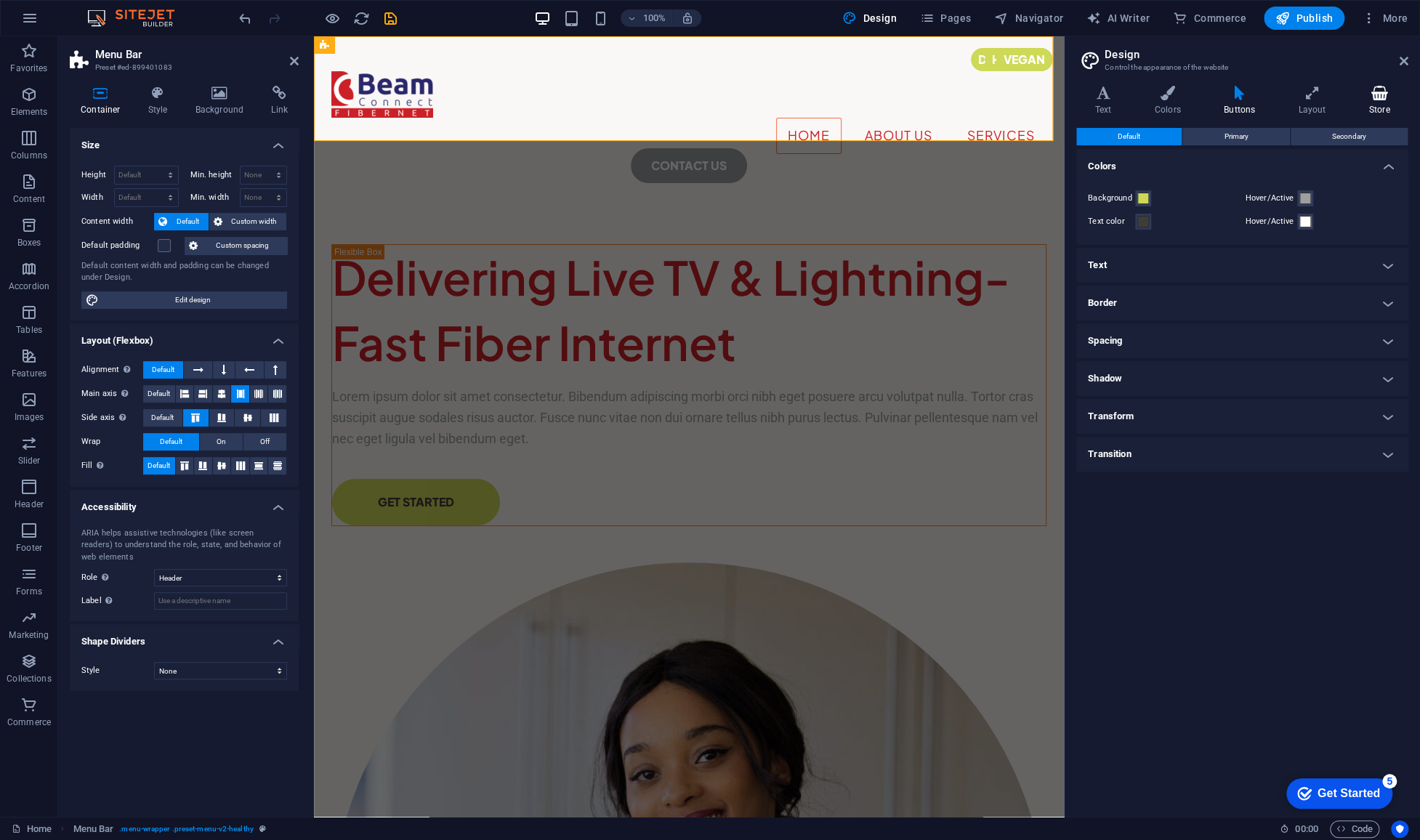
click at [1361, 99] on icon at bounding box center [1379, 93] width 58 height 15
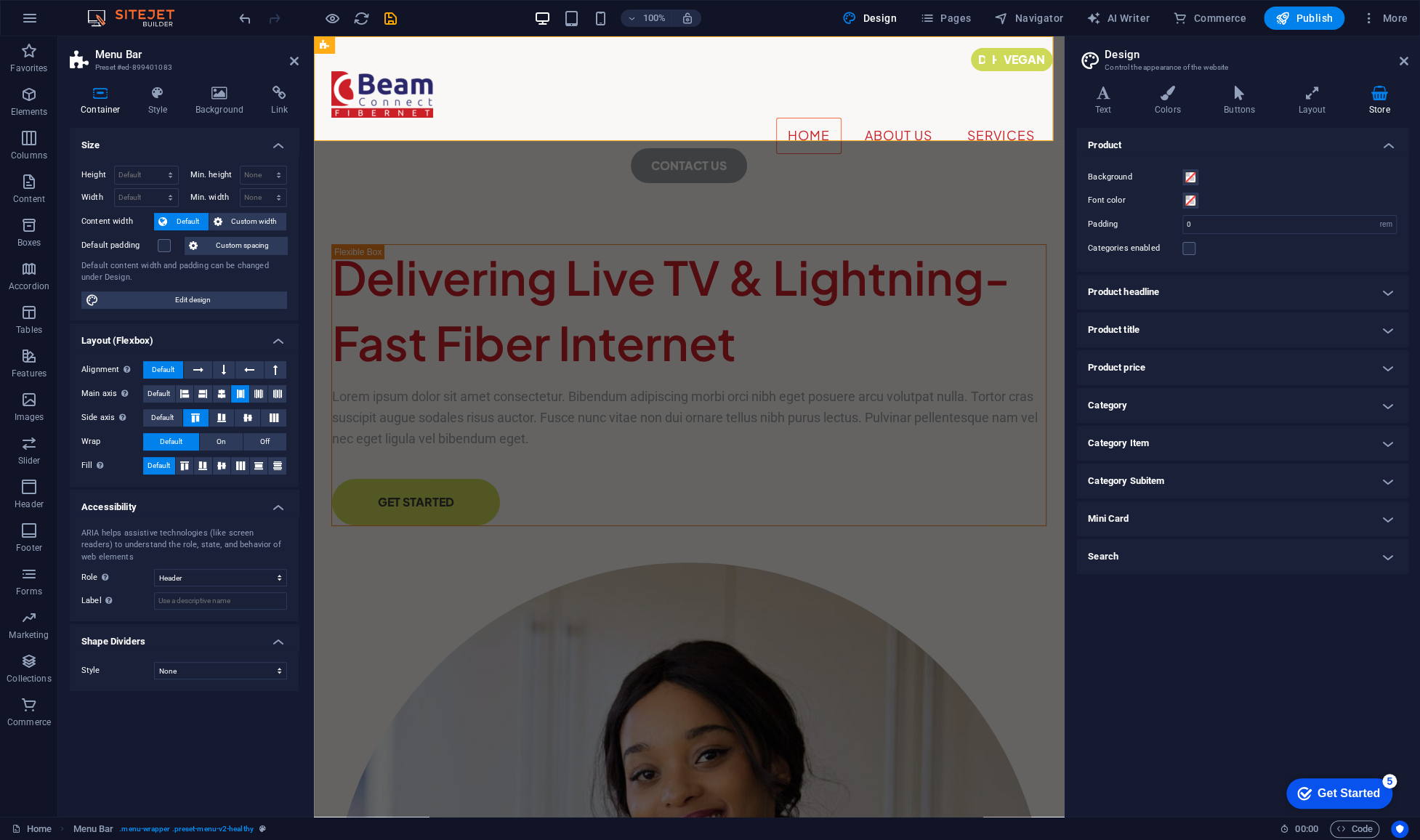
click at [1228, 365] on h4 "Product price" at bounding box center [1242, 367] width 332 height 35
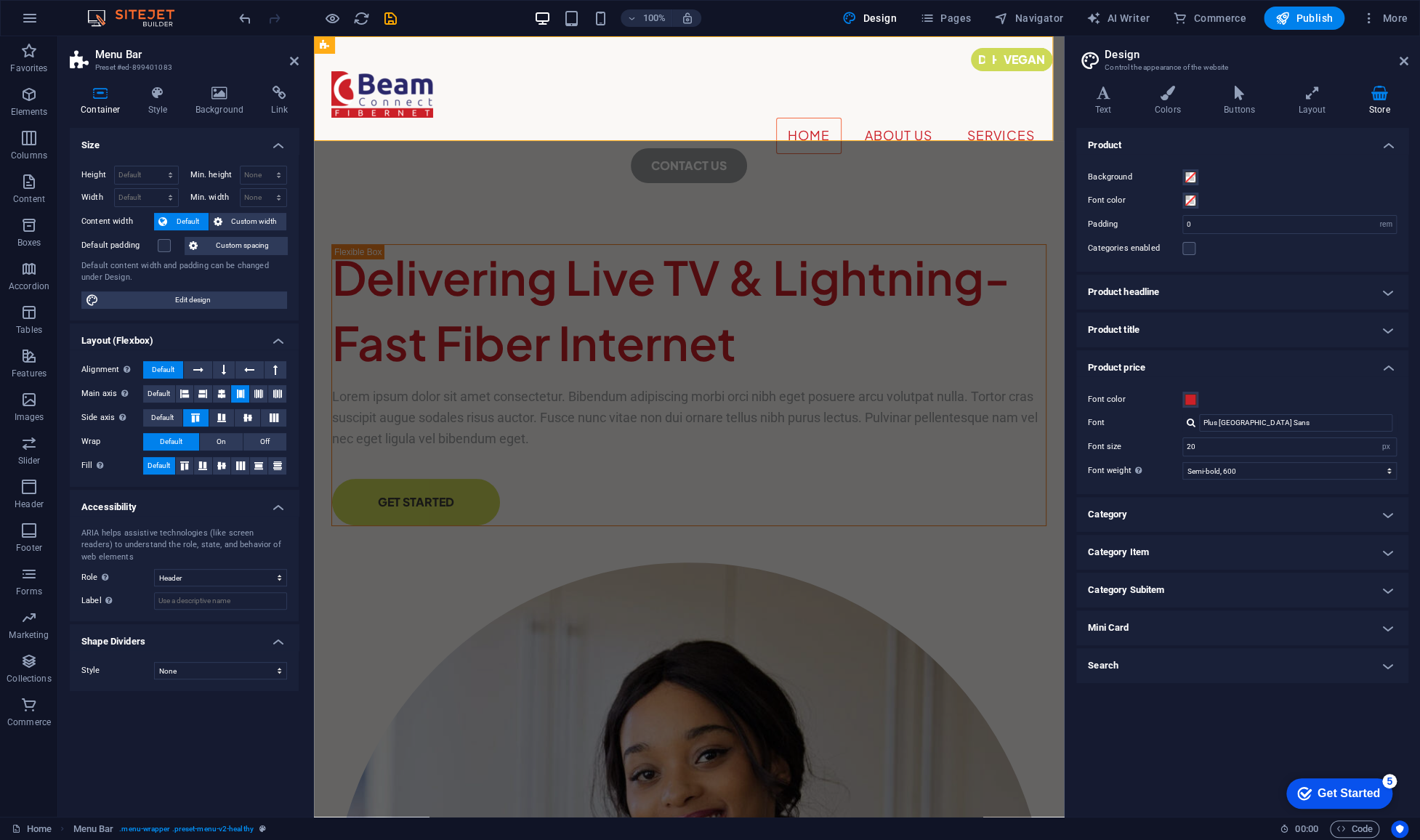
click at [1228, 365] on h4 "Product price" at bounding box center [1242, 363] width 332 height 26
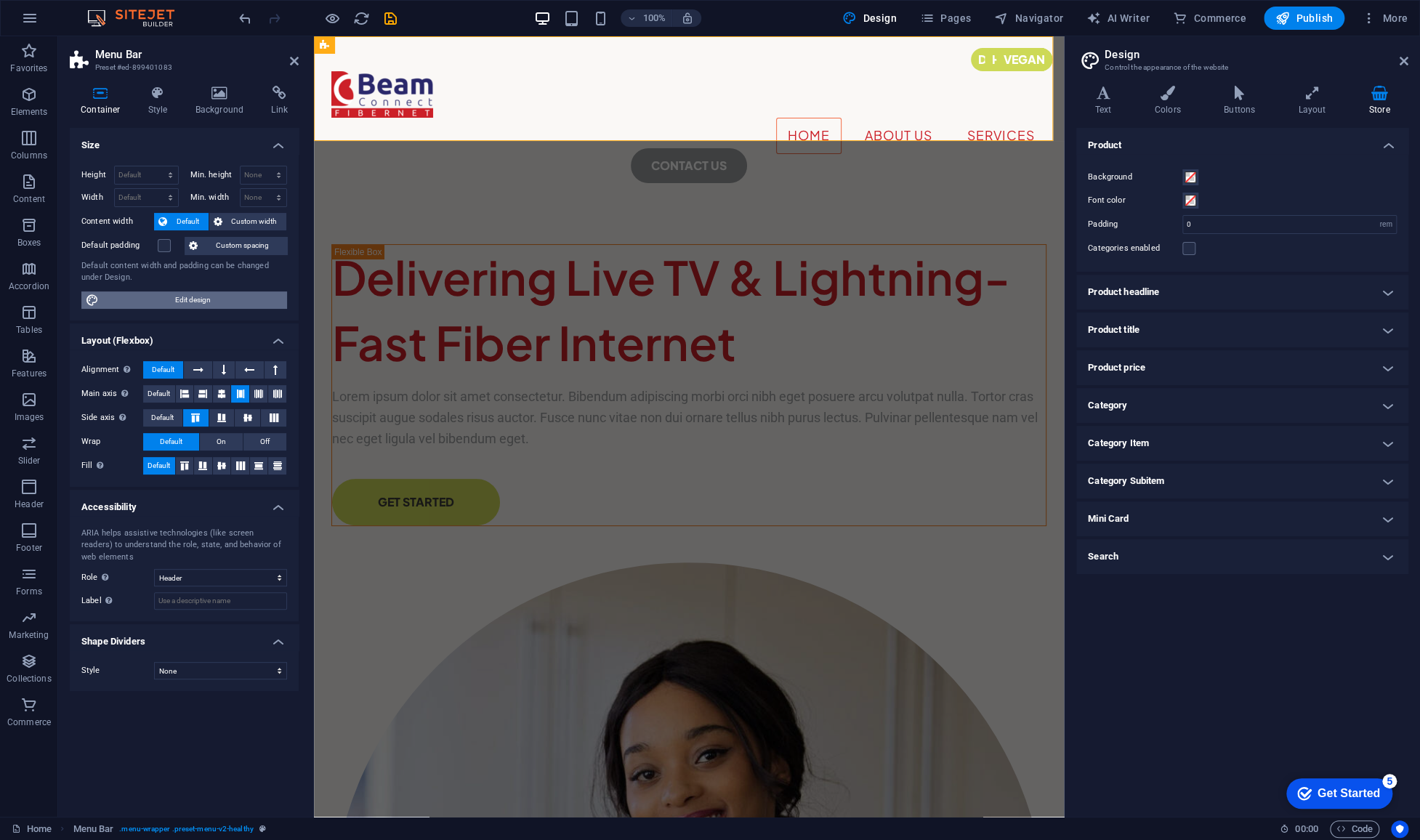
click at [211, 303] on span "Edit design" at bounding box center [192, 300] width 179 height 18
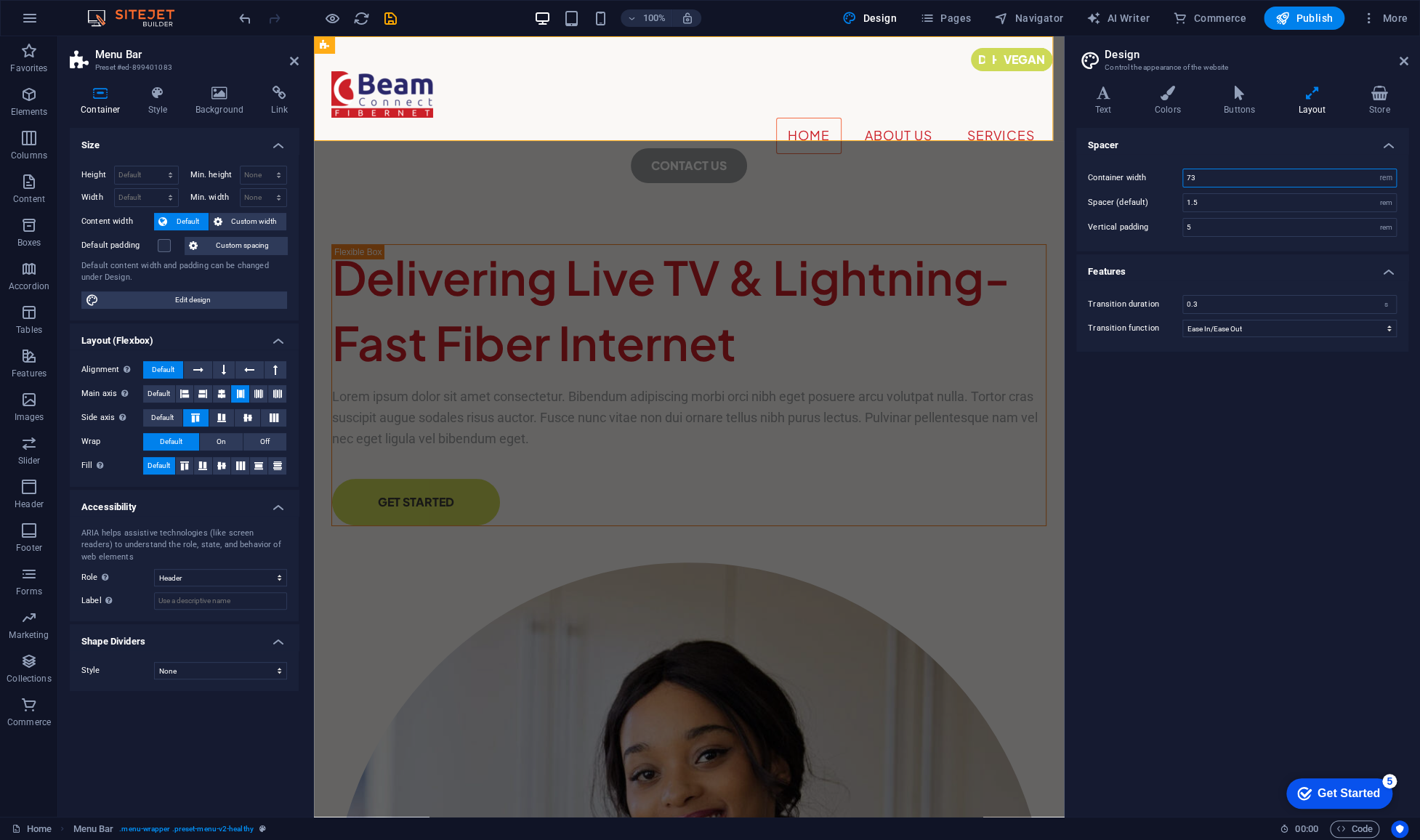
click at [1227, 181] on input "73" at bounding box center [1289, 178] width 213 height 18
type input "90"
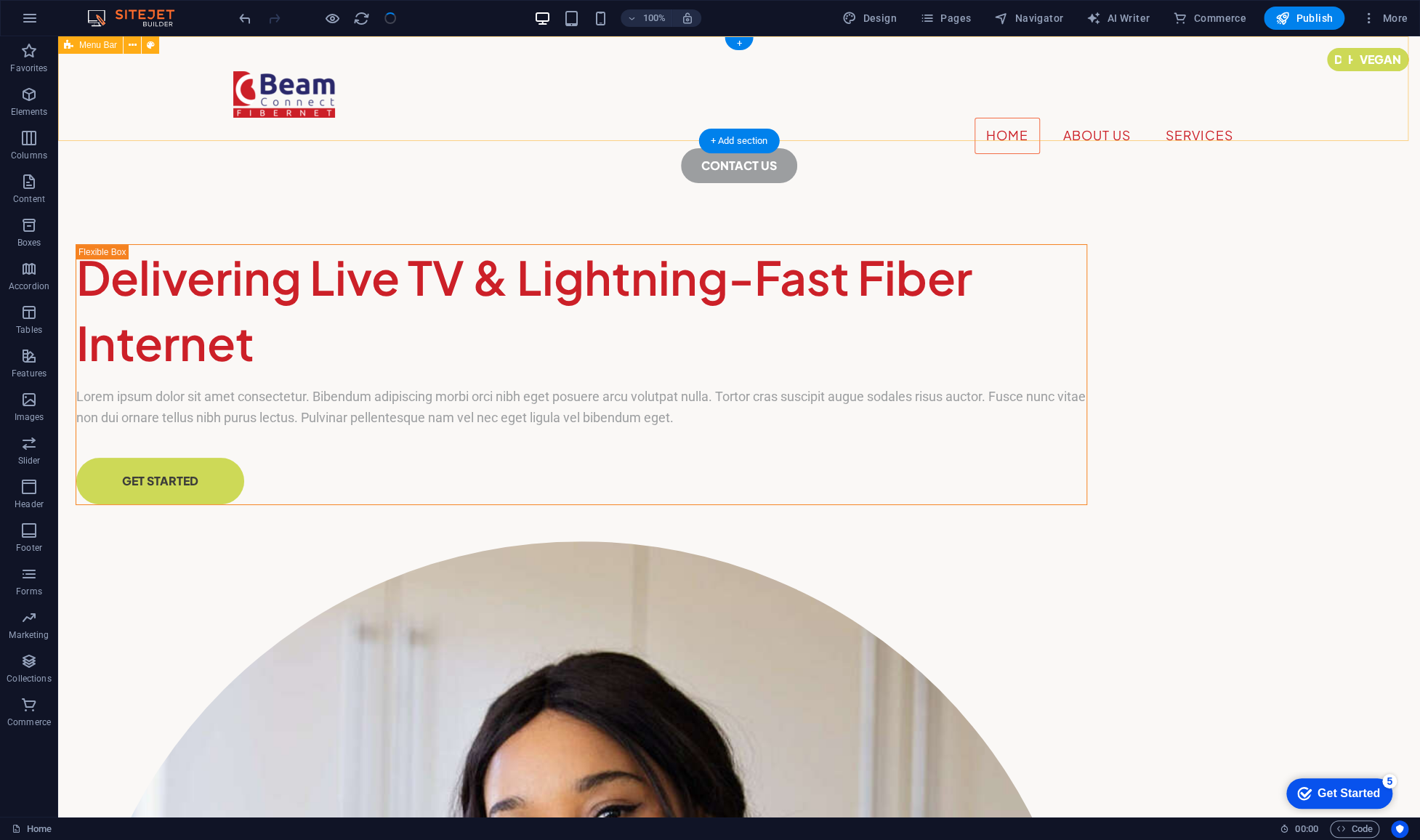
click at [524, 112] on div "Home About Us Services CONTACT US" at bounding box center [739, 120] width 1362 height 170
click at [300, 93] on div at bounding box center [739, 94] width 1012 height 46
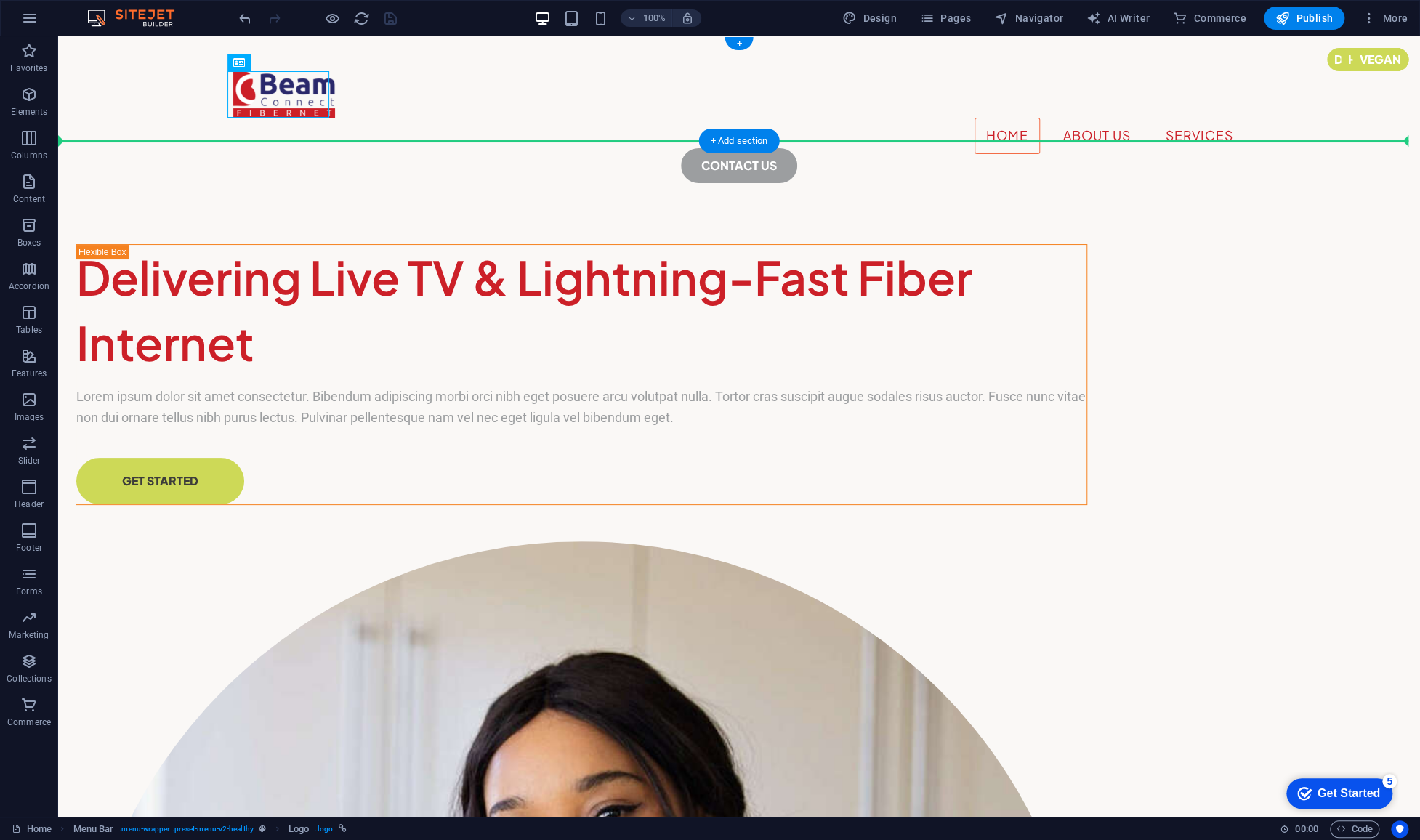
drag, startPoint x: 289, startPoint y: 96, endPoint x: 161, endPoint y: 95, distance: 128.0
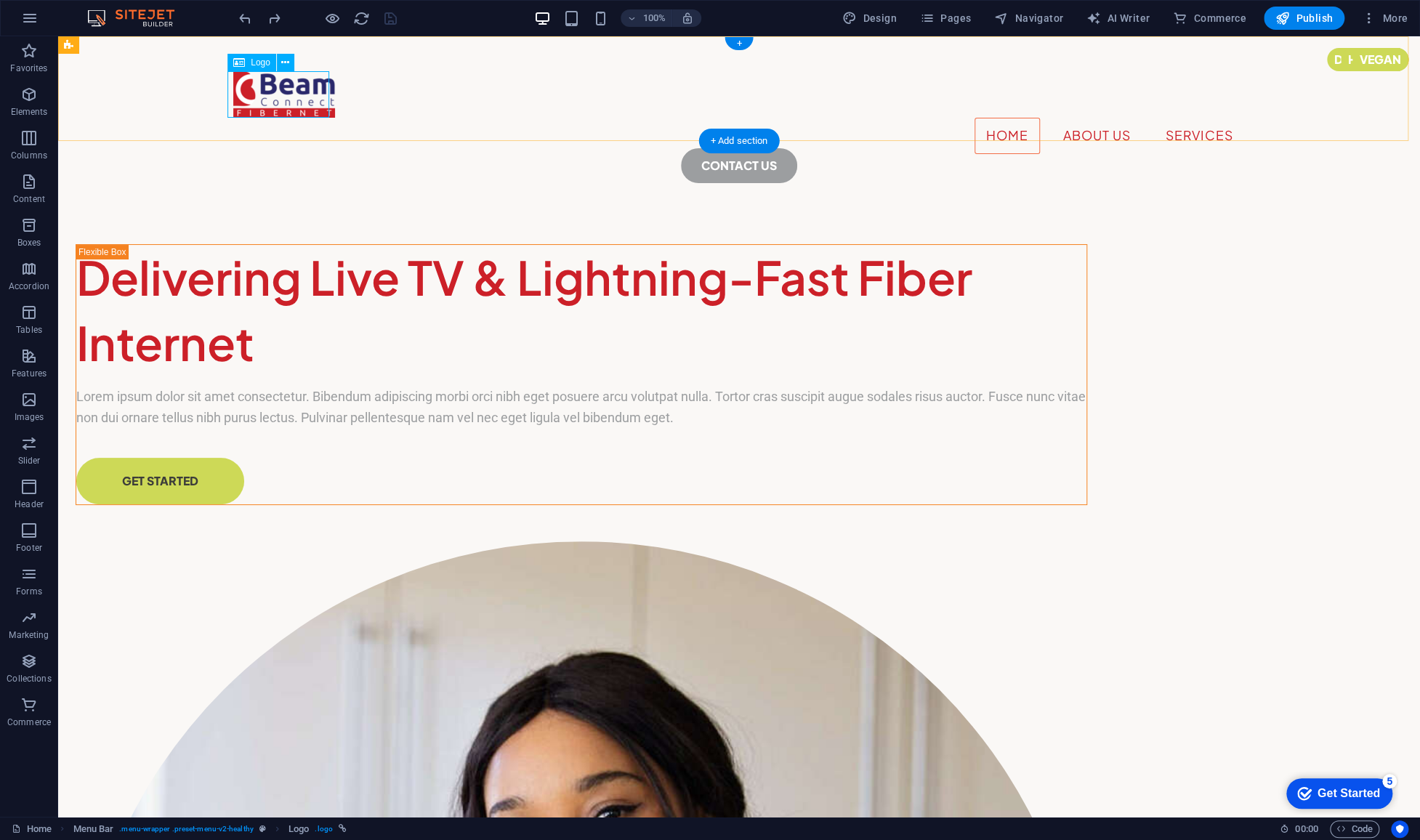
click at [252, 84] on div at bounding box center [739, 94] width 1012 height 46
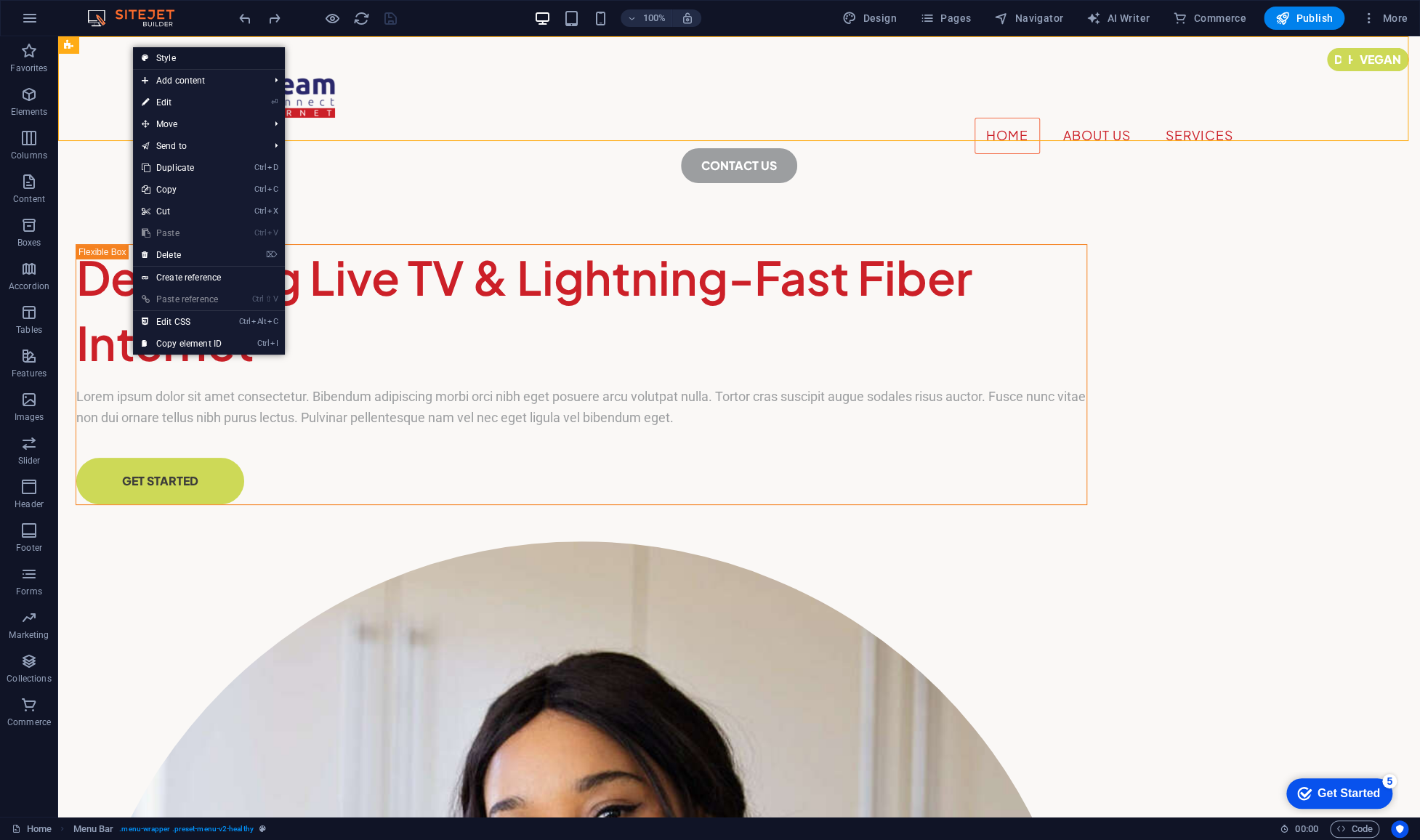
click at [183, 59] on link "Style" at bounding box center [209, 58] width 152 height 22
select select "rem"
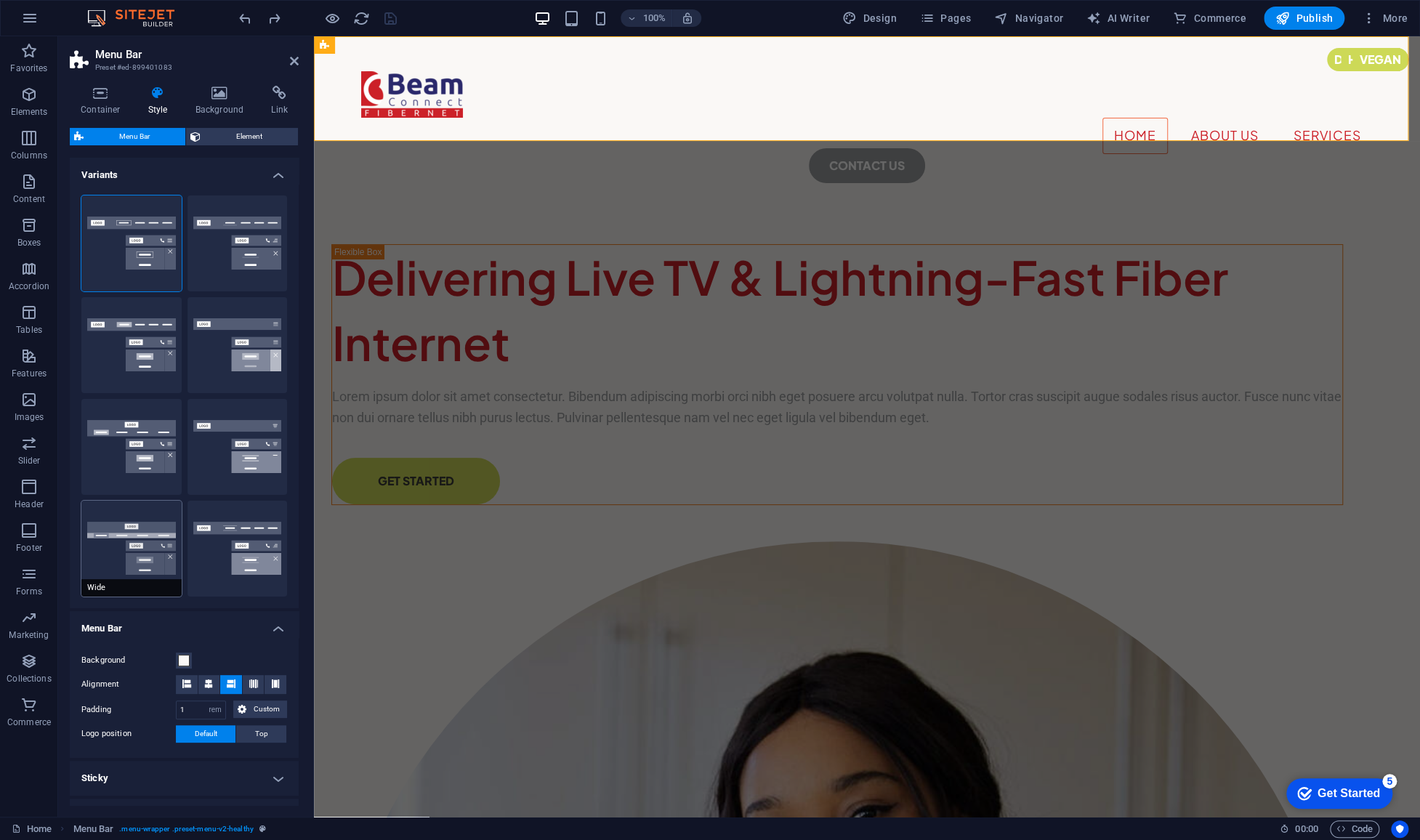
click at [161, 535] on button "Wide" at bounding box center [131, 548] width 101 height 96
type input "0"
type input "2"
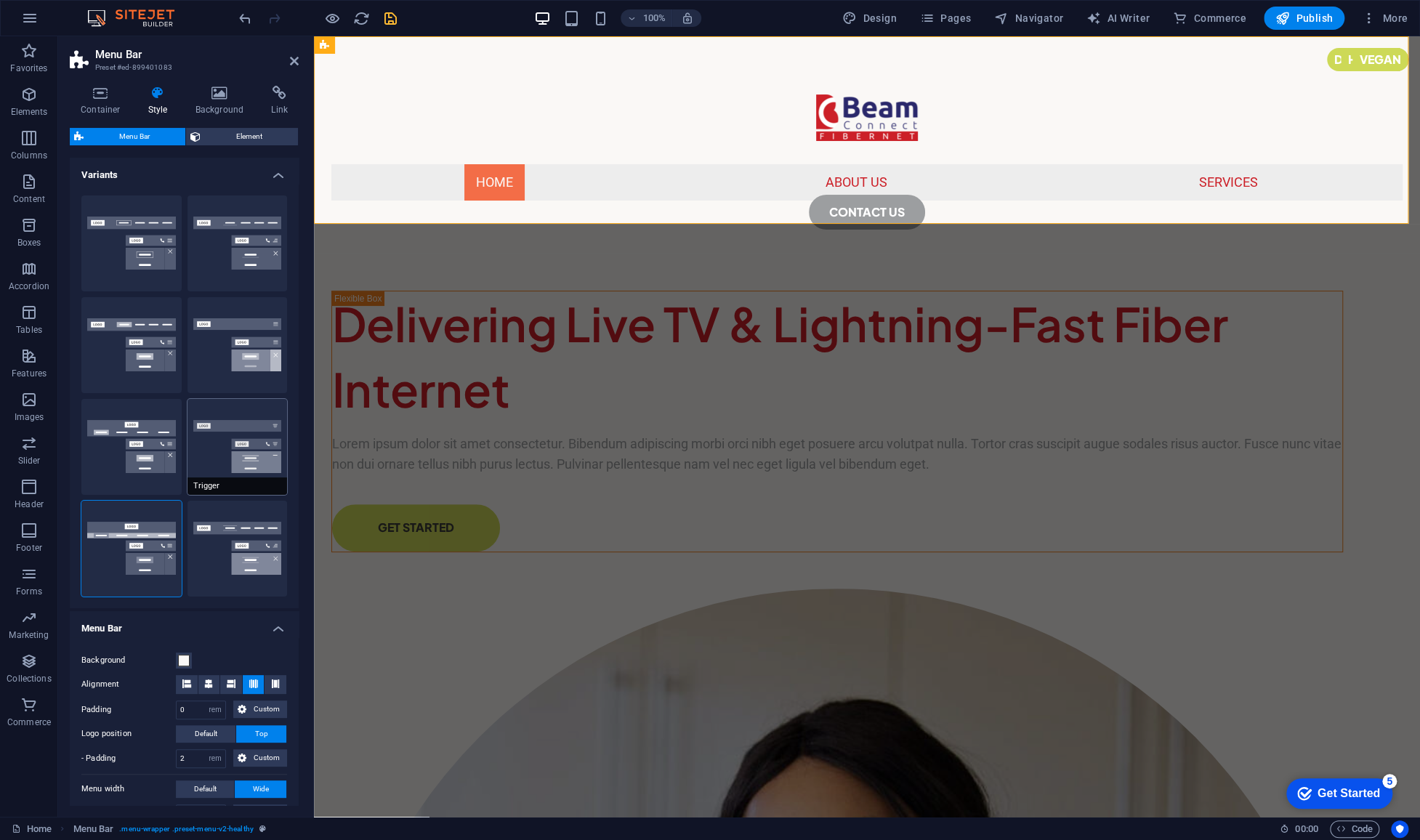
click at [238, 449] on button "Trigger" at bounding box center [237, 446] width 101 height 96
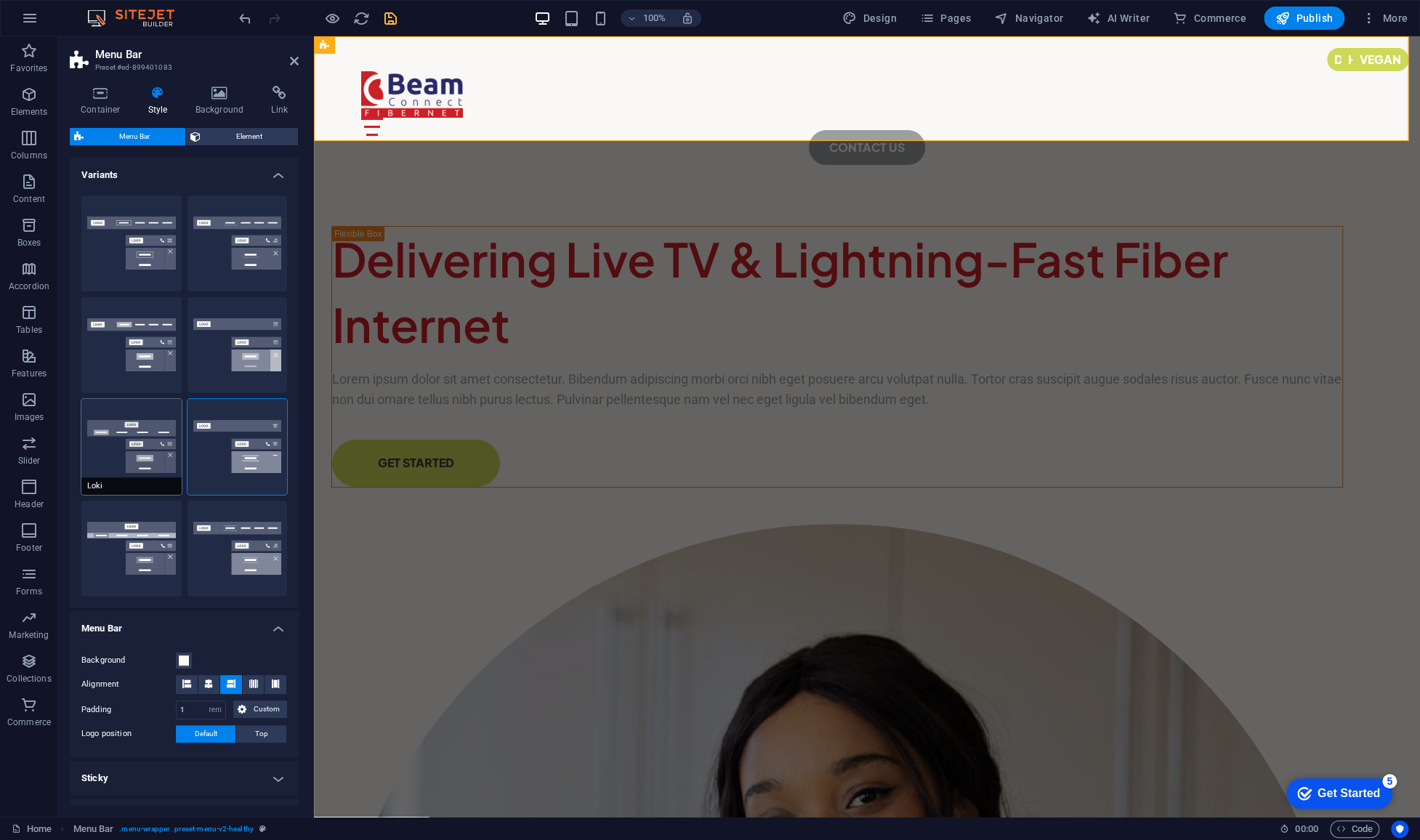
click at [145, 449] on button "Loki" at bounding box center [131, 446] width 101 height 96
type input "0"
select select "DISABLED_OPTION_VALUE"
type input "2"
type input "1"
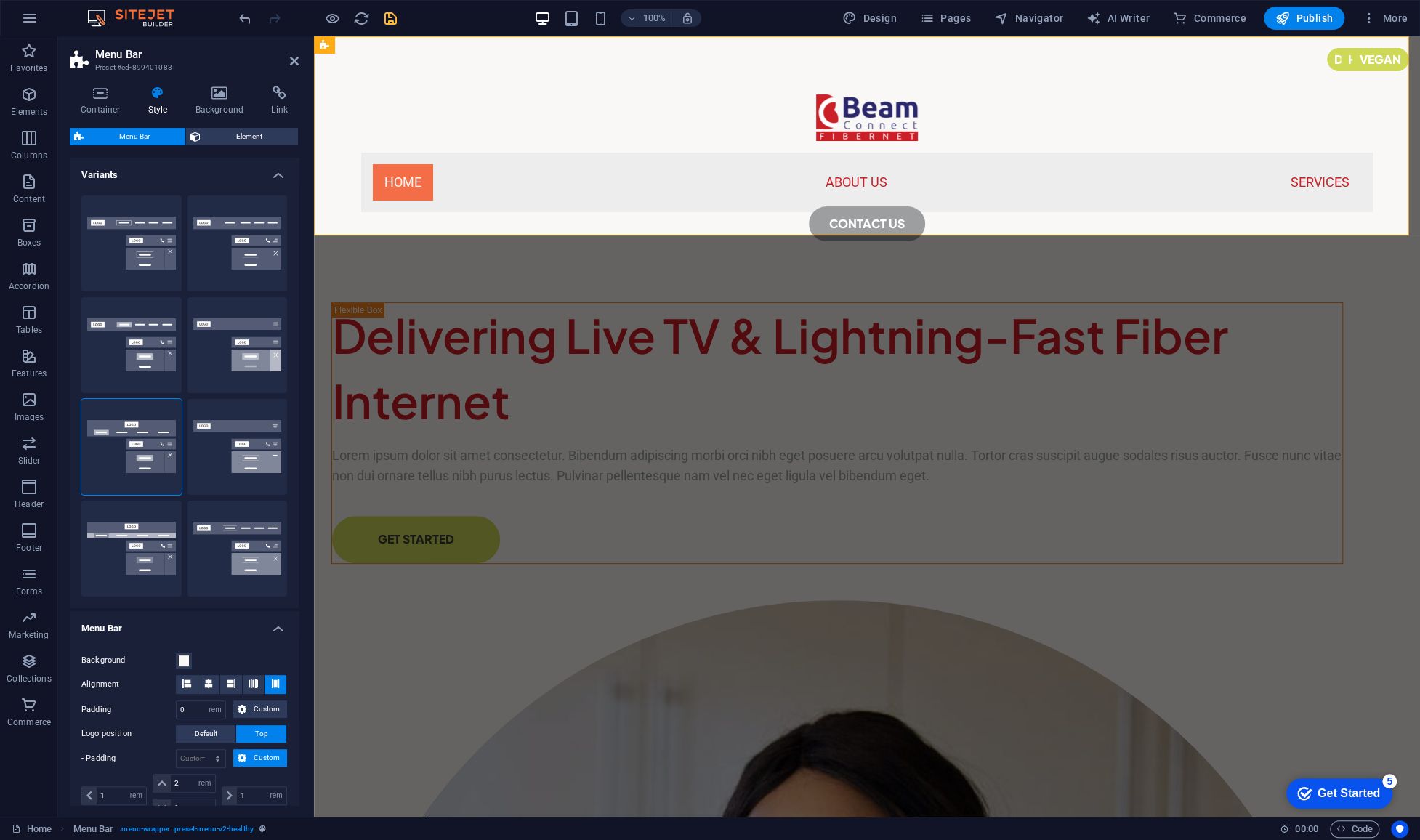
click at [137, 350] on div "Default" at bounding box center [131, 345] width 101 height 96
click at [91, 369] on button "Default" at bounding box center [131, 345] width 101 height 96
type input "1"
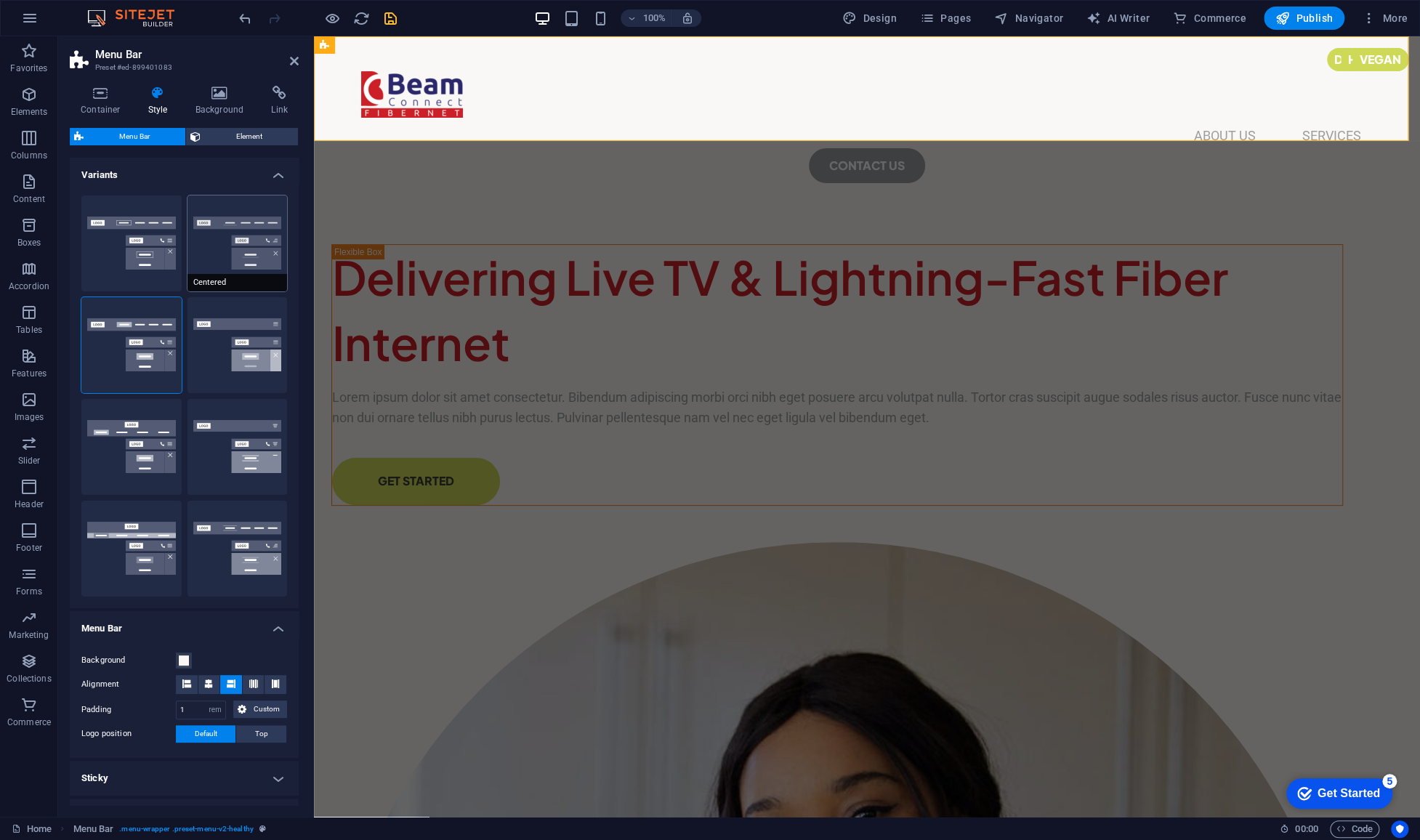
click at [237, 266] on button "Centered" at bounding box center [237, 243] width 101 height 96
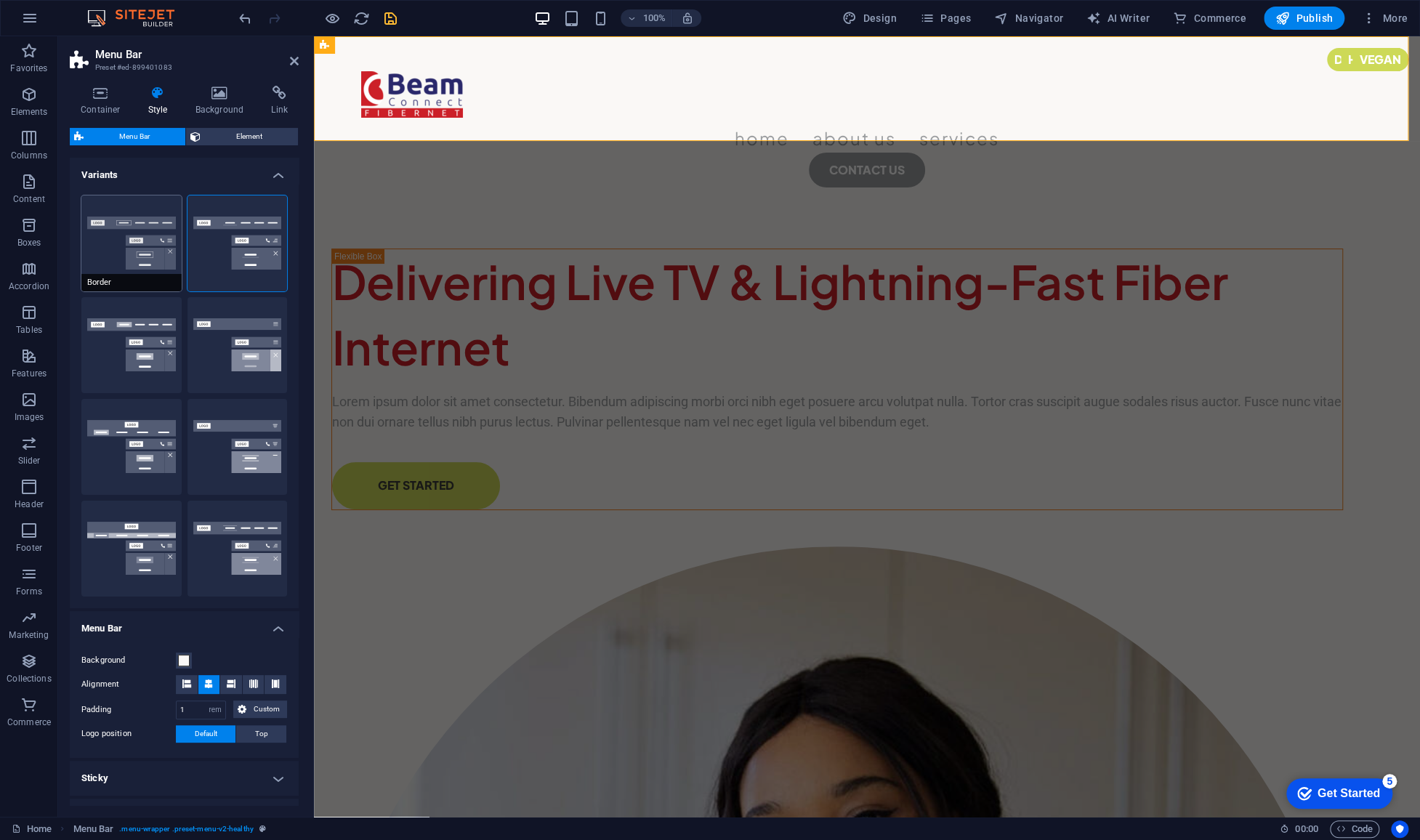
click at [140, 229] on button "Border" at bounding box center [131, 243] width 101 height 96
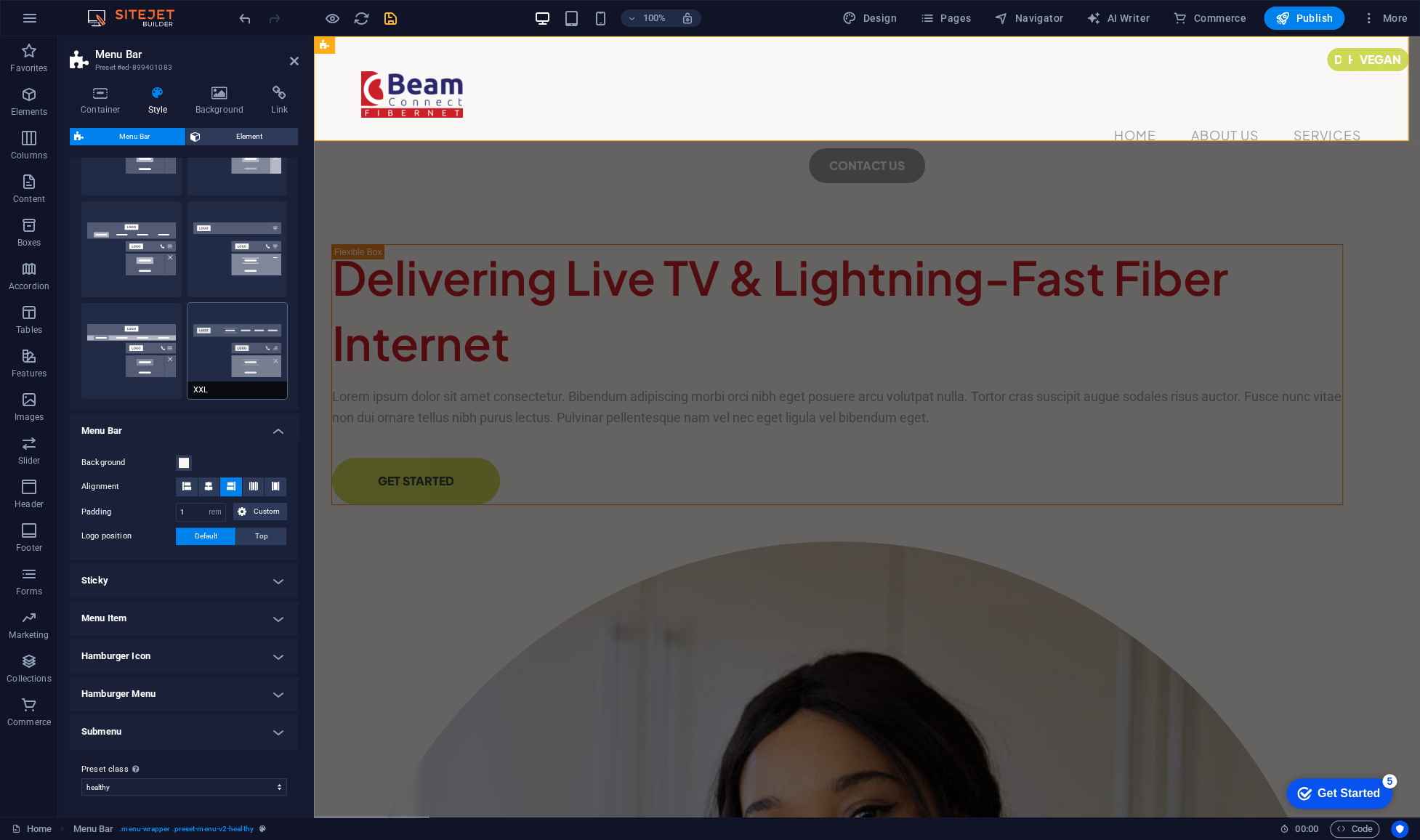
scroll to position [198, 0]
click at [168, 789] on select "healthy Add preset class" at bounding box center [184, 786] width 206 height 18
click at [169, 756] on div "Preset class Above chosen variant and settings affect all elements which carry …" at bounding box center [184, 777] width 229 height 58
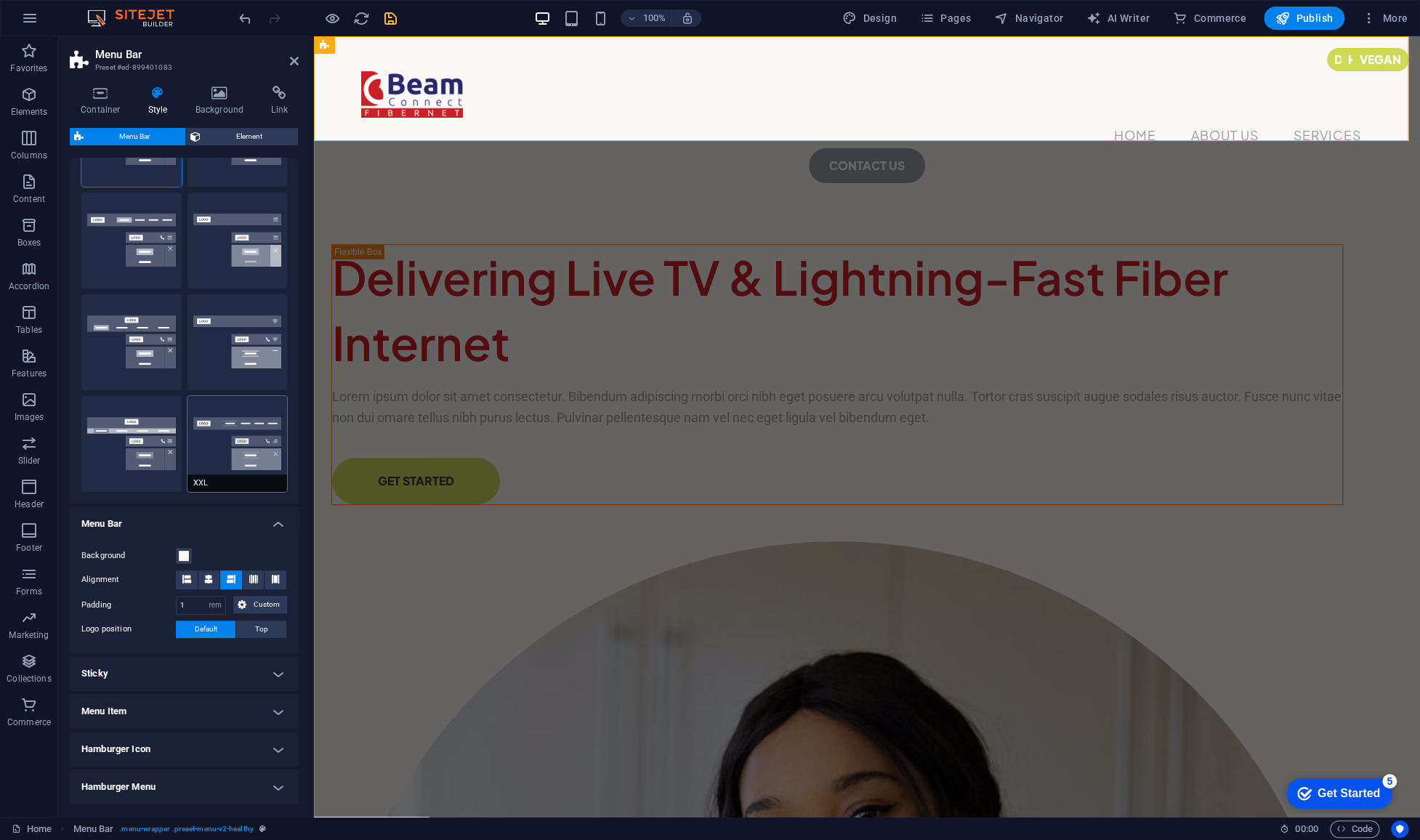
scroll to position [102, 0]
click at [237, 433] on button "XXL" at bounding box center [237, 446] width 101 height 96
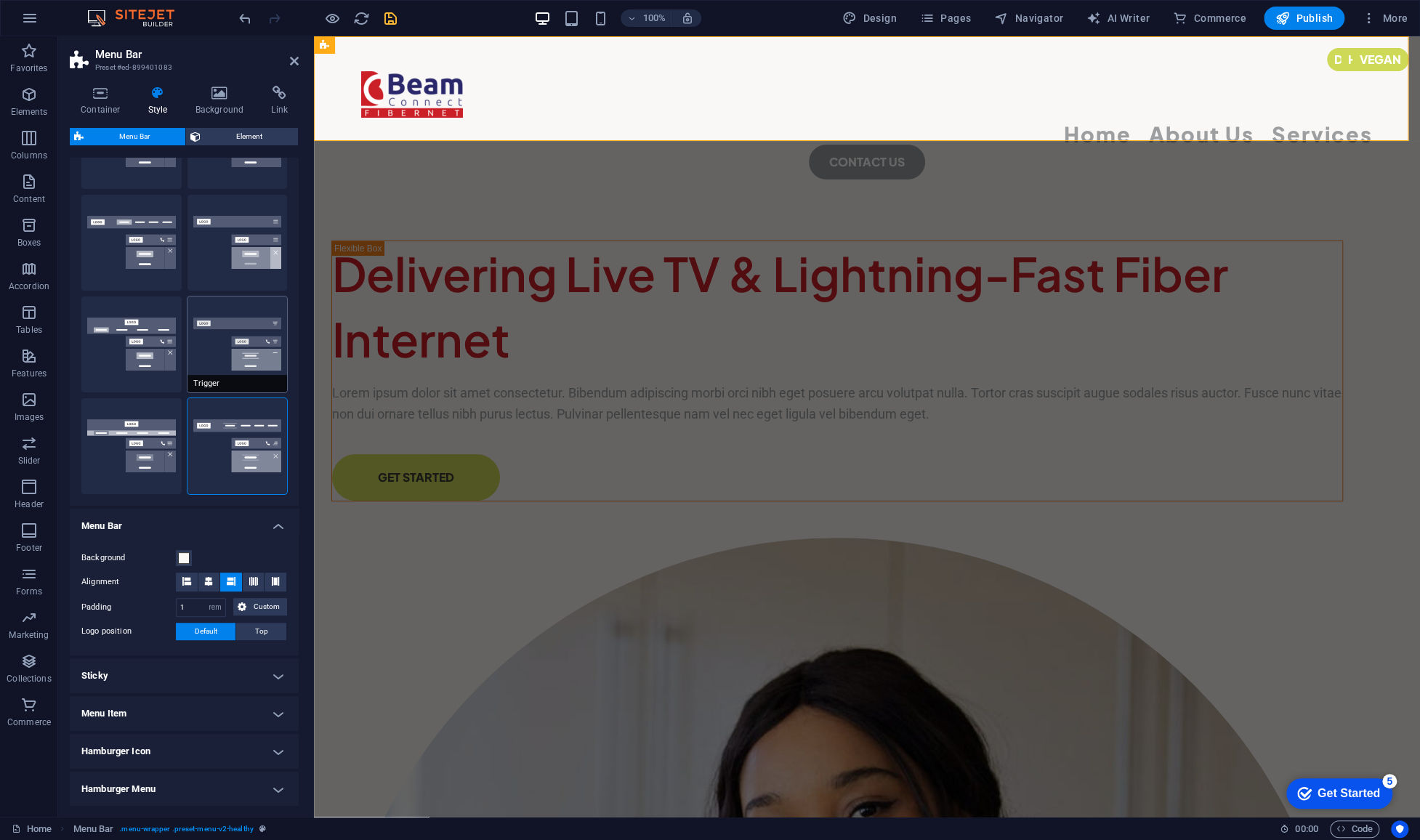
click at [223, 362] on button "Trigger" at bounding box center [237, 344] width 101 height 96
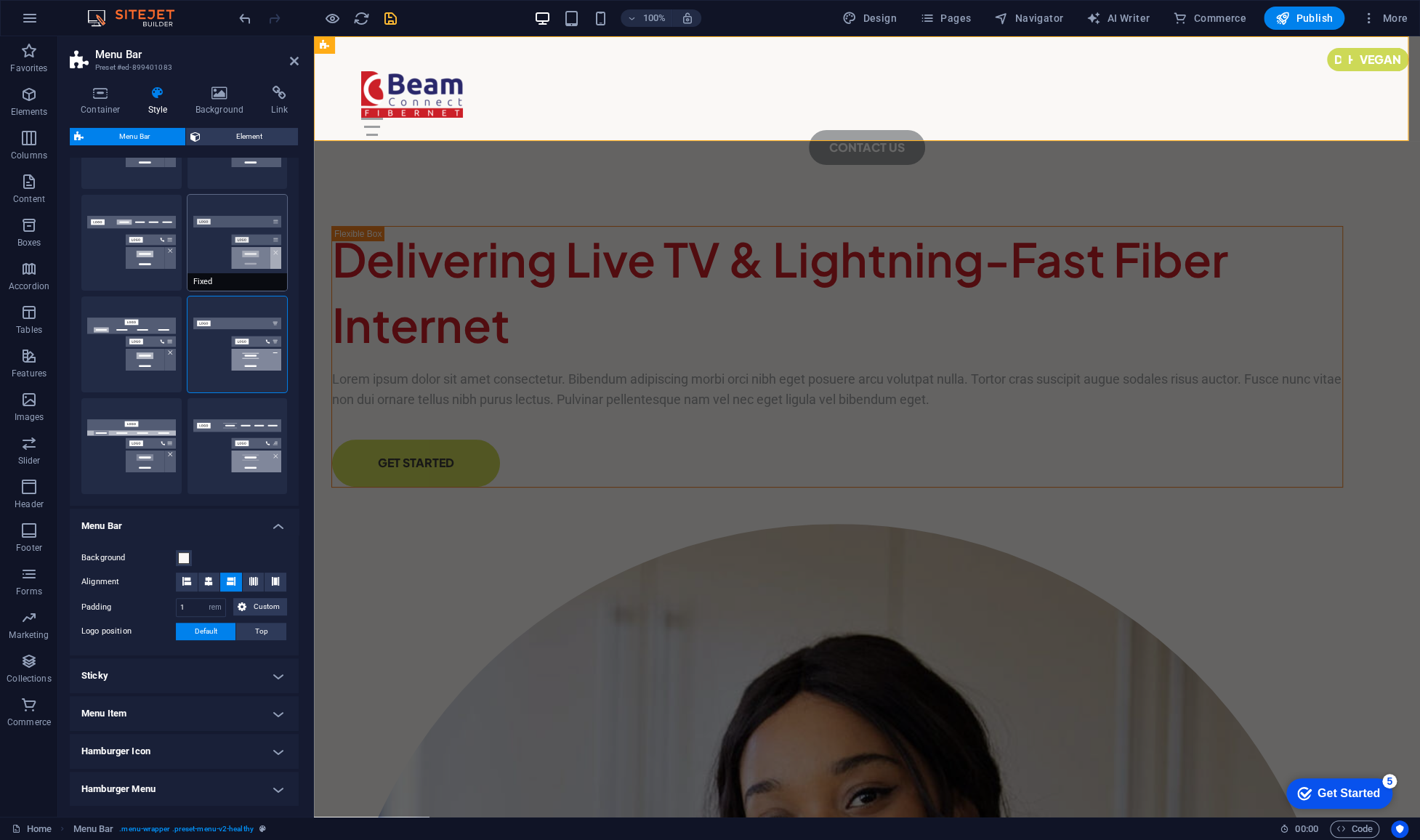
click at [237, 243] on button "Fixed" at bounding box center [237, 242] width 101 height 96
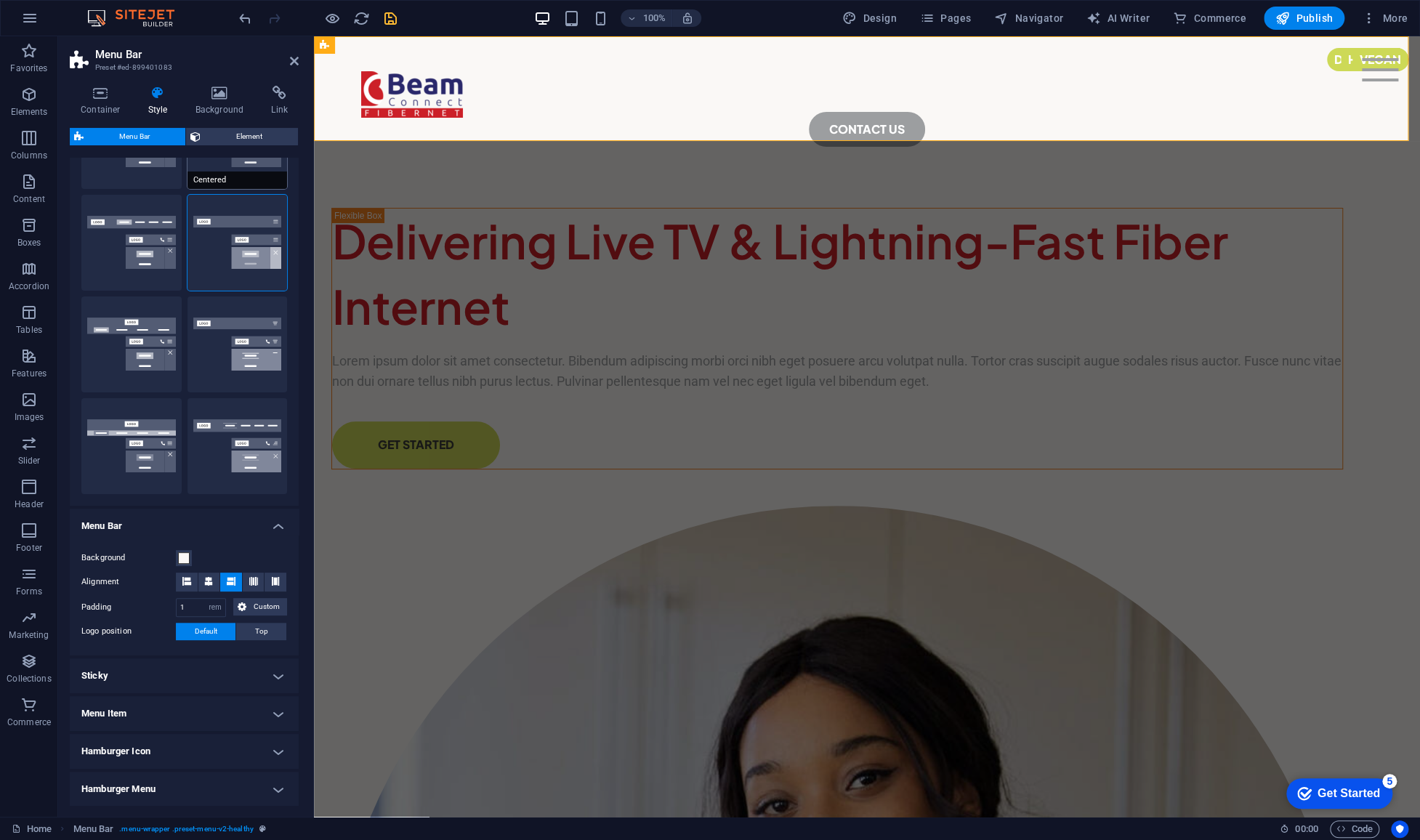
click at [233, 160] on button "Centered" at bounding box center [237, 141] width 101 height 96
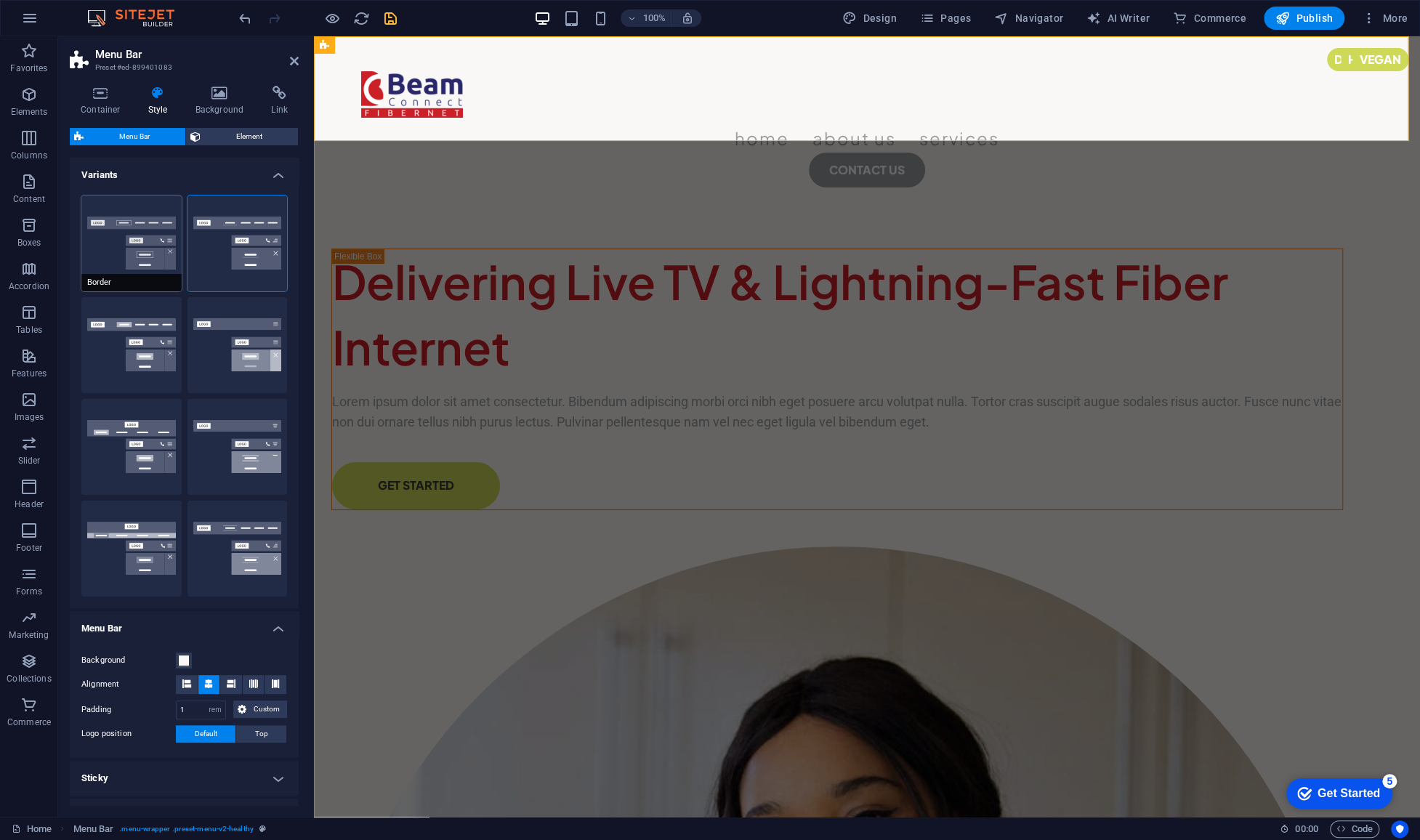
click at [158, 236] on button "Border" at bounding box center [131, 243] width 101 height 96
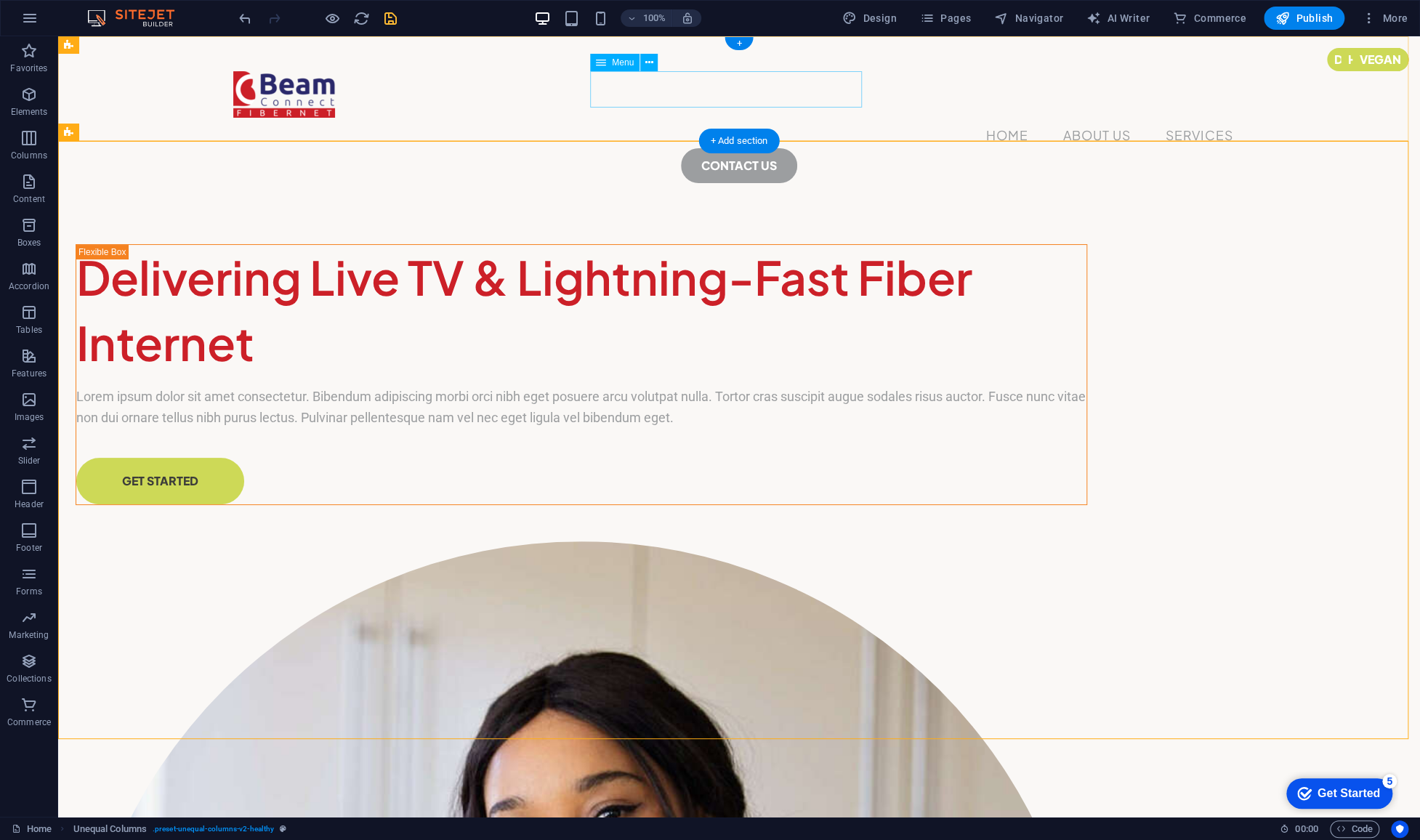
click at [608, 117] on nav "Home About Us Services" at bounding box center [739, 135] width 1012 height 36
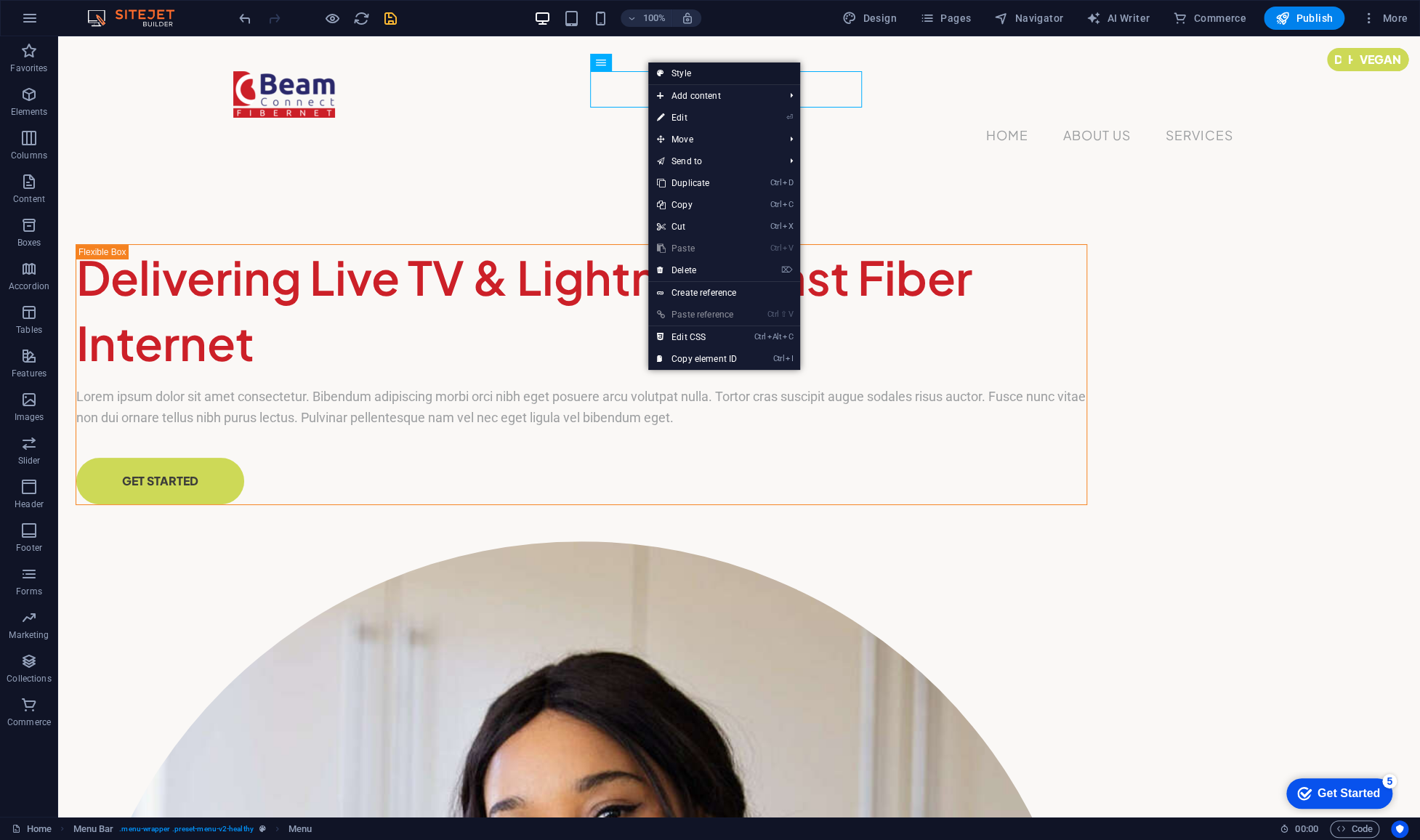
click at [681, 76] on link "Style" at bounding box center [724, 73] width 152 height 22
select select "rem"
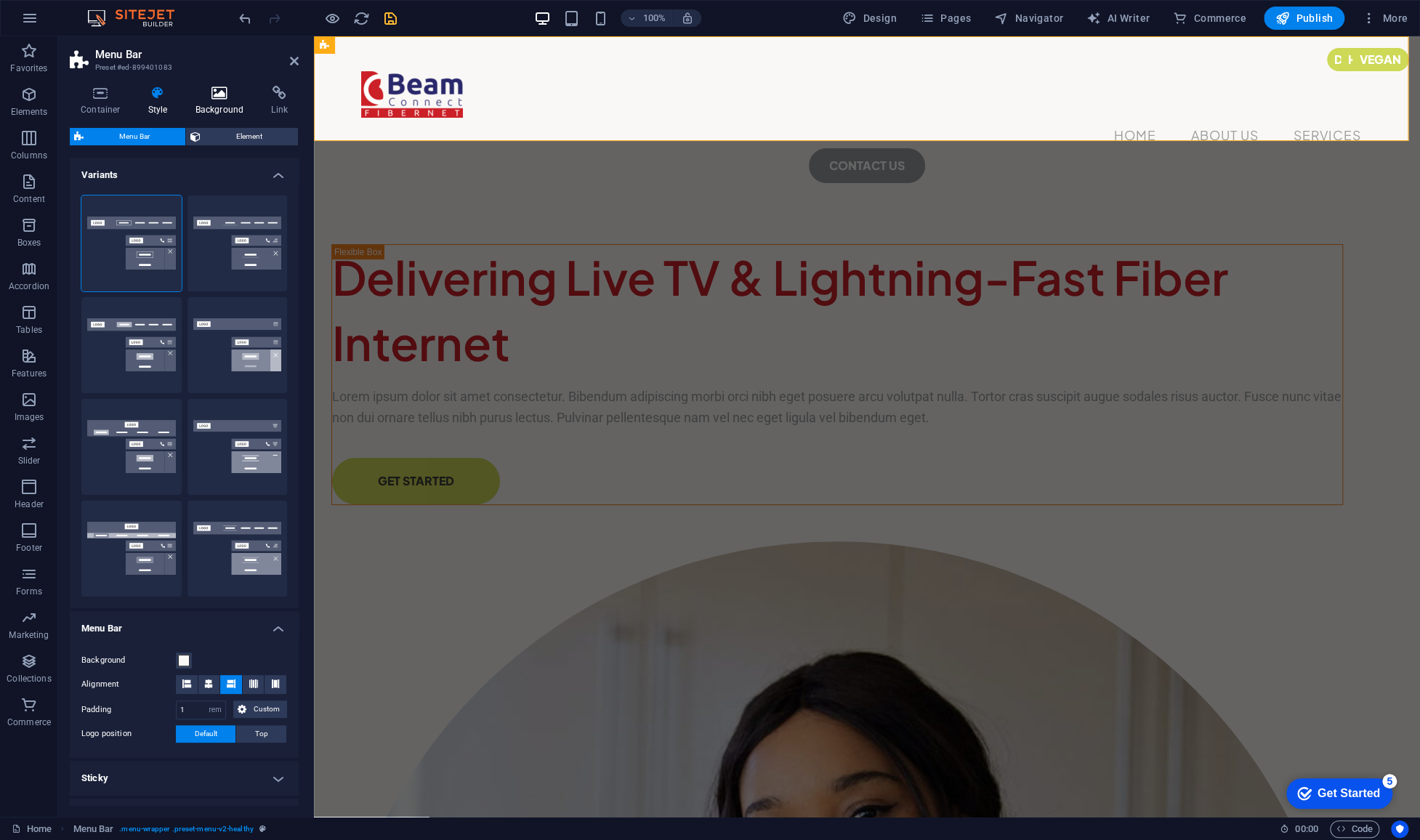
click at [207, 101] on h4 "Background" at bounding box center [223, 101] width 76 height 31
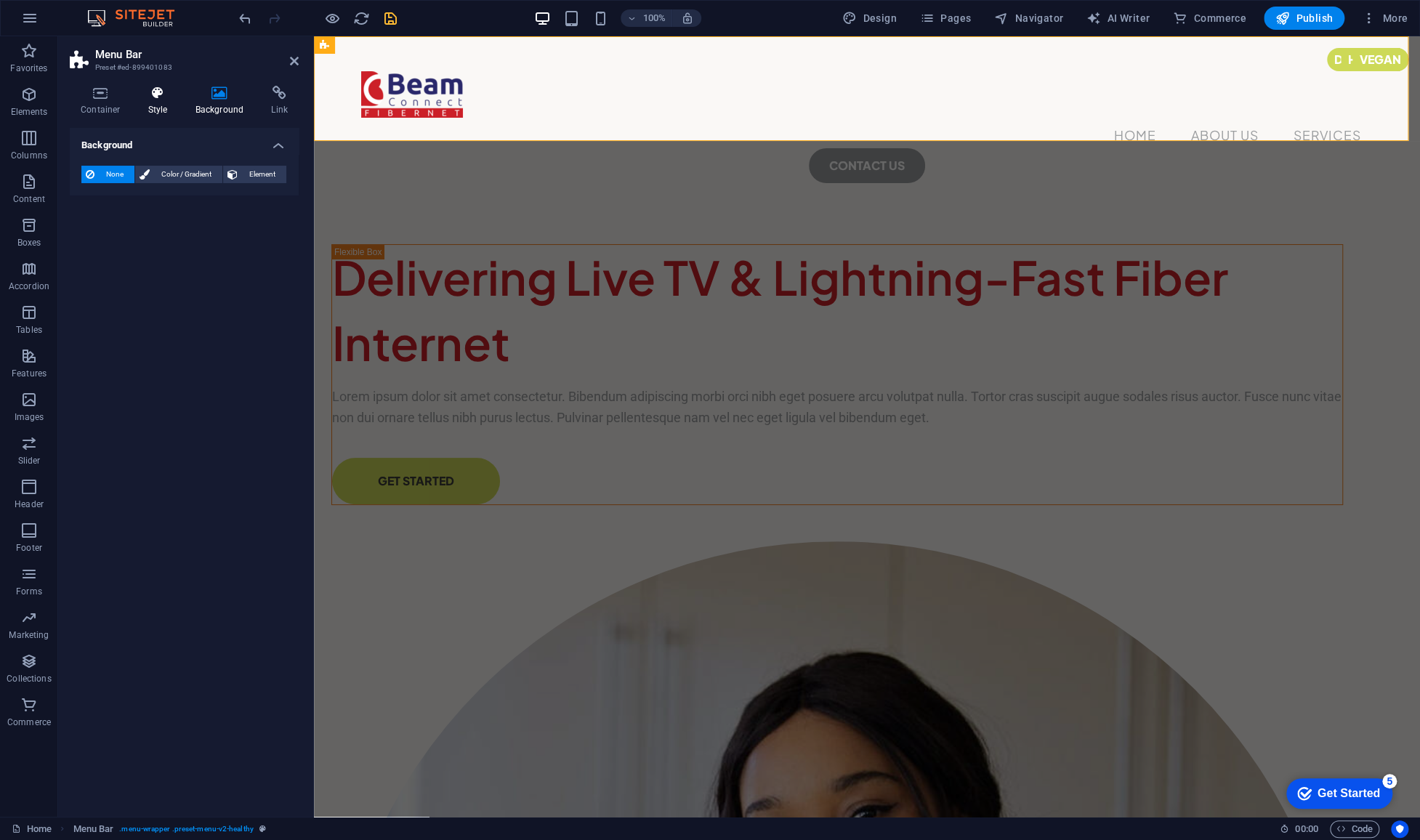
click at [161, 101] on h4 "Style" at bounding box center [161, 101] width 47 height 31
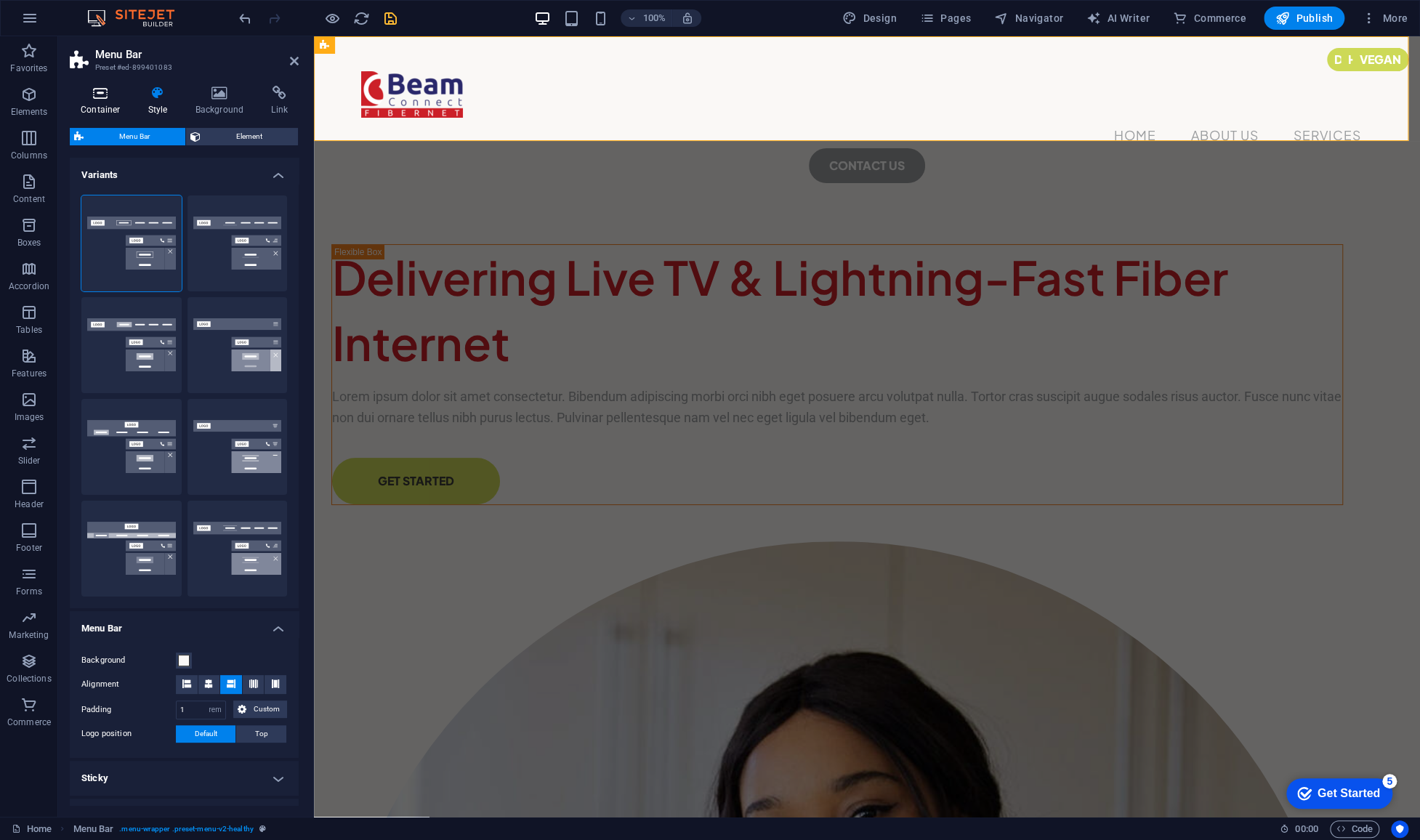
click at [104, 104] on h4 "Container" at bounding box center [104, 101] width 68 height 31
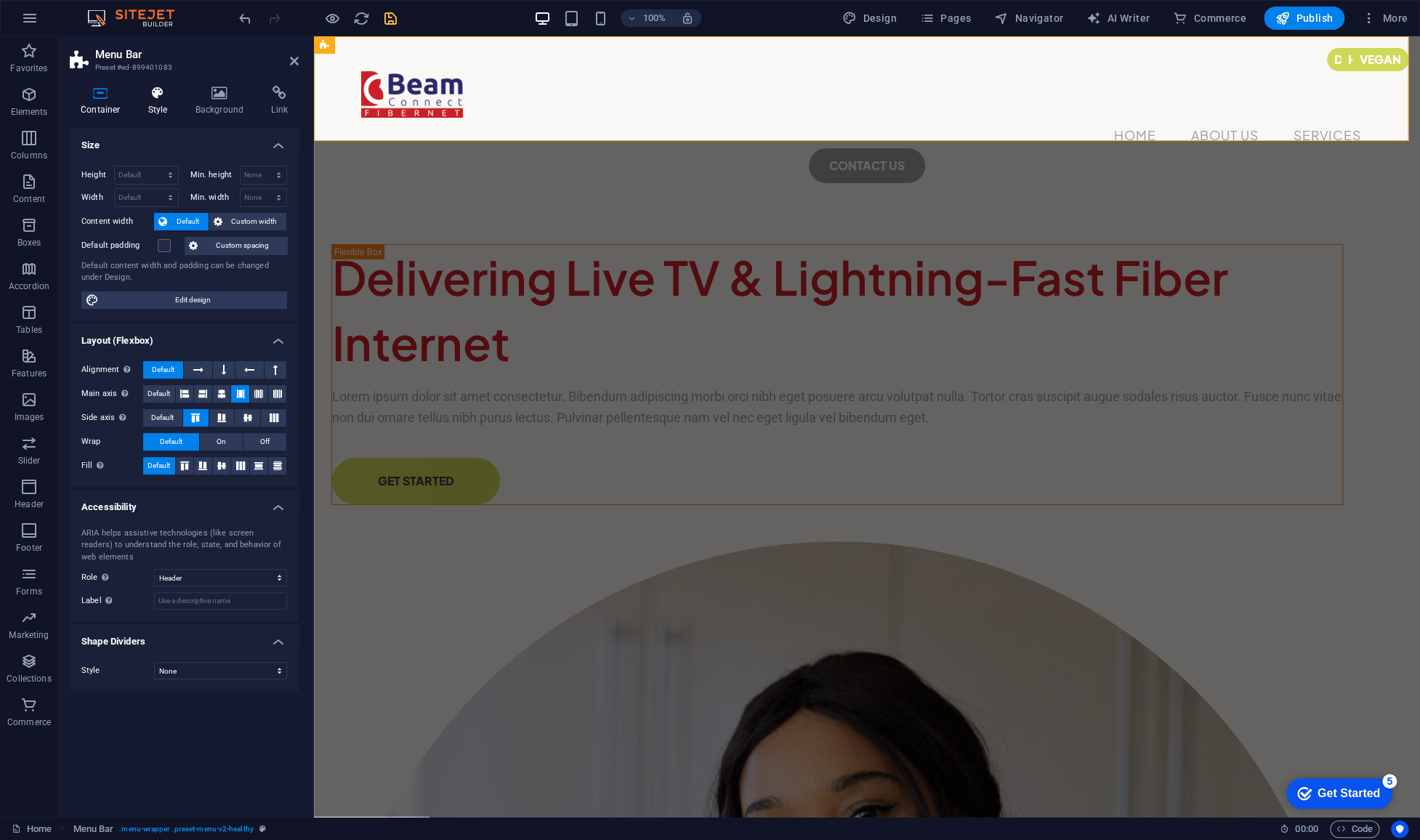
click at [161, 93] on icon at bounding box center [158, 93] width 41 height 15
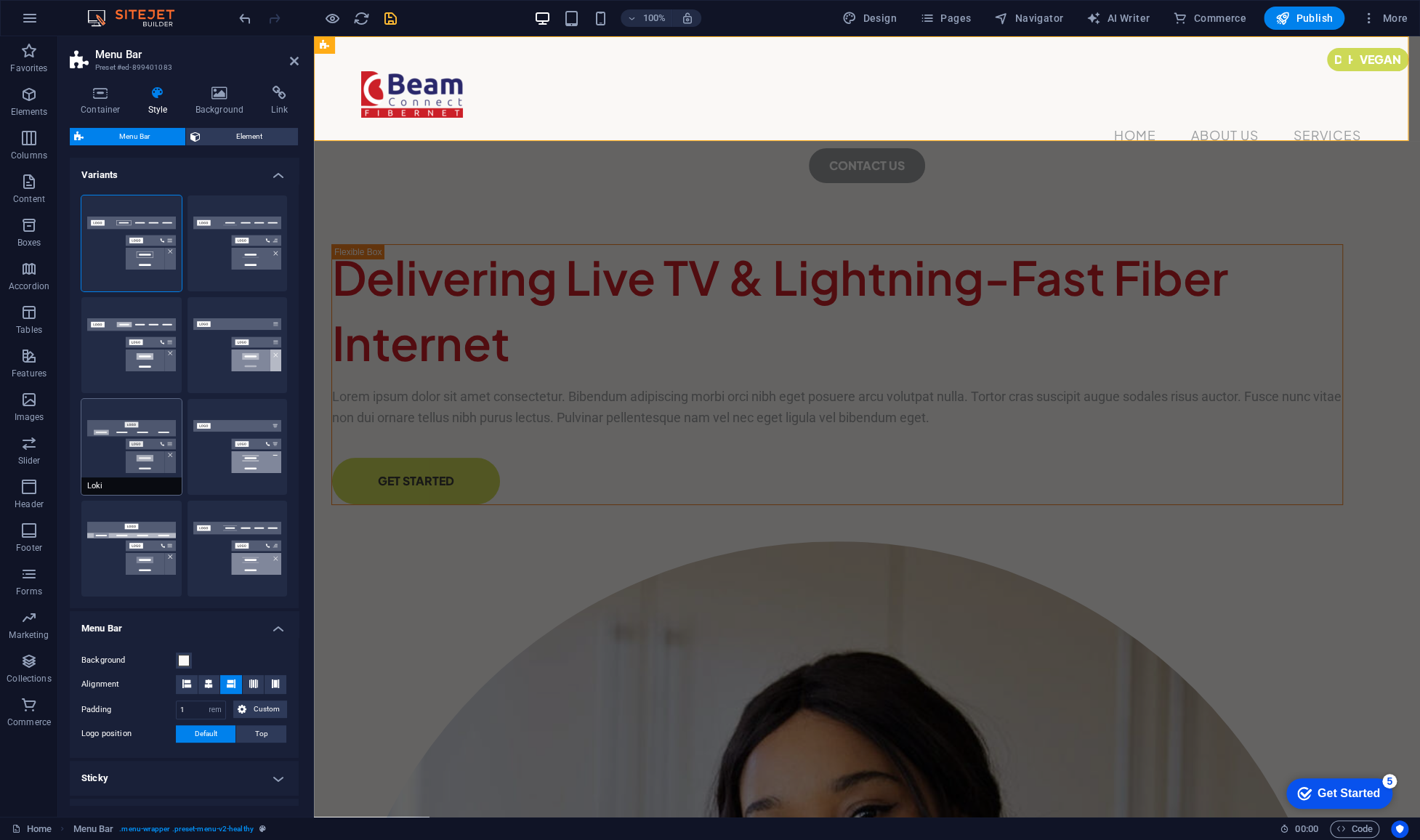
scroll to position [198, 0]
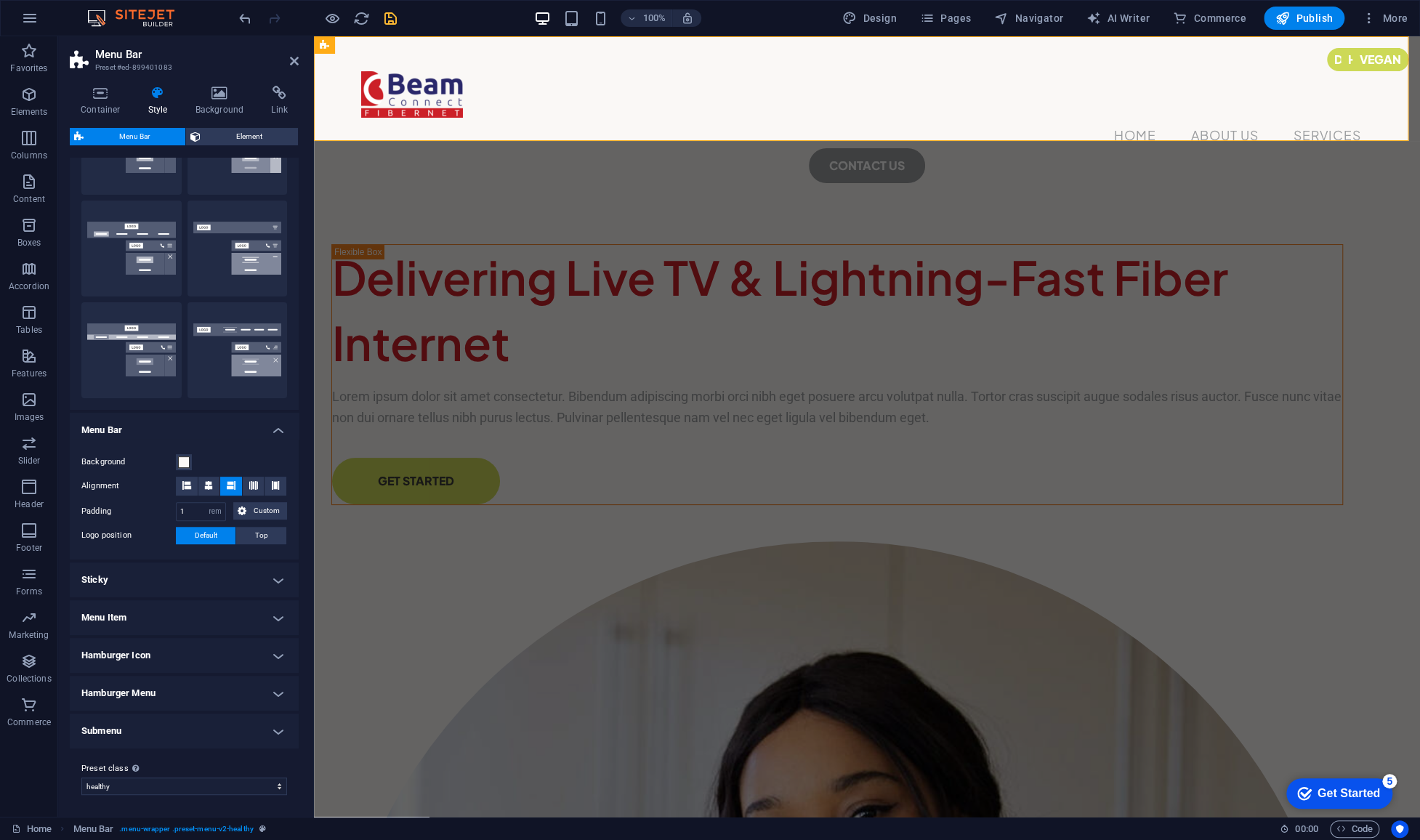
click at [179, 613] on h4 "Menu Item" at bounding box center [184, 617] width 229 height 35
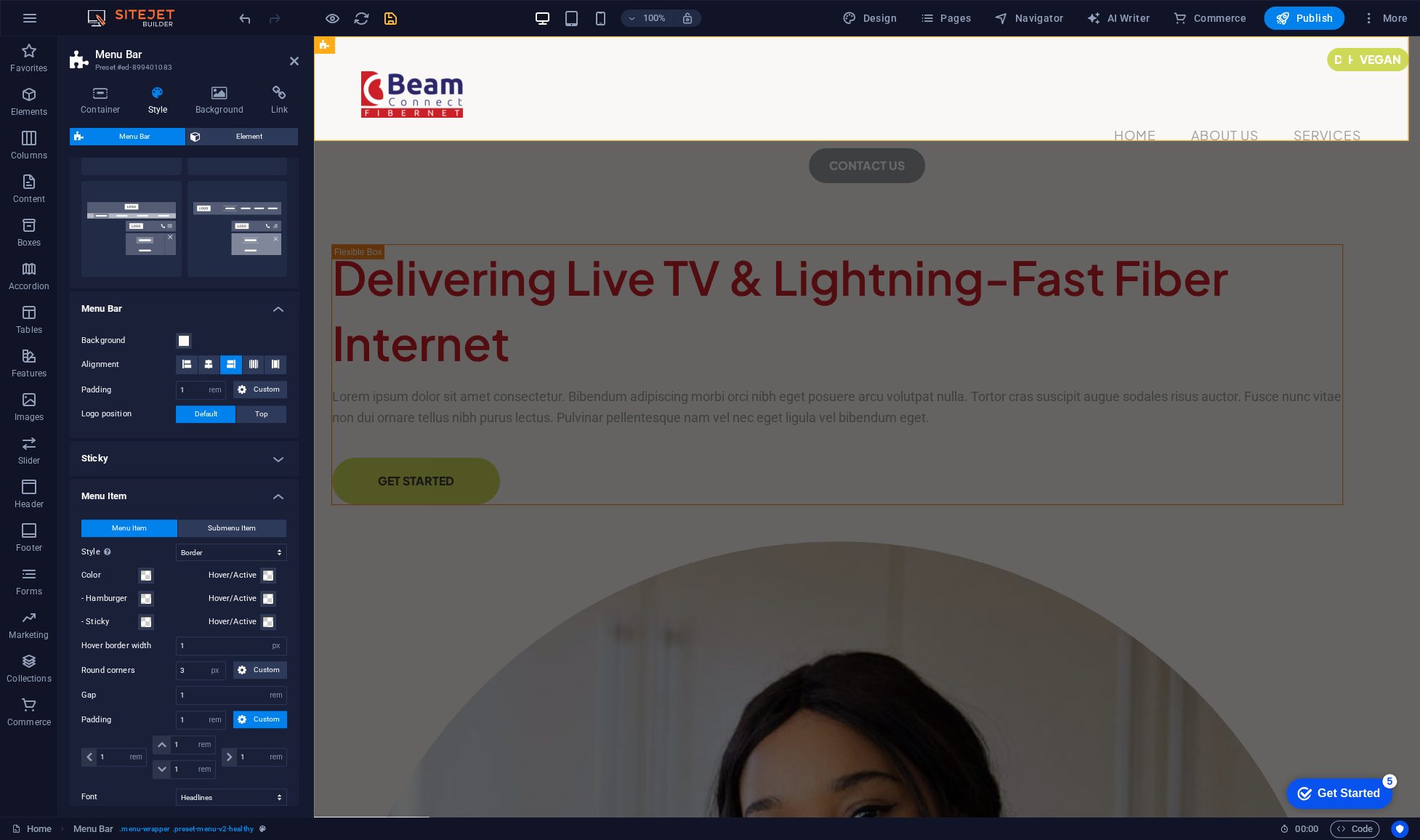
scroll to position [321, 0]
click at [152, 573] on button "Color" at bounding box center [146, 574] width 16 height 16
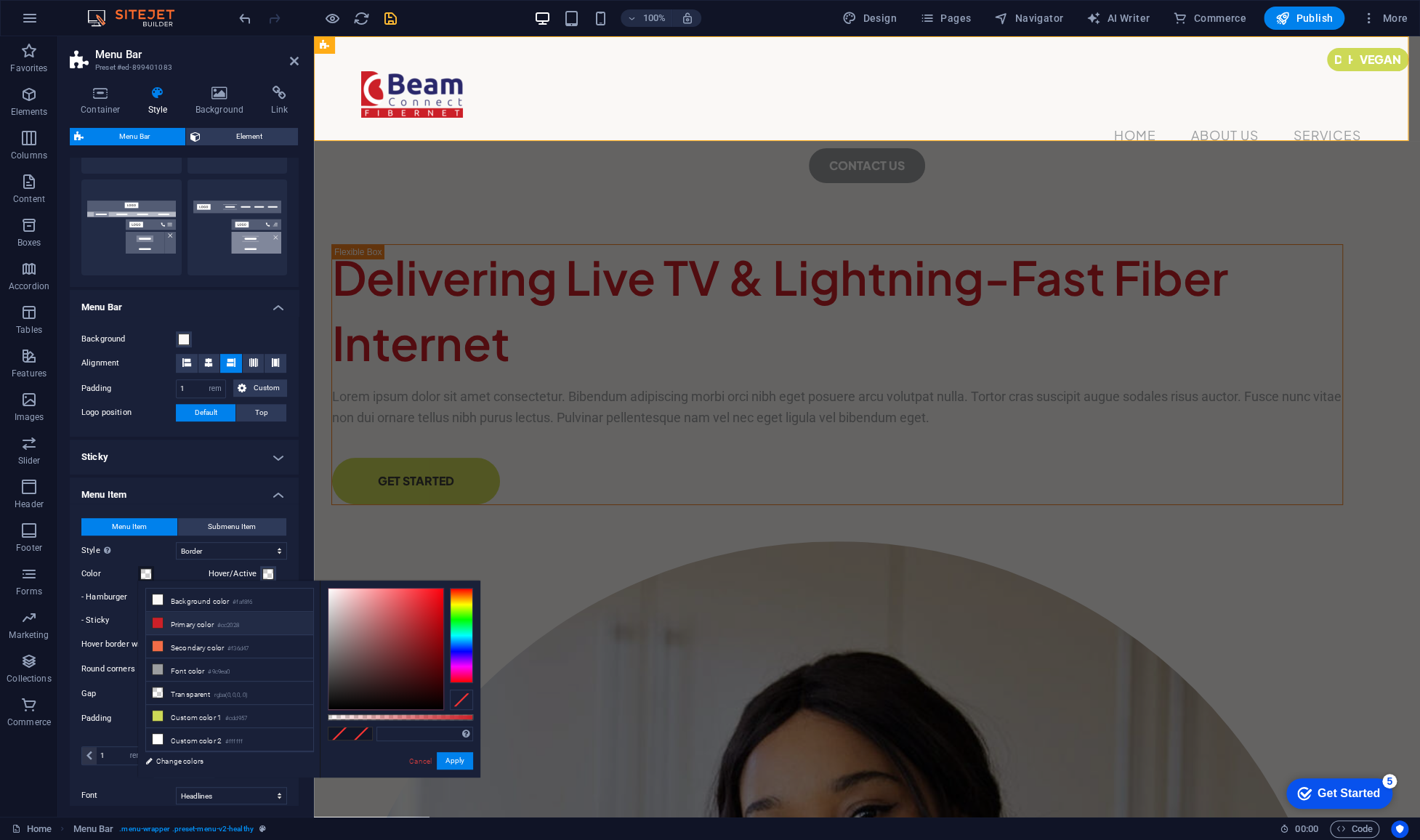
click at [184, 622] on li "Primary color #cc2028" at bounding box center [230, 623] width 167 height 23
type input "#cc2028"
click at [99, 604] on label "- Hamburger" at bounding box center [109, 597] width 57 height 18
click at [138, 604] on button "- Hamburger" at bounding box center [146, 597] width 16 height 16
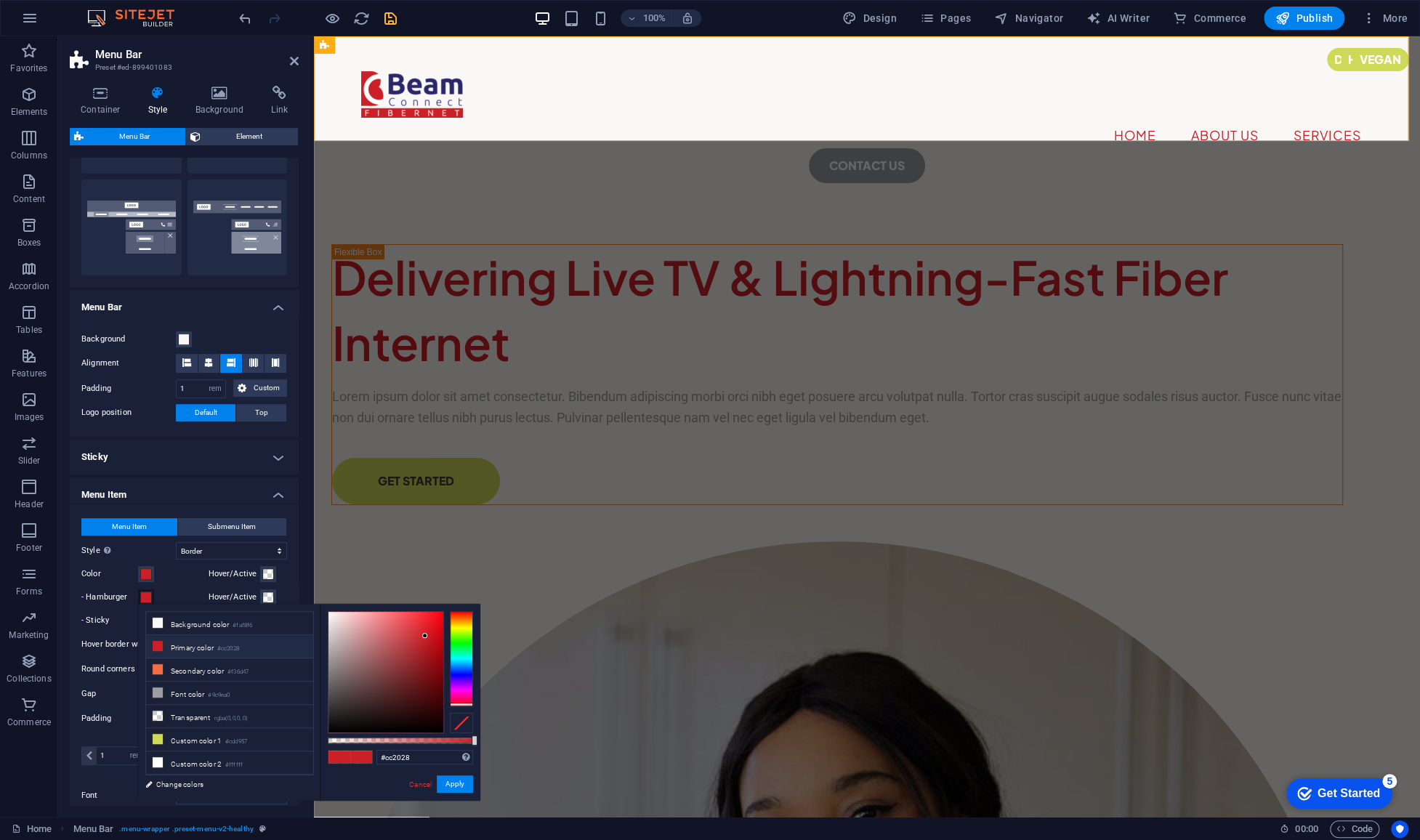
click at [105, 621] on label "- Sticky" at bounding box center [109, 620] width 57 height 18
click at [138, 621] on button "- Sticky" at bounding box center [146, 620] width 16 height 16
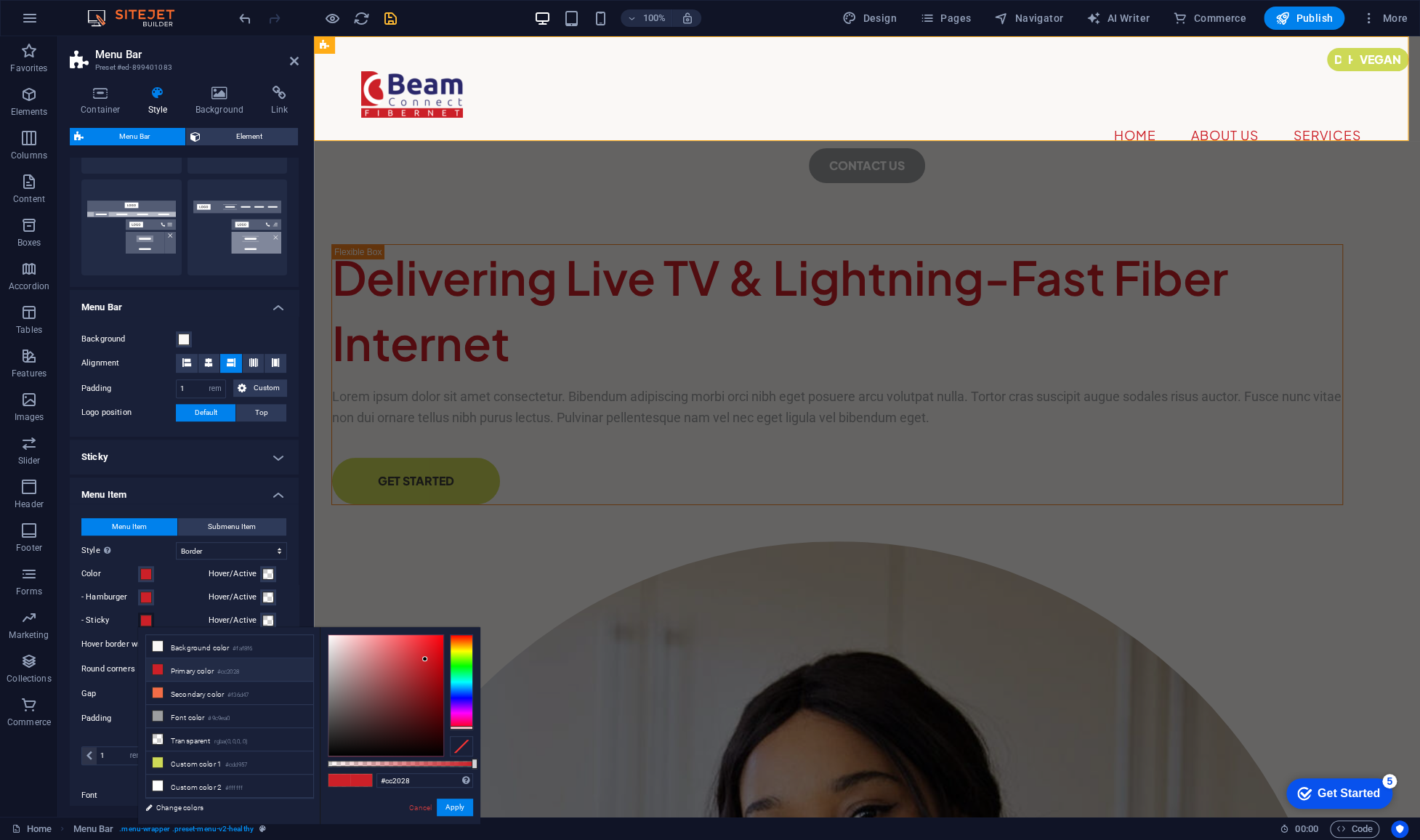
click at [105, 592] on label "- Hamburger" at bounding box center [109, 597] width 57 height 18
click at [138, 592] on button "- Hamburger" at bounding box center [146, 597] width 16 height 16
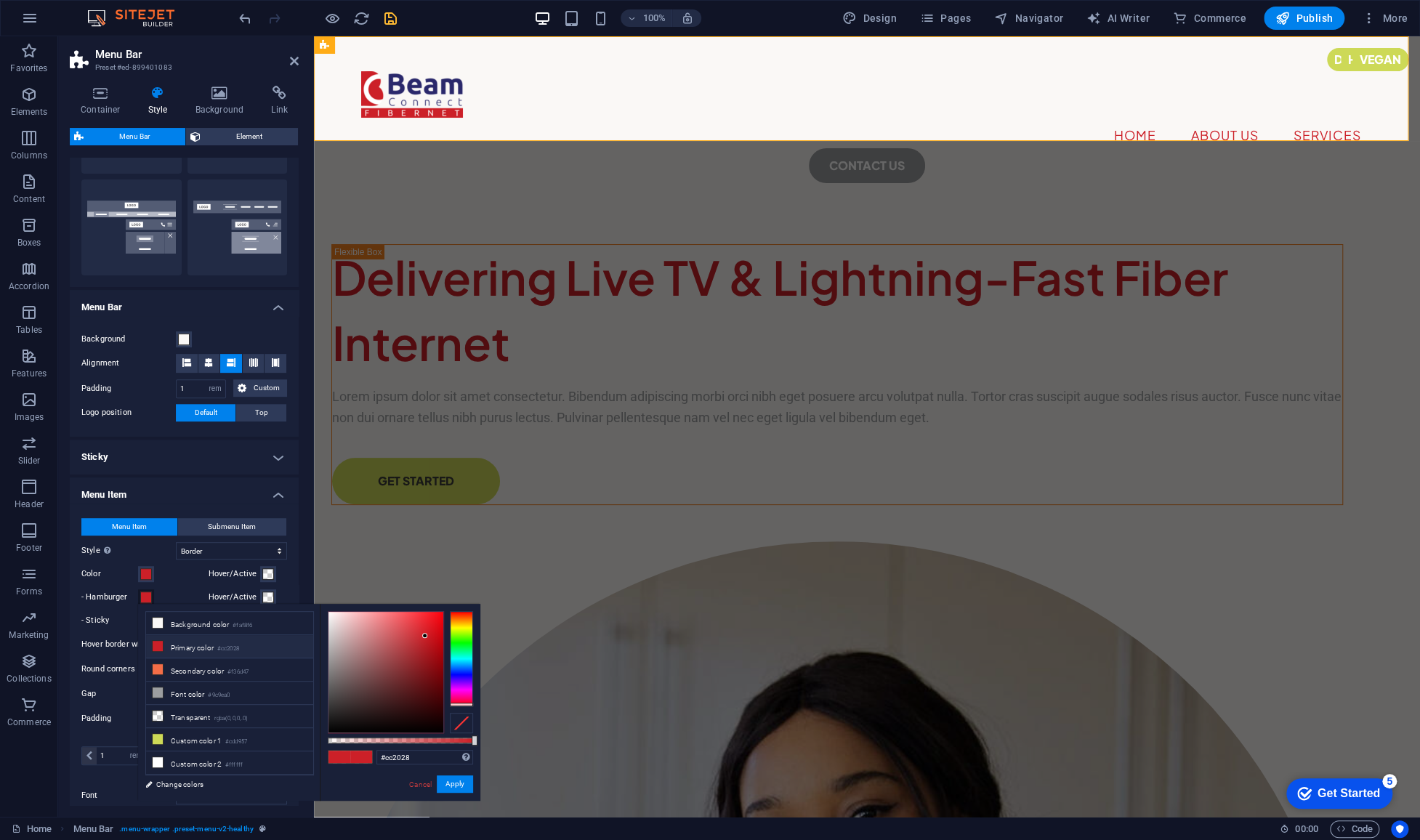
click at [103, 572] on label "Color" at bounding box center [109, 574] width 57 height 18
click at [138, 572] on button "Color" at bounding box center [146, 574] width 16 height 16
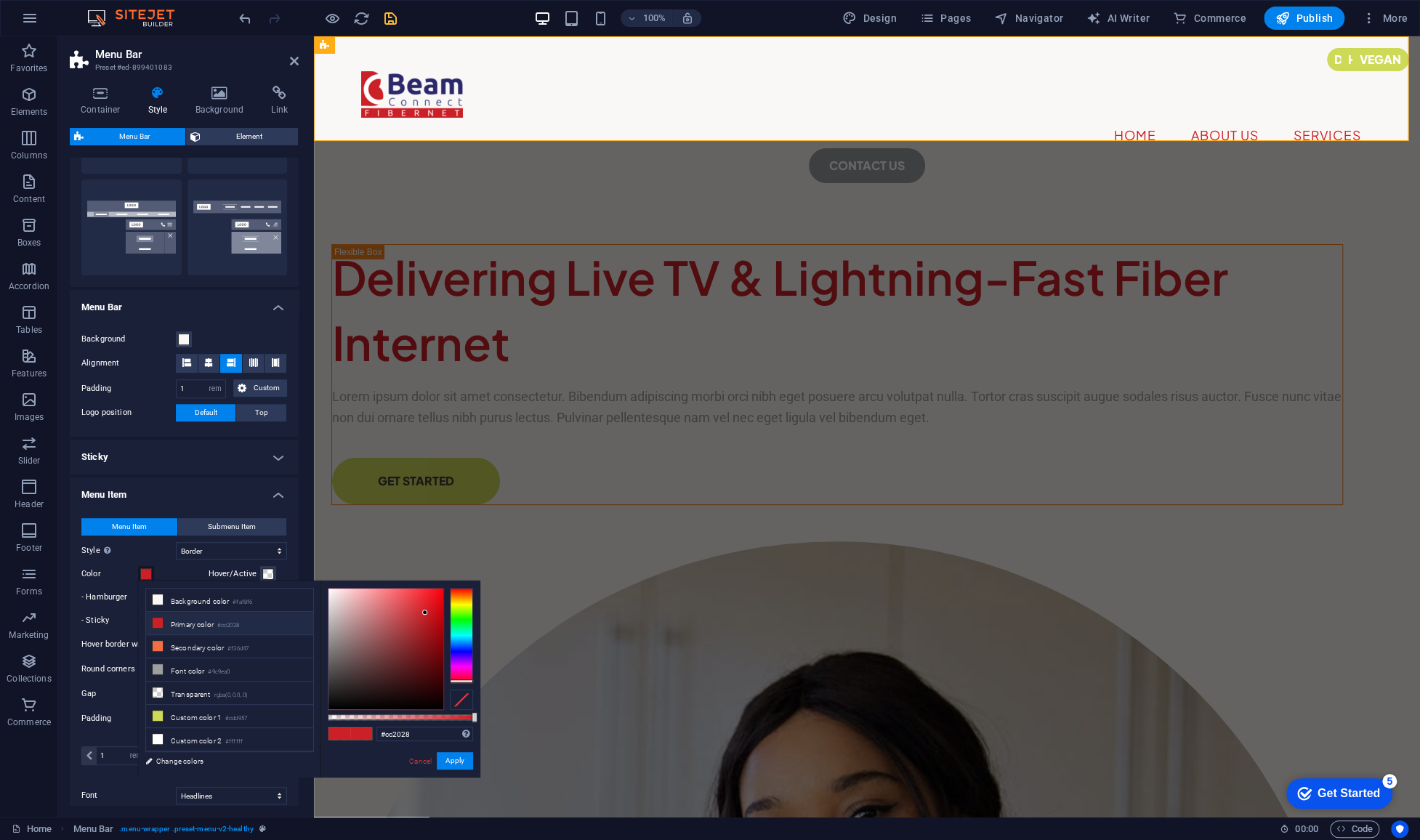
click at [95, 650] on div "Hover border width 1 px rem vh vw" at bounding box center [184, 645] width 206 height 19
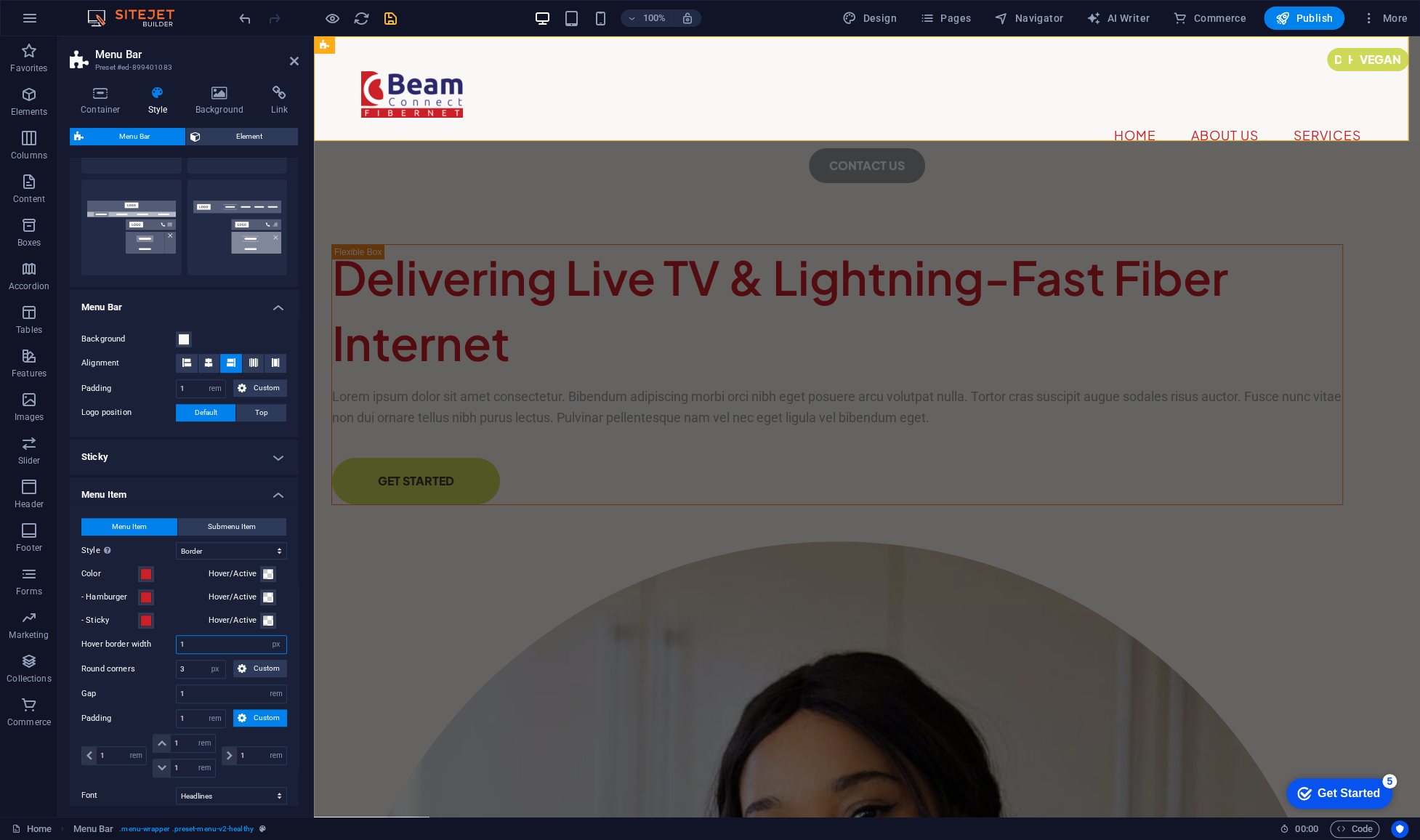
drag, startPoint x: 195, startPoint y: 641, endPoint x: 143, endPoint y: 645, distance: 52.2
click at [143, 645] on div "Hover border width 1 px rem vh vw" at bounding box center [184, 645] width 206 height 19
type input "2"
click at [140, 671] on label "Round corners" at bounding box center [129, 669] width 95 height 18
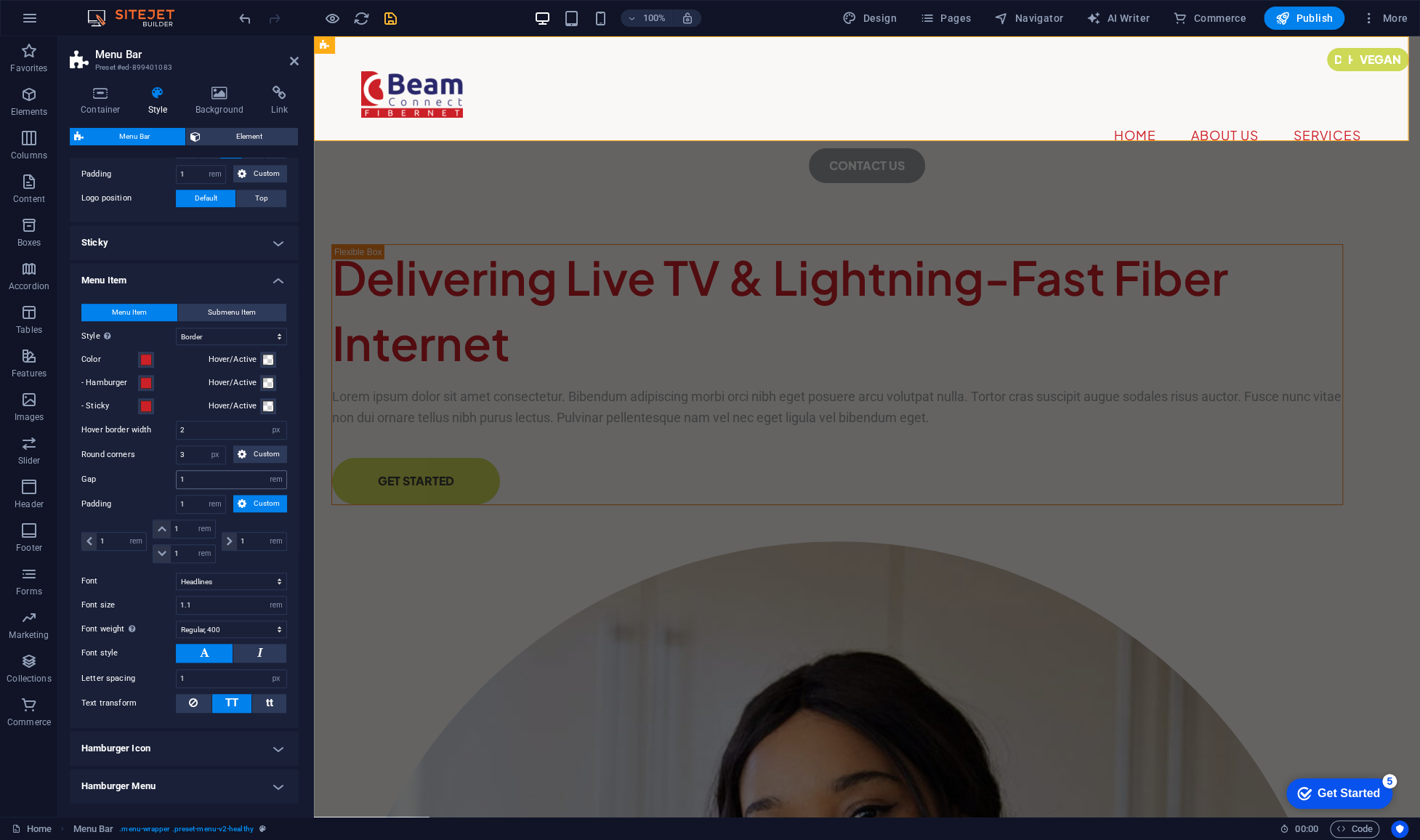
scroll to position [626, 0]
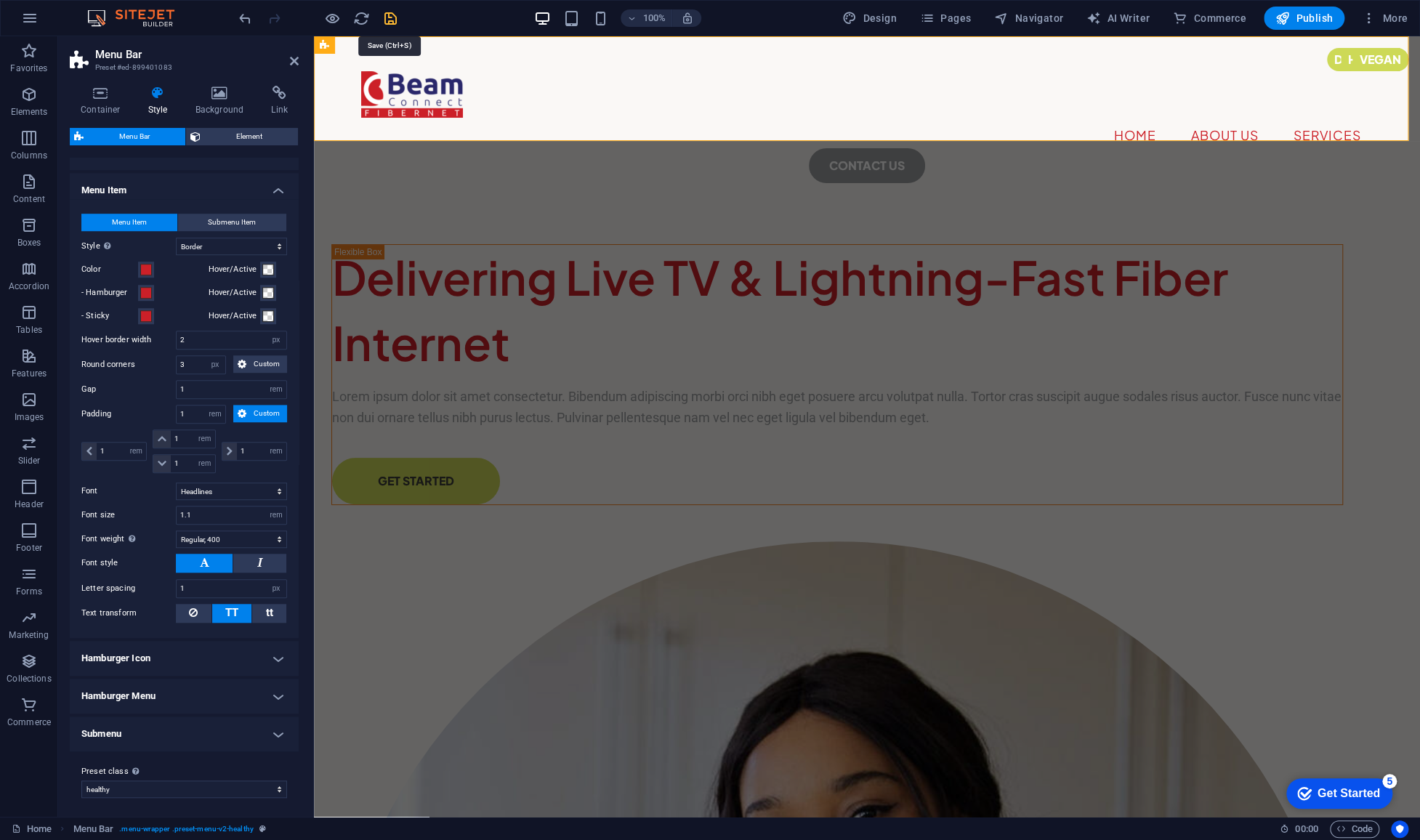
click at [389, 22] on icon "save" at bounding box center [390, 18] width 17 height 17
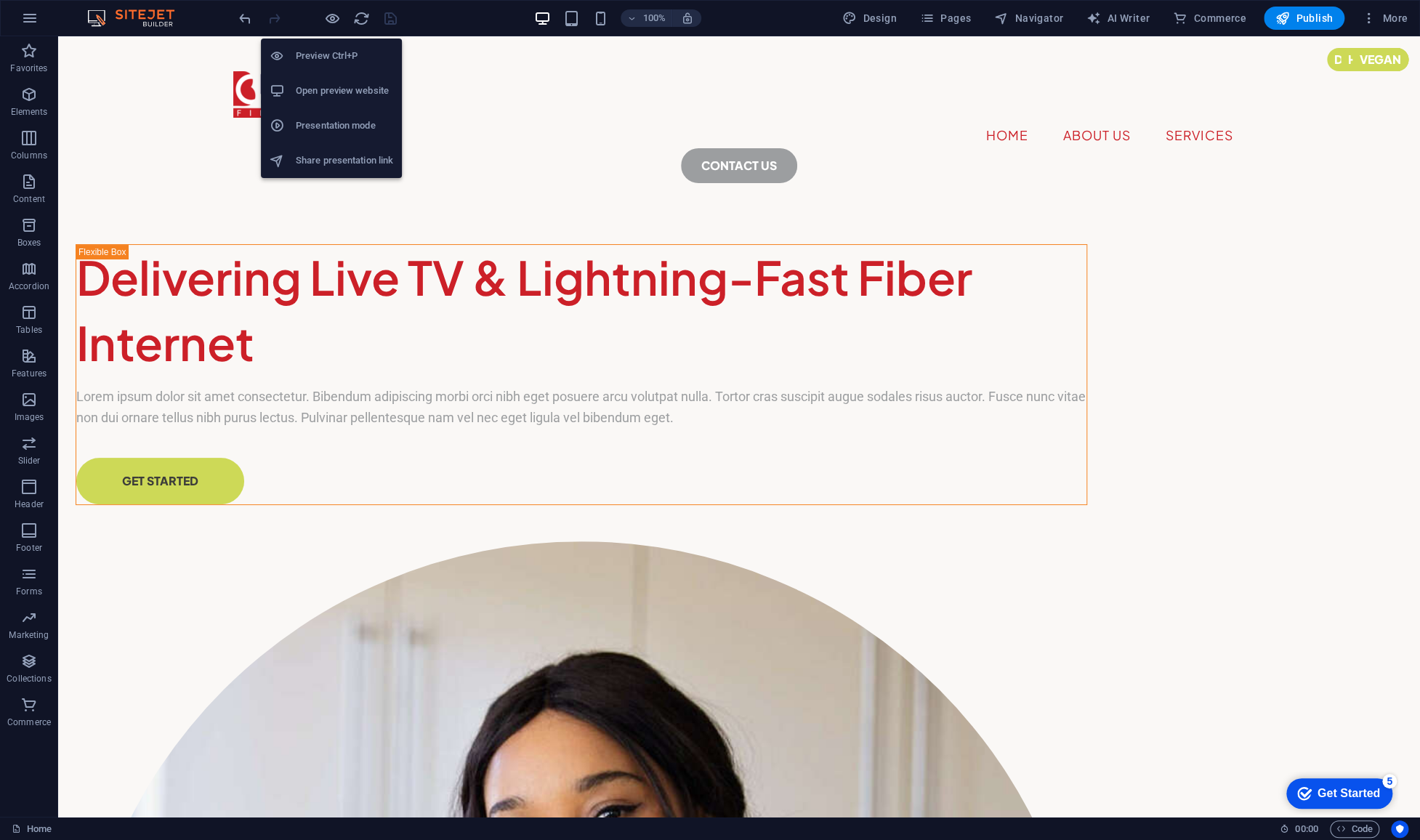
click at [350, 84] on h6 "Open preview website" at bounding box center [345, 91] width 98 height 18
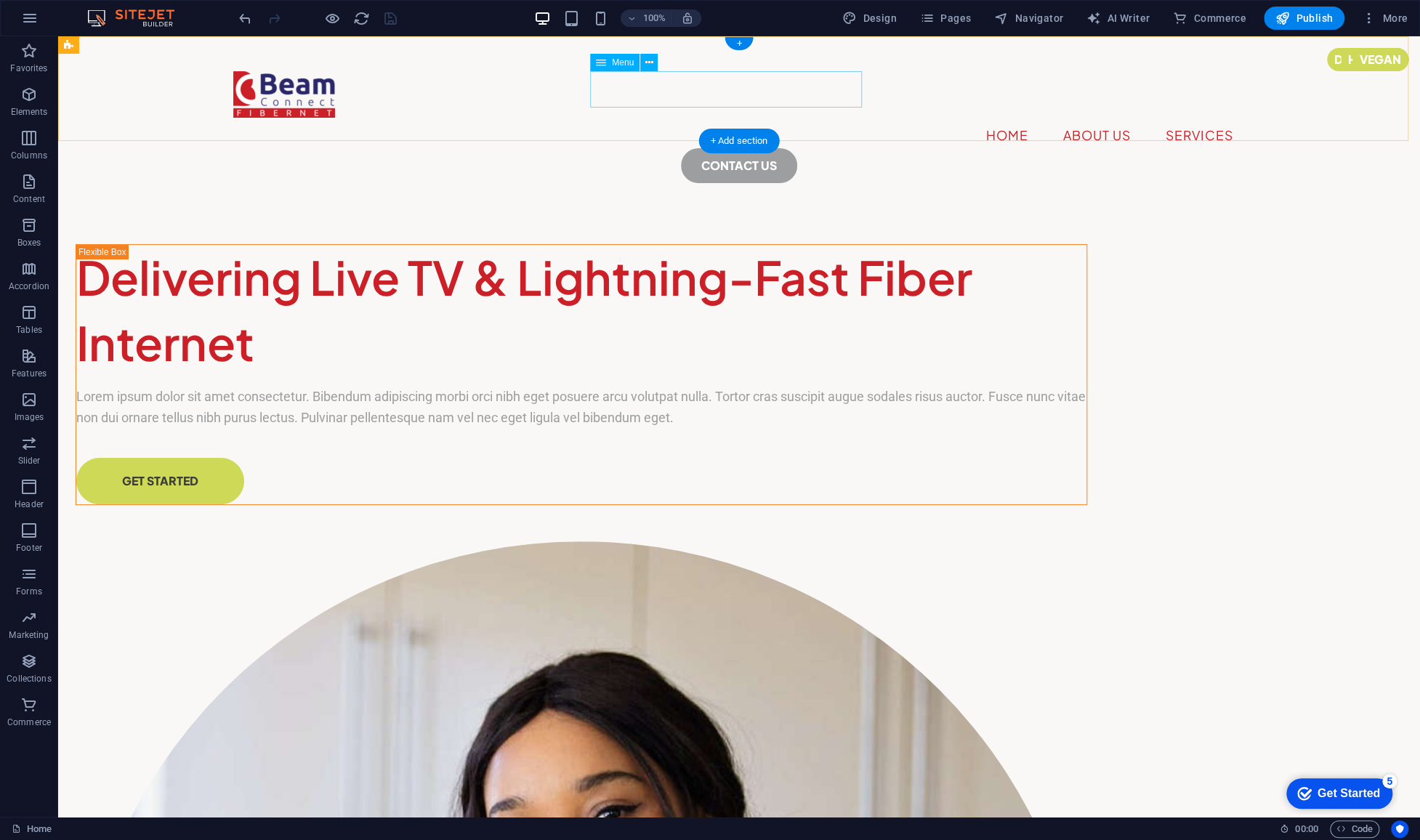
click at [623, 117] on nav "Home About Us Services" at bounding box center [739, 135] width 1012 height 36
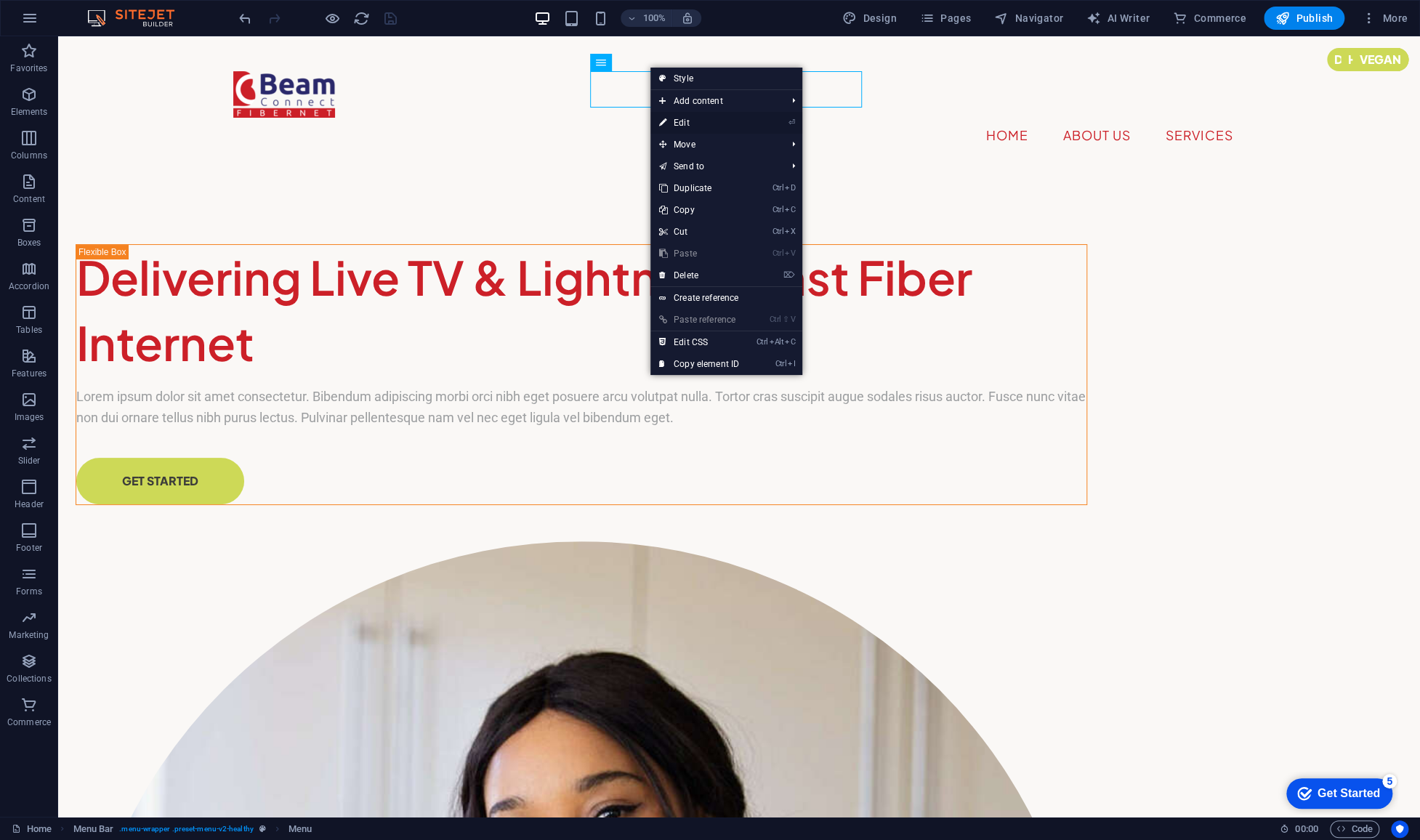
click at [687, 119] on link "⏎ Edit" at bounding box center [699, 123] width 98 height 22
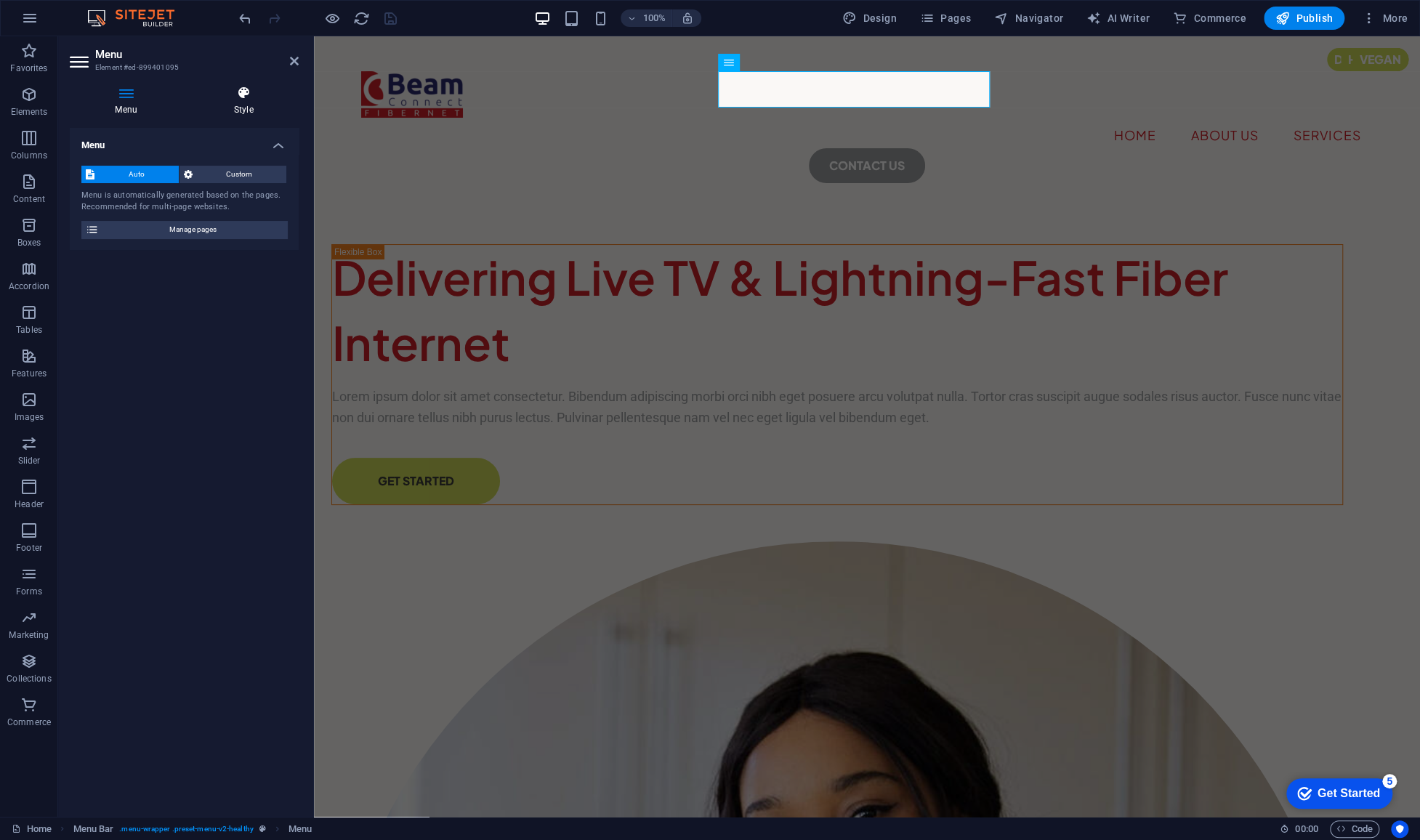
click at [241, 101] on h4 "Style" at bounding box center [243, 101] width 110 height 31
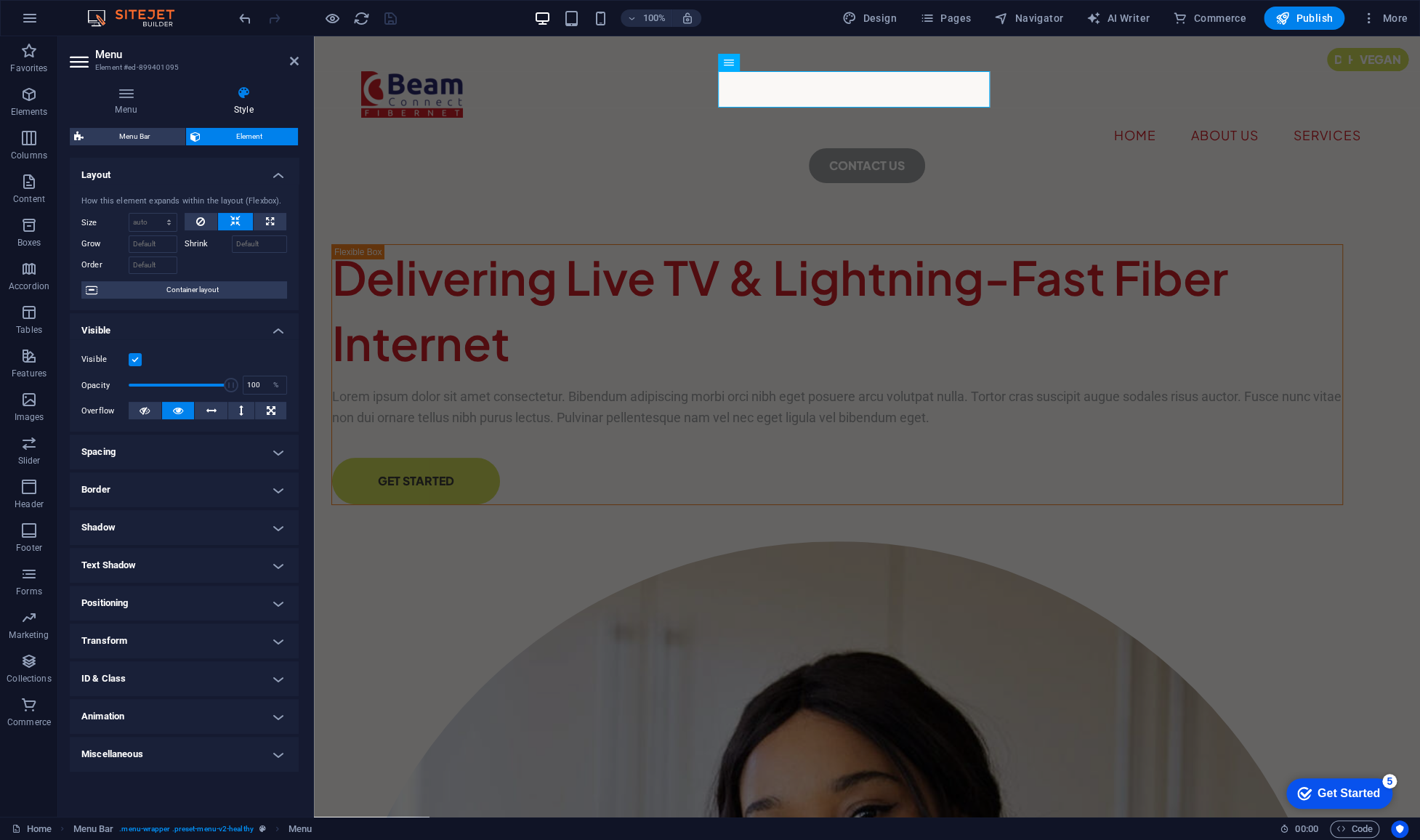
click at [201, 564] on h4 "Text Shadow" at bounding box center [184, 565] width 229 height 35
click at [238, 596] on span "Outside" at bounding box center [251, 594] width 25 height 18
type input "2"
type input "4"
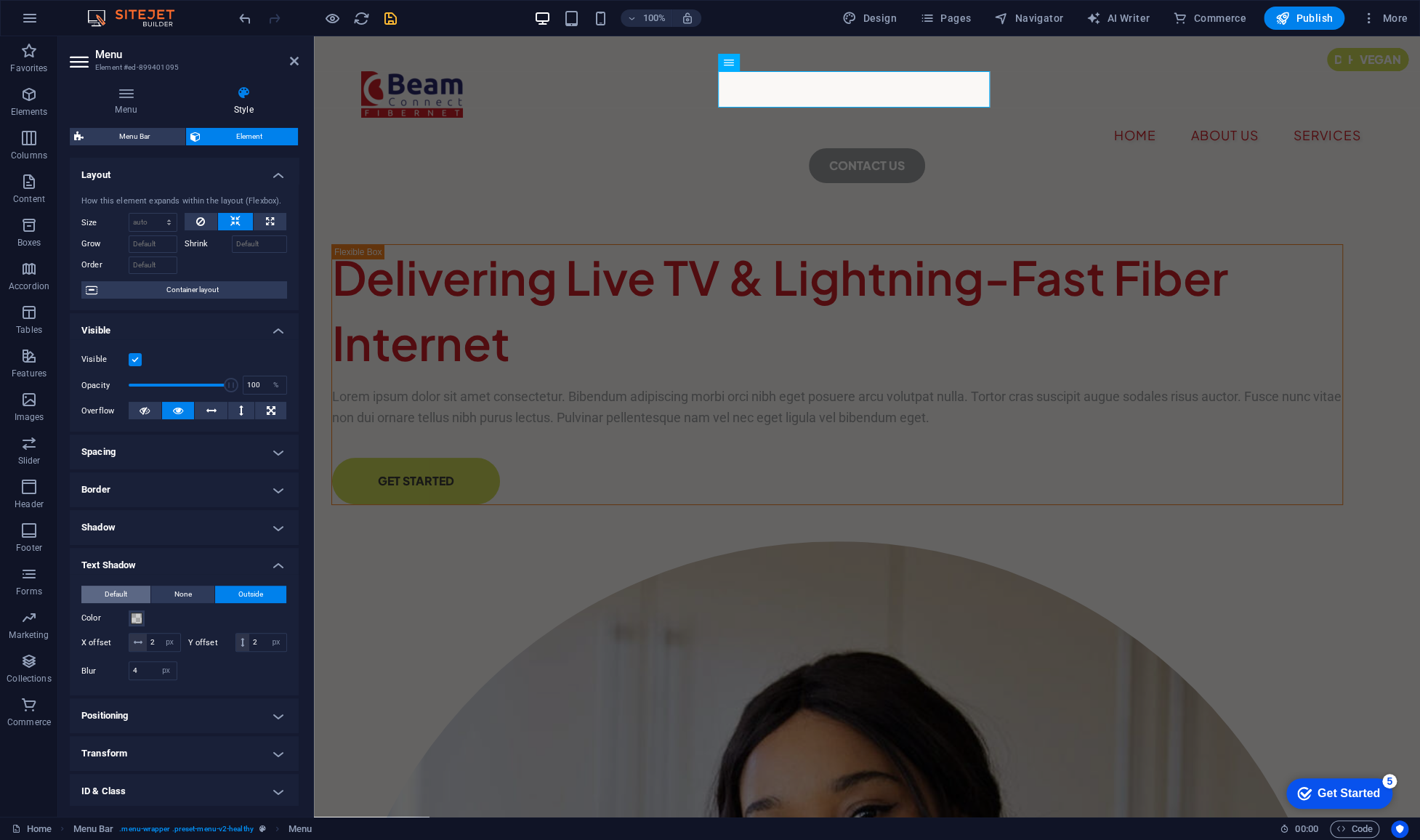
click at [122, 595] on span "Default" at bounding box center [115, 594] width 23 height 18
click at [134, 101] on h4 "Menu" at bounding box center [129, 101] width 118 height 31
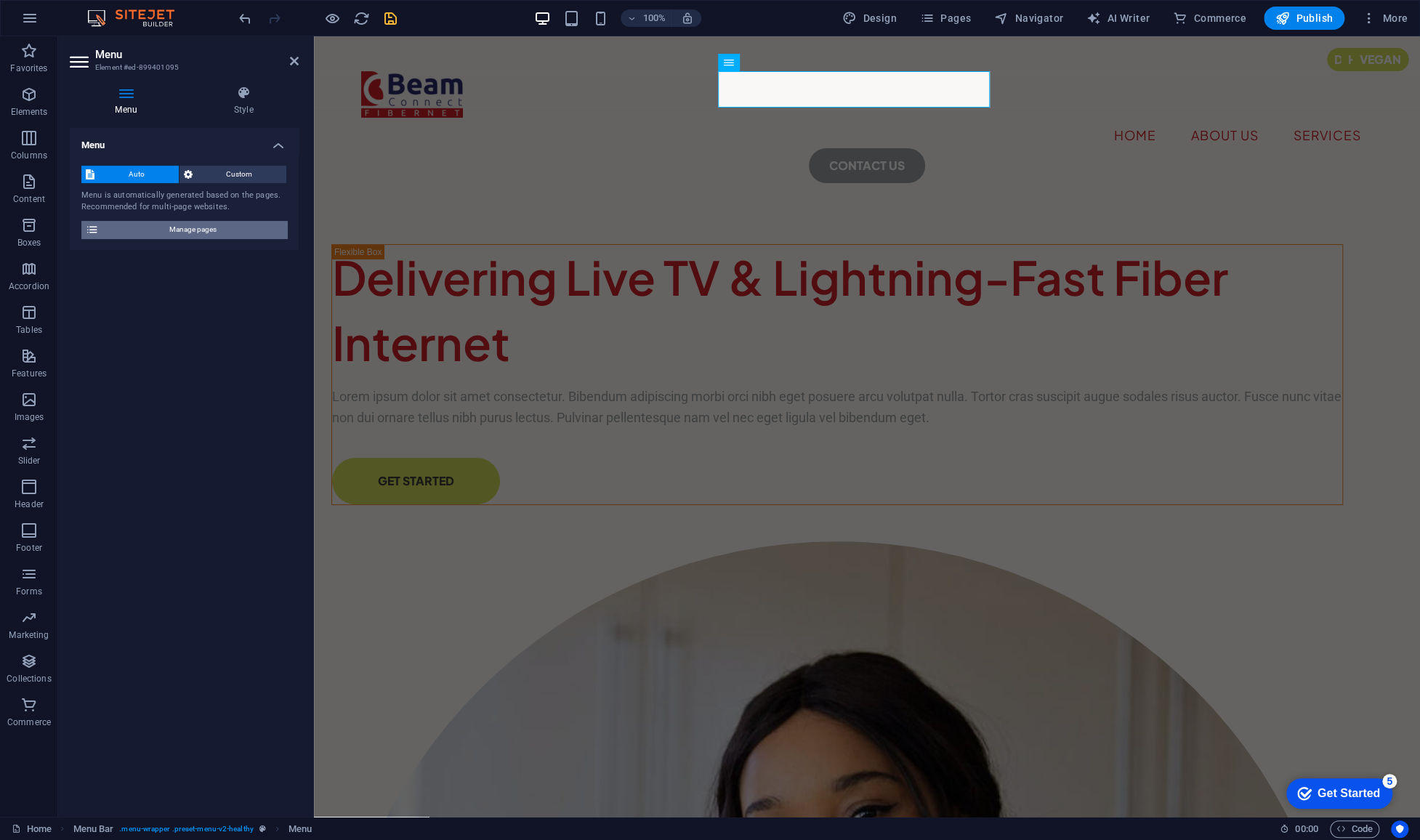
click at [171, 236] on span "Manage pages" at bounding box center [192, 230] width 179 height 18
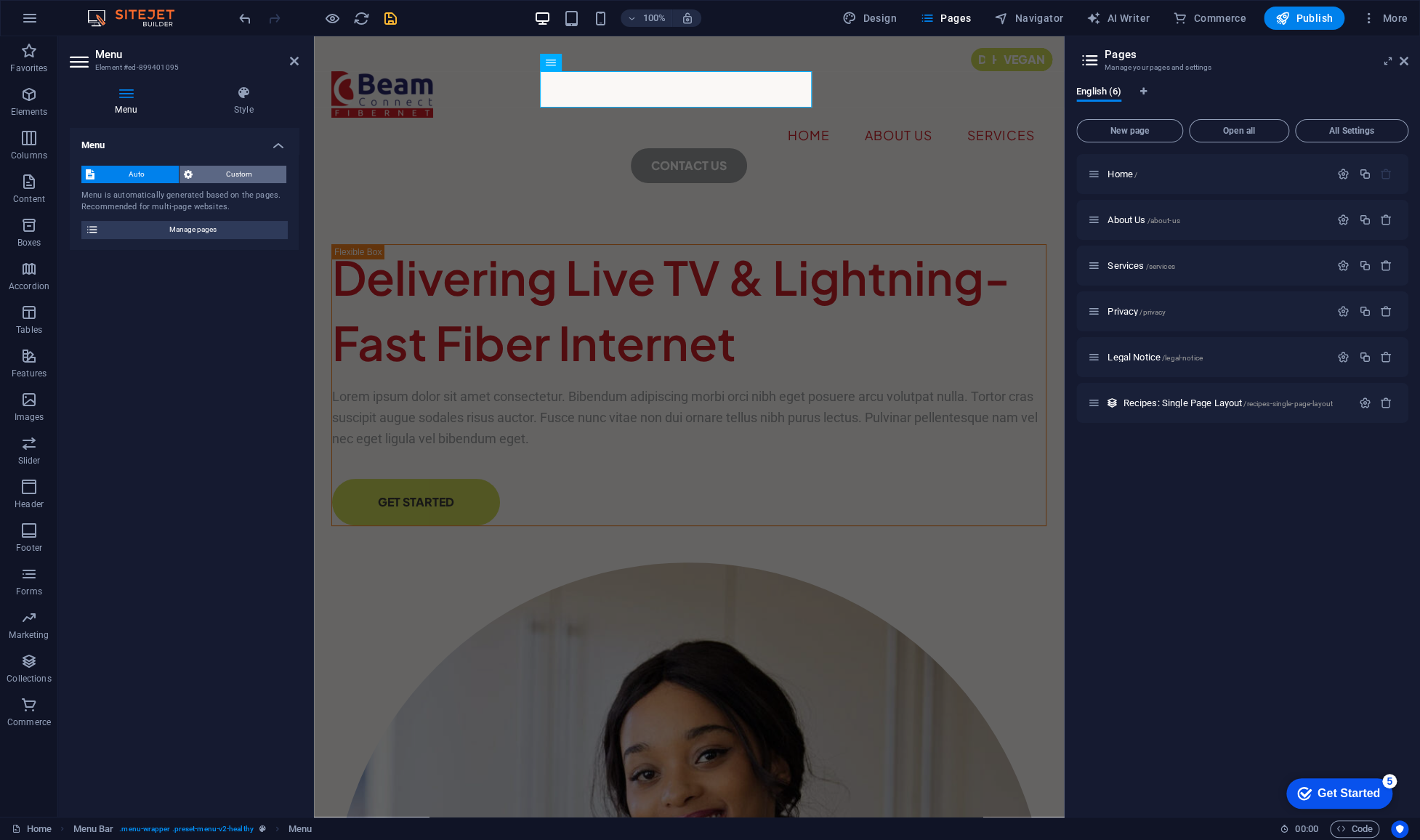
click at [237, 167] on span "Custom" at bounding box center [239, 175] width 86 height 18
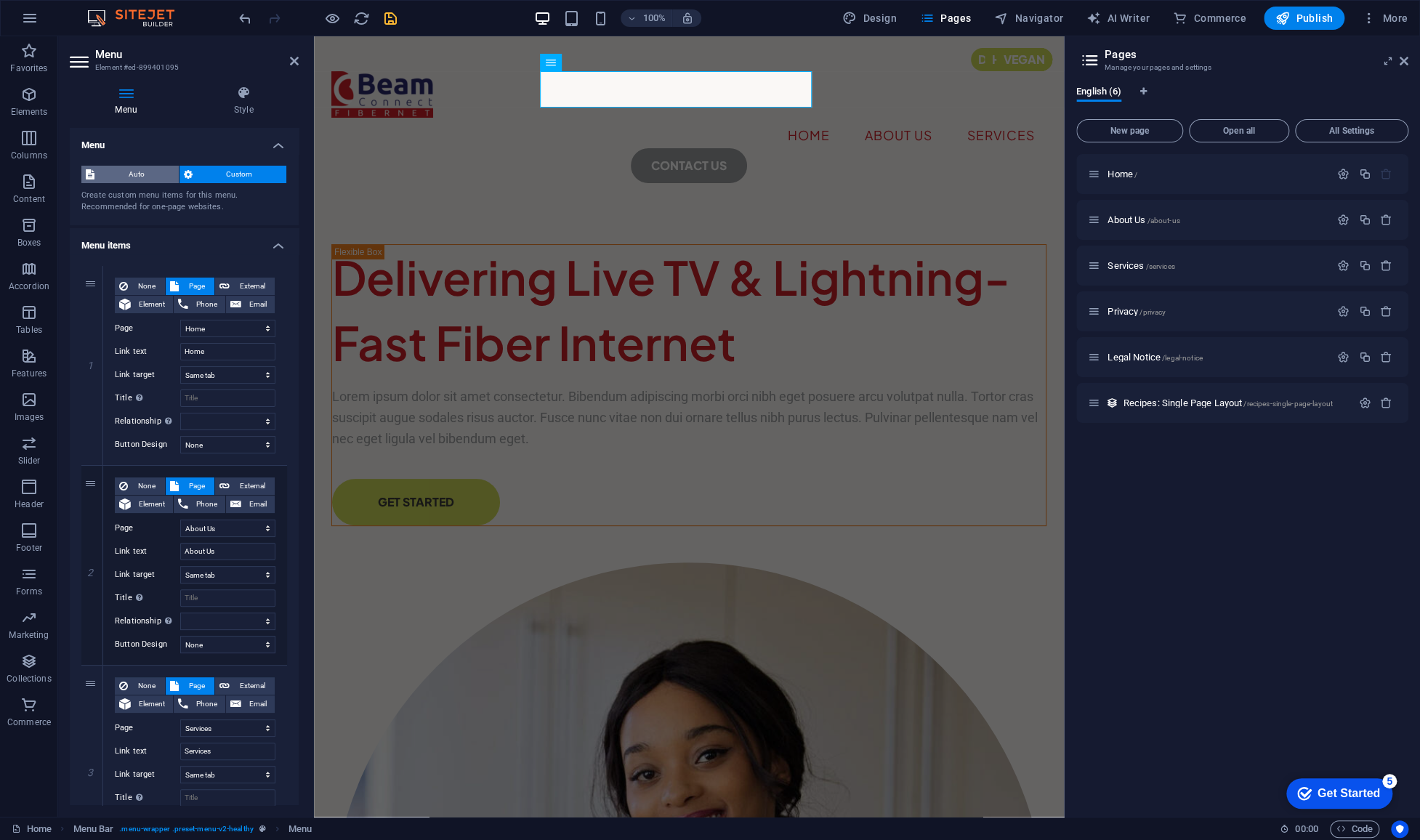
click at [143, 171] on span "Auto" at bounding box center [137, 175] width 76 height 18
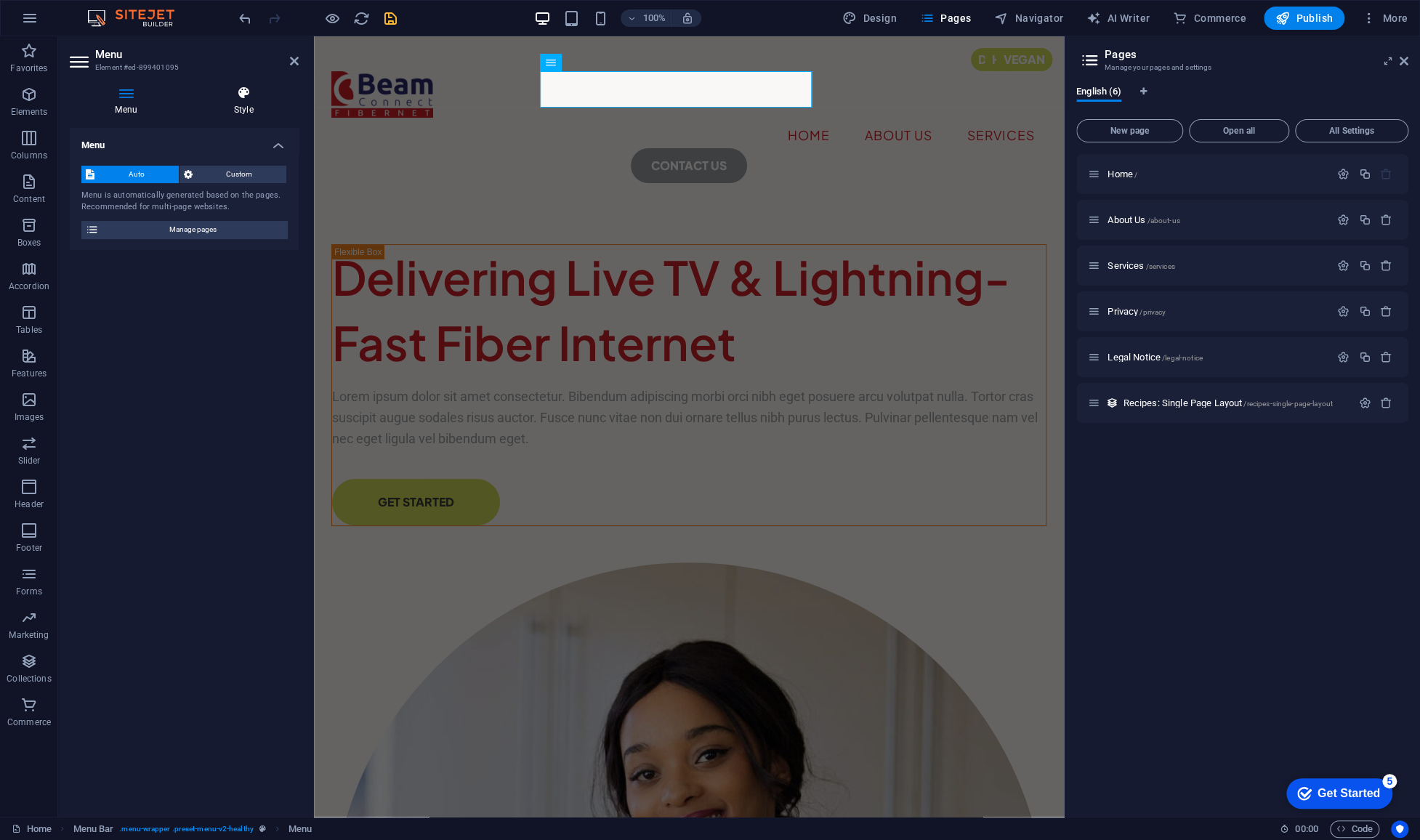
click at [233, 93] on icon at bounding box center [243, 93] width 110 height 15
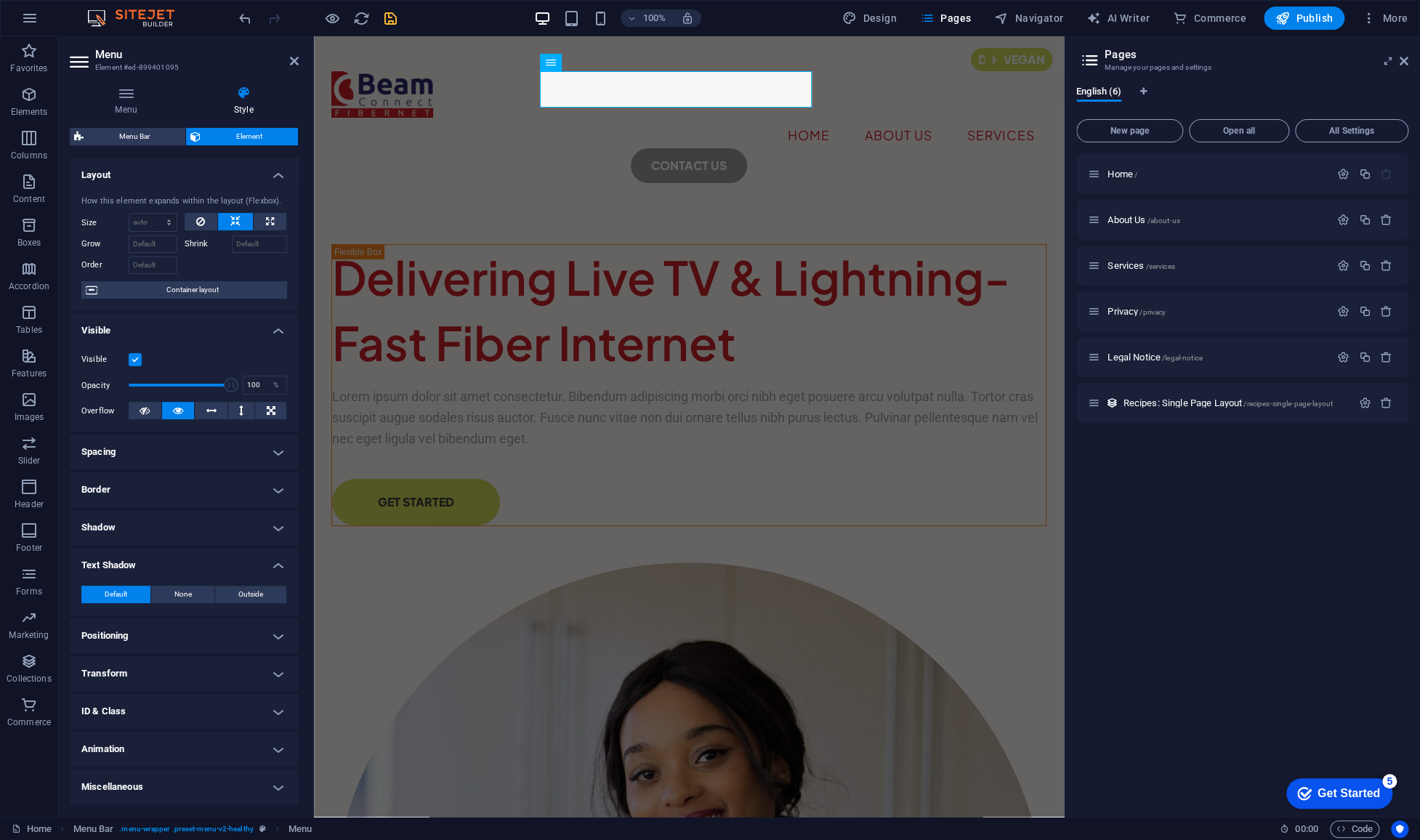
click at [169, 664] on h4 "Transform" at bounding box center [184, 673] width 229 height 35
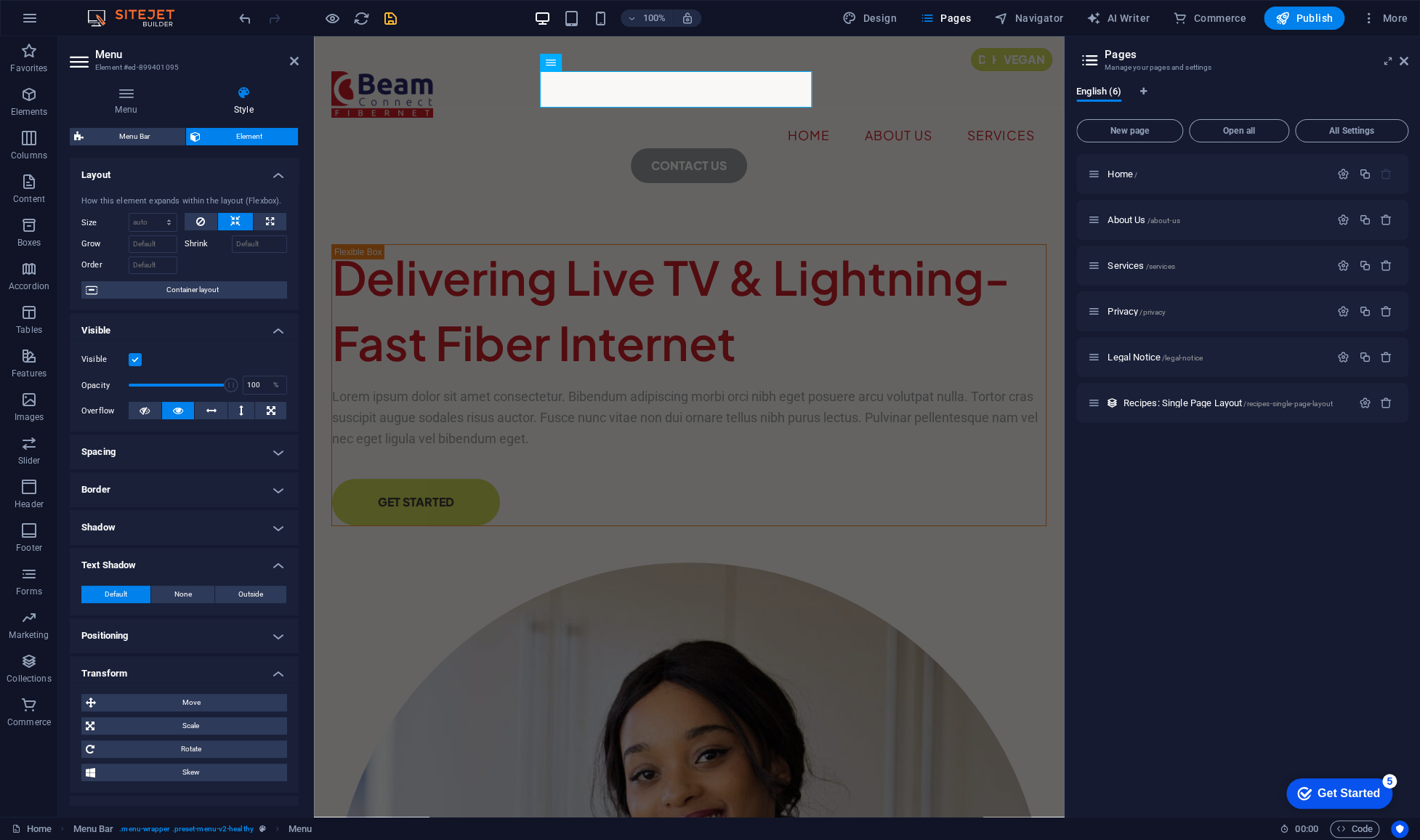
scroll to position [101, 0]
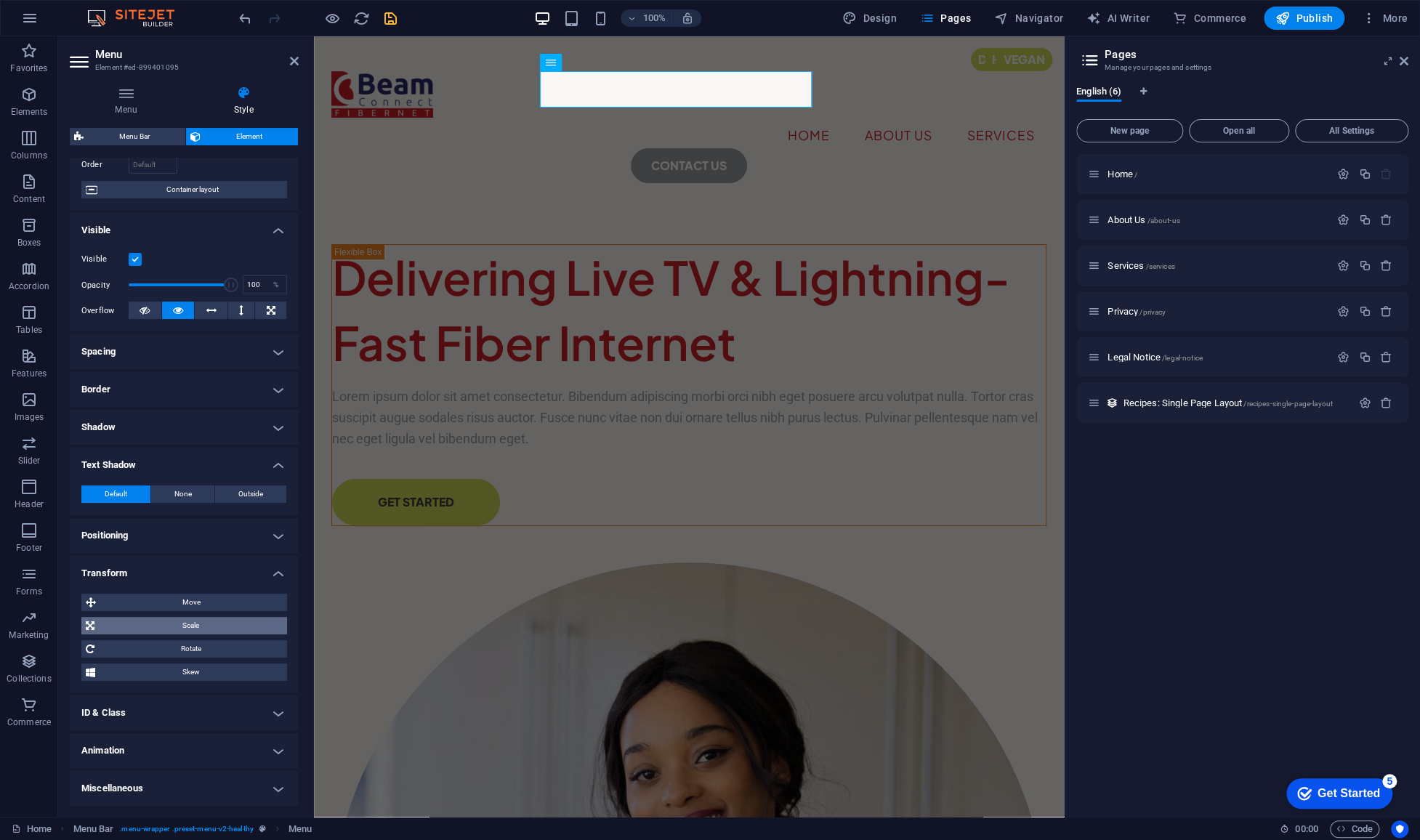
click at [192, 624] on span "Scale" at bounding box center [191, 626] width 184 height 18
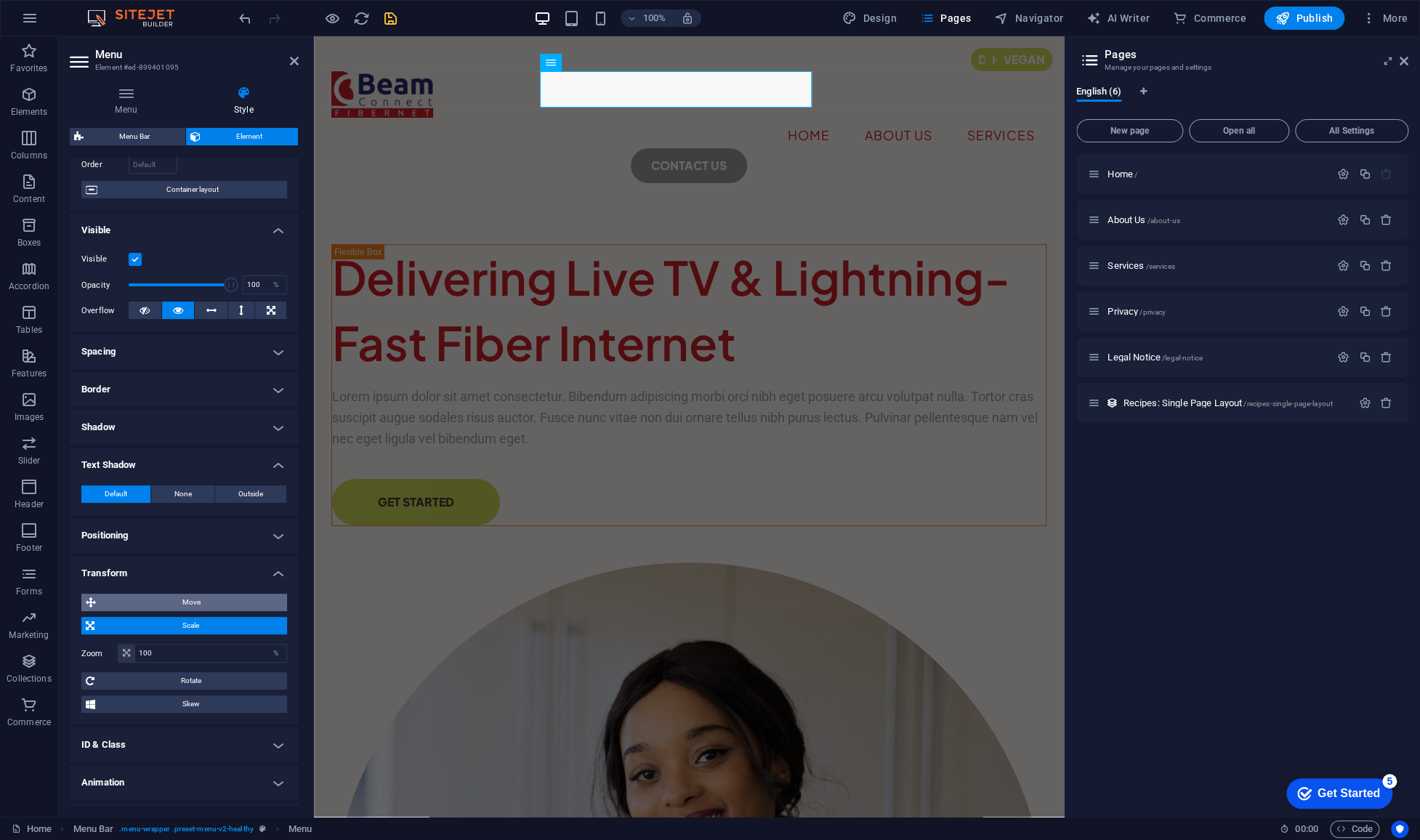
click at [192, 604] on span "Move" at bounding box center [192, 602] width 182 height 18
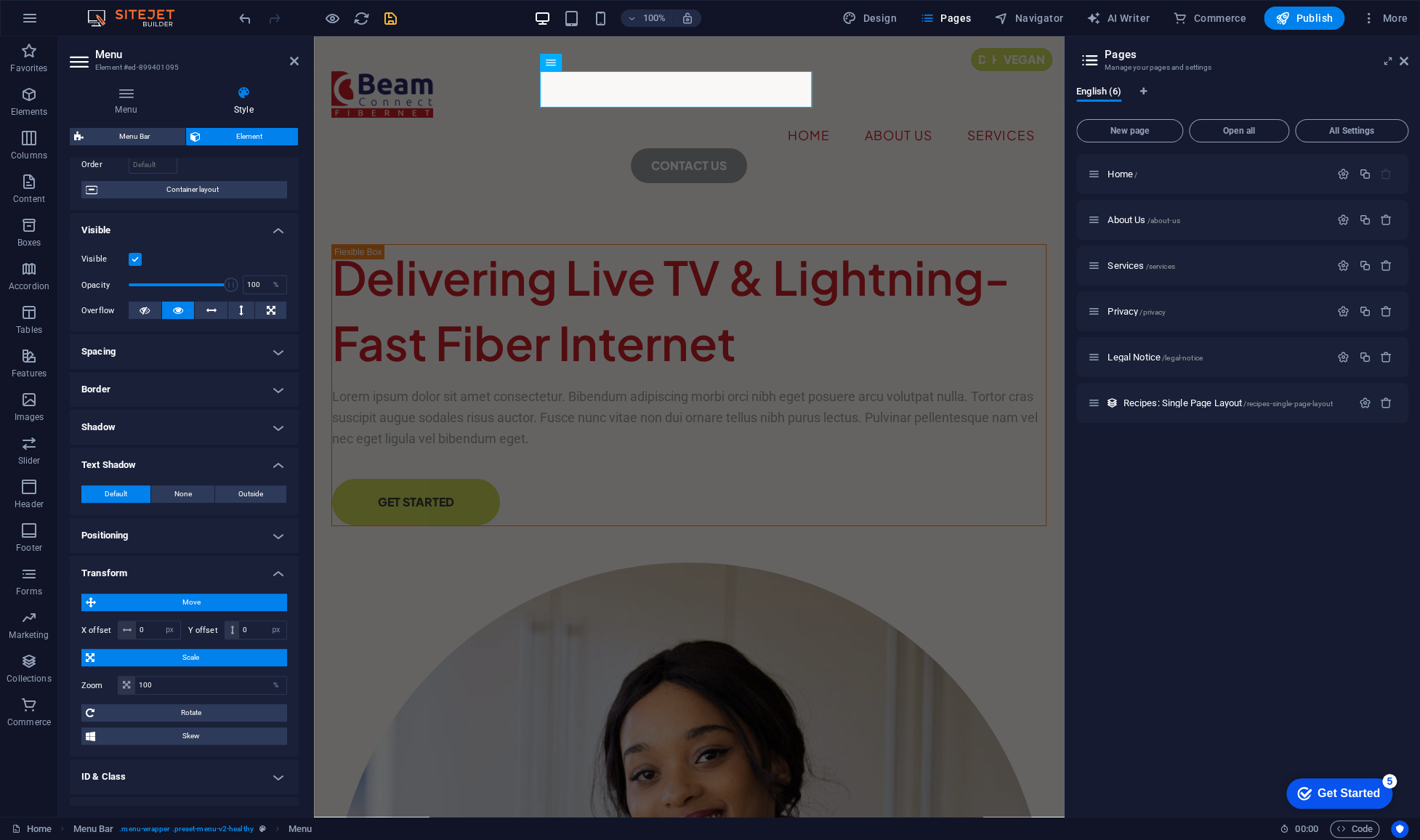
click at [143, 354] on h4 "Spacing" at bounding box center [184, 351] width 229 height 35
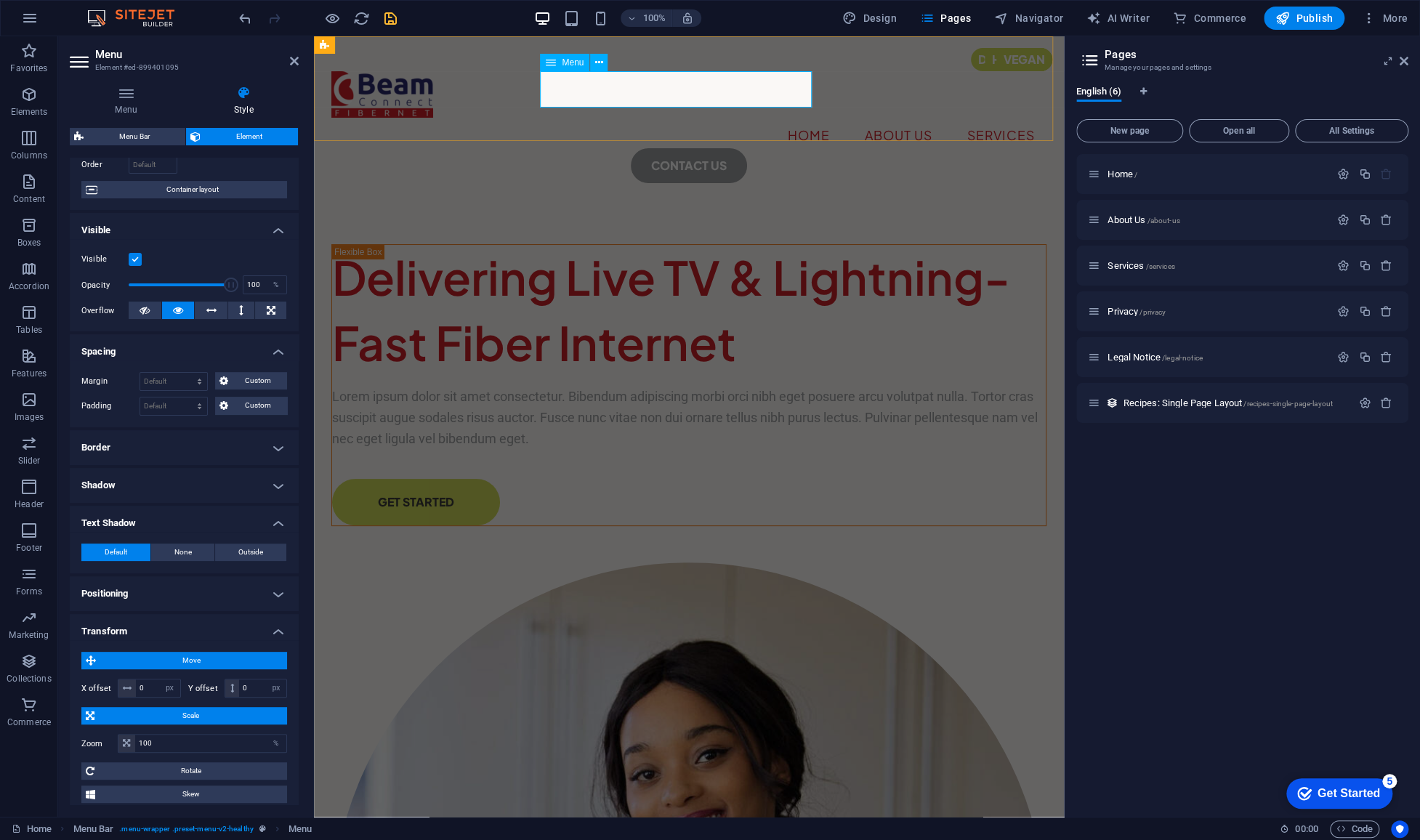
click at [574, 117] on nav "Home About Us Services" at bounding box center [688, 135] width 715 height 36
click at [661, 117] on nav "Home About Us Services" at bounding box center [688, 135] width 715 height 36
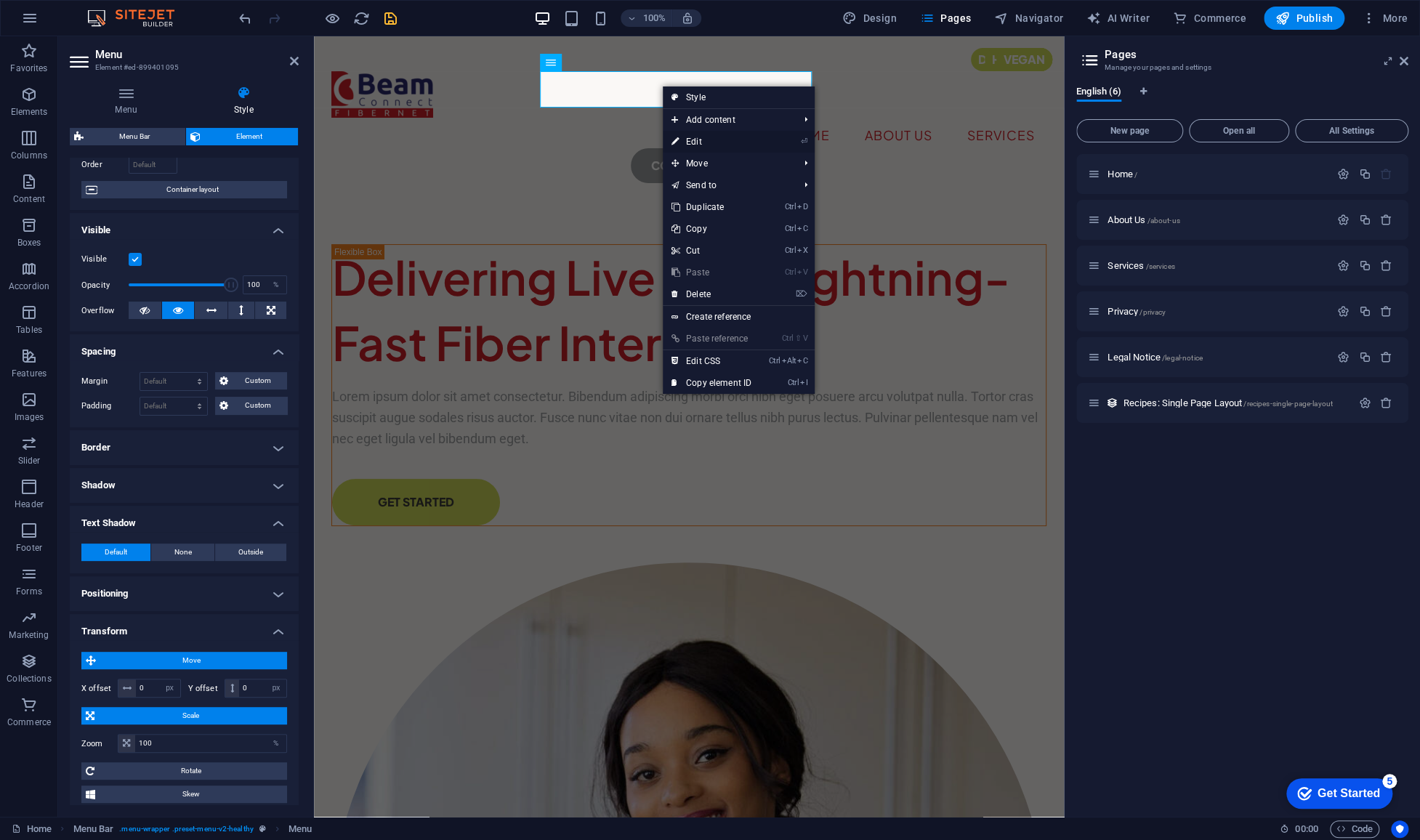
click at [708, 140] on link "⏎ Edit" at bounding box center [711, 142] width 98 height 22
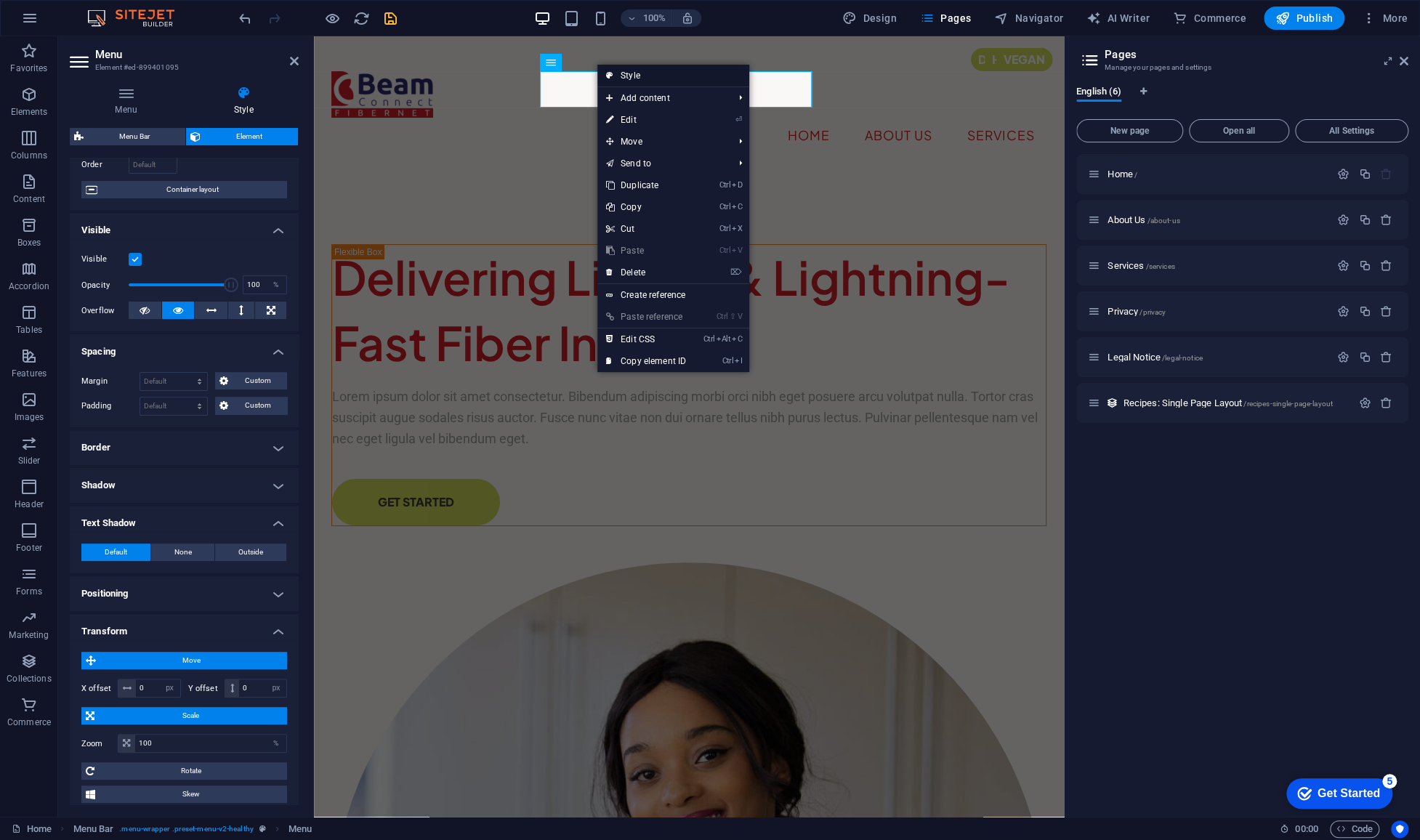
click at [638, 80] on link "Style" at bounding box center [673, 76] width 152 height 22
select select "rem"
select select "hover_border"
select select "px"
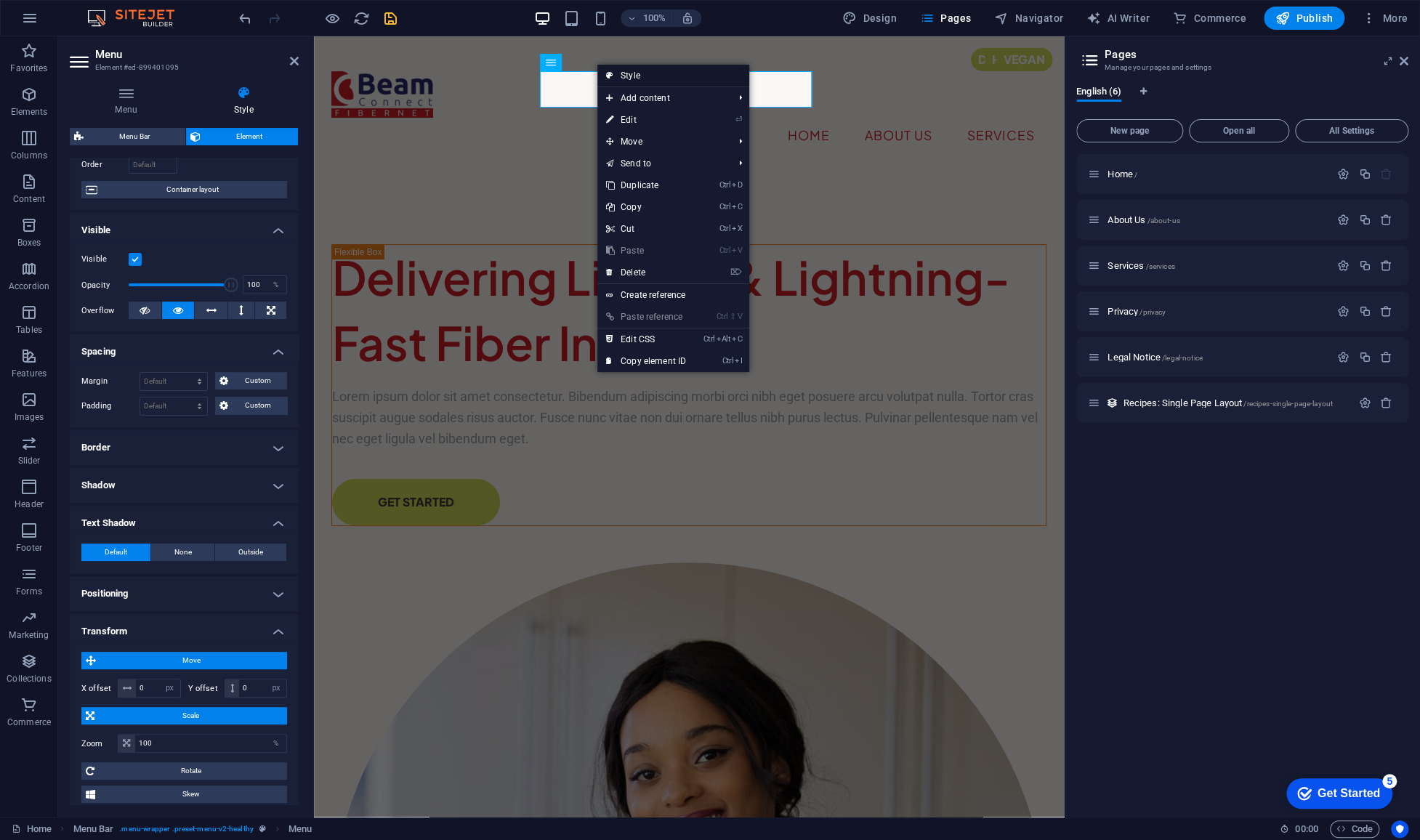
select select "rem"
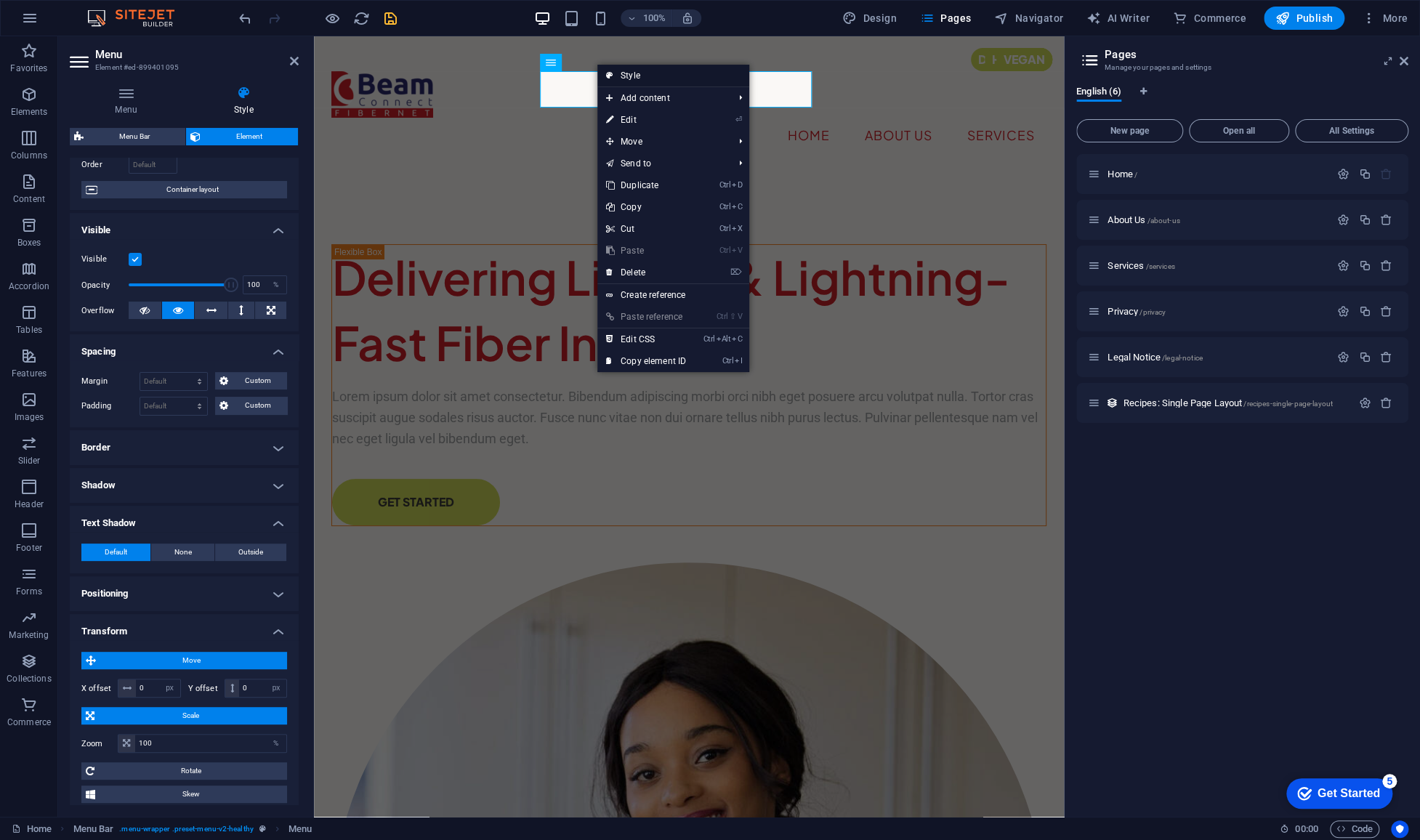
select select "rem"
select select "link-special-font"
select select "rem"
select select "400"
select select "px"
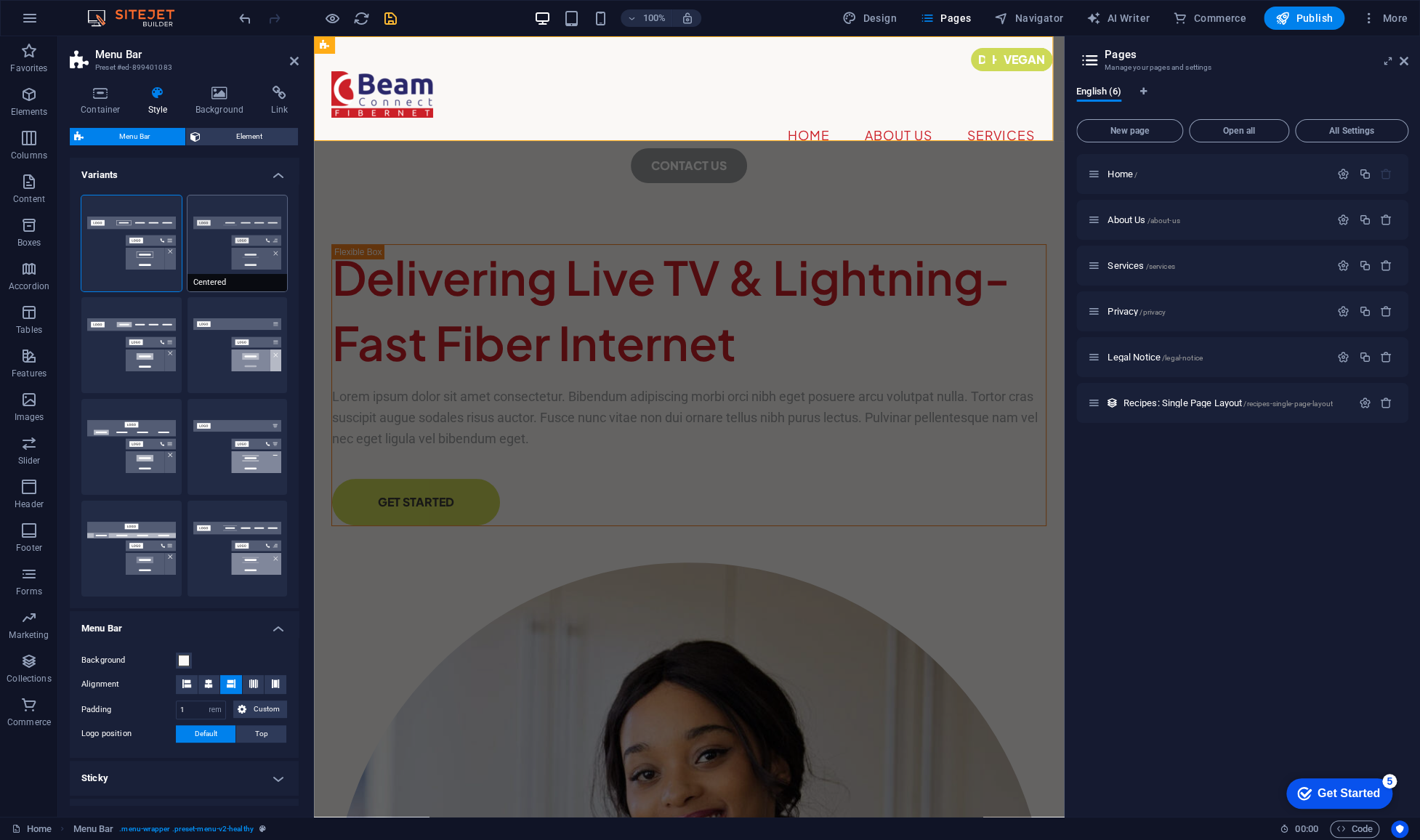
click at [240, 207] on button "Centered" at bounding box center [237, 243] width 101 height 96
select select "hover_border_bottom"
type input "1"
type input "0"
type input "2"
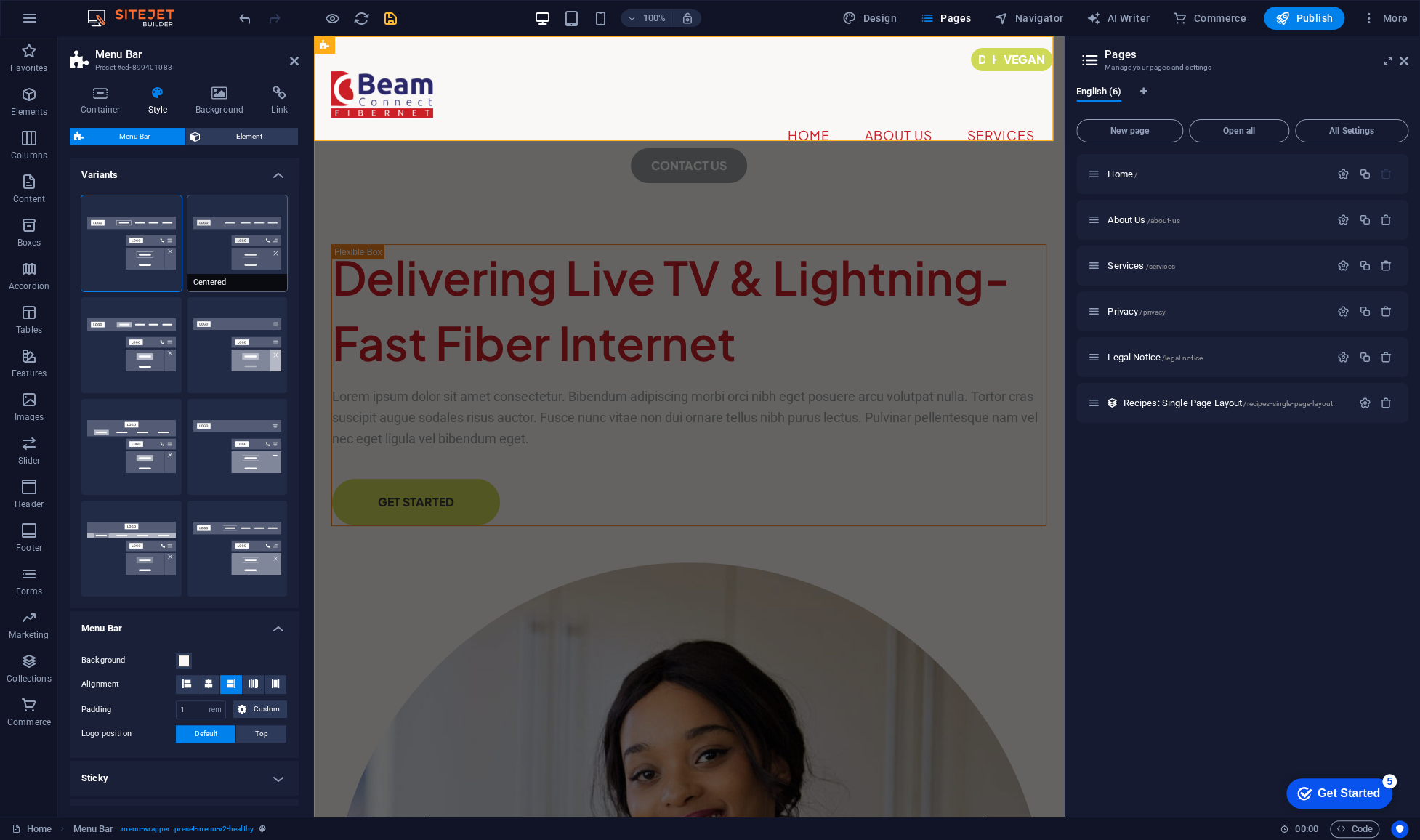
select select "DISABLED_OPTION_VALUE"
type input "0"
select select "link-special-font"
type input "1.5"
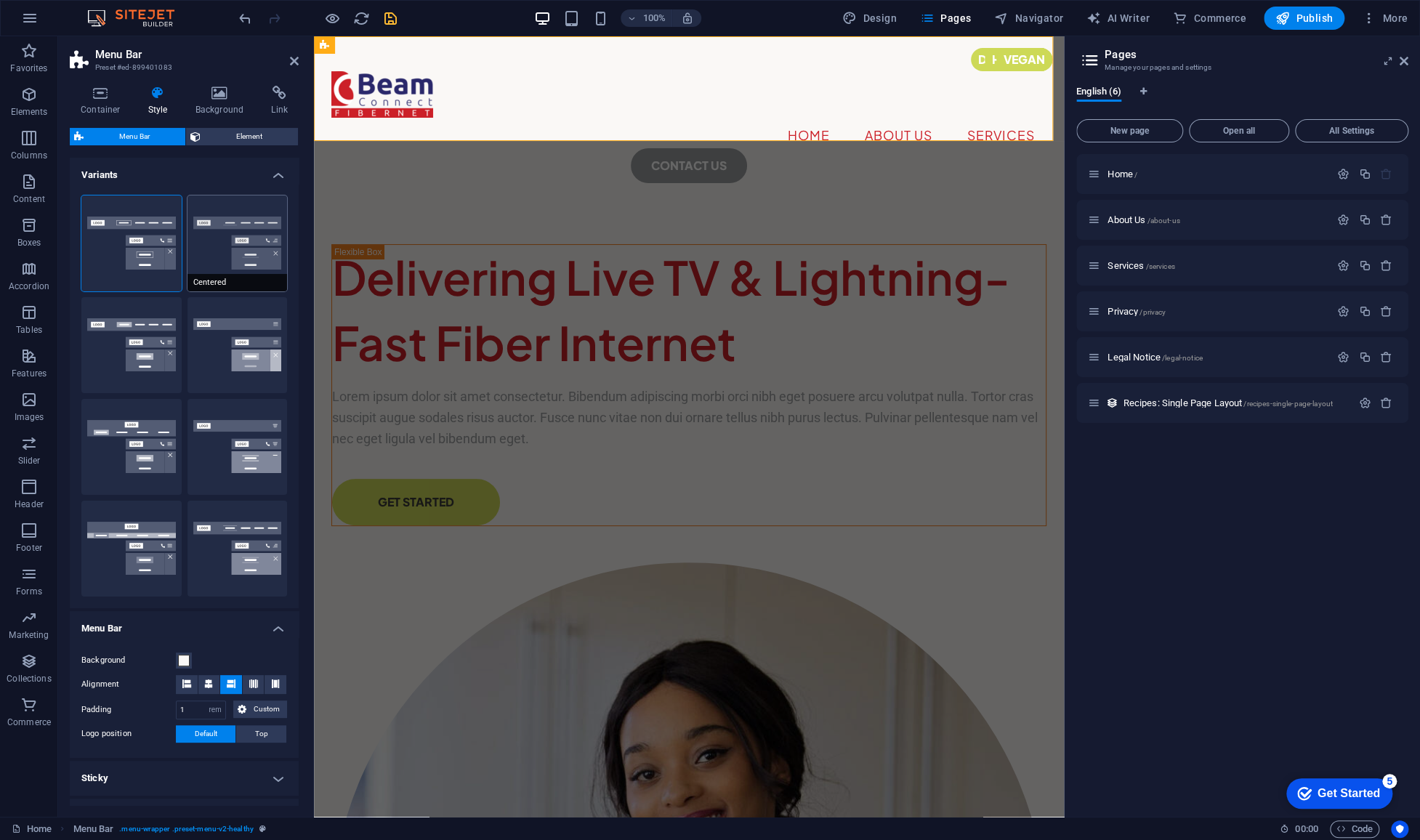
select select "rem"
select select
type input "2"
select select "400"
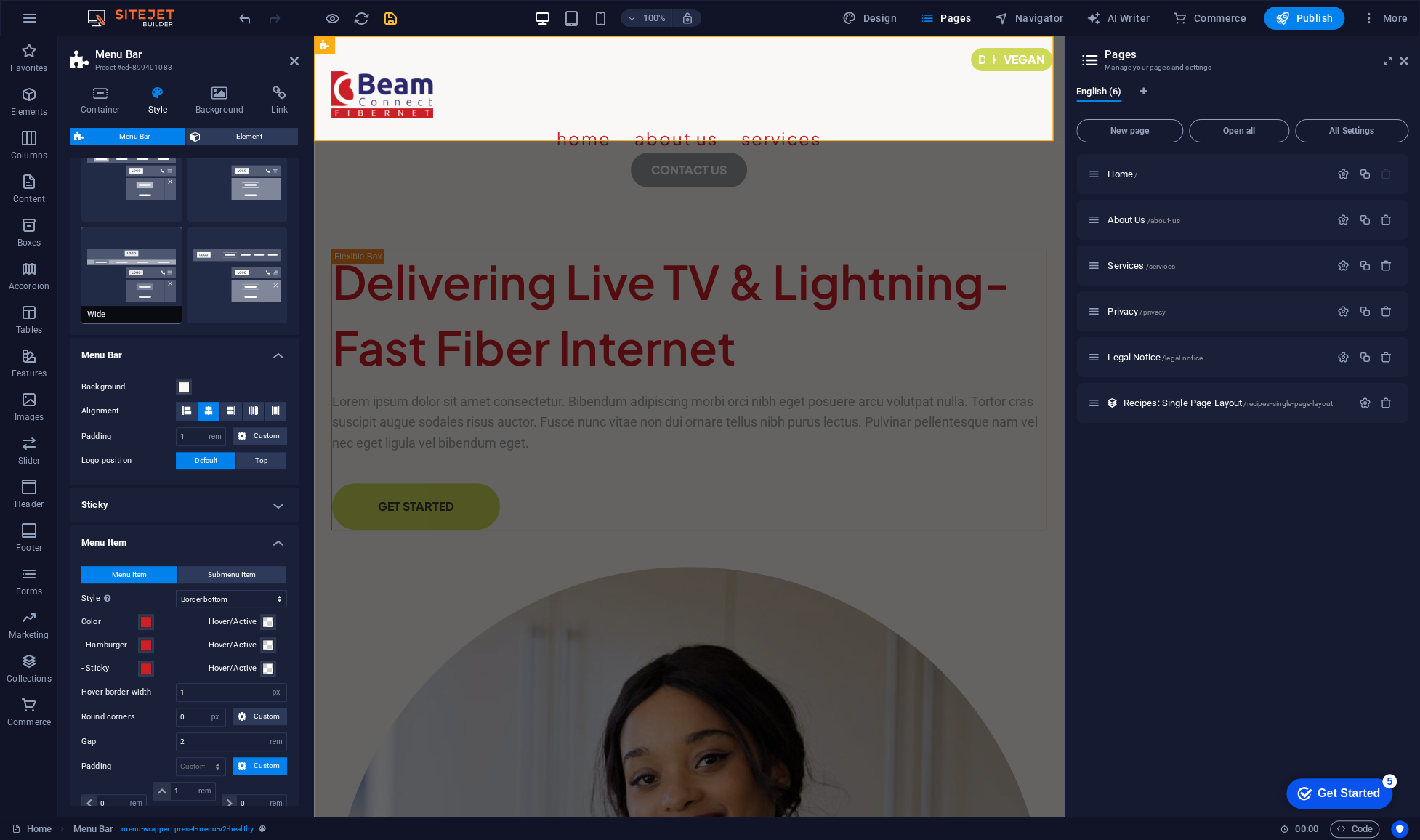
scroll to position [273, 0]
click at [265, 623] on span at bounding box center [268, 622] width 12 height 12
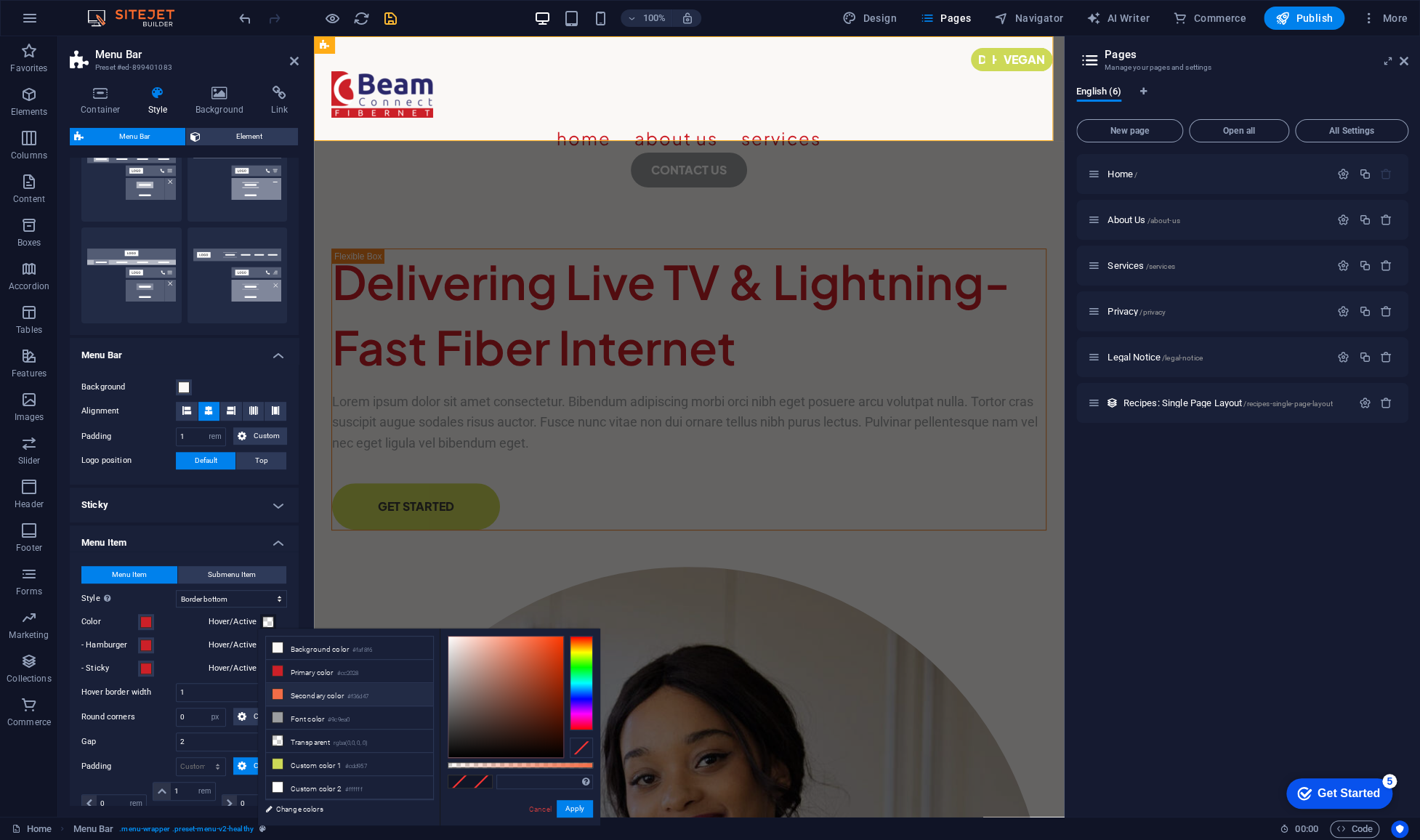
click at [278, 692] on icon at bounding box center [278, 694] width 10 height 10
type input "#f36d47"
click at [228, 645] on label "Hover/Active" at bounding box center [234, 645] width 52 height 18
click at [260, 645] on button "Hover/Active" at bounding box center [268, 645] width 16 height 16
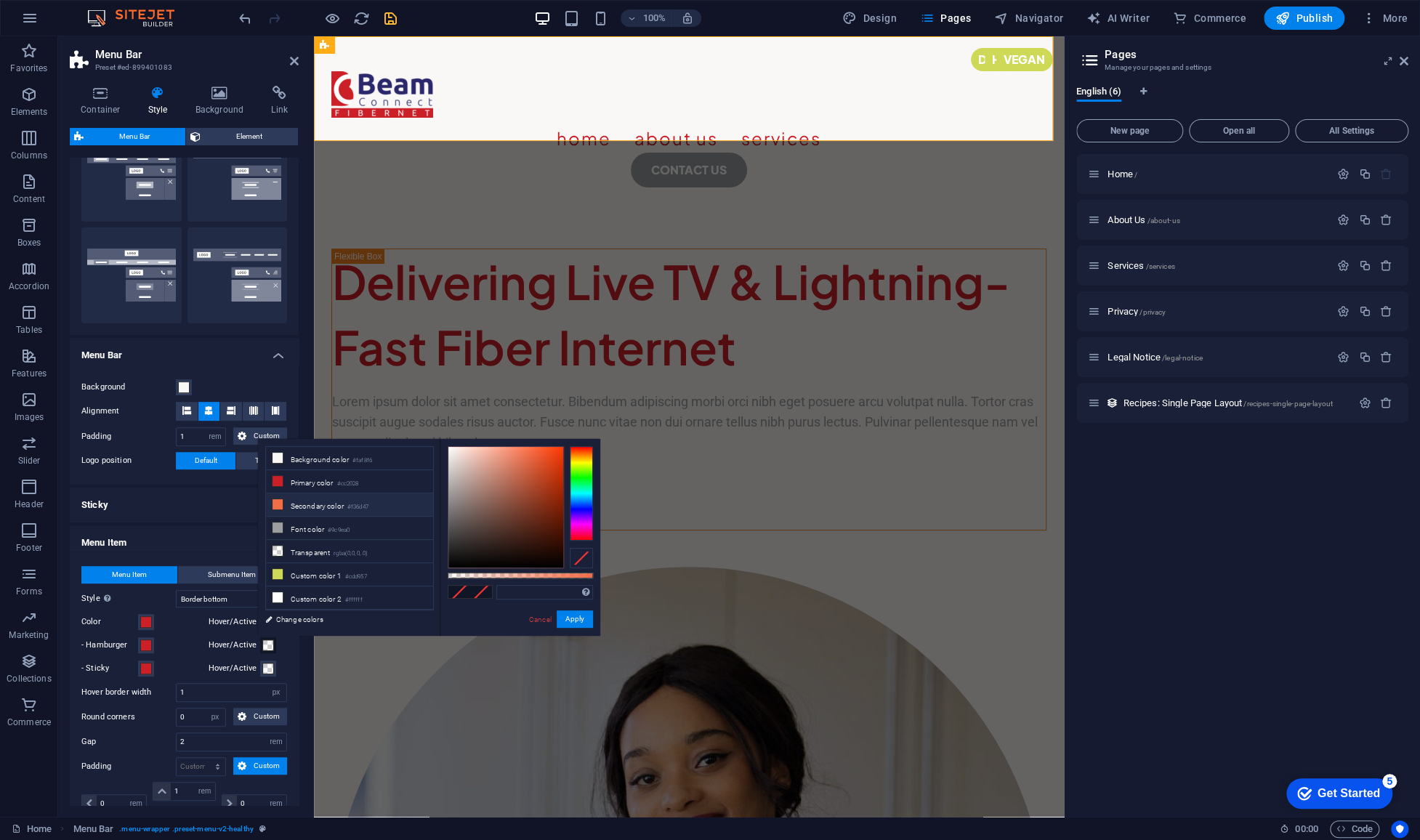
click at [300, 500] on li "Secondary color #f36d47" at bounding box center [350, 505] width 167 height 23
type input "#f36d47"
click at [266, 662] on span at bounding box center [268, 668] width 12 height 12
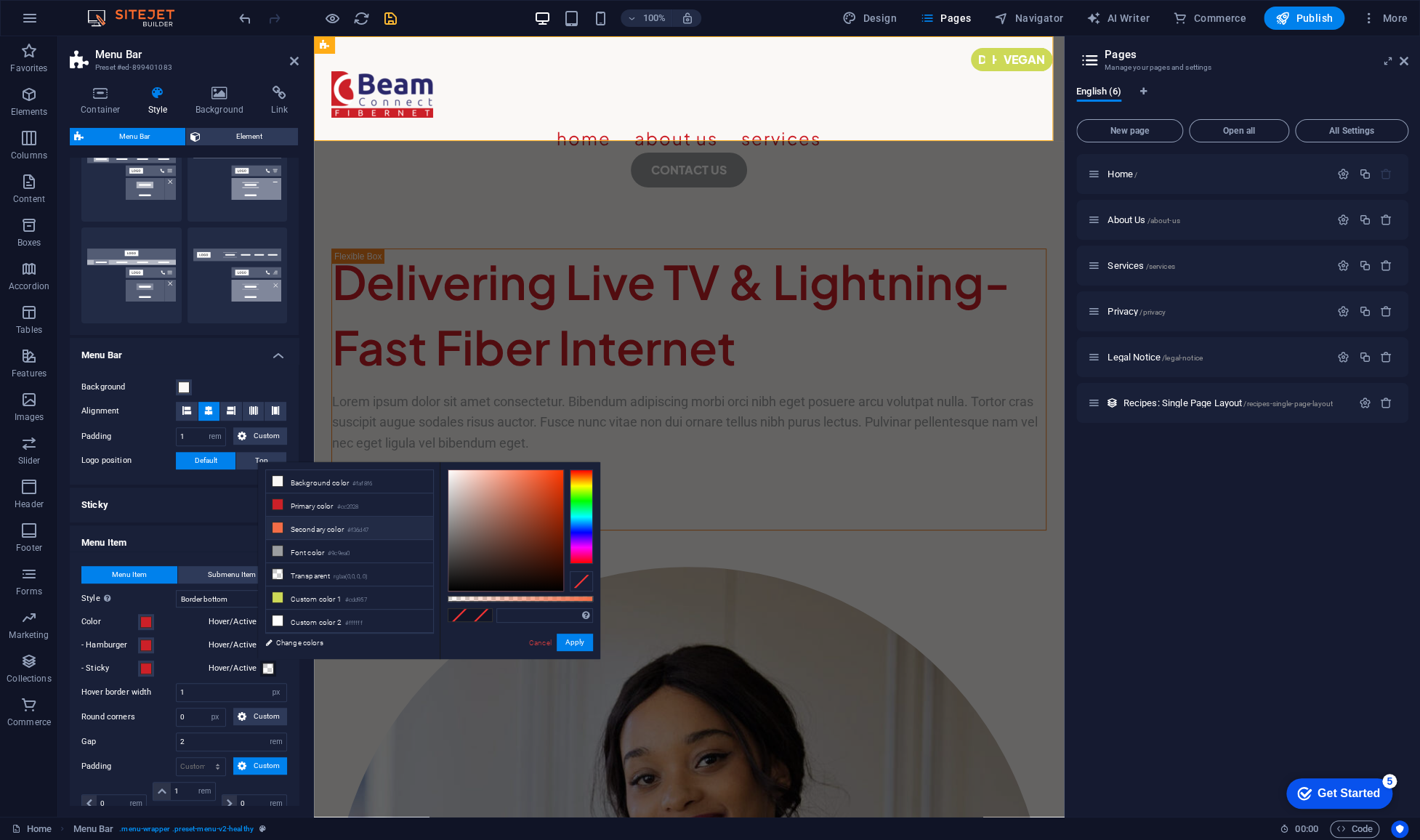
click at [322, 526] on li "Secondary color #f36d47" at bounding box center [350, 528] width 167 height 23
type input "#f36d47"
click at [195, 655] on div "Menu Item Submenu Item Style Switch to preview mode and move the mouse over men…" at bounding box center [184, 771] width 235 height 439
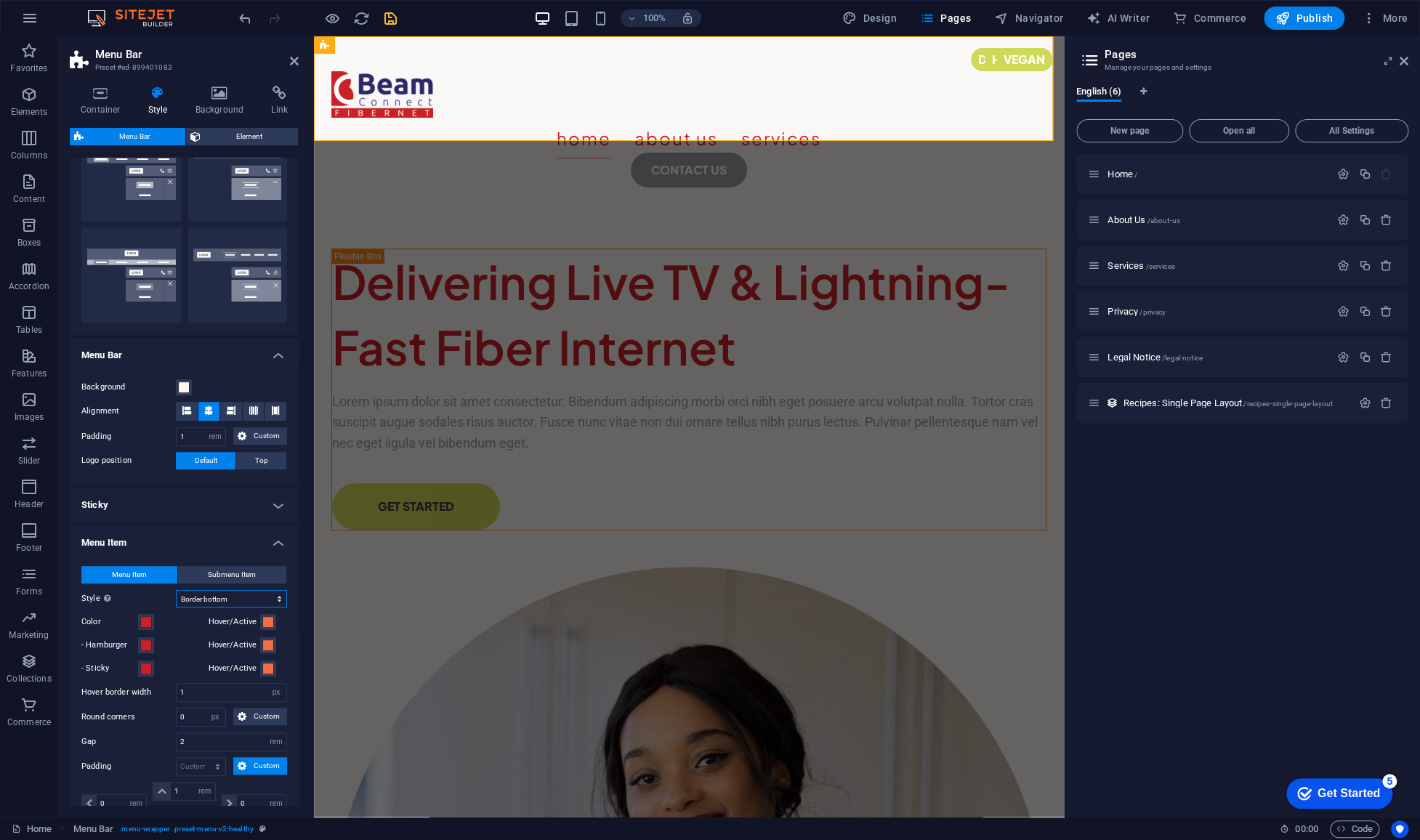
click at [239, 590] on select "Plain Text color Box: Fade Box: Flip vertical Box: Flip horizontal Box: Slide d…" at bounding box center [231, 598] width 111 height 18
click at [176, 590] on select "Plain Text color Box: Fade Box: Flip vertical Box: Flip horizontal Box: Slide d…" at bounding box center [231, 598] width 111 height 18
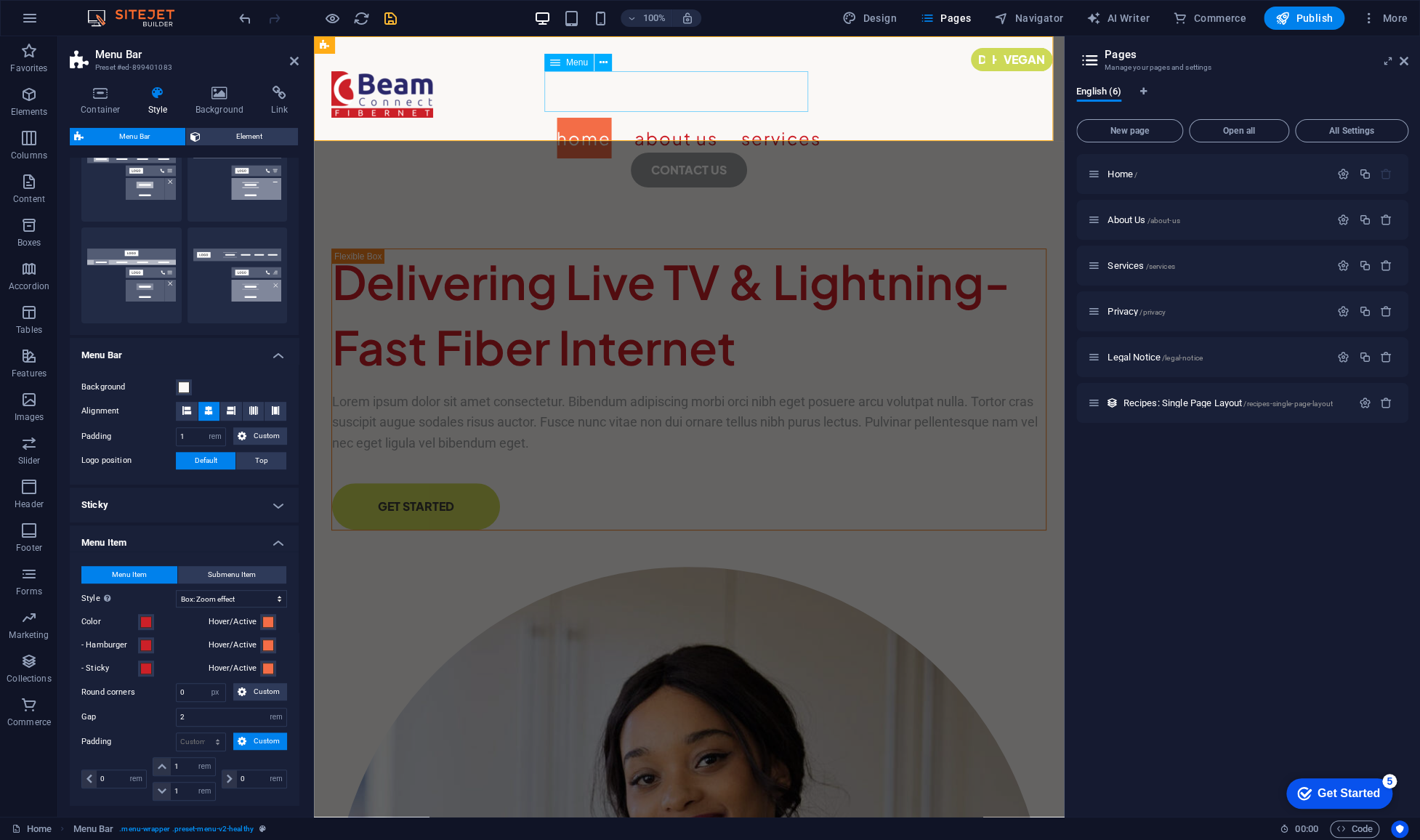
click at [674, 117] on nav "Home About Us Services" at bounding box center [688, 137] width 715 height 40
click at [242, 593] on select "Plain Text color Box: Fade Box: Flip vertical Box: Flip horizontal Box: Slide d…" at bounding box center [231, 598] width 111 height 18
select select "hover_box_fade"
click at [176, 590] on select "Plain Text color Box: Fade Box: Flip vertical Box: Flip horizontal Box: Slide d…" at bounding box center [231, 598] width 111 height 18
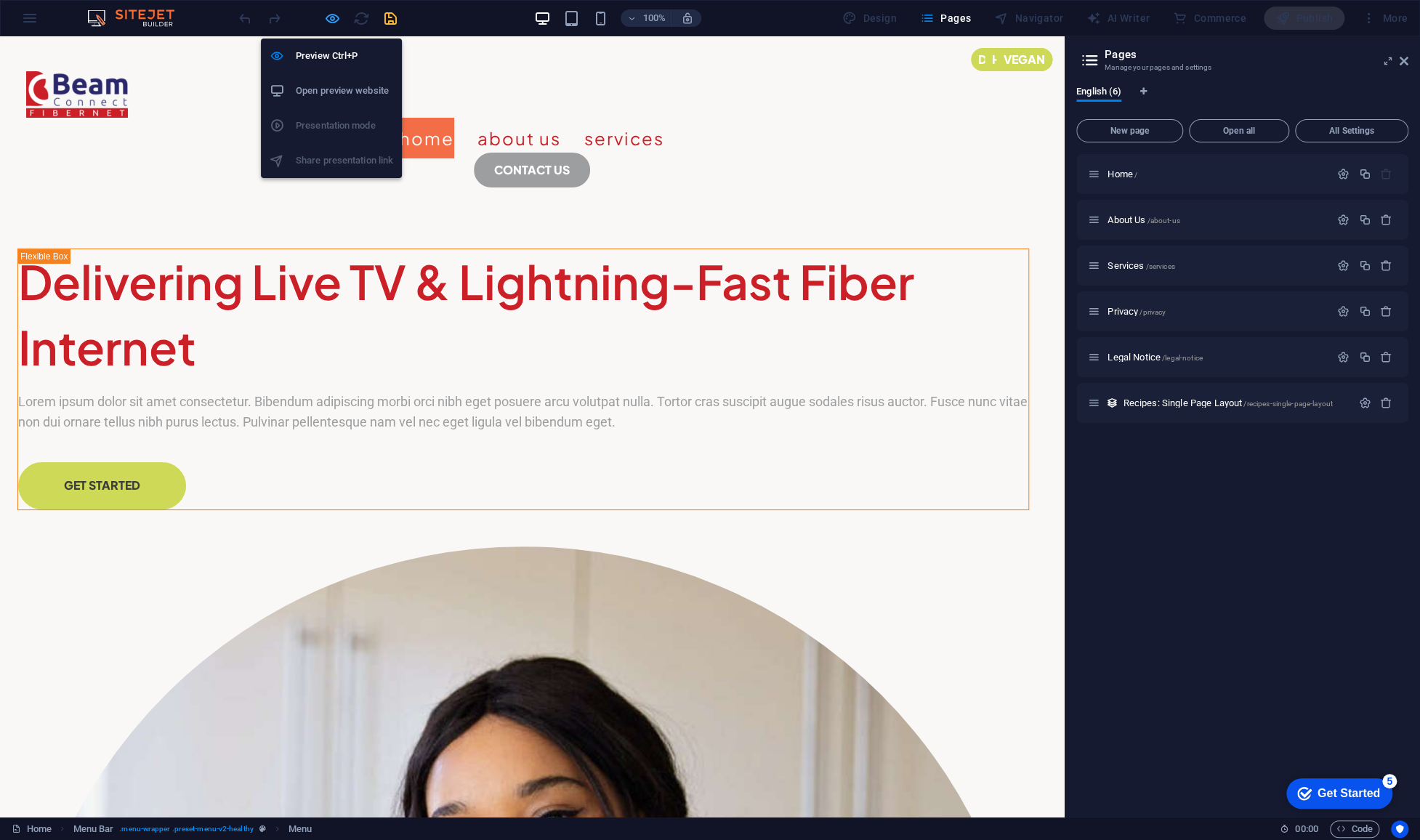
select select "rem"
select select "hover_box_fade"
select select "px"
select select "rem"
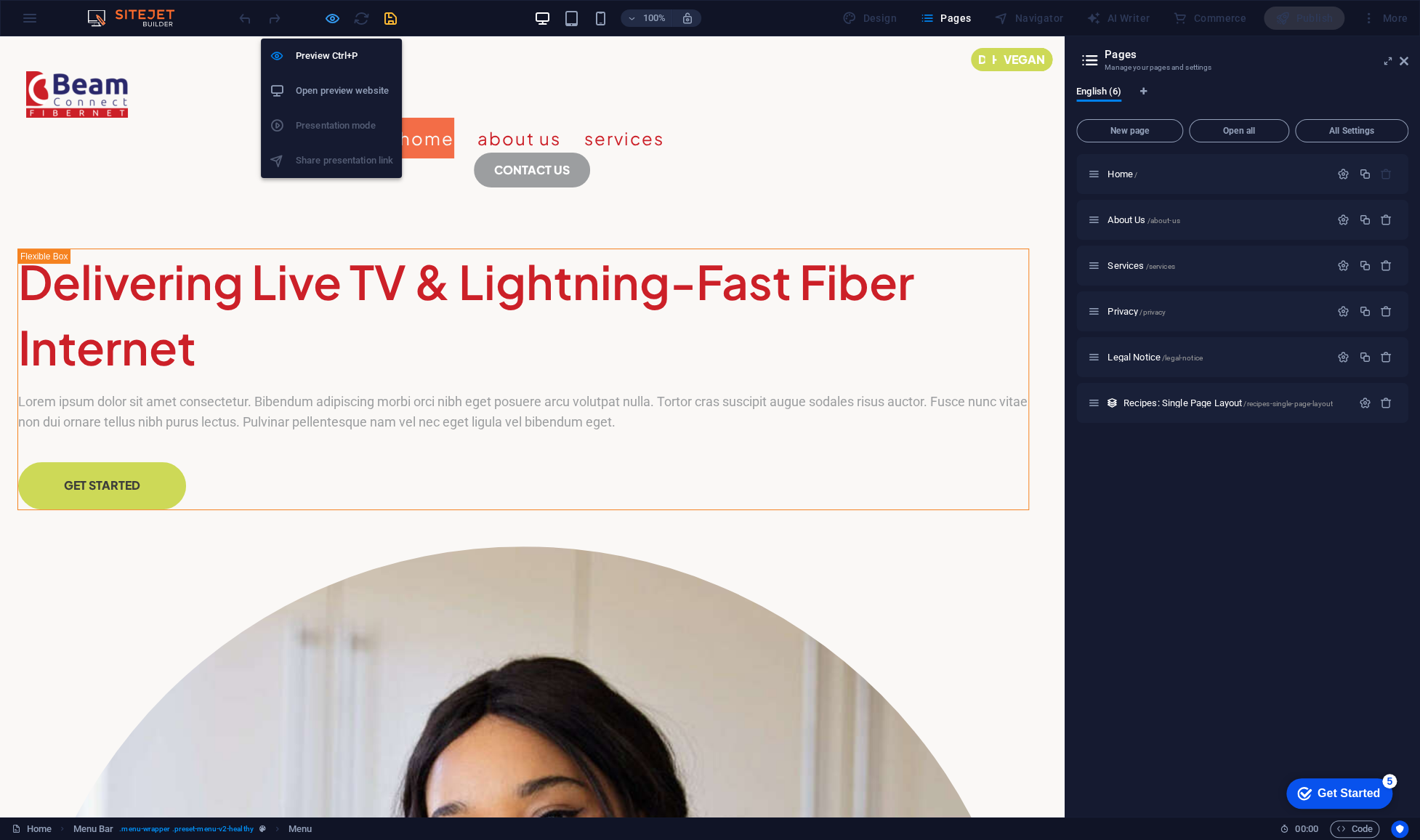
select select "rem"
select select "link-special-font"
select select "rem"
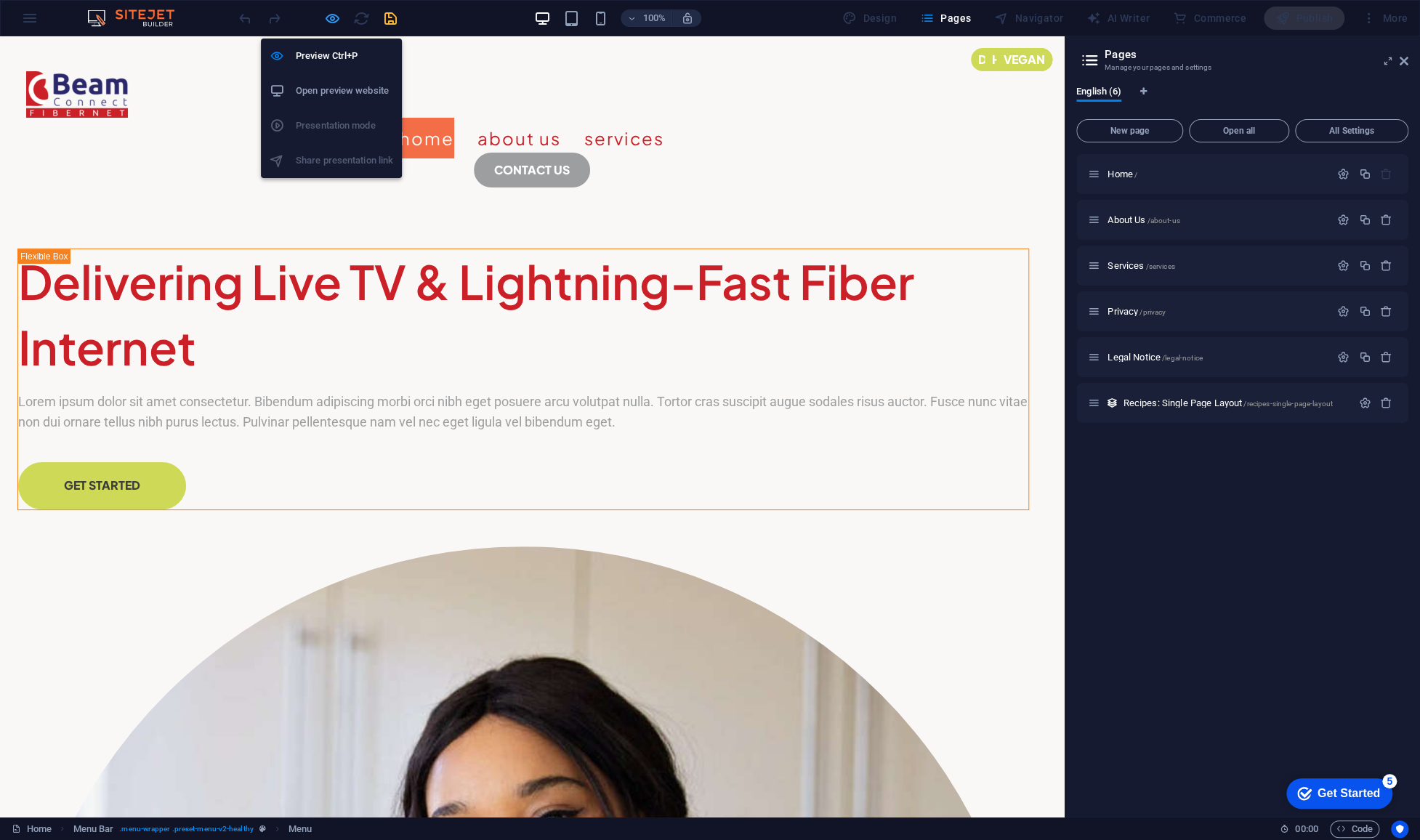
select select "400"
select select "px"
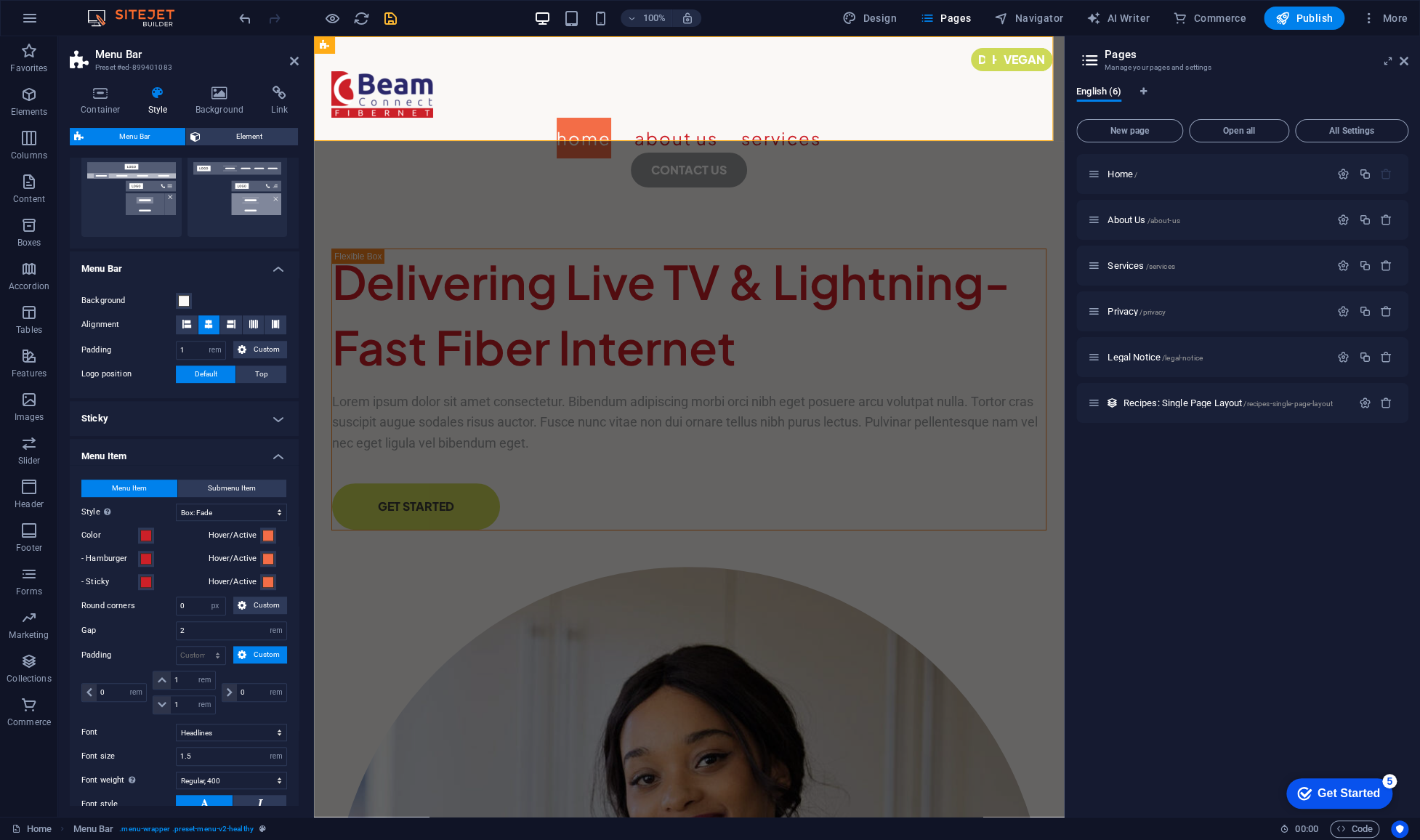
scroll to position [361, 0]
click at [241, 513] on select "Plain Text color Box: Fade Box: Flip vertical Box: Flip horizontal Box: Slide d…" at bounding box center [231, 512] width 111 height 18
select select "hover_box_vertical"
click at [176, 503] on select "Plain Text color Box: Fade Box: Flip vertical Box: Flip horizontal Box: Slide d…" at bounding box center [231, 512] width 111 height 18
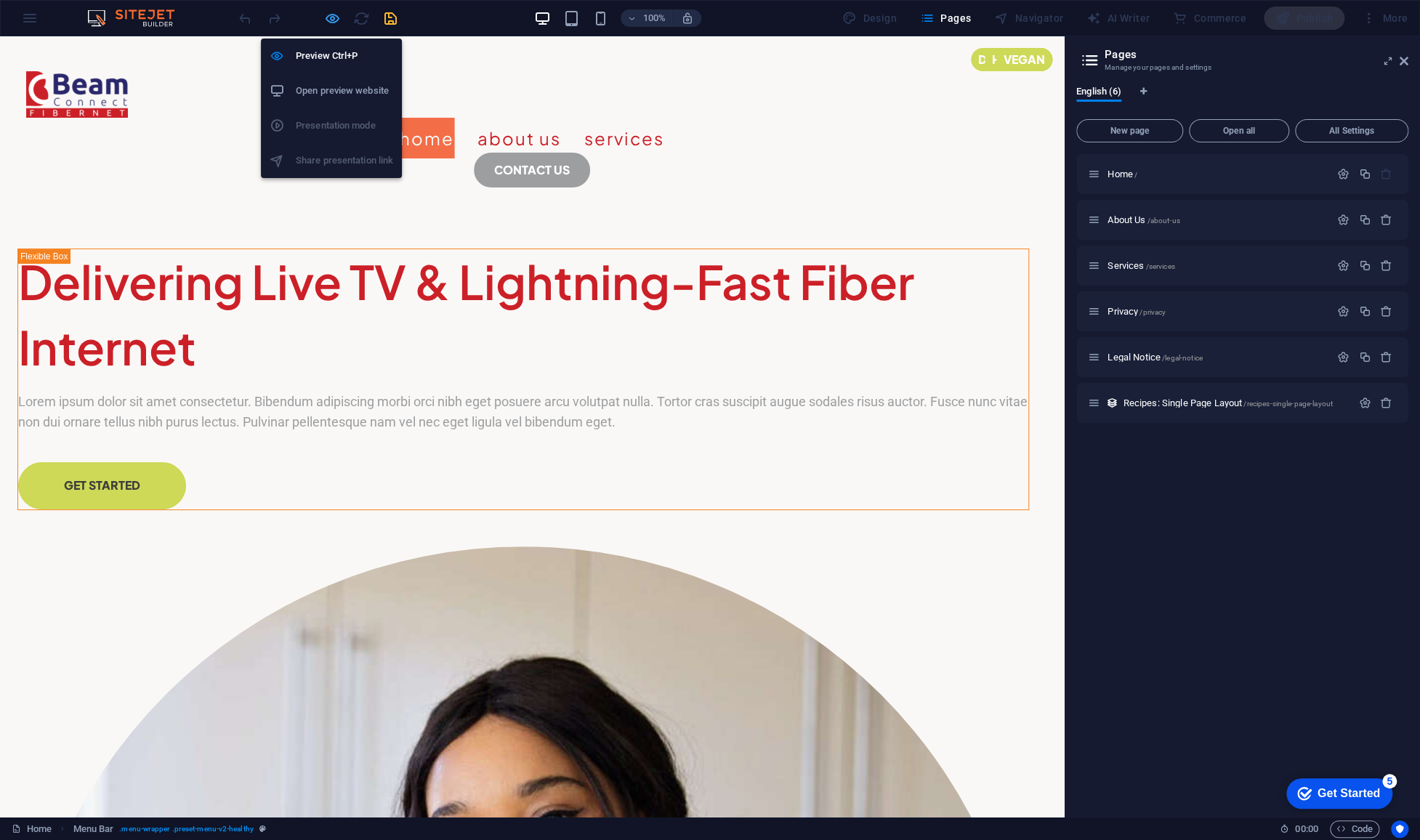
select select "rem"
select select "hover_box_vertical"
select select "px"
select select "rem"
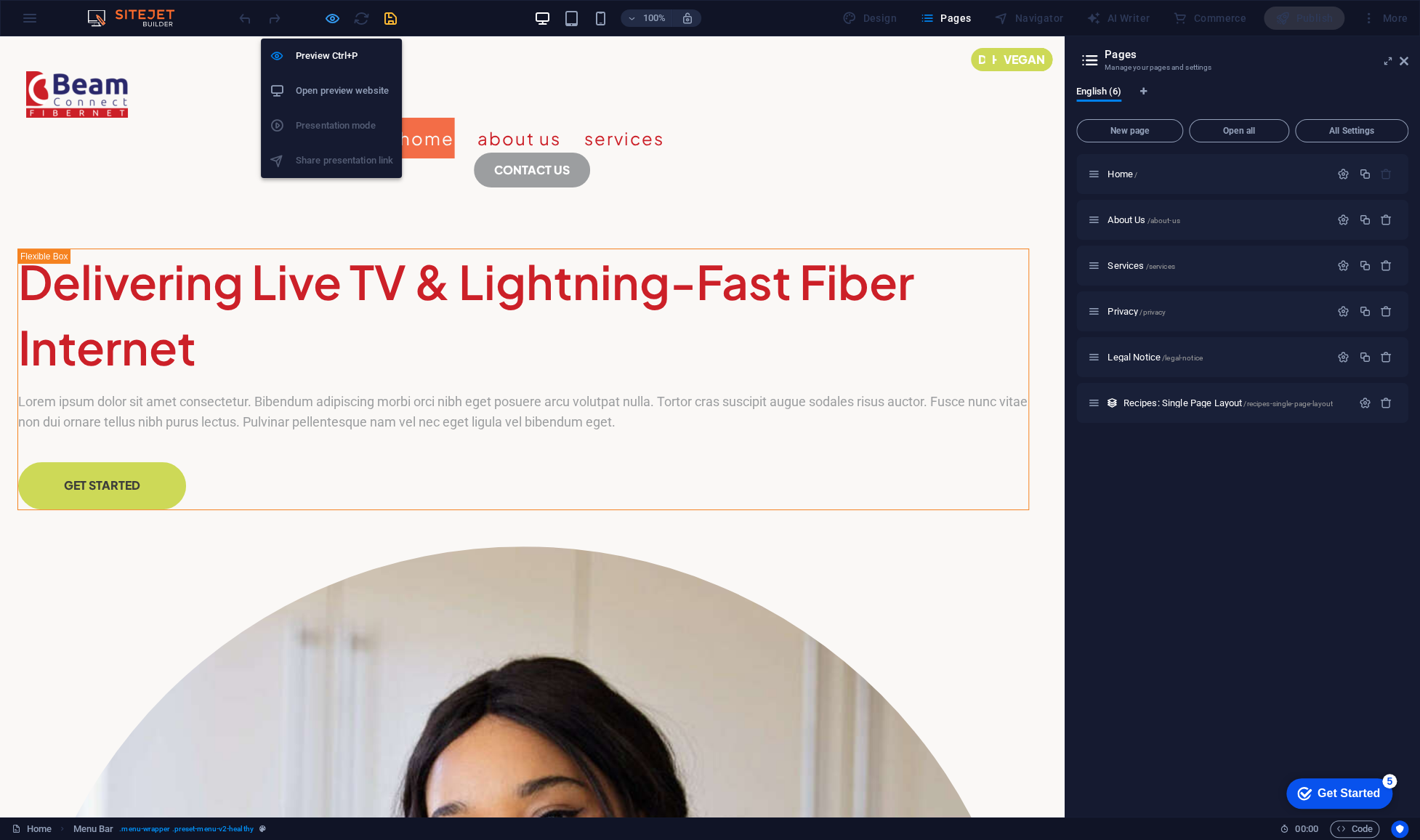
select select "rem"
select select "link-special-font"
select select "rem"
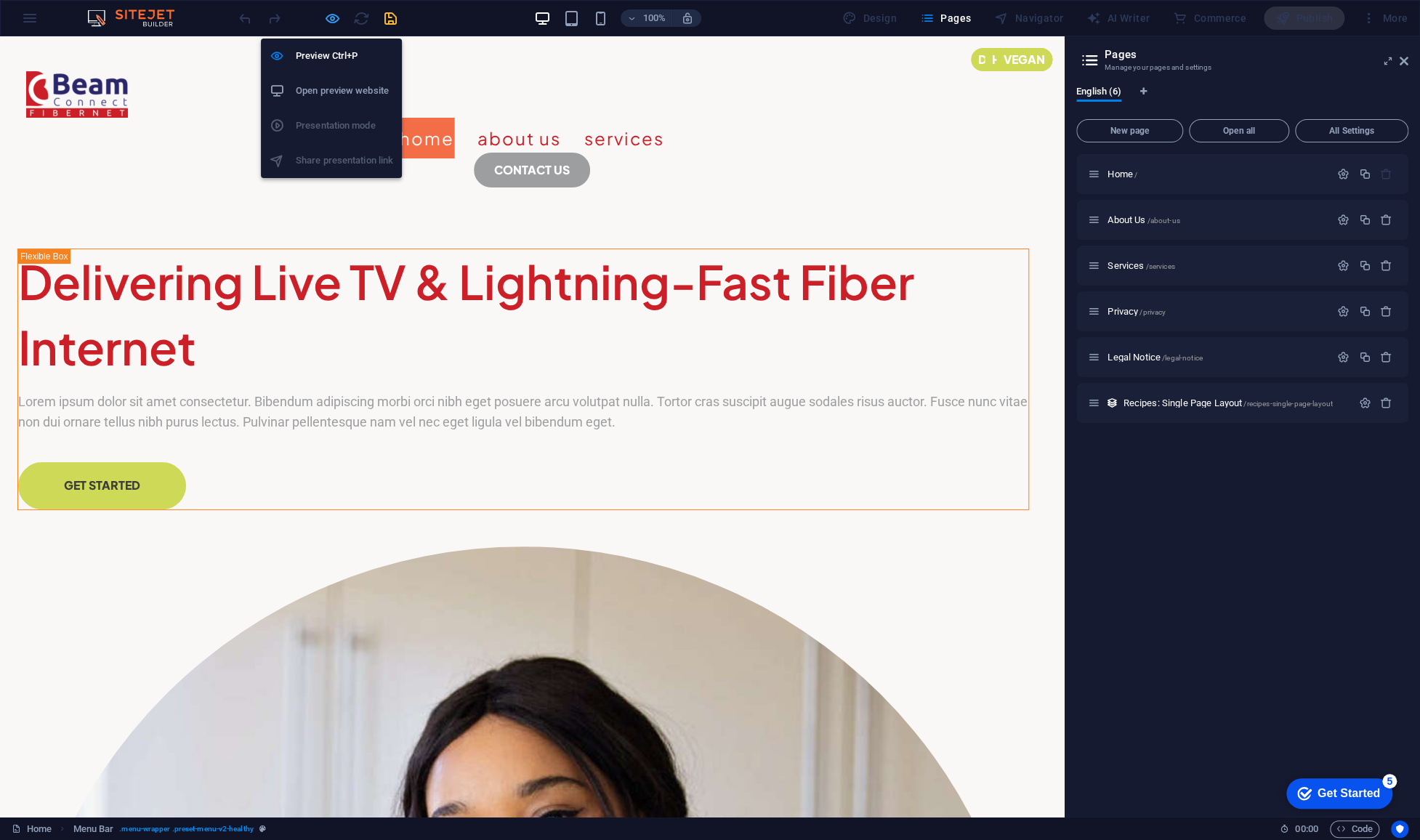
select select "400"
select select "px"
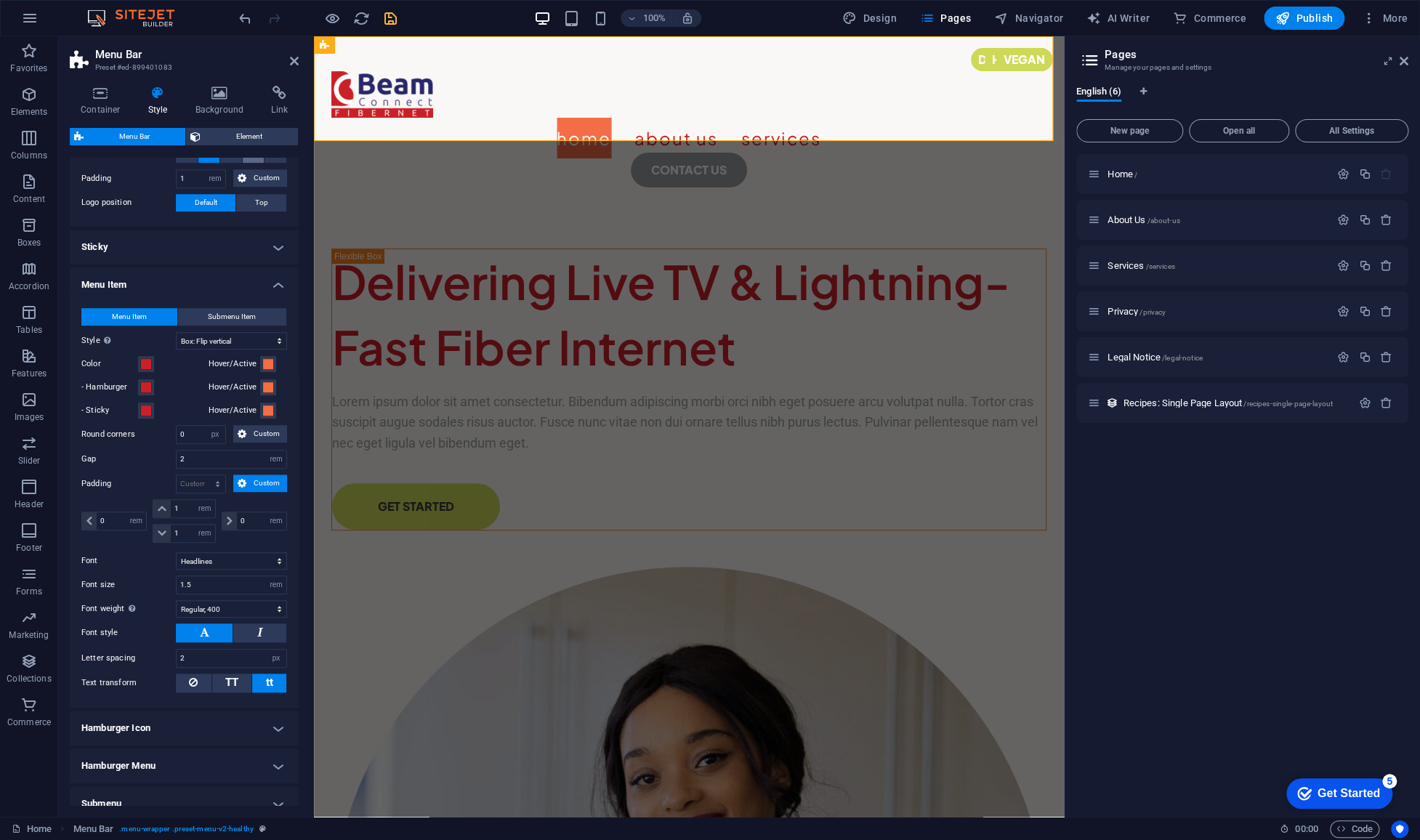
scroll to position [532, 0]
click at [251, 339] on select "Plain Text color Box: Fade Box: Flip vertical Box: Flip horizontal Box: Slide d…" at bounding box center [231, 340] width 111 height 18
select select "hover_border_vertical"
click at [176, 331] on select "Plain Text color Box: Fade Box: Flip vertical Box: Flip horizontal Box: Slide d…" at bounding box center [231, 340] width 111 height 18
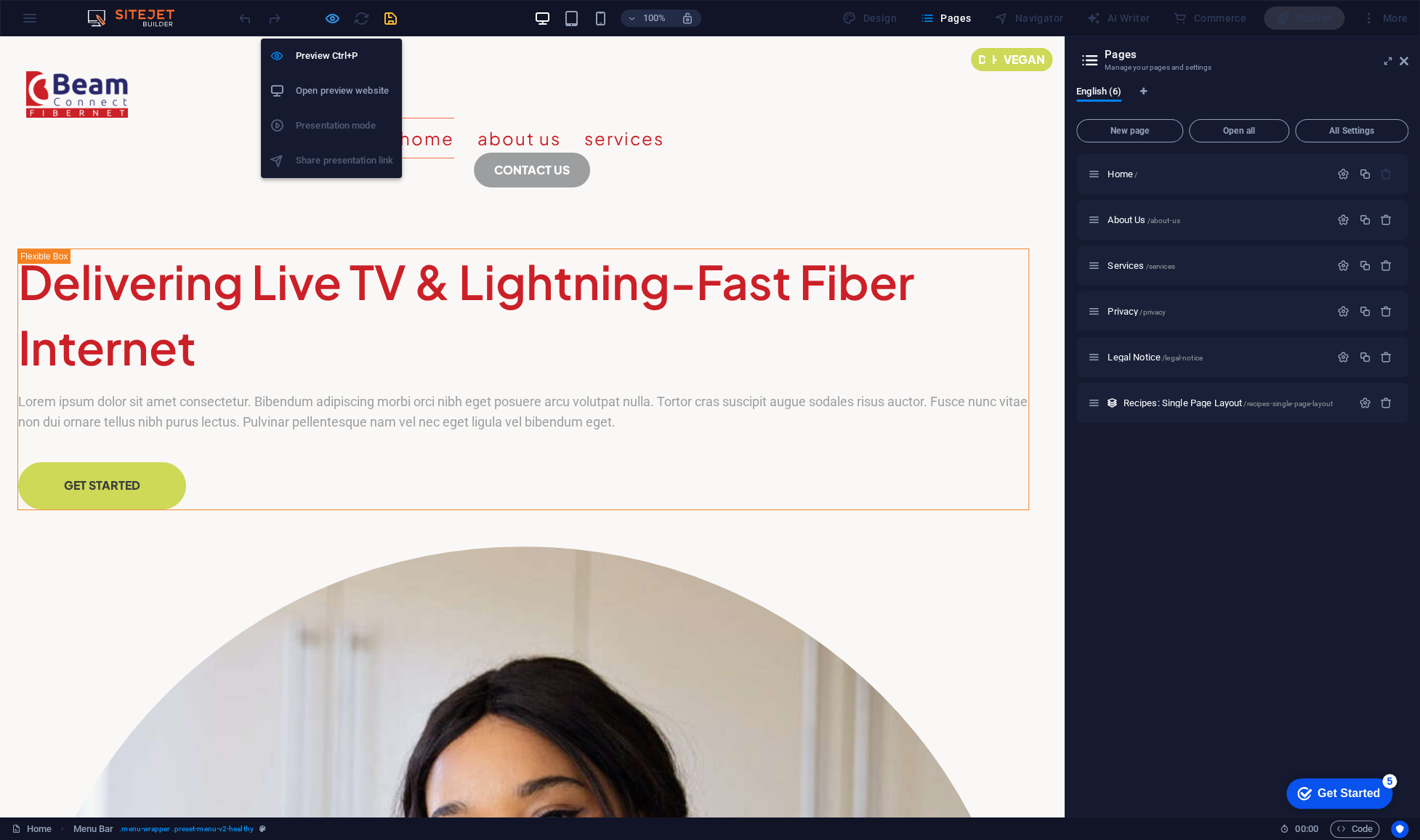
select select "rem"
select select "hover_border_vertical"
select select "px"
select select "rem"
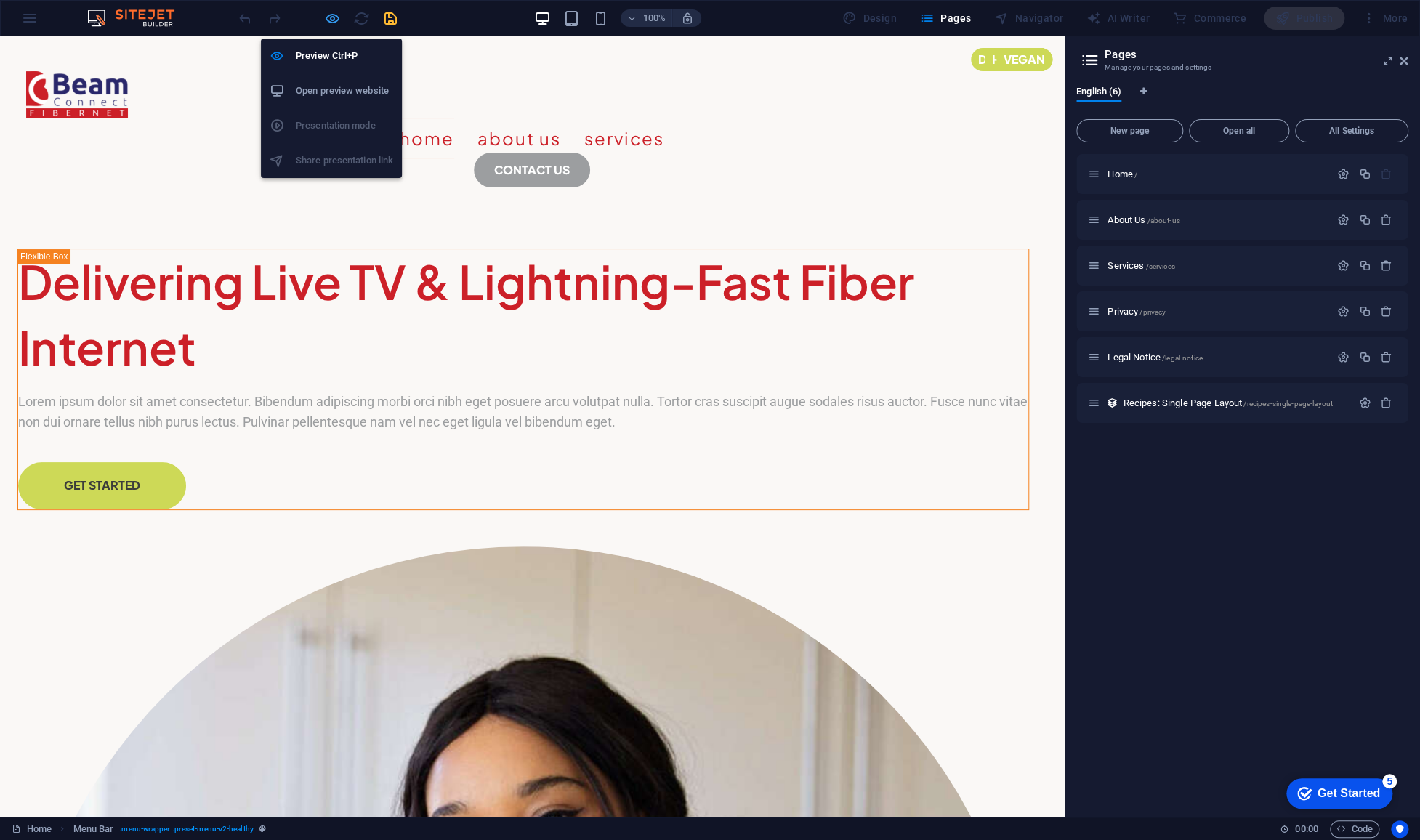
select select "rem"
select select "link-special-font"
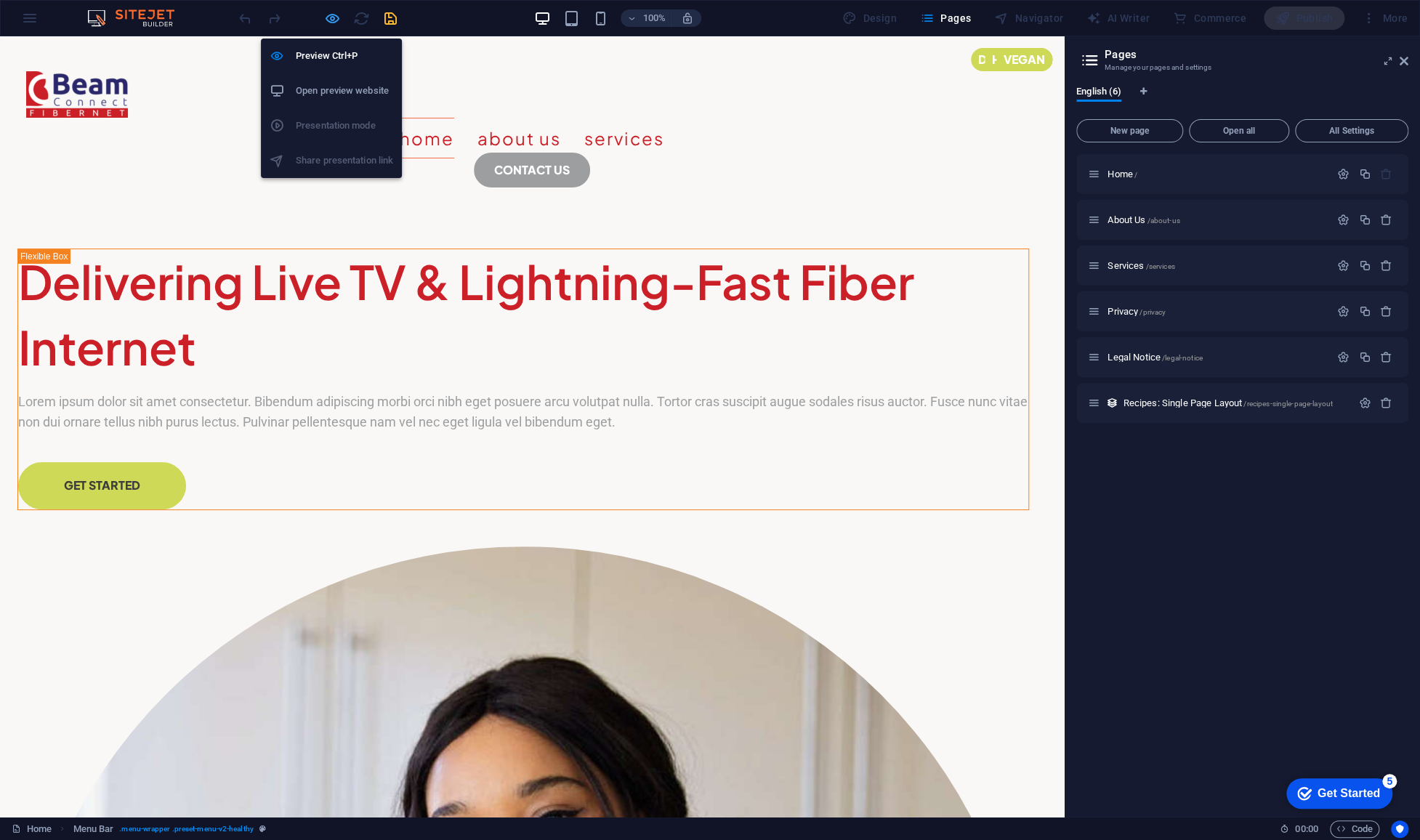
select select "rem"
select select "400"
select select "px"
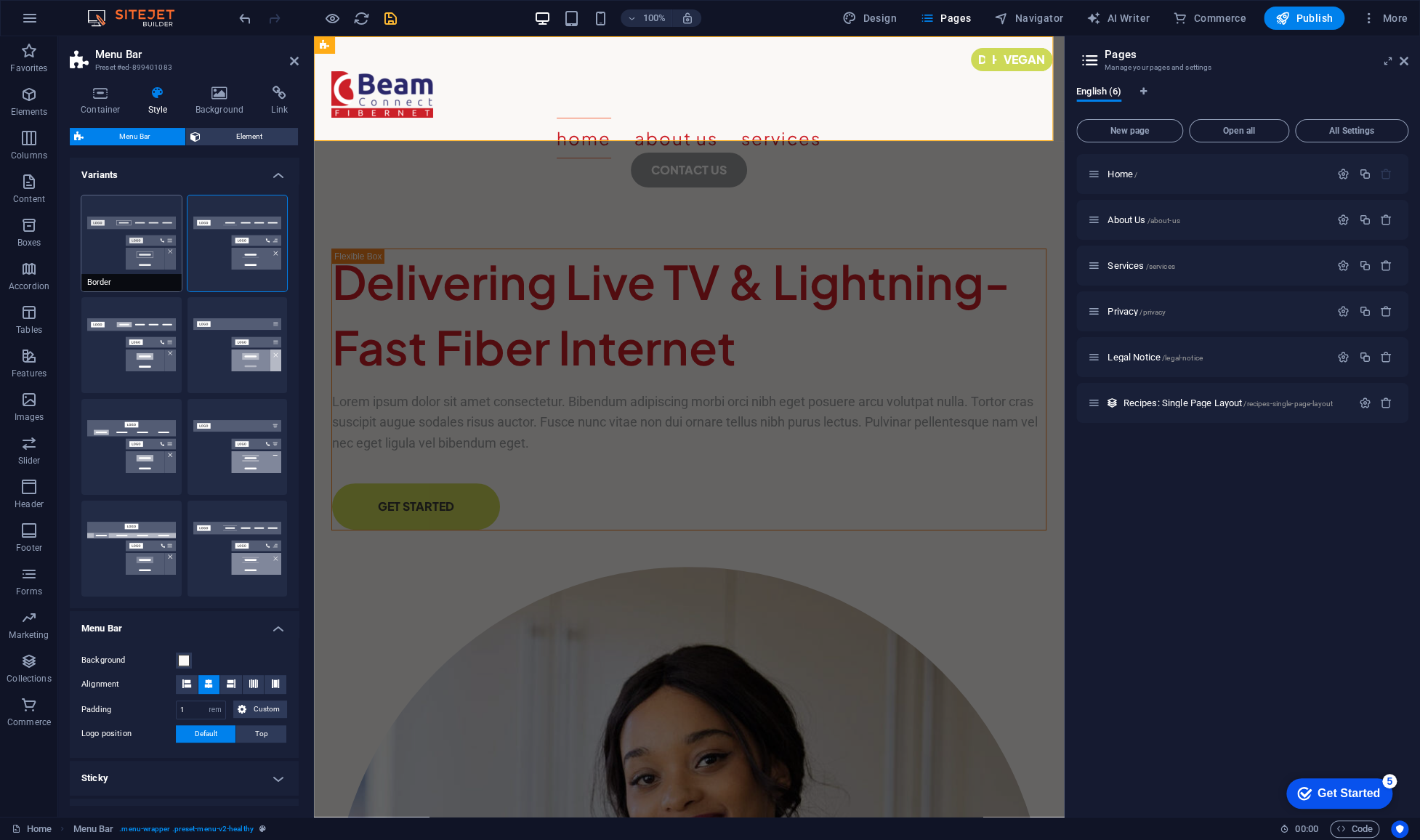
click at [138, 250] on button "Border" at bounding box center [131, 243] width 101 height 96
select select "hover_border"
type input "1"
type input "3"
type input "1"
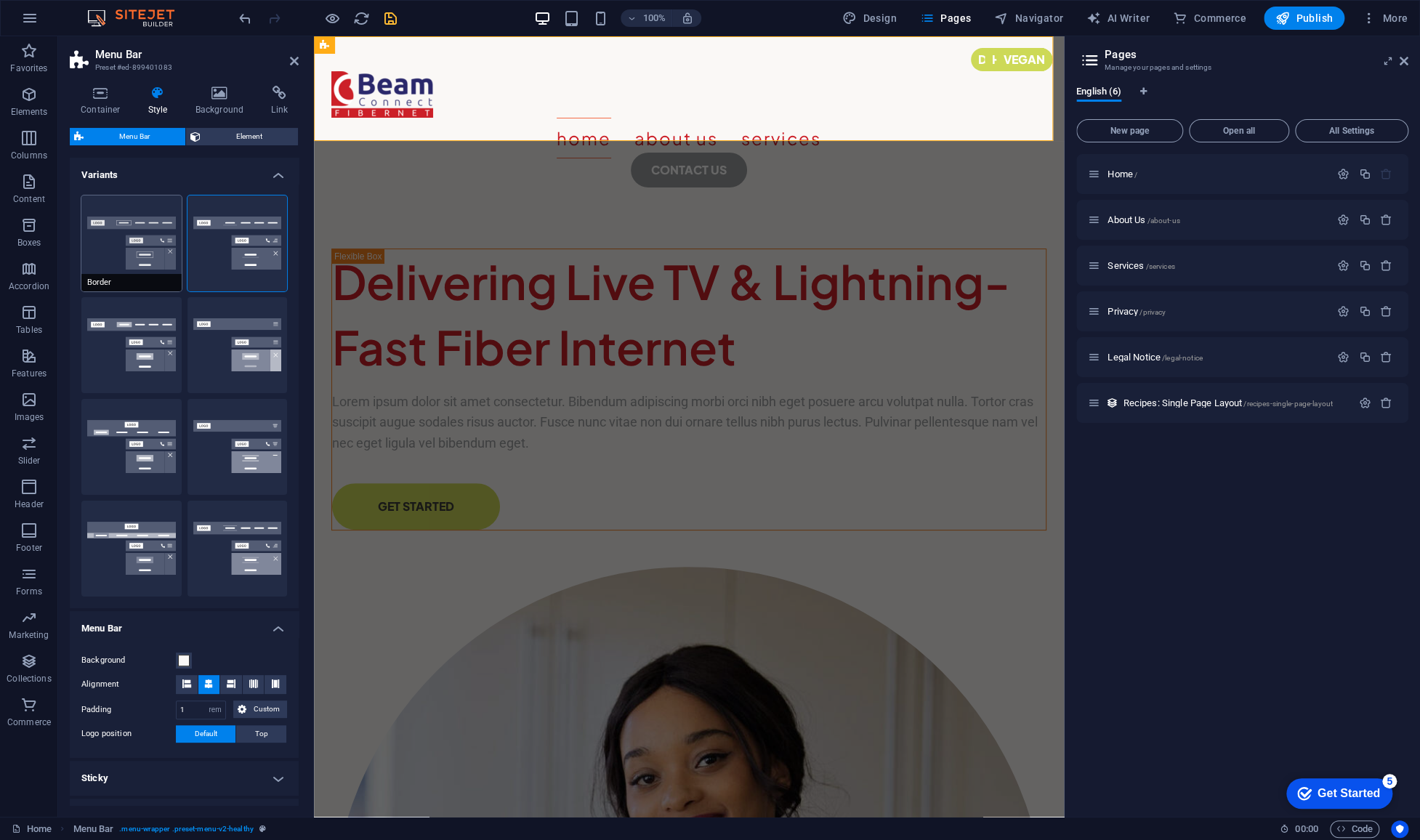
type input "1"
select select "rem"
type input "1"
select select "link-special-font"
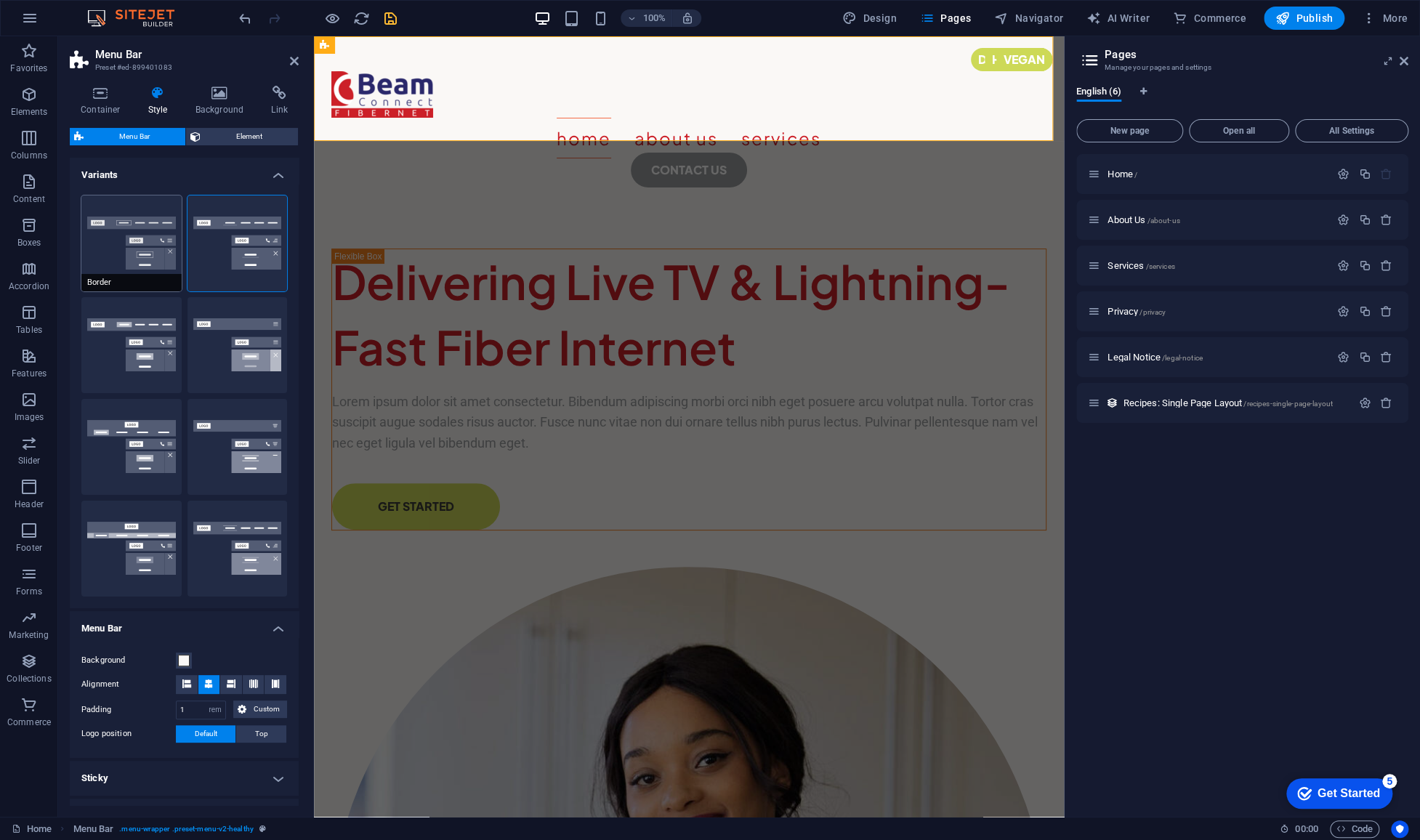
type input "1.1"
select select "rem"
select select
type input "1"
select select "400"
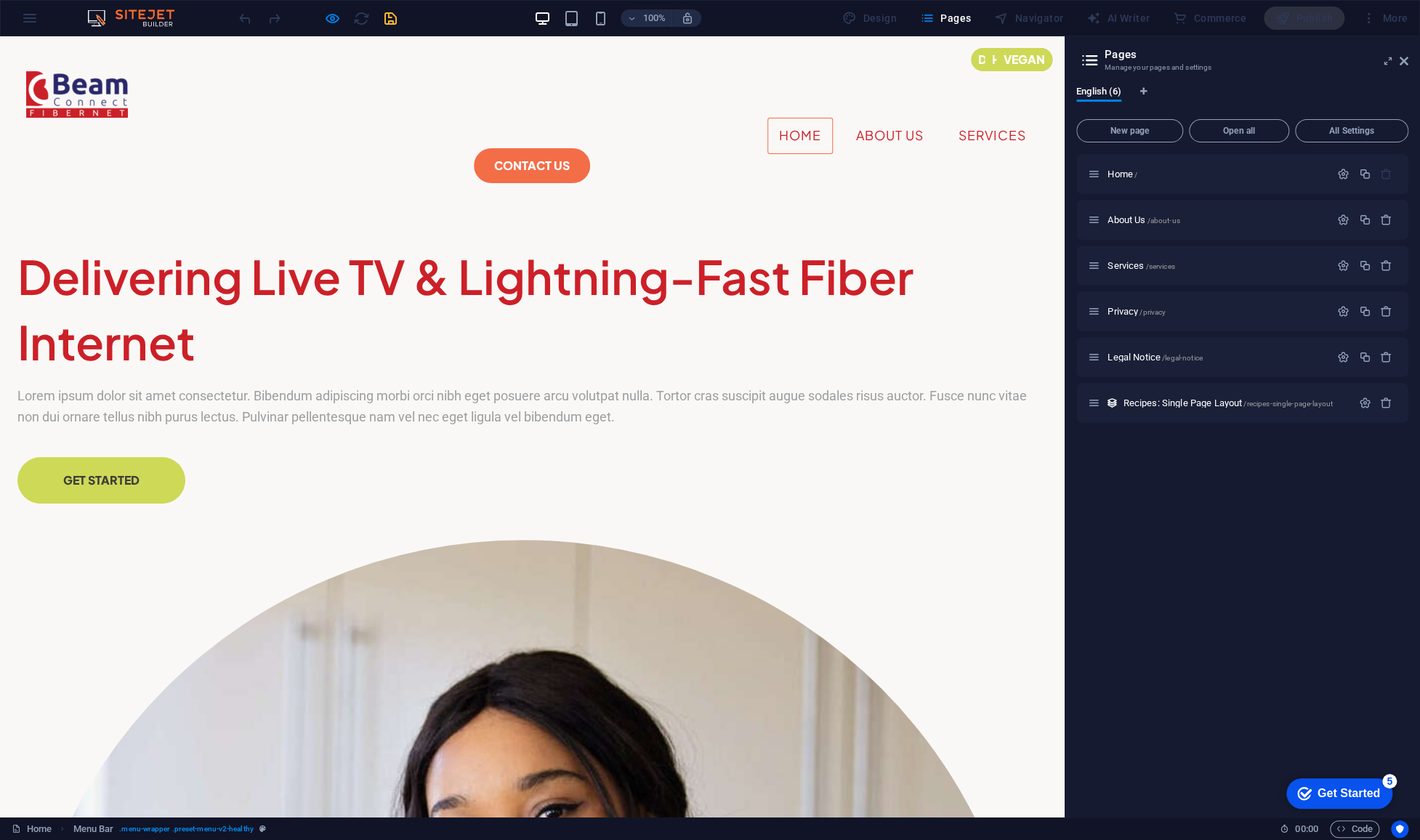
click at [768, 117] on link "Home" at bounding box center [800, 135] width 65 height 36
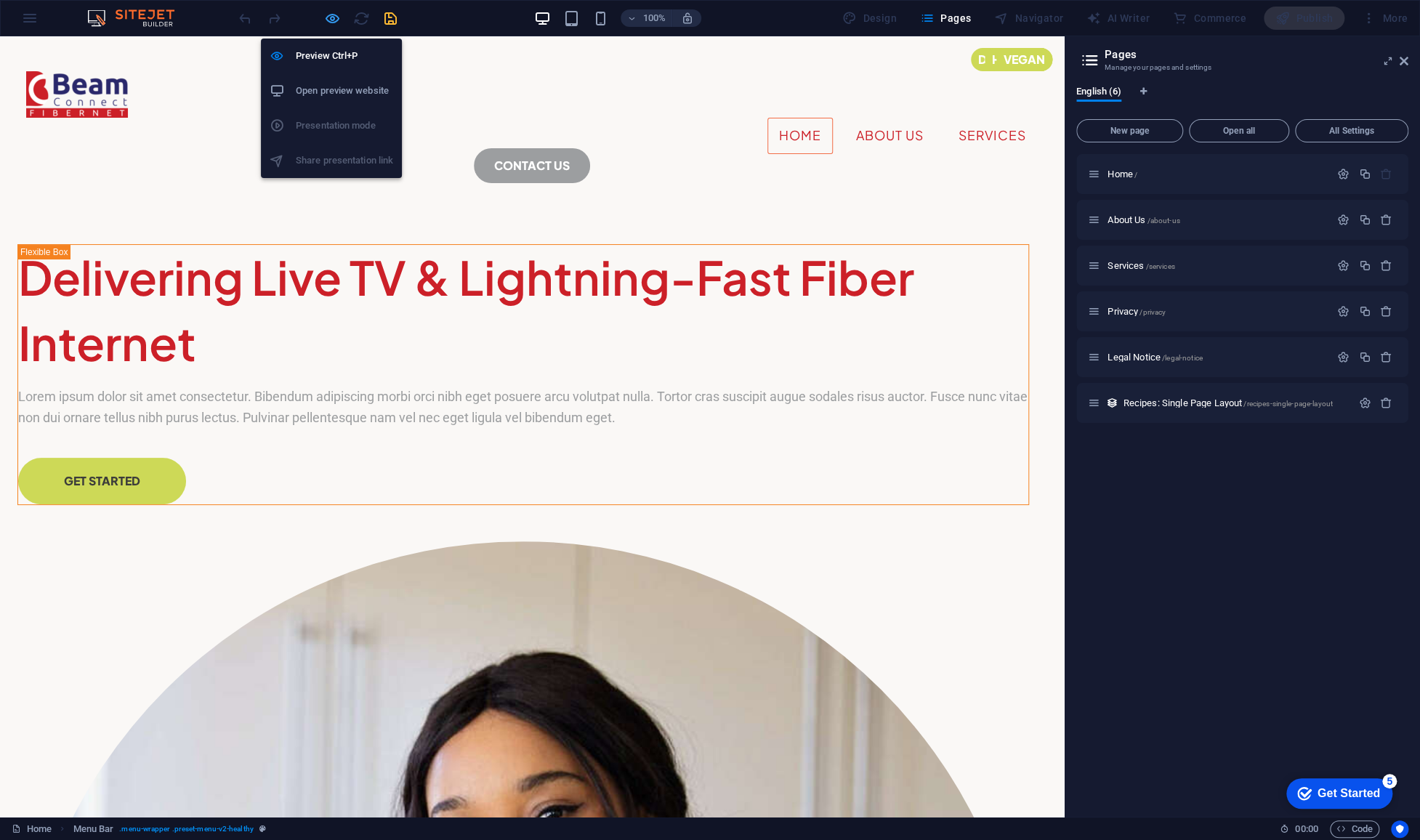
select select "rem"
select select "hover_border"
select select "px"
select select "rem"
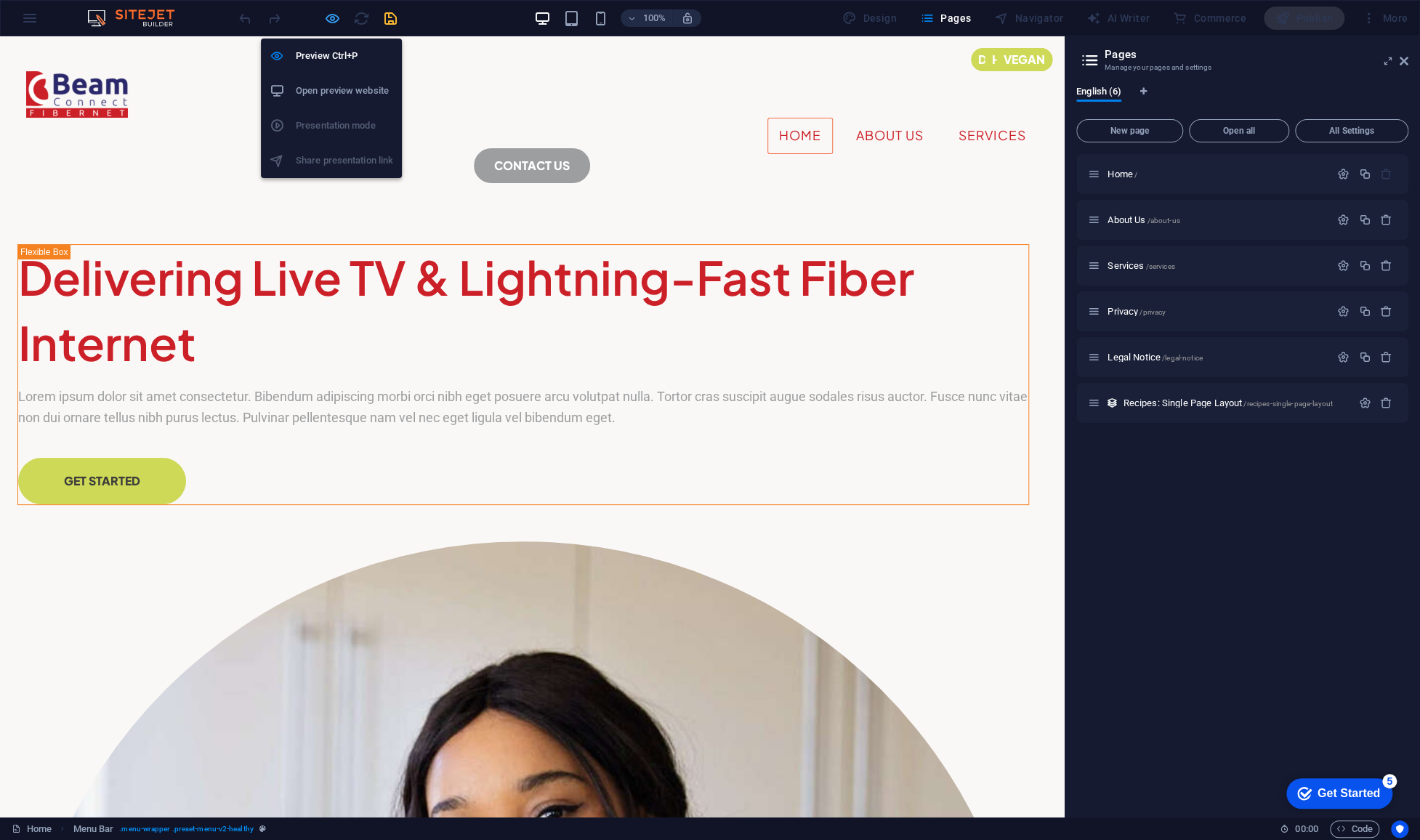
select select "rem"
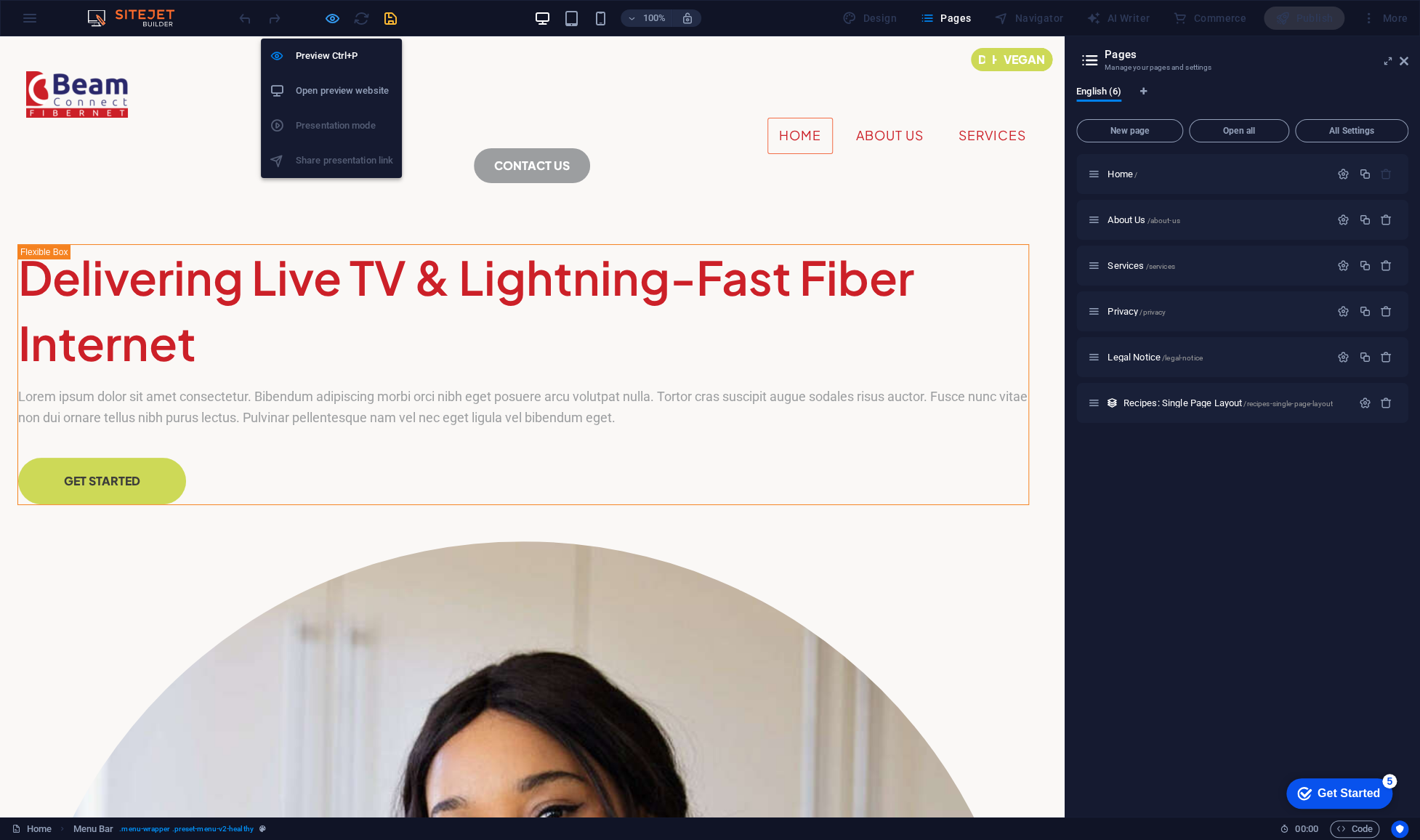
select select "link-special-font"
select select "rem"
select select "400"
select select "px"
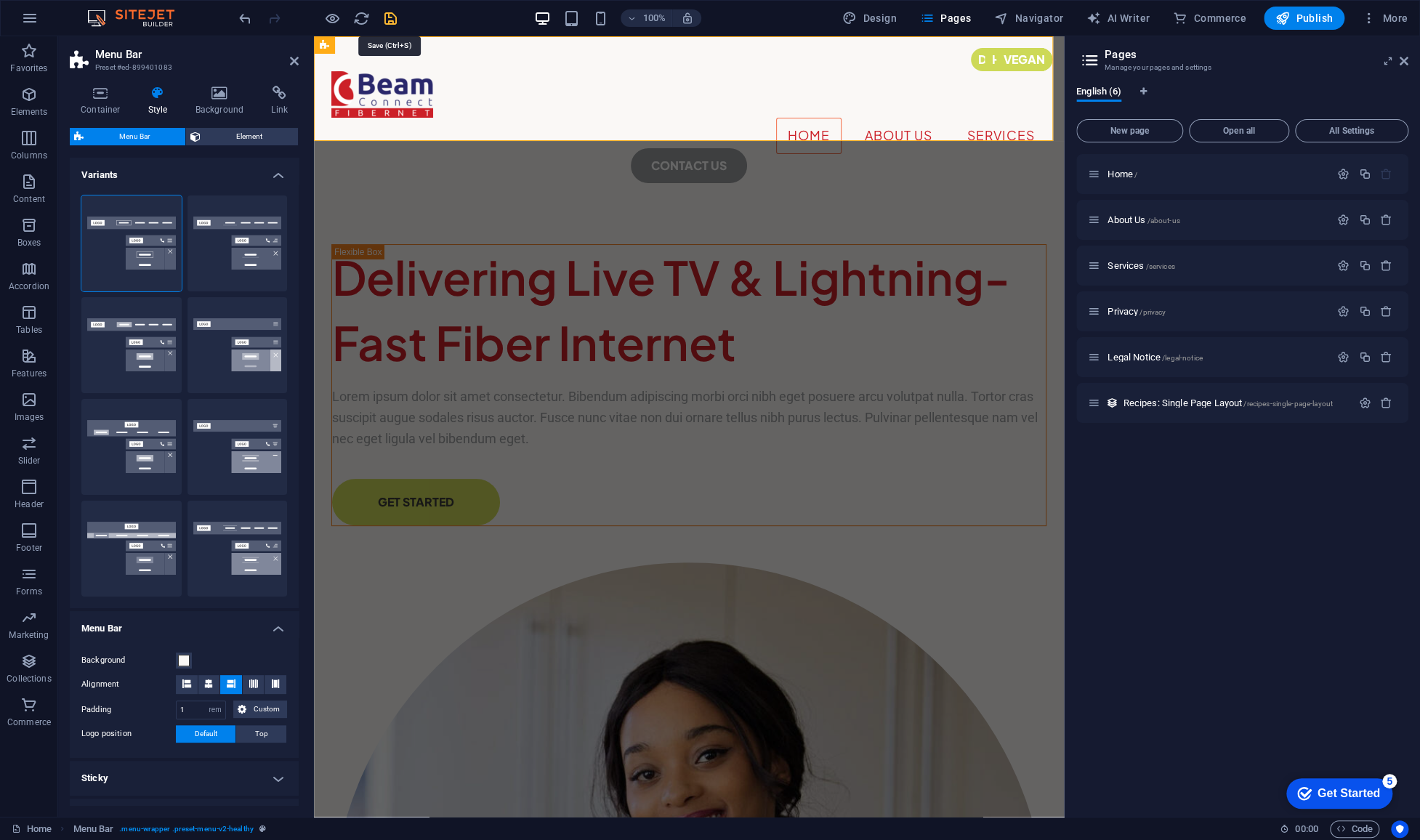
click at [393, 25] on icon "save" at bounding box center [390, 18] width 17 height 17
select select "rem"
select select "hover_border"
select select "px"
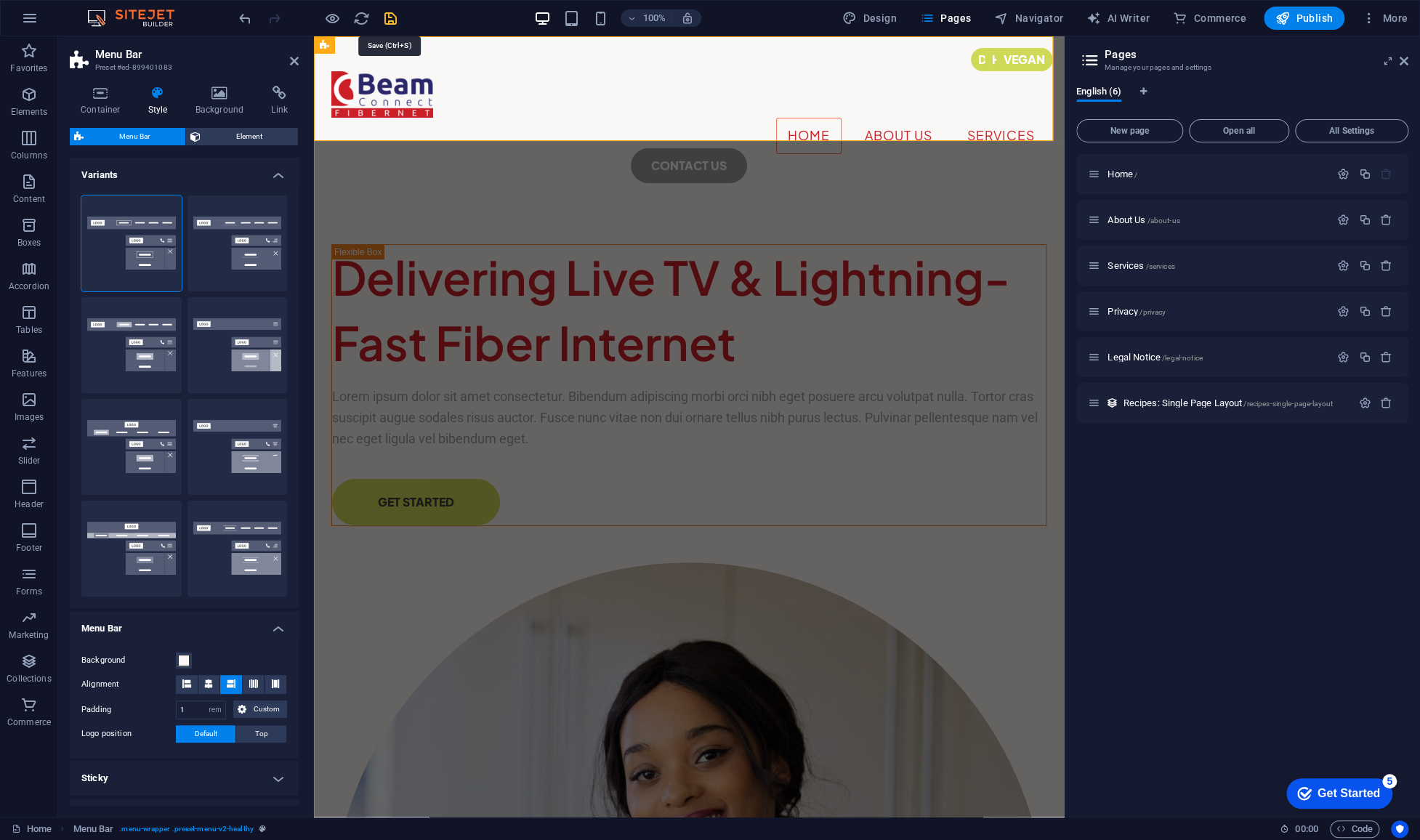
select select "rem"
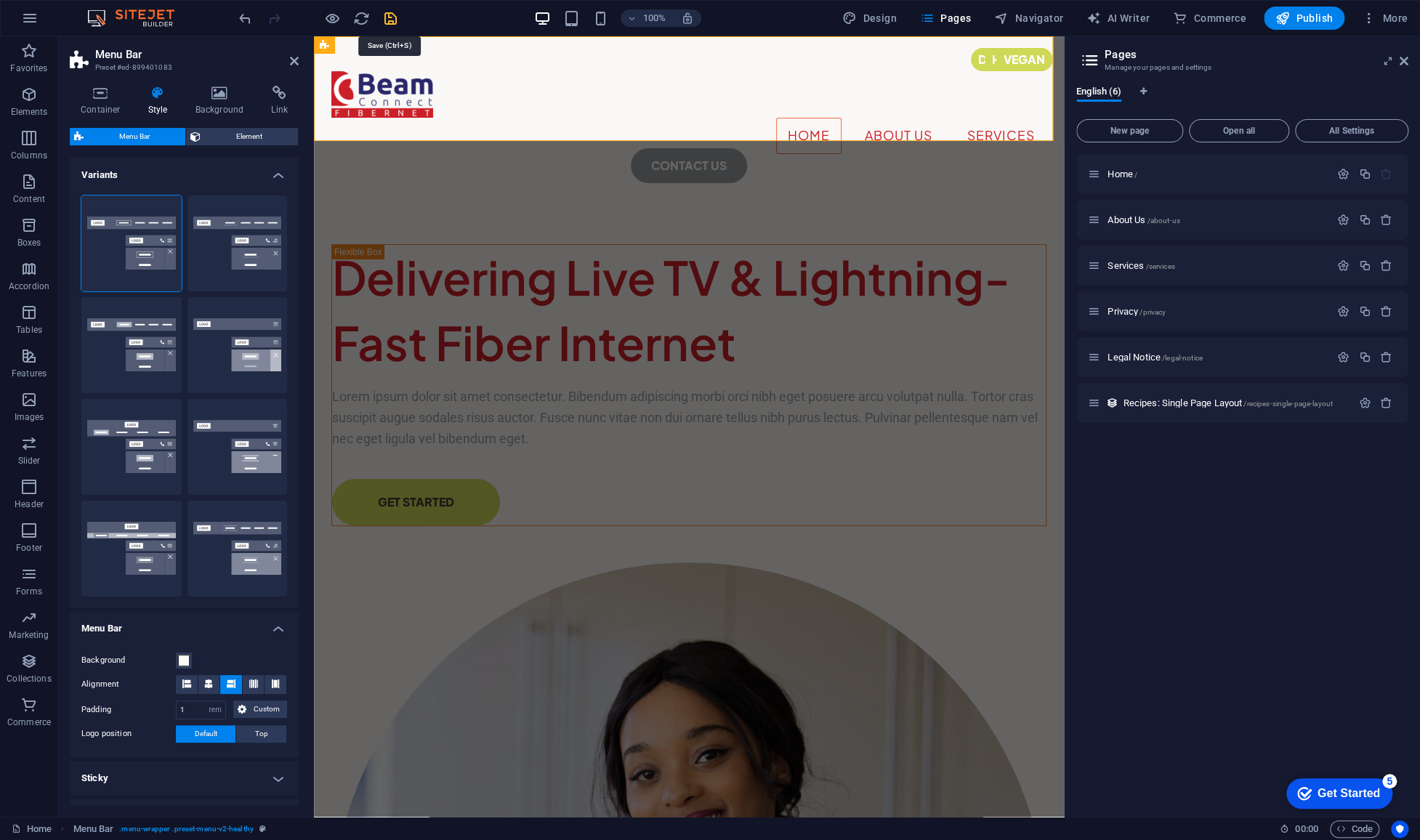
select select "rem"
select select "link-special-font"
select select "rem"
select select "400"
select select "px"
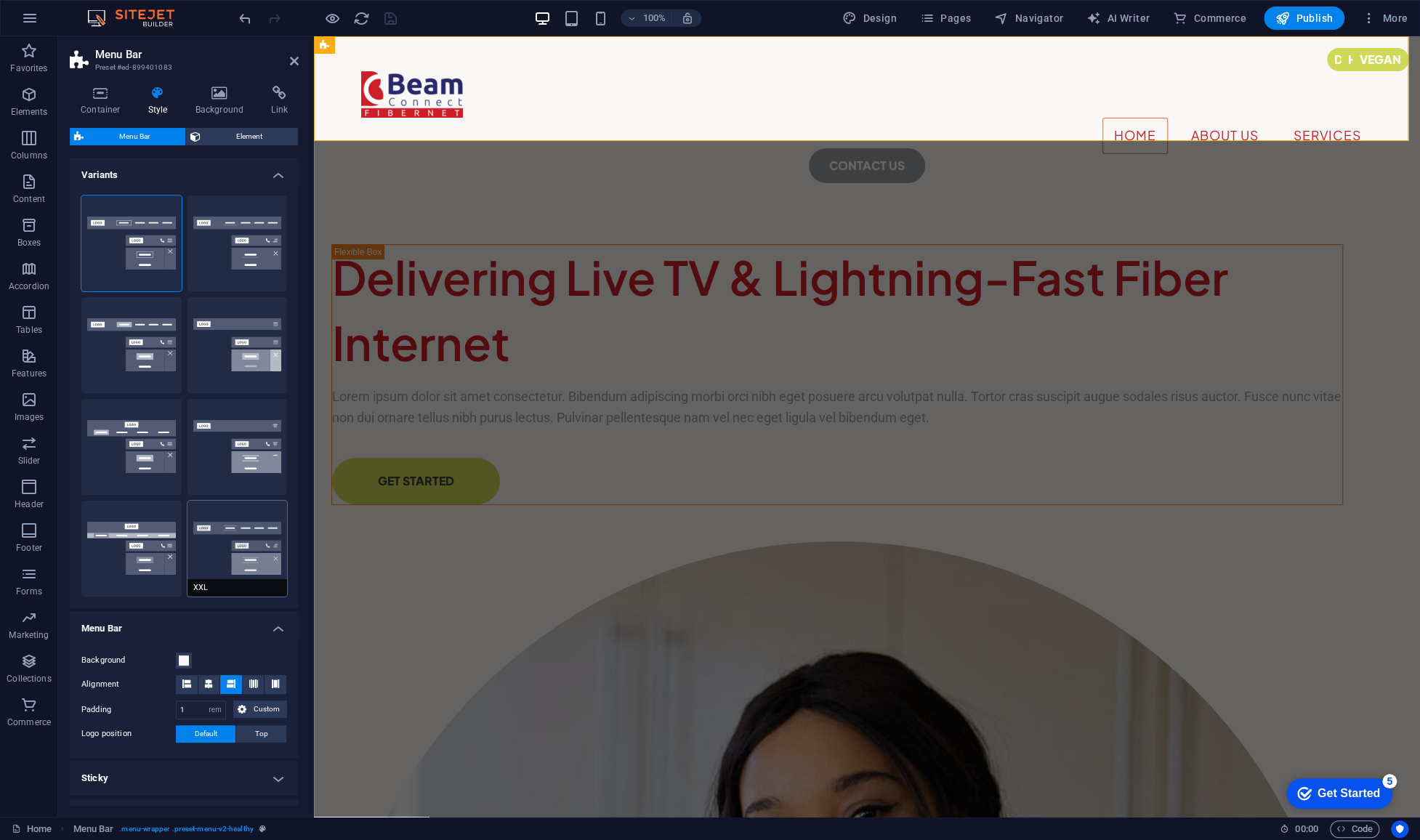
scroll to position [0, 0]
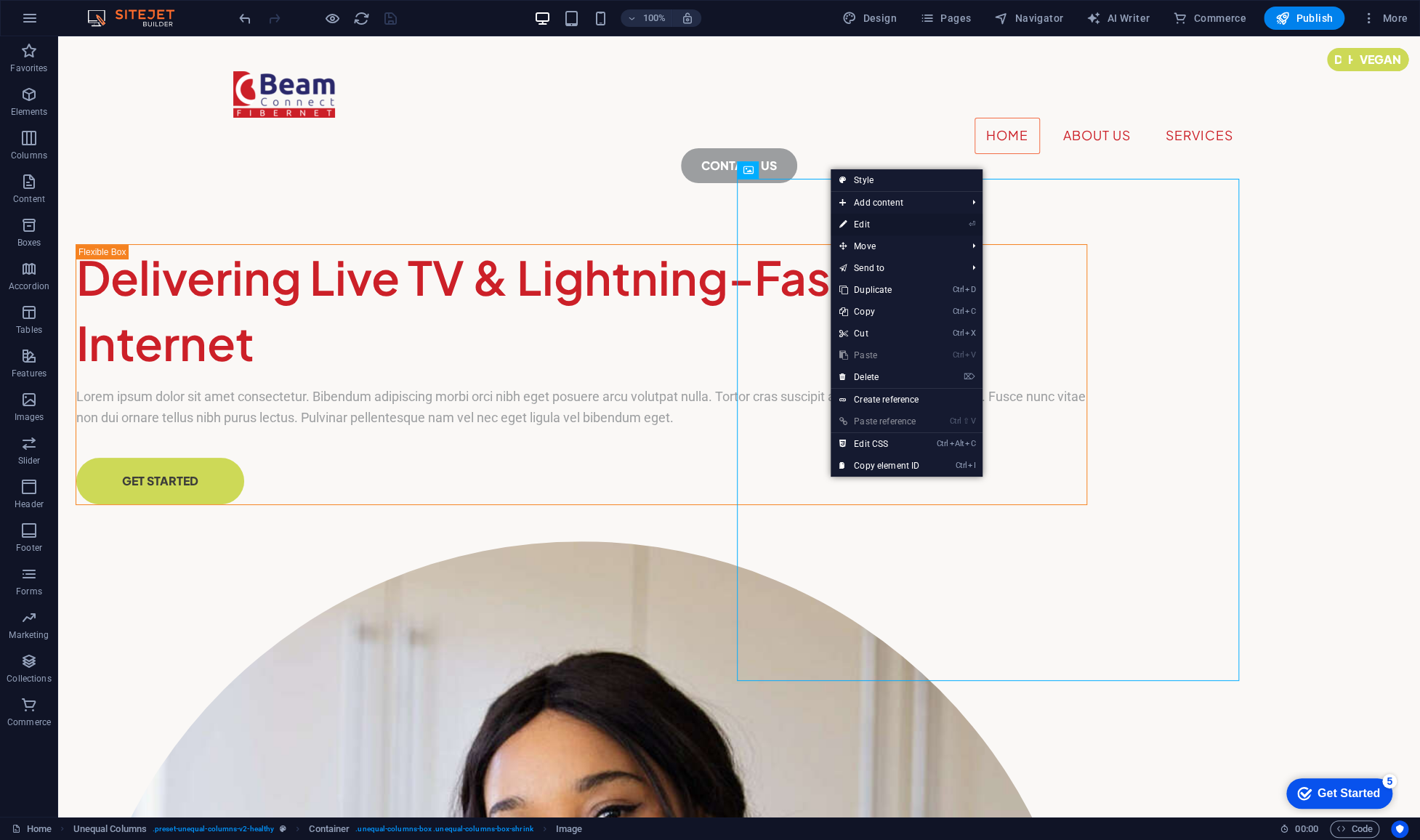
click at [870, 219] on link "⏎ Edit" at bounding box center [879, 225] width 98 height 22
select select "%"
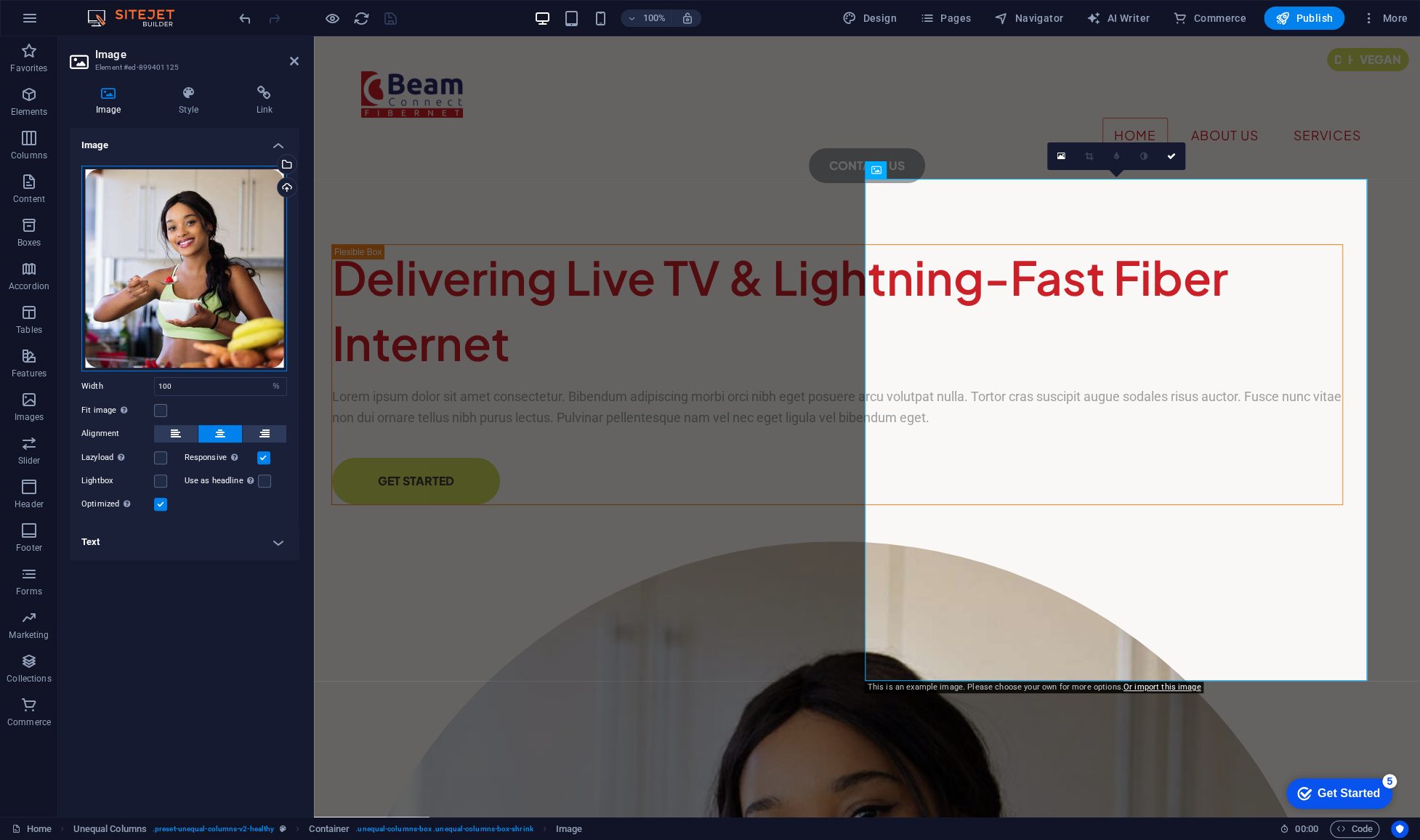
click at [195, 308] on div "Drag files here, click to choose files or select files from Files or our free s…" at bounding box center [184, 269] width 206 height 206
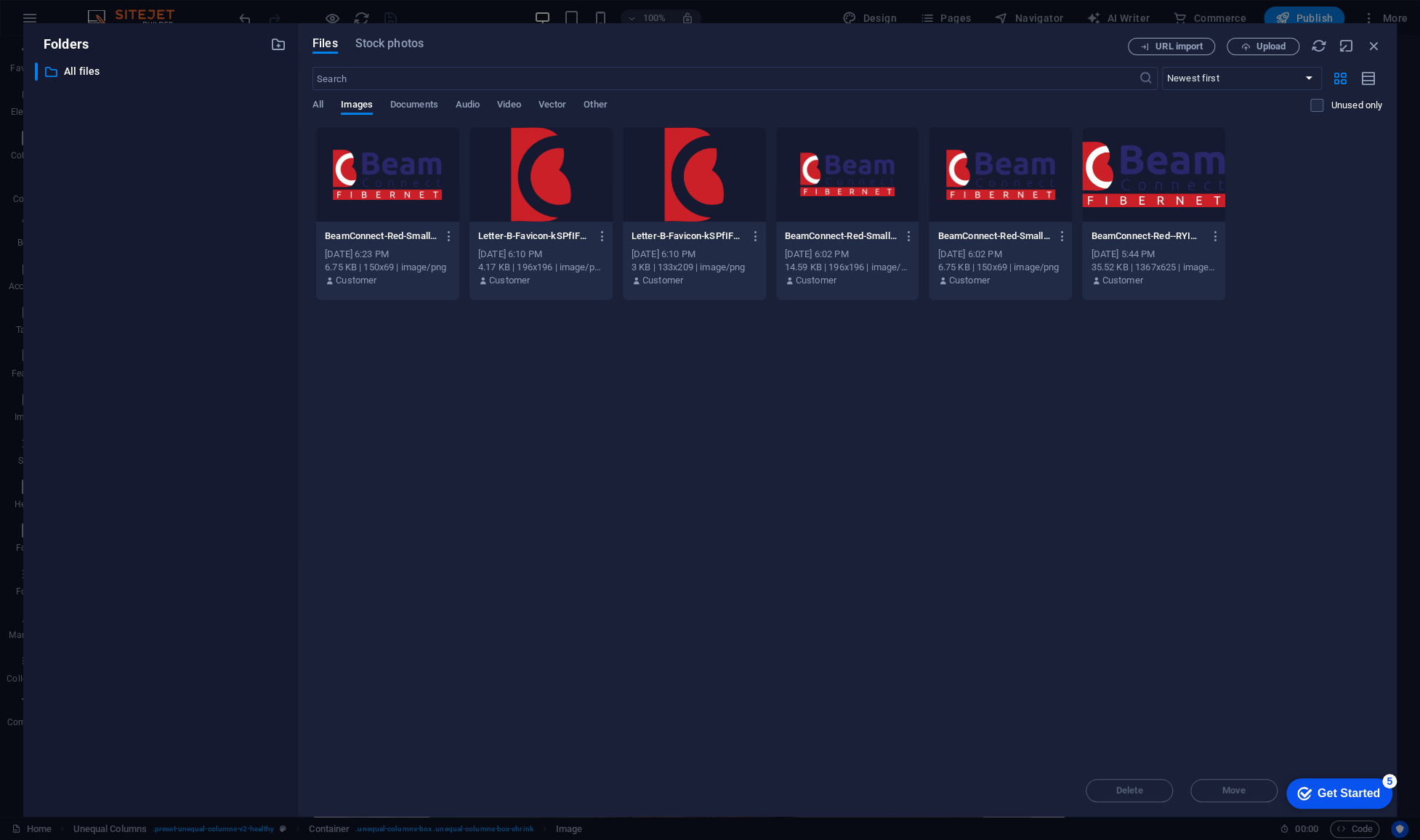
click at [615, 483] on div "Drop files here to upload them instantly BeamConnect-Red-Small-QXmW-lJZIOeFohAn…" at bounding box center [847, 445] width 1070 height 638
click at [1253, 49] on span "Upload" at bounding box center [1263, 46] width 60 height 10
click at [1194, 38] on button "URL import" at bounding box center [1171, 46] width 87 height 18
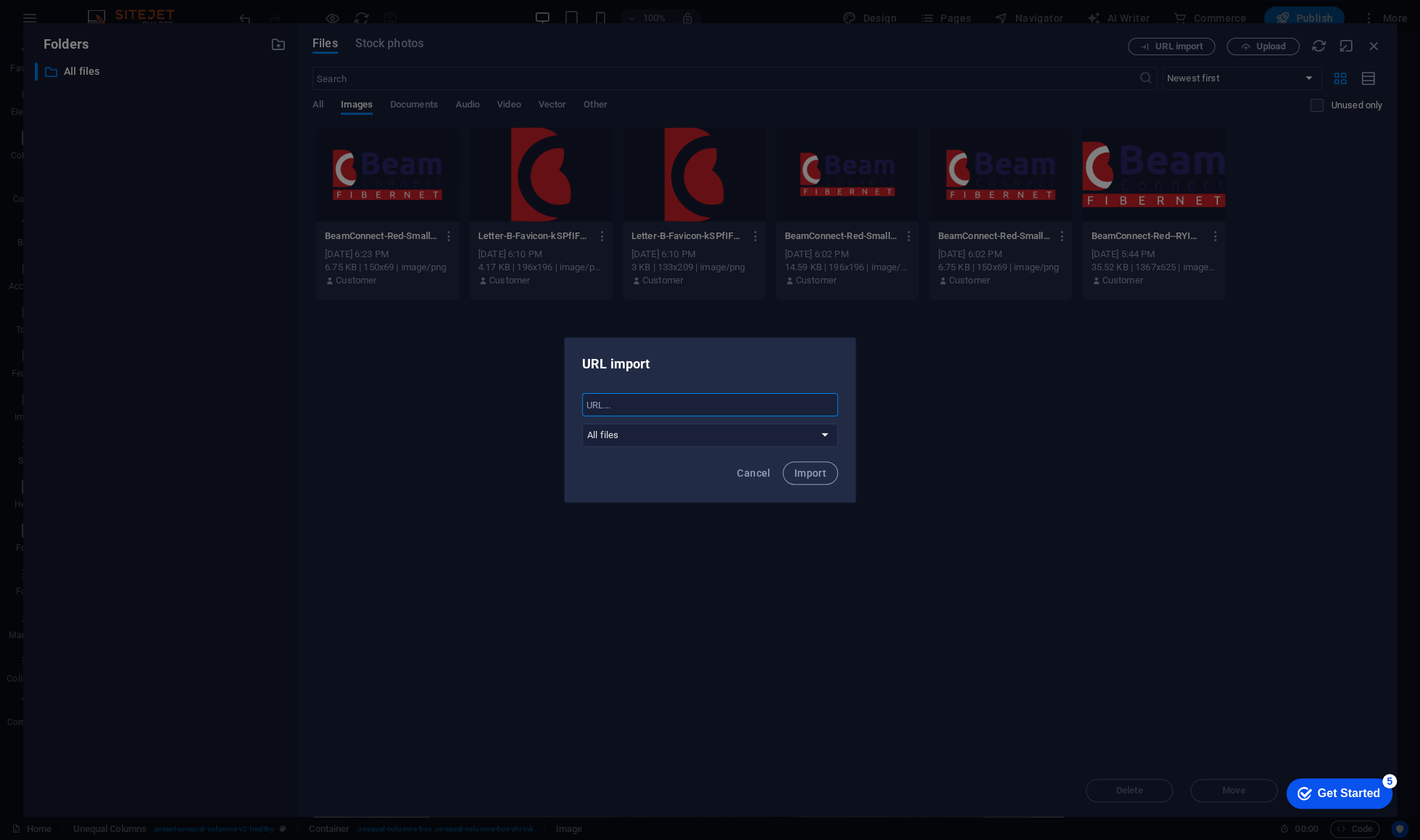
click at [626, 398] on input "text" at bounding box center [710, 405] width 256 height 23
paste input "https://shthemes.net/demosd/starnet/wp-content/uploads/2024/03/1-1.jpg"
type input "https://shthemes.net/demosd/starnet/wp-content/uploads/2024/03/1-1.jpg"
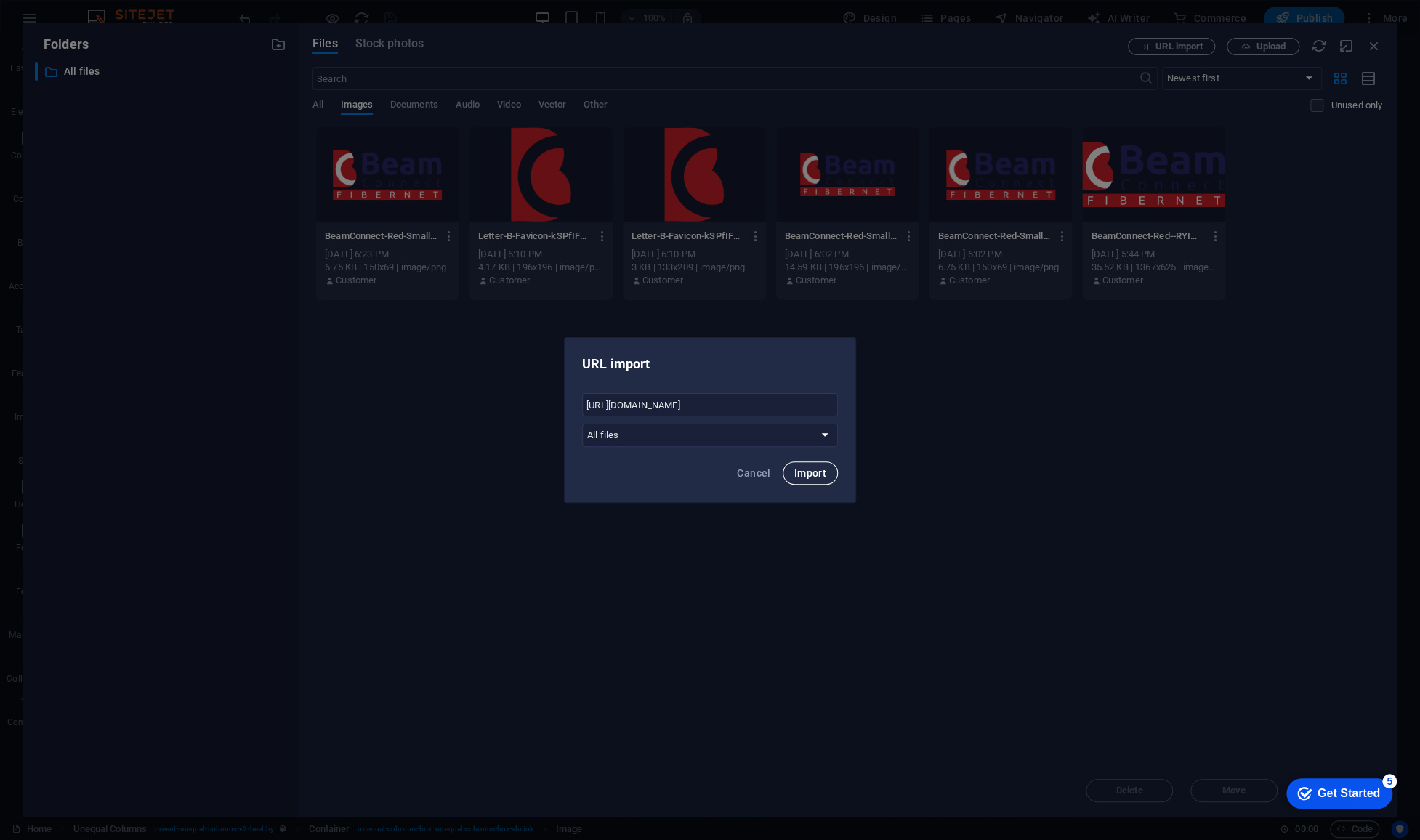
click at [800, 471] on span "Import" at bounding box center [810, 473] width 32 height 12
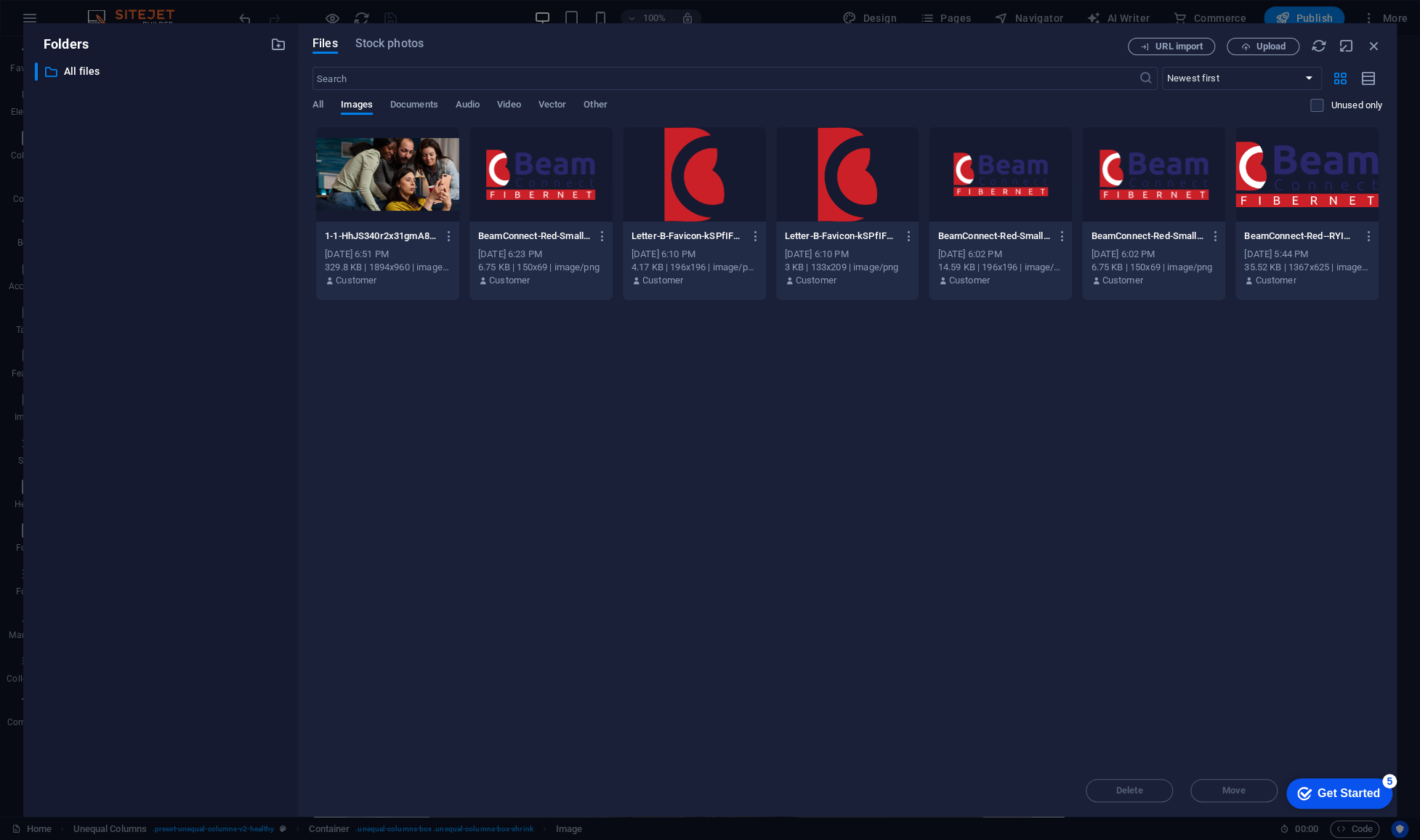
click at [341, 179] on div at bounding box center [387, 174] width 143 height 95
click at [409, 41] on span "Stock photos" at bounding box center [389, 43] width 68 height 18
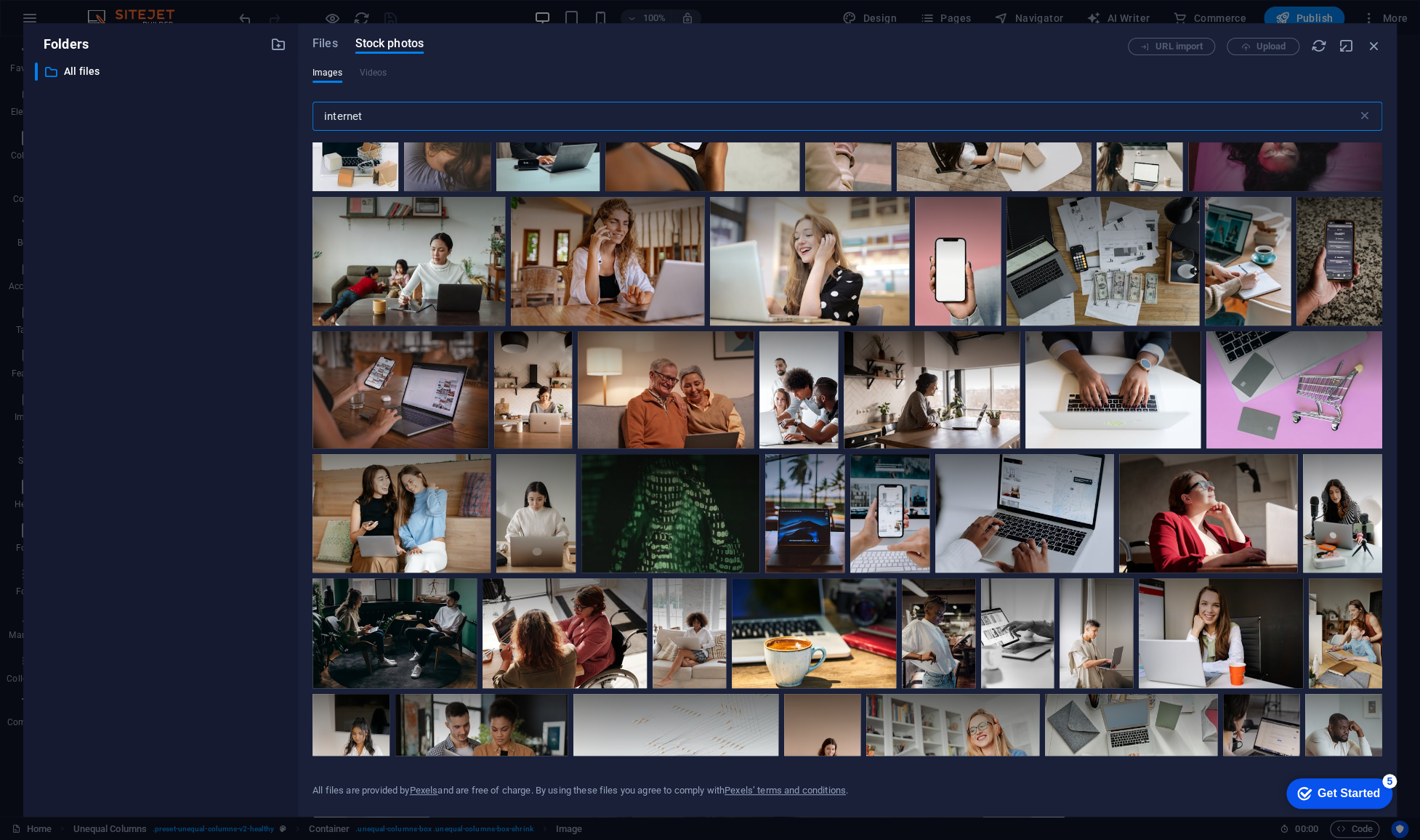
scroll to position [6122, 0]
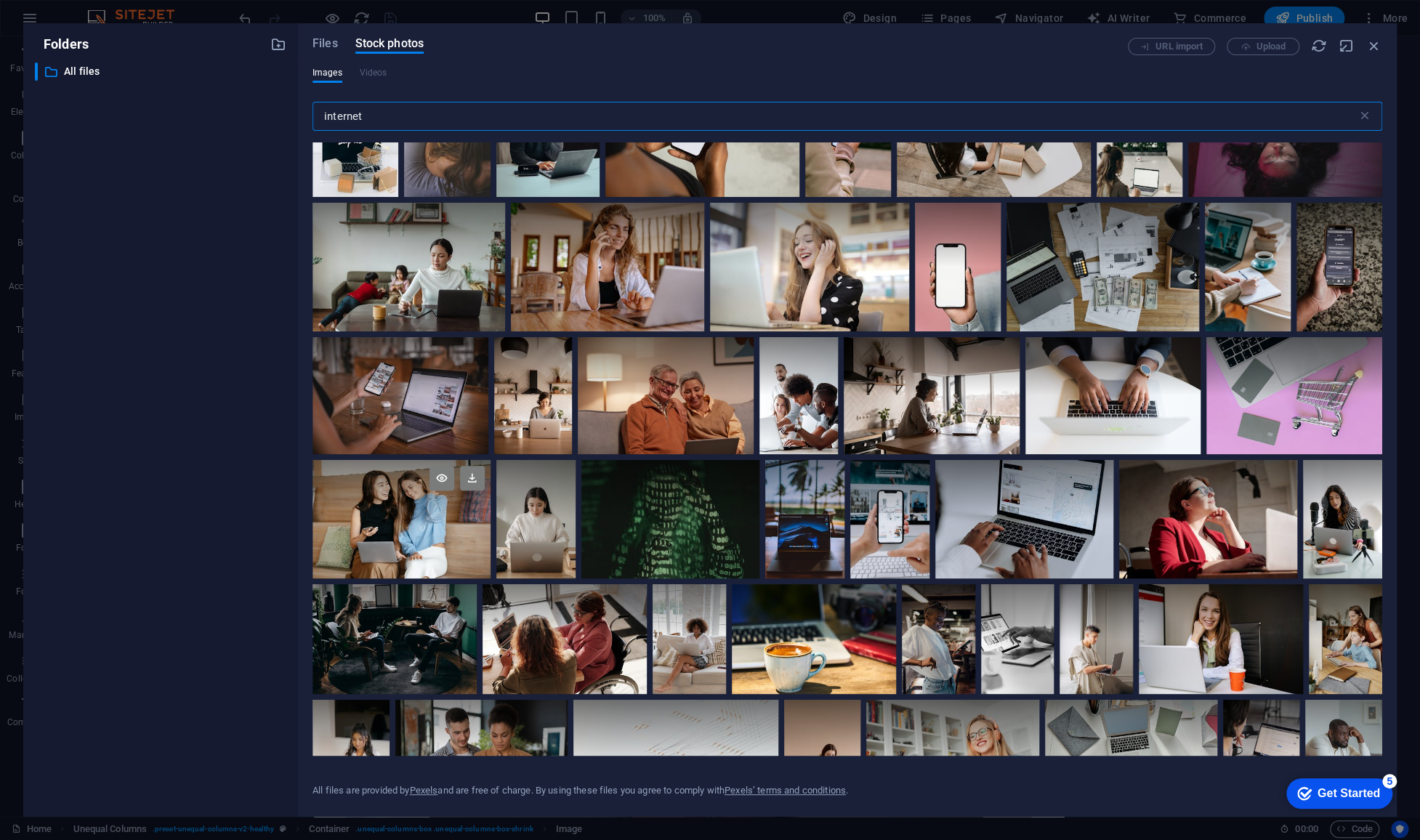
type input "internet"
click at [415, 510] on div at bounding box center [401, 518] width 178 height 118
click at [469, 466] on icon at bounding box center [472, 478] width 25 height 25
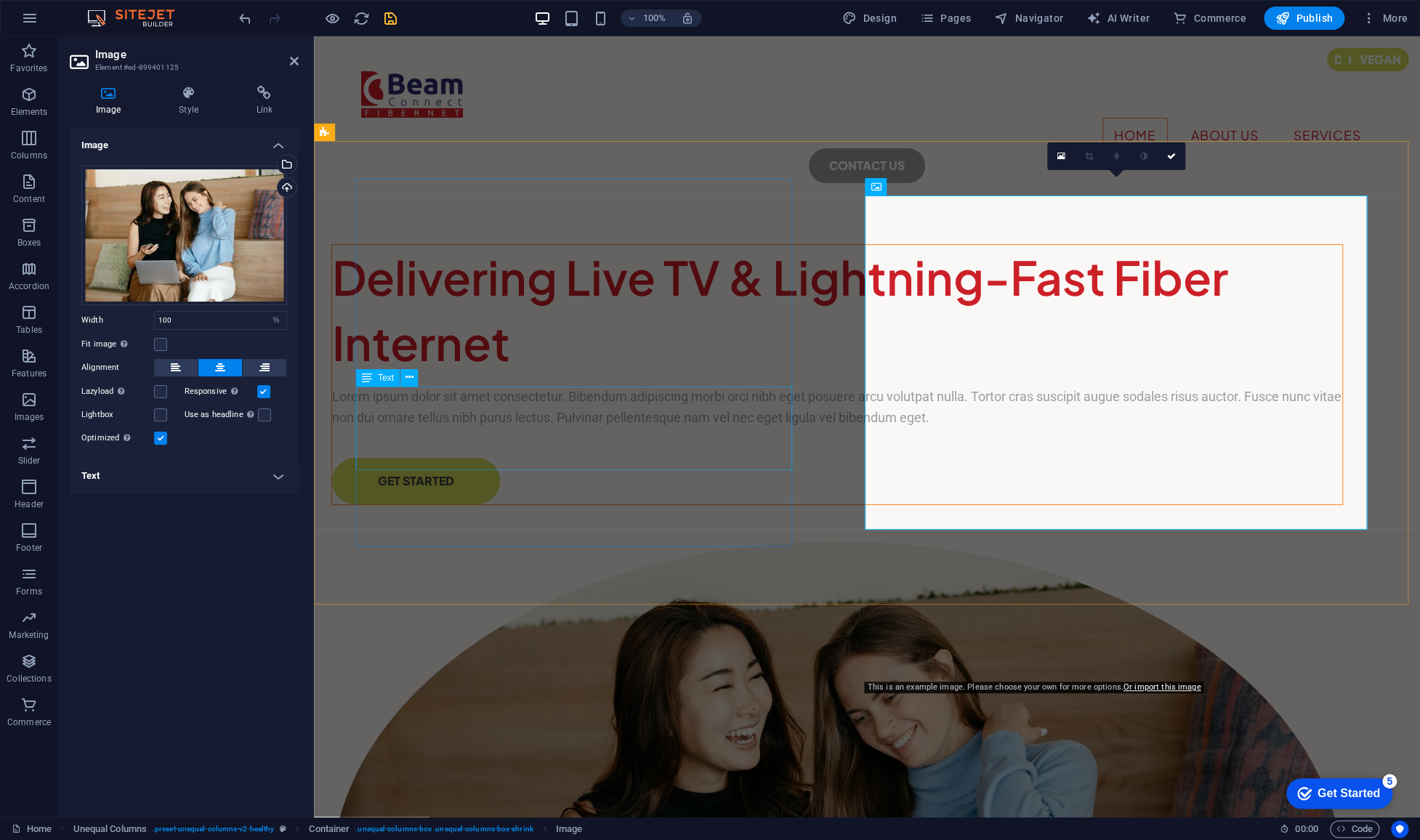
click at [585, 429] on div "Lorem ipsum dolor sit amet consectetur. Bibendum adipiscing morbi orci nibh ege…" at bounding box center [837, 407] width 1010 height 42
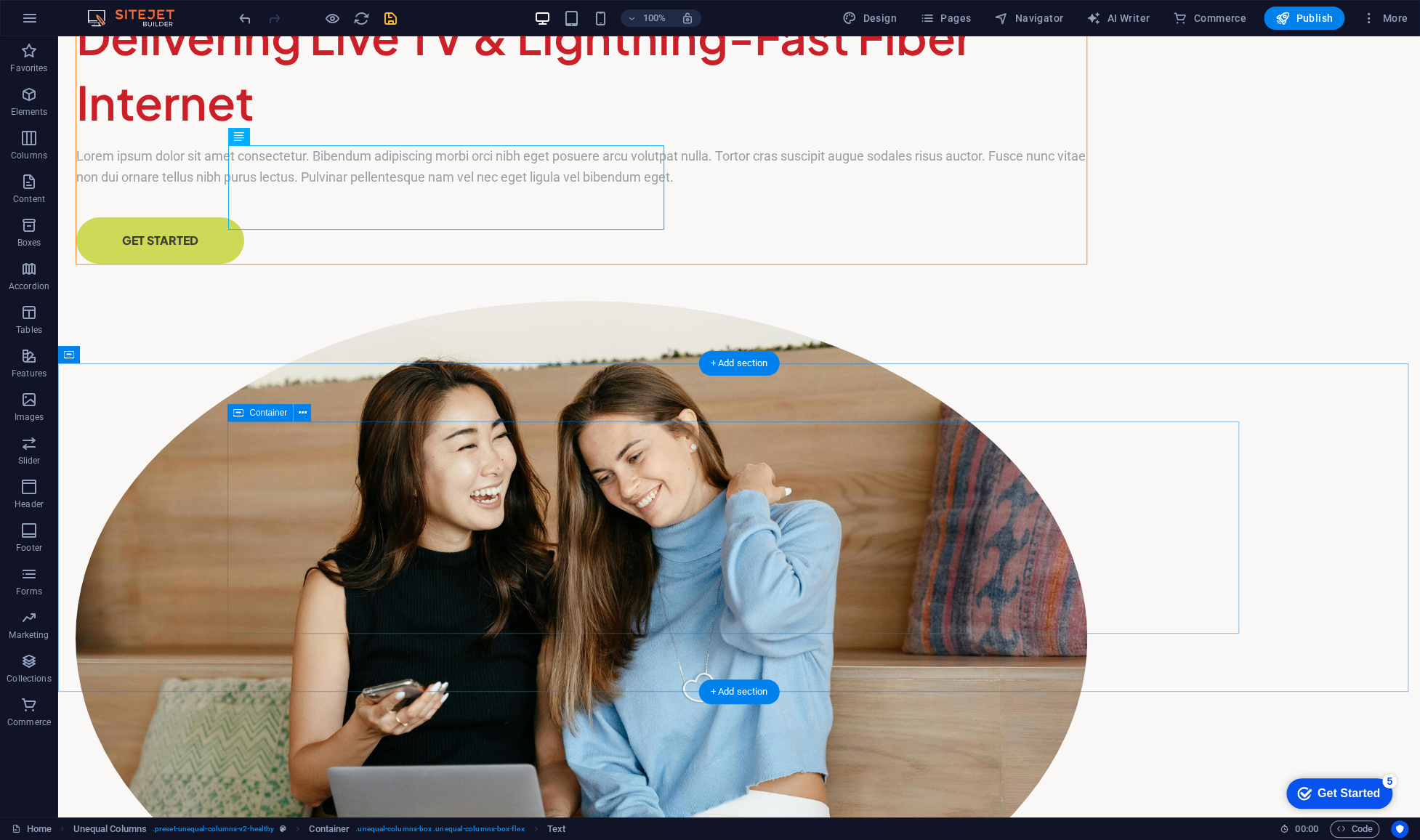
scroll to position [241, 0]
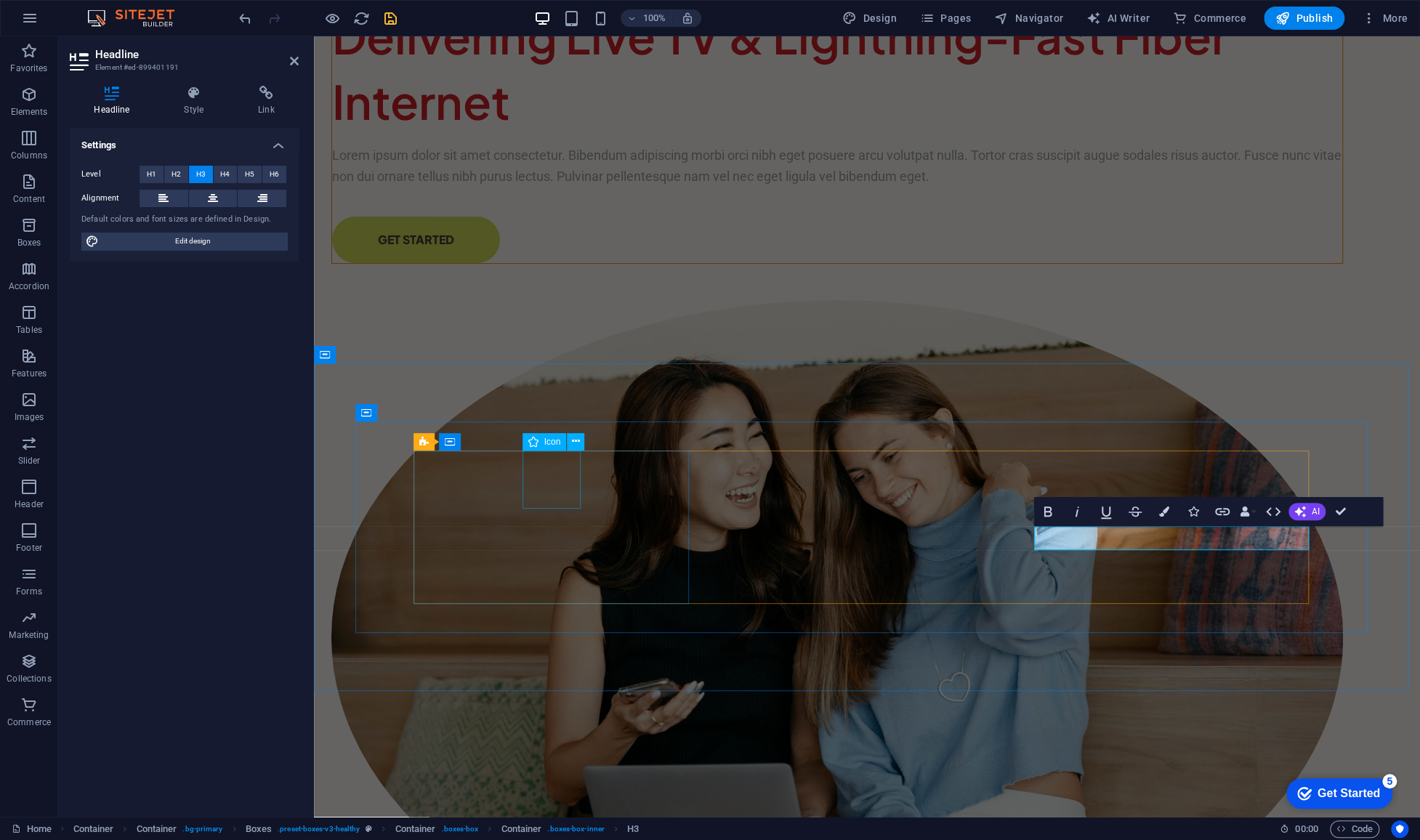
select select "xMidYMid"
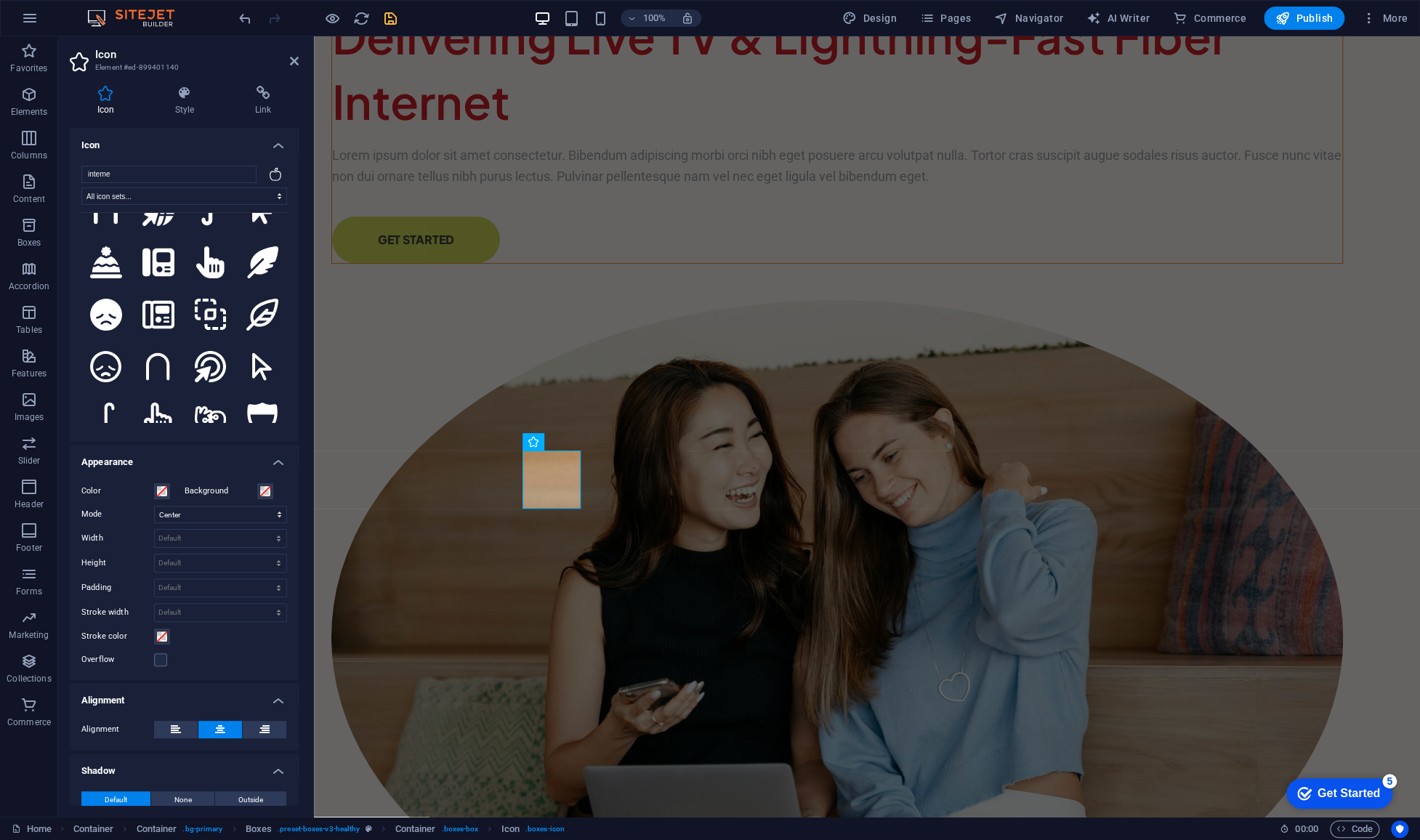
scroll to position [0, 0]
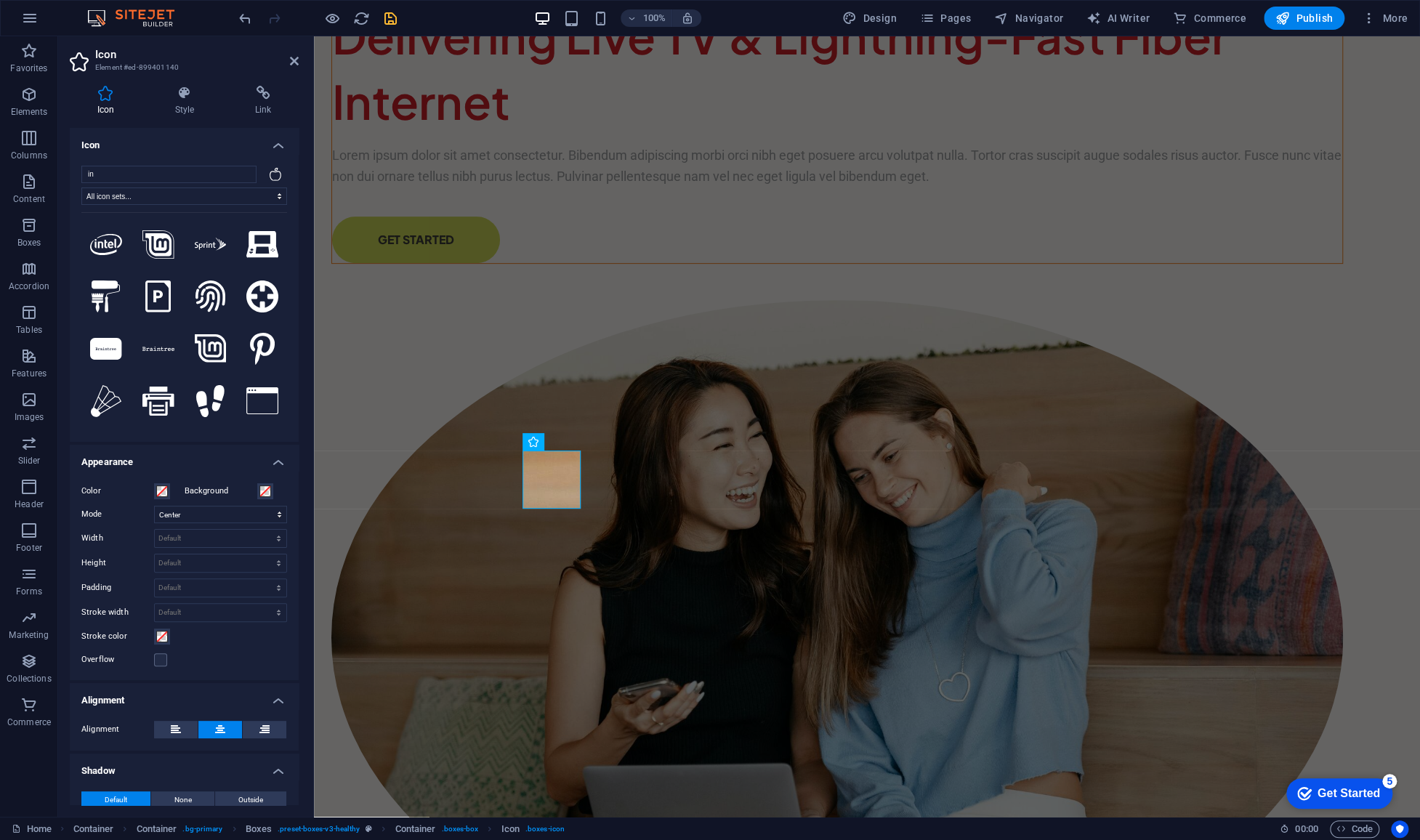
type input "i"
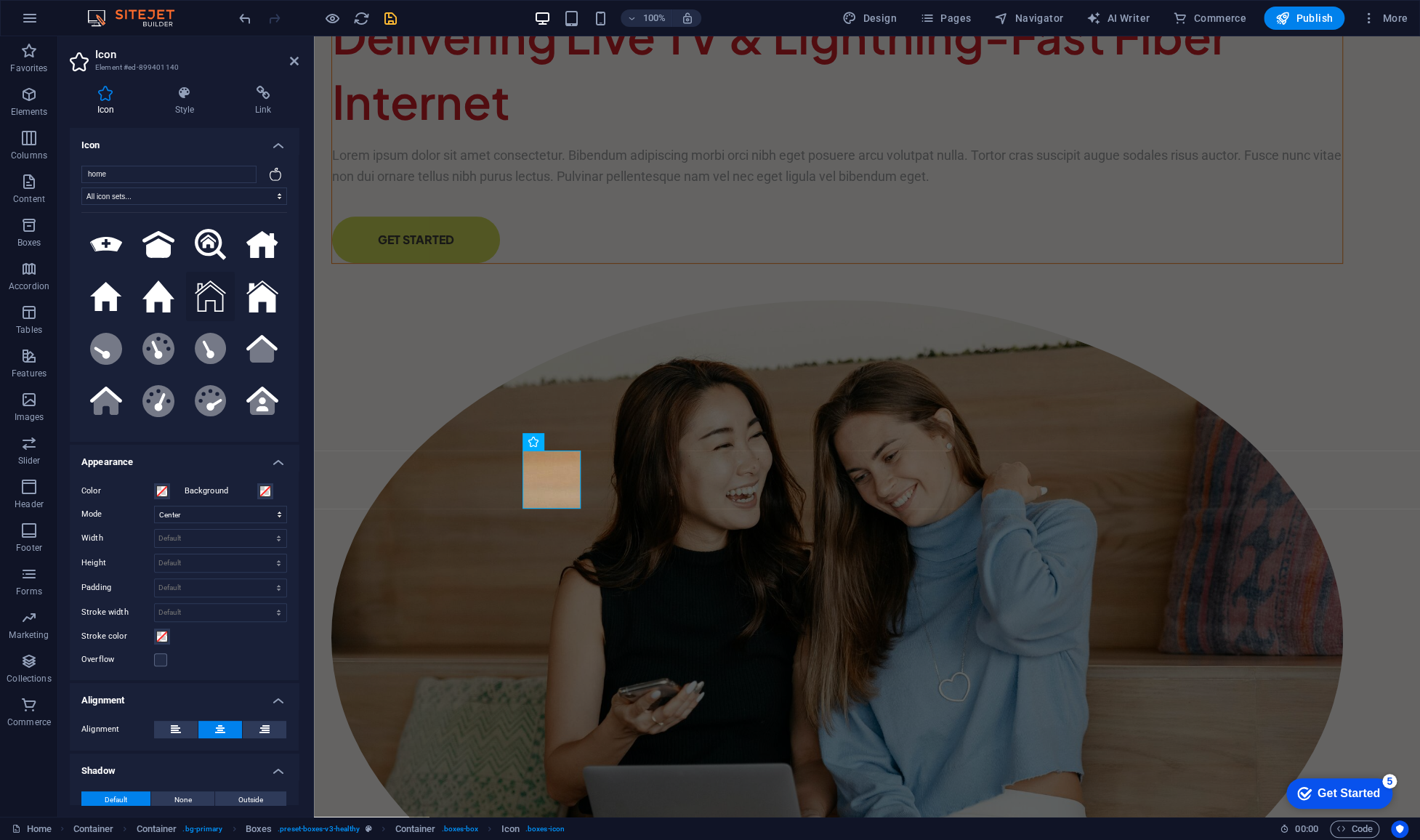
type input "home"
click at [216, 299] on icon at bounding box center [211, 297] width 32 height 32
select select "xMidYMid"
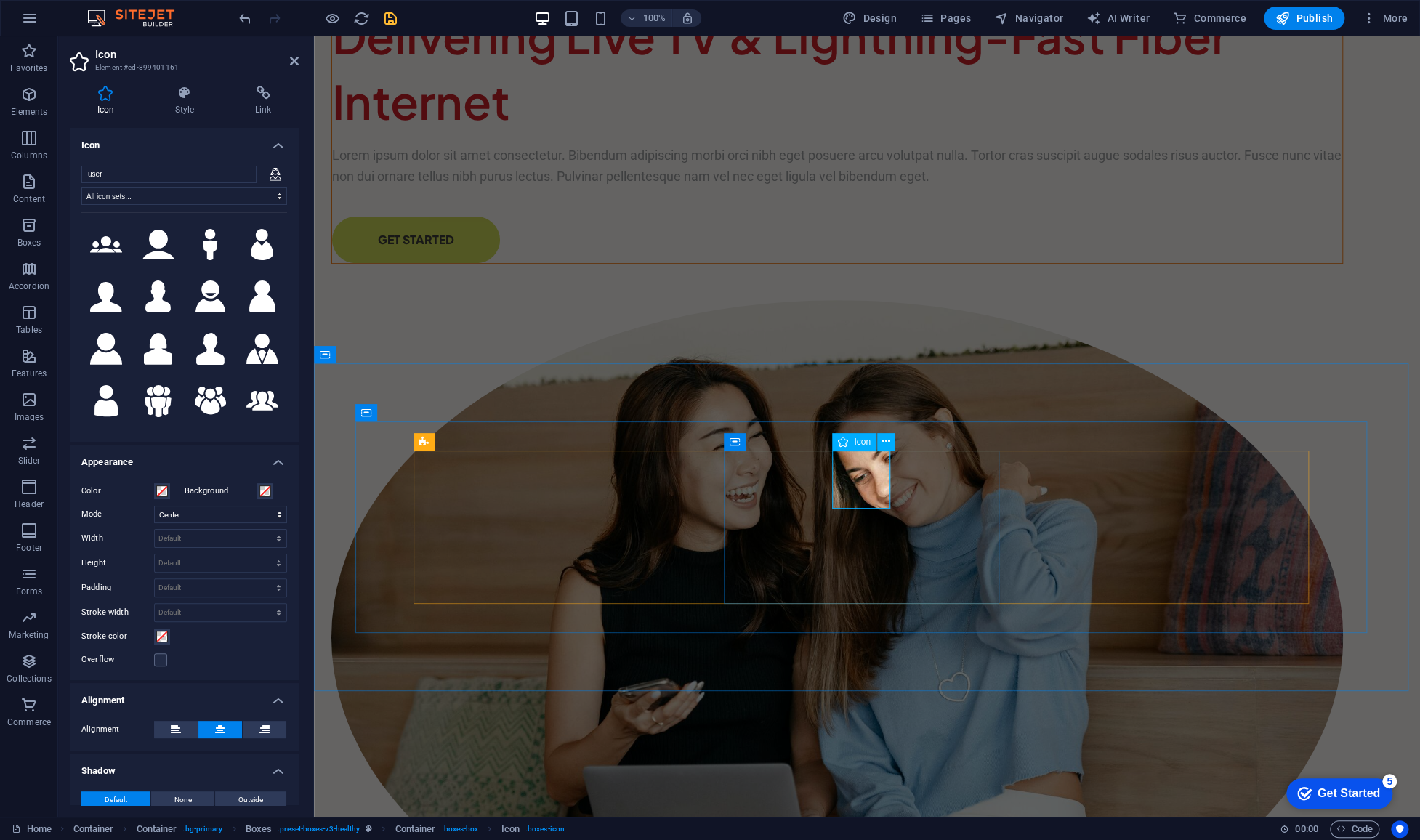
click at [149, 178] on input "user" at bounding box center [169, 175] width 175 height 18
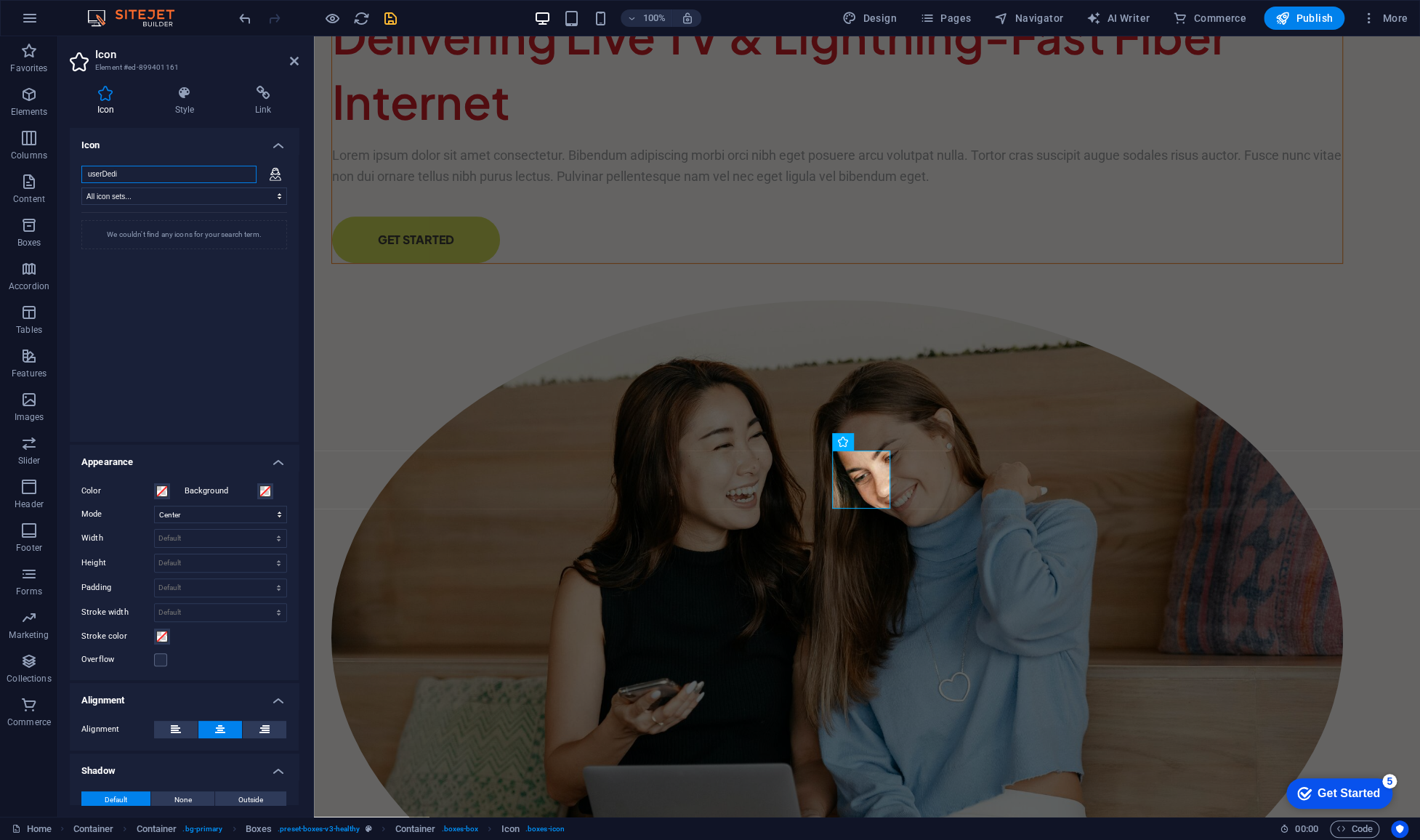
type input "d"
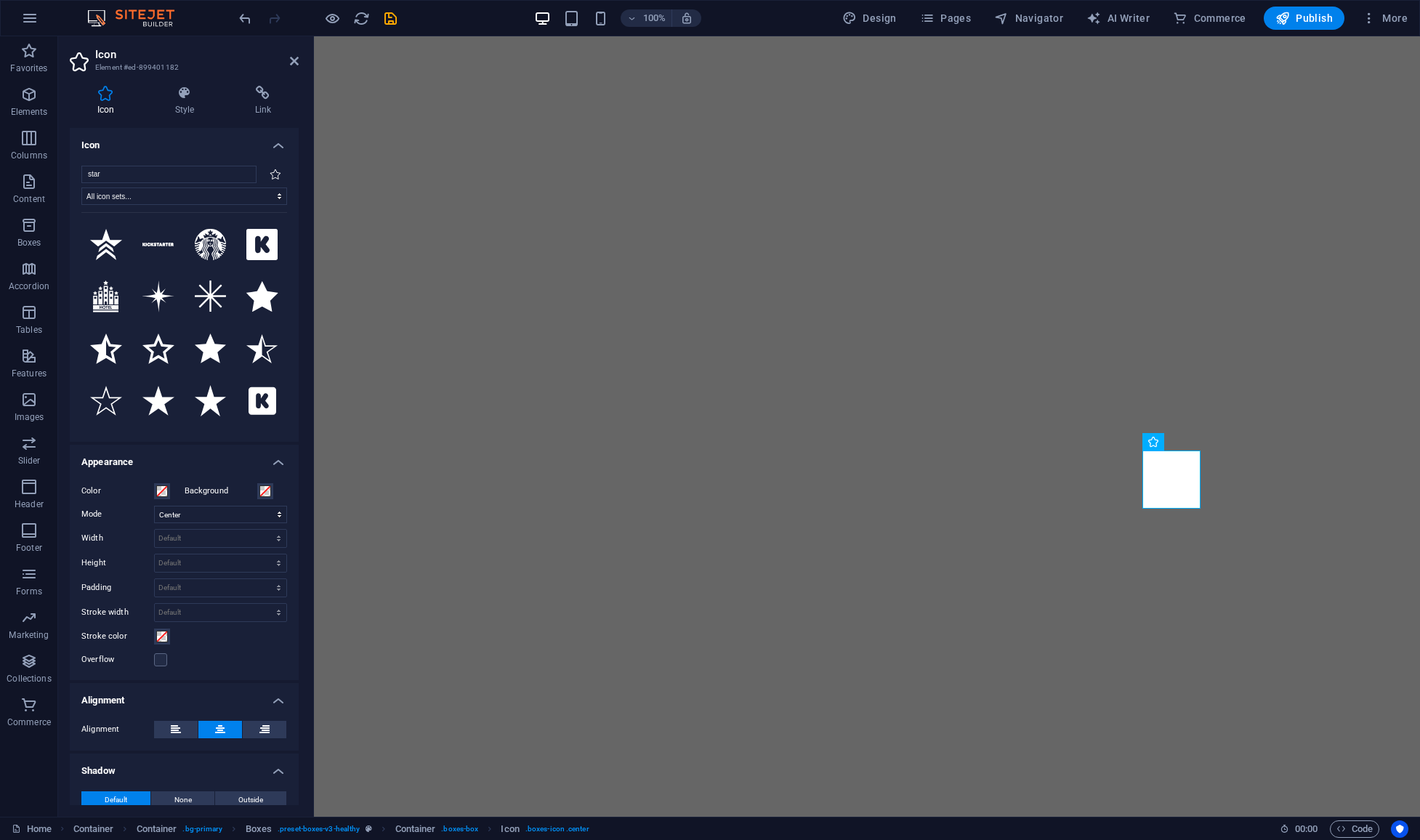
select select "xMidYMid"
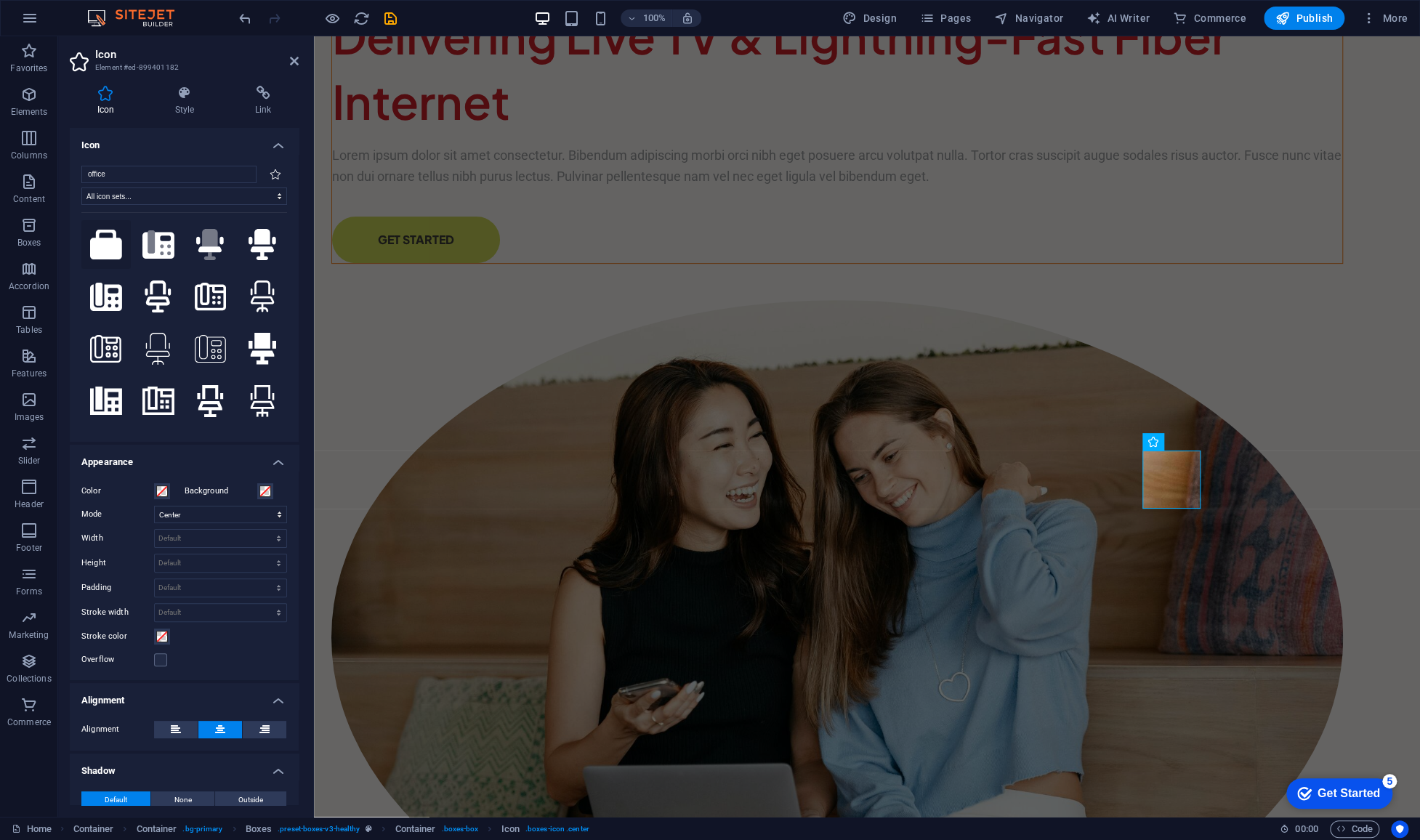
type input "office"
click at [112, 246] on icon at bounding box center [107, 245] width 32 height 30
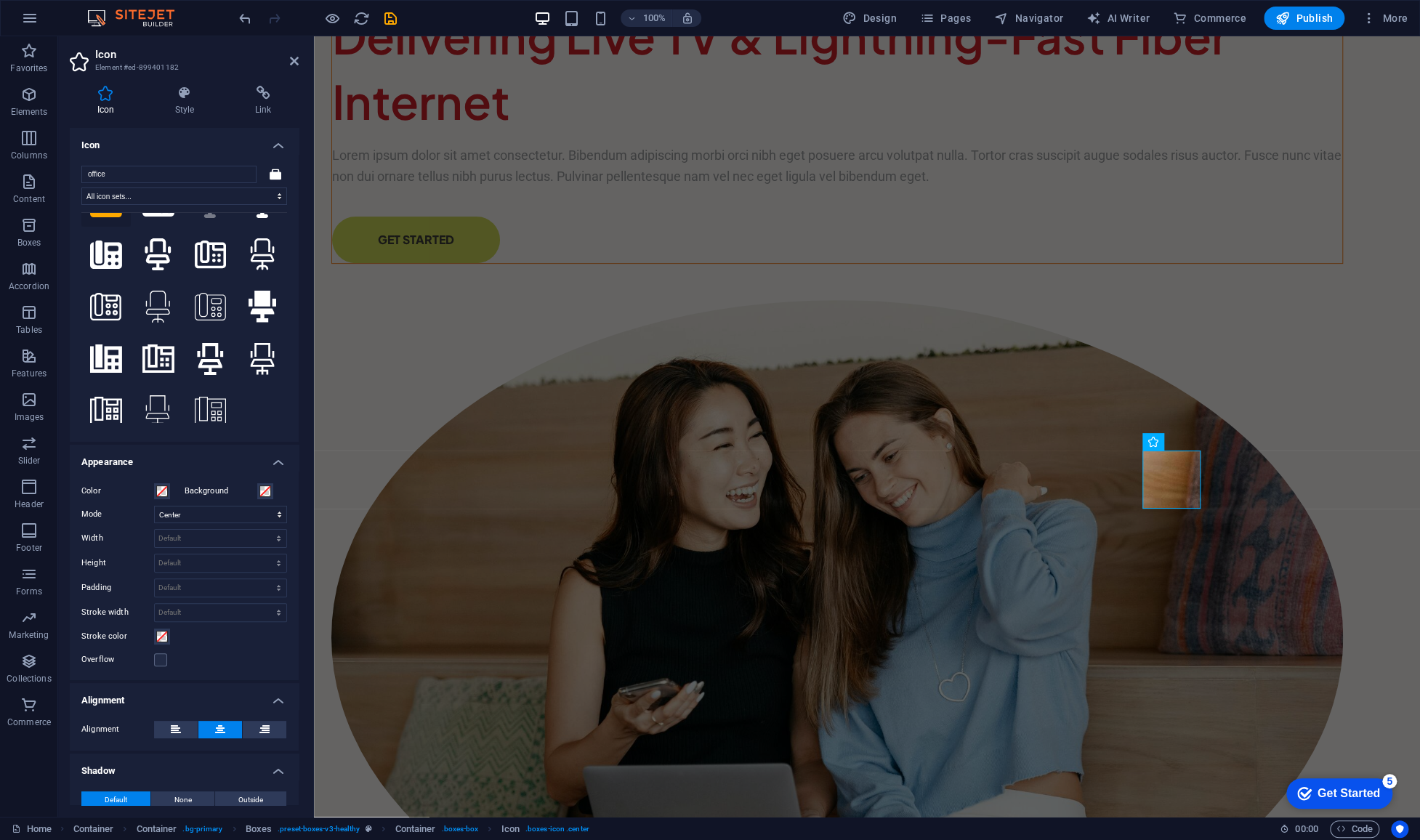
scroll to position [47, 0]
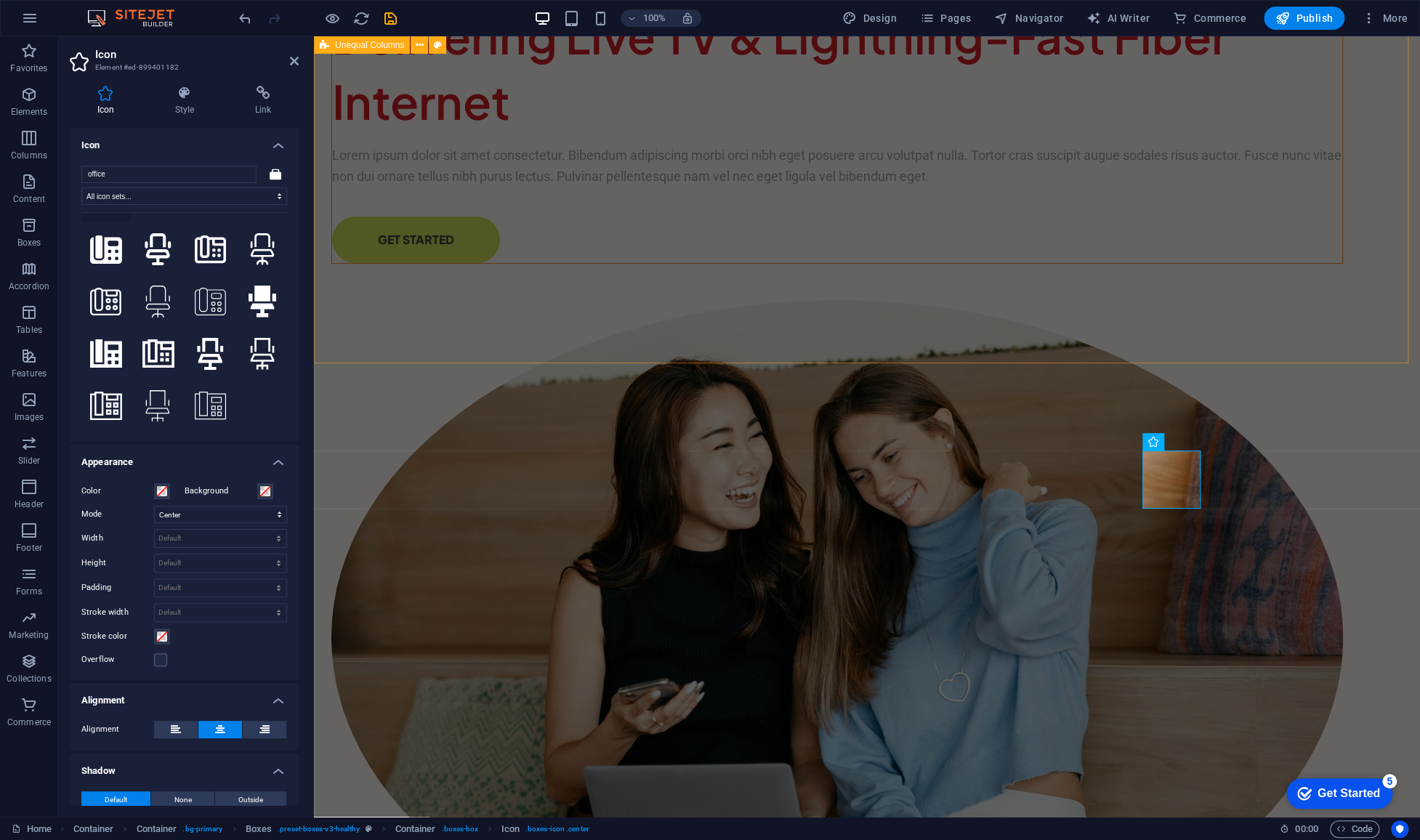
click at [718, 336] on div "Delivering Live TV & Lightning-Fast Fiber Internet Lorem ipsum dolor sit amet c…" at bounding box center [867, 499] width 1106 height 1067
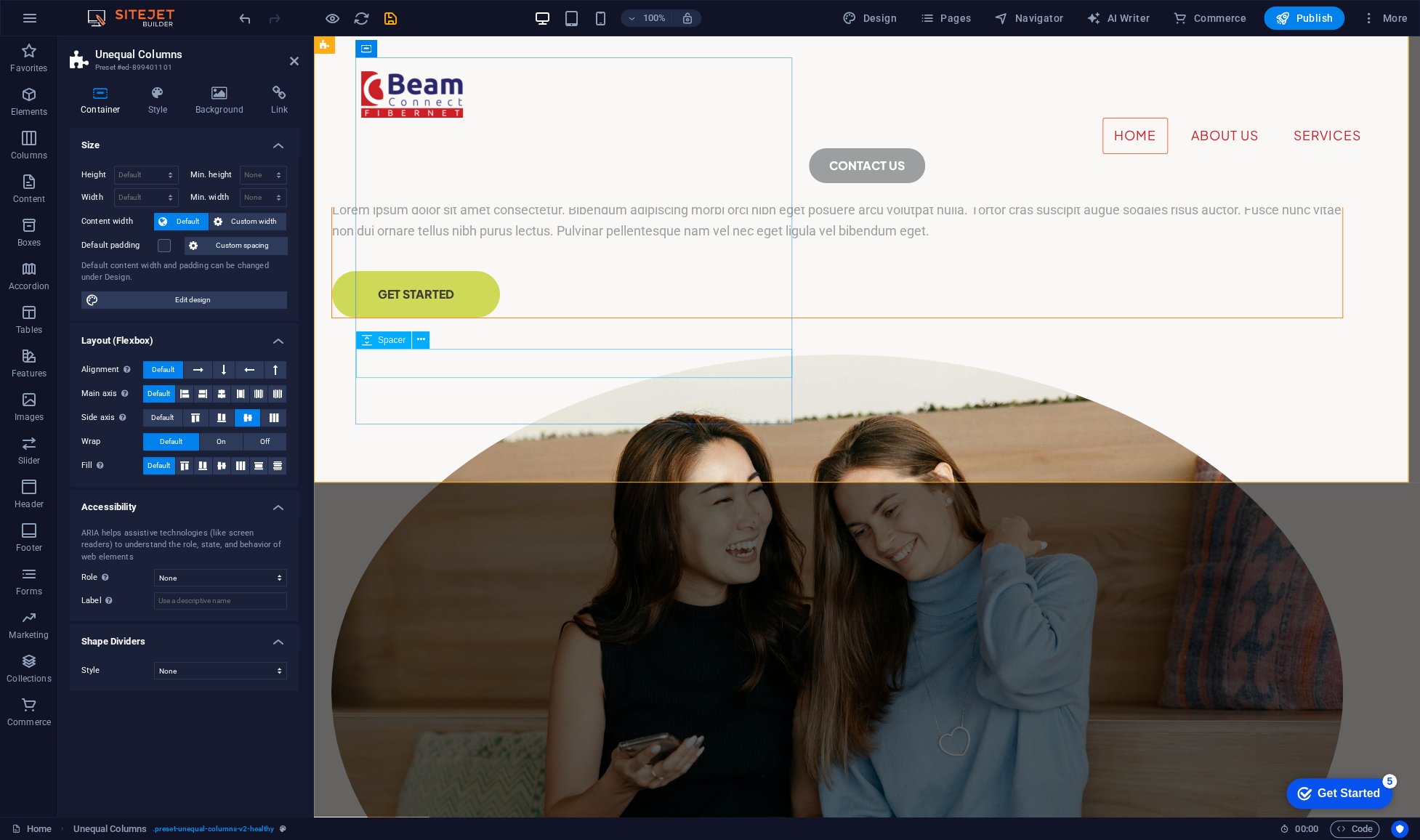
scroll to position [120, 0]
click at [575, 242] on div "Lorem ipsum dolor sit amet consectetur. Bibendum adipiscing morbi orci nibh ege…" at bounding box center [837, 221] width 1010 height 42
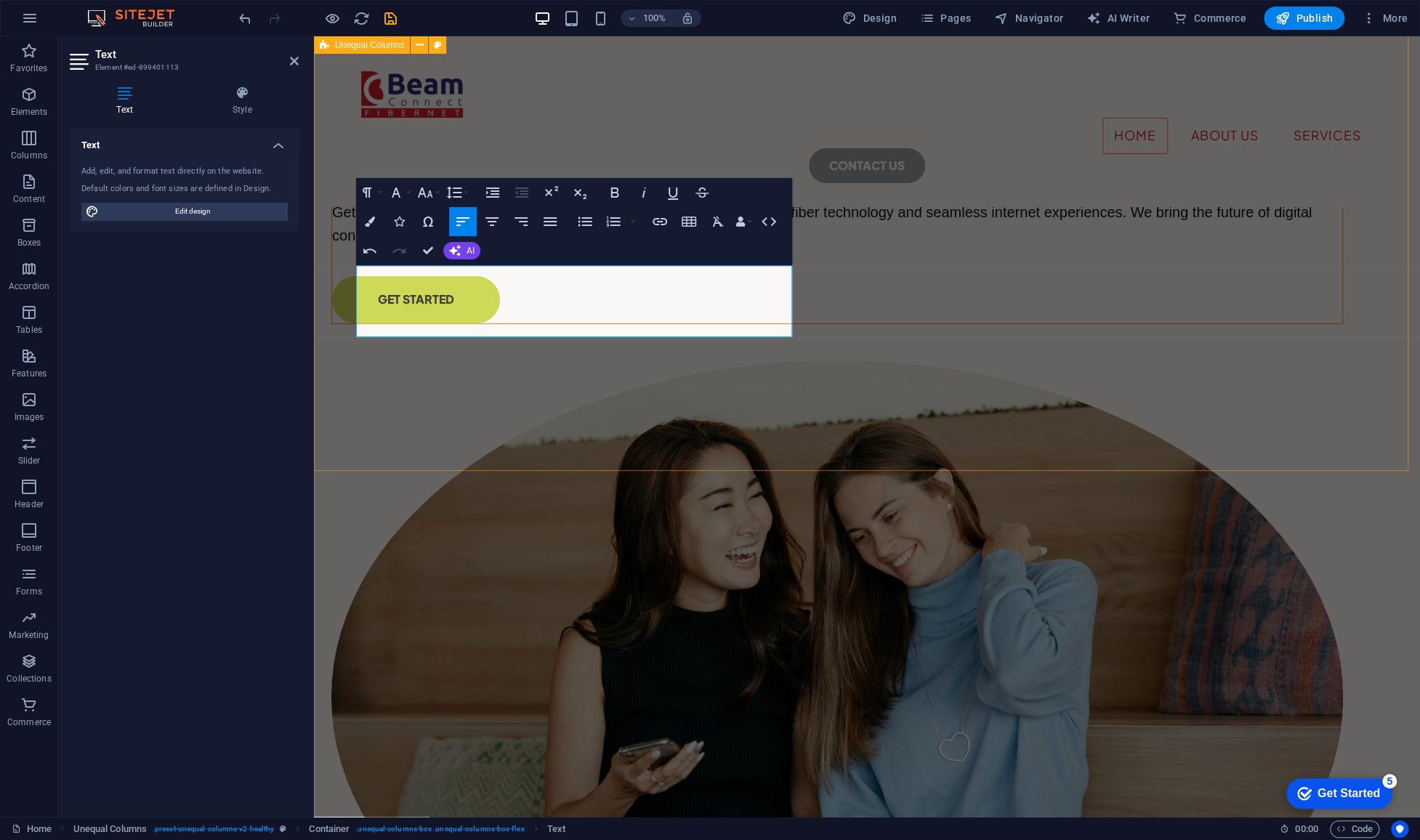
click at [573, 462] on div "Delivering Live TV & Lightning-Fast Fiber Internet Get connected with BeamConne…" at bounding box center [867, 504] width 1106 height 1176
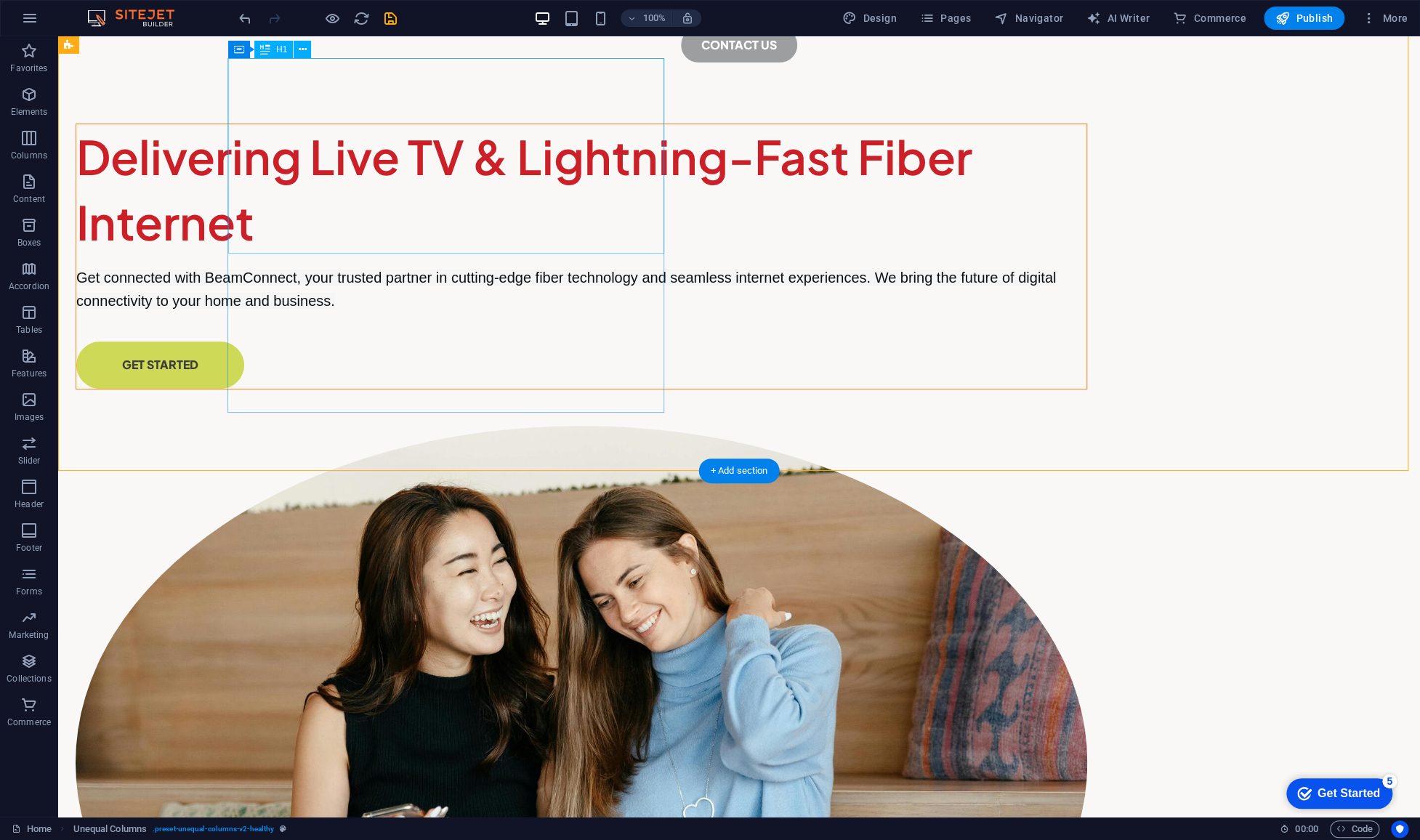
click at [467, 172] on div "Delivering Live TV & Lightning-Fast Fiber Internet" at bounding box center [581, 189] width 1010 height 130
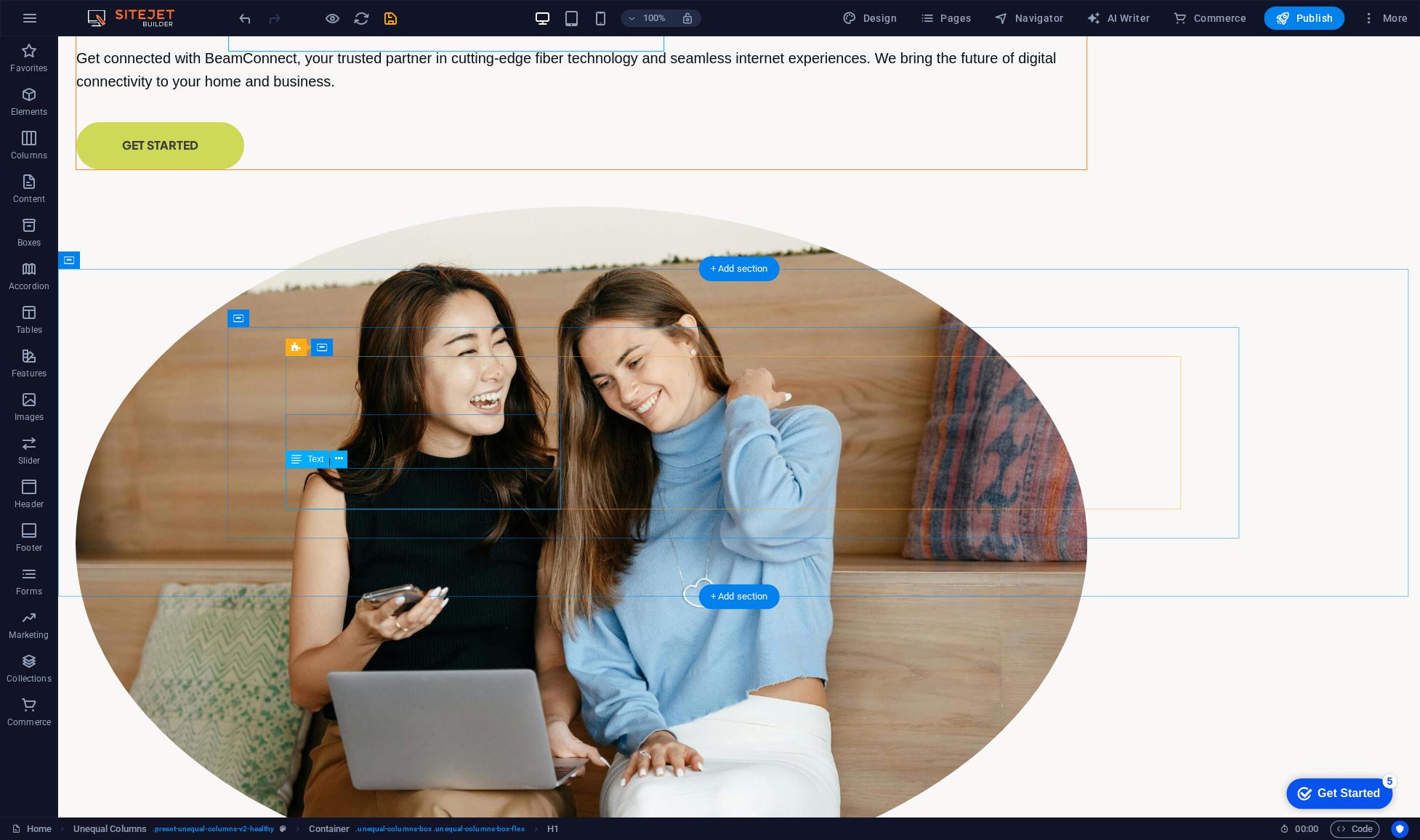
scroll to position [342, 0]
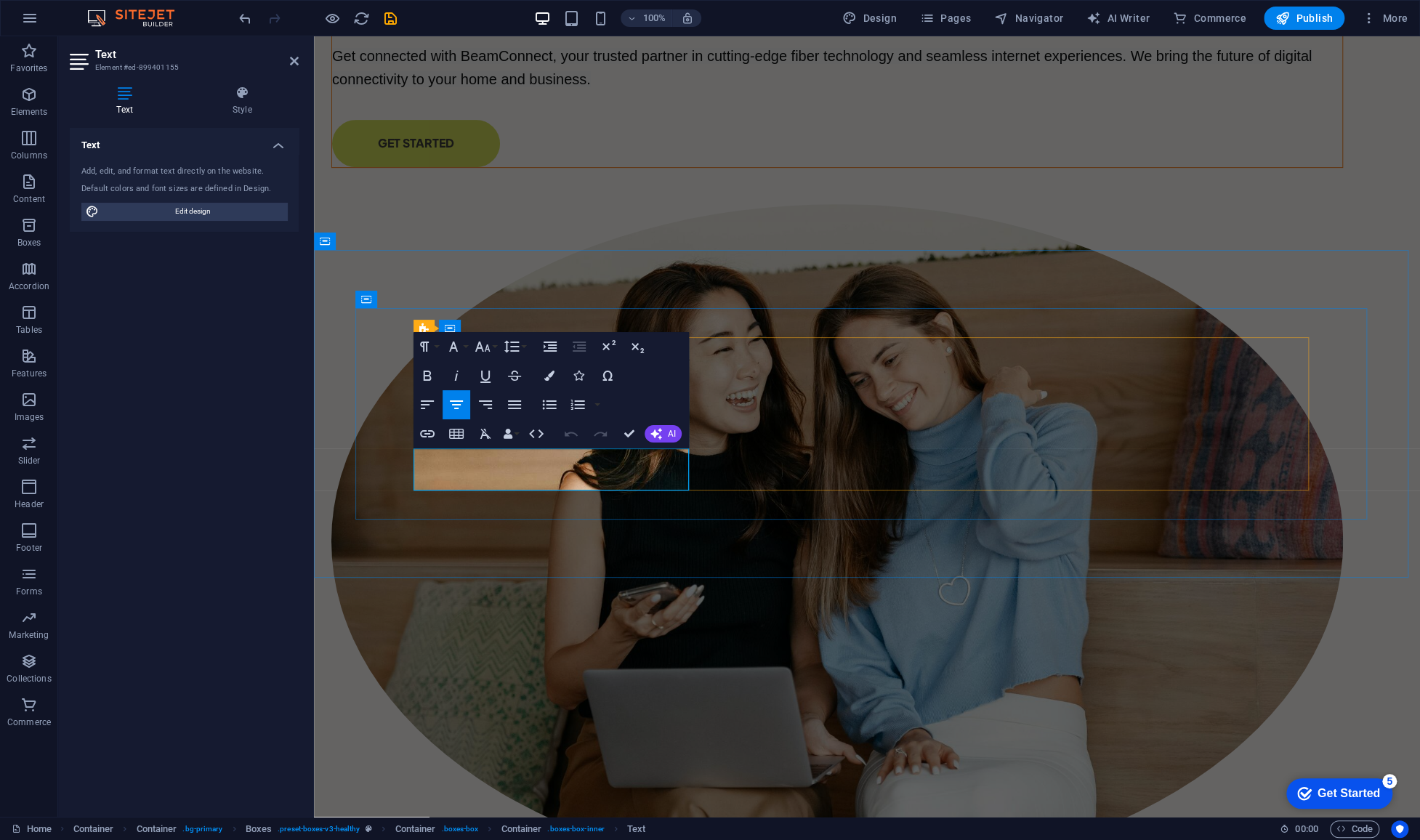
click at [553, 377] on icon "button" at bounding box center [549, 376] width 10 height 10
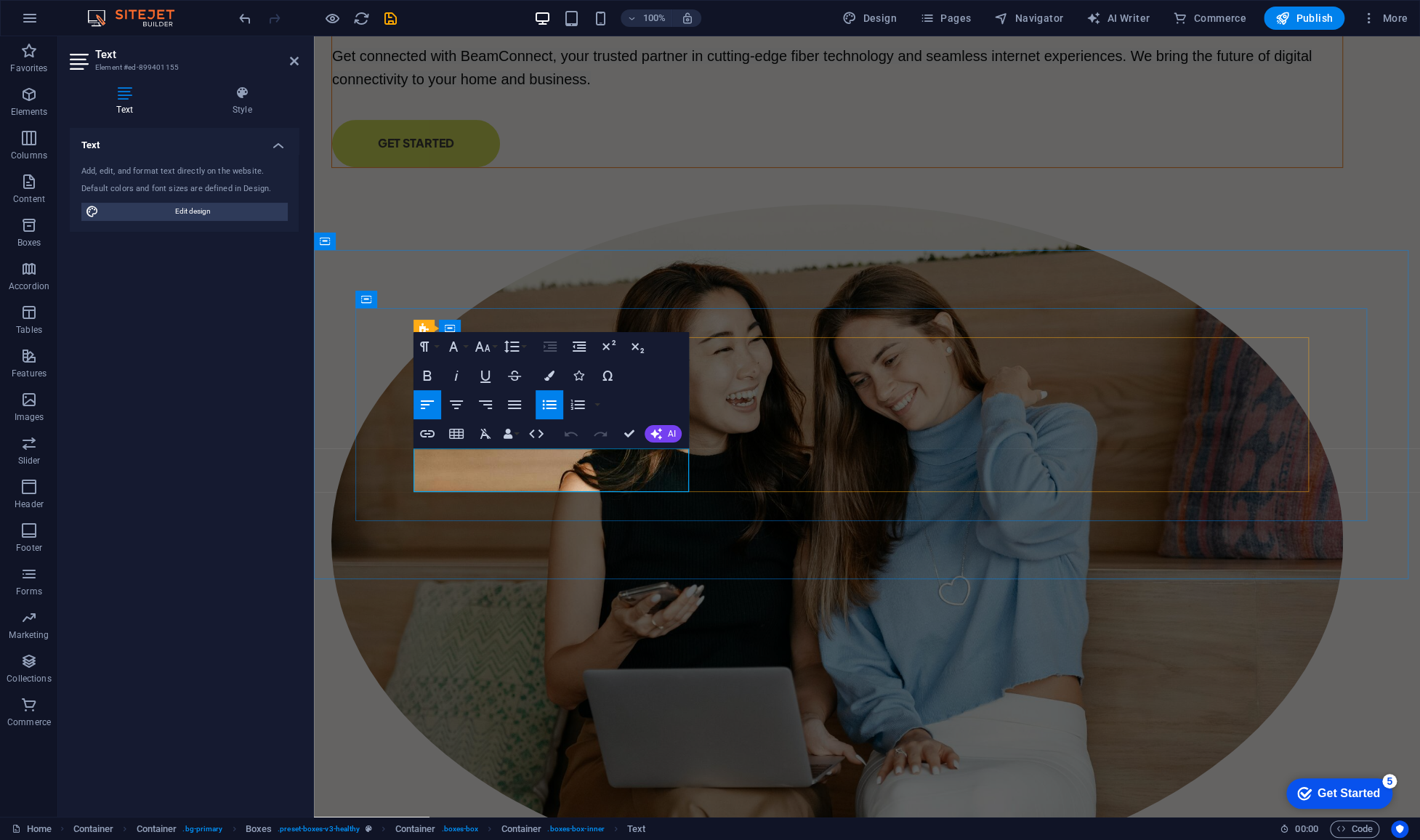
drag, startPoint x: 716, startPoint y: 471, endPoint x: 460, endPoint y: 471, distance: 256.0
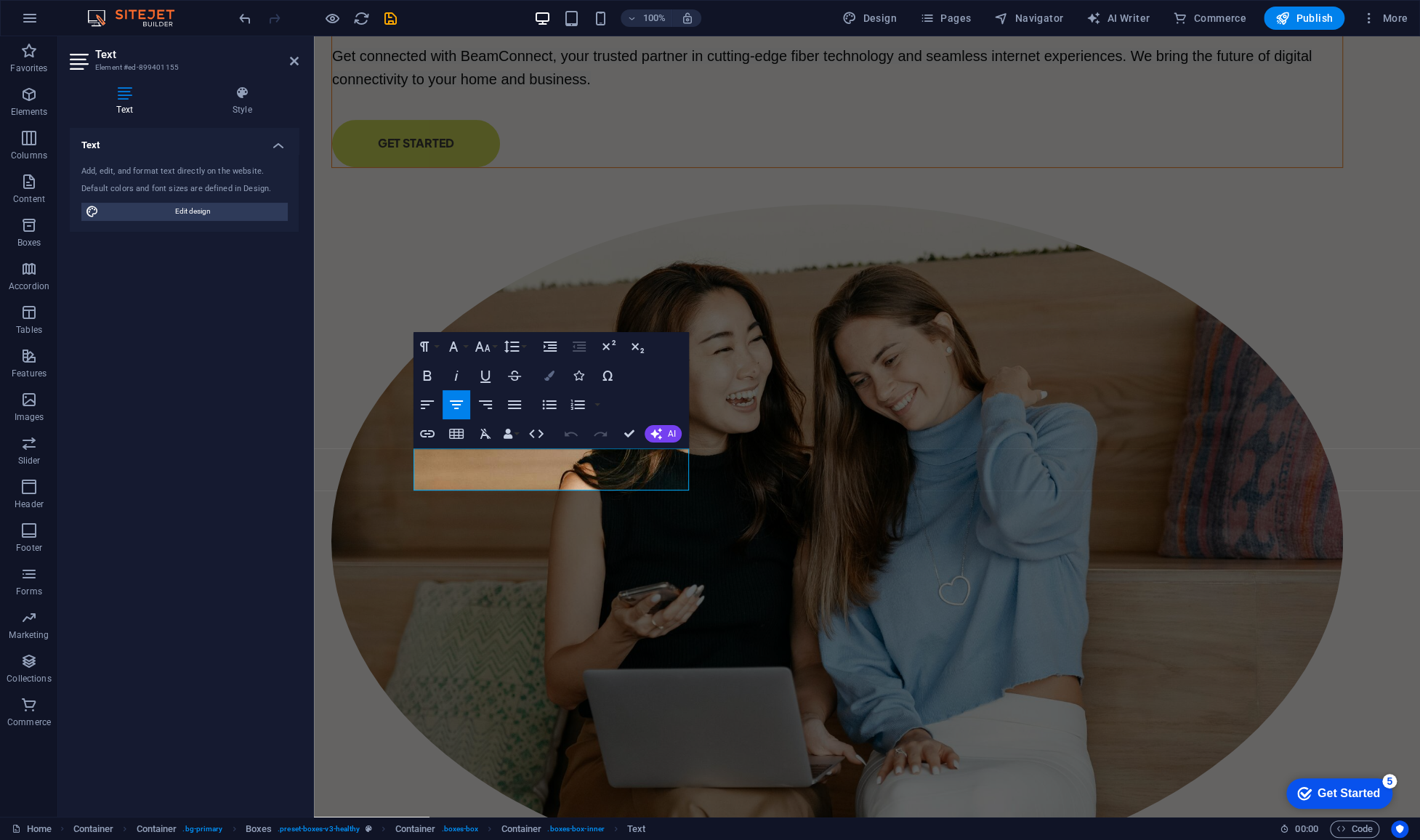
click at [556, 369] on button "Colors" at bounding box center [549, 376] width 28 height 29
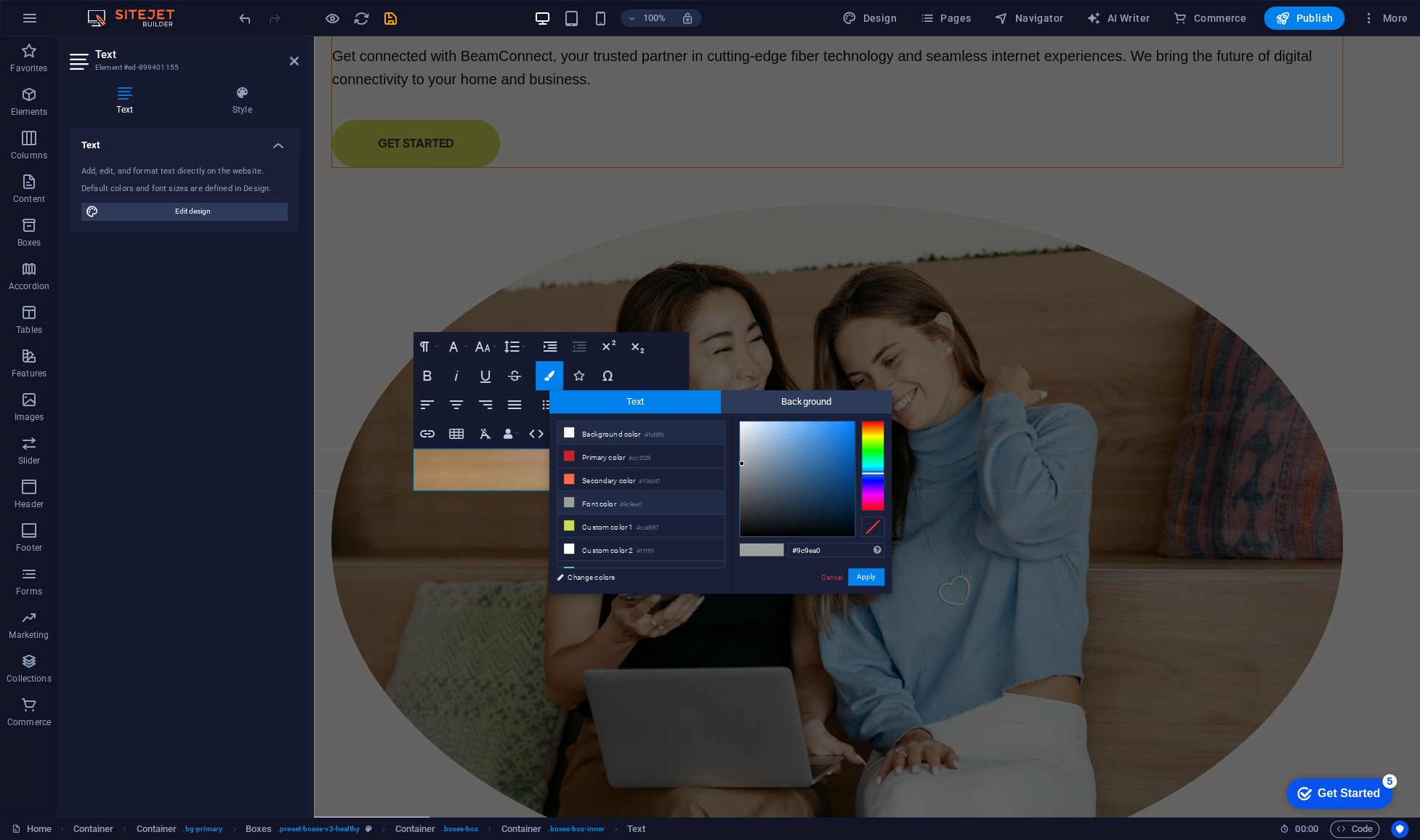
click at [606, 430] on li "Background color #faf8f6" at bounding box center [641, 433] width 167 height 23
type input "#faf8f6"
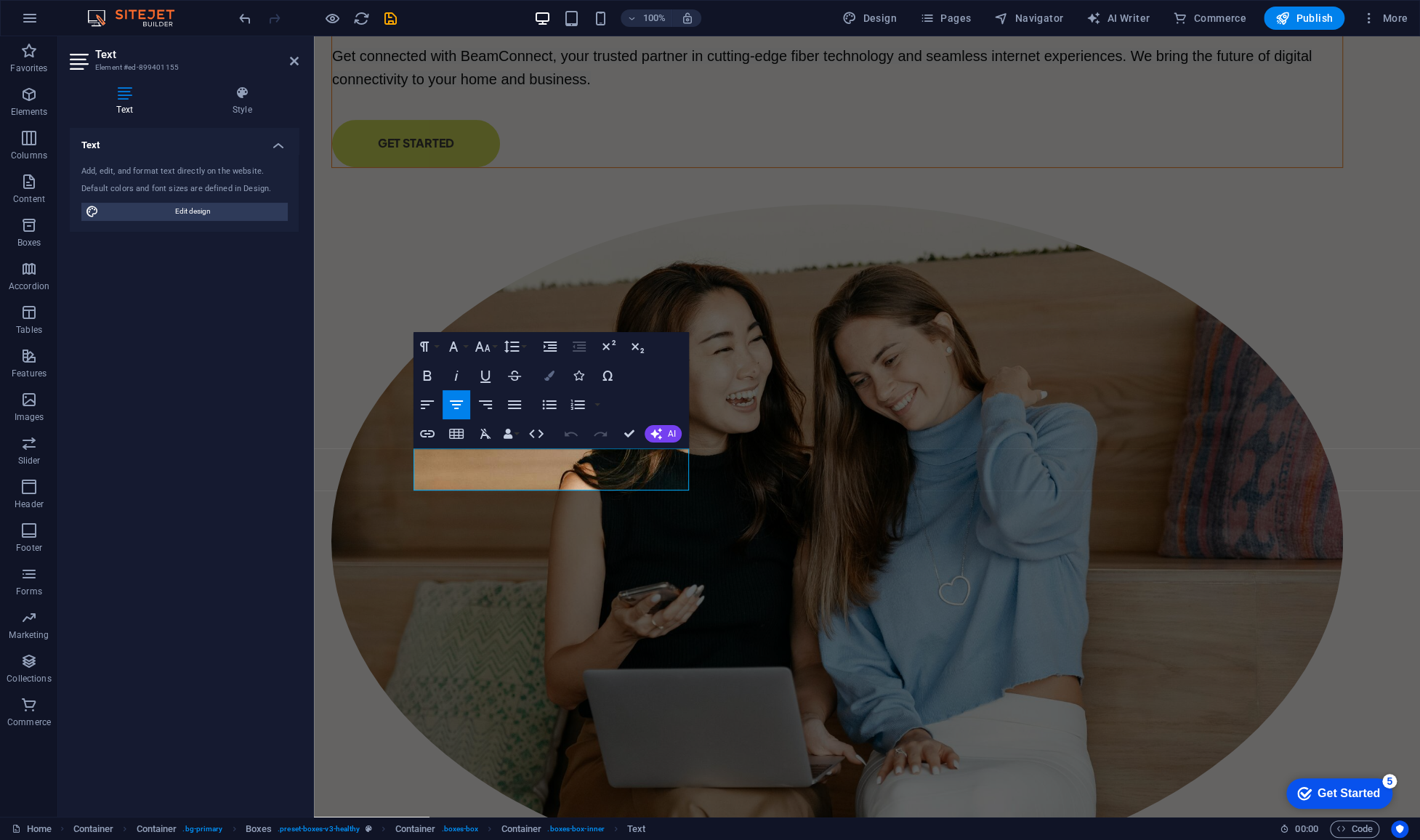
click at [545, 380] on icon "button" at bounding box center [549, 376] width 10 height 10
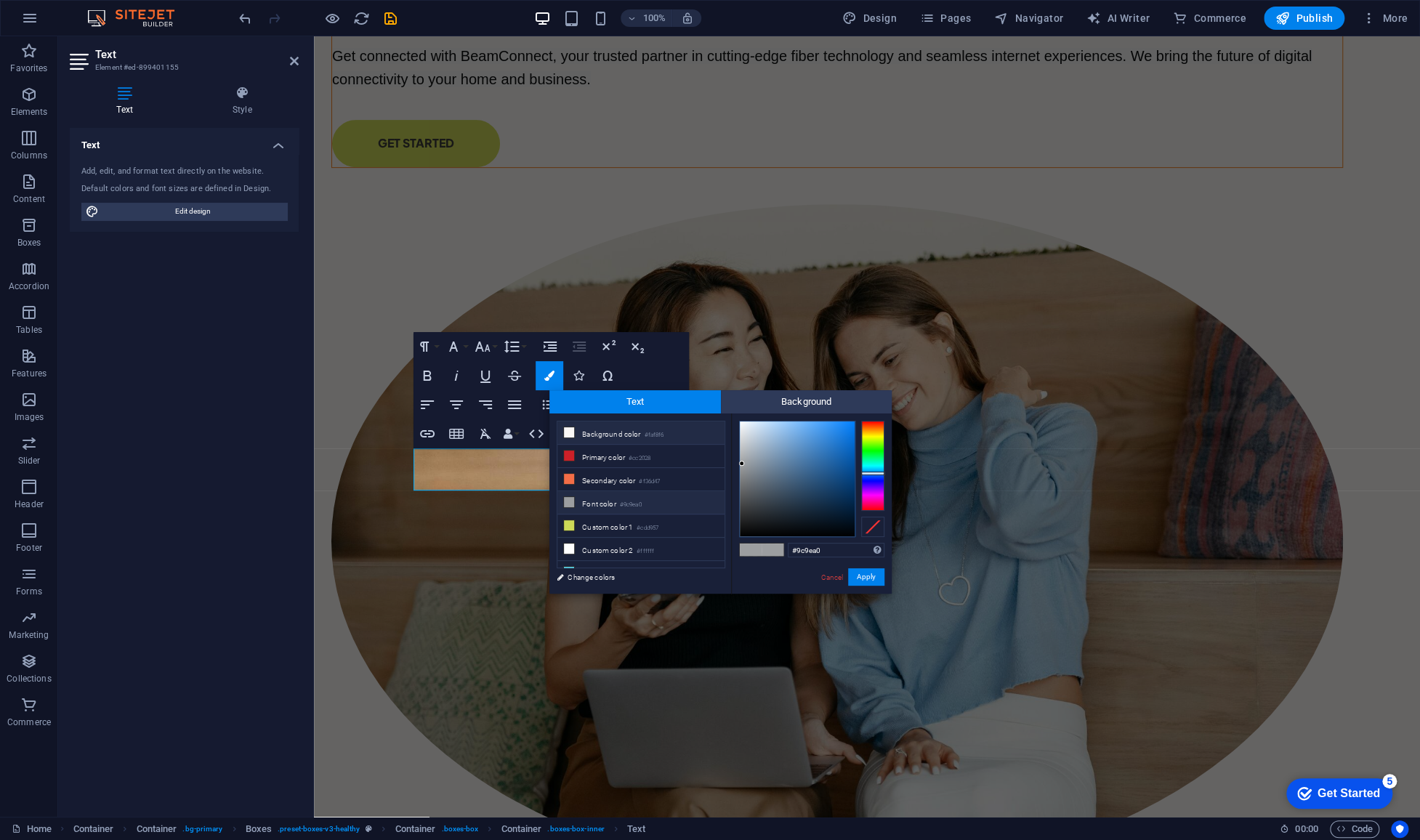
click at [616, 439] on li "Background color #faf8f6" at bounding box center [641, 433] width 167 height 23
type input "#faf8f6"
click at [616, 439] on li "Background color #faf8f6" at bounding box center [641, 433] width 167 height 23
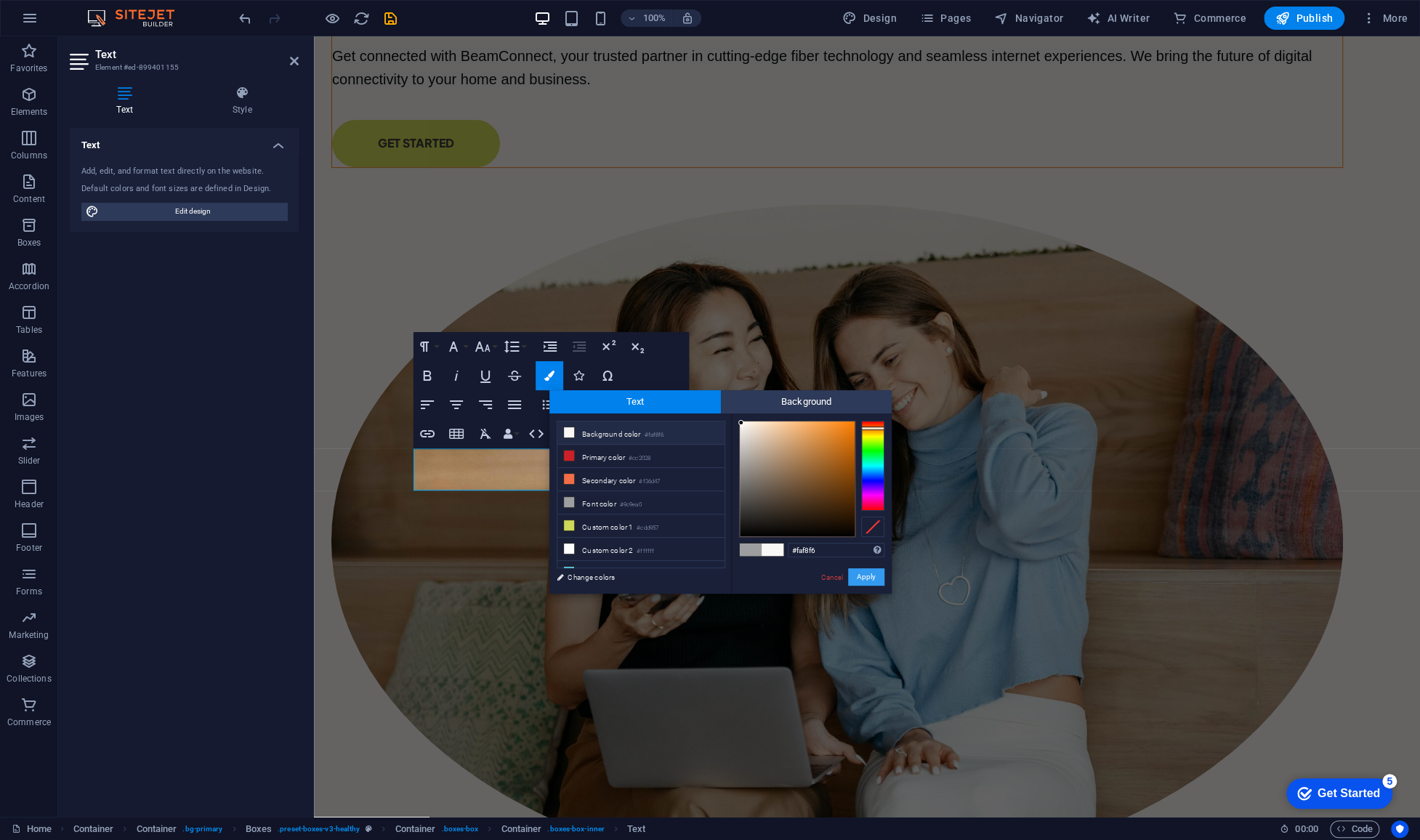
click at [859, 581] on button "Apply" at bounding box center [865, 577] width 36 height 18
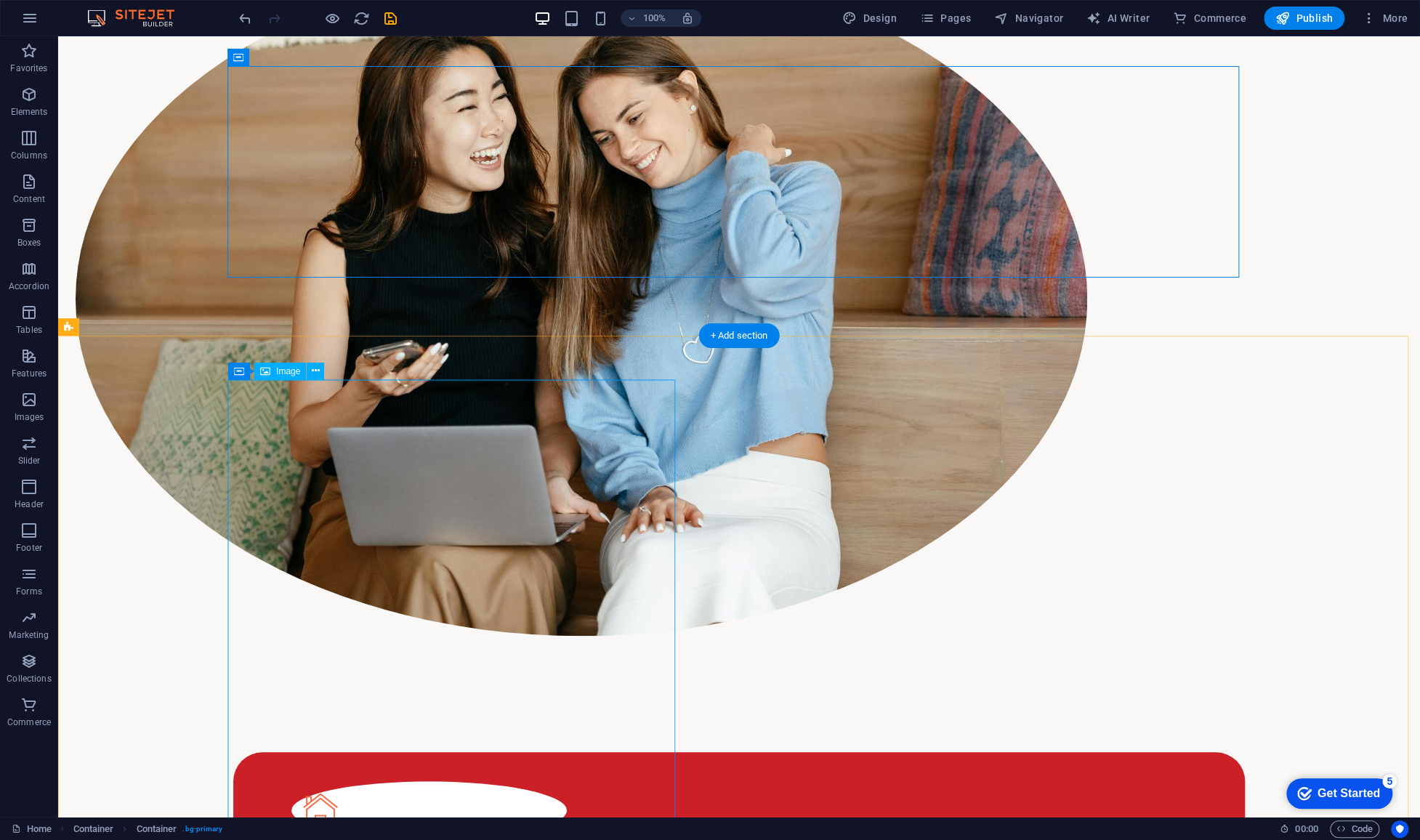
scroll to position [585, 0]
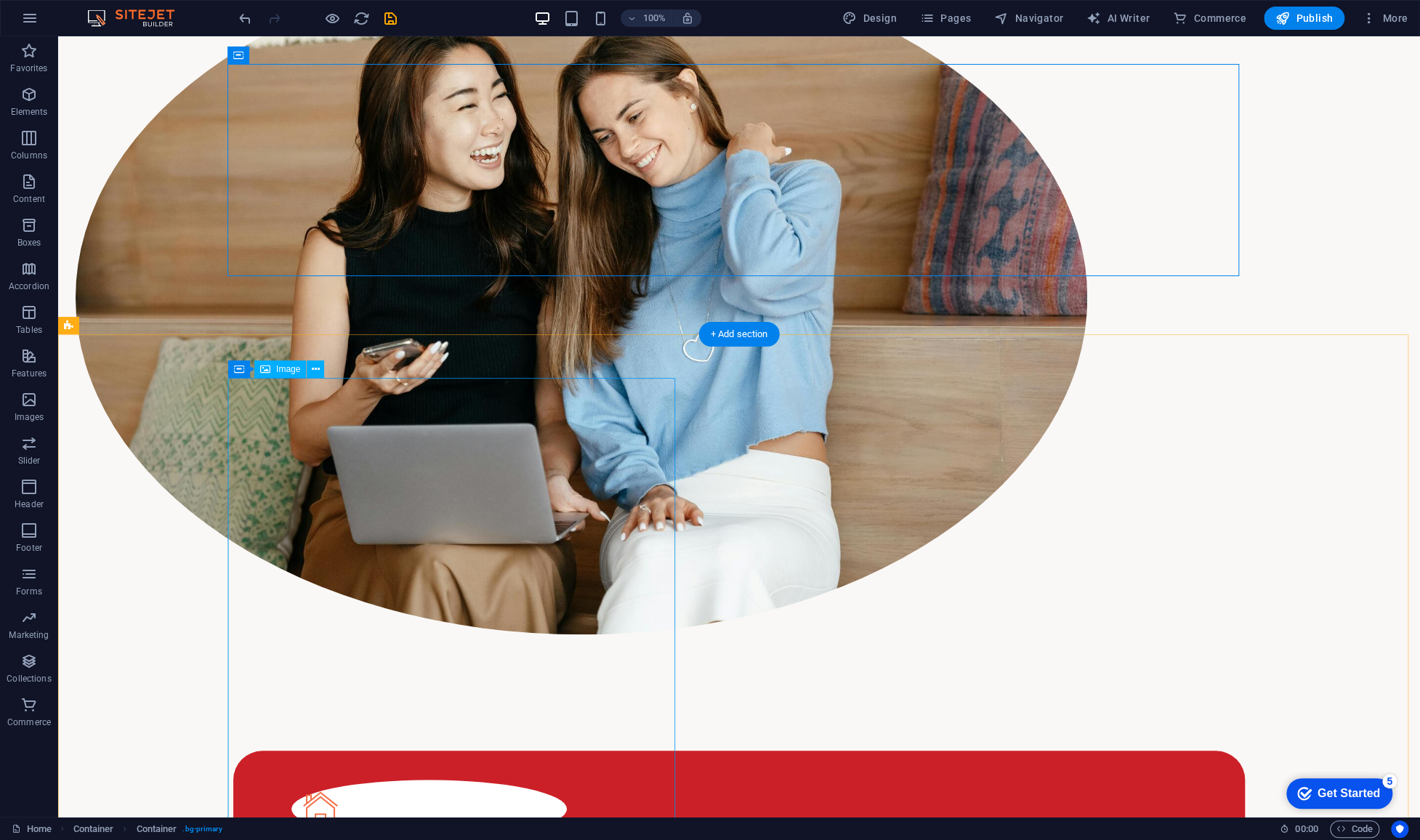
select select "%"
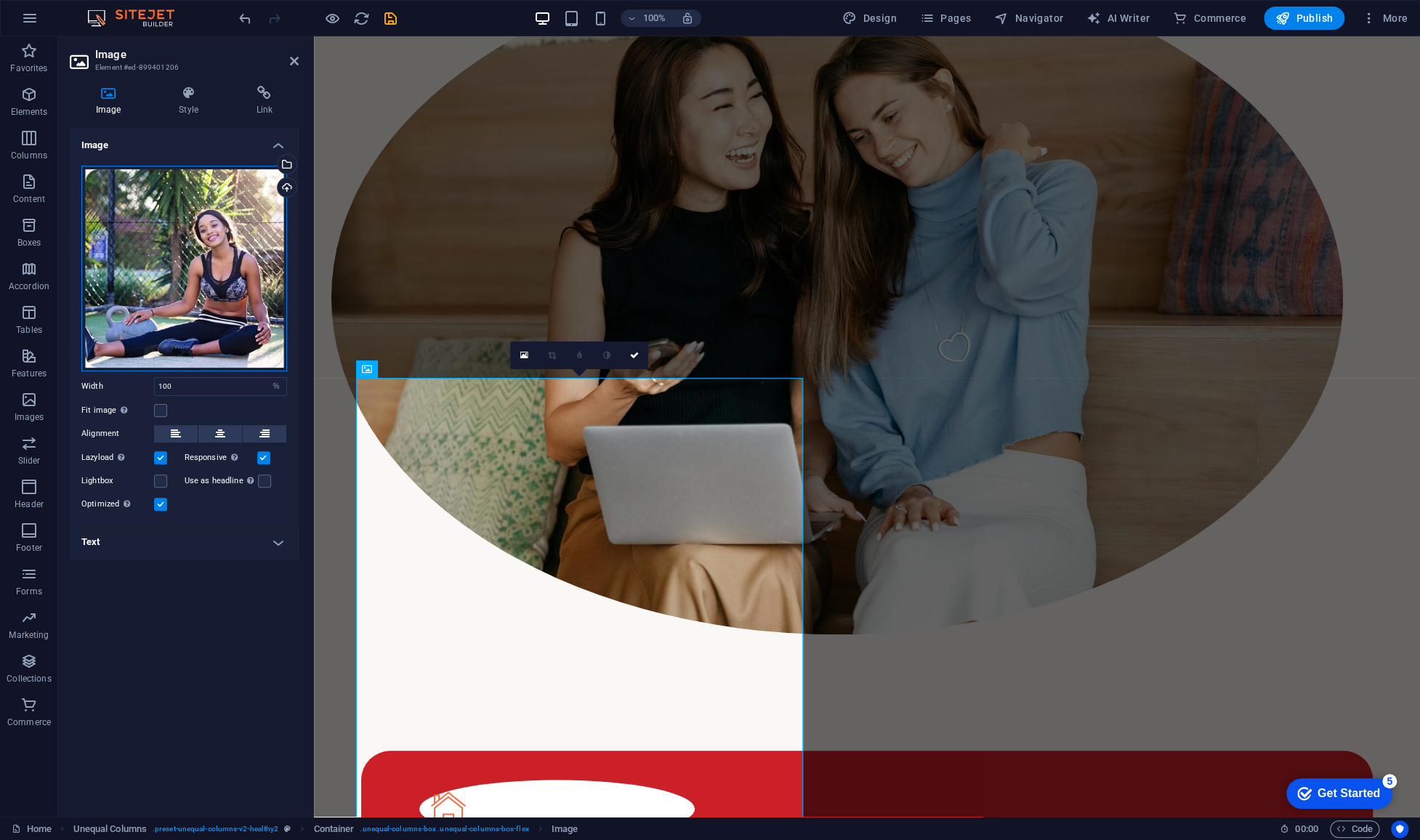
click at [183, 315] on div "Drag files here, click to choose files or select files from Files or our free s…" at bounding box center [184, 269] width 206 height 206
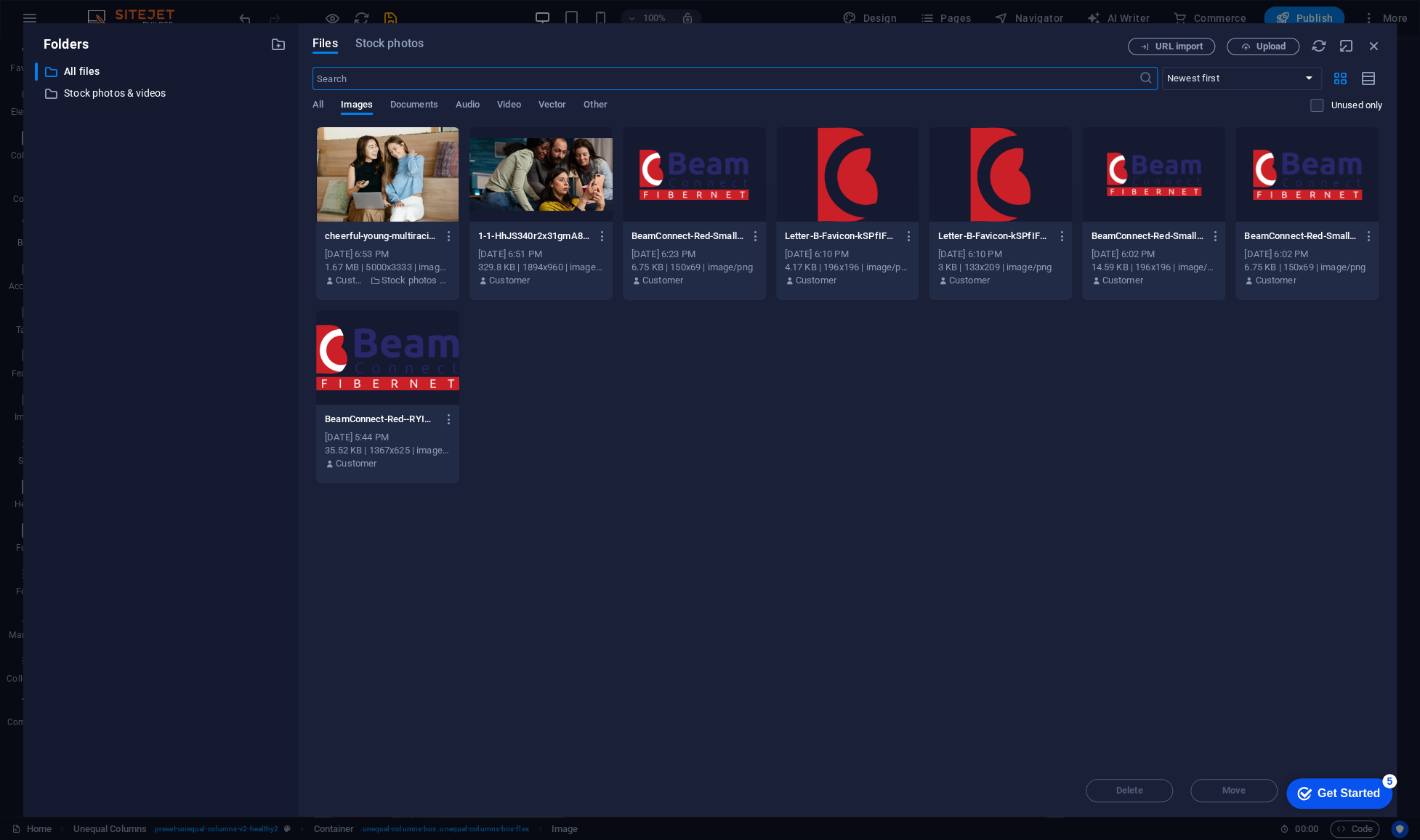
scroll to position [764, 0]
click at [558, 189] on div at bounding box center [541, 174] width 143 height 95
click at [552, 214] on div "1" at bounding box center [541, 174] width 143 height 95
click at [552, 214] on div at bounding box center [541, 174] width 143 height 95
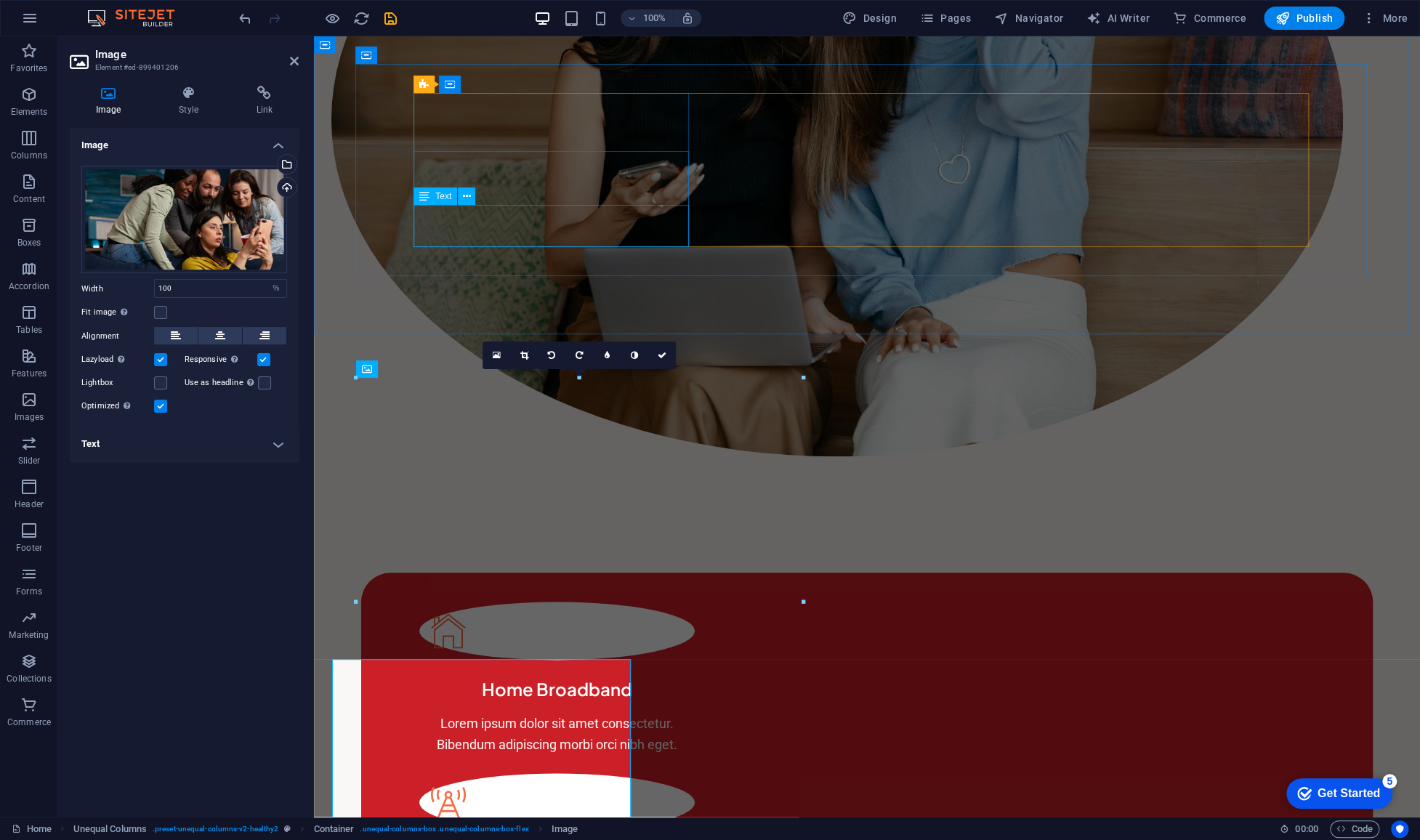
scroll to position [585, 0]
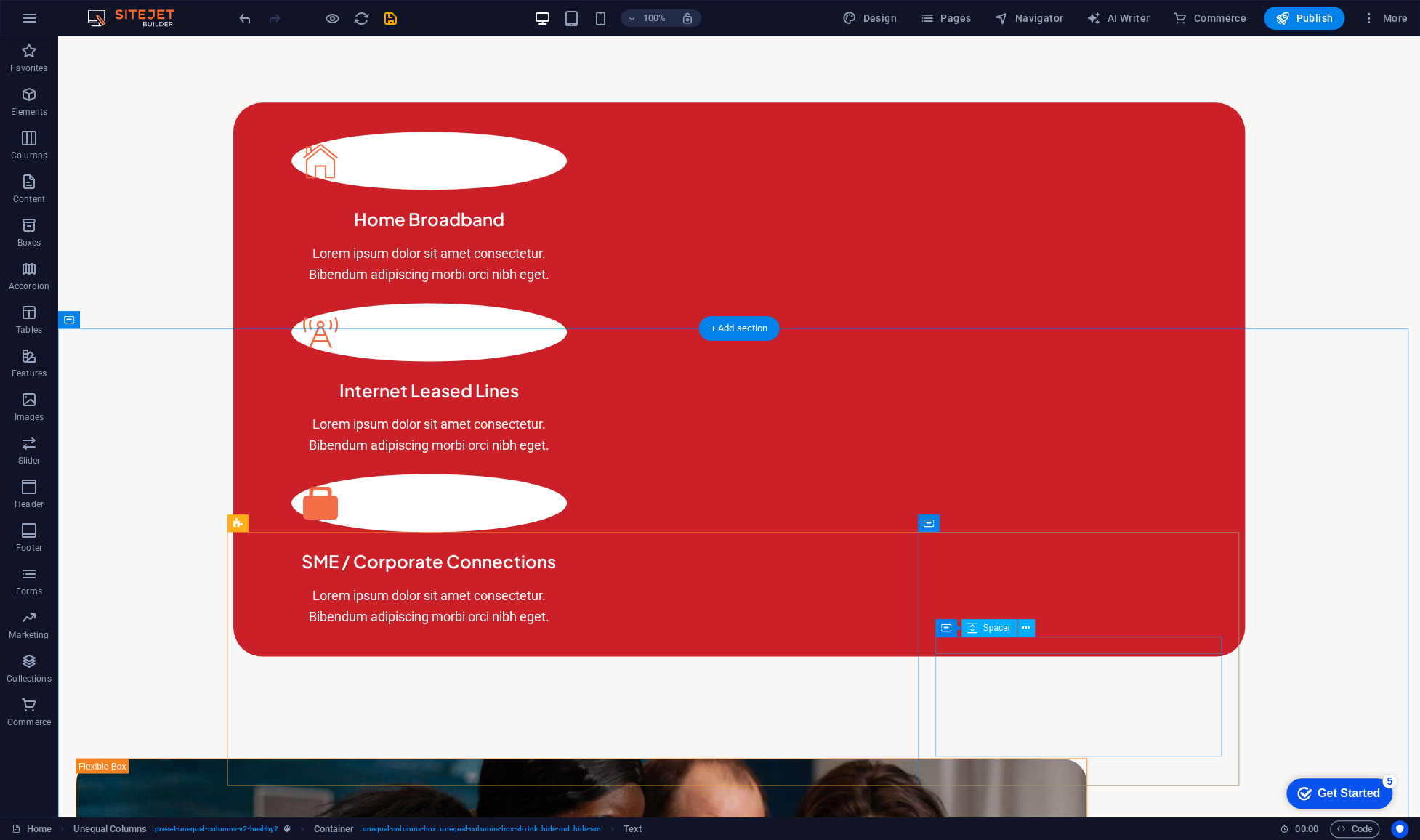
scroll to position [1235, 0]
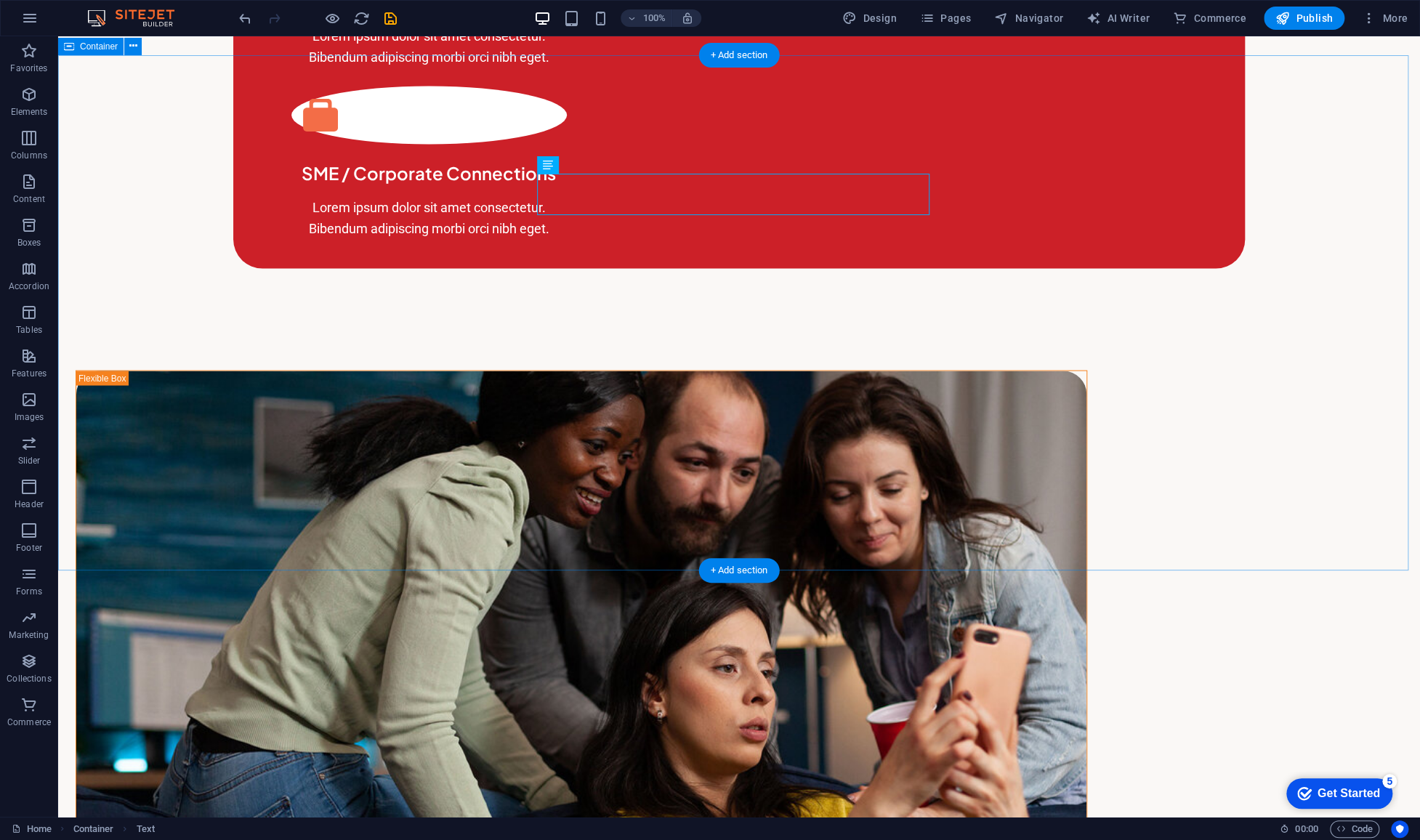
scroll to position [1623, 0]
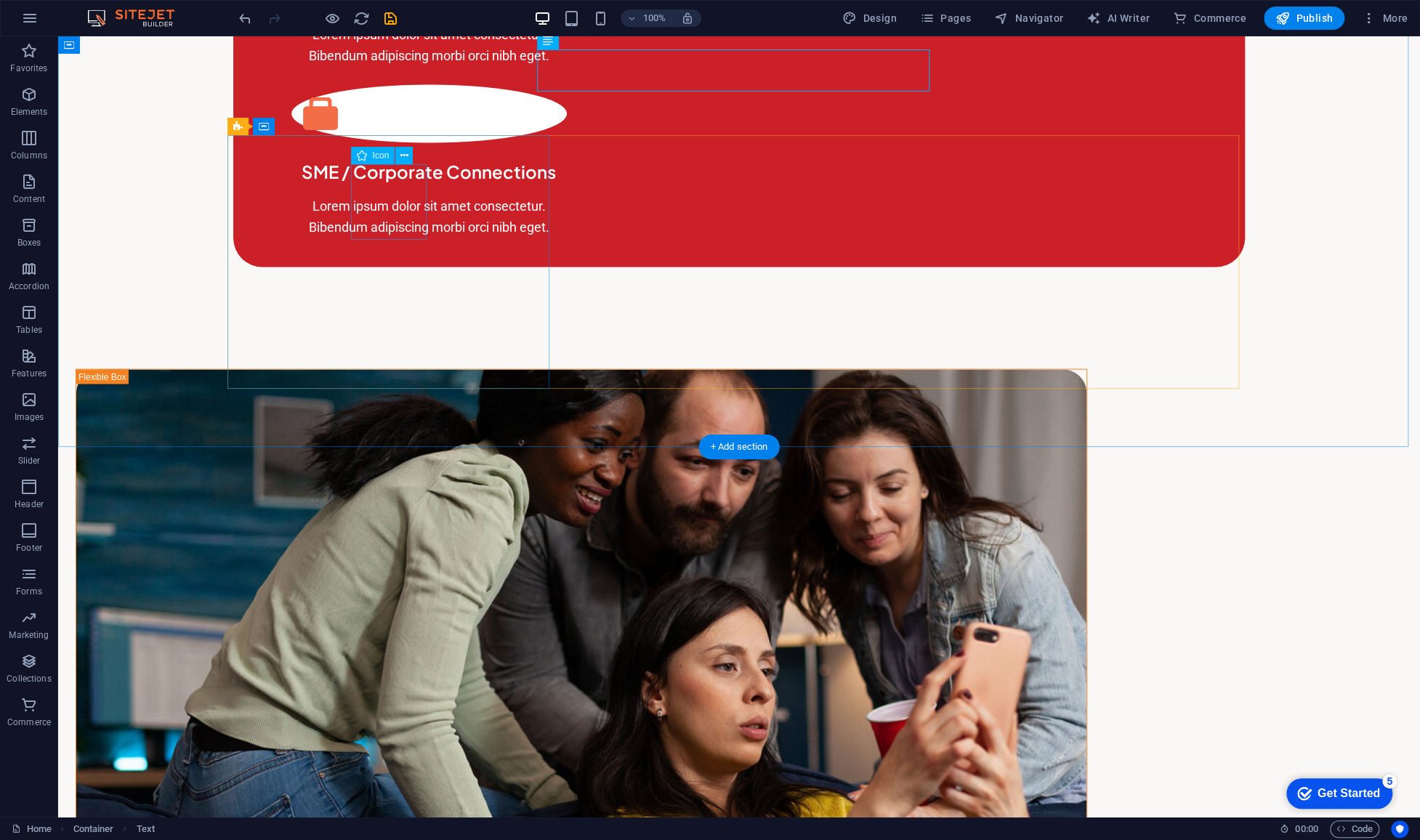
select select "xMidYMid"
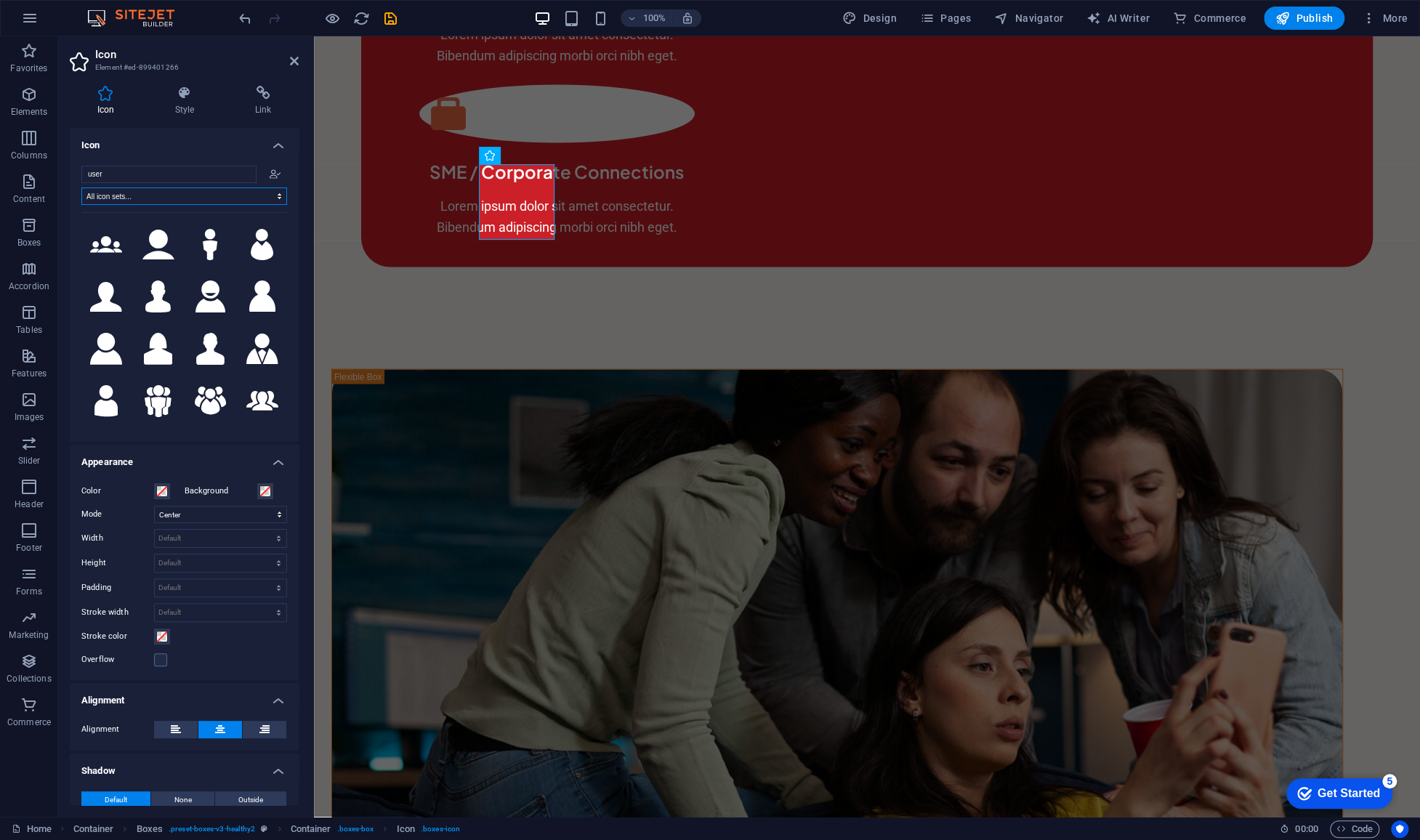
click at [188, 198] on select "All icon sets... IcoFont Ionicons FontAwesome Brands FontAwesome Duotone FontAw…" at bounding box center [184, 196] width 206 height 18
click at [82, 187] on select "All icon sets... IcoFont Ionicons FontAwesome Brands FontAwesome Duotone FontAw…" at bounding box center [184, 196] width 206 height 18
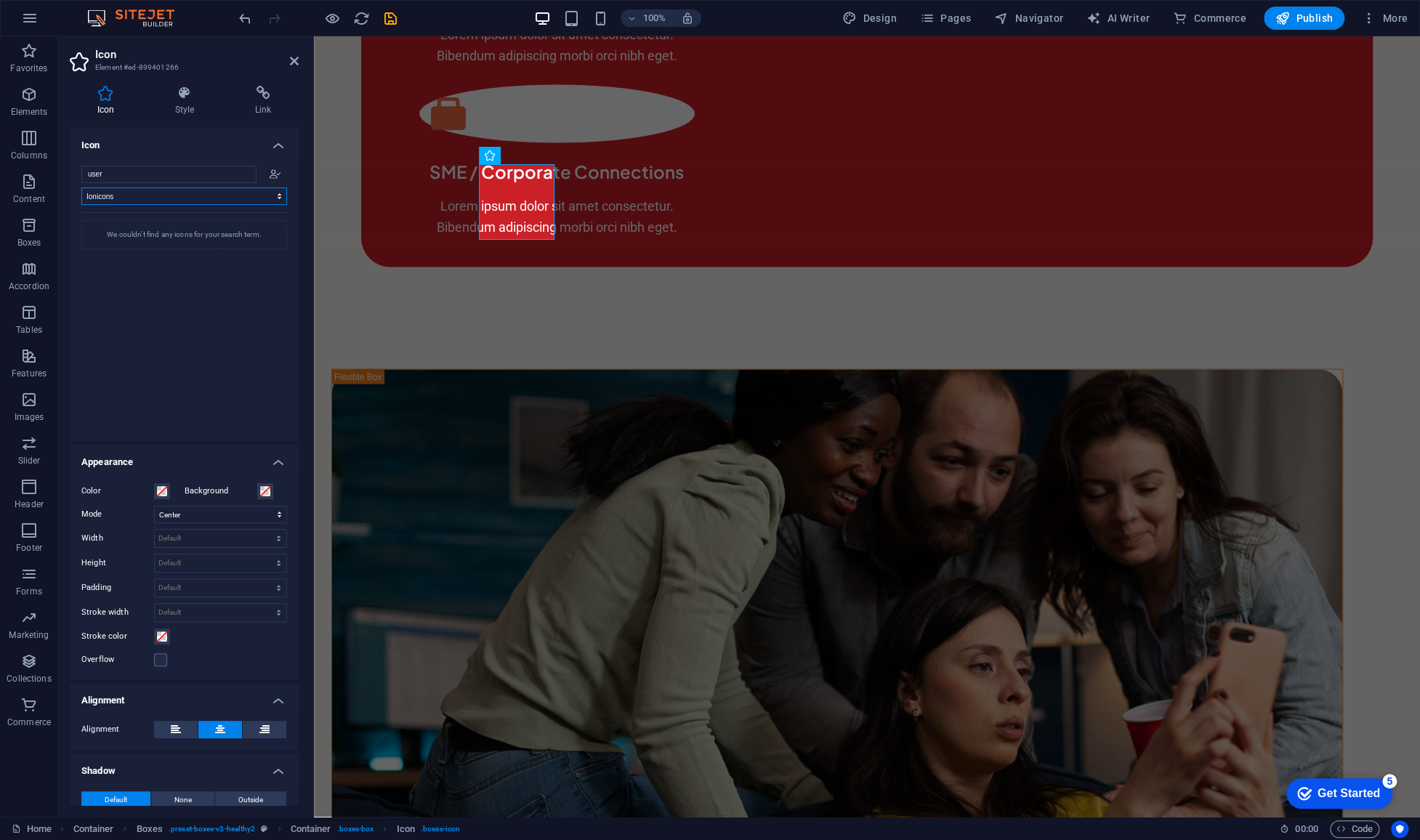
click at [208, 195] on select "All icon sets... IcoFont Ionicons FontAwesome Brands FontAwesome Duotone FontAw…" at bounding box center [184, 196] width 206 height 18
select select "font-awesome-sharp-thin"
click at [82, 187] on select "All icon sets... IcoFont Ionicons FontAwesome Brands FontAwesome Duotone FontAw…" at bounding box center [184, 196] width 206 height 18
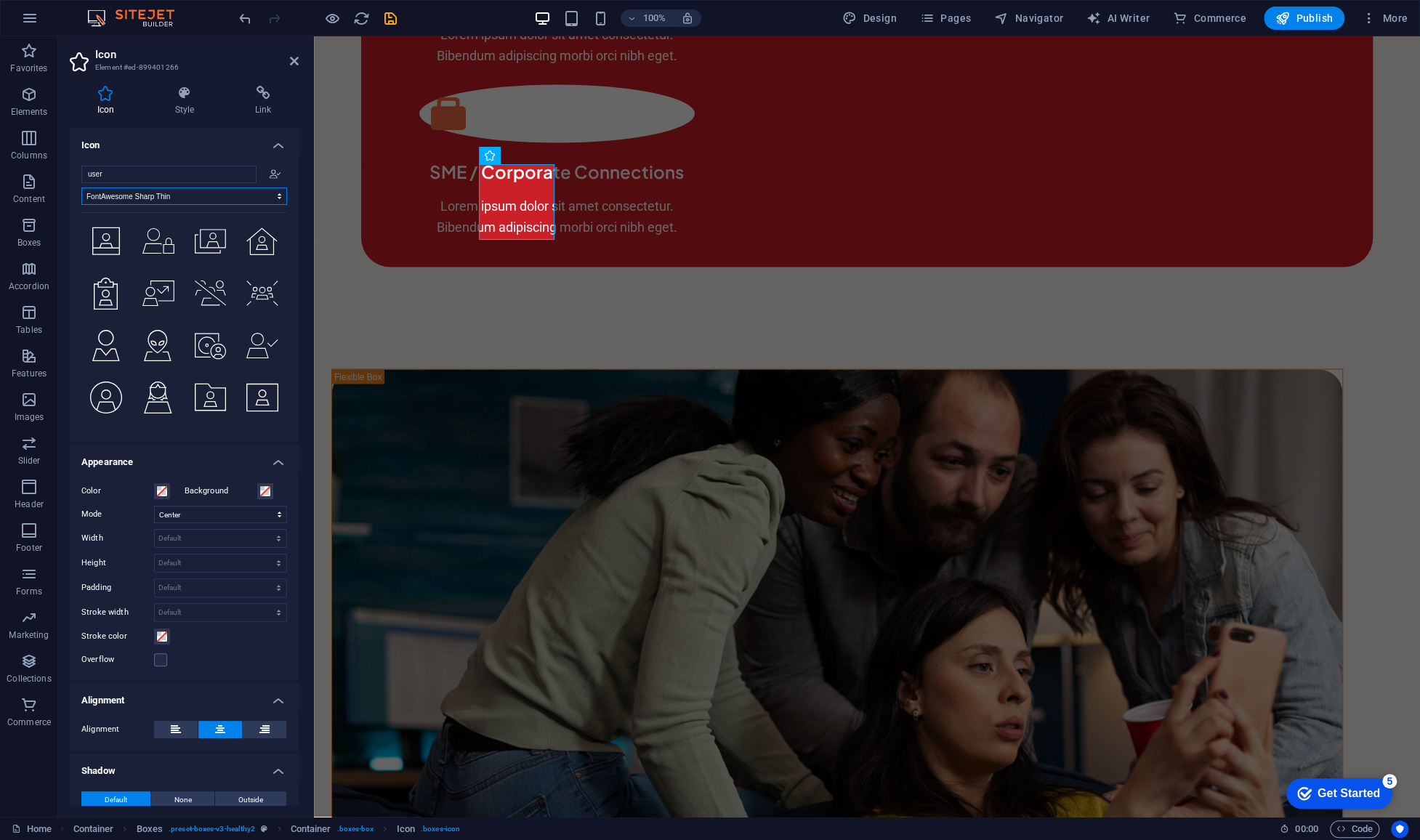
scroll to position [316, 0]
click at [251, 238] on icon at bounding box center [262, 241] width 32 height 29
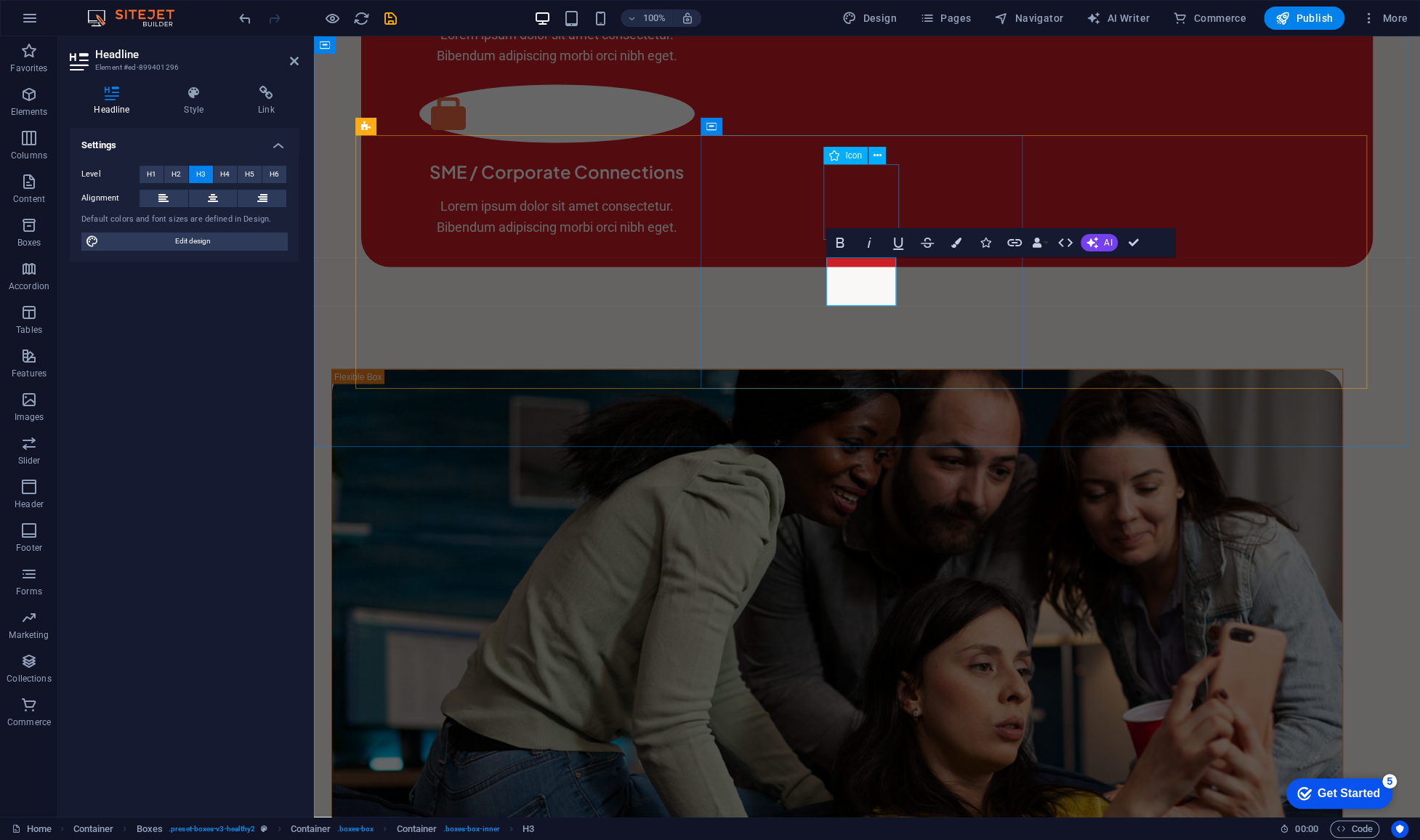
select select "xMidYMid"
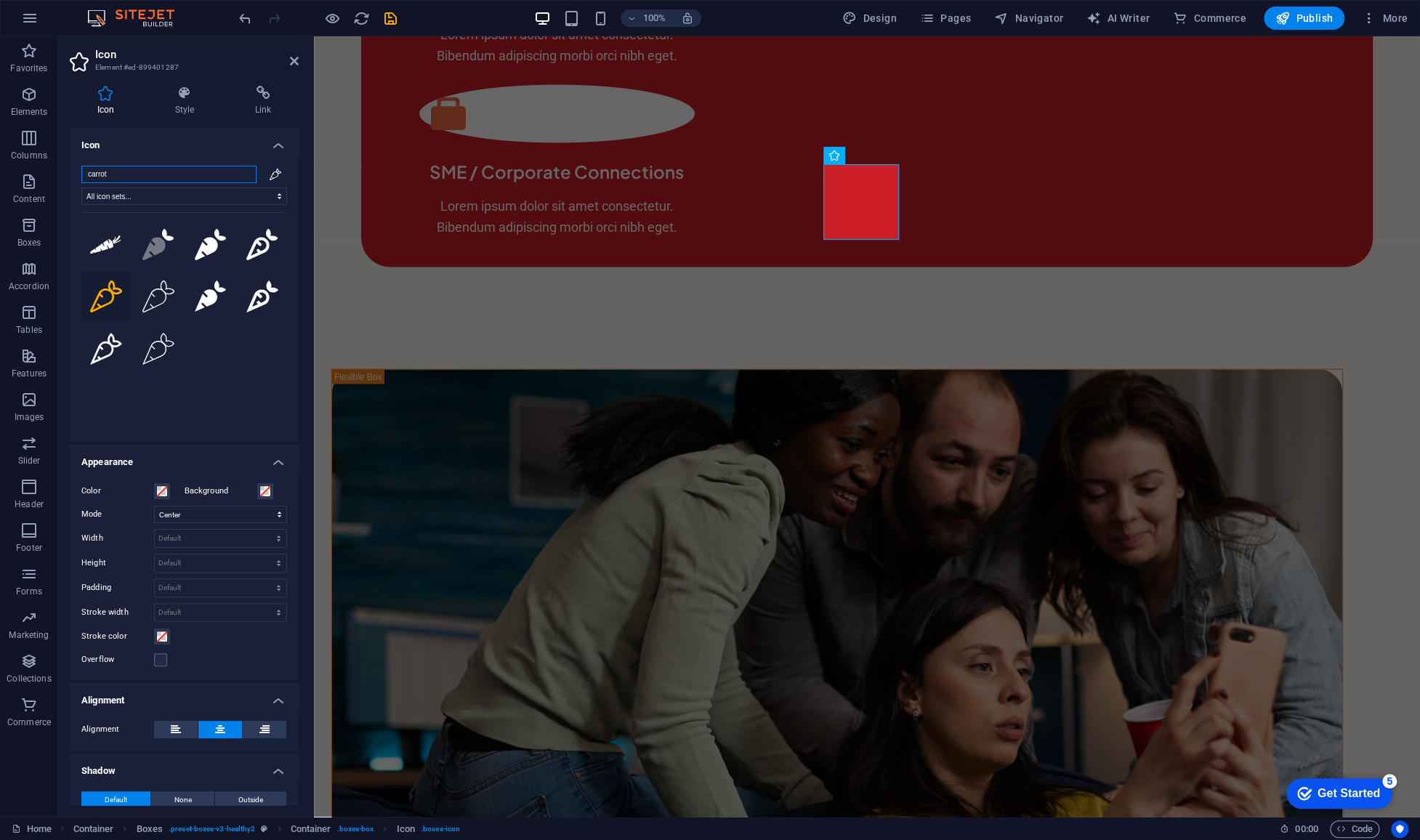
click at [151, 170] on input "carrot" at bounding box center [169, 175] width 175 height 18
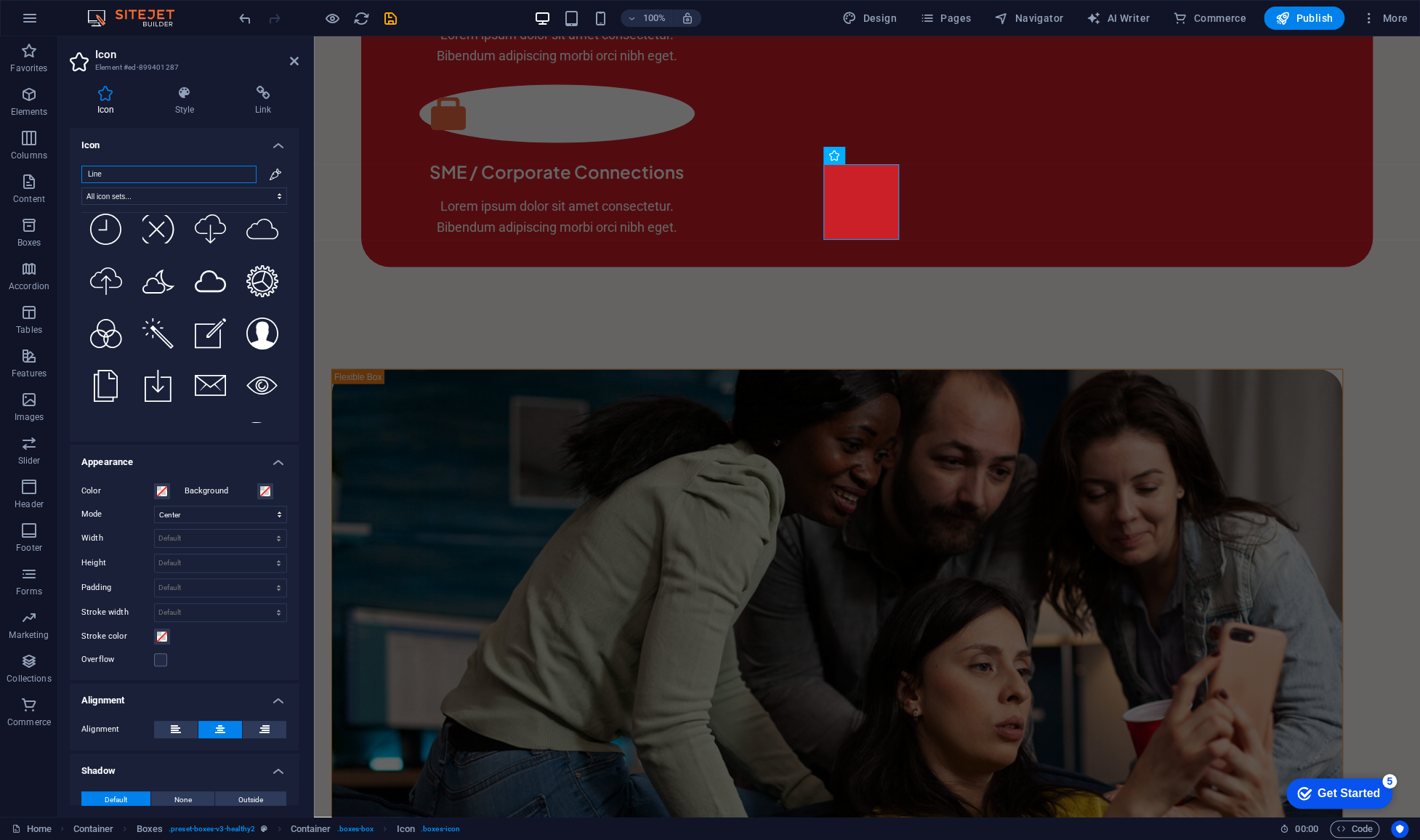
scroll to position [528, 0]
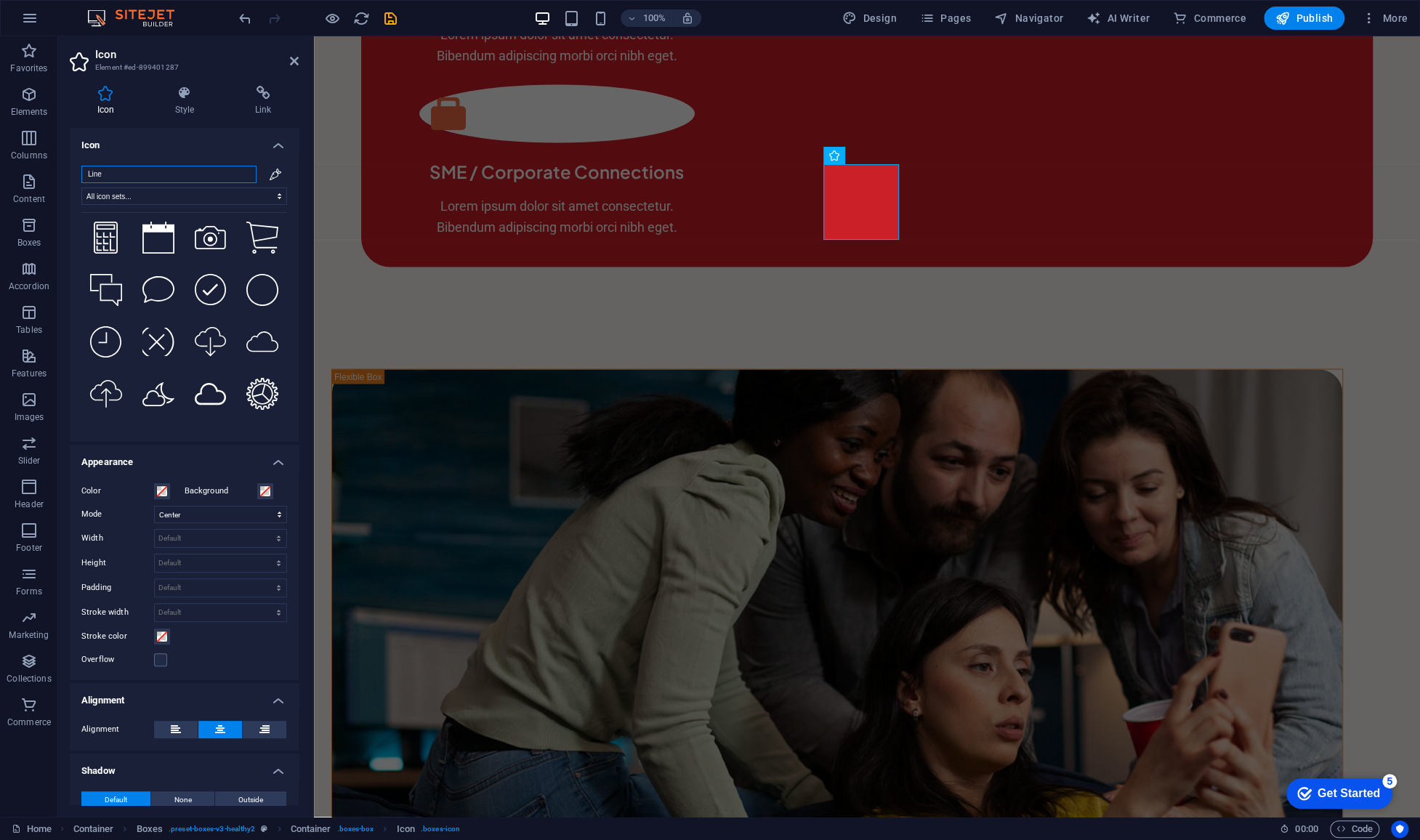
click at [164, 170] on input "Line" at bounding box center [169, 175] width 175 height 18
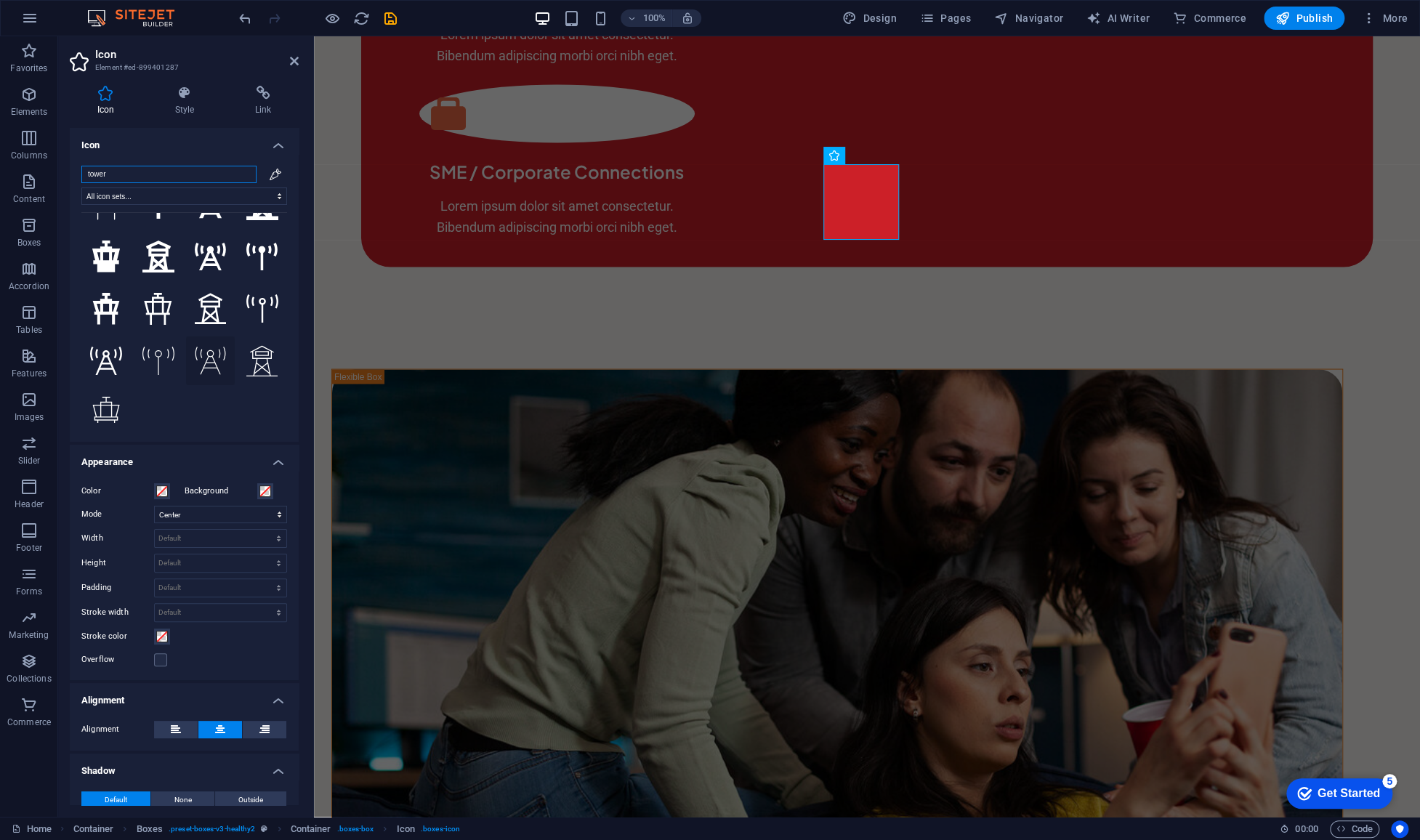
type input "tower"
click at [200, 351] on icon at bounding box center [211, 361] width 32 height 29
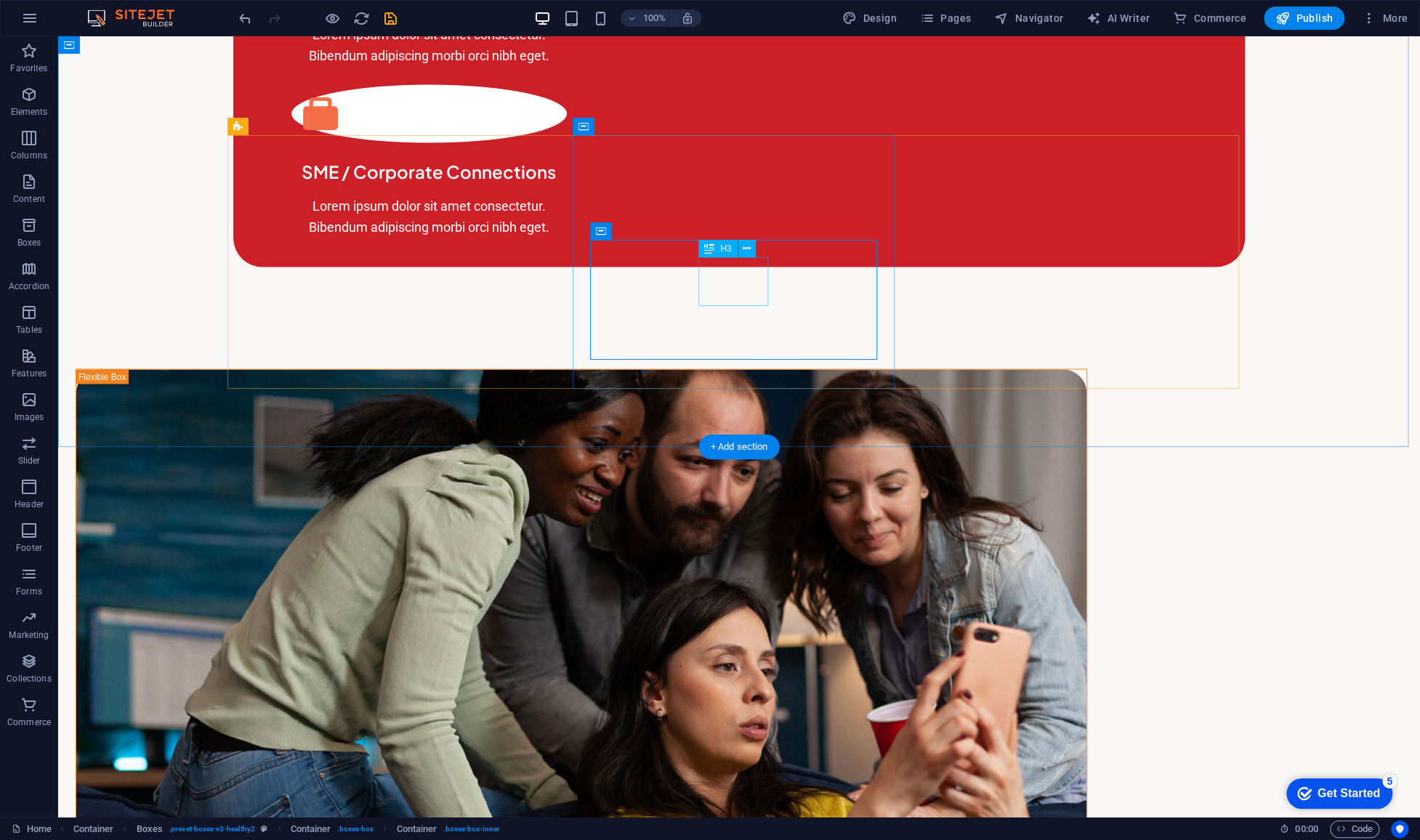
click at [745, 247] on icon at bounding box center [746, 248] width 8 height 15
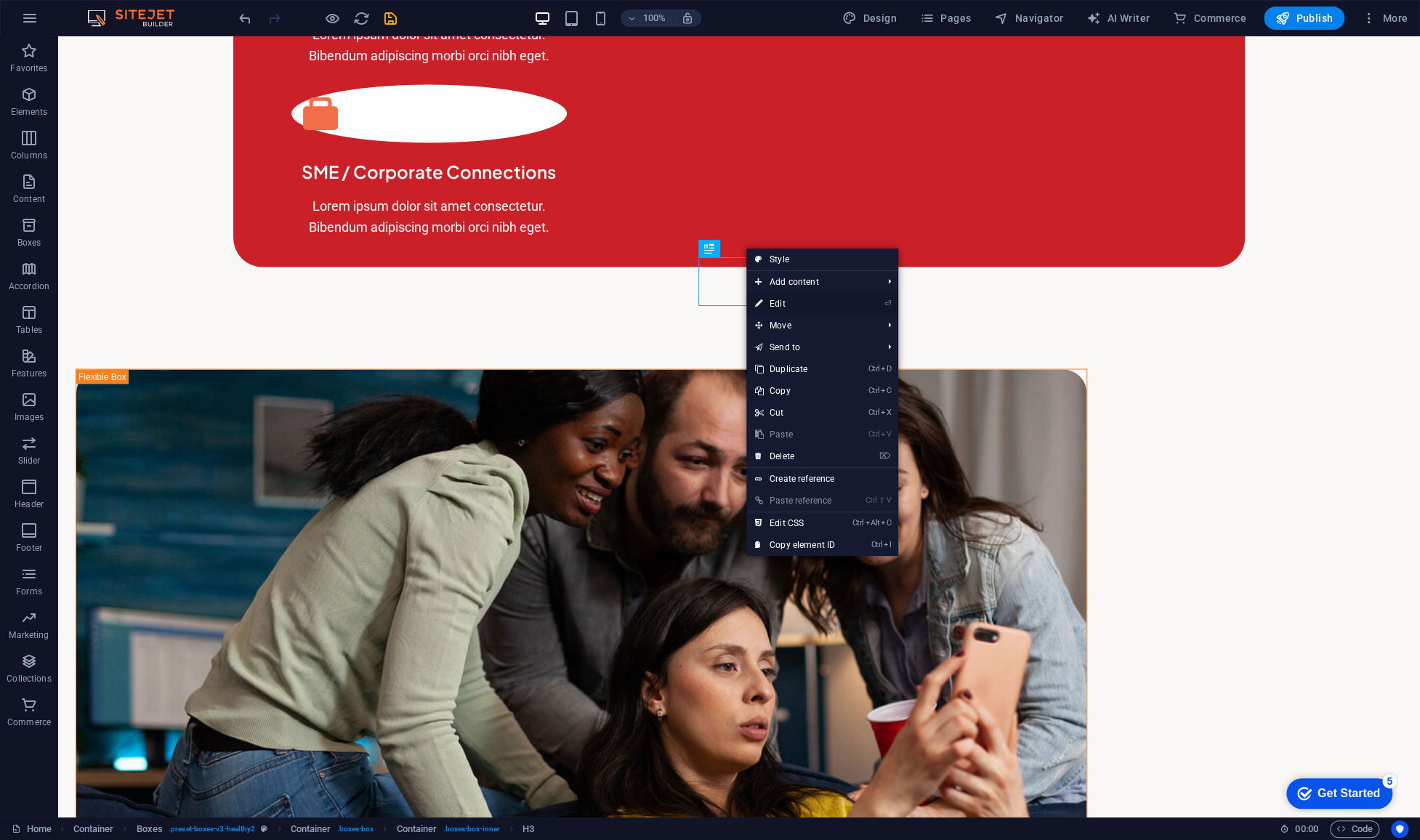
click at [793, 303] on link "⏎ Edit" at bounding box center [795, 304] width 98 height 22
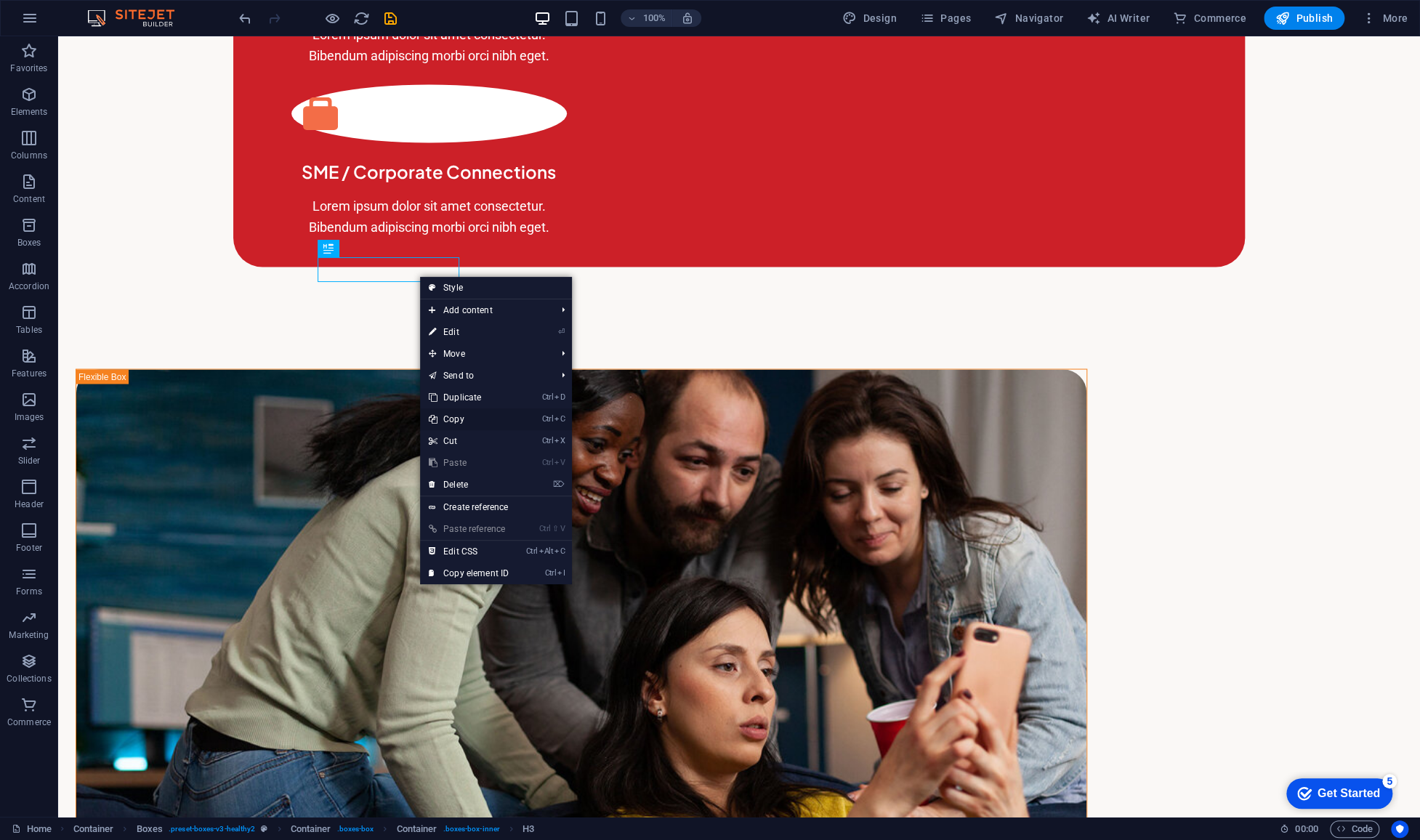
click at [476, 420] on link "Ctrl C Copy" at bounding box center [469, 419] width 98 height 22
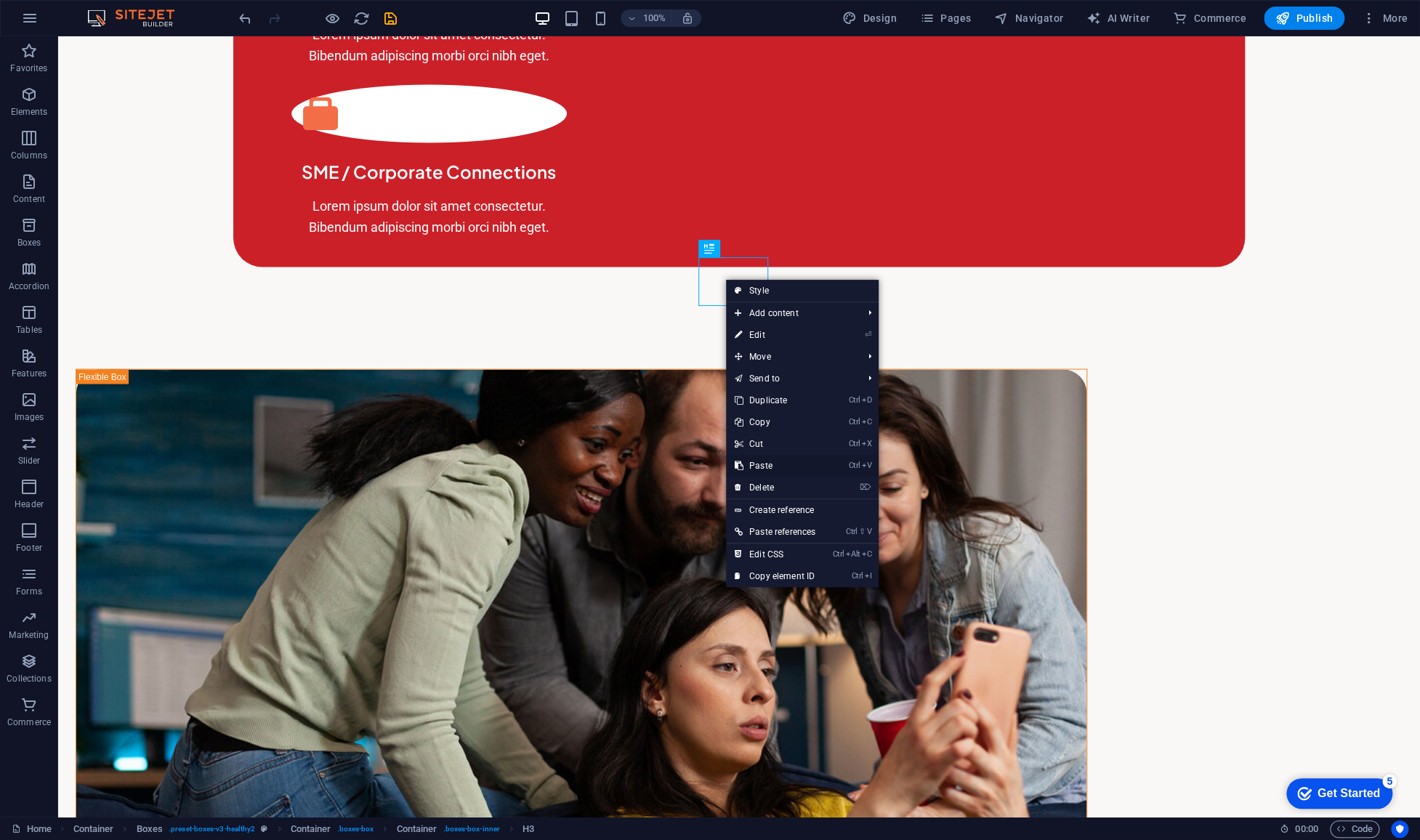
click at [788, 461] on link "Ctrl V Paste" at bounding box center [775, 466] width 98 height 22
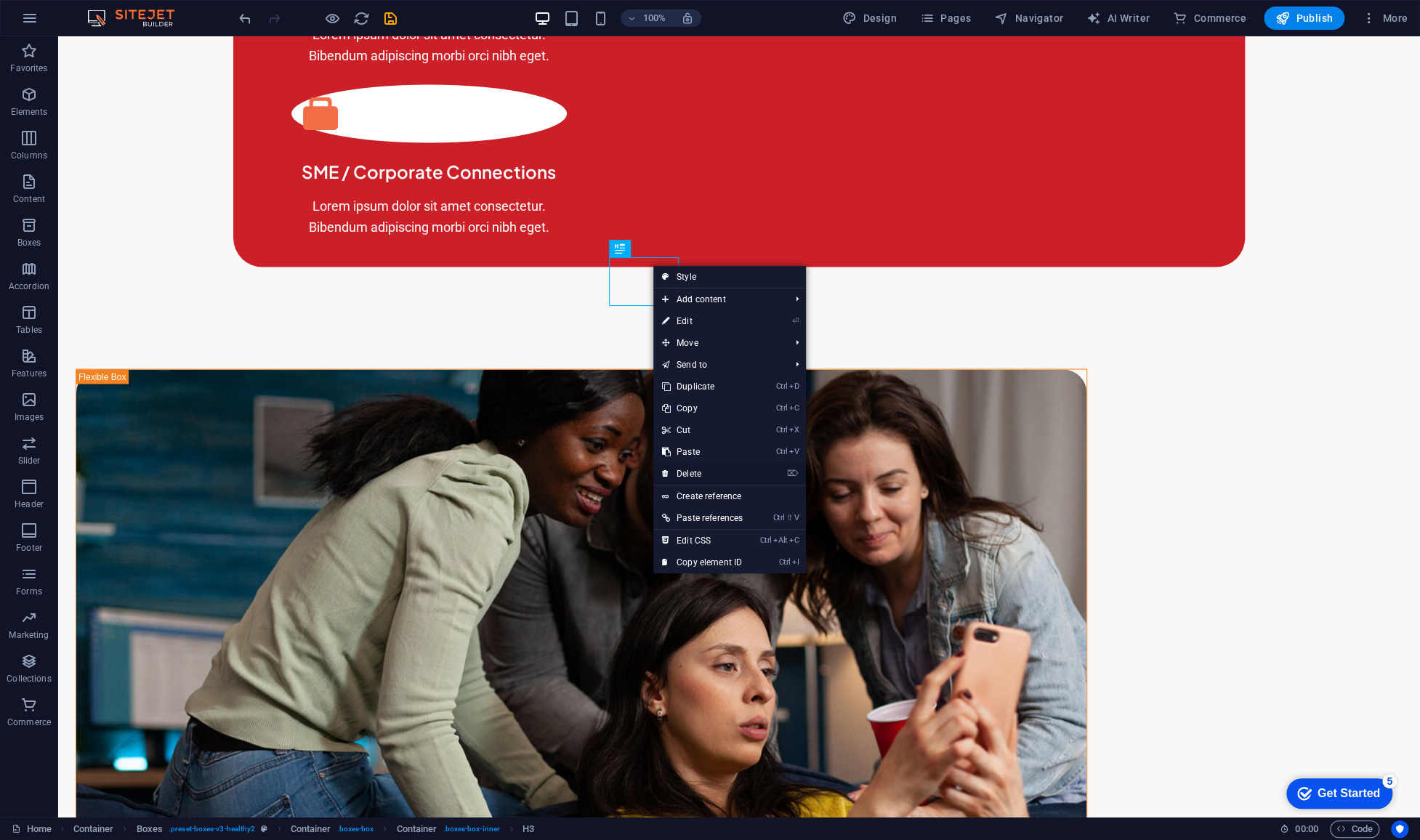
click at [714, 468] on link "⌦ Delete" at bounding box center [702, 474] width 98 height 22
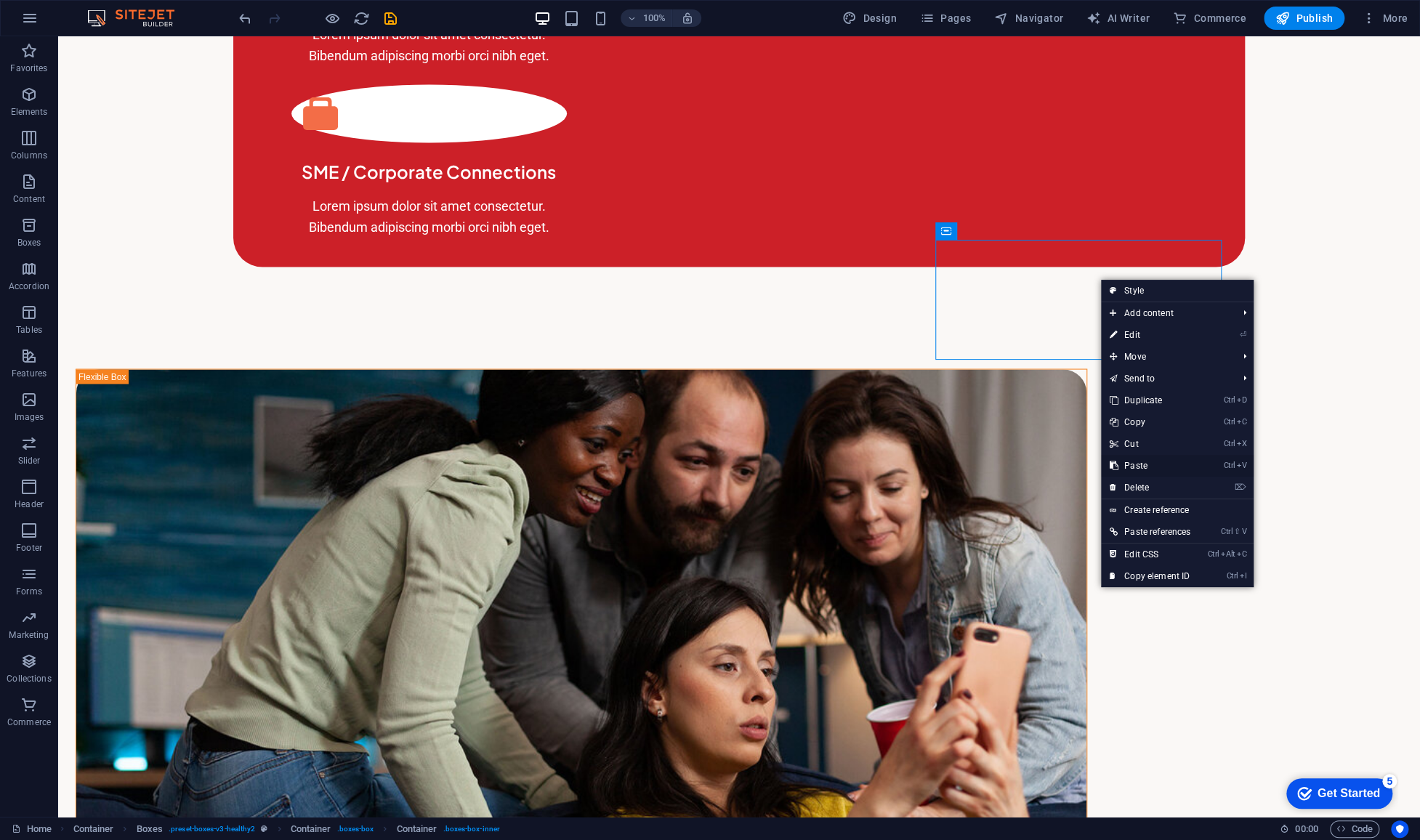
click at [1150, 464] on link "Ctrl V Paste" at bounding box center [1150, 466] width 98 height 22
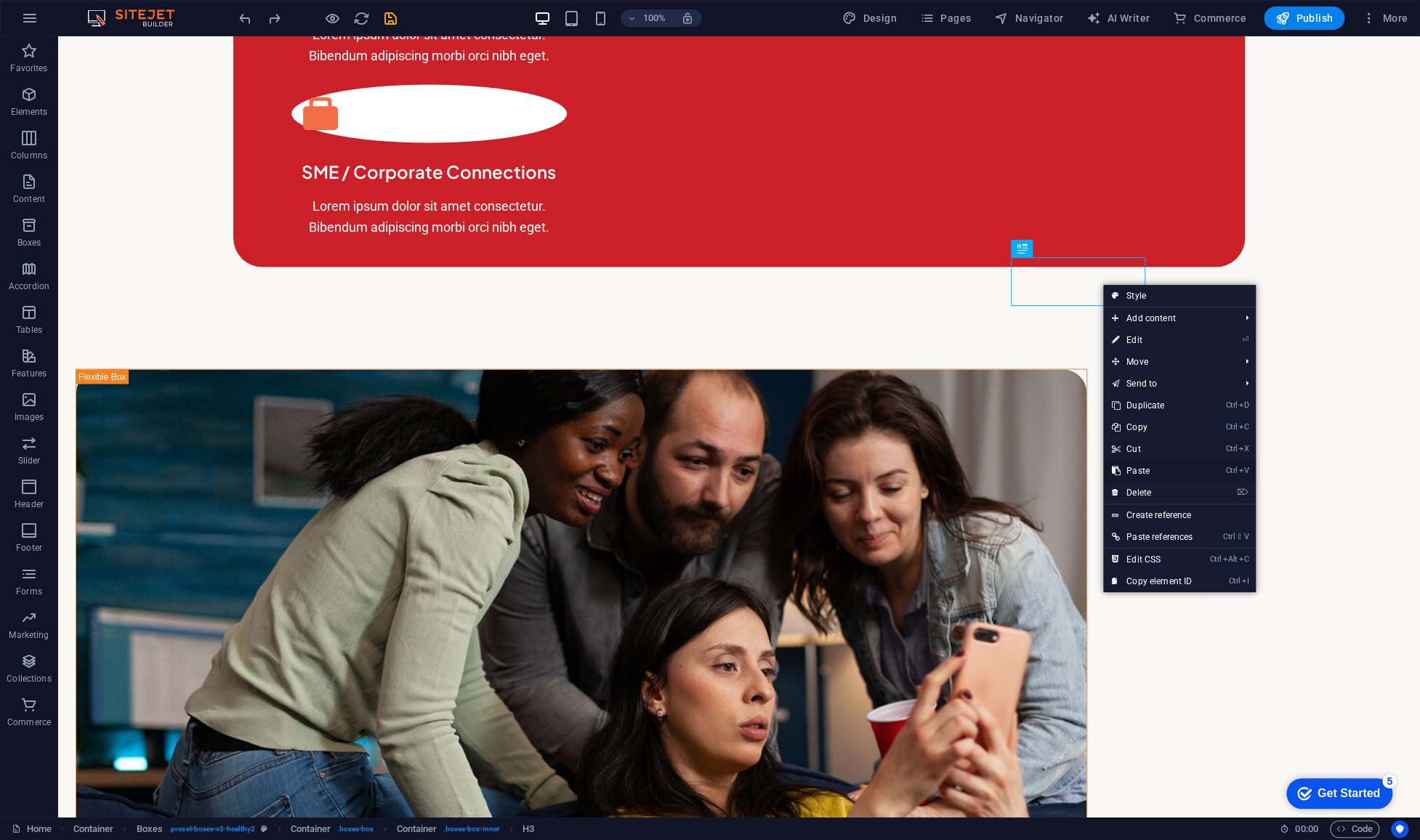
click at [1151, 465] on link "Ctrl V Paste" at bounding box center [1153, 471] width 98 height 22
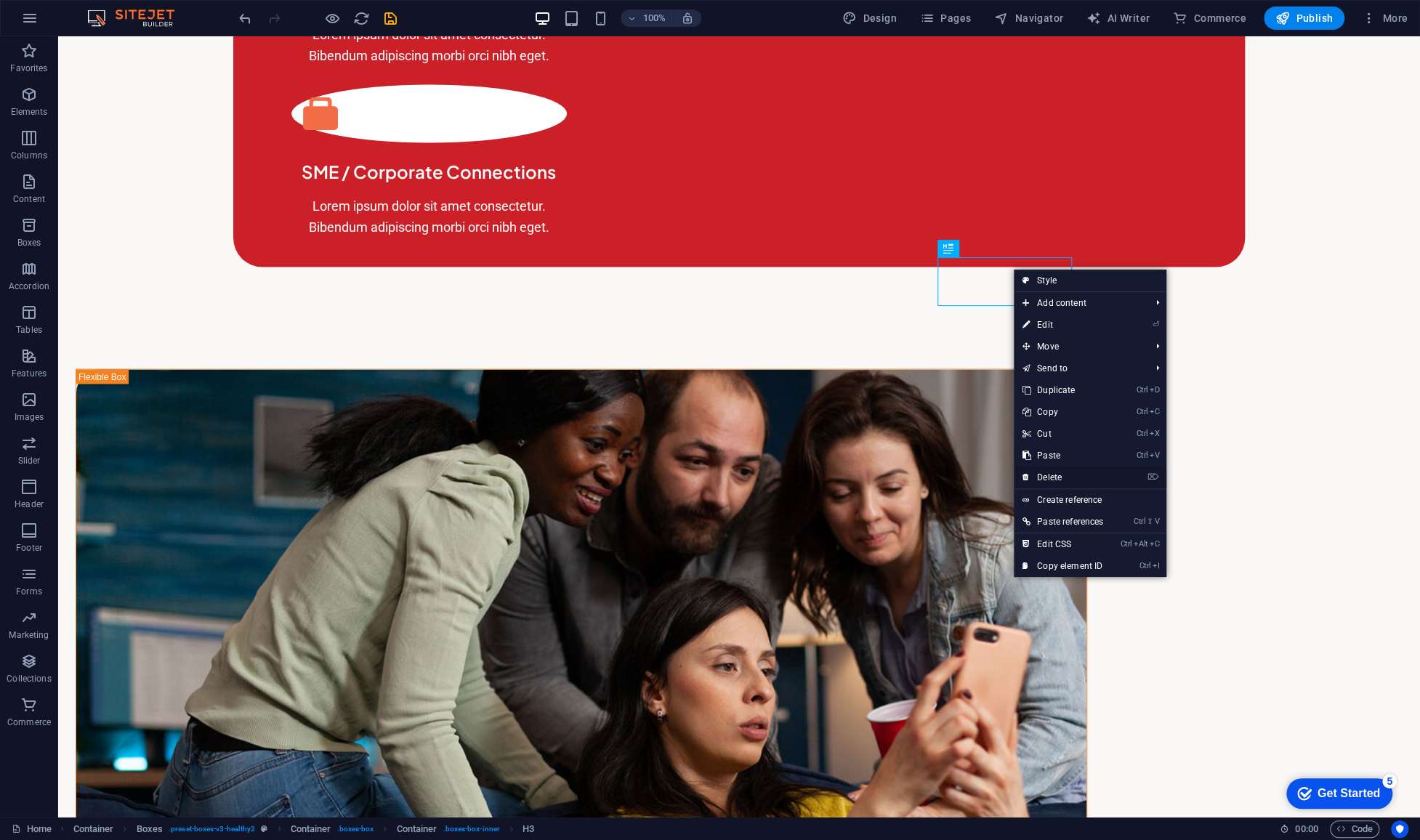
click at [1072, 473] on link "⌦ Delete" at bounding box center [1063, 477] width 98 height 22
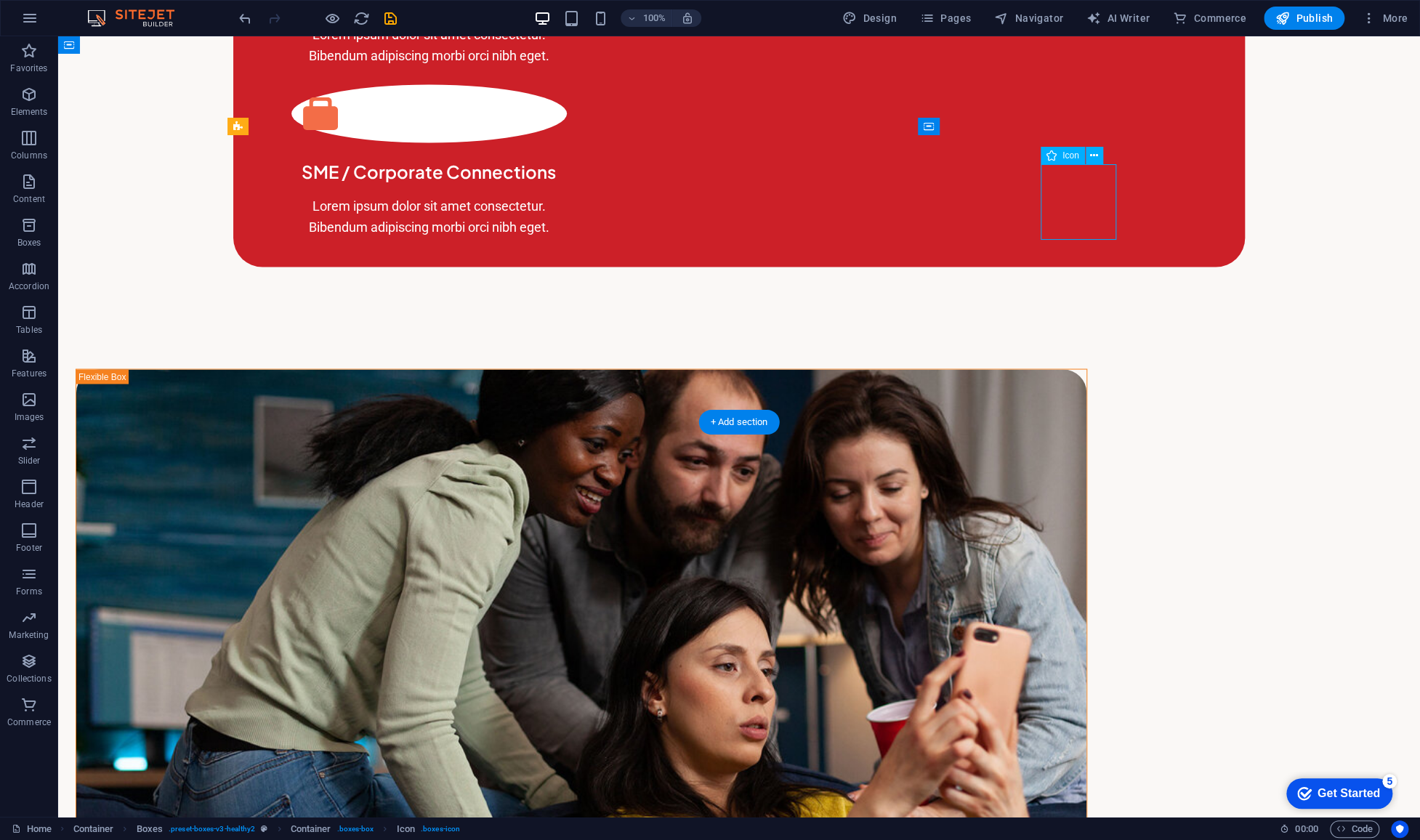
select select "xMidYMid"
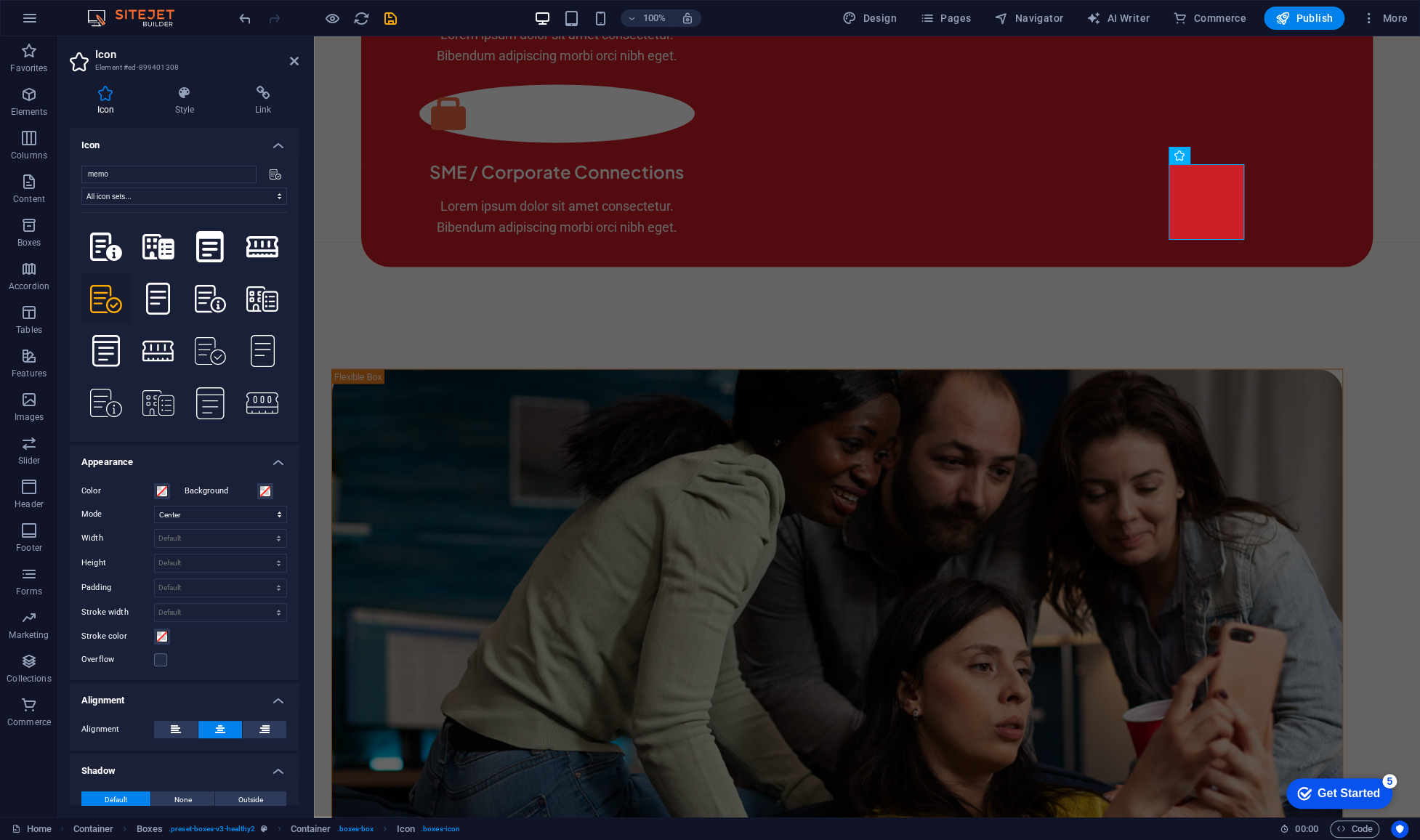
scroll to position [0, 0]
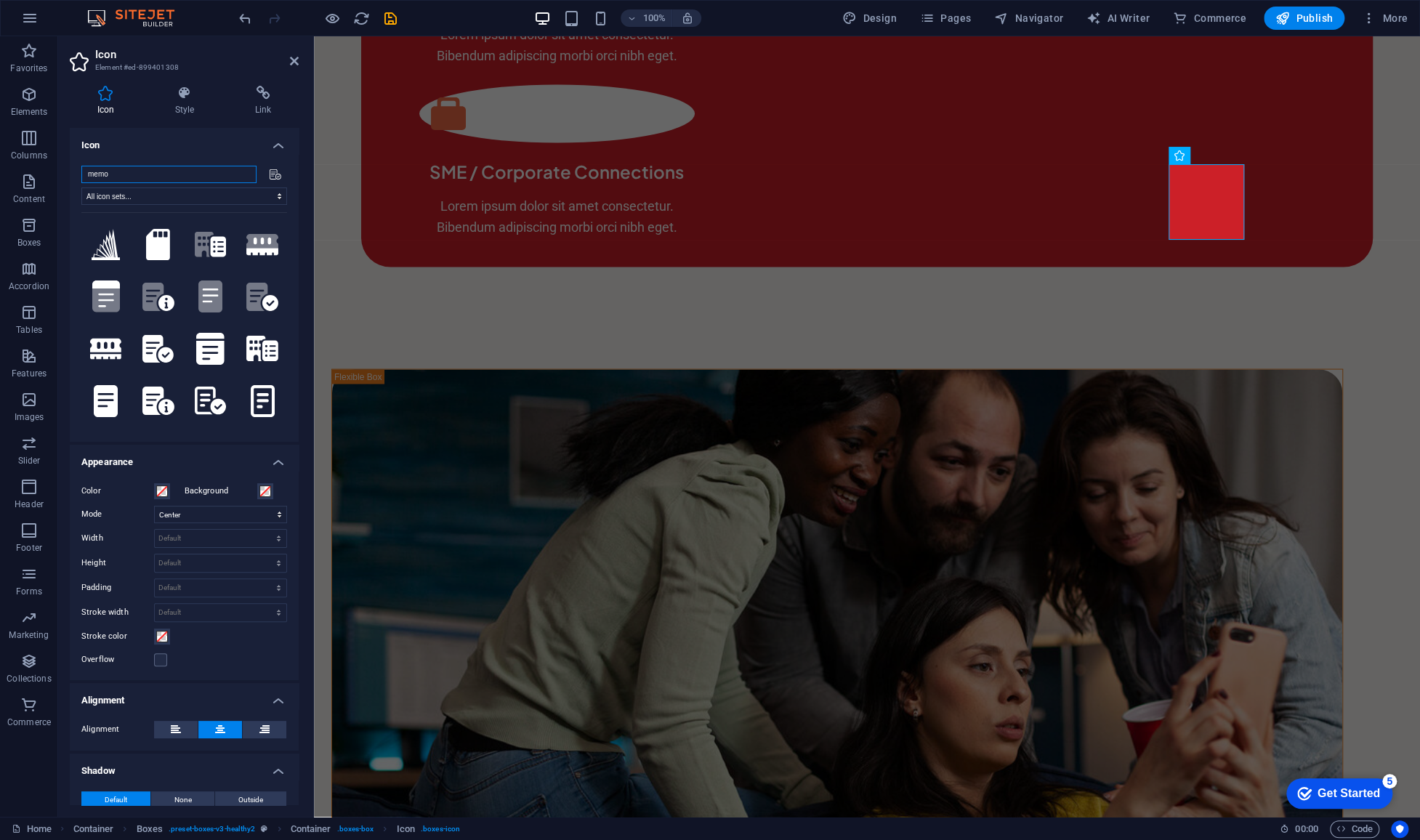
click at [162, 172] on input "memo" at bounding box center [169, 175] width 175 height 18
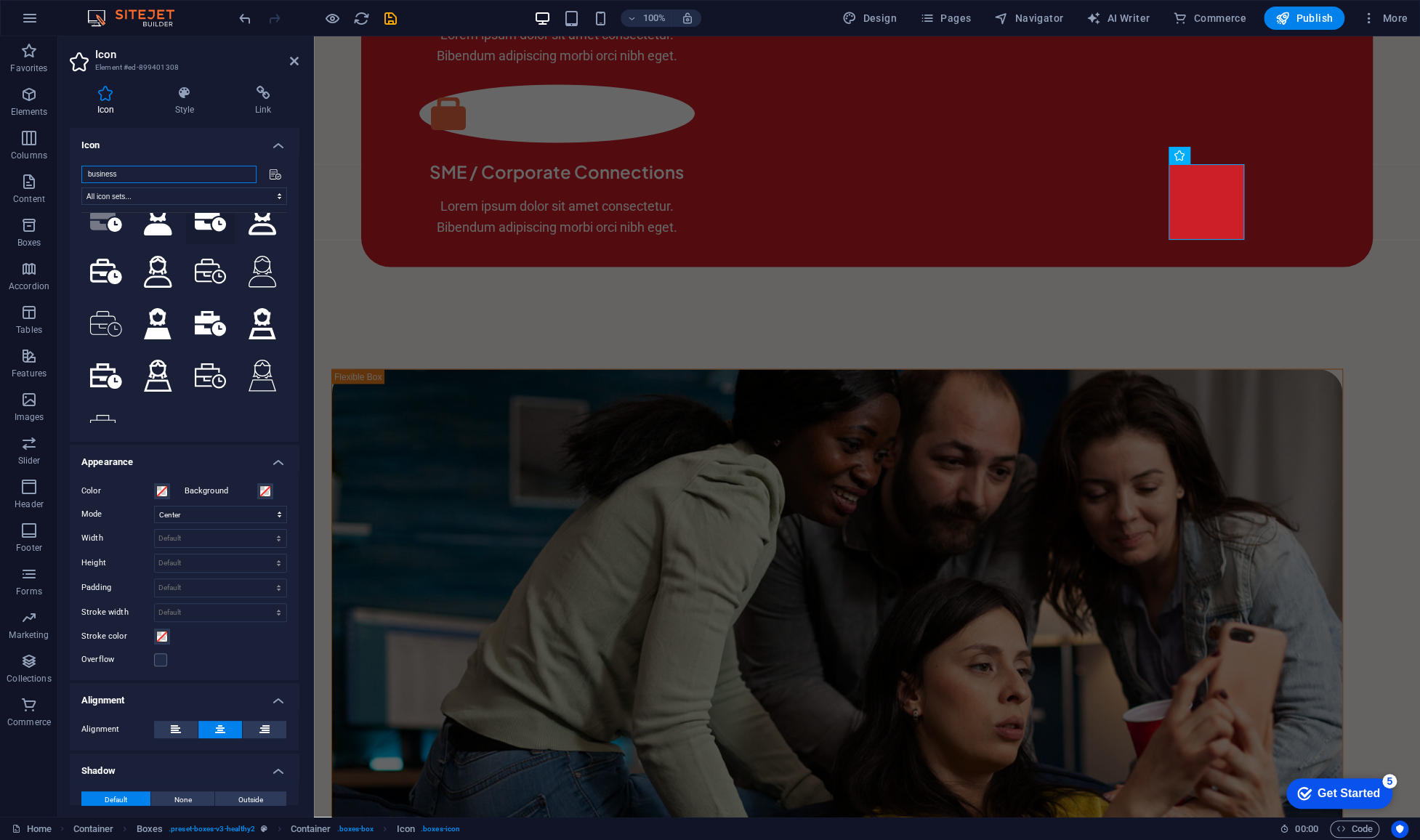
scroll to position [148, 0]
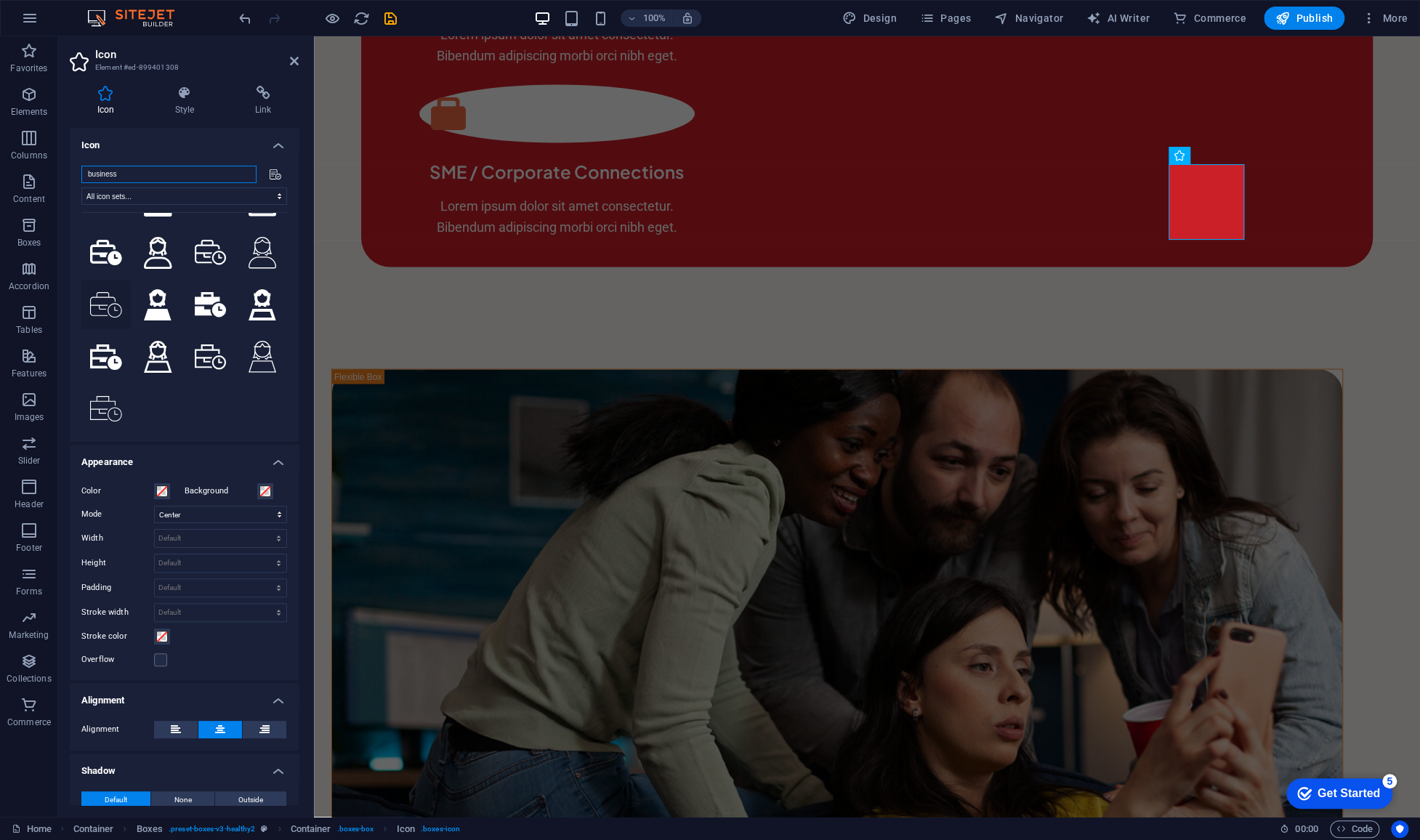
type input "business"
click at [111, 296] on icon at bounding box center [107, 305] width 32 height 26
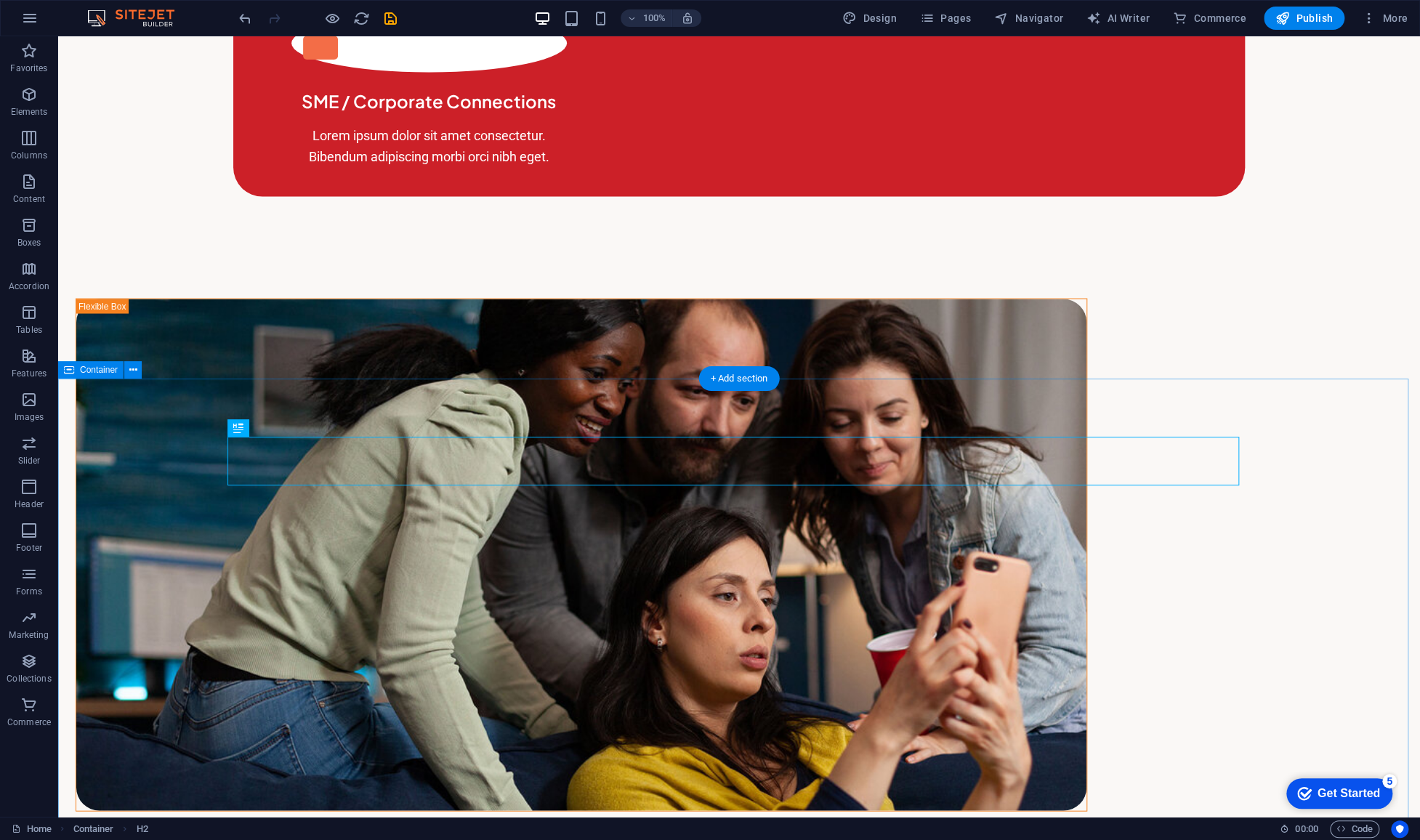
scroll to position [1817, 0]
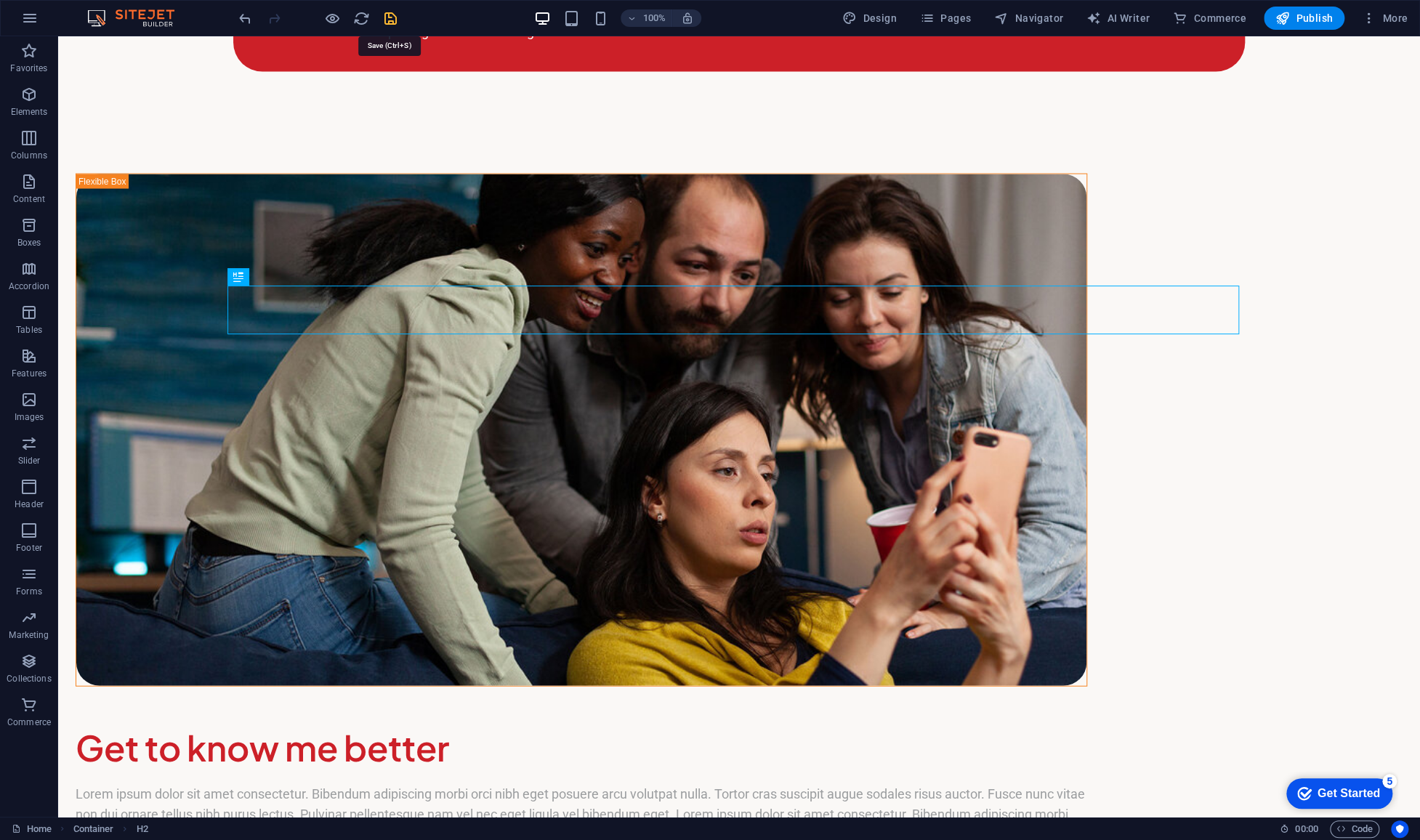
click at [398, 16] on icon "save" at bounding box center [390, 18] width 17 height 17
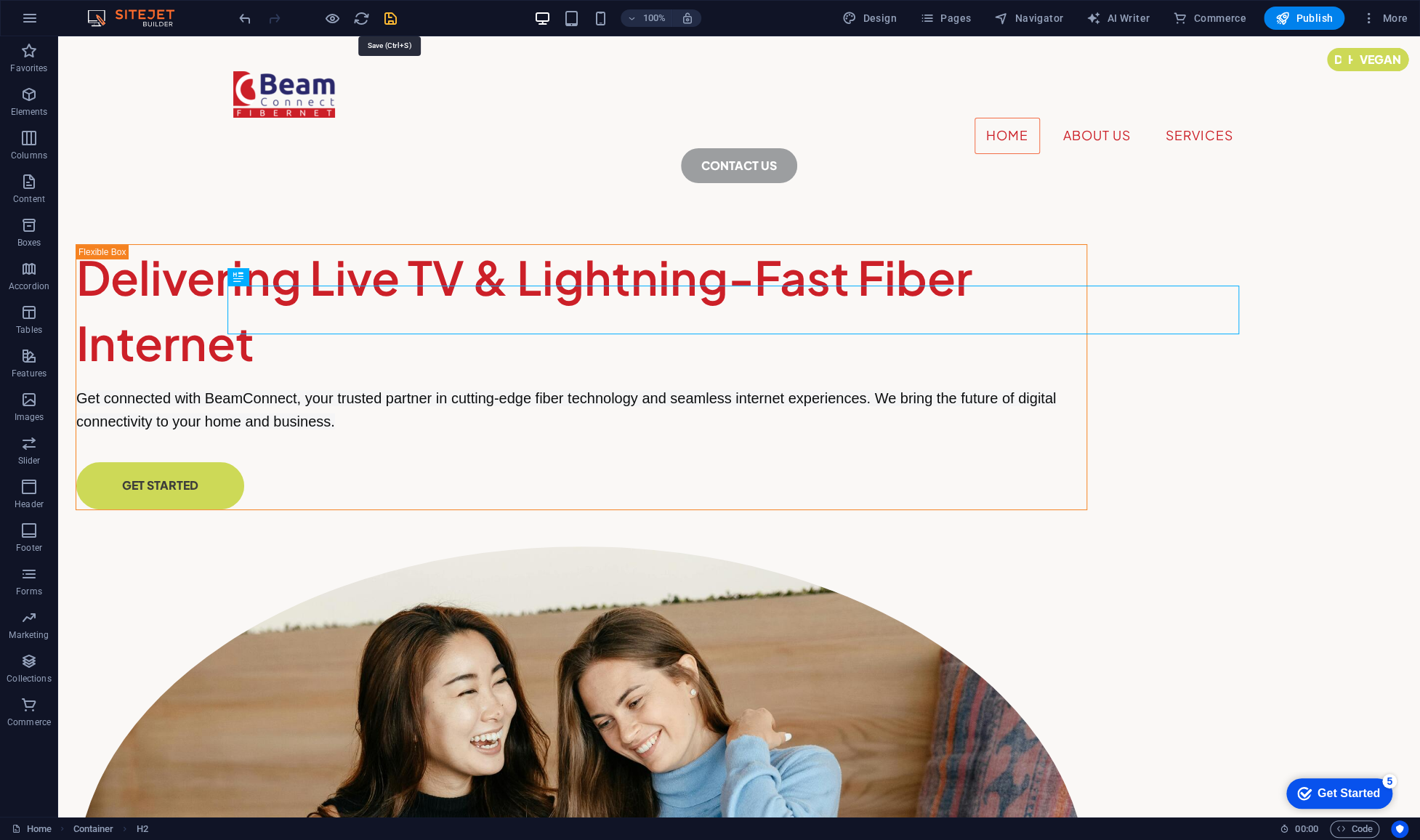
select select "rem"
select select "hover_border"
select select "px"
select select "rem"
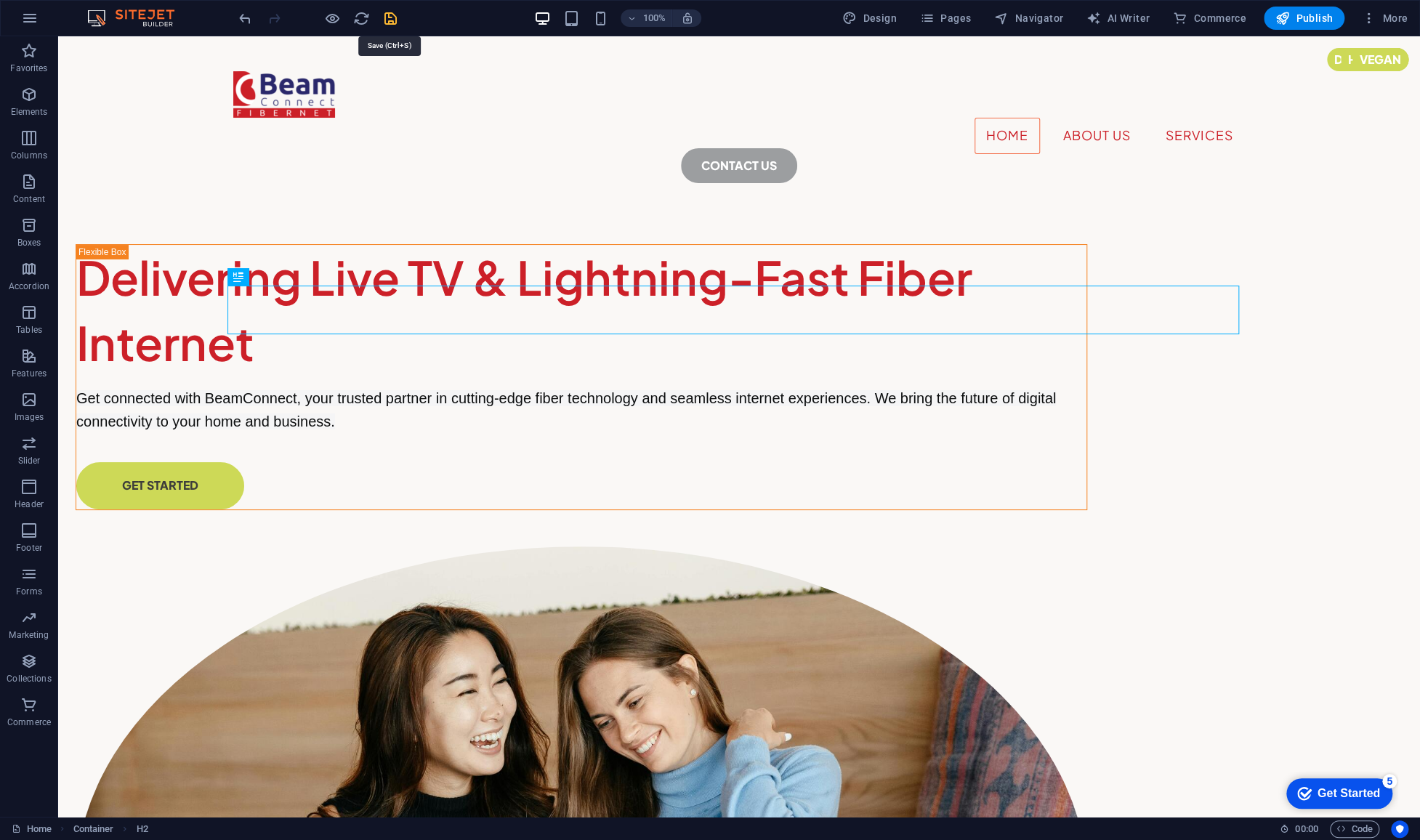
select select "rem"
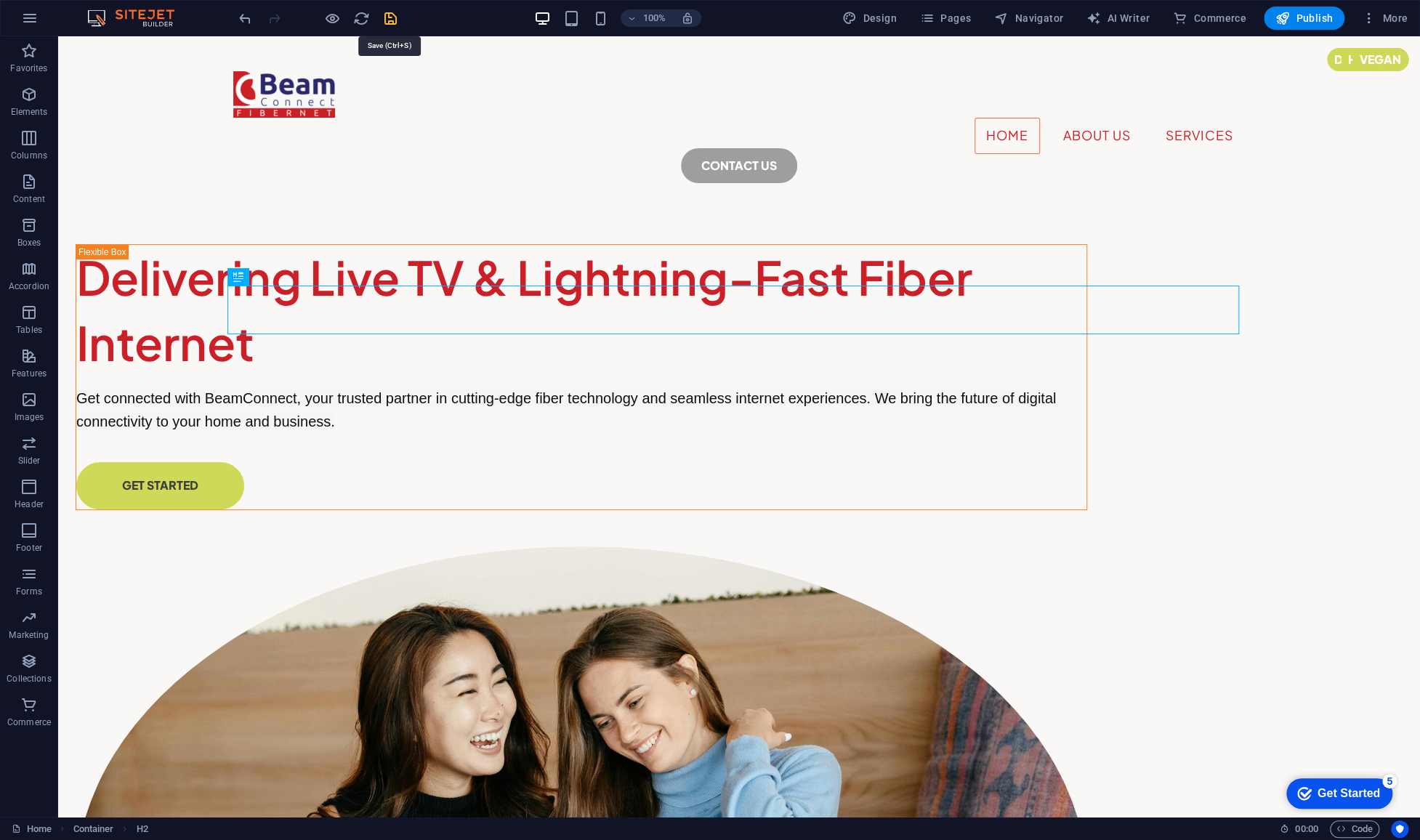
select select "link-special-font"
select select "rem"
select select "400"
select select "px"
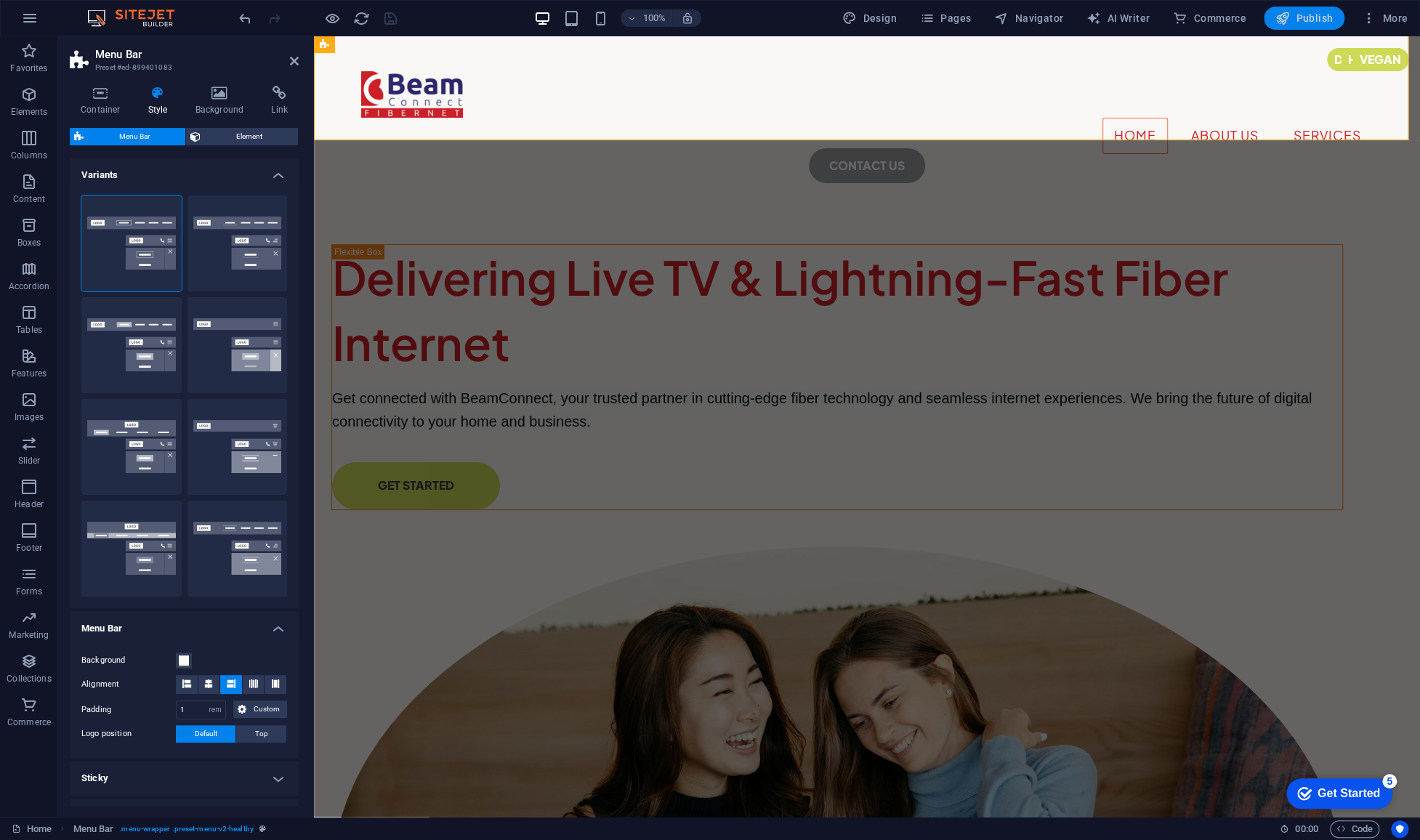
click at [1315, 16] on span "Publish" at bounding box center [1304, 18] width 57 height 15
select select "rem"
select select "hover_border"
select select "px"
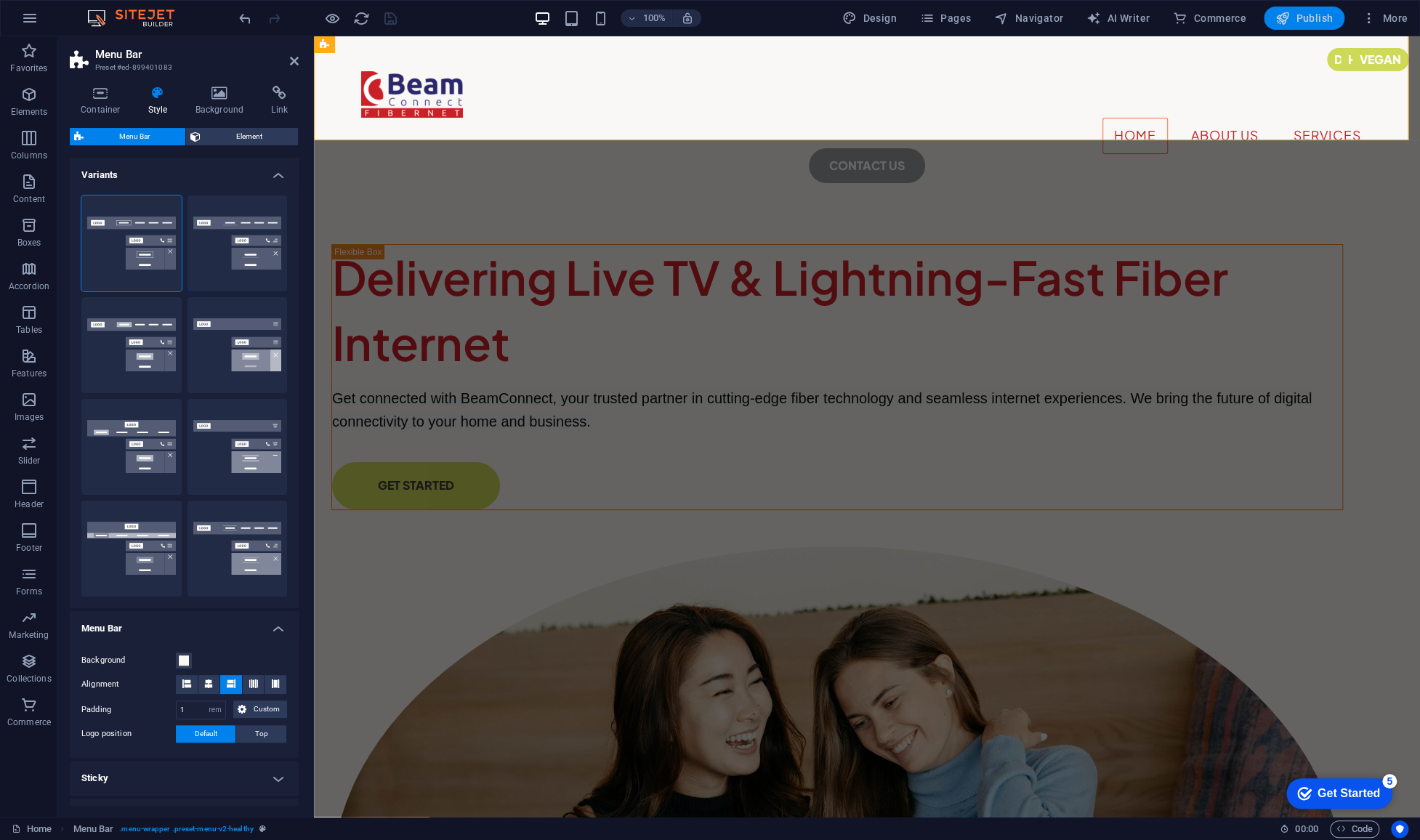
select select "rem"
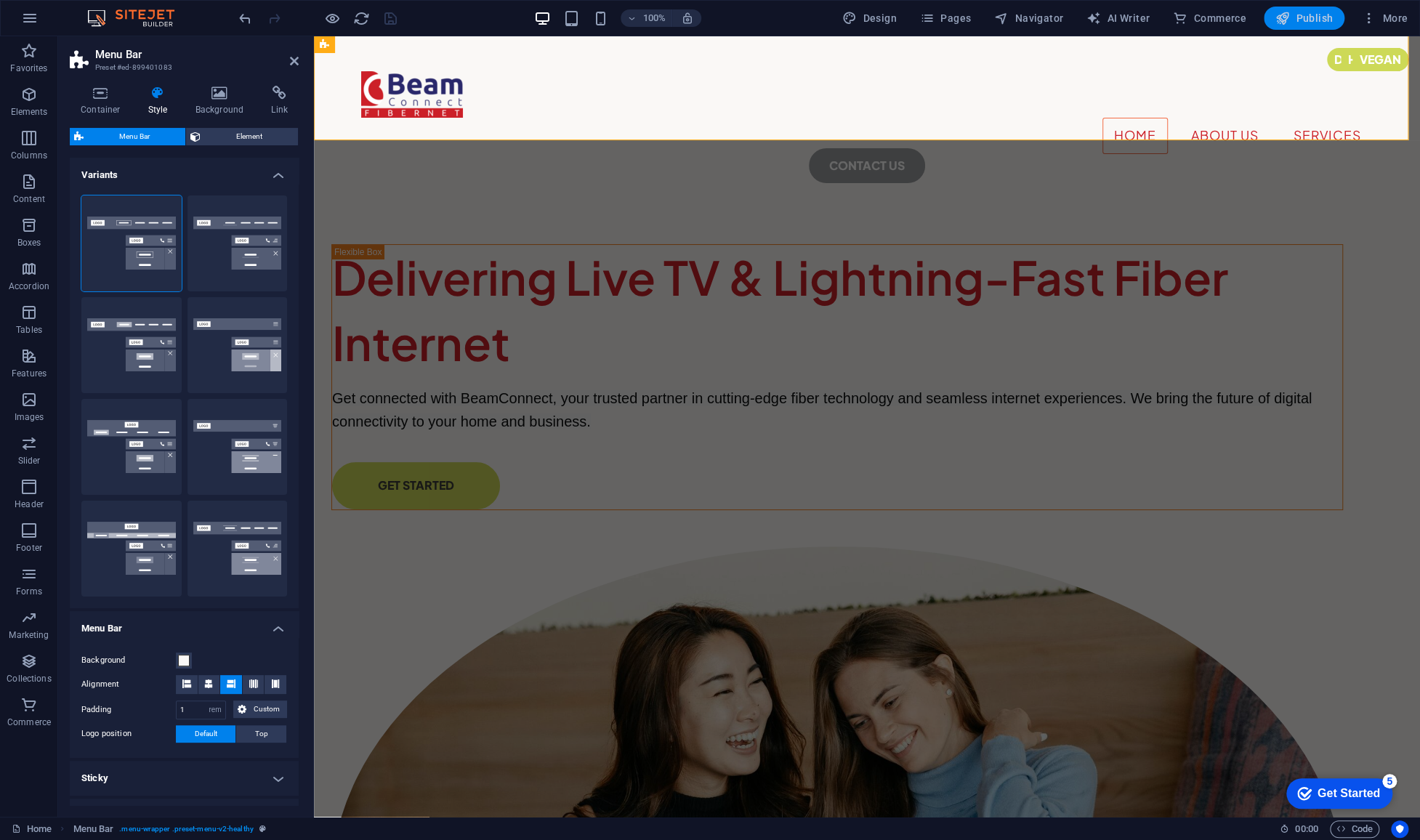
select select "rem"
select select "link-special-font"
select select "rem"
select select "400"
select select "px"
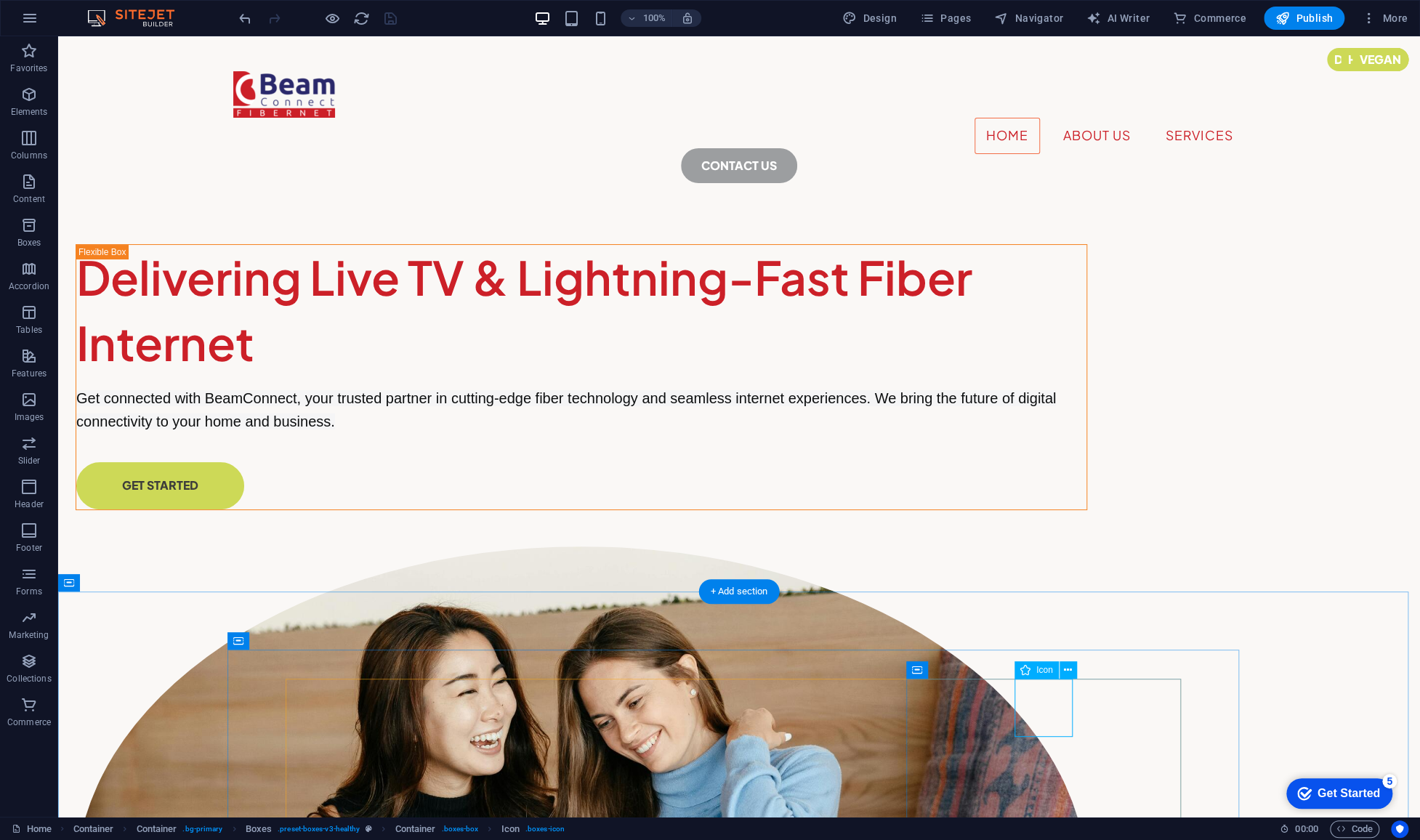
select select "xMidYMid"
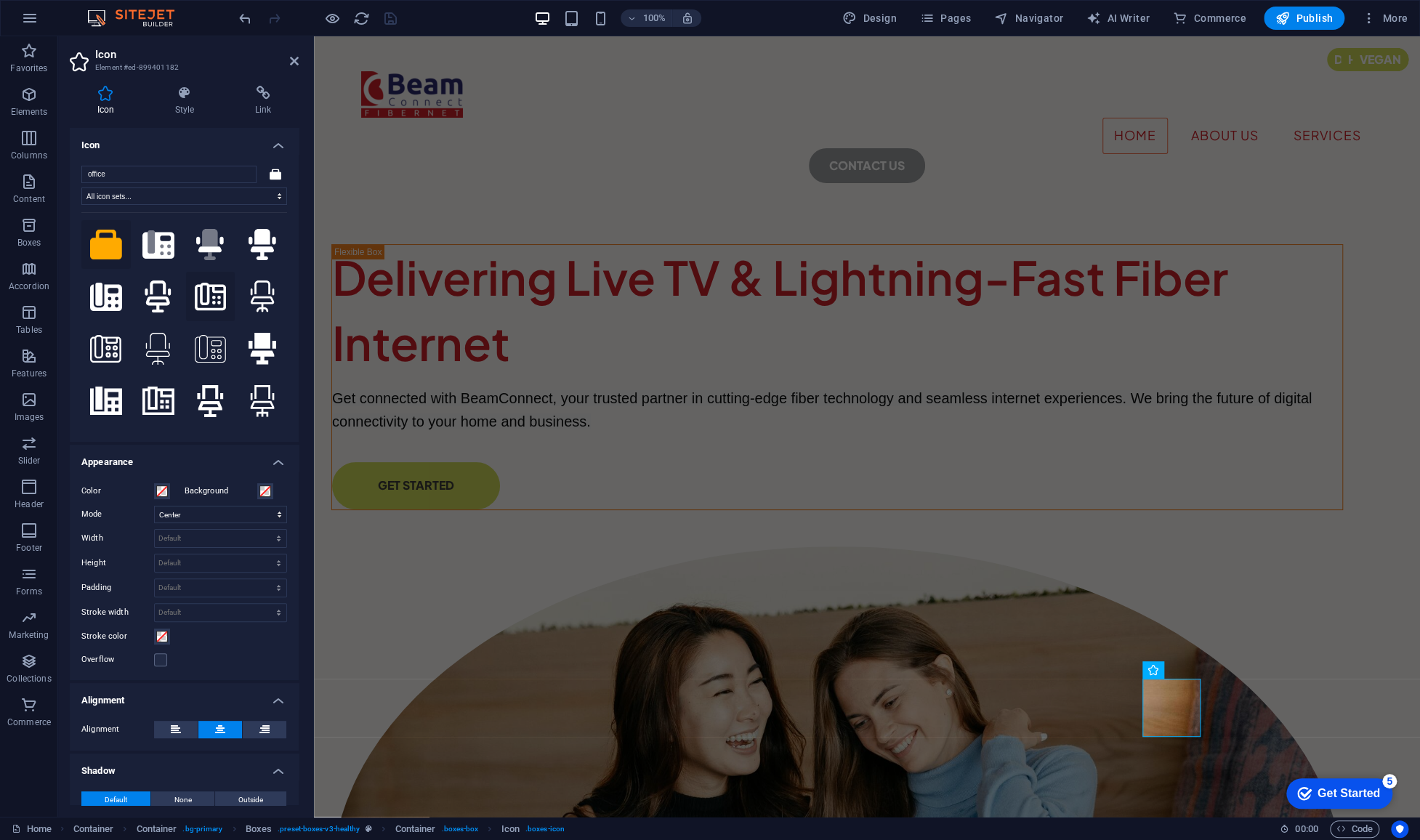
scroll to position [47, 0]
